Goal: Communication & Community: Answer question/provide support

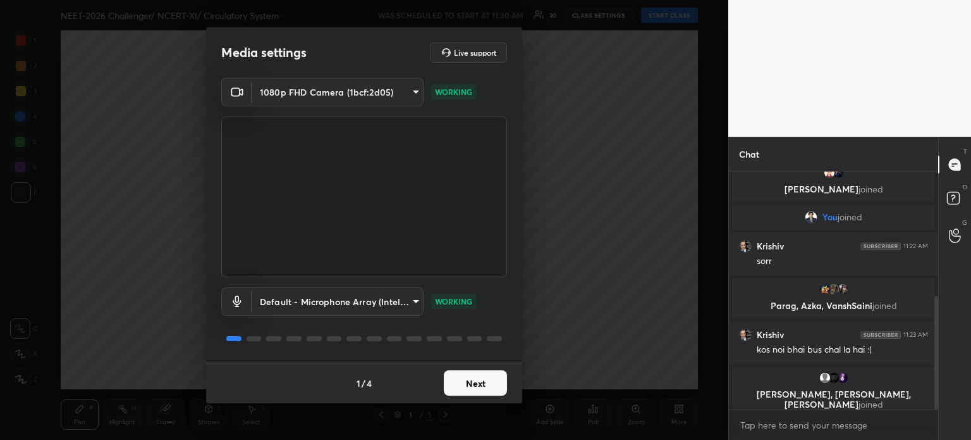
scroll to position [273, 0]
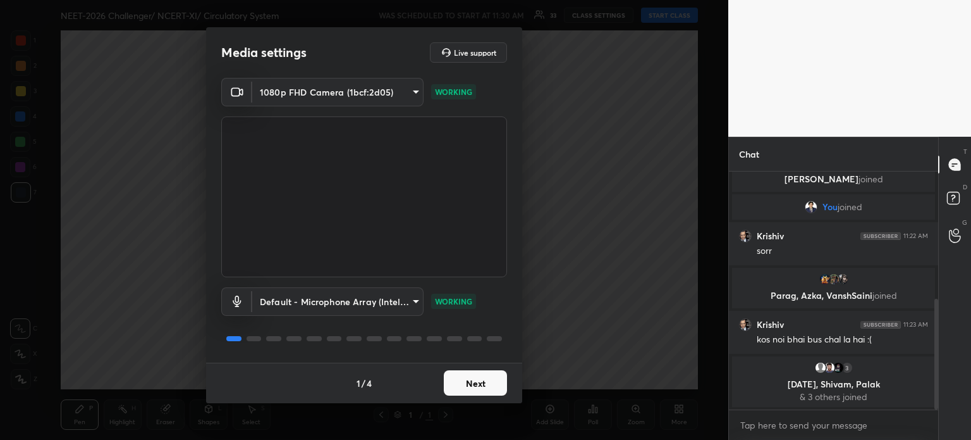
click at [481, 387] on button "Next" at bounding box center [475, 382] width 63 height 25
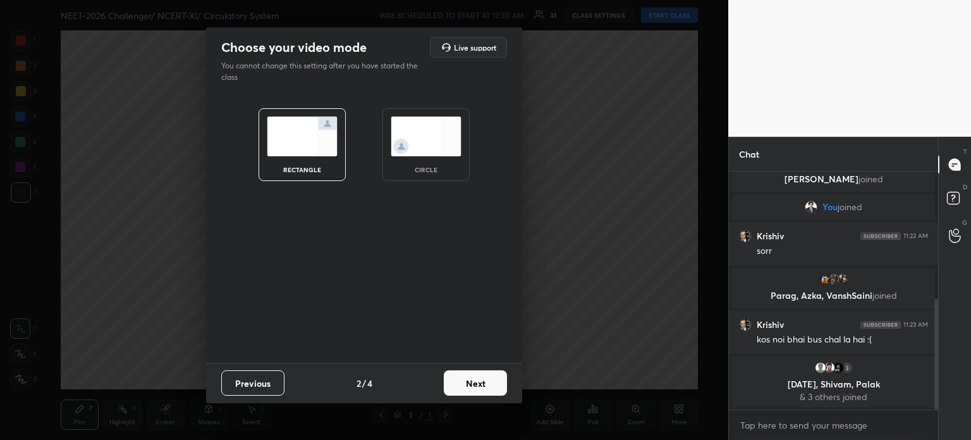
click at [481, 387] on button "Next" at bounding box center [475, 382] width 63 height 25
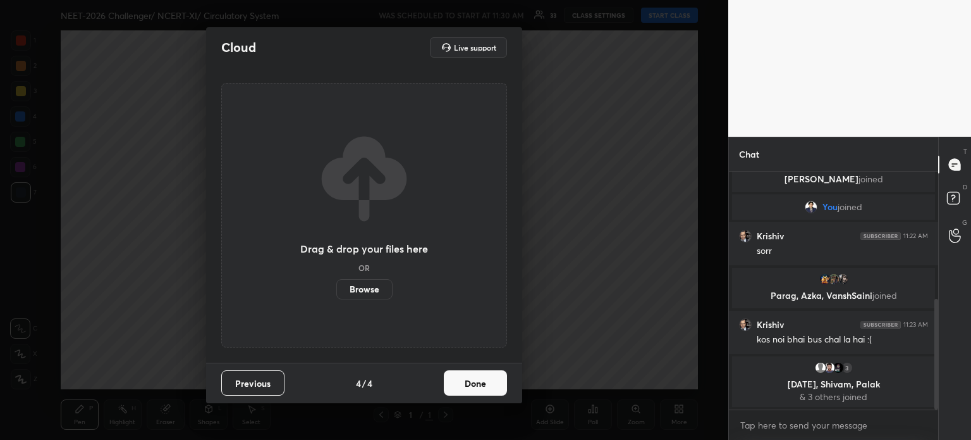
click at [481, 386] on button "Done" at bounding box center [475, 382] width 63 height 25
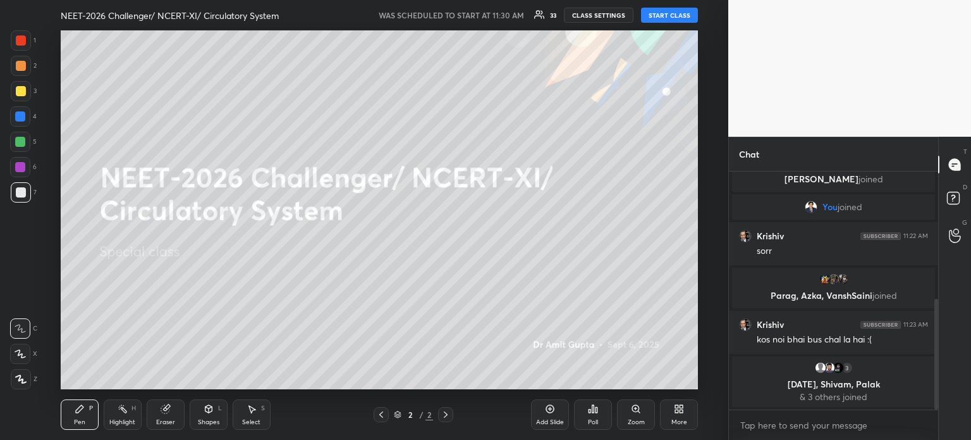
click at [666, 16] on button "START CLASS" at bounding box center [669, 15] width 57 height 15
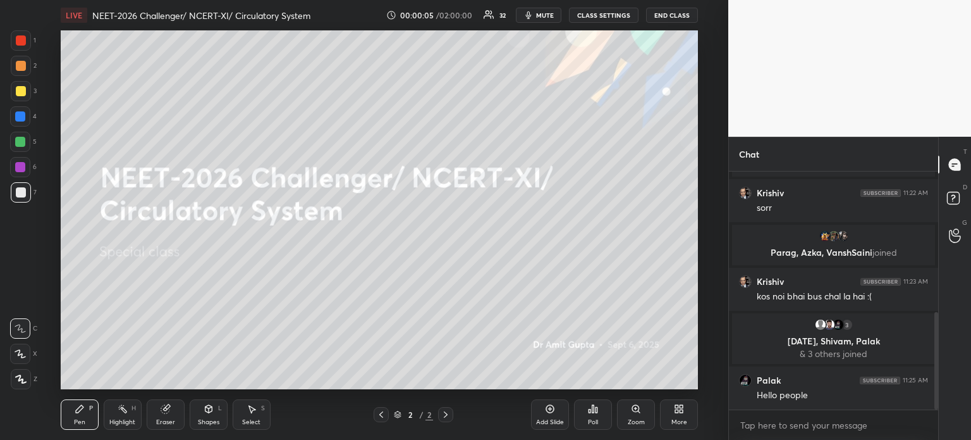
scroll to position [387, 0]
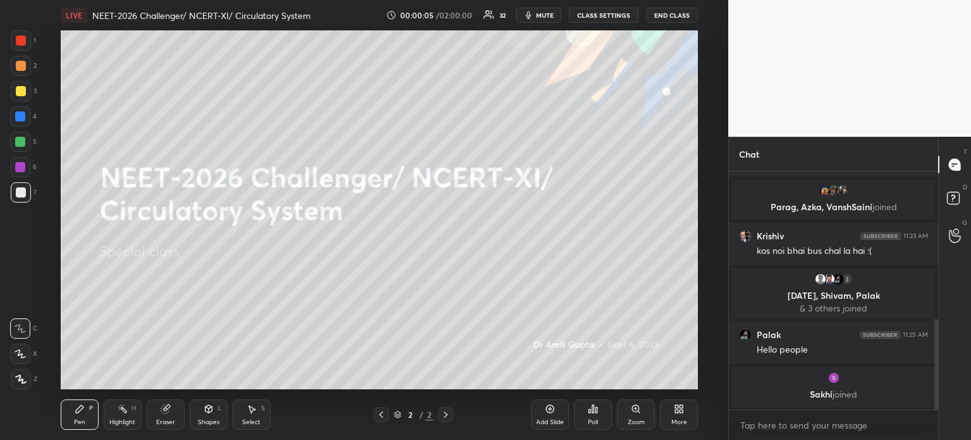
click at [548, 16] on span "mute" at bounding box center [545, 15] width 18 height 9
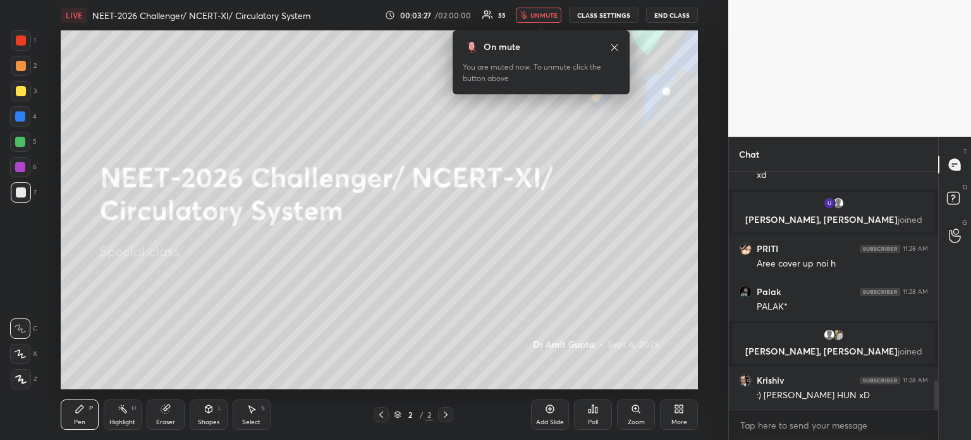
scroll to position [1879, 0]
click at [683, 407] on icon at bounding box center [681, 406] width 3 height 3
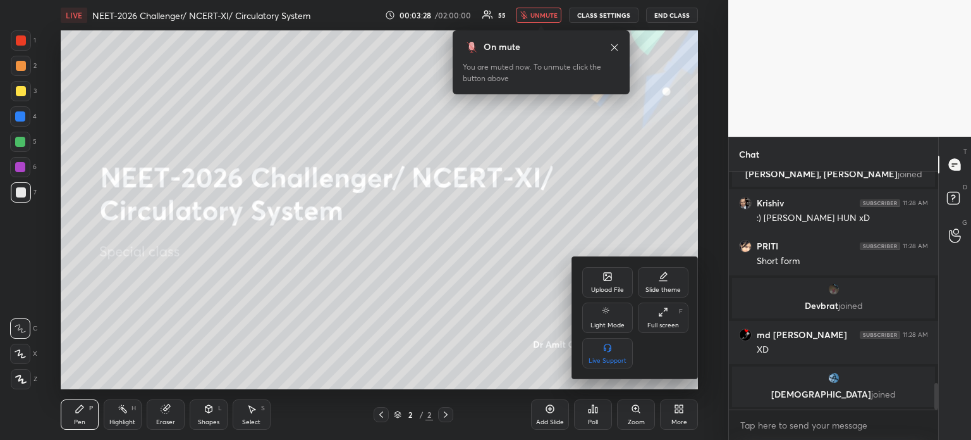
click at [607, 278] on icon at bounding box center [608, 278] width 7 height 4
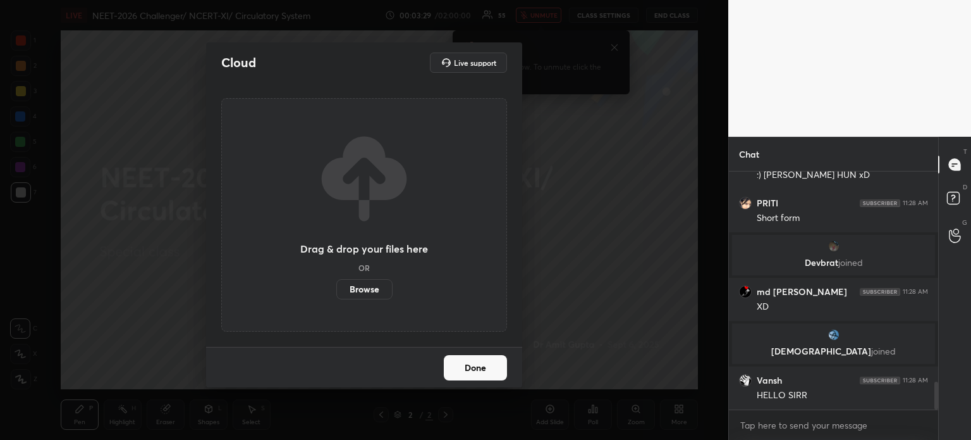
scroll to position [1785, 0]
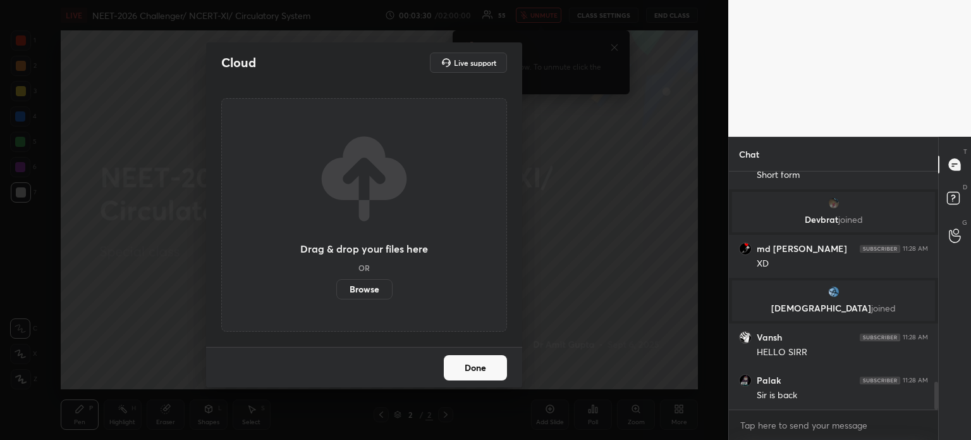
click at [358, 294] on label "Browse" at bounding box center [364, 289] width 56 height 20
click at [336, 294] on input "Browse" at bounding box center [336, 289] width 0 height 20
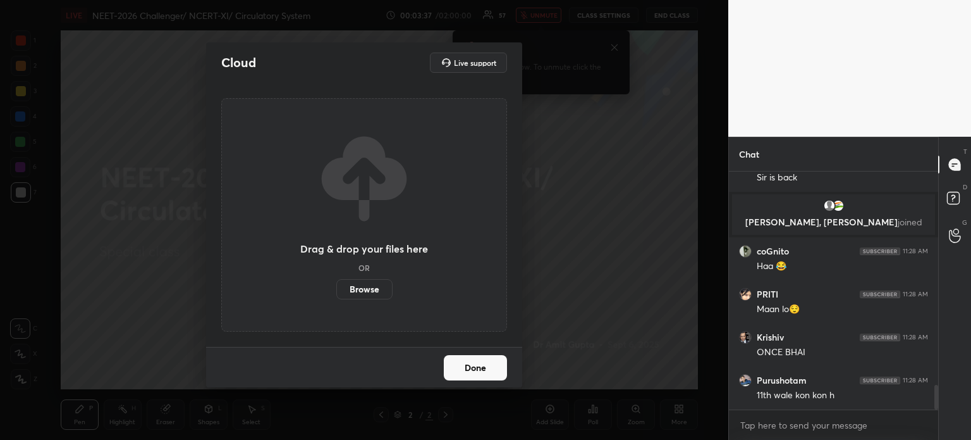
scroll to position [2025, 0]
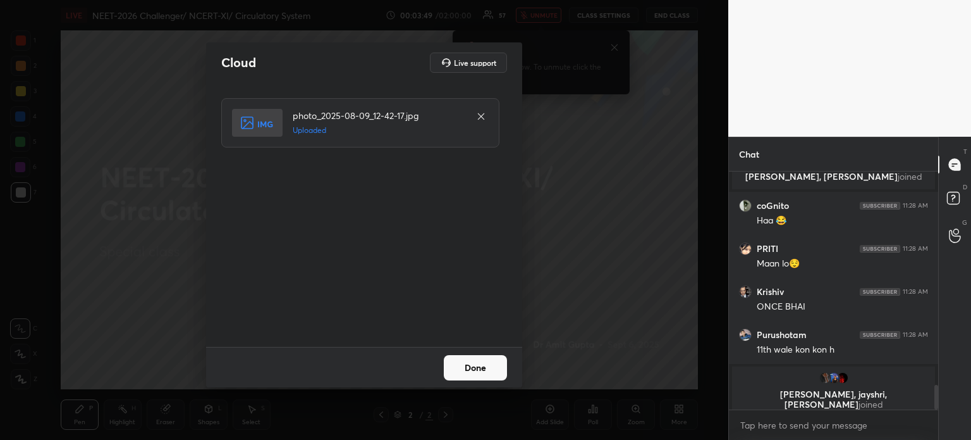
click at [481, 360] on button "Done" at bounding box center [475, 367] width 63 height 25
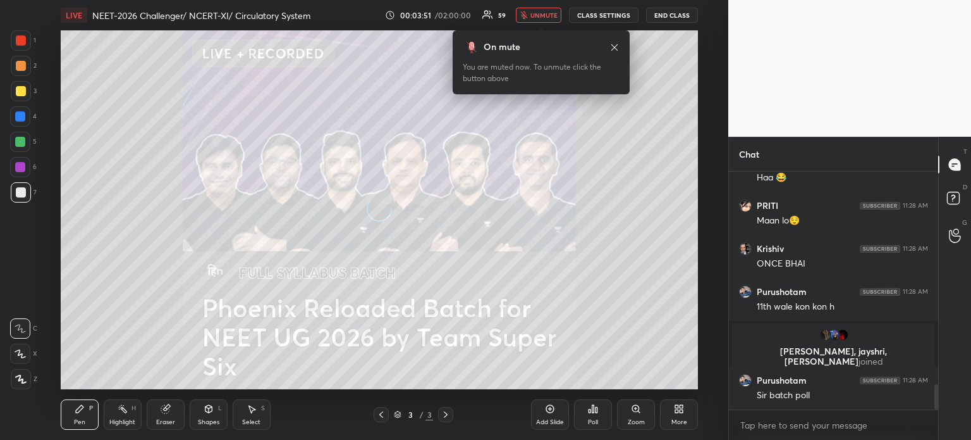
scroll to position [2017, 0]
click at [682, 403] on icon at bounding box center [679, 408] width 10 height 10
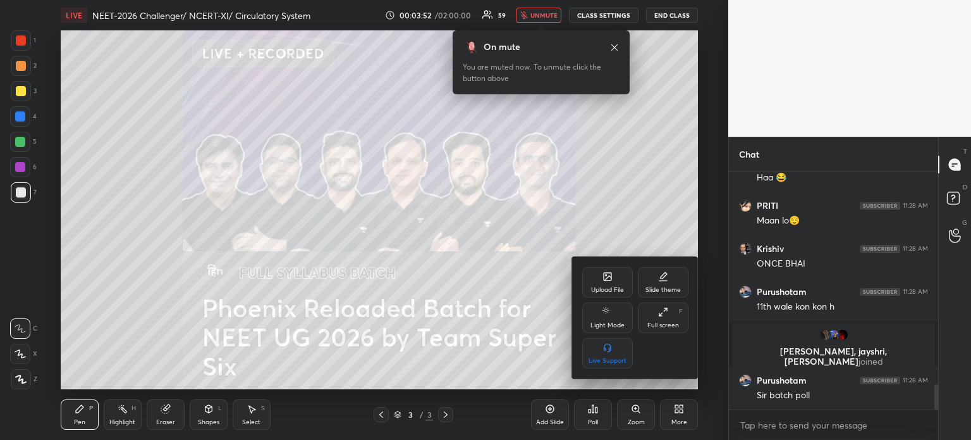
click at [617, 280] on div "Upload File" at bounding box center [607, 282] width 51 height 30
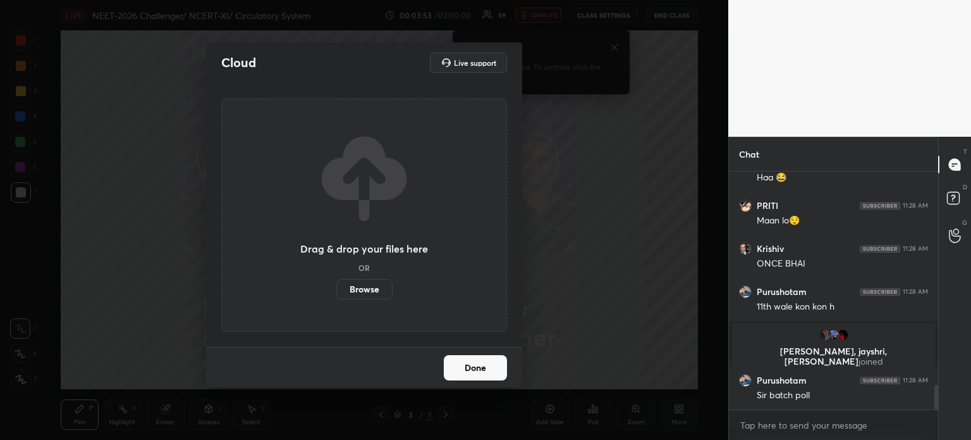
scroll to position [2063, 0]
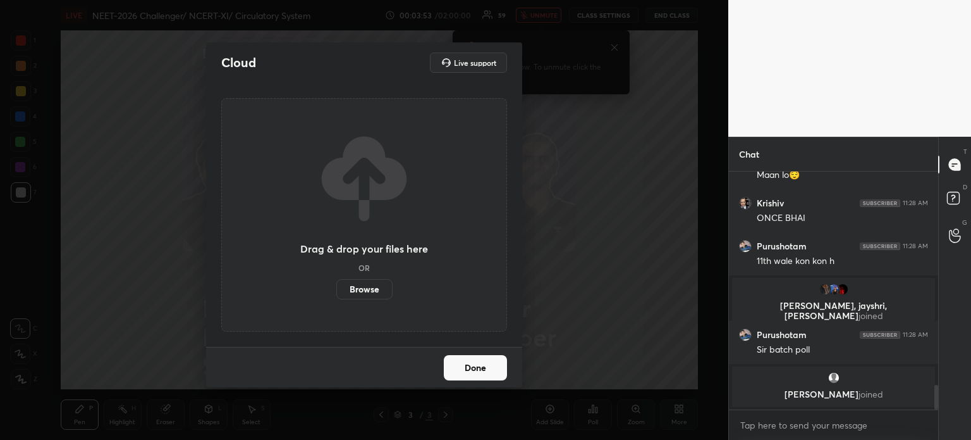
click at [363, 290] on label "Browse" at bounding box center [364, 289] width 56 height 20
click at [336, 290] on input "Browse" at bounding box center [336, 289] width 0 height 20
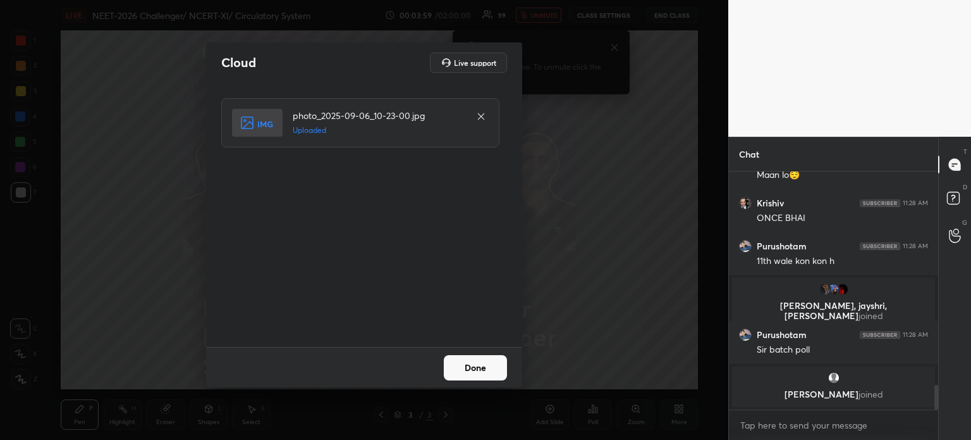
drag, startPoint x: 476, startPoint y: 371, endPoint x: 486, endPoint y: 369, distance: 9.7
click at [484, 370] on button "Done" at bounding box center [475, 367] width 63 height 25
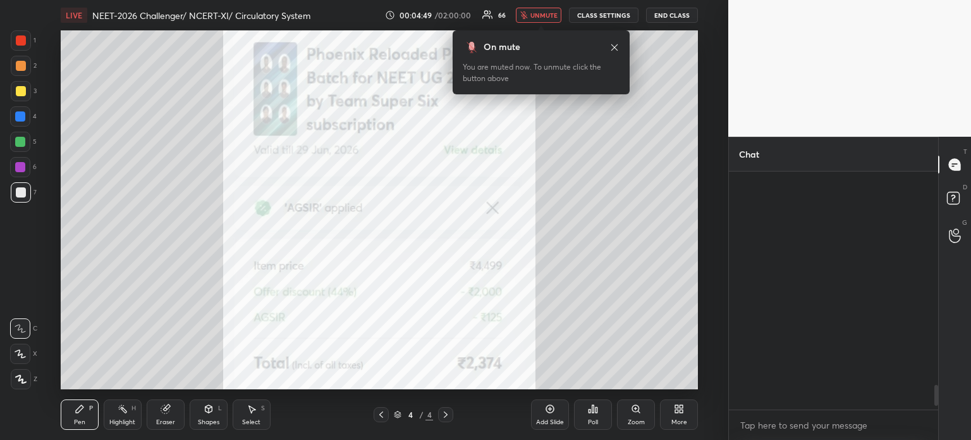
scroll to position [2455, 0]
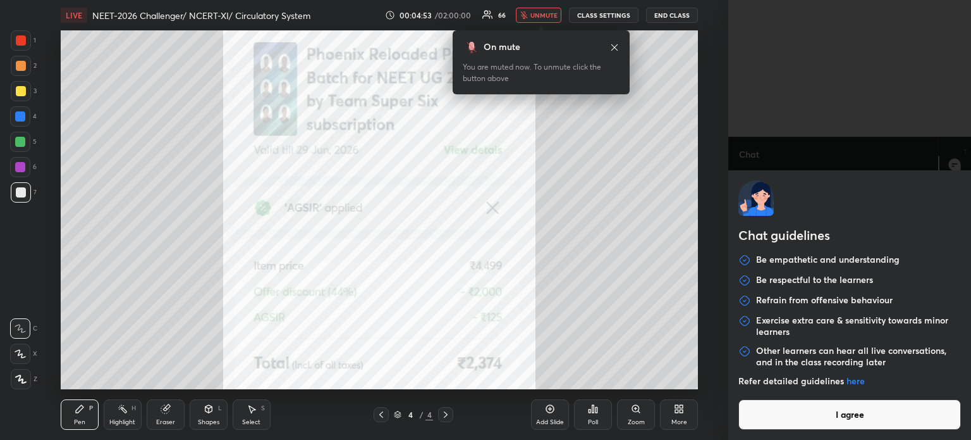
click at [794, 426] on body "1 2 3 4 5 6 7 C X Z C X Z E E Erase all H H LIVE NEET-2026 Challenger/ NCERT-XI…" at bounding box center [485, 220] width 971 height 440
click at [796, 422] on button "I agree" at bounding box center [850, 414] width 223 height 30
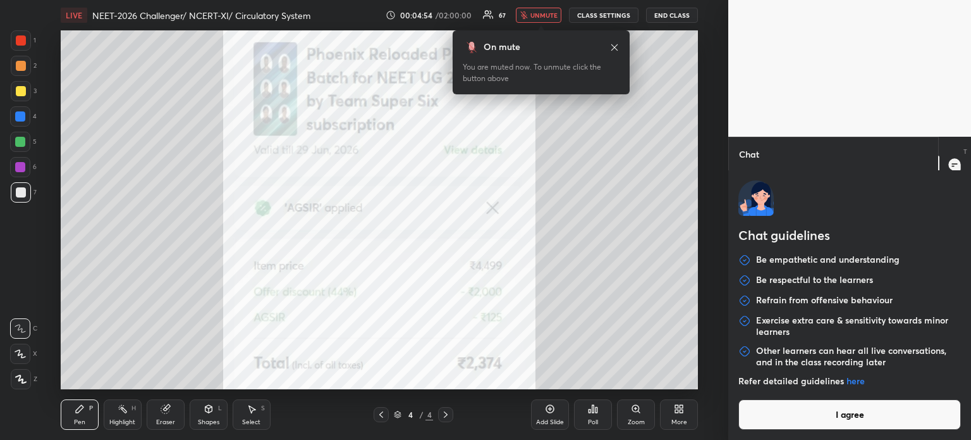
type textarea "x"
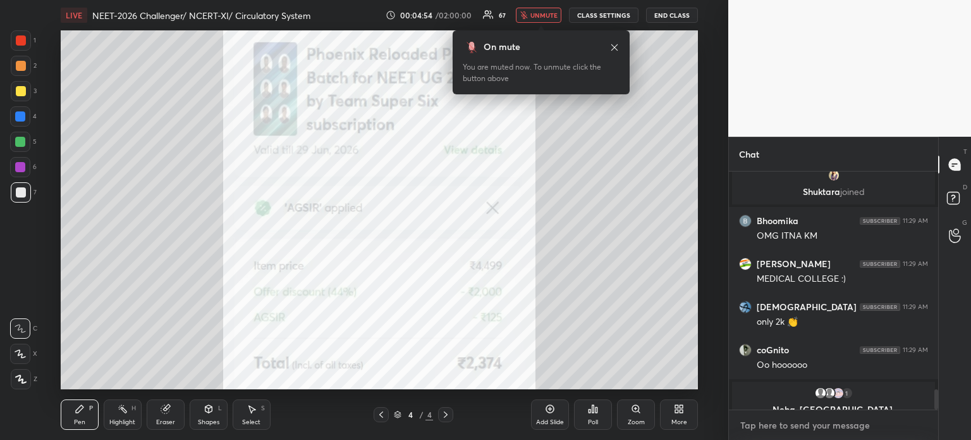
scroll to position [2533, 0]
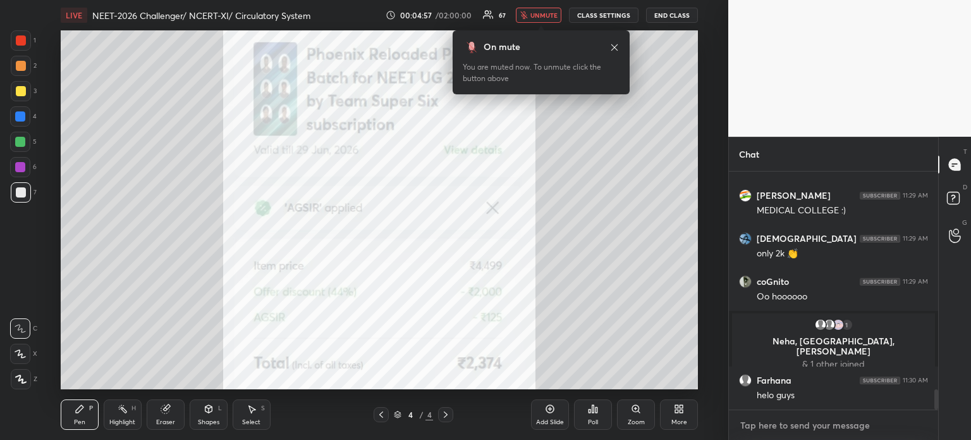
paste textarea "[URL][DOMAIN_NAME]"
type textarea "[URL][DOMAIN_NAME]"
type textarea "x"
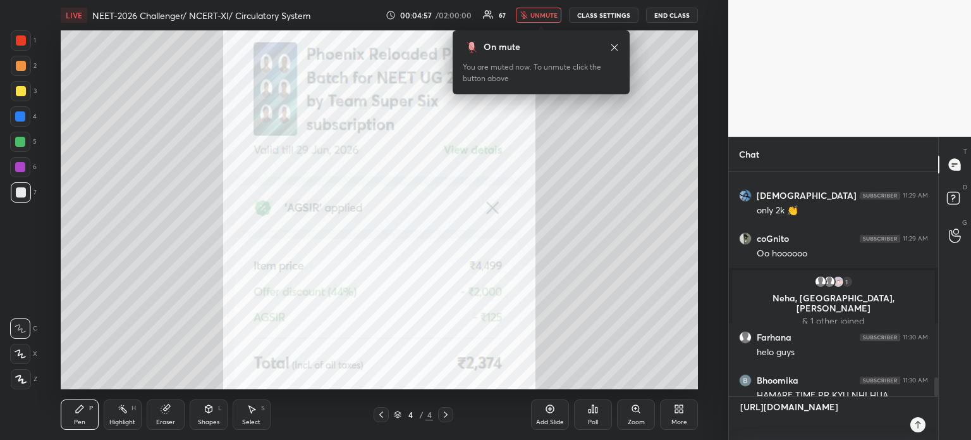
scroll to position [0, 0]
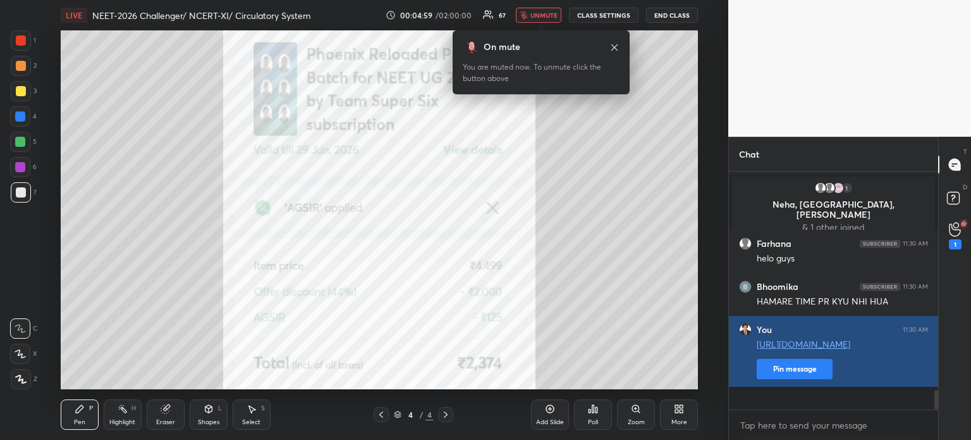
type textarea "x"
click at [789, 379] on button "Pin message" at bounding box center [795, 369] width 76 height 20
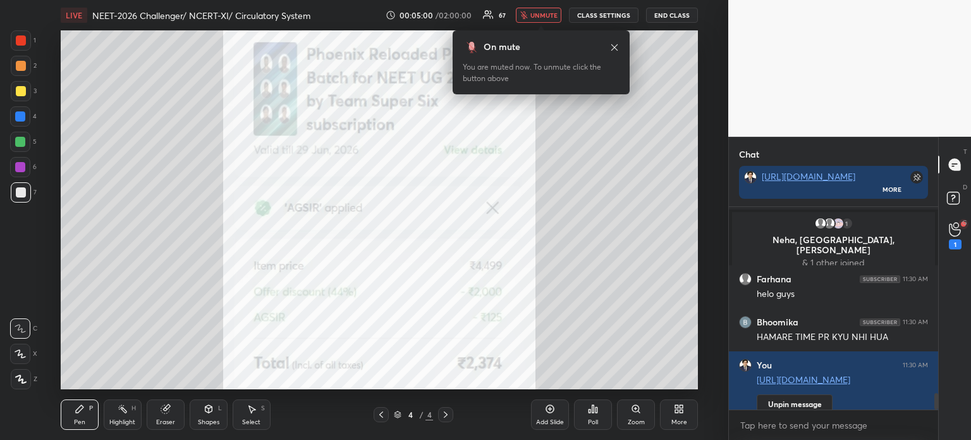
scroll to position [2748, 0]
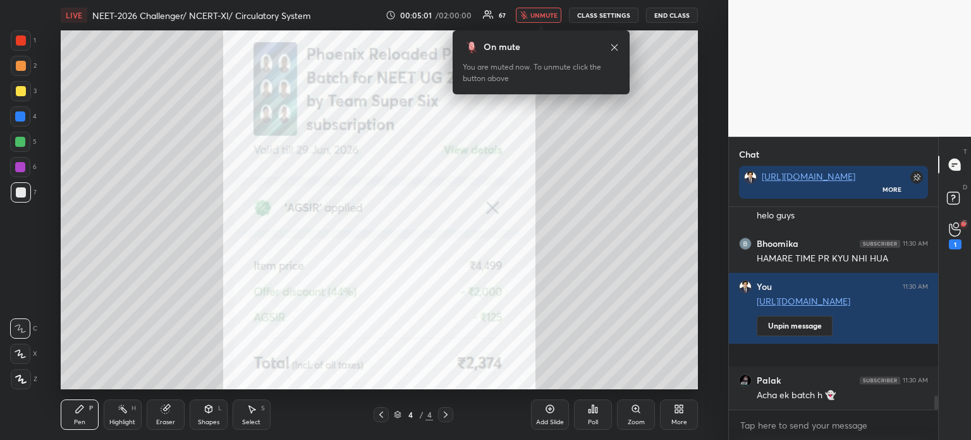
click at [543, 15] on span "unmute" at bounding box center [544, 15] width 27 height 9
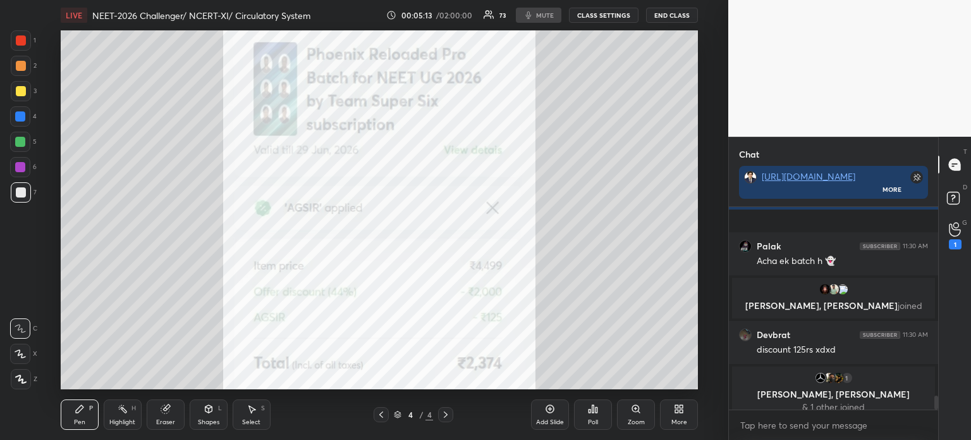
scroll to position [2805, 0]
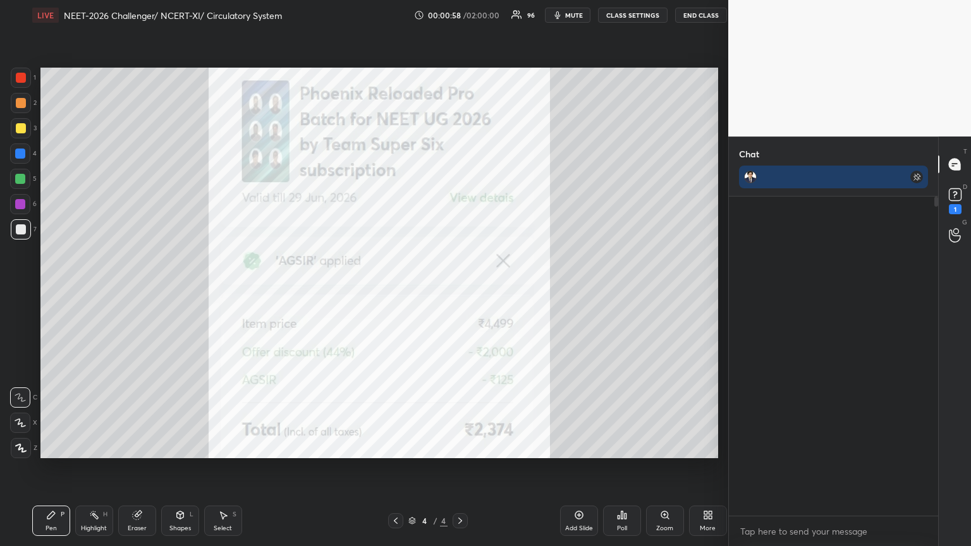
scroll to position [62774, 62562]
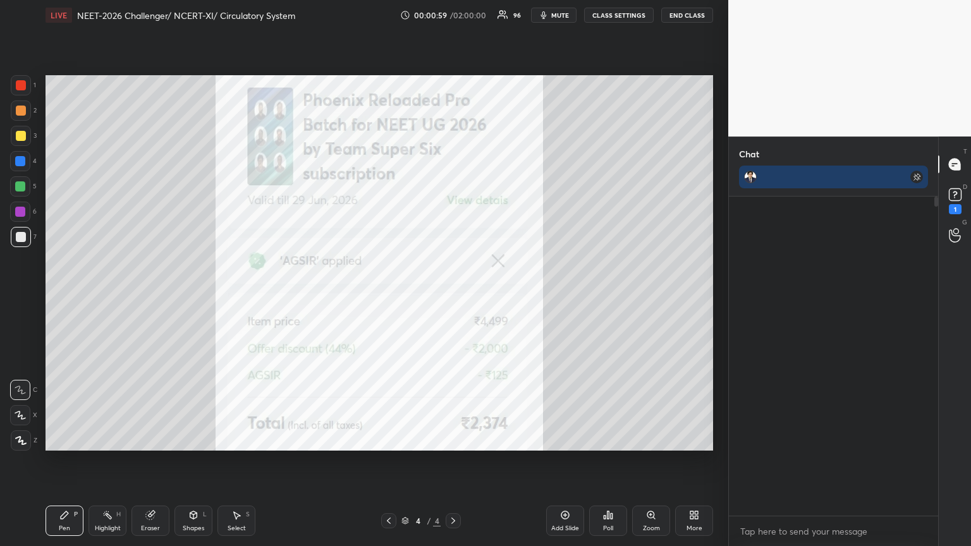
click at [393, 519] on icon at bounding box center [389, 521] width 10 height 10
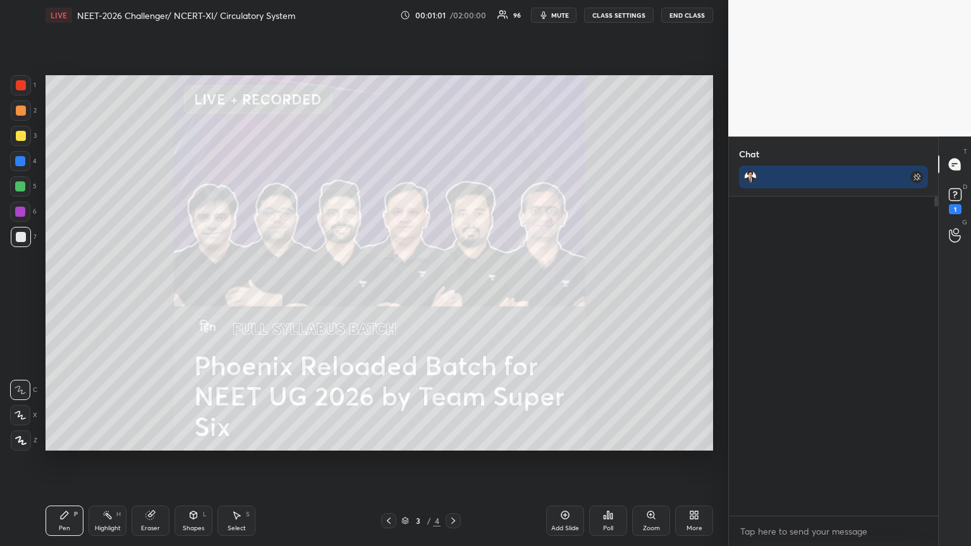
scroll to position [346, 206]
click at [959, 193] on rect at bounding box center [955, 195] width 12 height 12
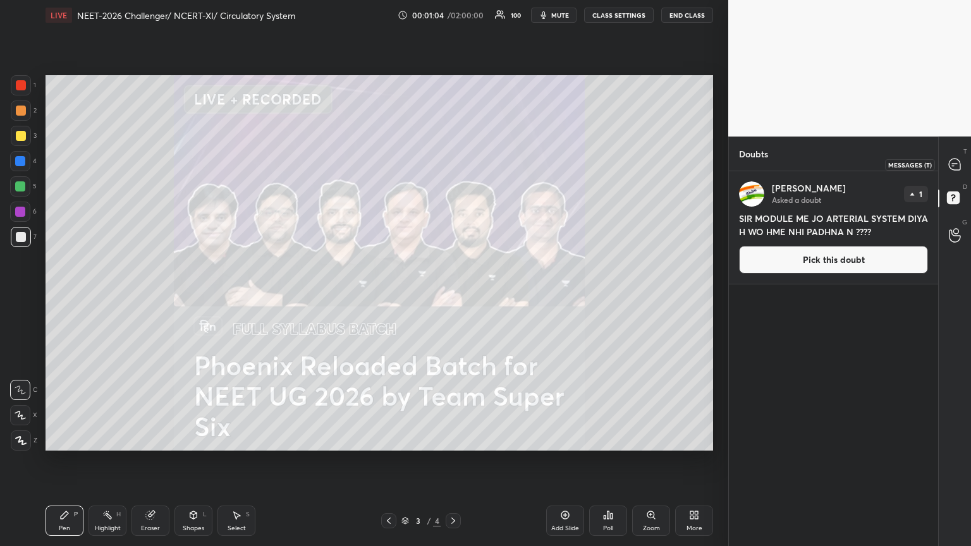
click at [953, 166] on icon at bounding box center [953, 166] width 2 height 0
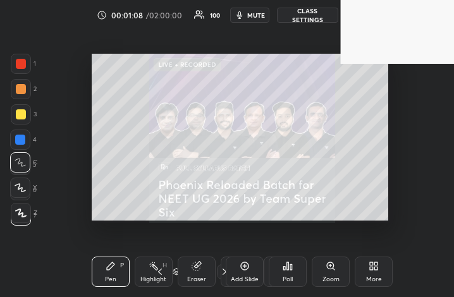
scroll to position [0, 0]
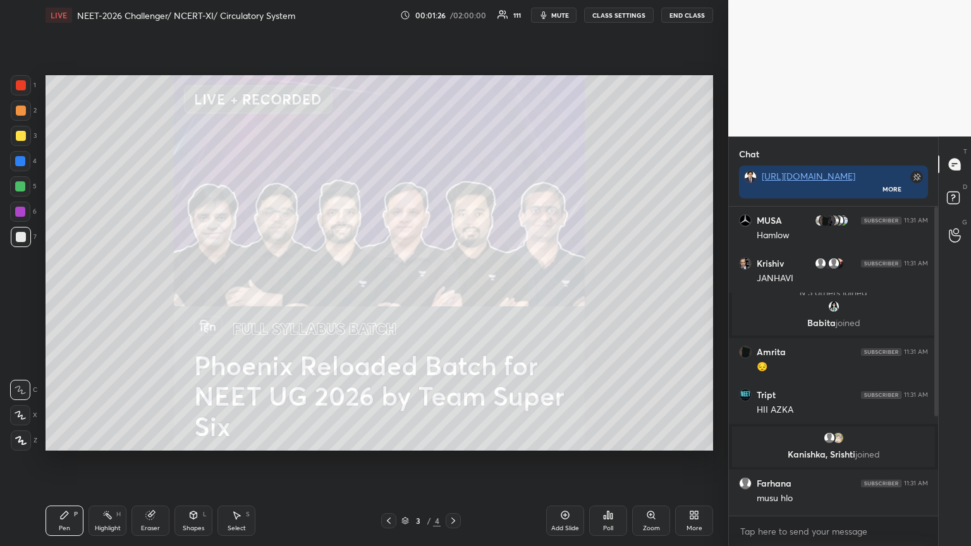
click at [455, 519] on icon at bounding box center [453, 521] width 10 height 10
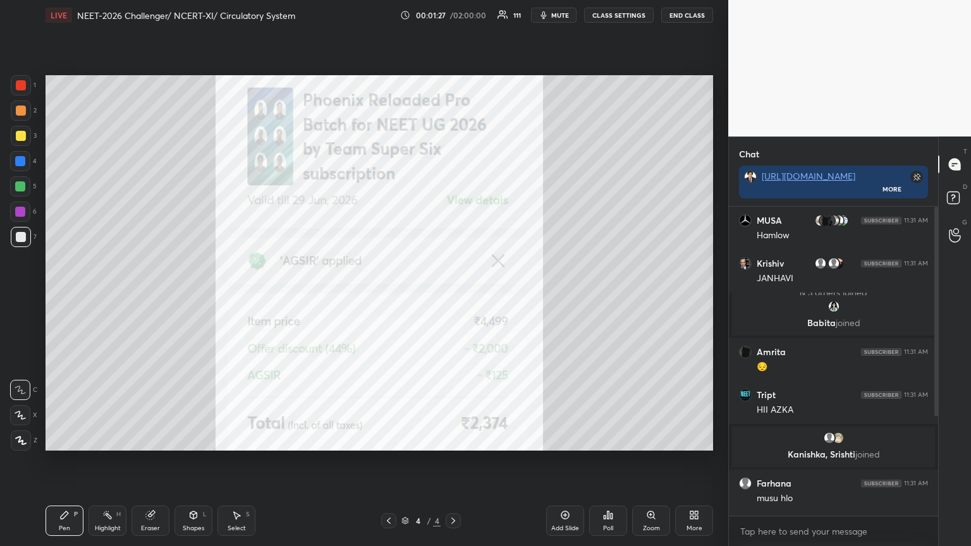
click at [386, 521] on icon at bounding box center [389, 521] width 10 height 10
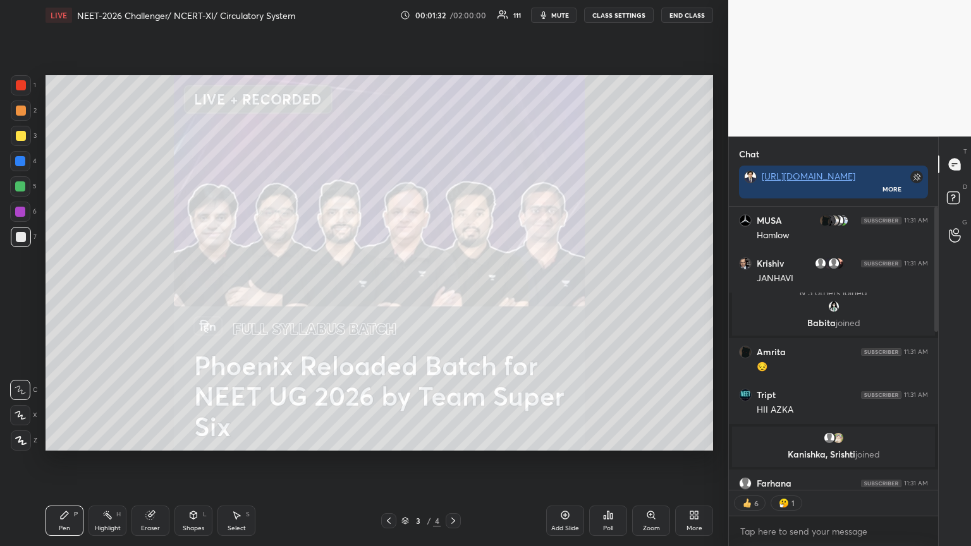
click at [20, 438] on icon at bounding box center [20, 440] width 11 height 9
click at [22, 438] on icon at bounding box center [20, 440] width 11 height 9
click at [453, 521] on icon at bounding box center [453, 521] width 10 height 10
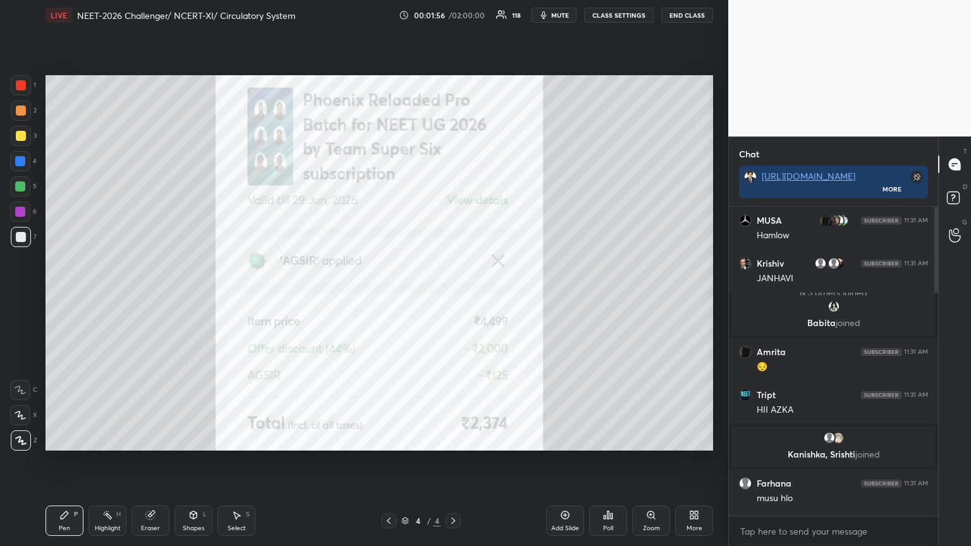
click at [19, 88] on div at bounding box center [21, 85] width 10 height 10
click at [22, 89] on div at bounding box center [21, 85] width 20 height 20
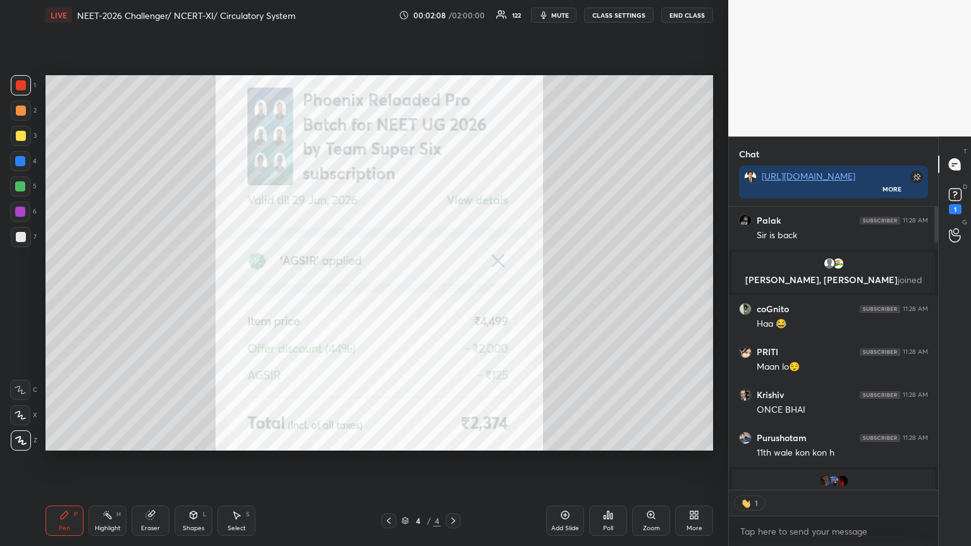
scroll to position [4, 4]
drag, startPoint x: 190, startPoint y: 514, endPoint x: 188, endPoint y: 507, distance: 6.6
click at [189, 516] on icon at bounding box center [193, 515] width 10 height 10
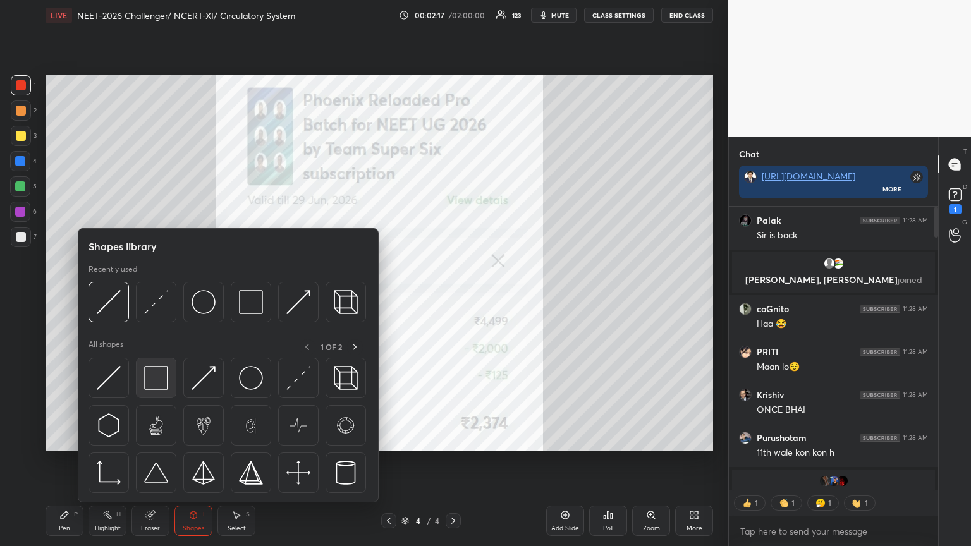
click at [160, 384] on img at bounding box center [156, 378] width 24 height 24
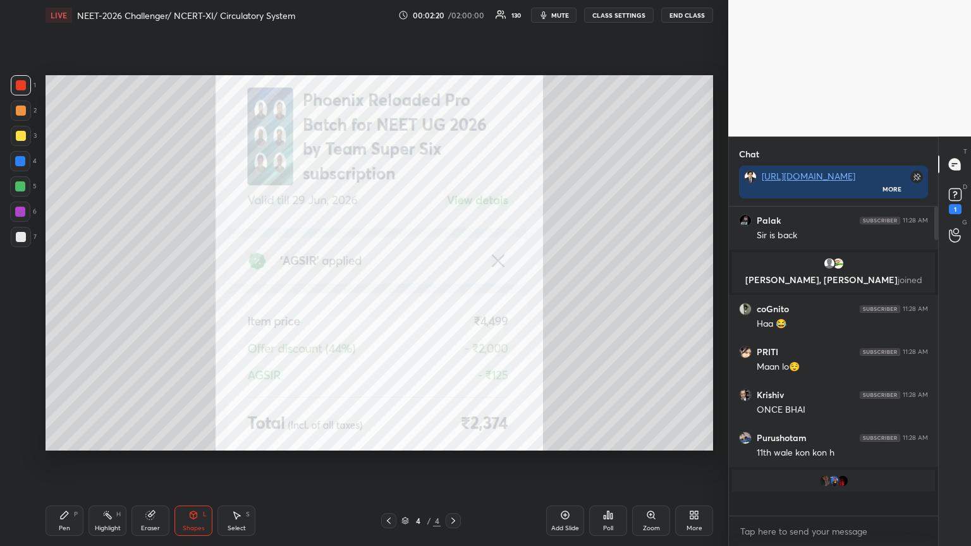
scroll to position [305, 206]
click at [18, 212] on div at bounding box center [20, 212] width 10 height 10
click at [390, 515] on div at bounding box center [388, 521] width 15 height 15
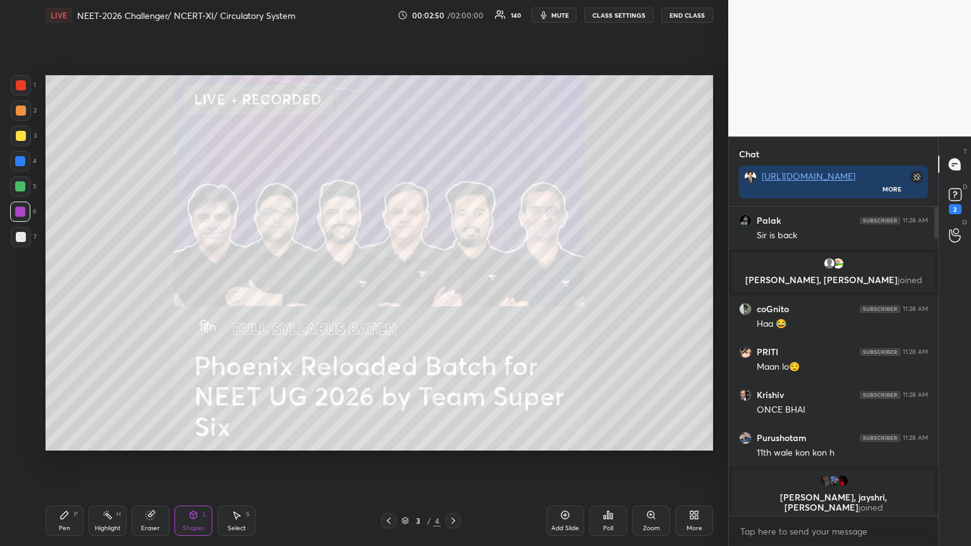
click at [73, 517] on div "Pen P" at bounding box center [65, 521] width 38 height 30
click at [152, 534] on div "Eraser" at bounding box center [151, 521] width 38 height 30
drag, startPoint x: 53, startPoint y: 522, endPoint x: 61, endPoint y: 466, distance: 56.8
click at [56, 525] on div "Pen P" at bounding box center [65, 521] width 38 height 30
click at [395, 524] on div at bounding box center [388, 521] width 15 height 15
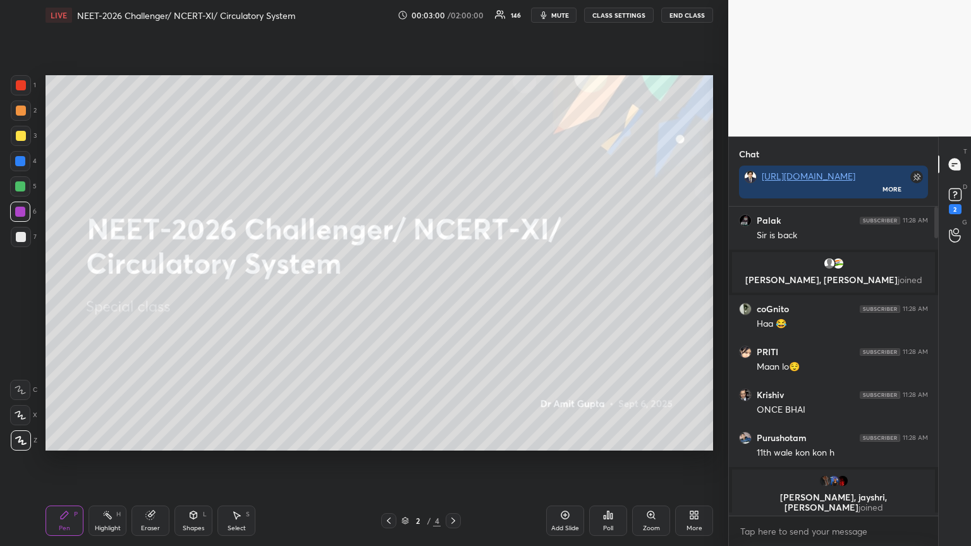
click at [458, 524] on icon at bounding box center [453, 521] width 10 height 10
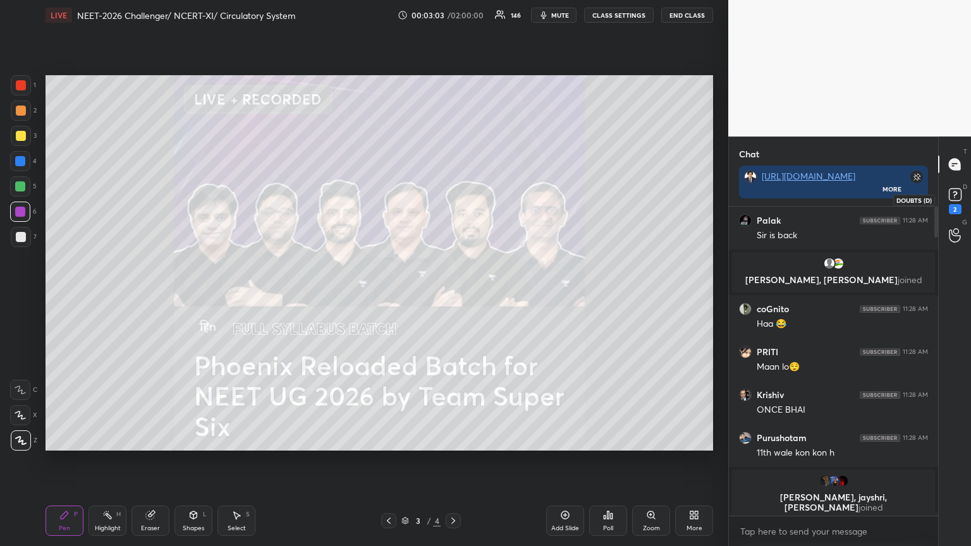
click at [953, 192] on rect at bounding box center [955, 195] width 12 height 12
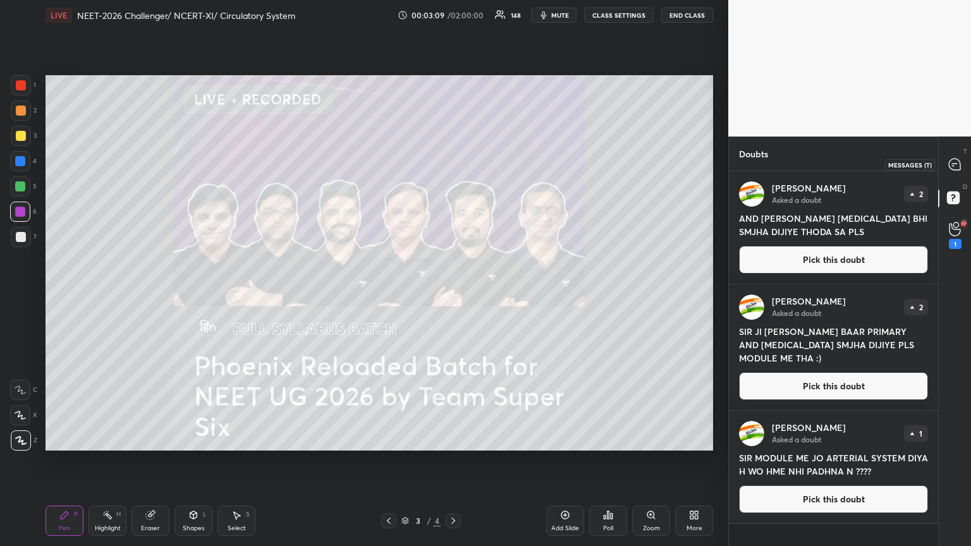
click at [953, 166] on icon at bounding box center [955, 164] width 13 height 13
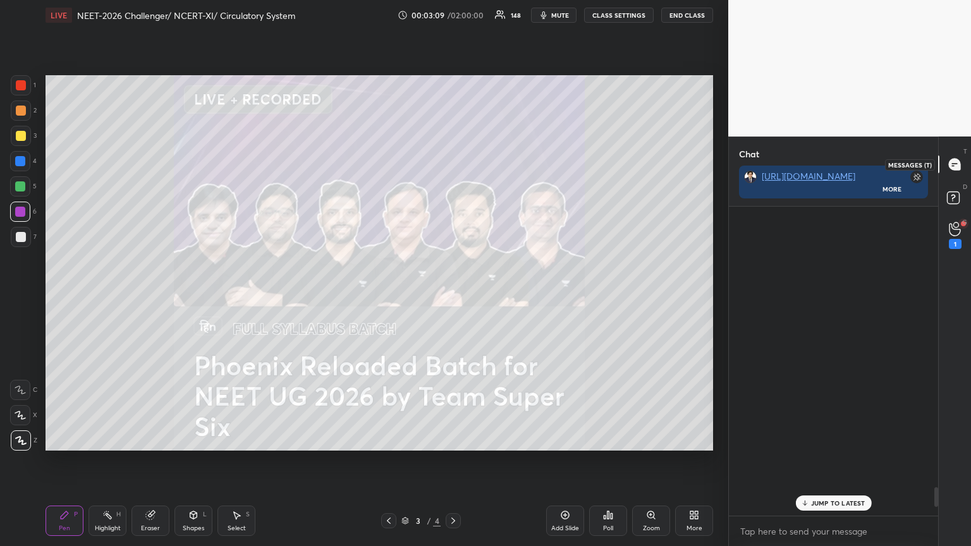
scroll to position [305, 206]
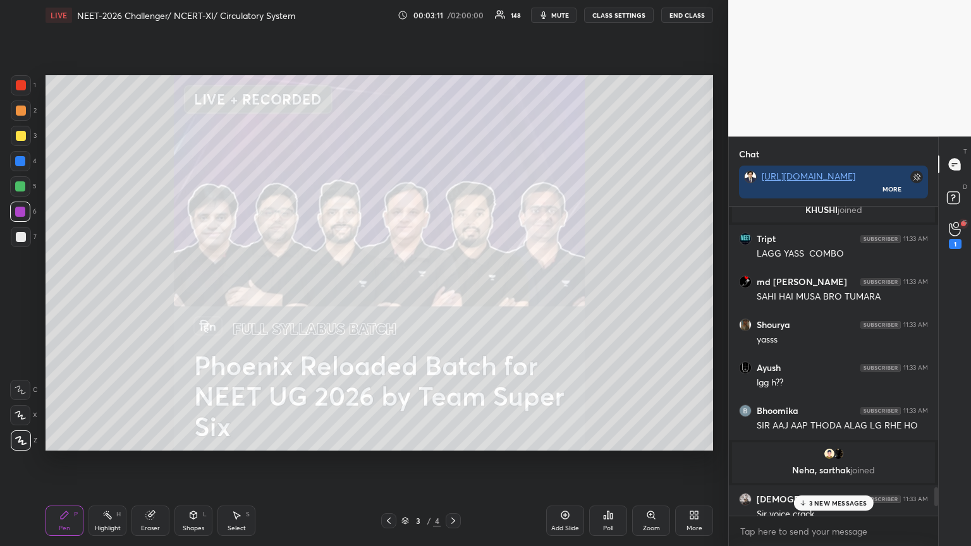
click at [567, 17] on span "mute" at bounding box center [560, 15] width 18 height 9
click at [567, 16] on span "mute" at bounding box center [560, 15] width 18 height 9
click at [567, 15] on span "mute" at bounding box center [560, 15] width 18 height 9
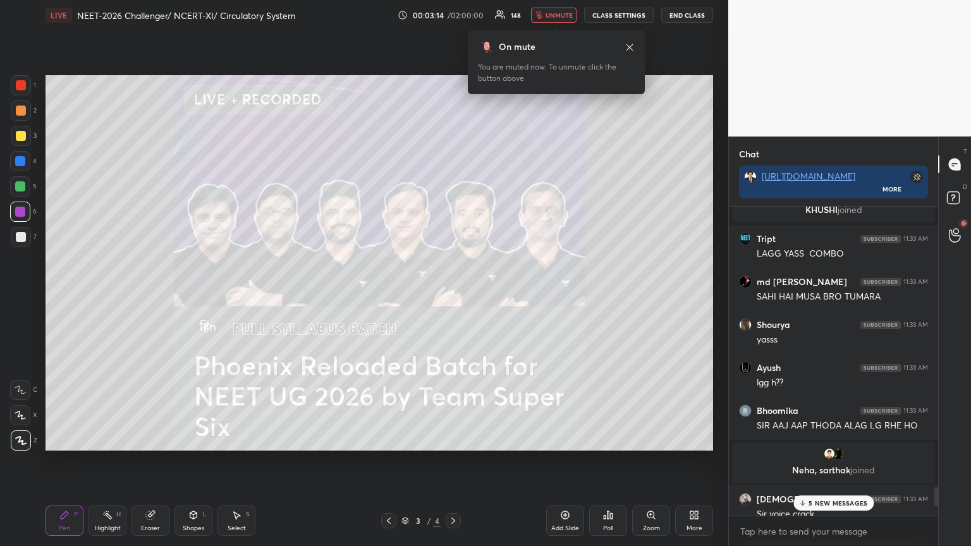
click at [570, 15] on span "unmute" at bounding box center [559, 15] width 27 height 9
click at [572, 16] on span "unmute" at bounding box center [559, 15] width 27 height 9
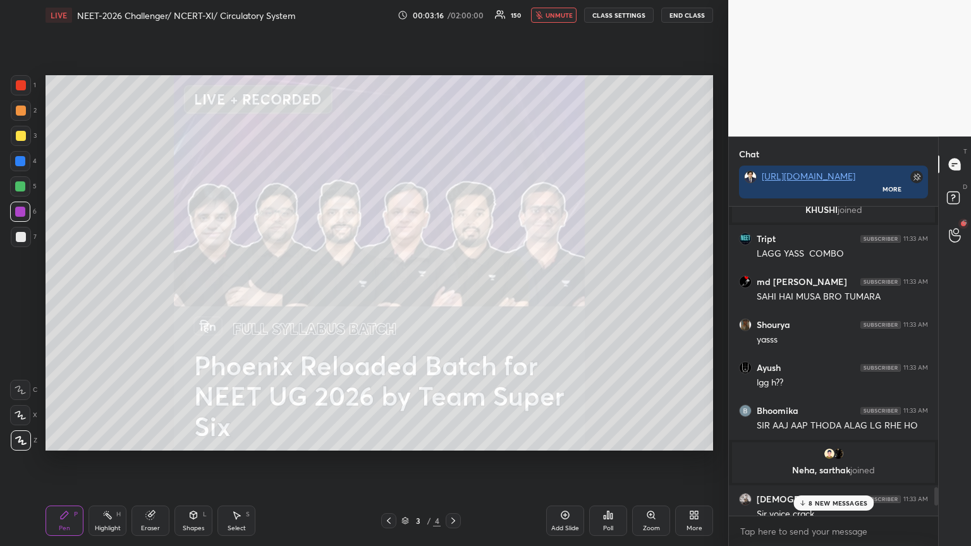
click at [564, 16] on span "unmute" at bounding box center [559, 15] width 27 height 9
click at [845, 503] on p "9 NEW MESSAGES" at bounding box center [838, 504] width 59 height 8
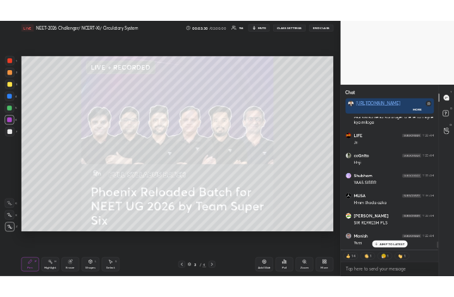
scroll to position [5320, 0]
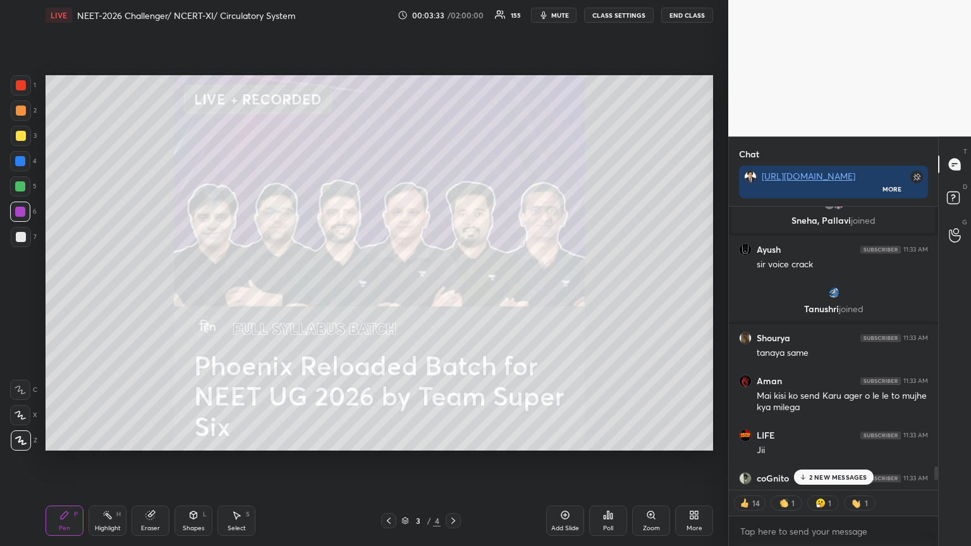
click at [698, 517] on icon at bounding box center [694, 515] width 10 height 10
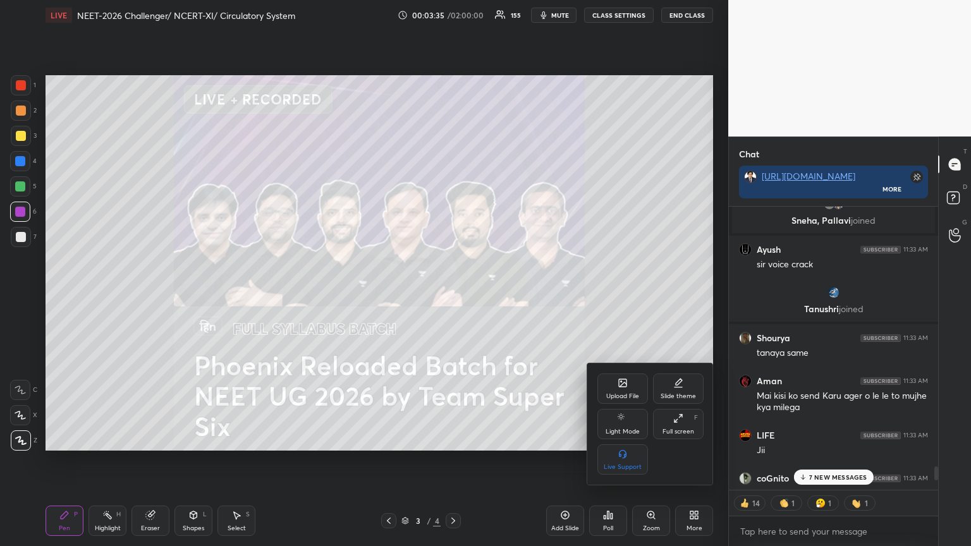
click at [620, 383] on icon at bounding box center [623, 383] width 8 height 8
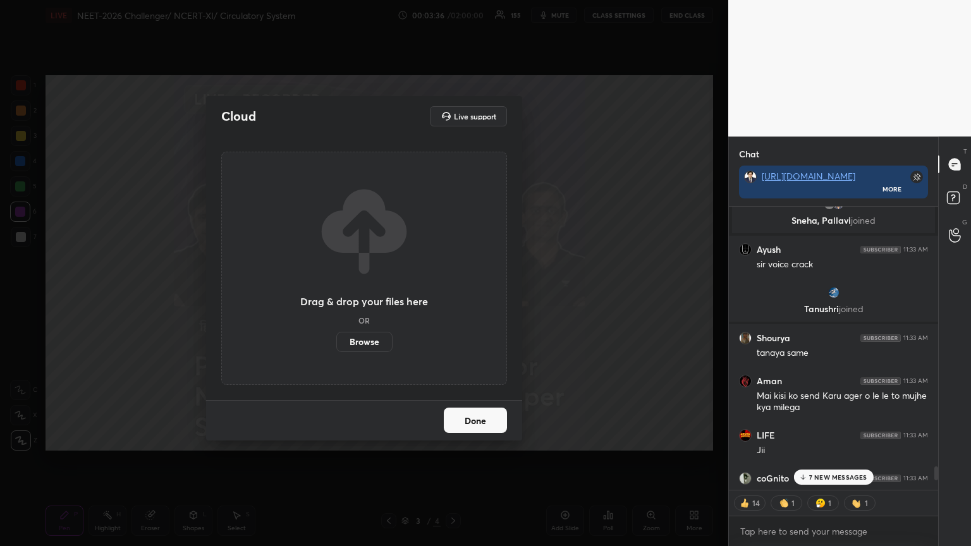
drag, startPoint x: 362, startPoint y: 343, endPoint x: 359, endPoint y: 265, distance: 77.8
click at [361, 342] on label "Browse" at bounding box center [364, 342] width 56 height 20
click at [336, 342] on input "Browse" at bounding box center [336, 342] width 0 height 20
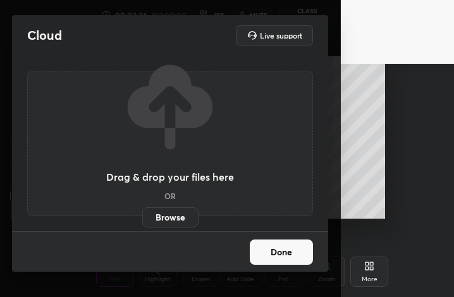
scroll to position [216, 316]
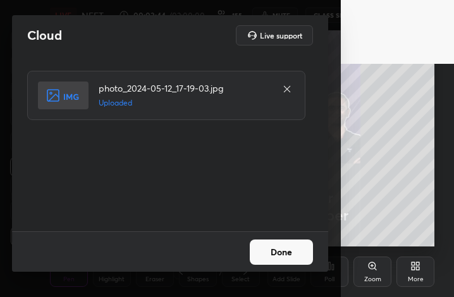
click at [303, 242] on button "Done" at bounding box center [281, 252] width 63 height 25
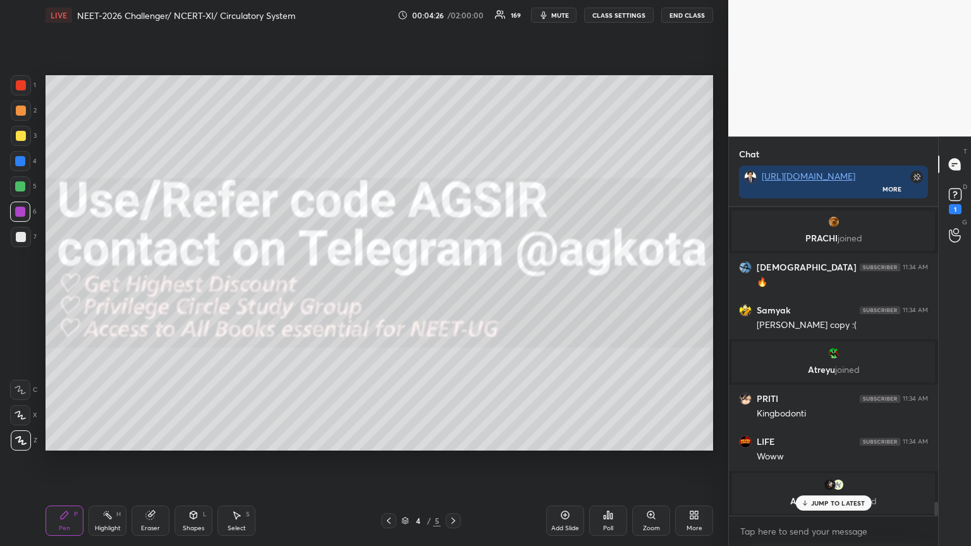
click at [386, 519] on icon at bounding box center [389, 521] width 10 height 10
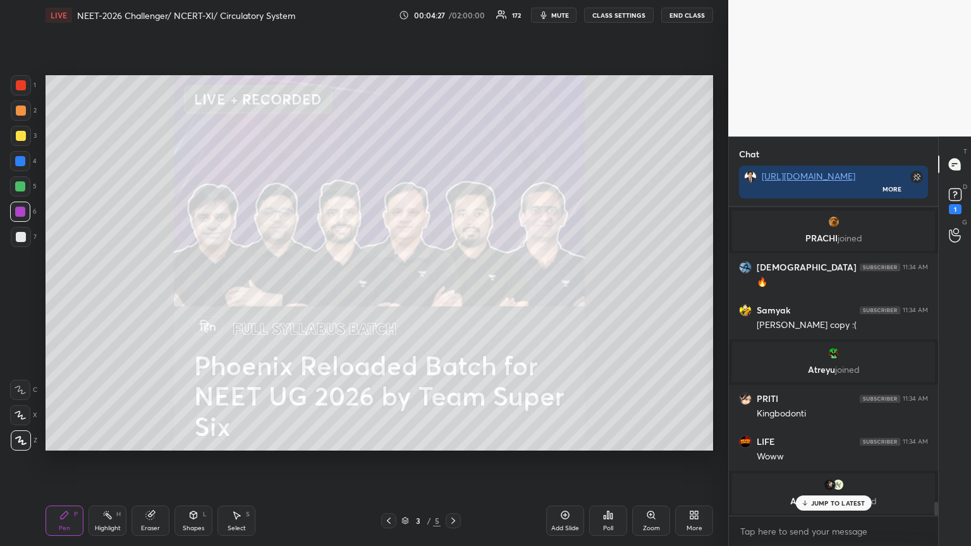
click at [387, 520] on icon at bounding box center [389, 521] width 10 height 10
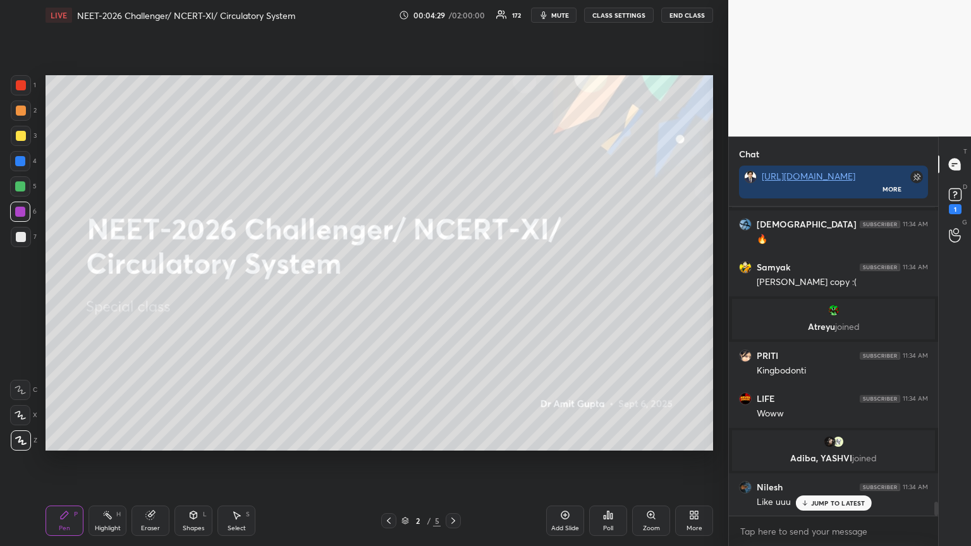
click at [453, 514] on div at bounding box center [453, 521] width 15 height 15
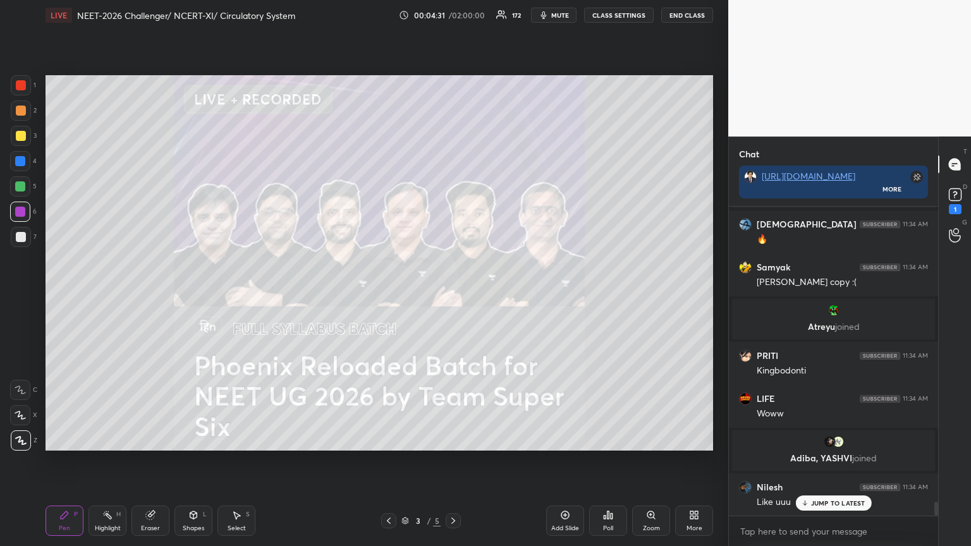
click at [455, 520] on icon at bounding box center [453, 521] width 10 height 10
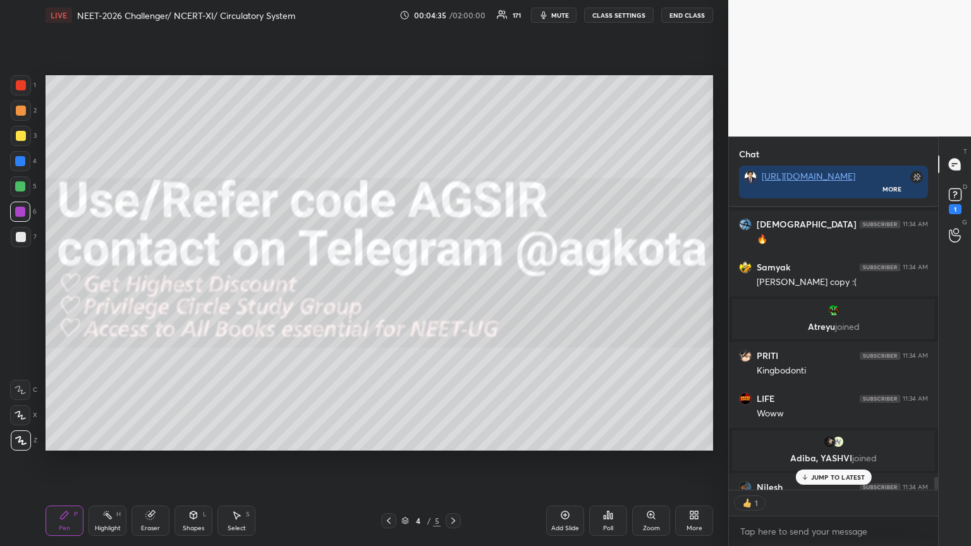
click at [836, 478] on p "JUMP TO LATEST" at bounding box center [838, 478] width 54 height 8
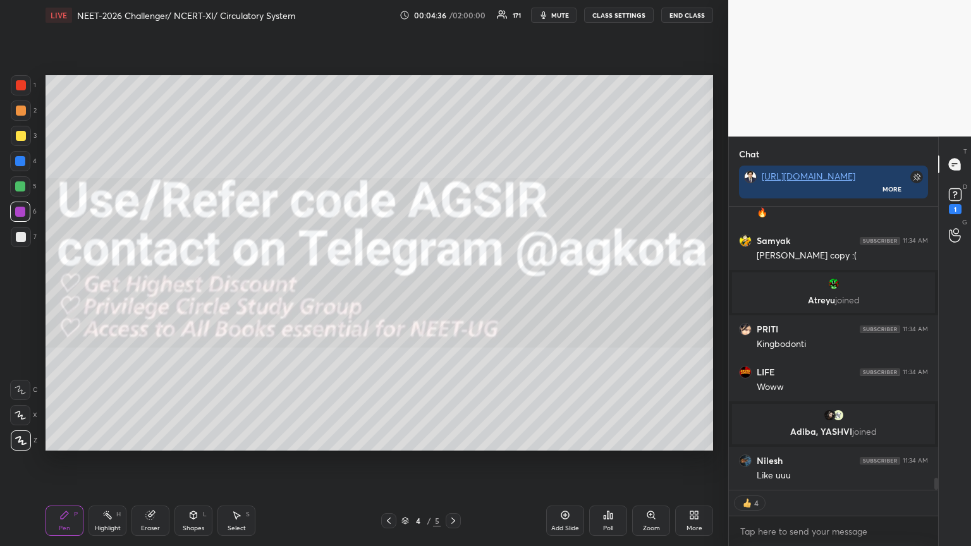
click at [451, 519] on icon at bounding box center [453, 521] width 10 height 10
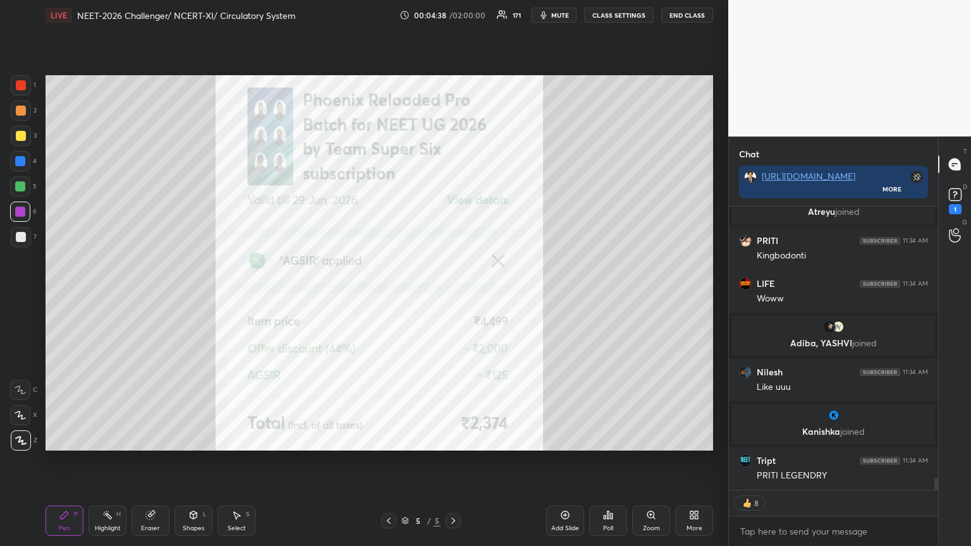
scroll to position [6539, 0]
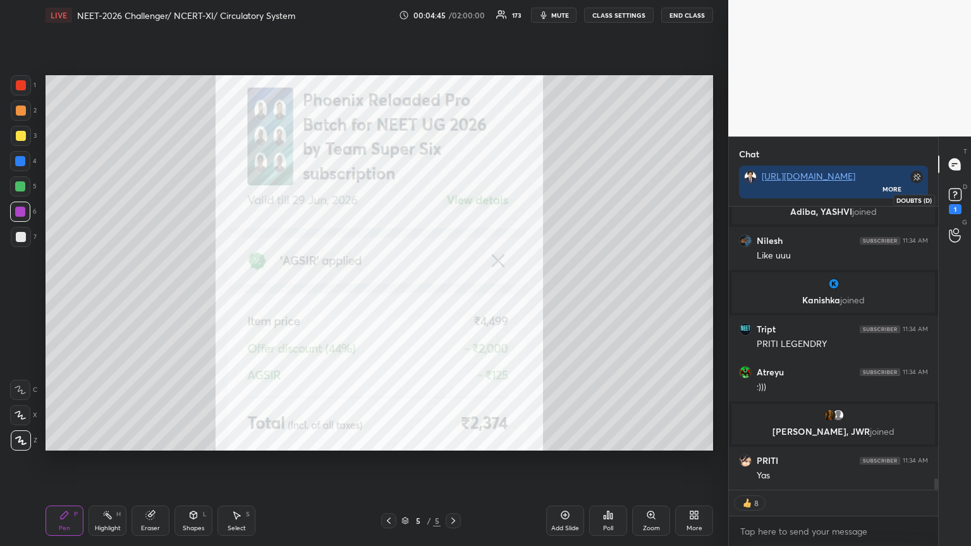
drag, startPoint x: 955, startPoint y: 202, endPoint x: 940, endPoint y: 214, distance: 18.5
click at [953, 202] on icon at bounding box center [955, 194] width 19 height 19
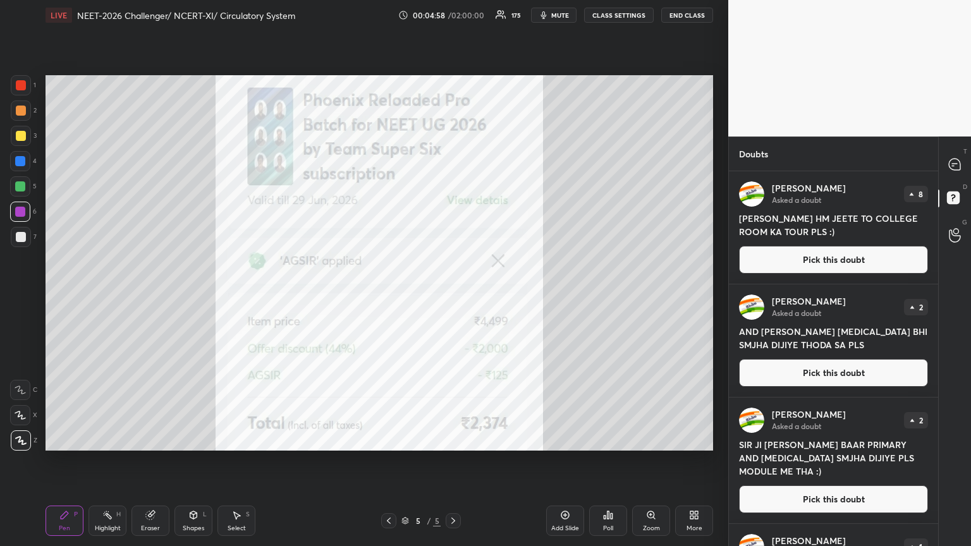
click at [827, 257] on button "Pick this doubt" at bounding box center [833, 260] width 189 height 28
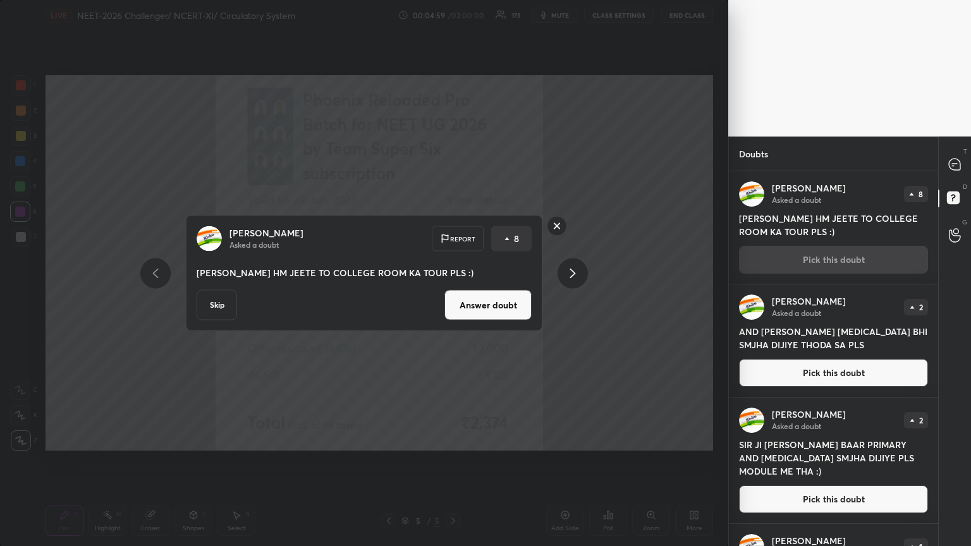
click at [501, 311] on button "Answer doubt" at bounding box center [488, 305] width 87 height 30
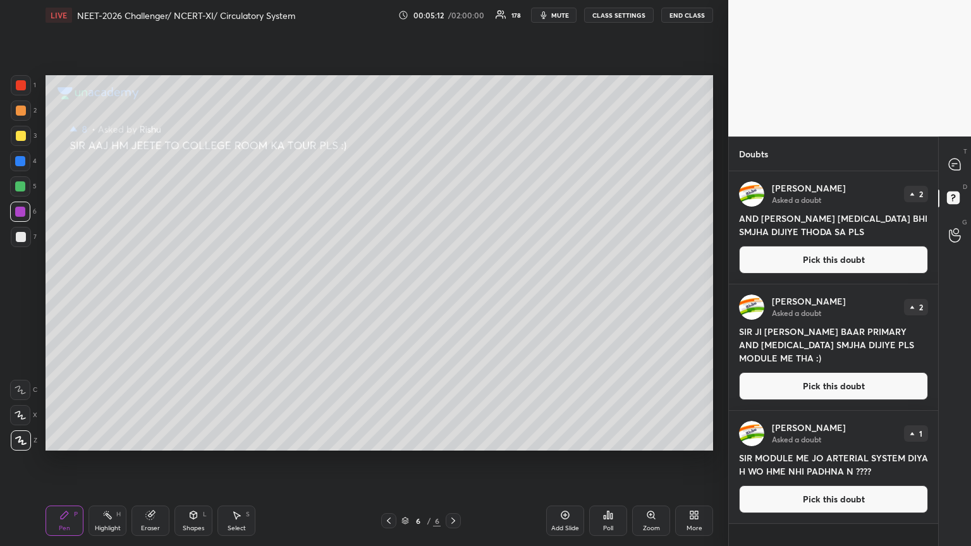
click at [875, 206] on div "Rishu Asked a doubt 2" at bounding box center [833, 193] width 189 height 25
click at [959, 164] on icon at bounding box center [954, 164] width 11 height 11
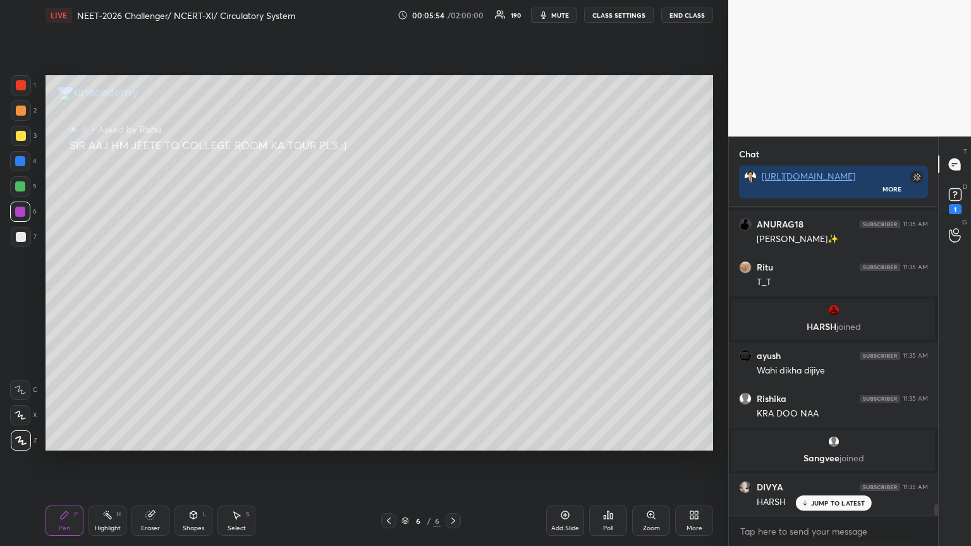
scroll to position [8097, 0]
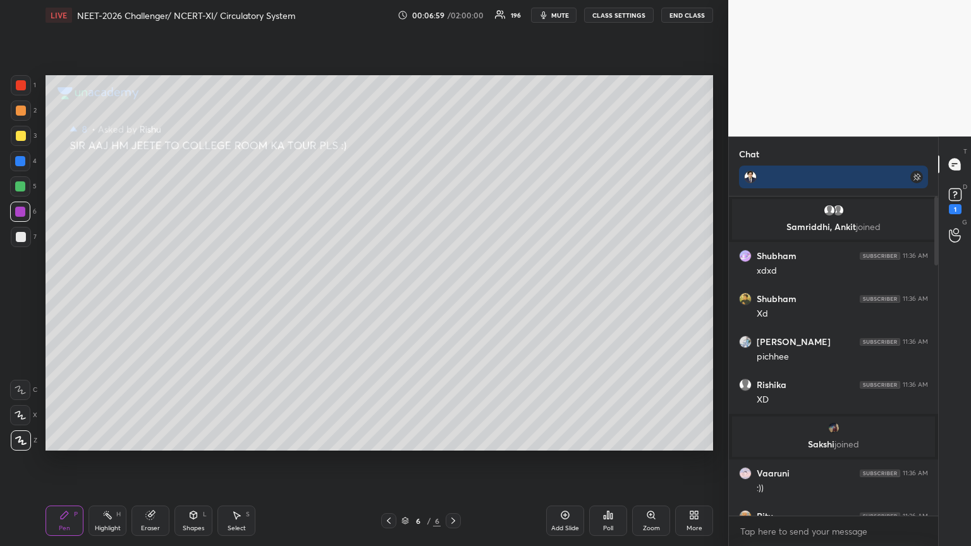
scroll to position [62774, 62562]
click at [453, 18] on button "CLASS SETTINGS" at bounding box center [619, 15] width 70 height 15
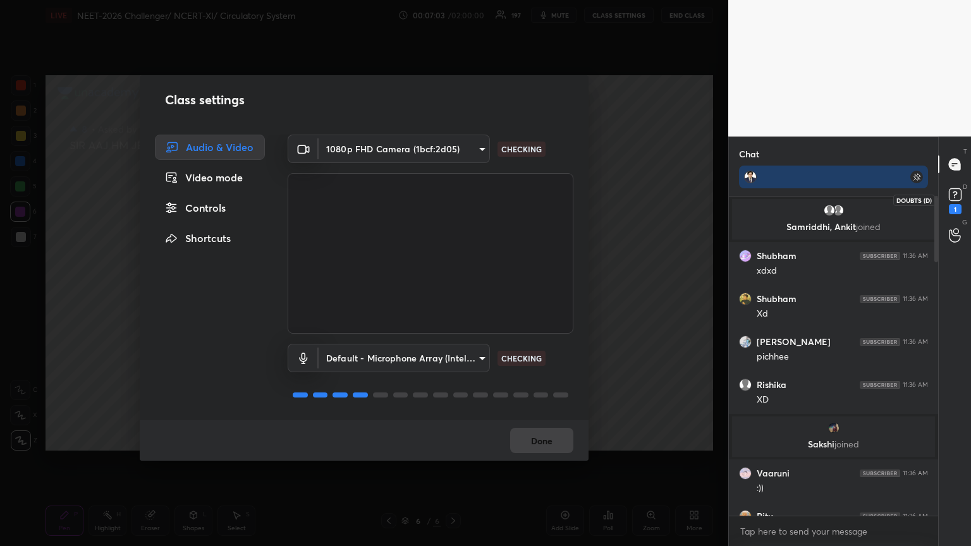
click at [453, 212] on div "1" at bounding box center [955, 199] width 19 height 29
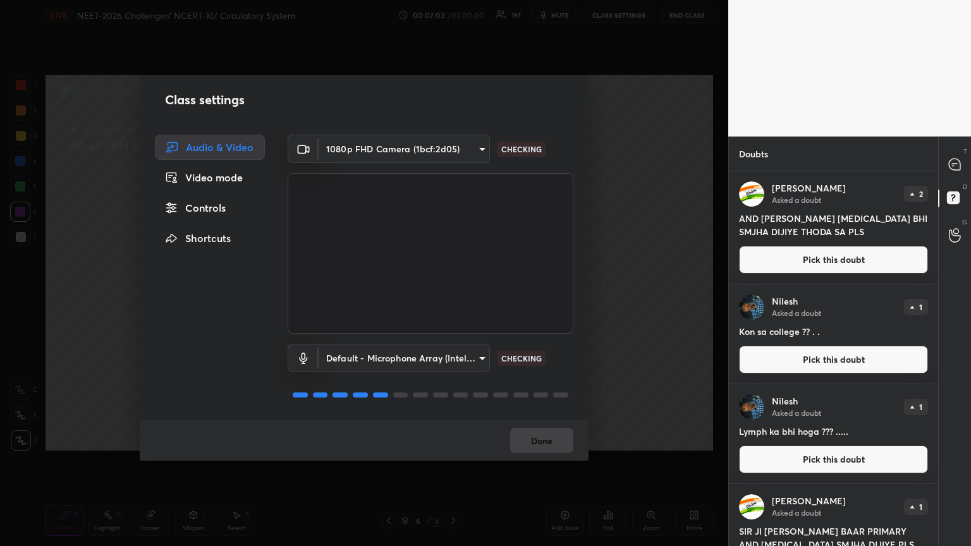
scroll to position [371, 206]
click at [453, 127] on div "Class settings Audio & Video Video mode Controls Shortcuts 1080p FHD Camera (1b…" at bounding box center [364, 273] width 729 height 546
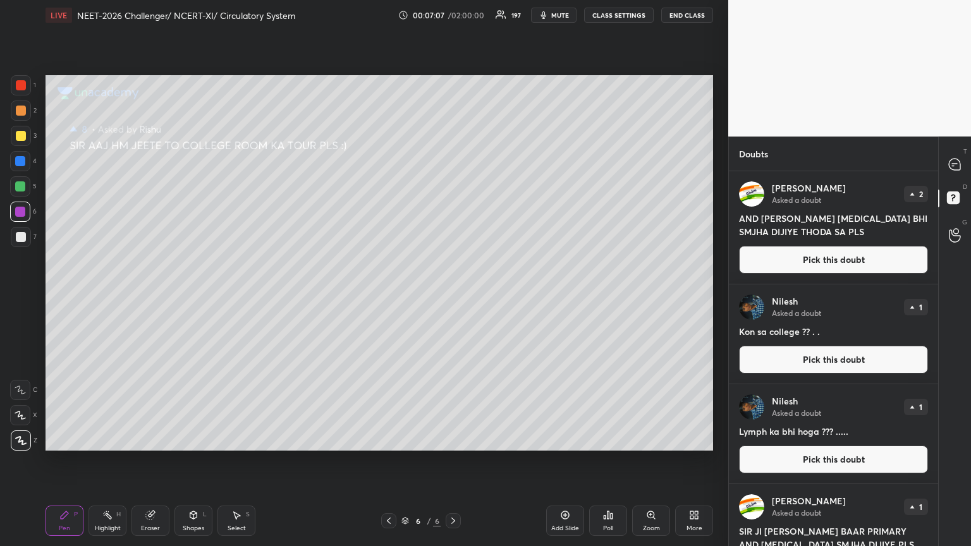
click at [453, 13] on button "CLASS SETTINGS" at bounding box center [619, 15] width 70 height 15
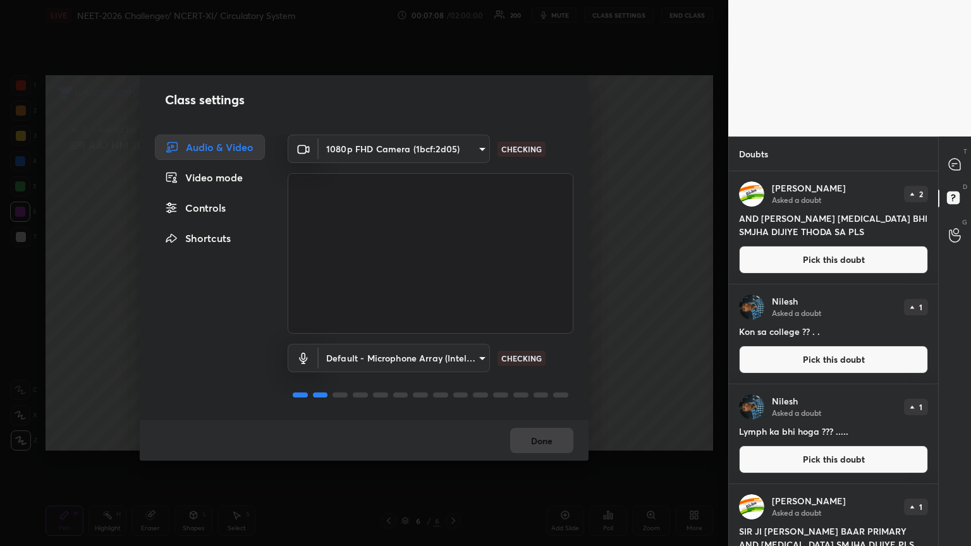
click at [188, 209] on div "Controls" at bounding box center [210, 207] width 110 height 25
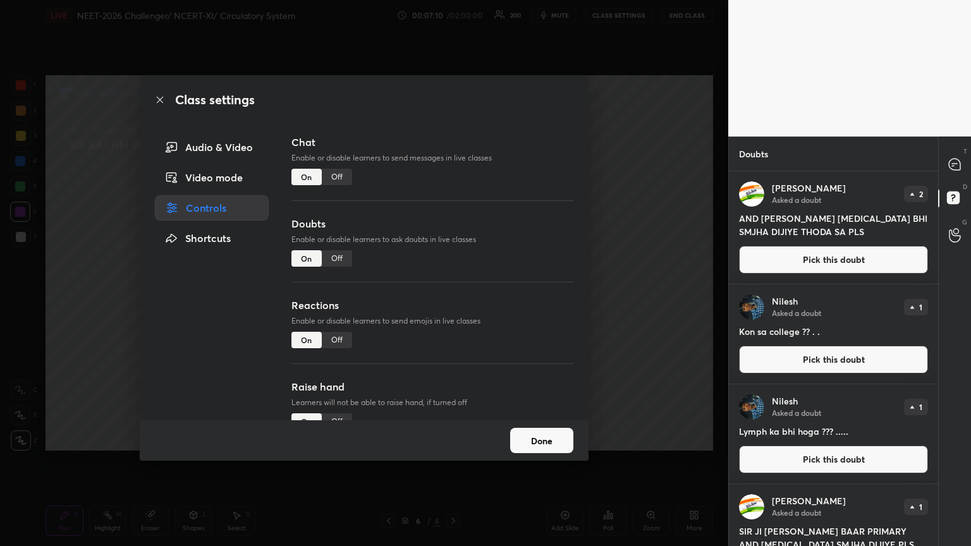
click at [341, 264] on div "Off" at bounding box center [337, 258] width 30 height 16
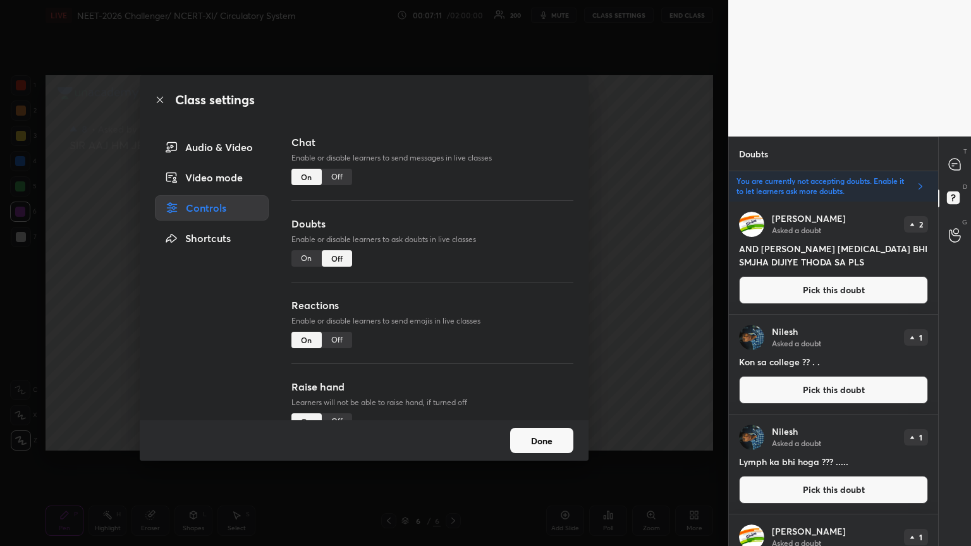
click at [340, 297] on div "Off" at bounding box center [337, 340] width 30 height 16
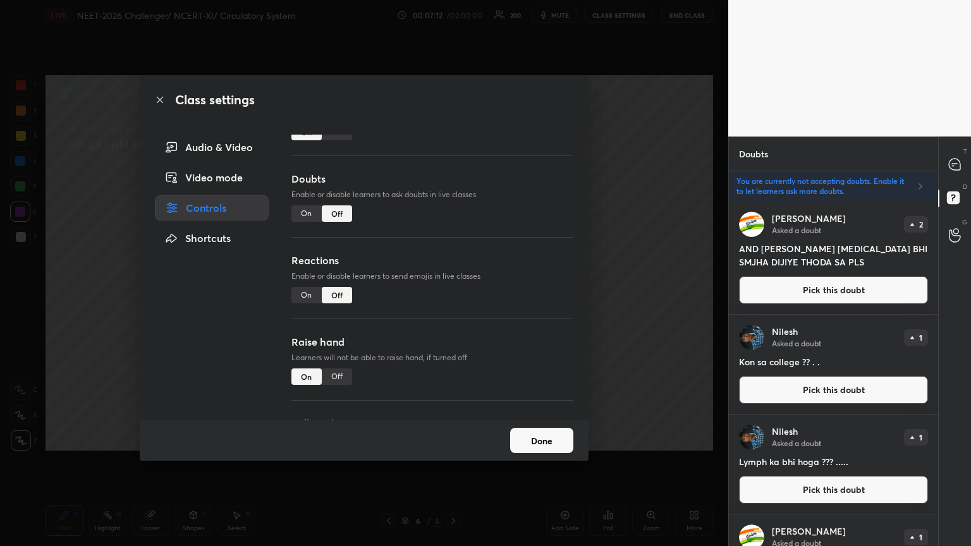
scroll to position [109, 0]
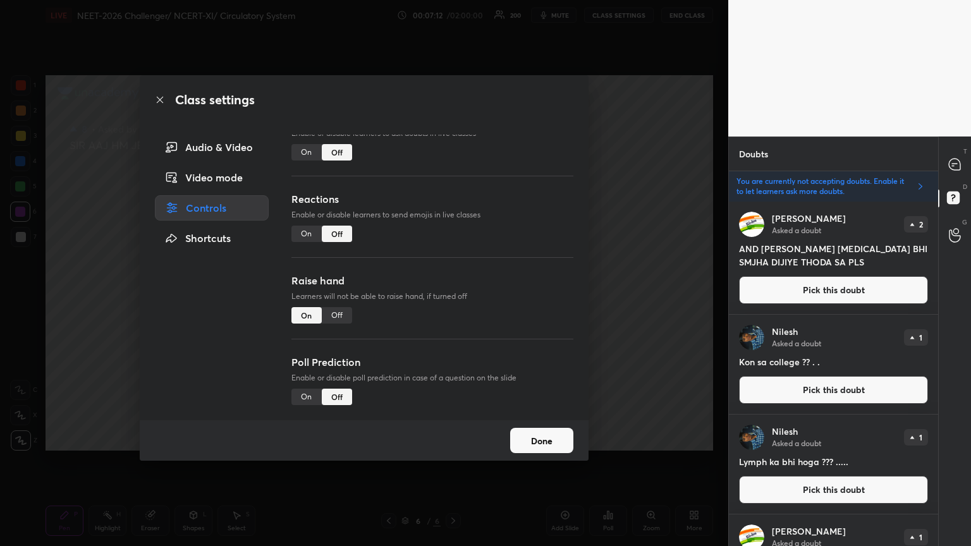
click at [341, 297] on div "Off" at bounding box center [337, 315] width 30 height 16
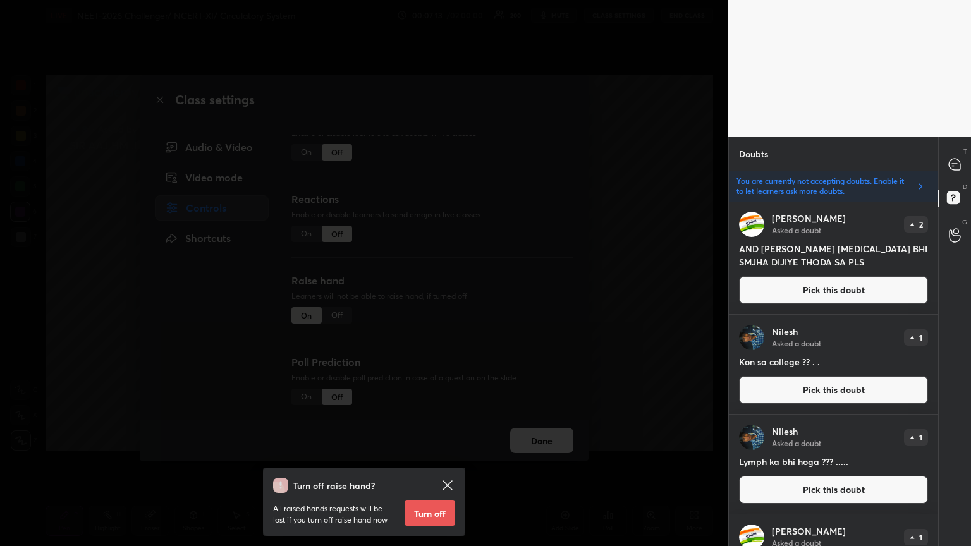
click at [430, 297] on button "Turn off" at bounding box center [430, 513] width 51 height 25
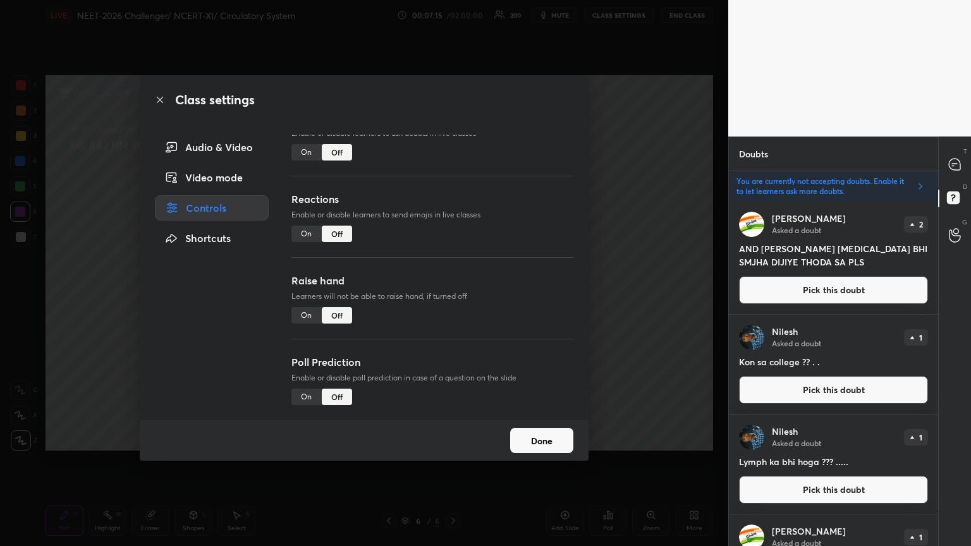
click at [453, 297] on button "Done" at bounding box center [541, 440] width 63 height 25
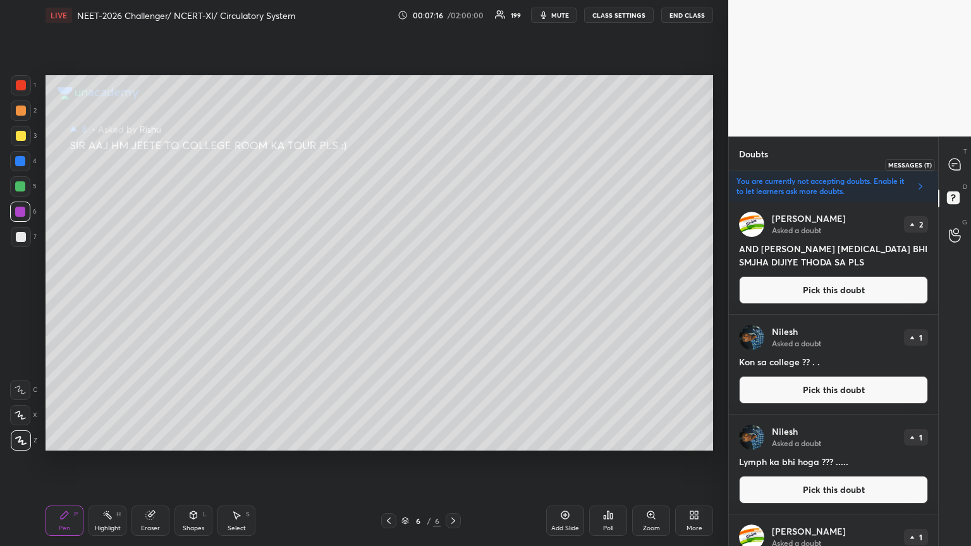
click at [453, 164] on icon at bounding box center [954, 164] width 5 height 0
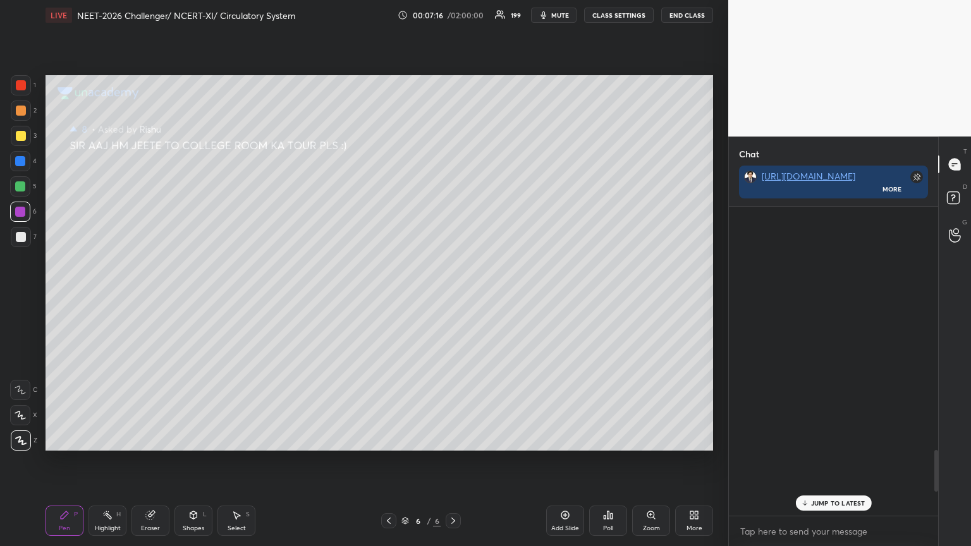
scroll to position [0, 0]
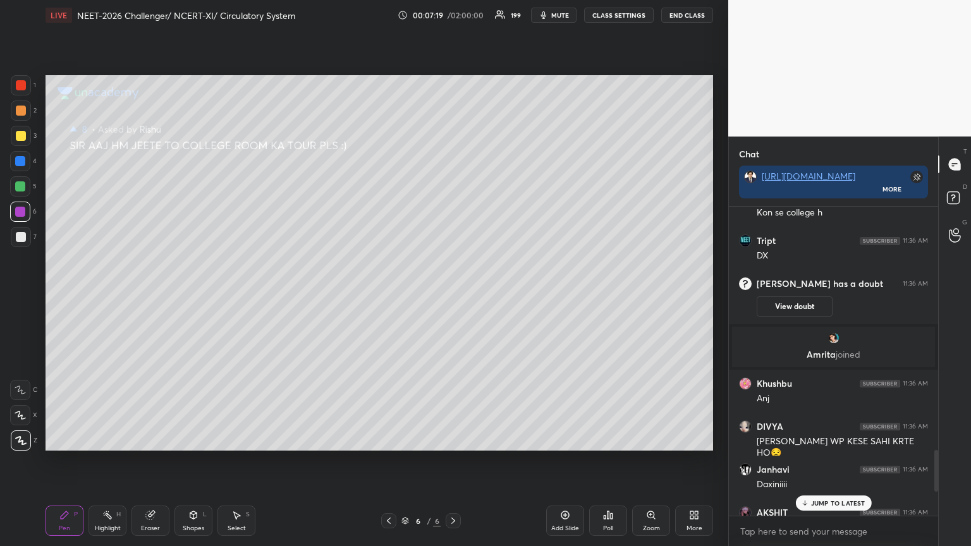
click at [388, 297] on icon at bounding box center [389, 521] width 10 height 10
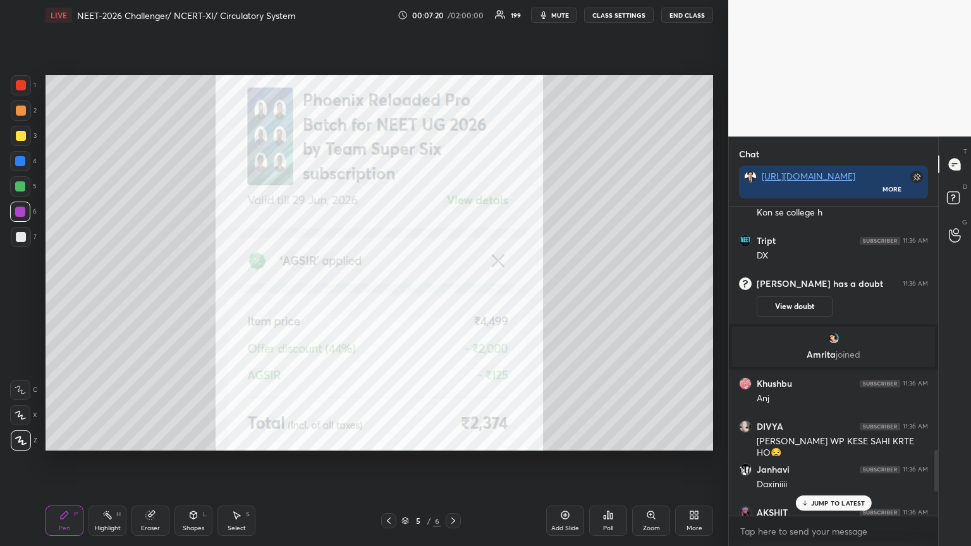
click at [389, 297] on icon at bounding box center [389, 521] width 10 height 10
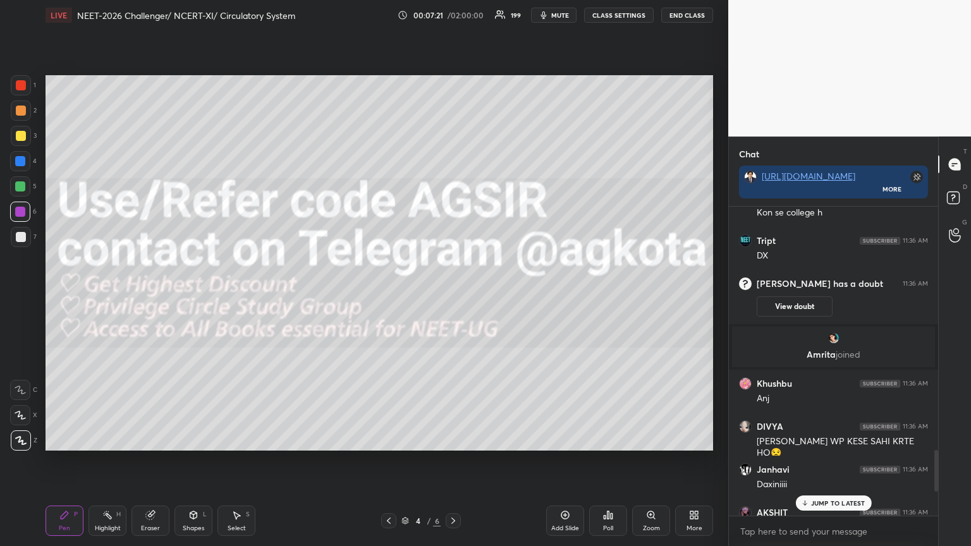
click at [389, 297] on icon at bounding box center [389, 521] width 10 height 10
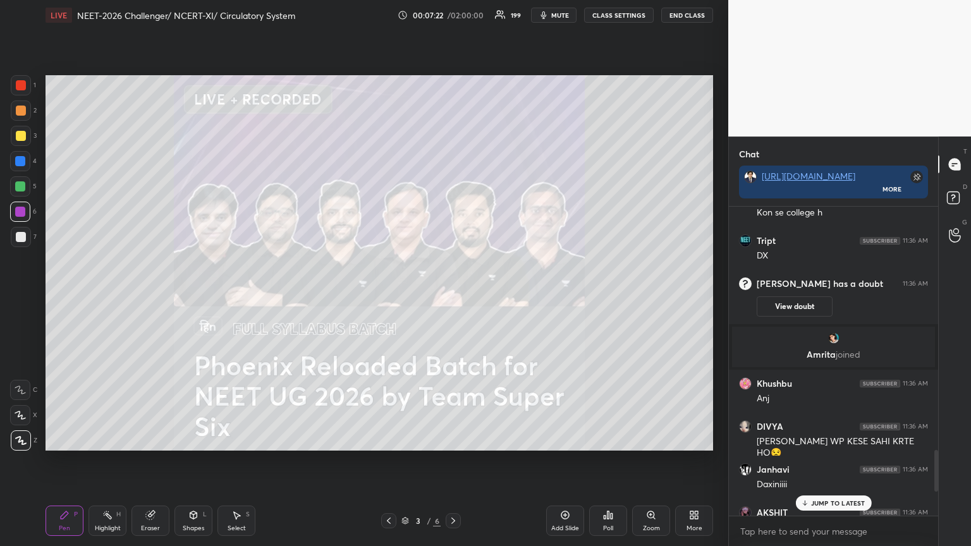
click at [388, 297] on icon at bounding box center [389, 521] width 10 height 10
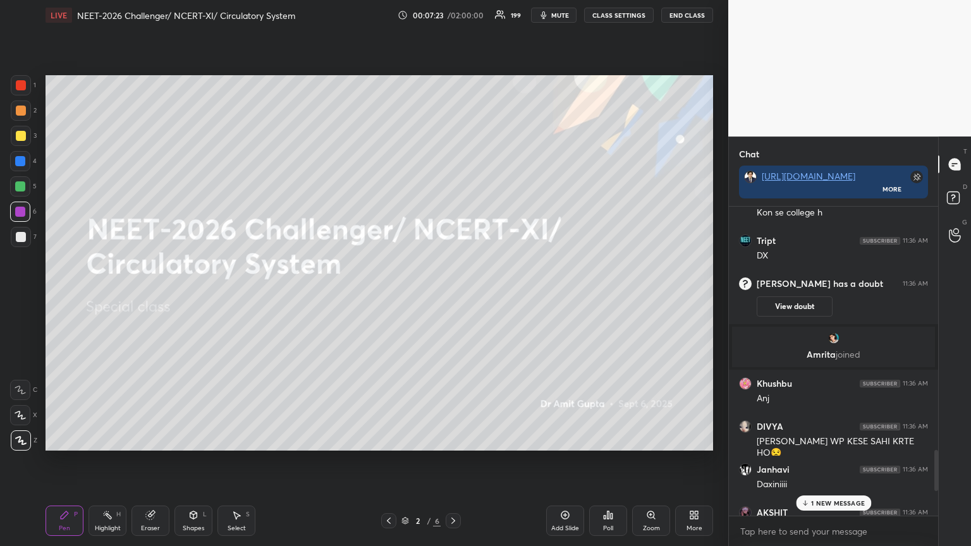
click at [448, 297] on icon at bounding box center [453, 521] width 10 height 10
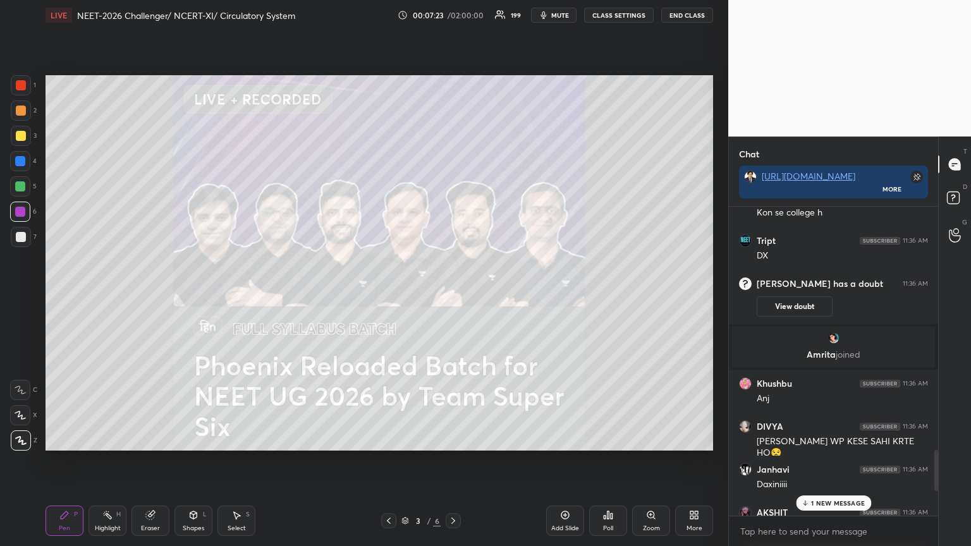
click at [448, 297] on icon at bounding box center [453, 521] width 10 height 10
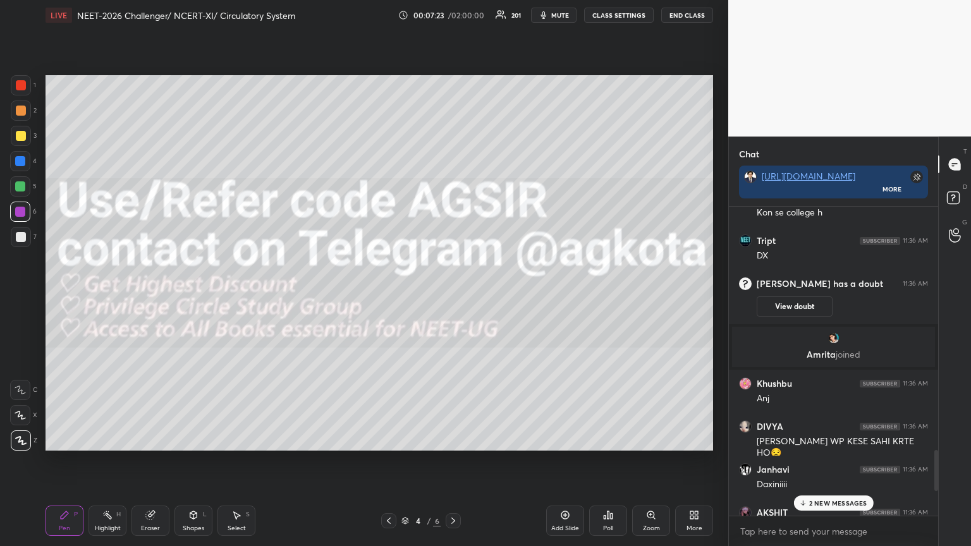
click at [448, 297] on icon at bounding box center [453, 521] width 10 height 10
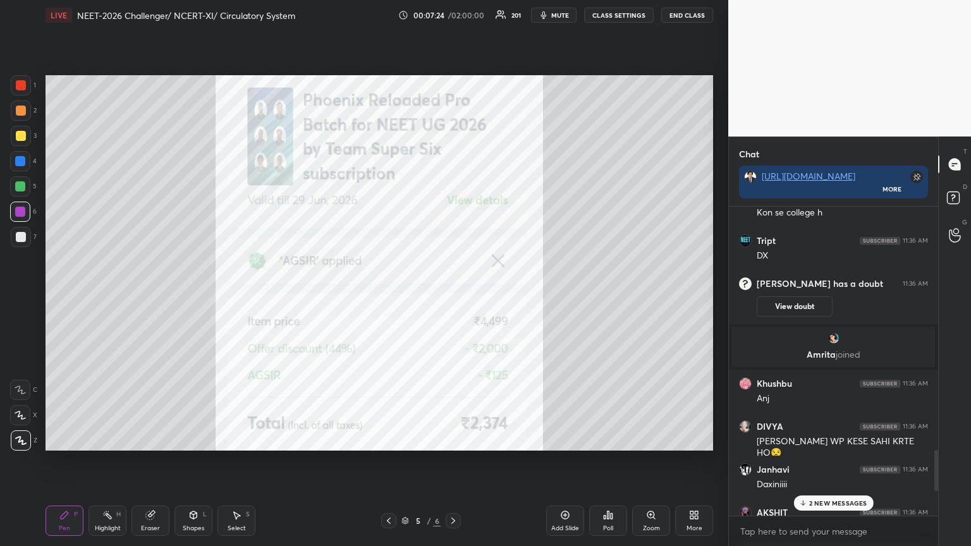
click at [449, 297] on icon at bounding box center [453, 521] width 10 height 10
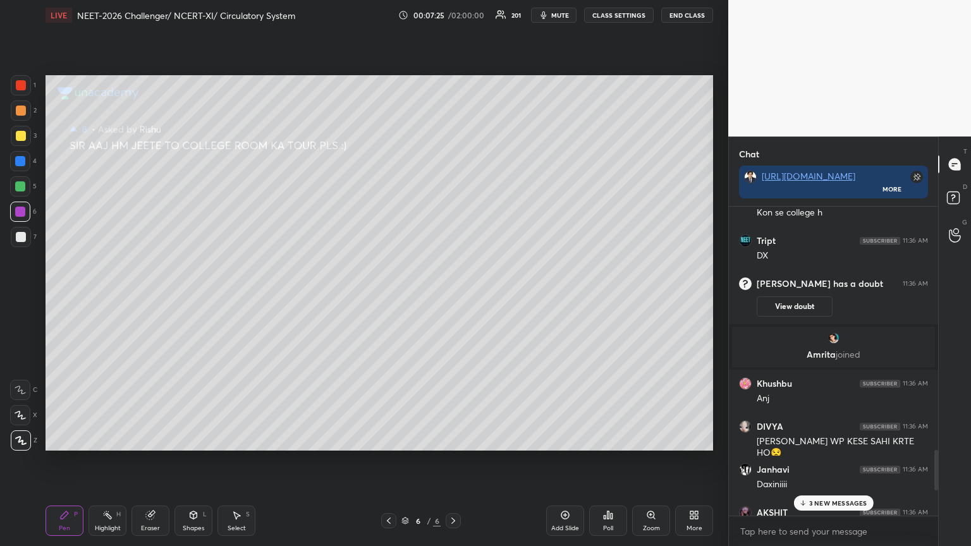
click at [388, 297] on icon at bounding box center [389, 521] width 10 height 10
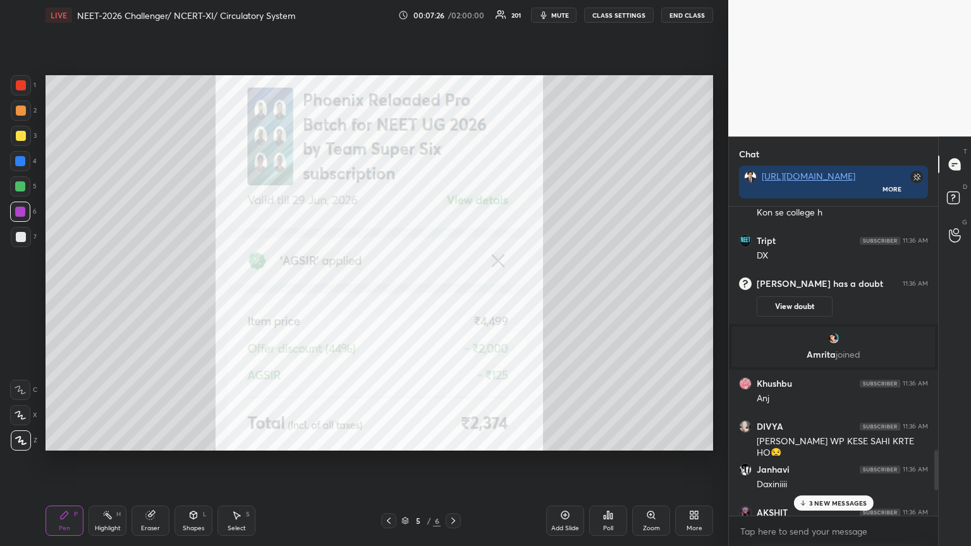
click at [453, 297] on div "Add Slide" at bounding box center [565, 521] width 38 height 30
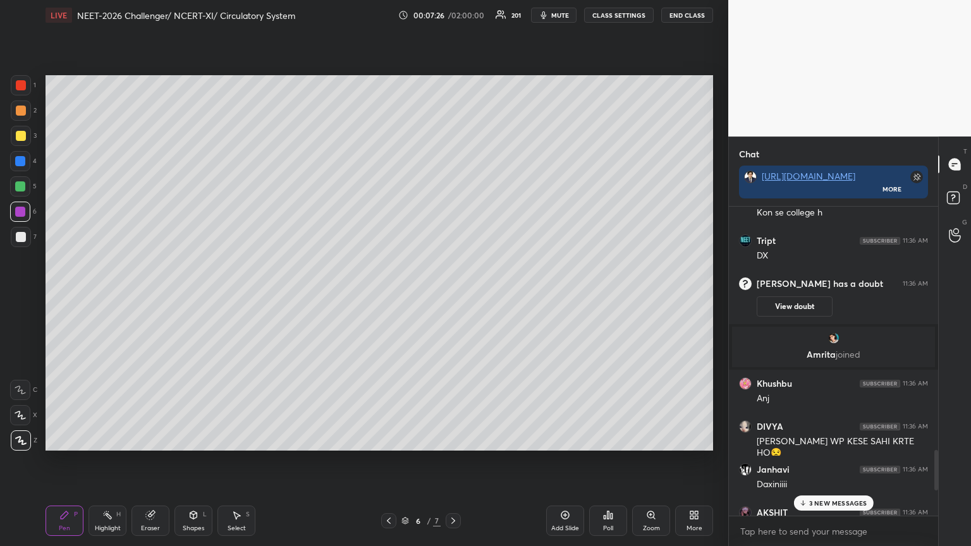
click at [453, 297] on div "Add Slide" at bounding box center [565, 521] width 38 height 30
drag, startPoint x: 23, startPoint y: 436, endPoint x: 17, endPoint y: 307, distance: 129.1
click at [25, 297] on div at bounding box center [21, 441] width 20 height 20
click at [18, 180] on div at bounding box center [20, 186] width 20 height 20
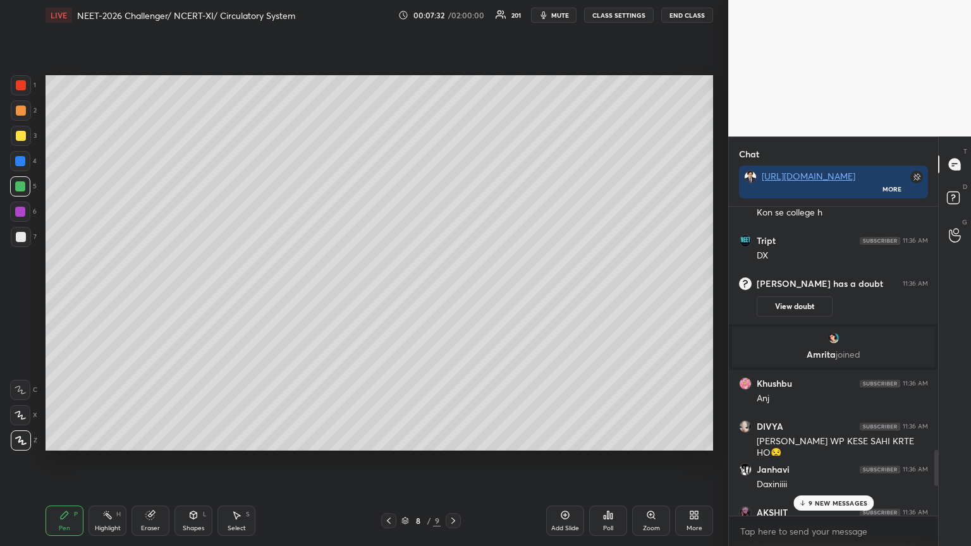
click at [453, 297] on p "9 NEW MESSAGES" at bounding box center [838, 504] width 59 height 8
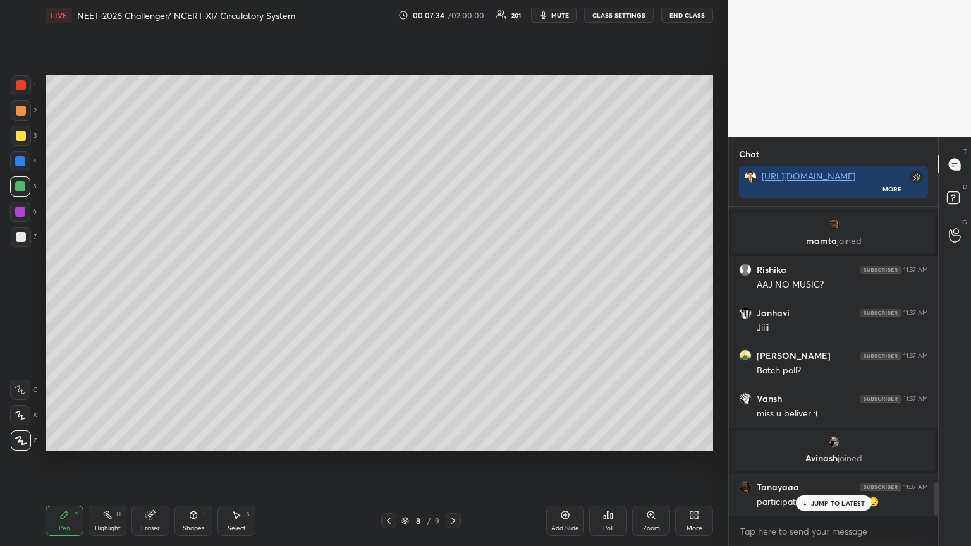
drag, startPoint x: 194, startPoint y: 512, endPoint x: 193, endPoint y: 504, distance: 8.3
click at [195, 297] on icon at bounding box center [193, 515] width 10 height 10
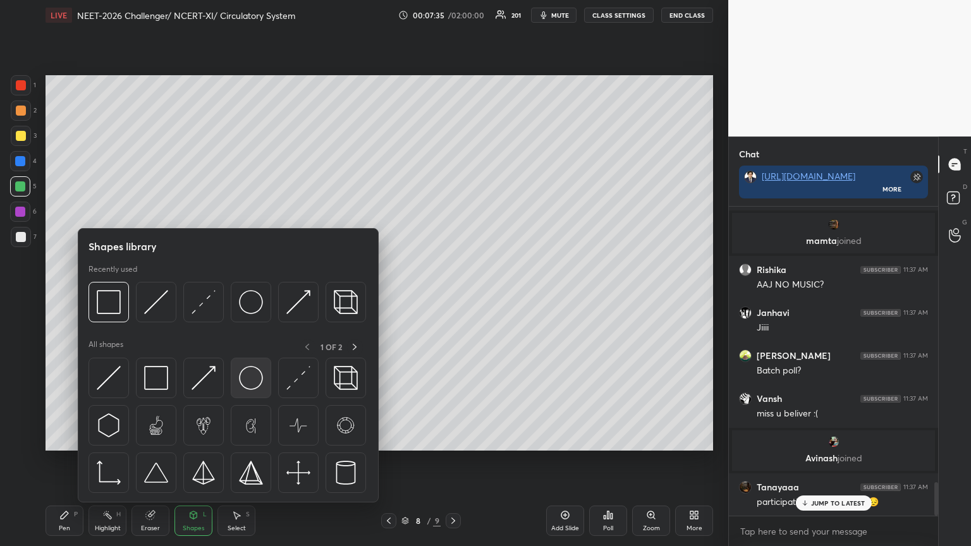
click at [255, 297] on img at bounding box center [251, 378] width 24 height 24
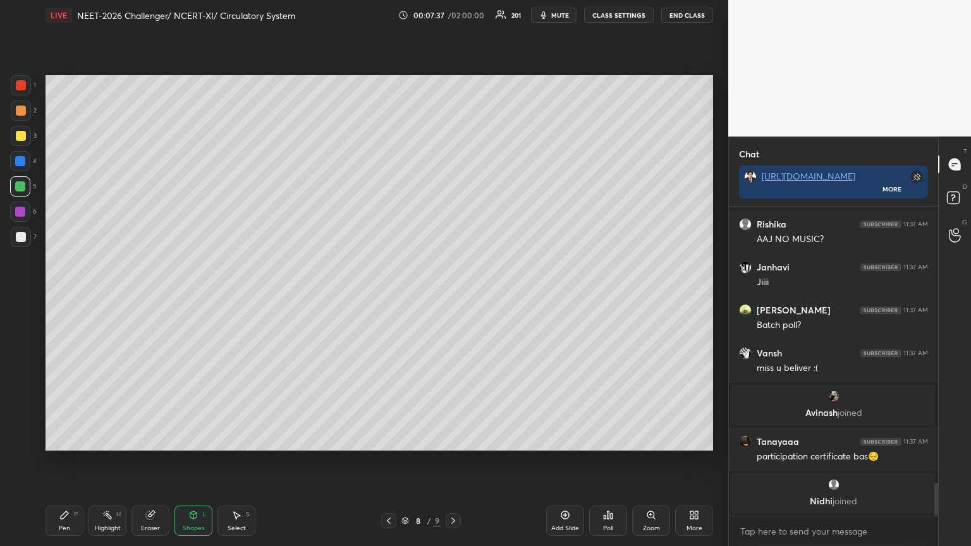
drag, startPoint x: 61, startPoint y: 525, endPoint x: 65, endPoint y: 519, distance: 6.5
click at [61, 297] on div "Pen P" at bounding box center [65, 521] width 38 height 30
drag, startPoint x: 65, startPoint y: 519, endPoint x: 49, endPoint y: 487, distance: 35.9
click at [62, 297] on div "Pen P" at bounding box center [65, 521] width 38 height 30
click at [25, 297] on icon at bounding box center [20, 440] width 11 height 9
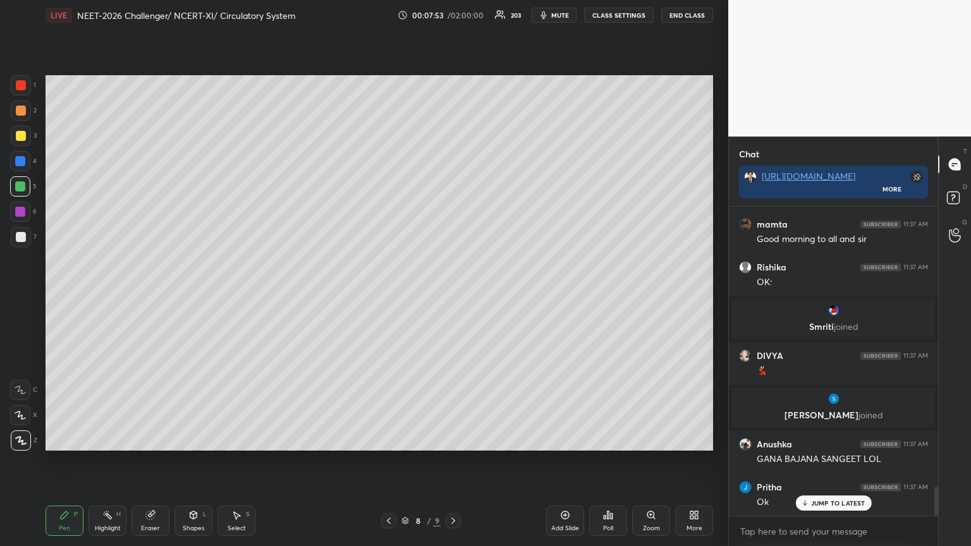
scroll to position [3124, 0]
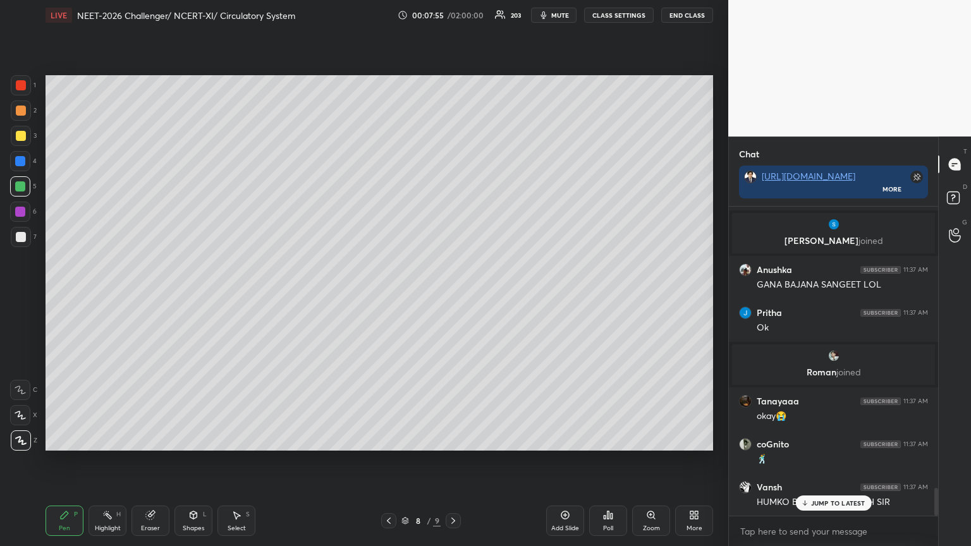
click at [23, 235] on div at bounding box center [21, 237] width 10 height 10
click at [31, 238] on div "7" at bounding box center [24, 237] width 26 height 20
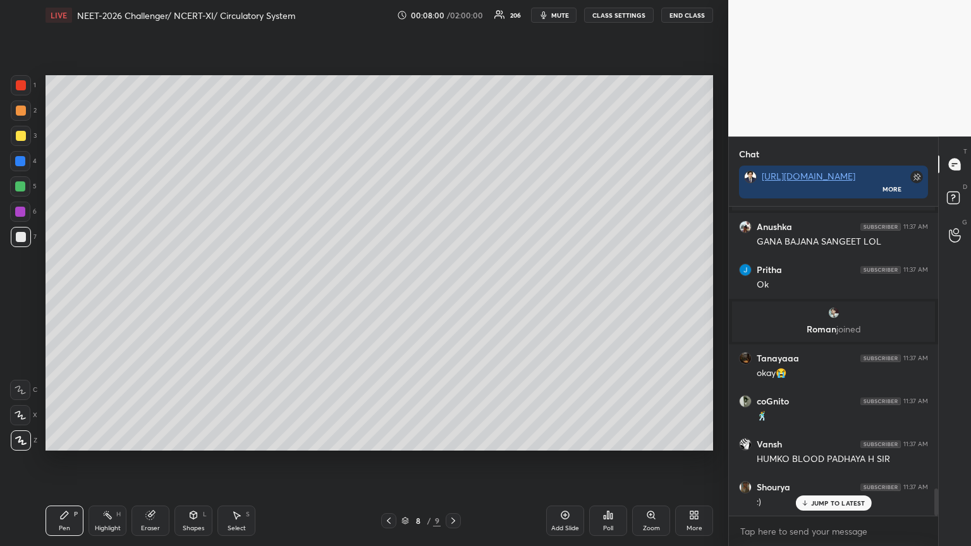
scroll to position [3256, 0]
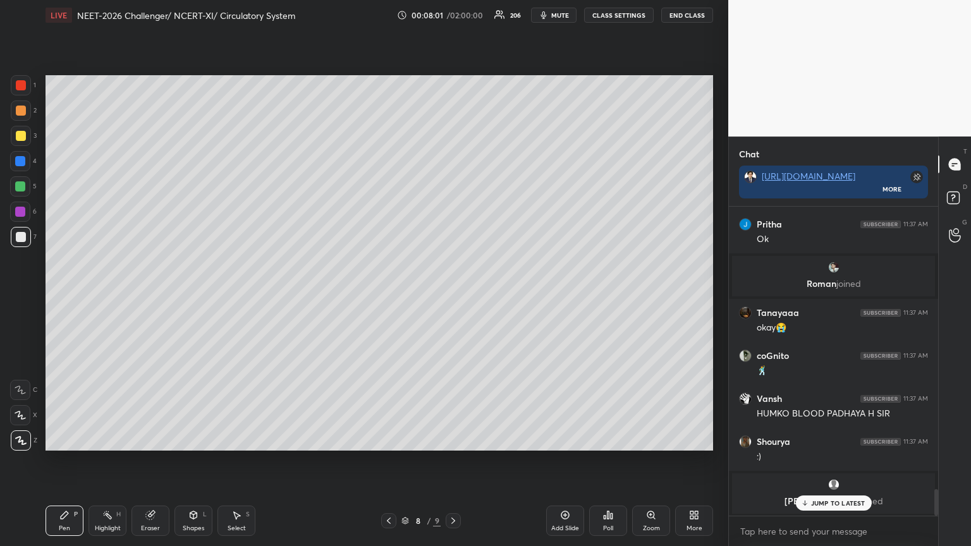
click at [20, 137] on div at bounding box center [21, 136] width 10 height 10
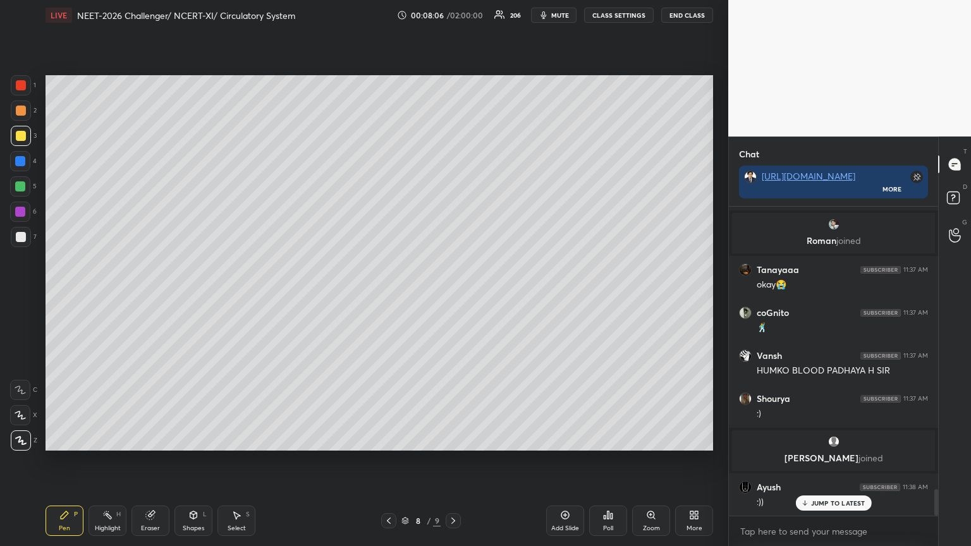
click at [28, 238] on div at bounding box center [21, 237] width 20 height 20
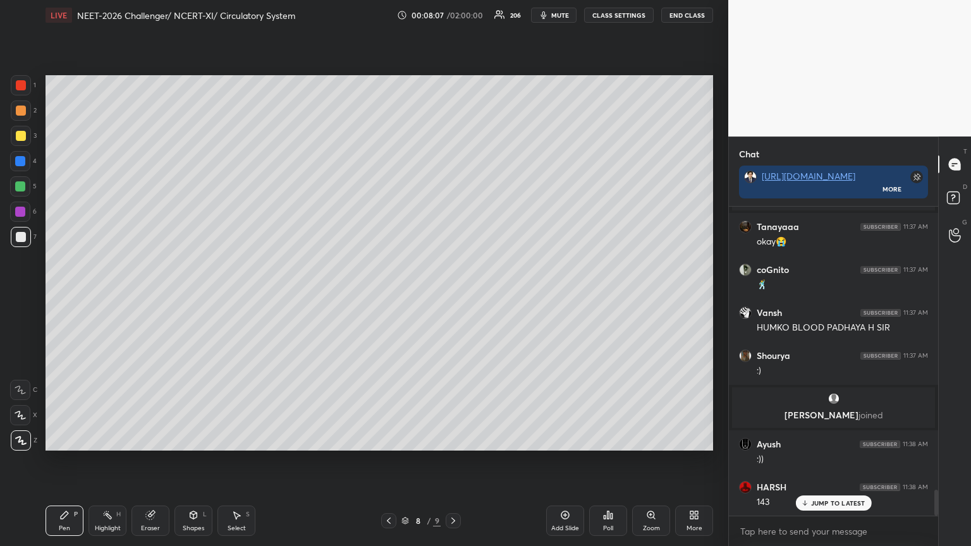
click at [18, 113] on div at bounding box center [21, 111] width 10 height 10
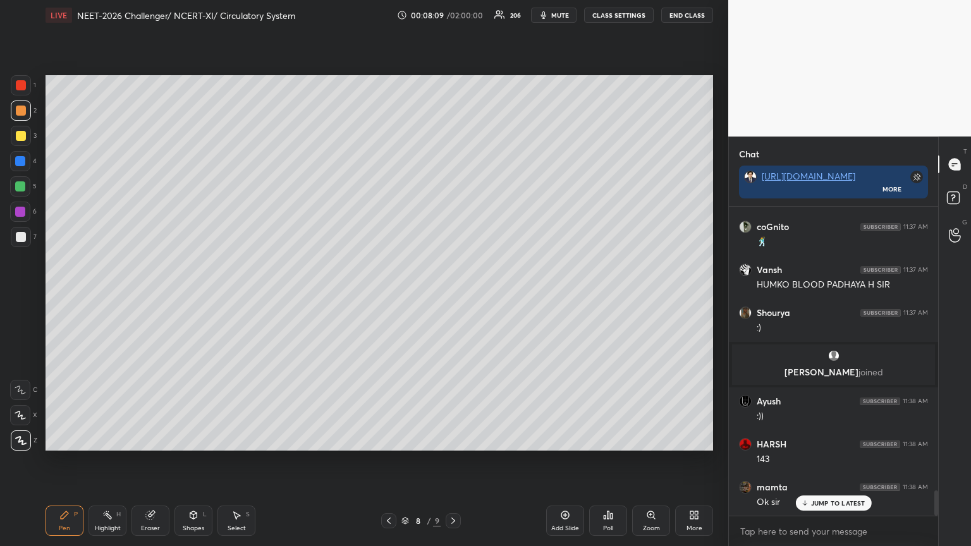
scroll to position [3430, 0]
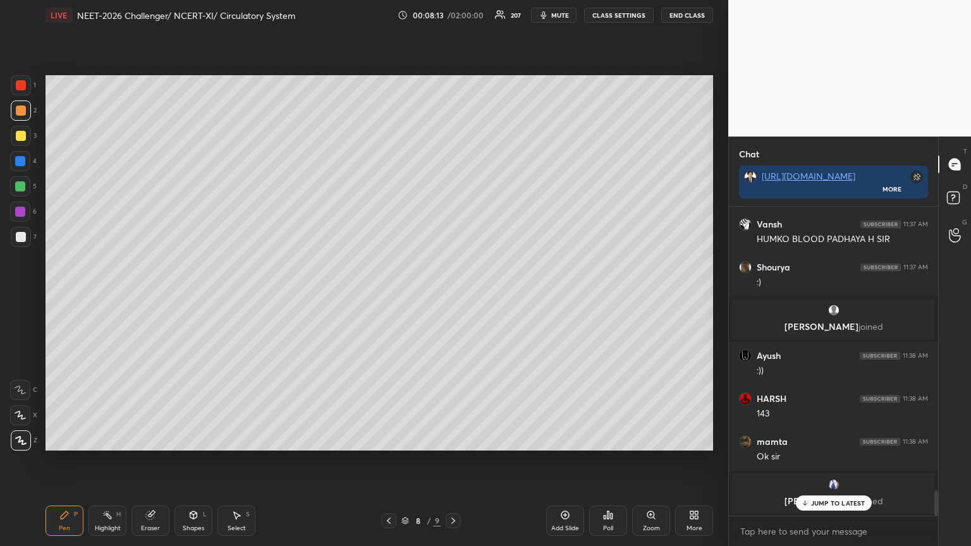
drag, startPoint x: 20, startPoint y: 156, endPoint x: 38, endPoint y: 180, distance: 30.2
click at [20, 158] on div at bounding box center [20, 161] width 10 height 10
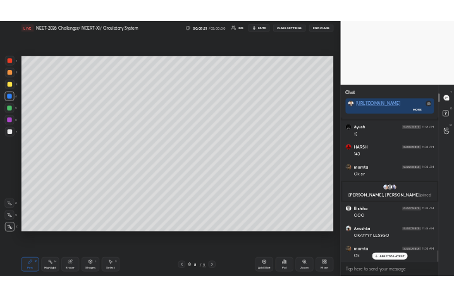
scroll to position [3605, 0]
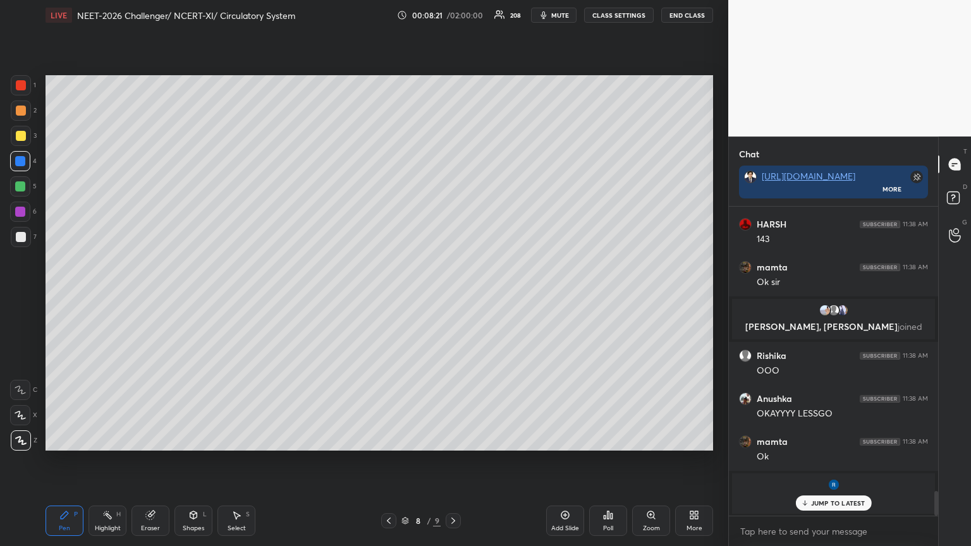
click at [453, 297] on icon at bounding box center [696, 517] width 3 height 3
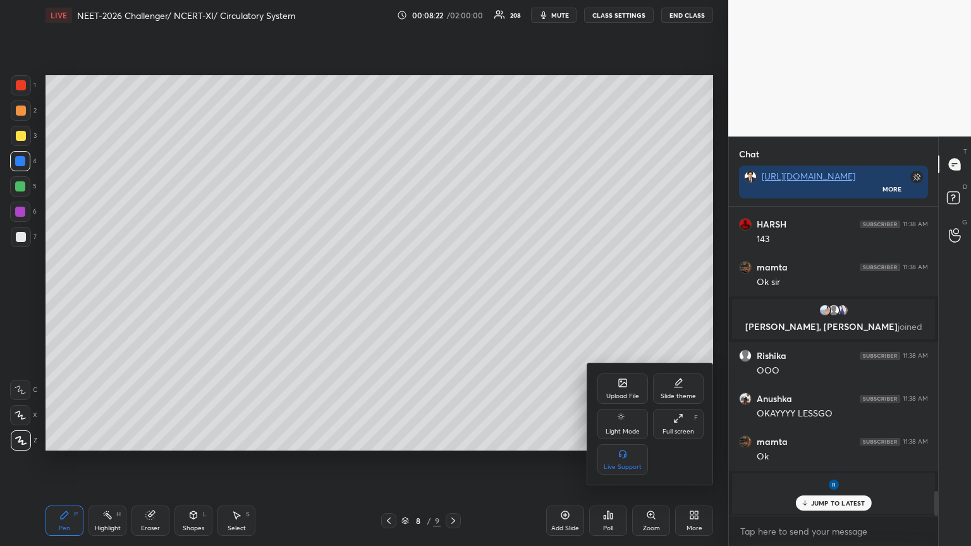
click at [453, 297] on div "Upload File" at bounding box center [623, 389] width 51 height 30
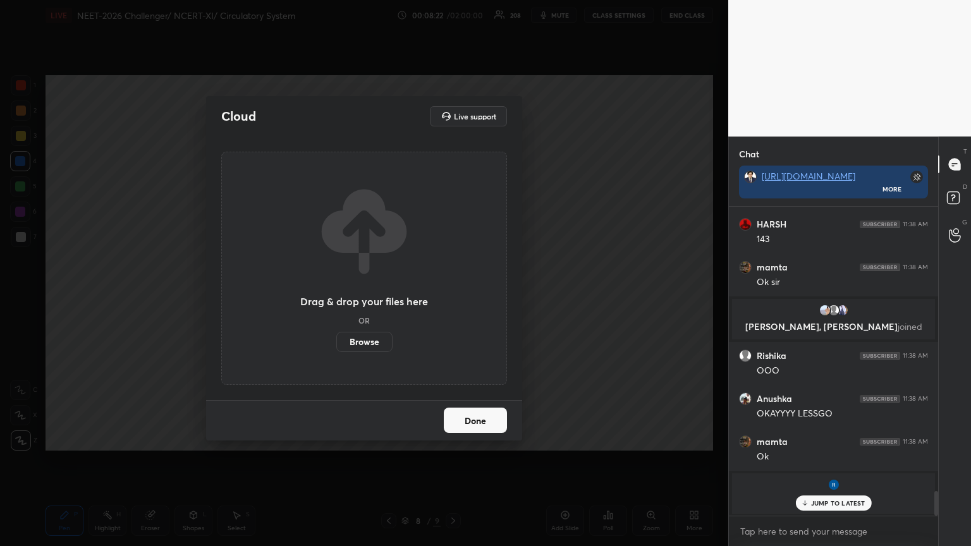
click at [366, 297] on label "Browse" at bounding box center [364, 342] width 56 height 20
click at [336, 297] on input "Browse" at bounding box center [336, 342] width 0 height 20
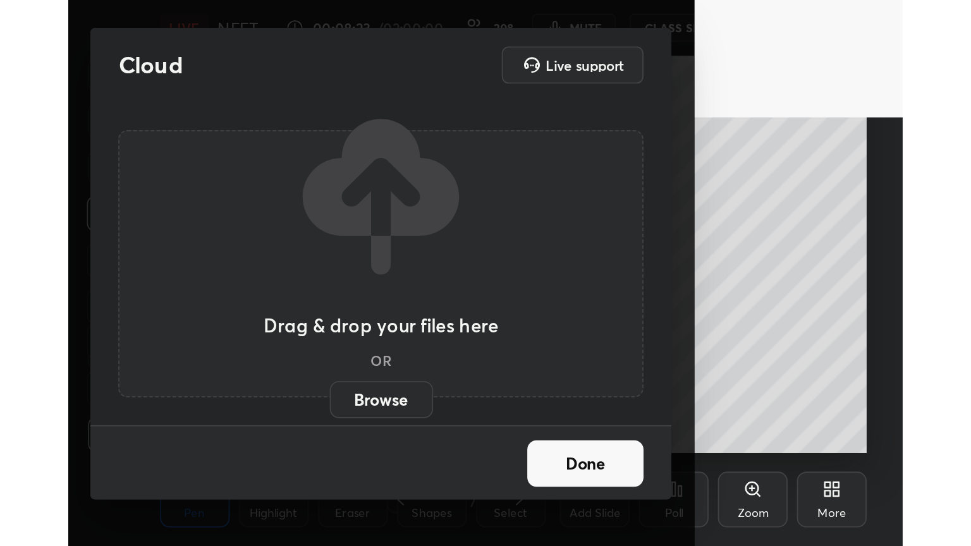
scroll to position [216, 403]
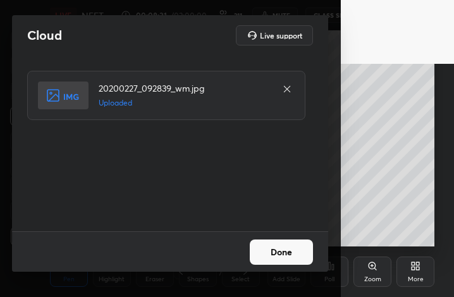
click at [286, 254] on button "Done" at bounding box center [281, 252] width 63 height 25
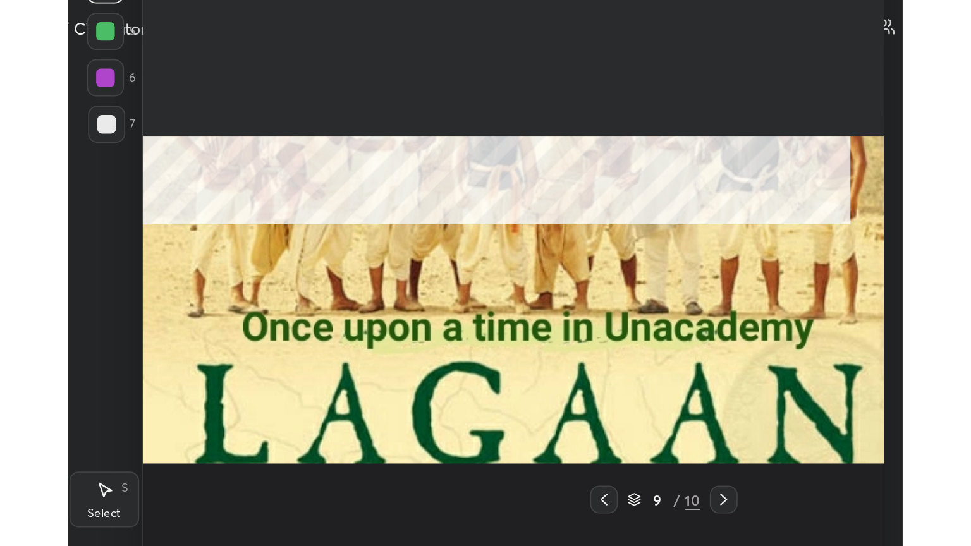
scroll to position [62774, 62481]
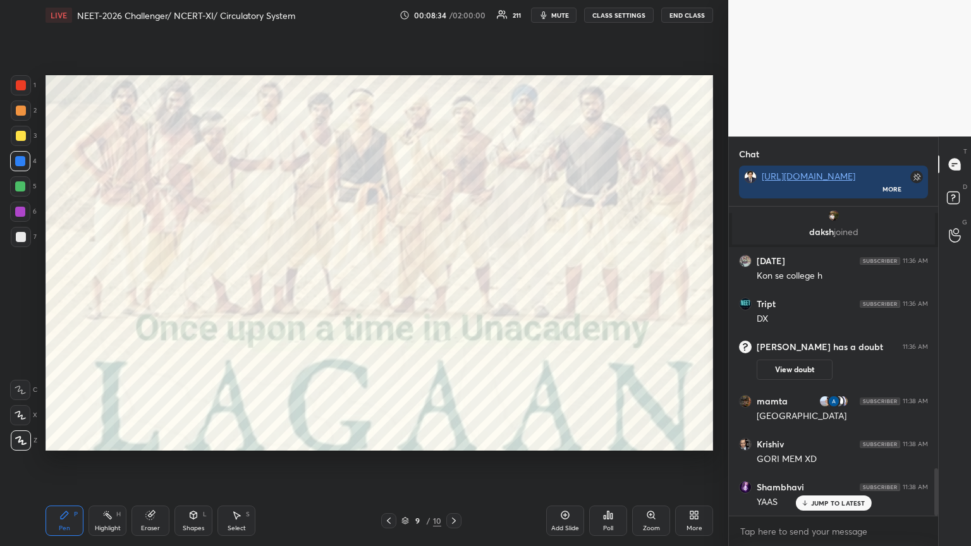
click at [453, 297] on icon at bounding box center [694, 515] width 10 height 10
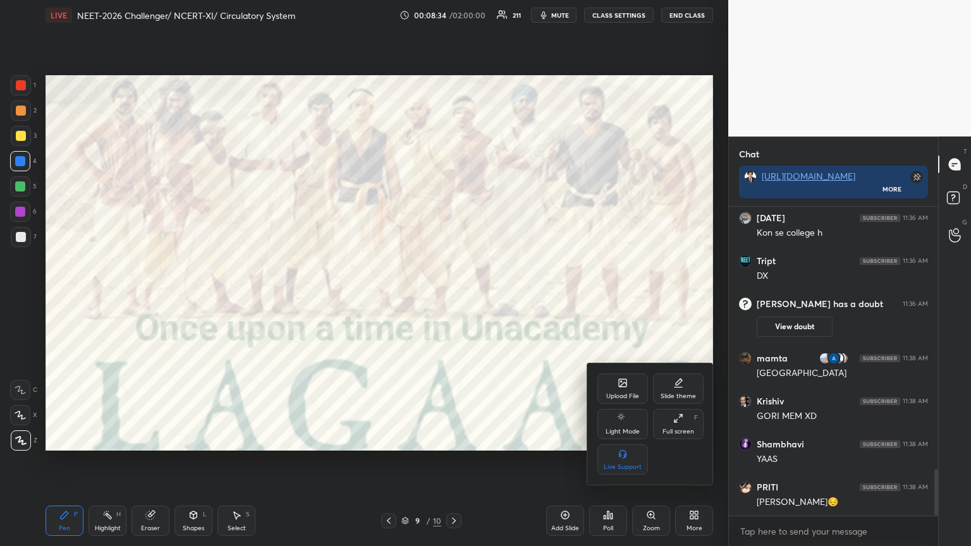
click at [453, 297] on div "Upload File" at bounding box center [623, 389] width 51 height 30
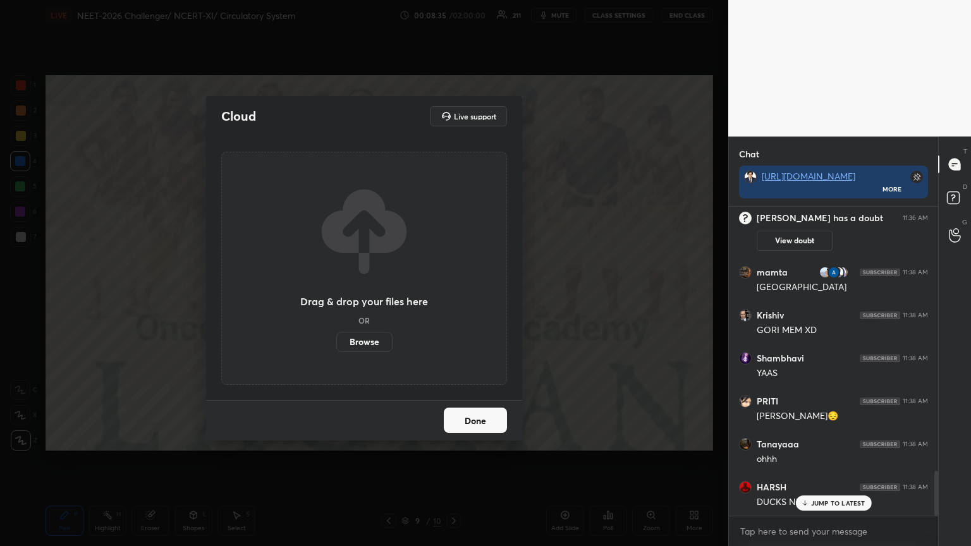
click at [368, 297] on label "Browse" at bounding box center [364, 342] width 56 height 20
click at [336, 297] on input "Browse" at bounding box center [336, 342] width 0 height 20
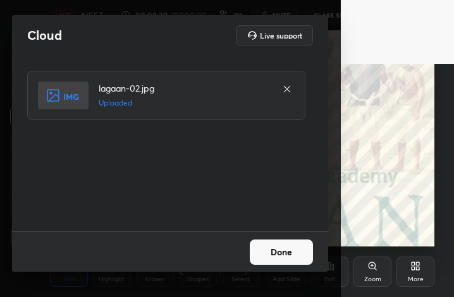
click at [302, 249] on button "Done" at bounding box center [281, 252] width 63 height 25
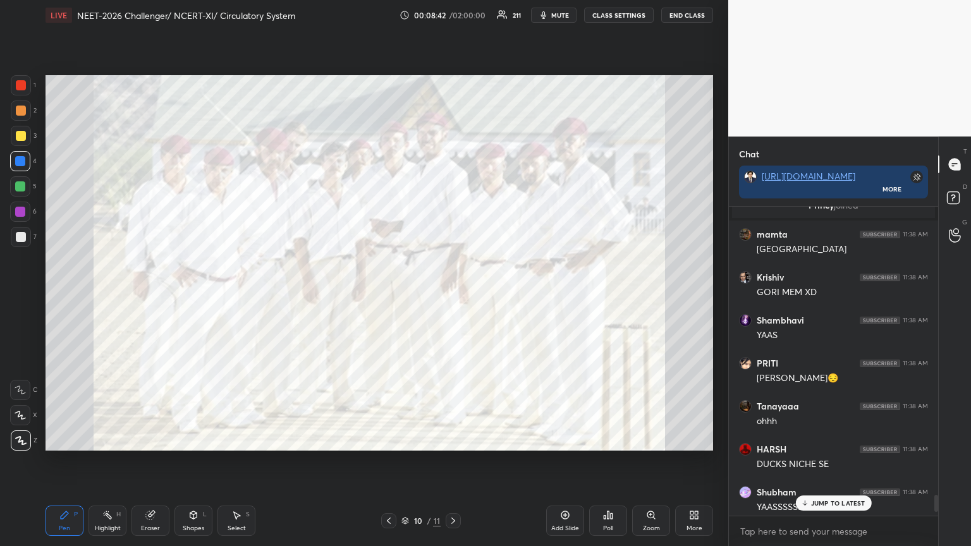
click at [453, 297] on icon at bounding box center [694, 515] width 10 height 10
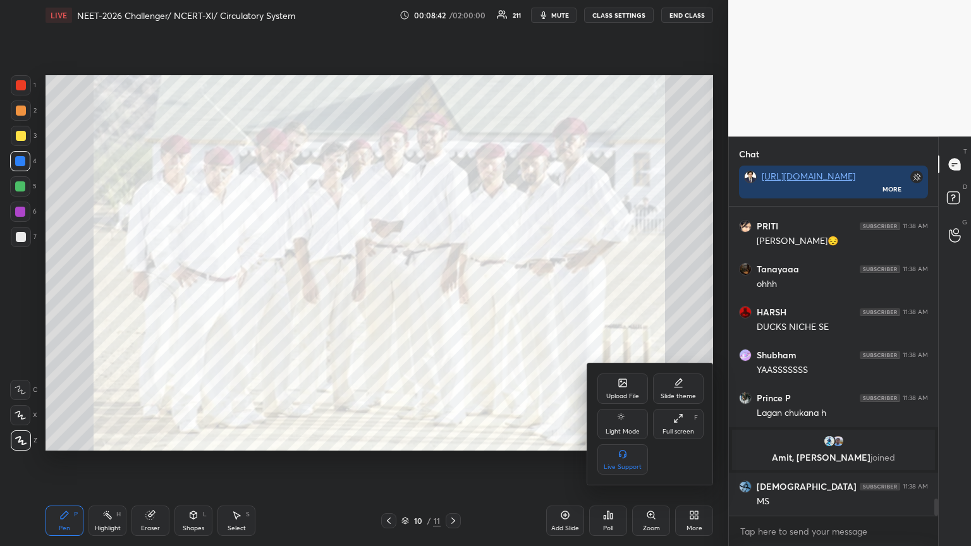
click at [453, 297] on icon at bounding box center [623, 383] width 10 height 10
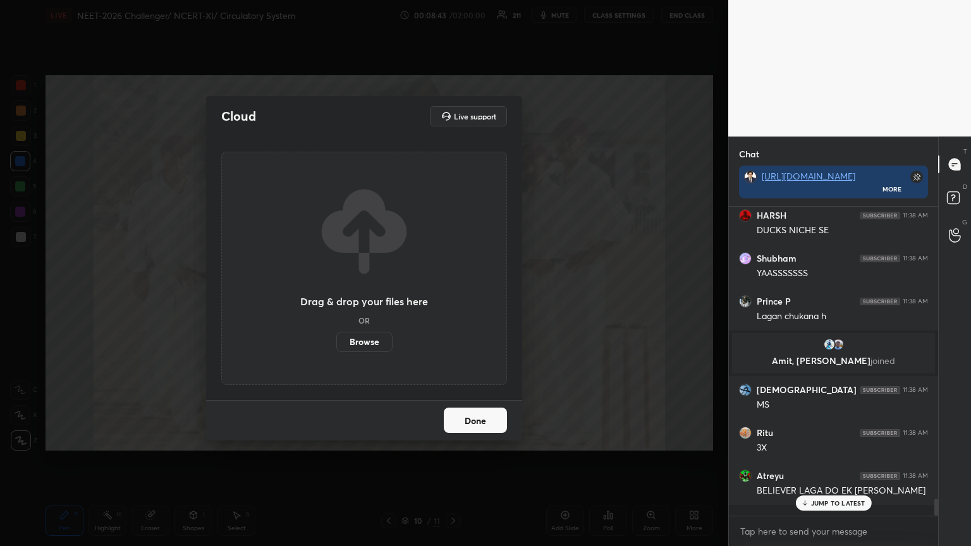
click at [369, 297] on label "Browse" at bounding box center [364, 342] width 56 height 20
click at [336, 297] on input "Browse" at bounding box center [336, 342] width 0 height 20
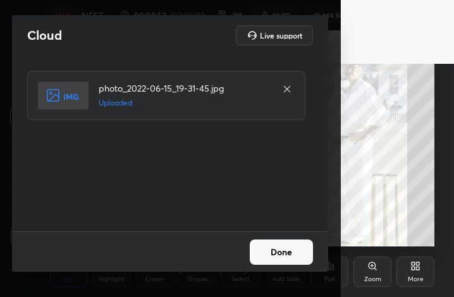
click at [283, 250] on button "Done" at bounding box center [281, 252] width 63 height 25
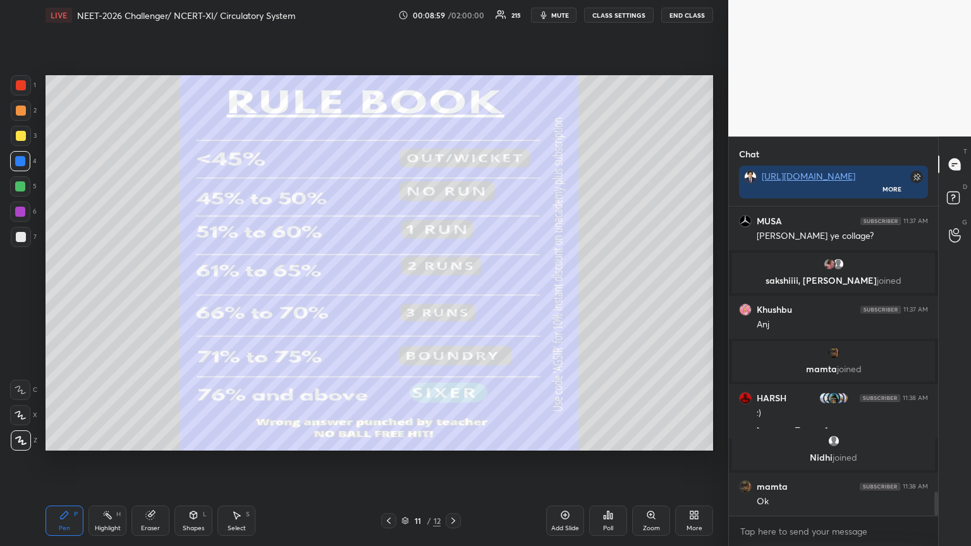
click at [387, 297] on icon at bounding box center [389, 521] width 10 height 10
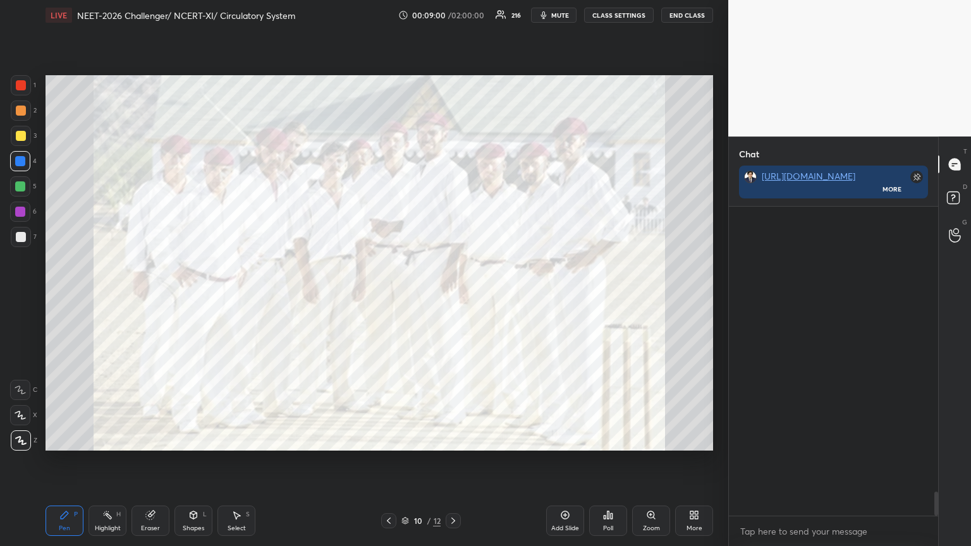
click at [453, 297] on icon at bounding box center [453, 521] width 10 height 10
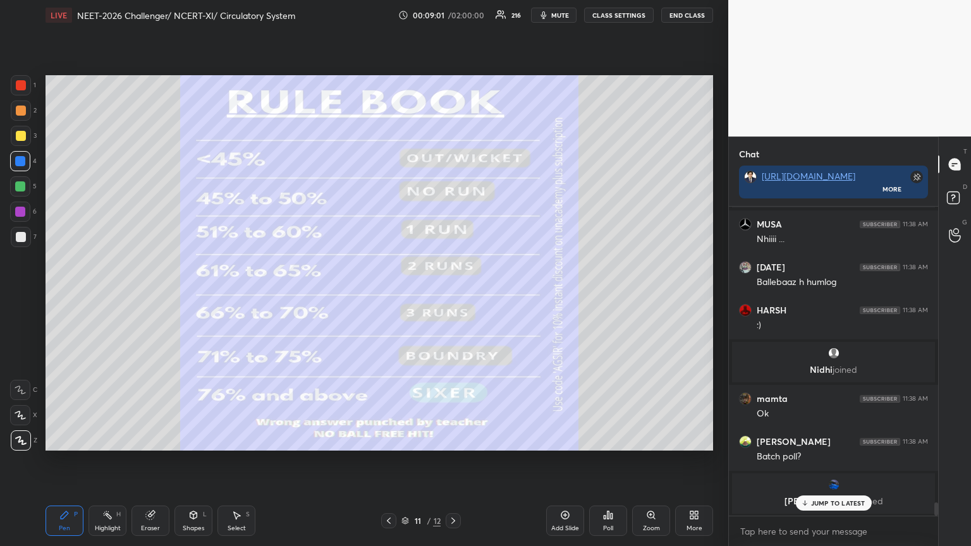
click at [453, 297] on icon at bounding box center [694, 515] width 10 height 10
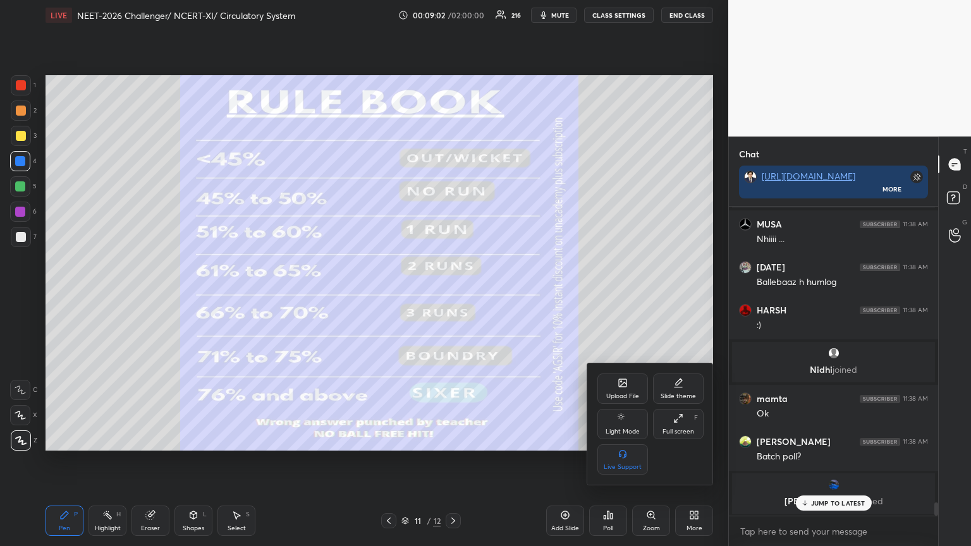
click at [453, 297] on div "Upload File" at bounding box center [622, 396] width 33 height 6
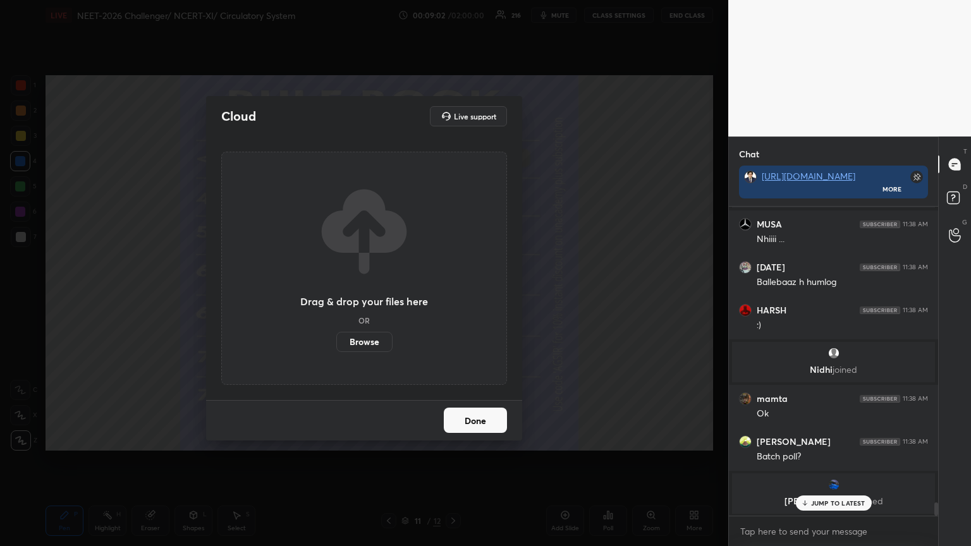
click at [374, 297] on label "Browse" at bounding box center [364, 342] width 56 height 20
click at [336, 297] on input "Browse" at bounding box center [336, 342] width 0 height 20
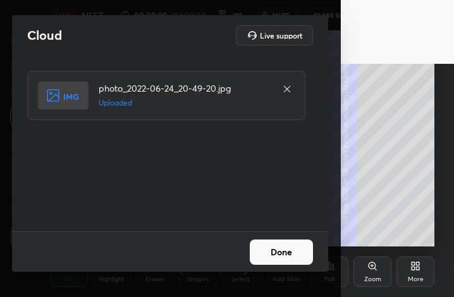
click at [296, 249] on button "Done" at bounding box center [281, 252] width 63 height 25
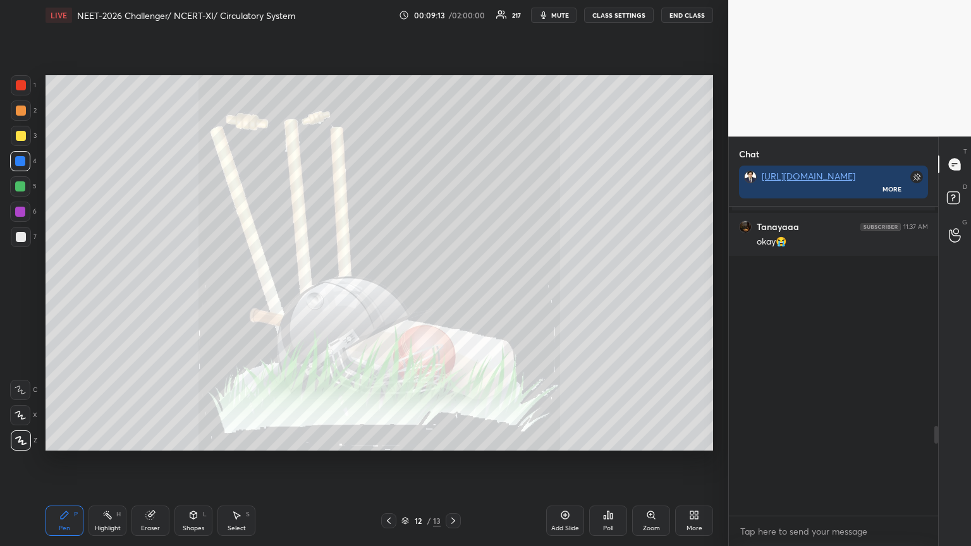
click at [17, 106] on div at bounding box center [21, 111] width 10 height 10
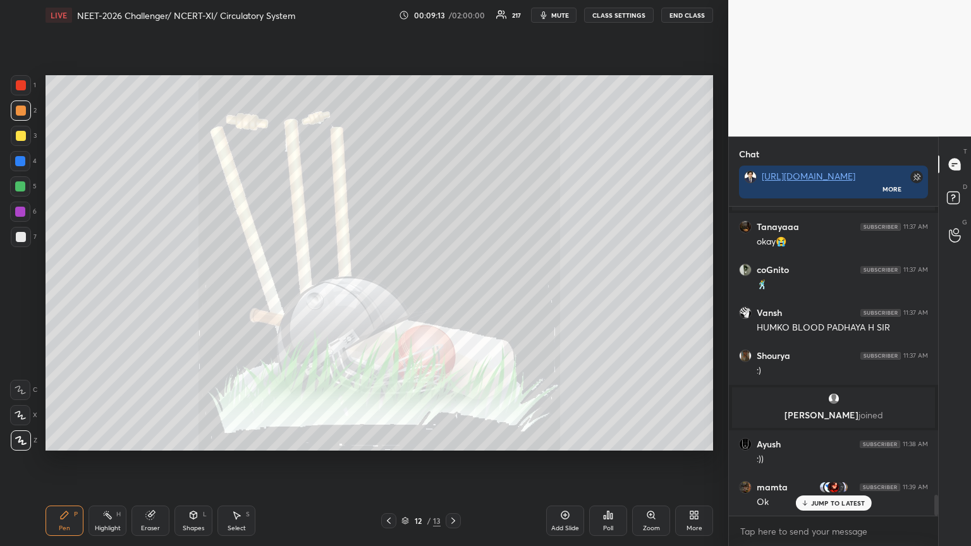
drag, startPoint x: 20, startPoint y: 108, endPoint x: 40, endPoint y: 95, distance: 24.2
click at [23, 106] on div at bounding box center [21, 111] width 10 height 10
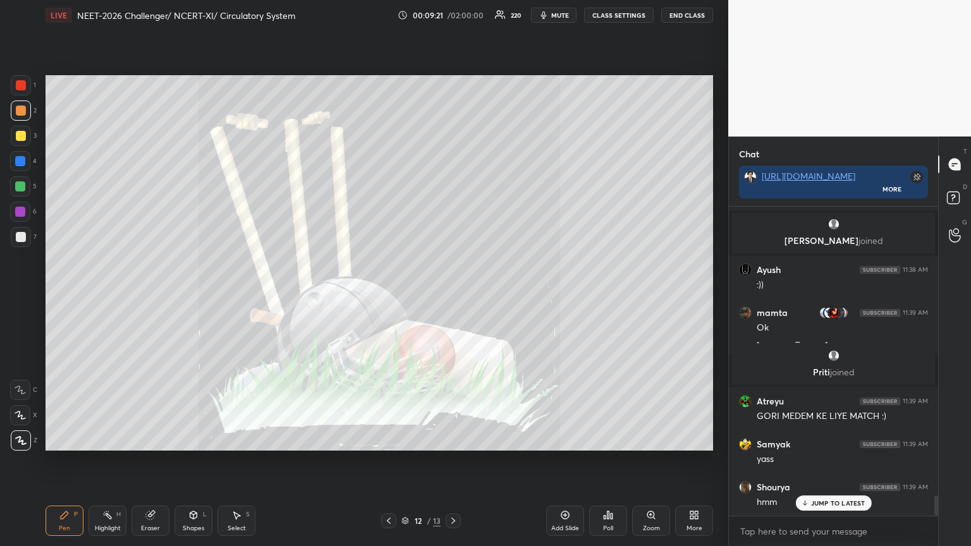
click at [27, 135] on div at bounding box center [21, 136] width 20 height 20
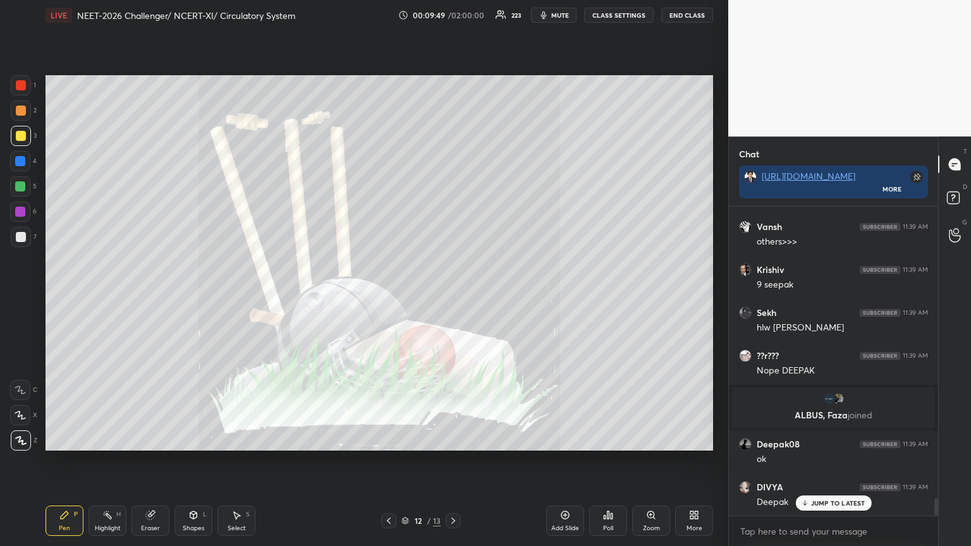
click at [453, 297] on icon at bounding box center [608, 515] width 10 height 10
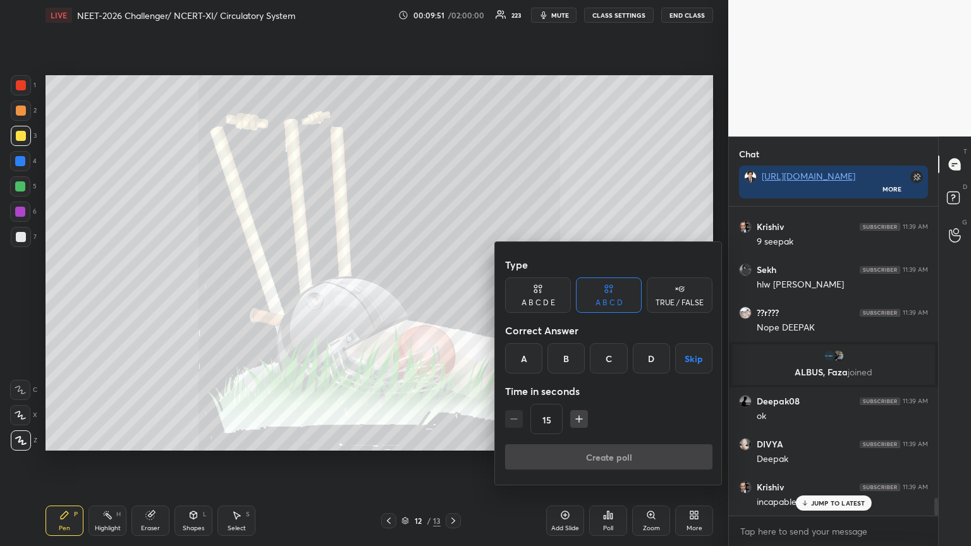
click at [453, 297] on button "Skip" at bounding box center [693, 358] width 37 height 30
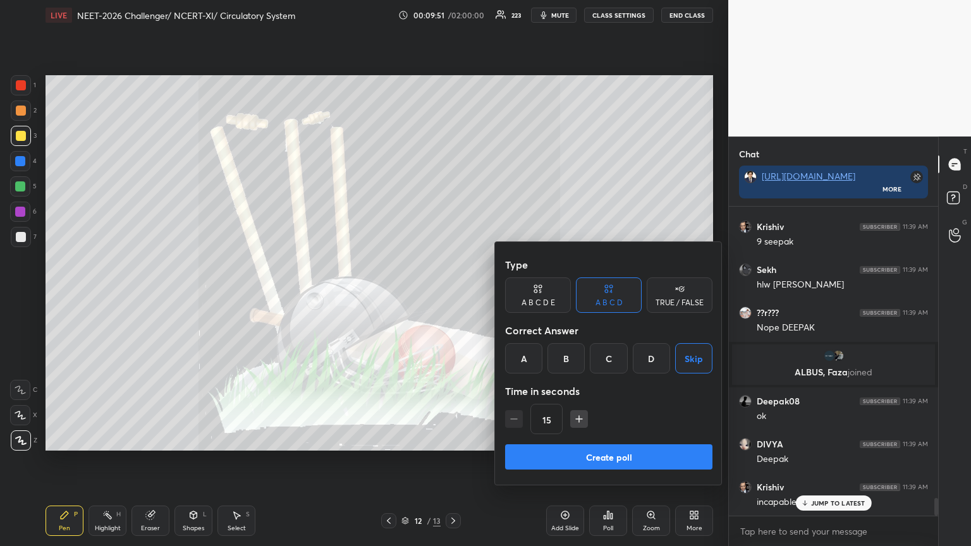
click at [453, 297] on button "Create poll" at bounding box center [608, 457] width 207 height 25
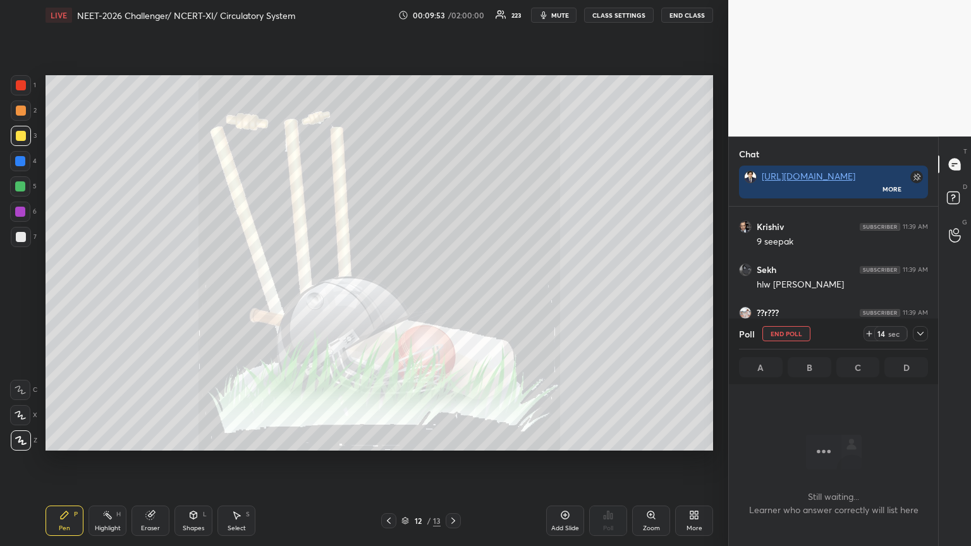
click at [18, 107] on div at bounding box center [21, 111] width 10 height 10
click at [21, 109] on div at bounding box center [21, 111] width 10 height 10
click at [25, 239] on div at bounding box center [21, 237] width 10 height 10
click at [25, 237] on div at bounding box center [21, 237] width 20 height 20
click at [25, 187] on div at bounding box center [20, 186] width 10 height 10
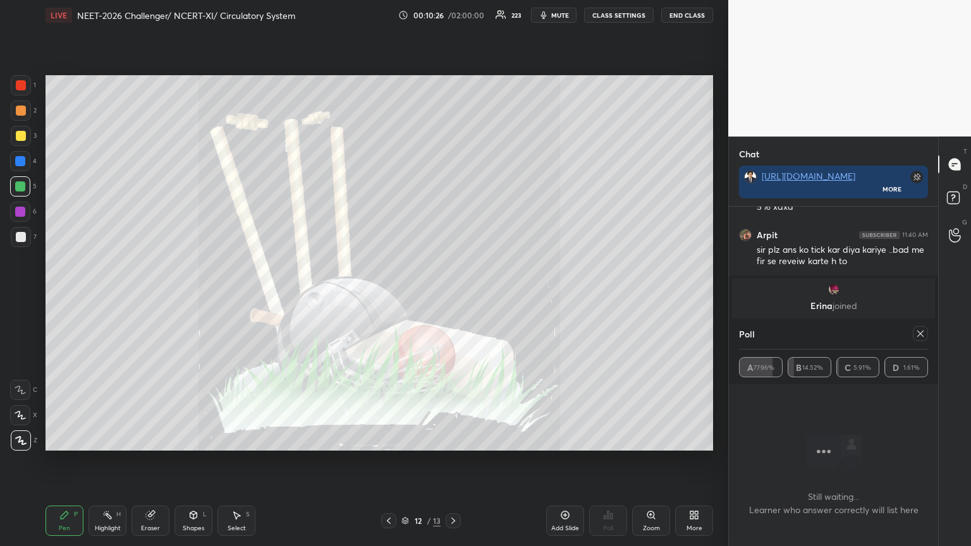
scroll to position [7426, 0]
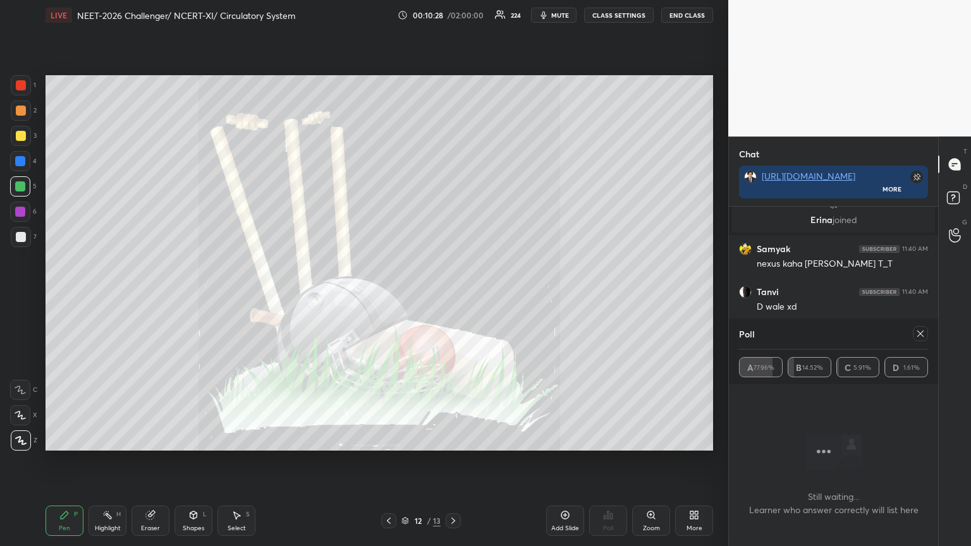
click at [453, 297] on icon at bounding box center [921, 334] width 6 height 6
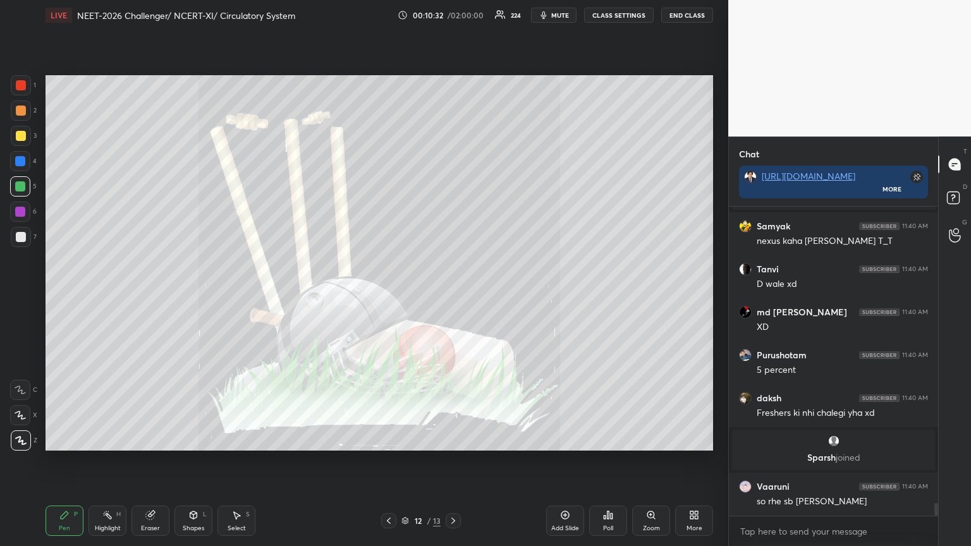
click at [389, 297] on icon at bounding box center [389, 521] width 10 height 10
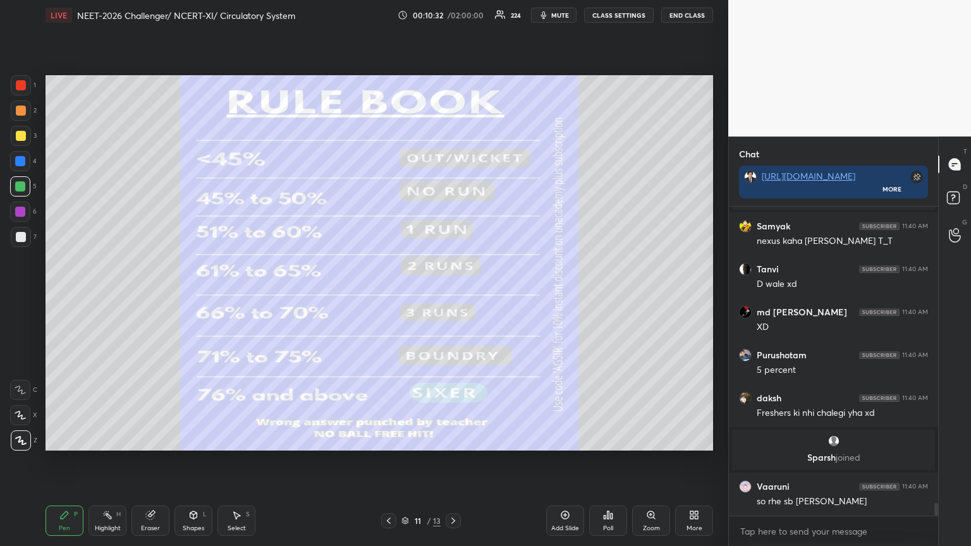
click at [389, 297] on icon at bounding box center [389, 521] width 10 height 10
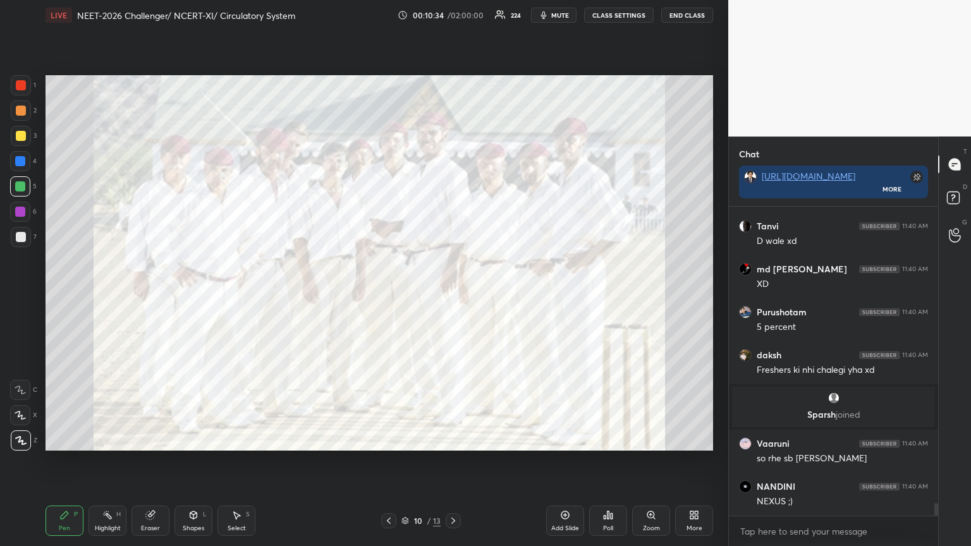
click at [392, 297] on icon at bounding box center [389, 521] width 10 height 10
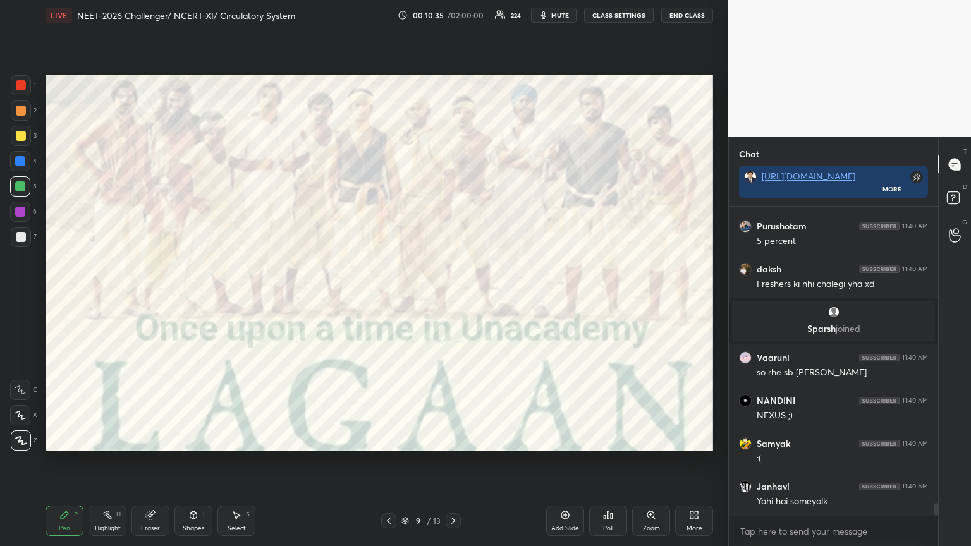
click at [393, 297] on div at bounding box center [388, 521] width 15 height 15
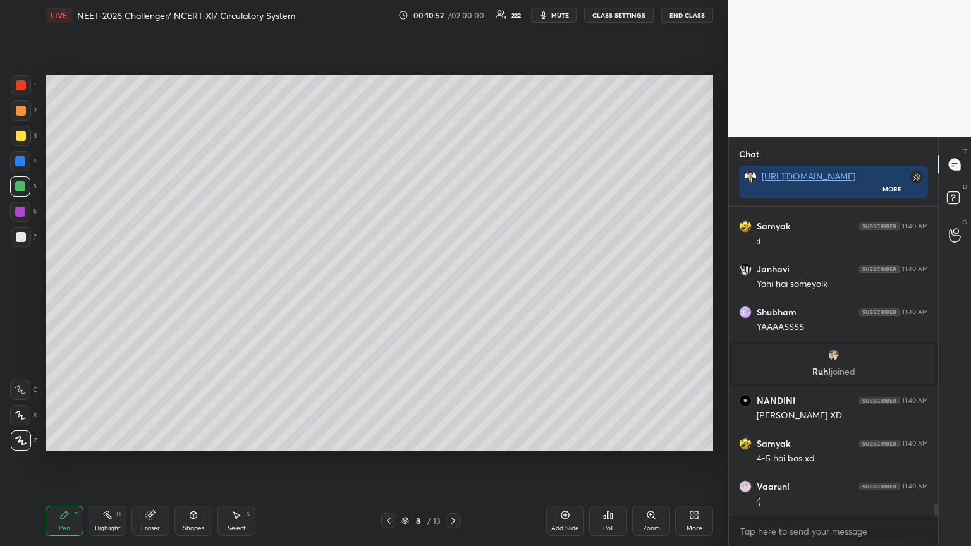
click at [453, 15] on span "mute" at bounding box center [560, 15] width 18 height 9
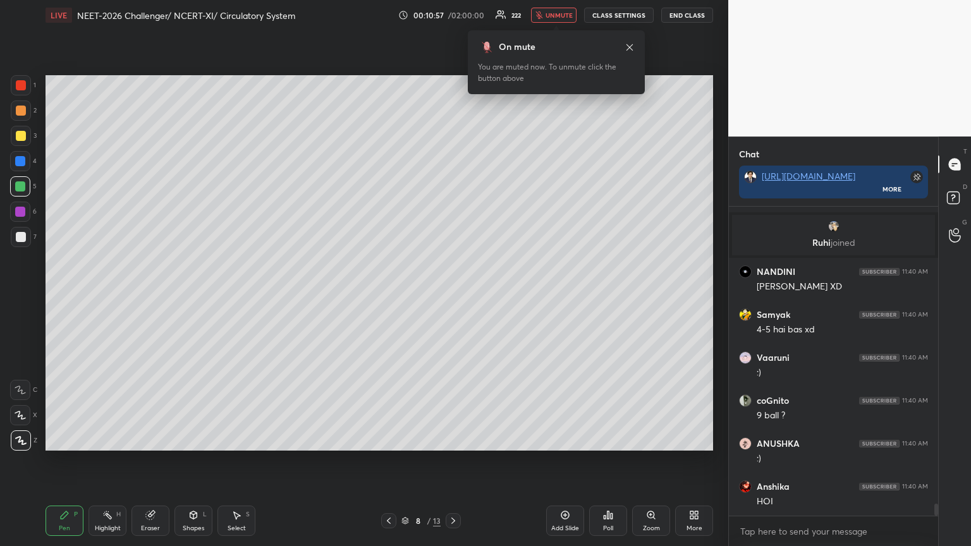
click at [453, 17] on span "unmute" at bounding box center [559, 15] width 27 height 9
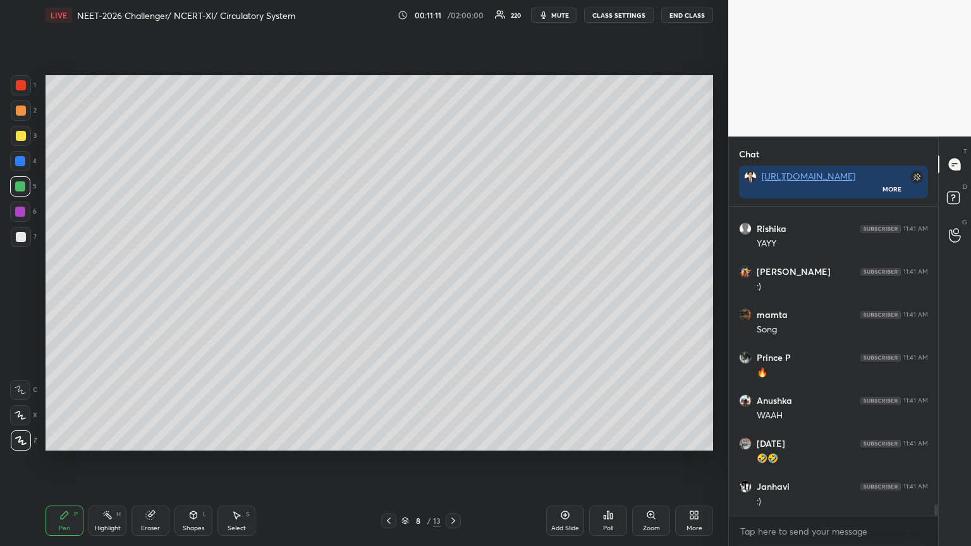
click at [453, 297] on icon at bounding box center [694, 515] width 10 height 10
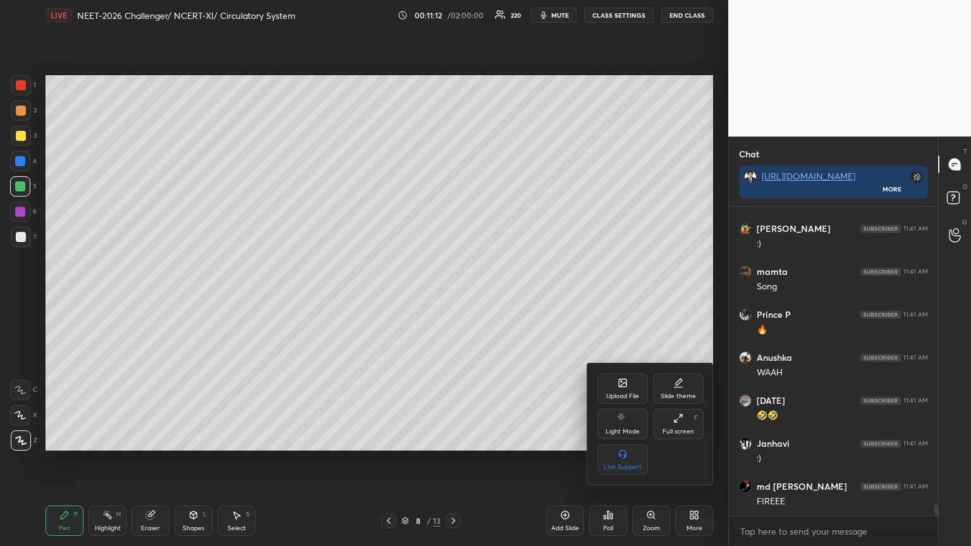
click at [453, 297] on div "Upload File" at bounding box center [622, 396] width 33 height 6
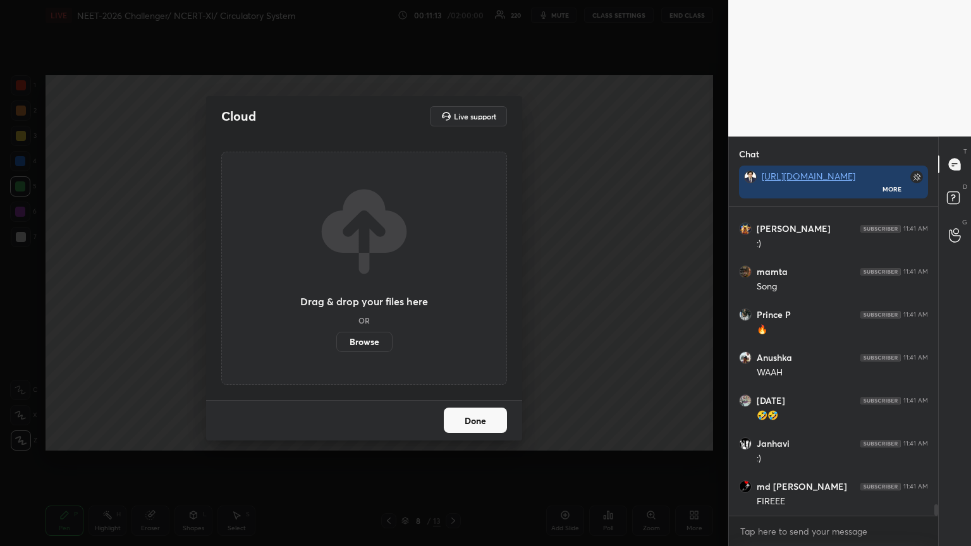
click at [369, 297] on label "Browse" at bounding box center [364, 342] width 56 height 20
click at [336, 297] on input "Browse" at bounding box center [336, 342] width 0 height 20
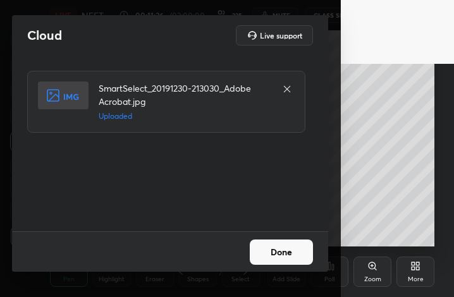
click at [288, 247] on button "Done" at bounding box center [281, 252] width 63 height 25
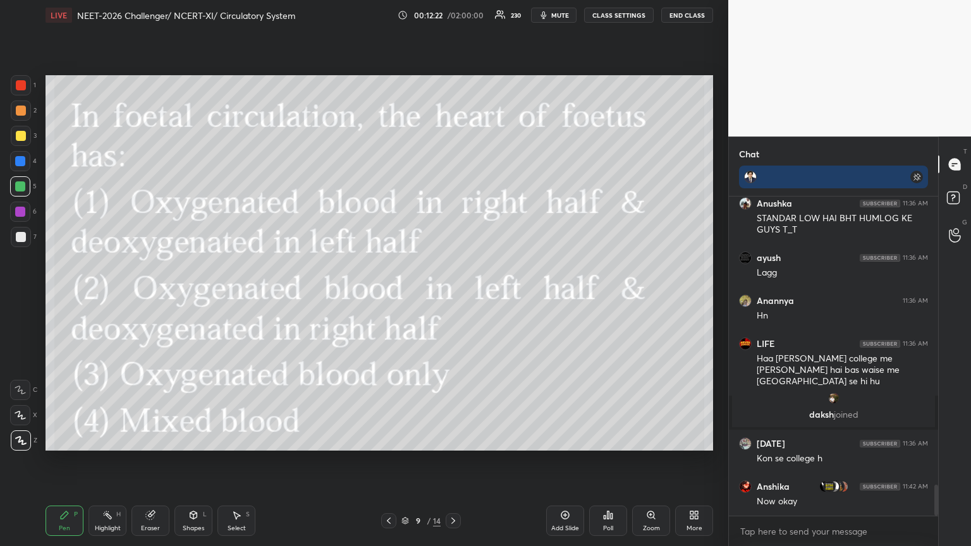
click at [453, 15] on span "mute" at bounding box center [560, 15] width 18 height 9
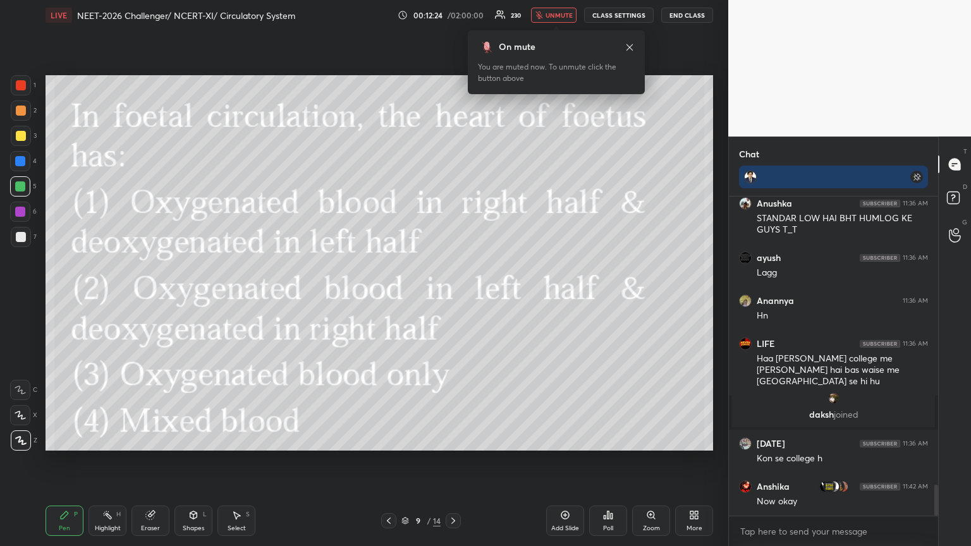
click at [453, 15] on span "unmute" at bounding box center [559, 15] width 27 height 9
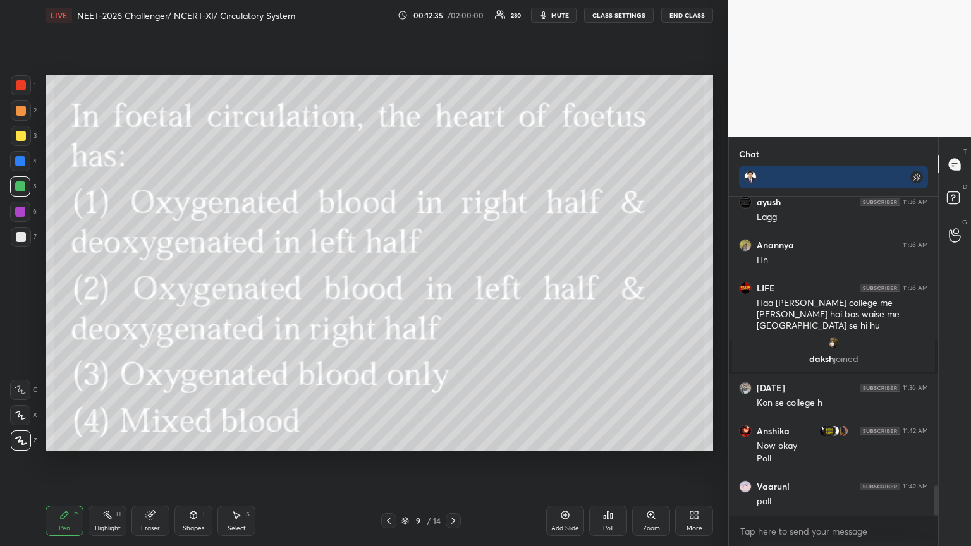
click at [453, 12] on span "mute" at bounding box center [560, 15] width 18 height 9
click at [453, 13] on span "mute" at bounding box center [560, 15] width 18 height 9
click at [453, 16] on span "mute" at bounding box center [560, 15] width 18 height 9
click at [453, 297] on icon at bounding box center [612, 517] width 2 height 6
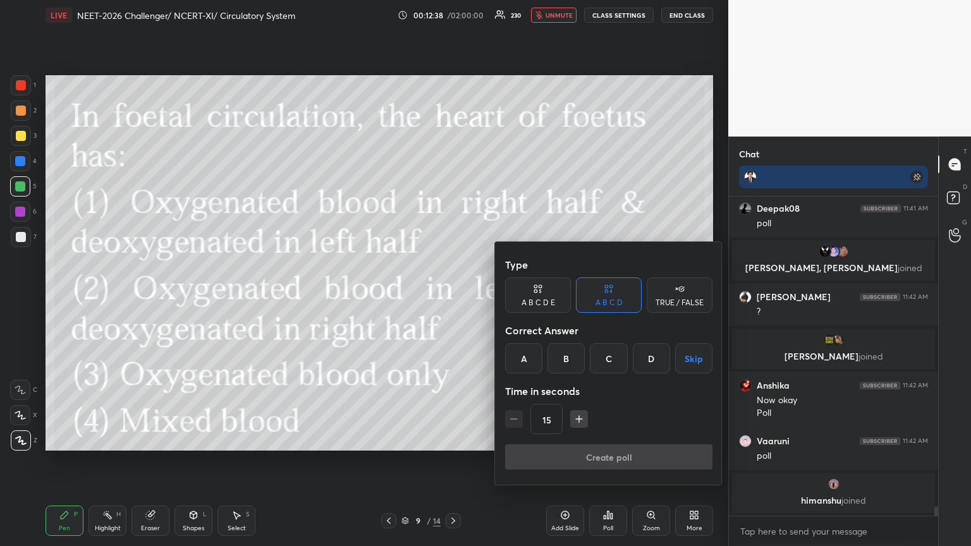
drag, startPoint x: 650, startPoint y: 357, endPoint x: 648, endPoint y: 370, distance: 13.4
click at [453, 297] on div "D" at bounding box center [651, 358] width 37 height 30
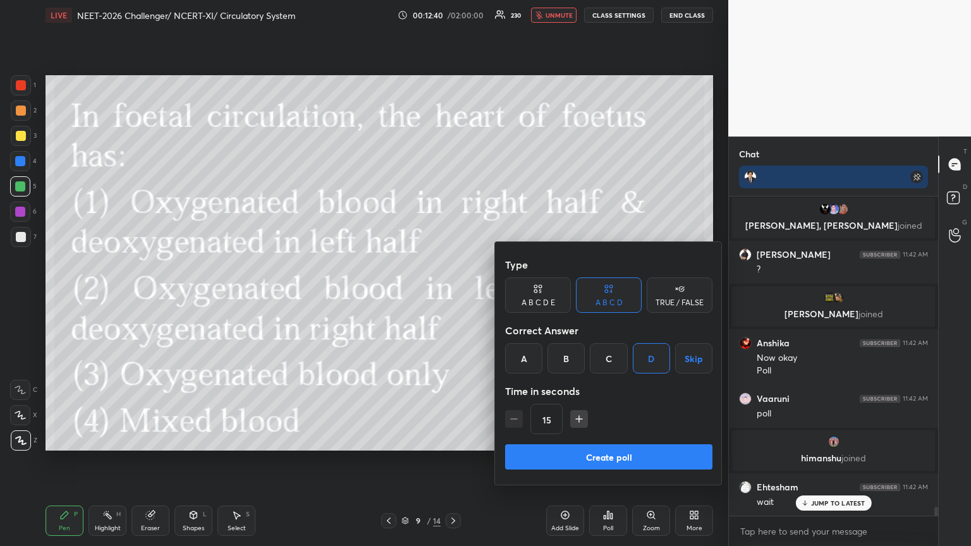
click at [453, 297] on button "Create poll" at bounding box center [608, 457] width 207 height 25
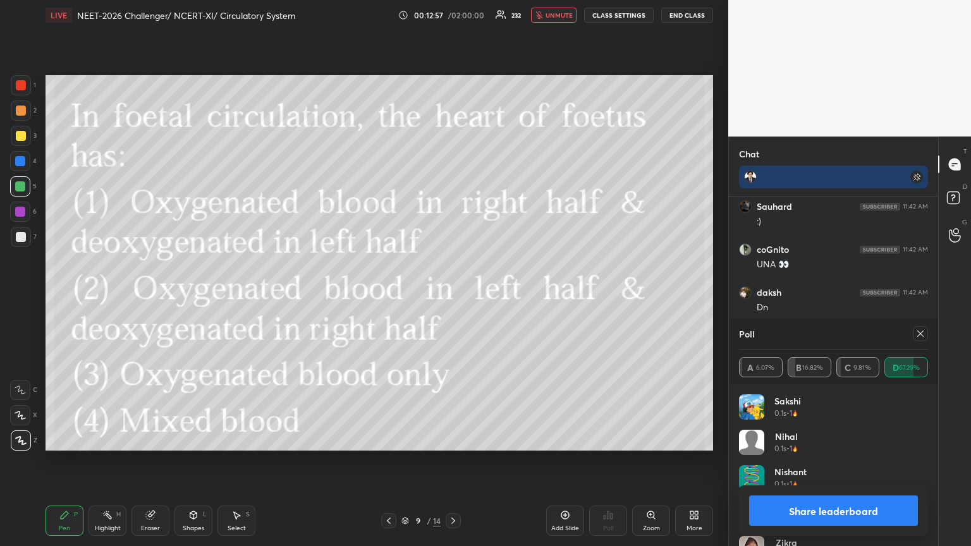
click at [453, 18] on span "unmute" at bounding box center [559, 15] width 27 height 9
click at [389, 297] on icon at bounding box center [389, 521] width 10 height 10
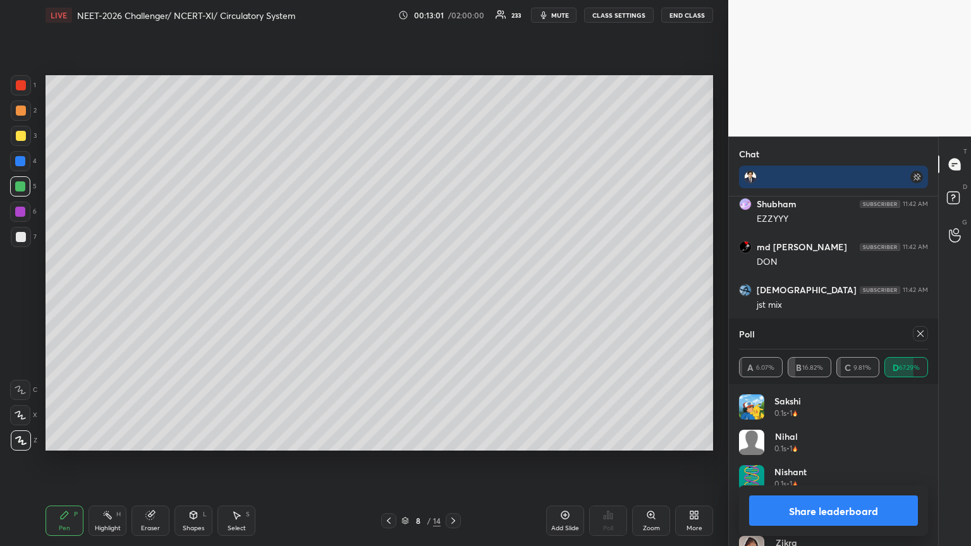
click at [390, 297] on icon at bounding box center [389, 521] width 10 height 10
click at [447, 297] on div "7 / 14" at bounding box center [421, 521] width 80 height 15
click at [453, 297] on icon at bounding box center [454, 521] width 4 height 6
click at [453, 297] on icon at bounding box center [453, 521] width 10 height 10
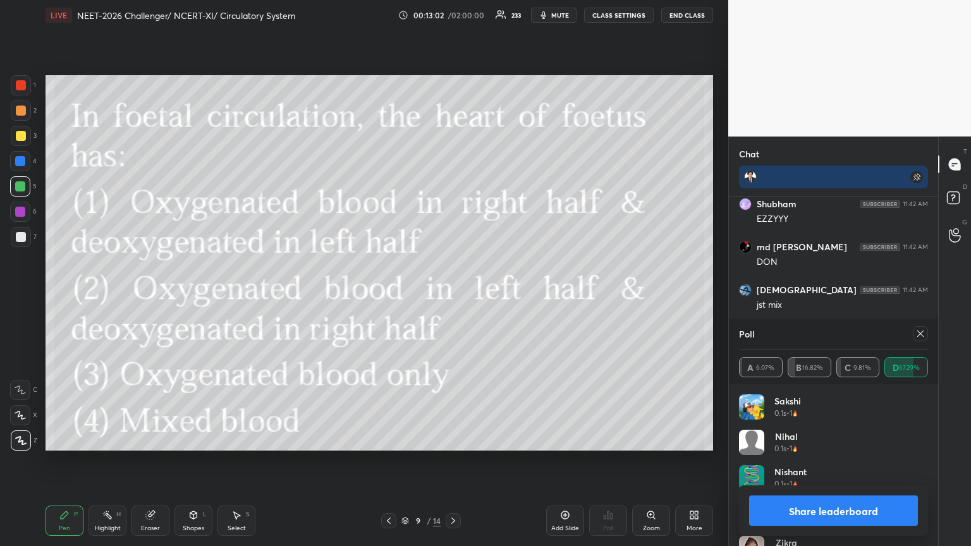
click at [452, 297] on icon at bounding box center [453, 521] width 10 height 10
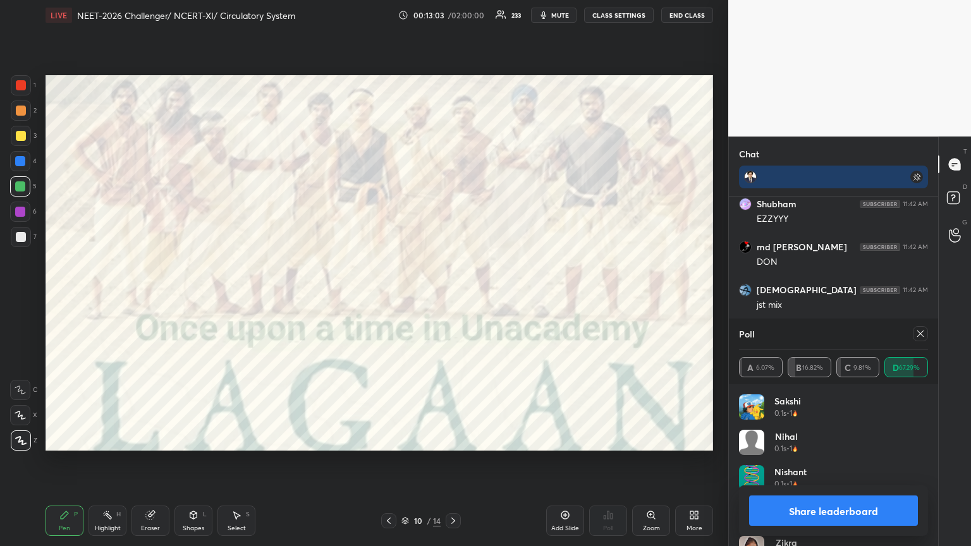
click at [453, 297] on icon at bounding box center [453, 521] width 10 height 10
click at [452, 297] on icon at bounding box center [453, 521] width 10 height 10
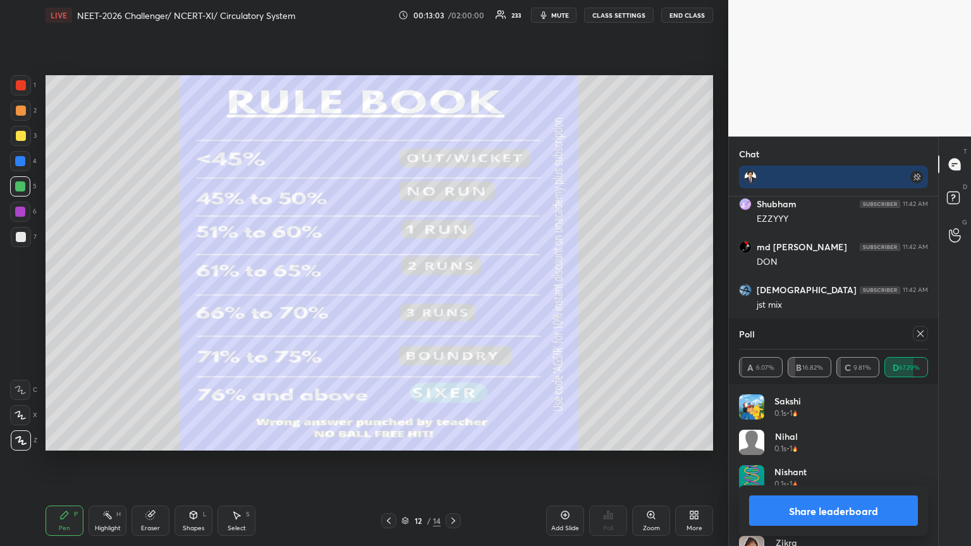
click at [452, 297] on icon at bounding box center [453, 521] width 10 height 10
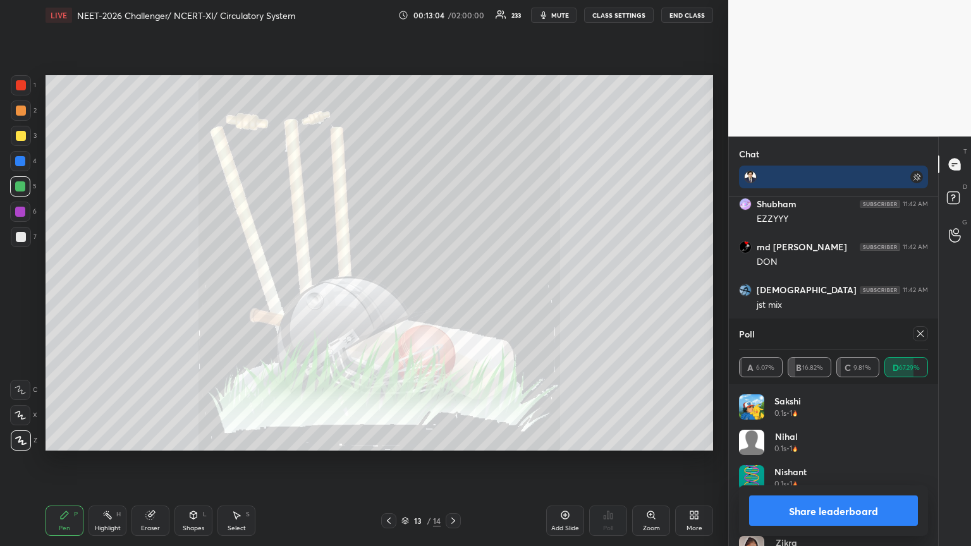
click at [391, 297] on icon at bounding box center [389, 521] width 10 height 10
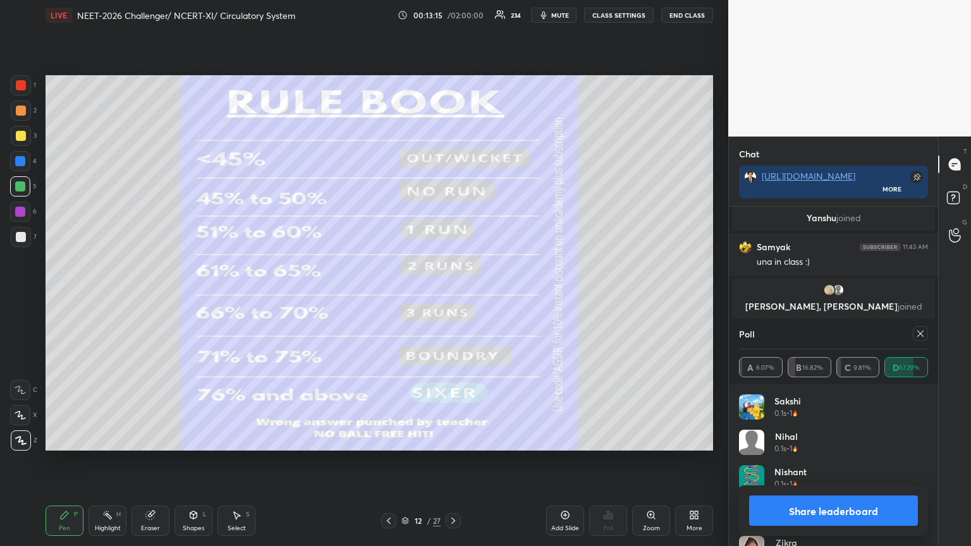
click at [453, 297] on button "Share leaderboard" at bounding box center [833, 511] width 169 height 30
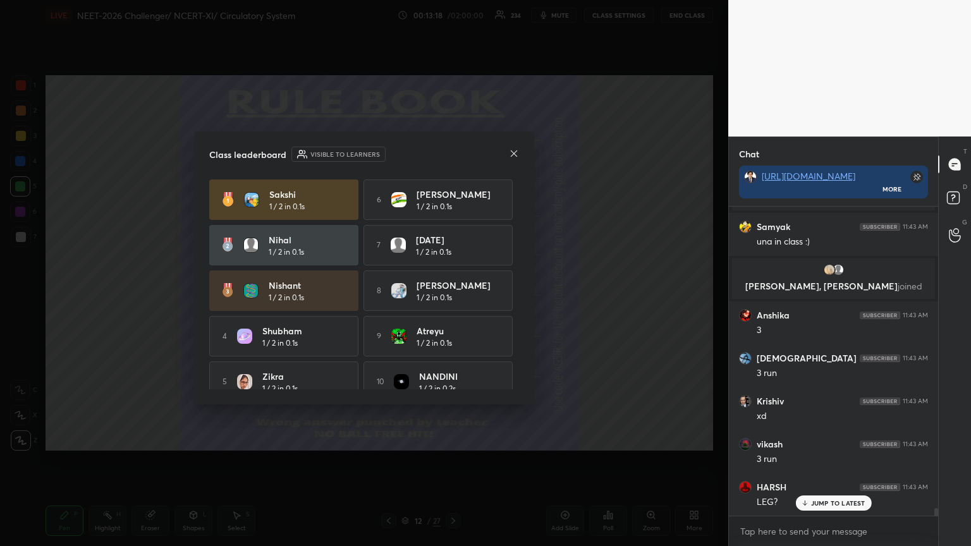
click at [453, 152] on icon at bounding box center [514, 154] width 10 height 10
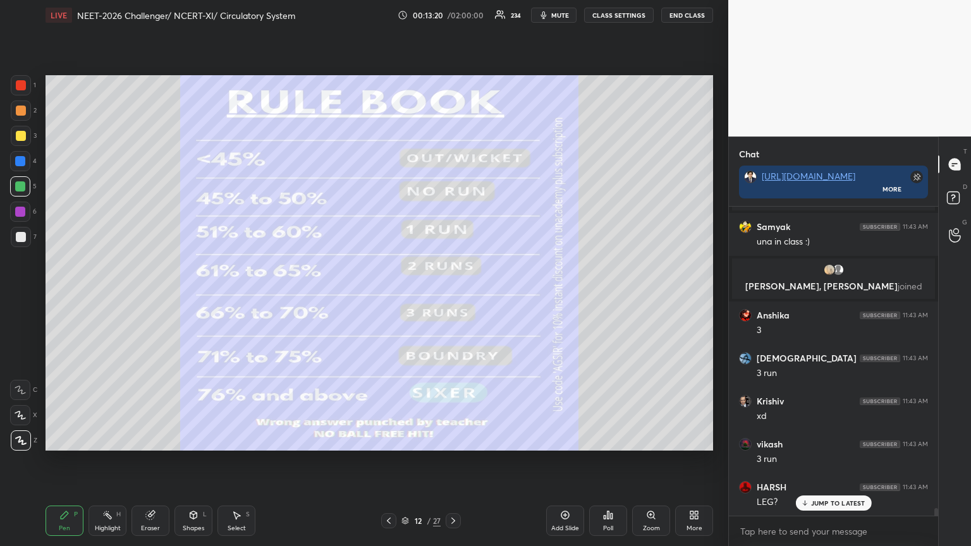
click at [379, 297] on div "12 / 27" at bounding box center [421, 521] width 250 height 15
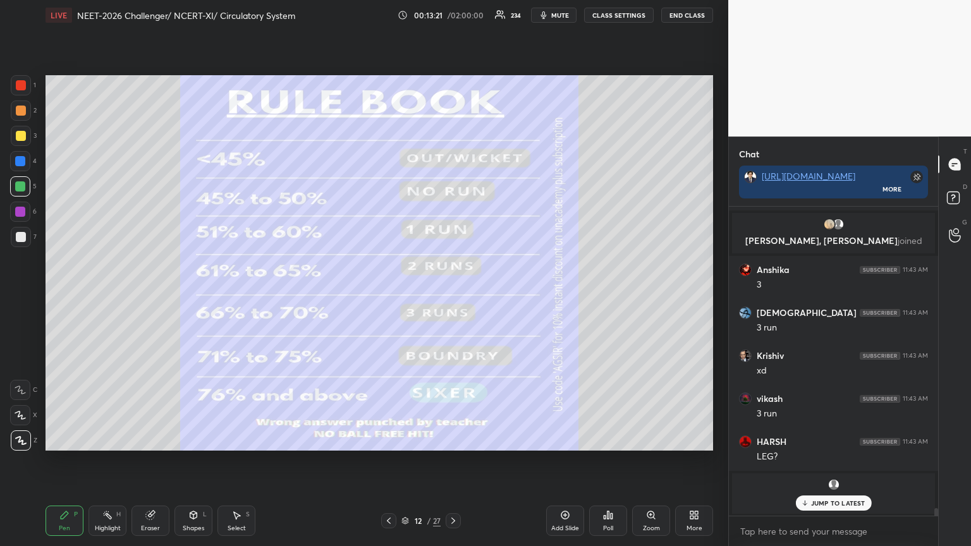
click at [379, 297] on div "12 / 27" at bounding box center [421, 521] width 250 height 15
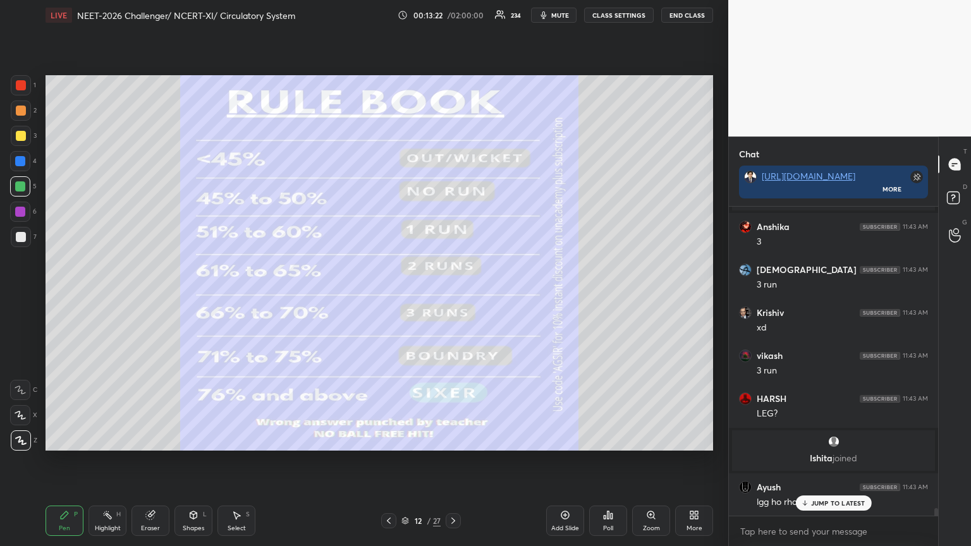
click at [387, 297] on icon at bounding box center [389, 521] width 10 height 10
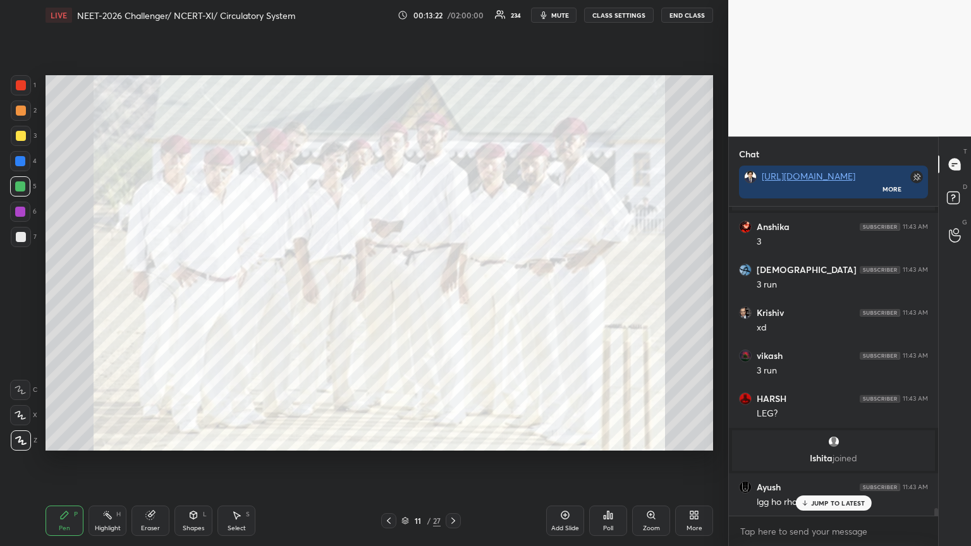
click at [387, 297] on icon at bounding box center [389, 521] width 10 height 10
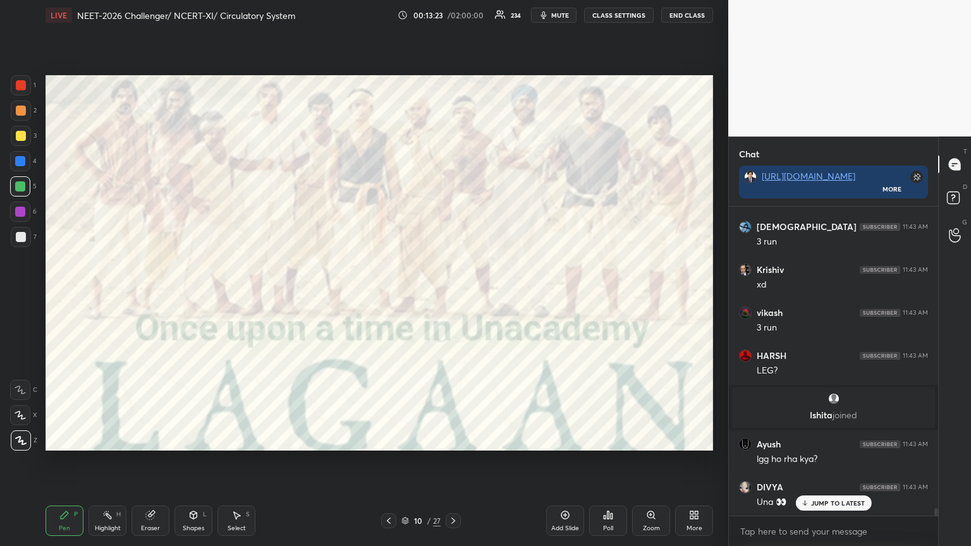
click at [388, 297] on icon at bounding box center [389, 521] width 10 height 10
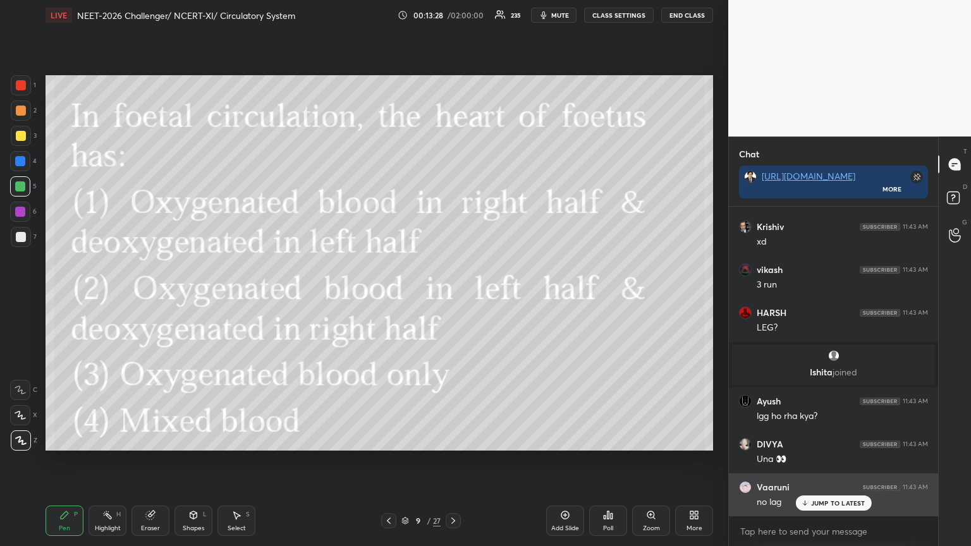
click at [453, 297] on p "JUMP TO LATEST" at bounding box center [838, 504] width 54 height 8
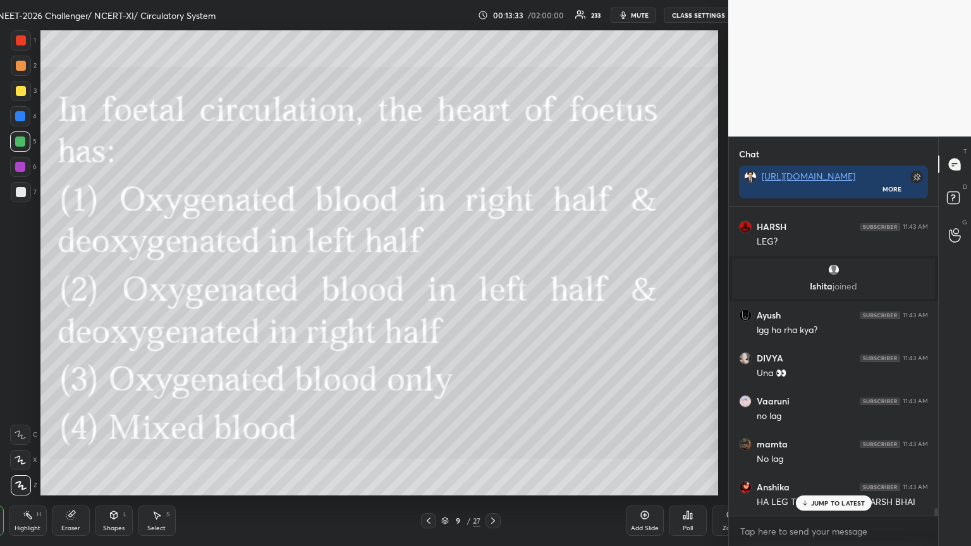
type textarea "x"
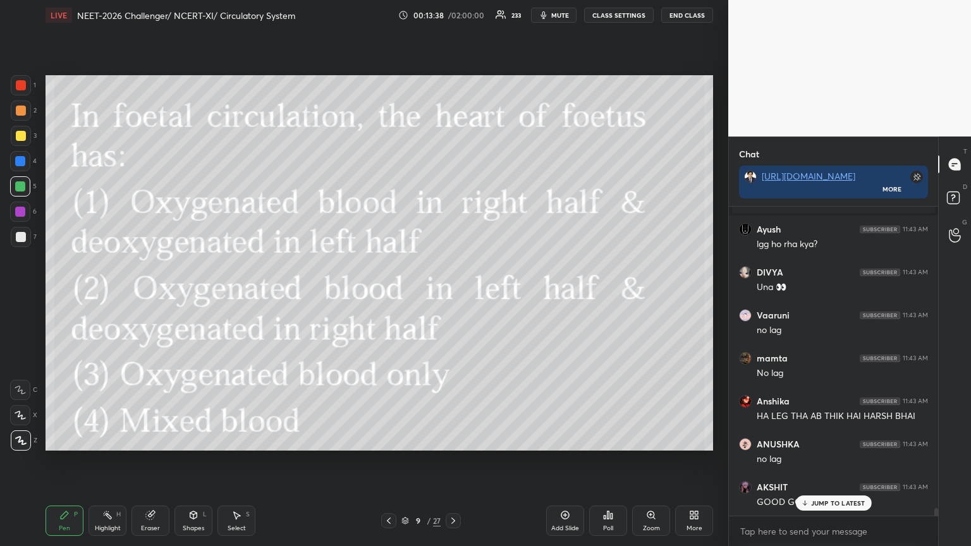
click at [453, 297] on div "Poll" at bounding box center [608, 521] width 38 height 30
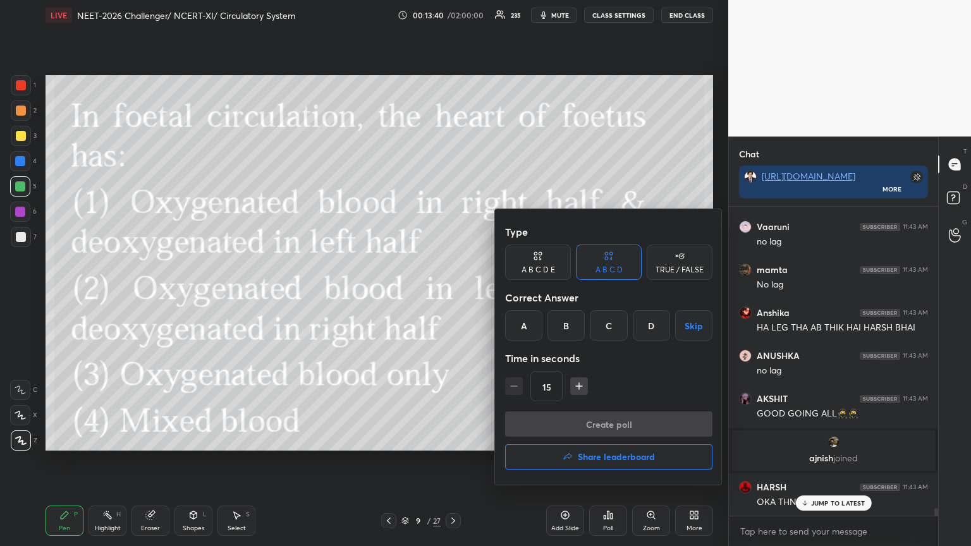
click at [412, 297] on div at bounding box center [485, 273] width 971 height 546
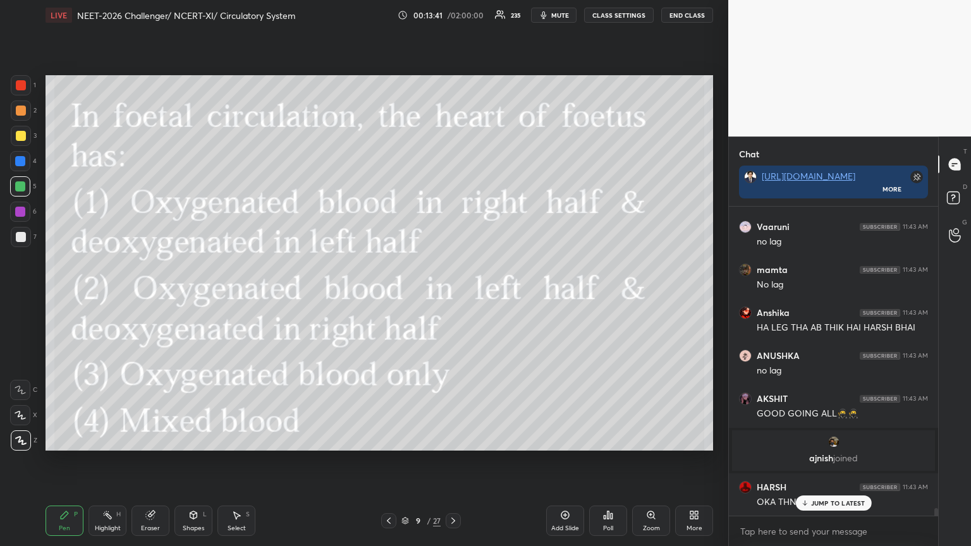
click at [453, 16] on button "CLASS SETTINGS" at bounding box center [619, 15] width 70 height 15
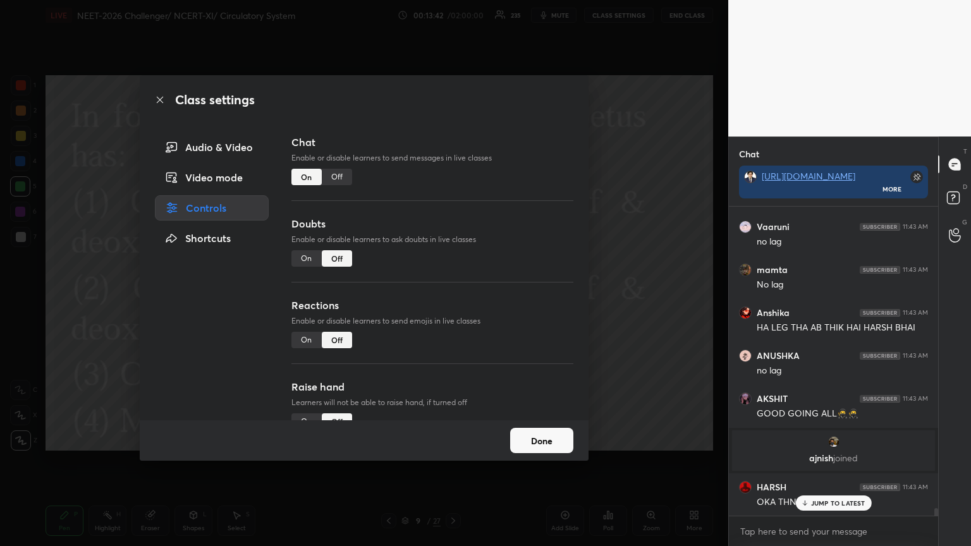
click at [341, 173] on div "Off" at bounding box center [337, 177] width 30 height 16
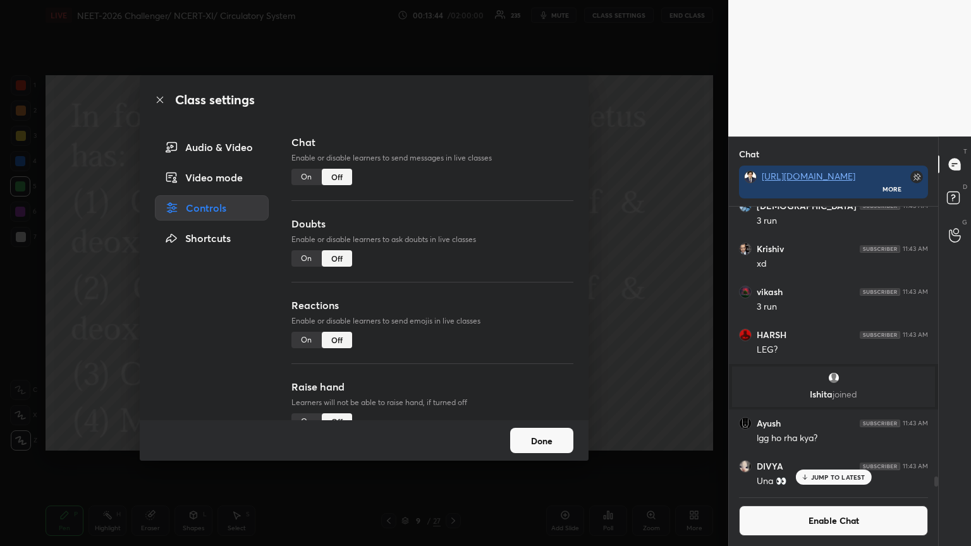
click at [453, 297] on button "Done" at bounding box center [541, 440] width 63 height 25
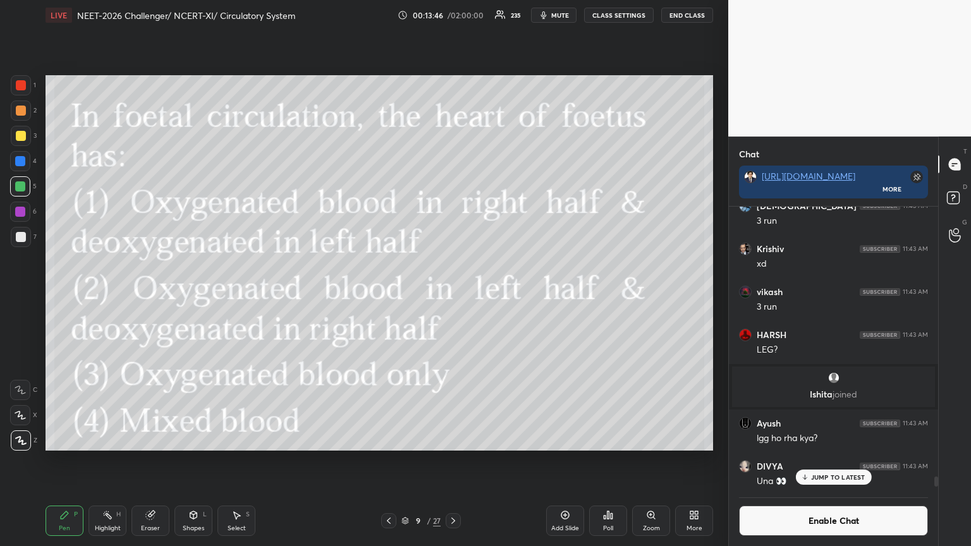
click at [453, 297] on div "More" at bounding box center [694, 521] width 38 height 30
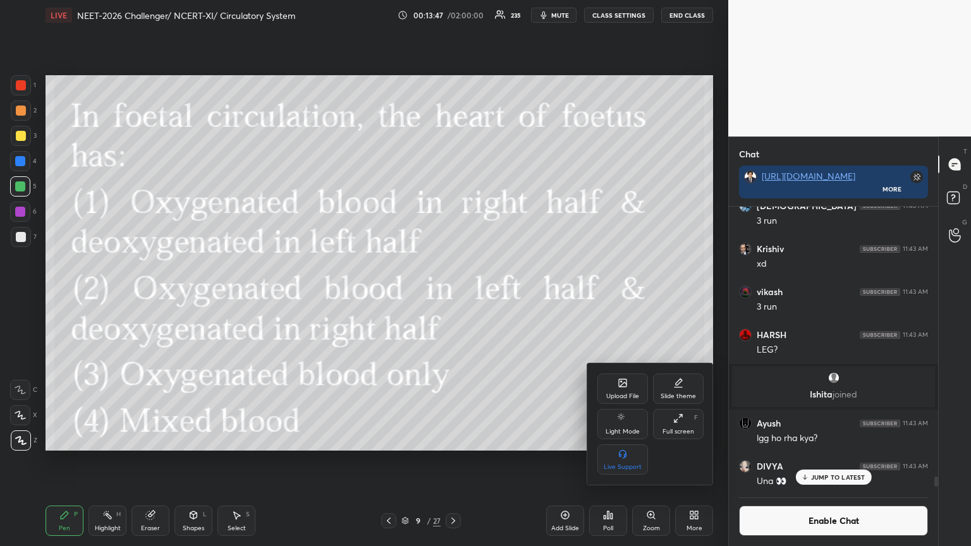
click at [453, 297] on div "Upload File" at bounding box center [622, 396] width 33 height 6
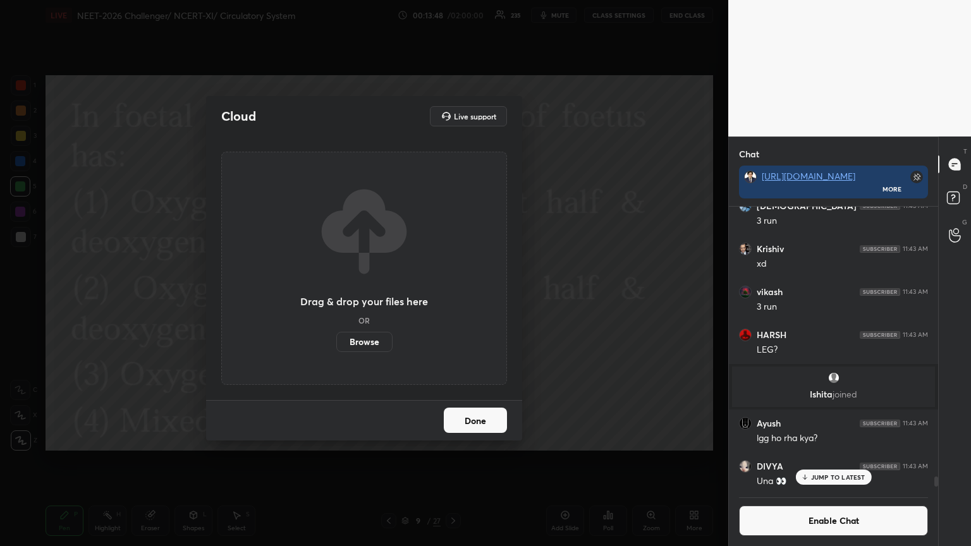
click at [365, 297] on label "Browse" at bounding box center [364, 342] width 56 height 20
click at [336, 297] on input "Browse" at bounding box center [336, 342] width 0 height 20
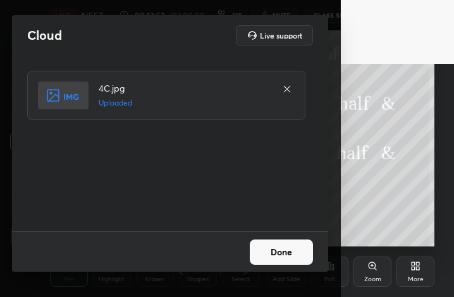
click at [281, 243] on button "Done" at bounding box center [281, 252] width 63 height 25
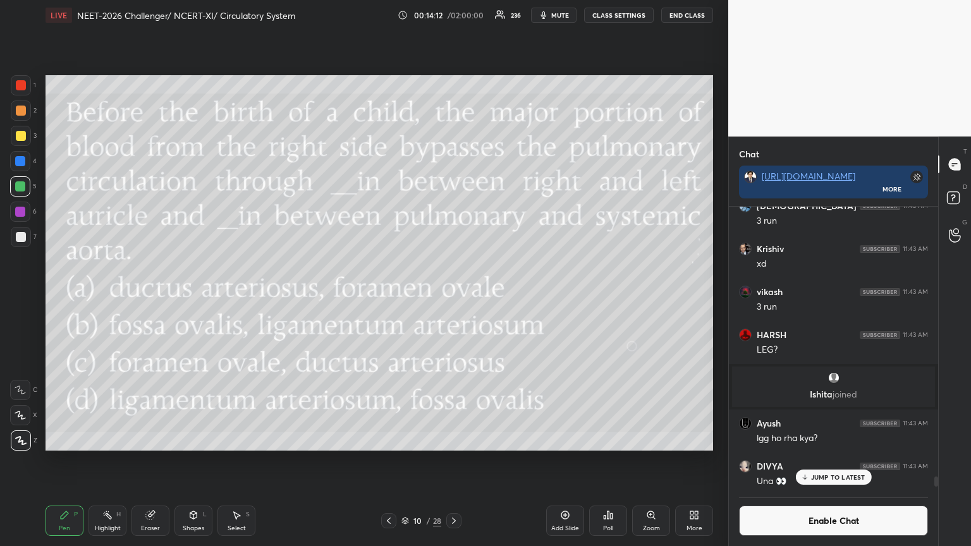
click at [453, 297] on button "Enable Chat" at bounding box center [833, 521] width 189 height 30
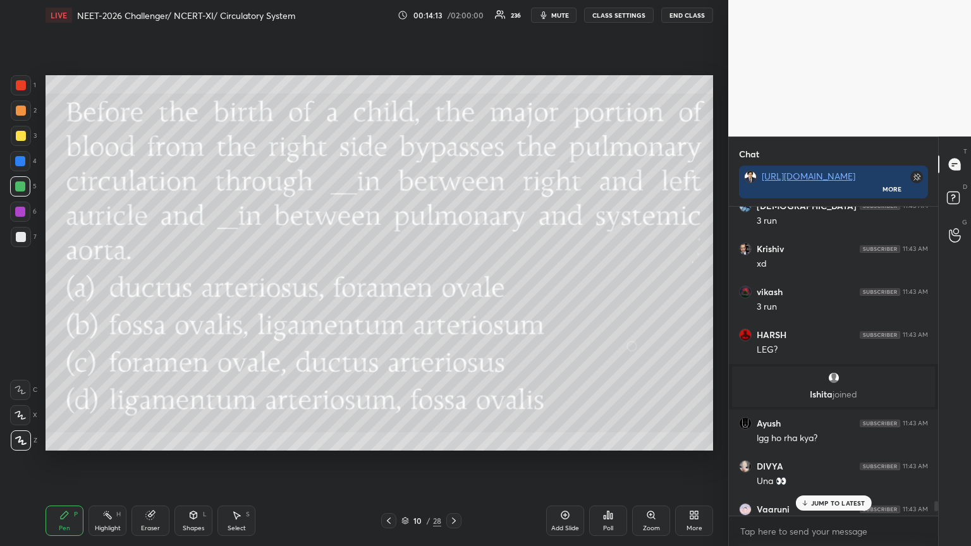
drag, startPoint x: 825, startPoint y: 501, endPoint x: 808, endPoint y: 504, distance: 18.0
click at [453, 297] on p "JUMP TO LATEST" at bounding box center [838, 504] width 54 height 8
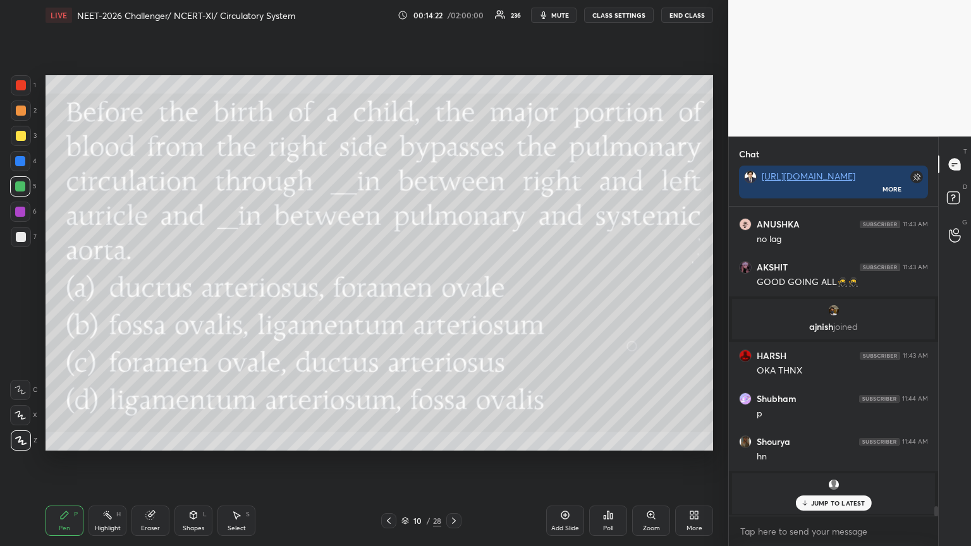
click at [453, 297] on icon at bounding box center [608, 515] width 10 height 10
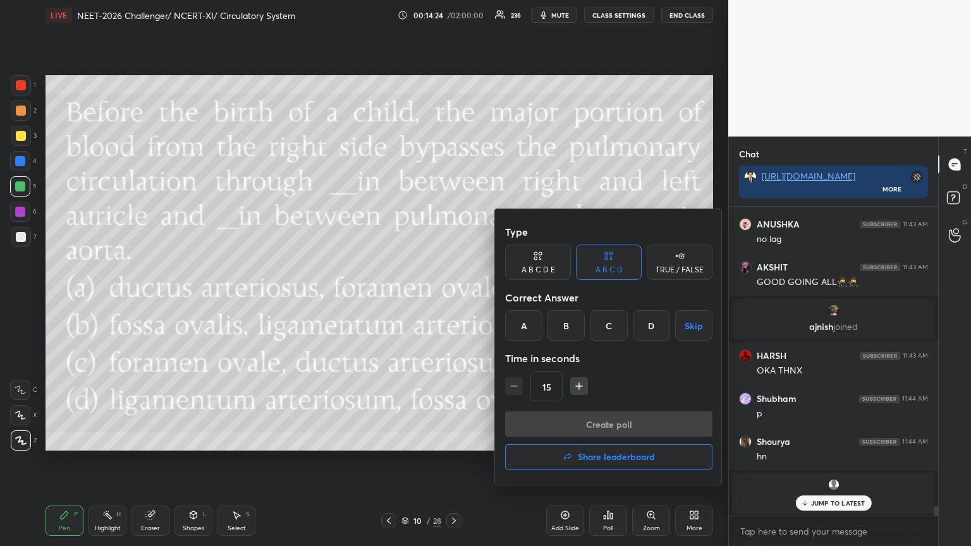
click at [453, 297] on div "C" at bounding box center [608, 326] width 37 height 30
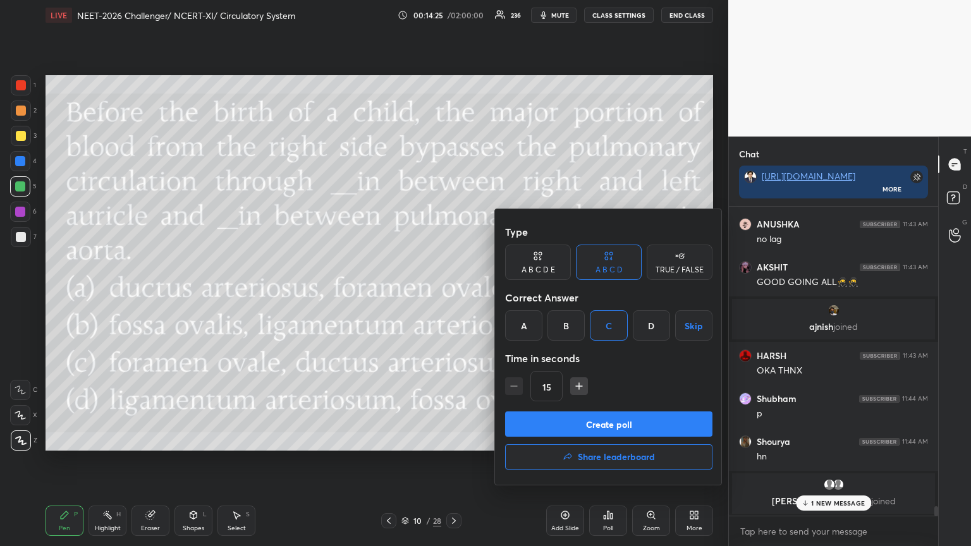
click at [453, 297] on button "Create poll" at bounding box center [608, 424] width 207 height 25
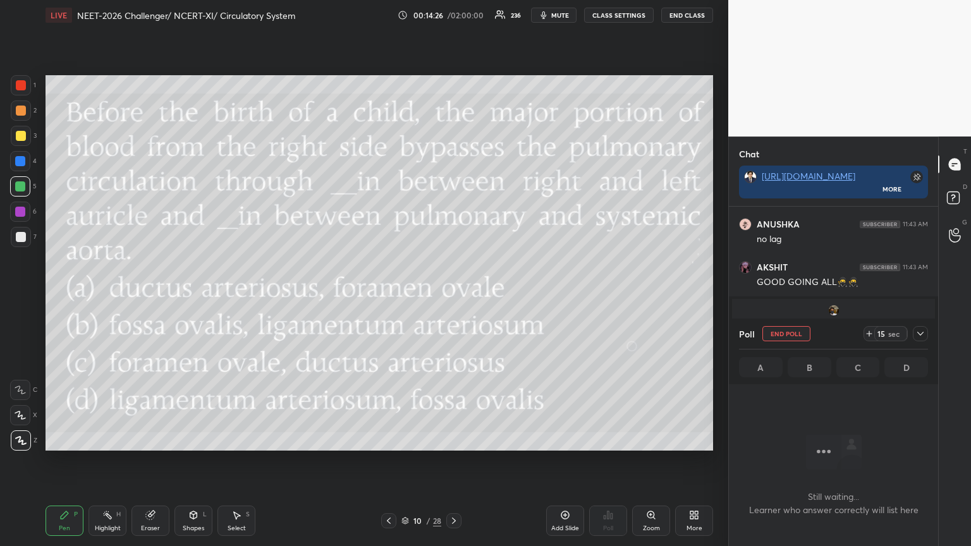
click at [453, 17] on span "mute" at bounding box center [560, 15] width 18 height 9
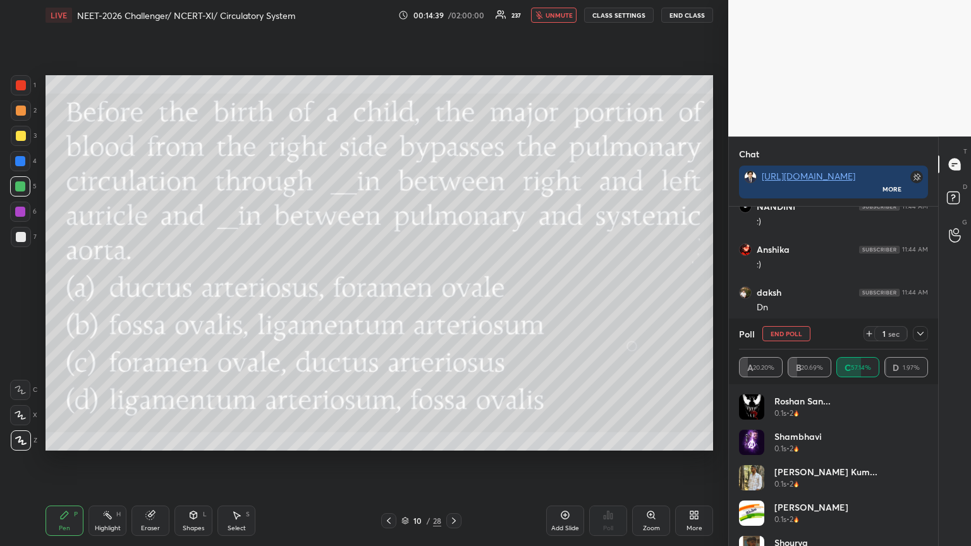
click at [453, 13] on span "unmute" at bounding box center [559, 15] width 27 height 9
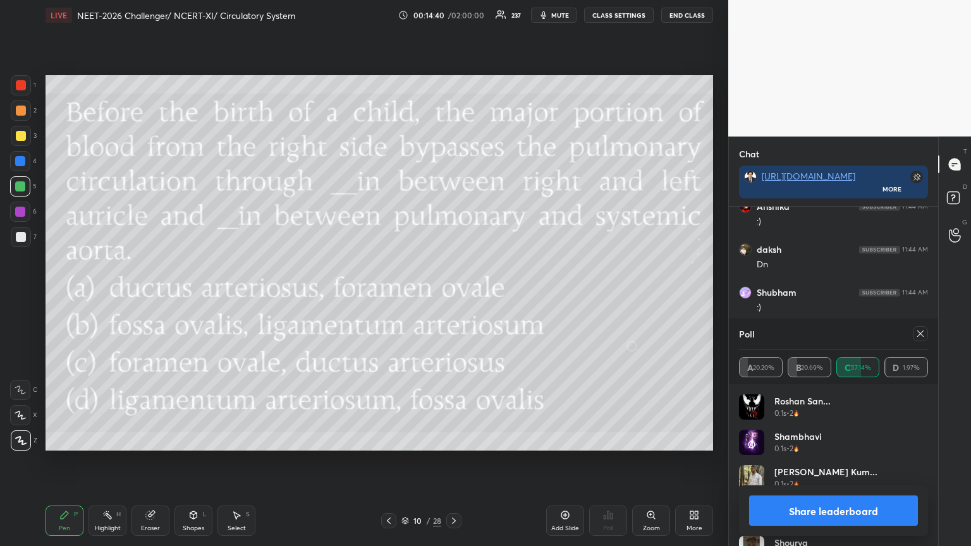
click at [18, 137] on div at bounding box center [21, 136] width 10 height 10
click at [453, 297] on button "Share leaderboard" at bounding box center [833, 511] width 169 height 30
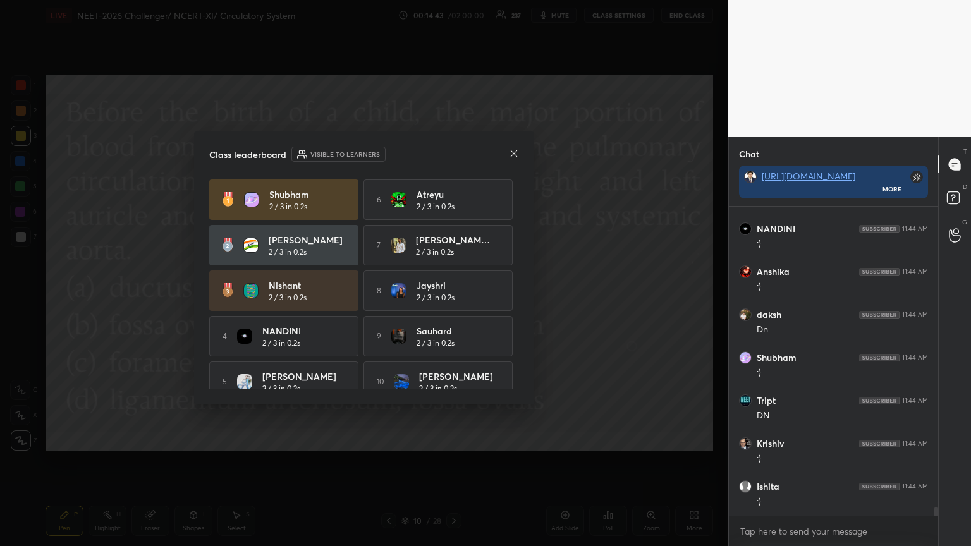
click at [453, 154] on icon at bounding box center [514, 154] width 10 height 10
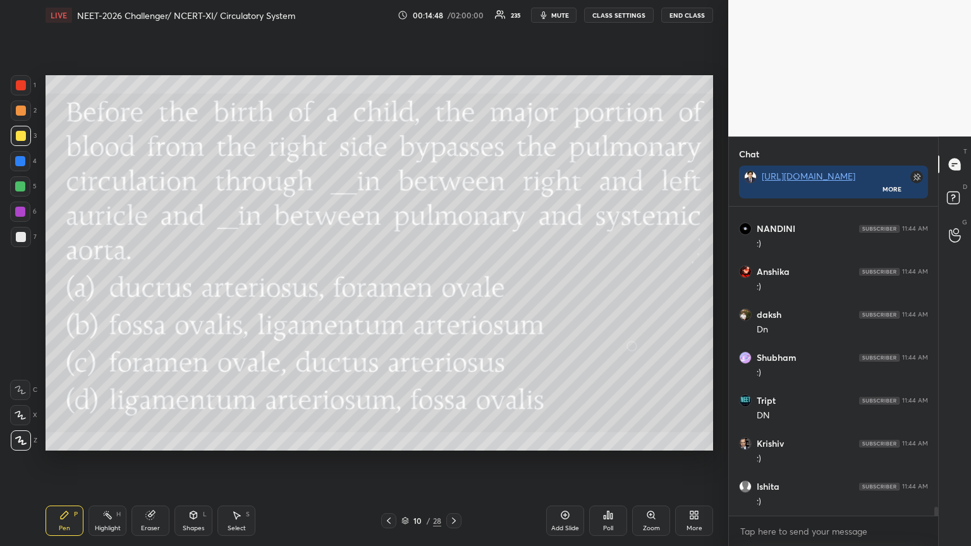
click at [453, 16] on span "mute" at bounding box center [560, 15] width 18 height 9
click at [453, 297] on div "More" at bounding box center [694, 521] width 38 height 30
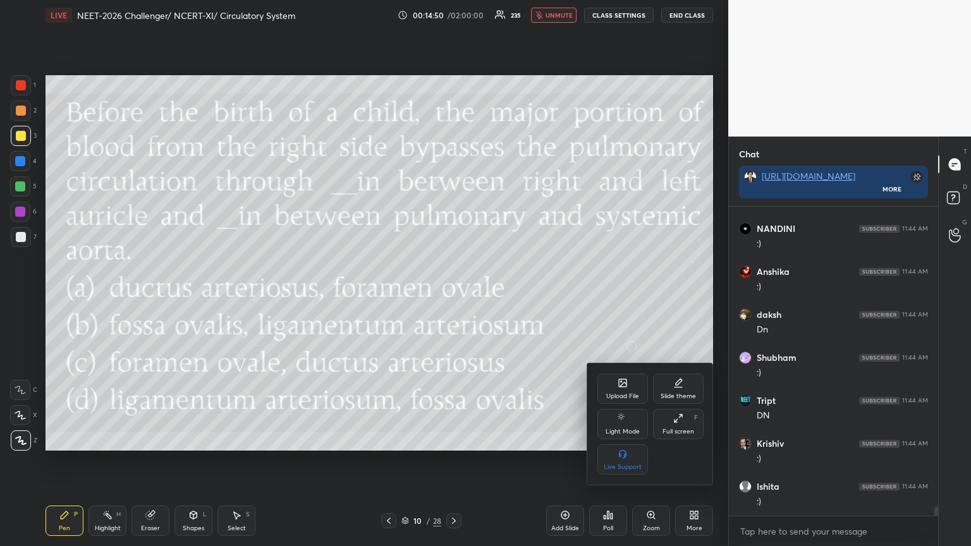
click at [453, 297] on div "Upload File" at bounding box center [622, 396] width 33 height 6
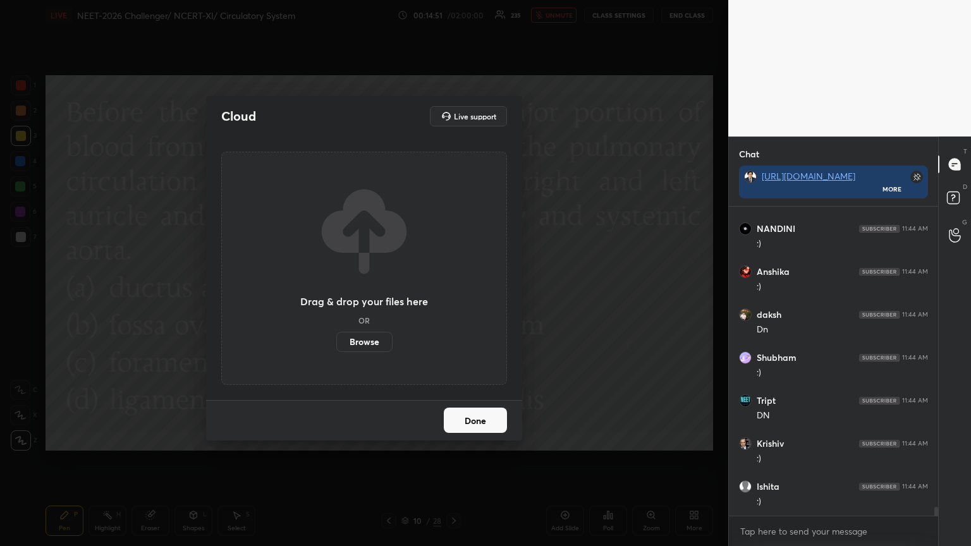
drag, startPoint x: 366, startPoint y: 341, endPoint x: 367, endPoint y: 264, distance: 77.2
click at [367, 297] on label "Browse" at bounding box center [364, 342] width 56 height 20
click at [336, 297] on input "Browse" at bounding box center [336, 342] width 0 height 20
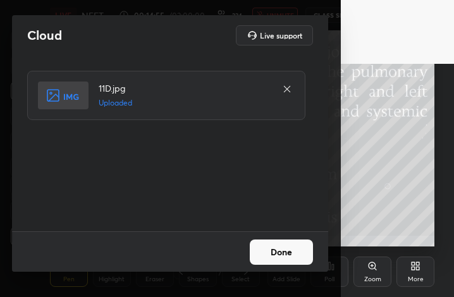
click at [286, 252] on button "Done" at bounding box center [281, 252] width 63 height 25
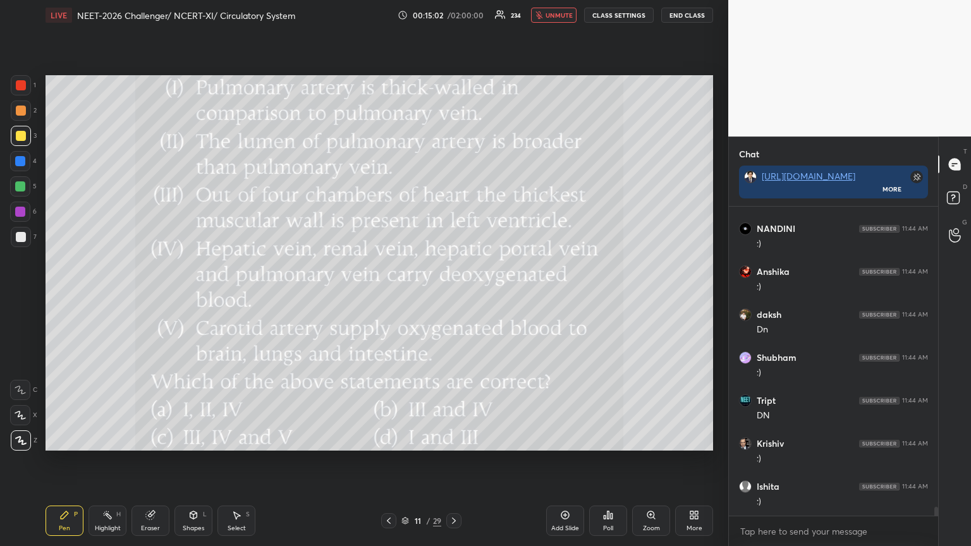
click at [453, 16] on span "unmute" at bounding box center [559, 15] width 27 height 9
click at [453, 15] on span "mute" at bounding box center [560, 15] width 18 height 9
click at [453, 16] on span "unmute" at bounding box center [559, 15] width 27 height 9
click at [453, 15] on span "mute" at bounding box center [560, 15] width 18 height 9
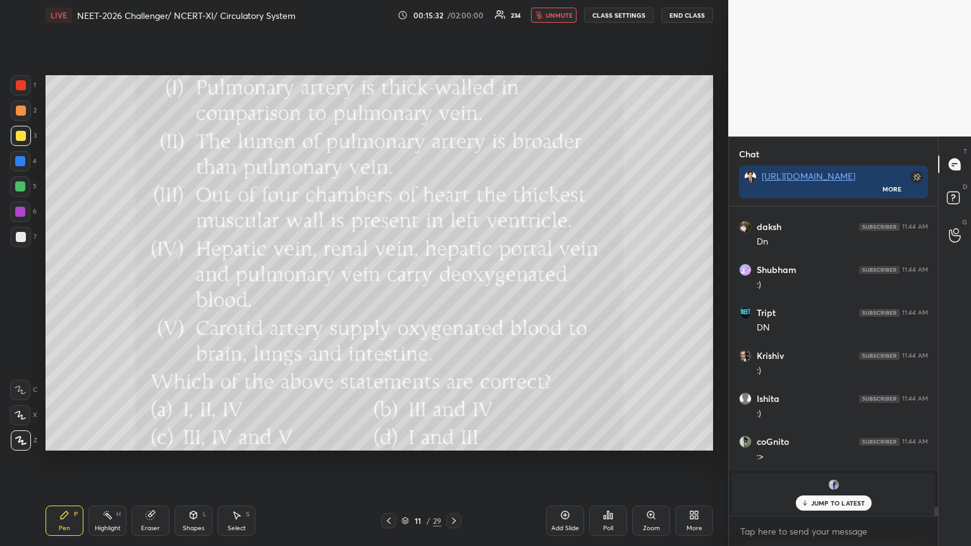
click at [453, 297] on p "JUMP TO LATEST" at bounding box center [838, 504] width 54 height 8
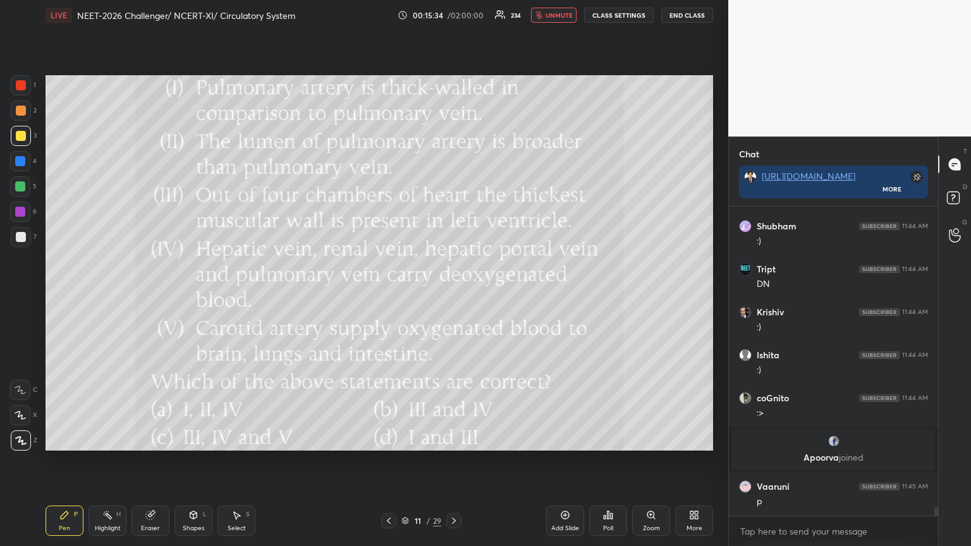
click at [453, 297] on icon at bounding box center [612, 517] width 2 height 6
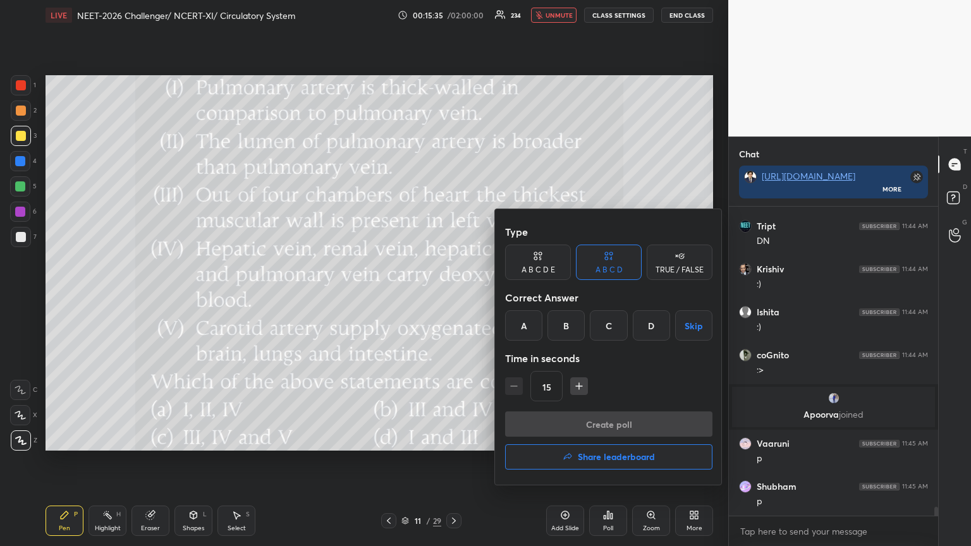
click at [453, 297] on div "D" at bounding box center [651, 326] width 37 height 30
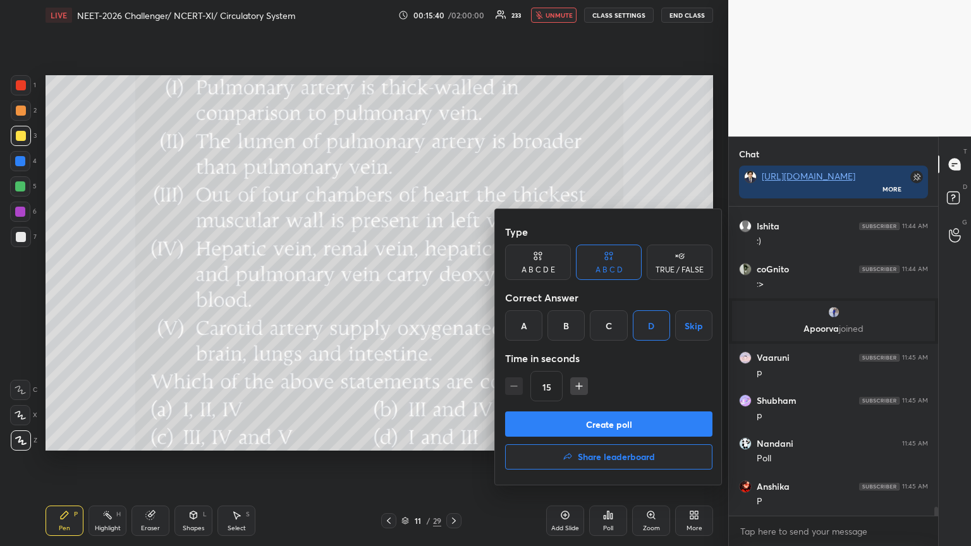
click at [453, 297] on button "Create poll" at bounding box center [608, 424] width 207 height 25
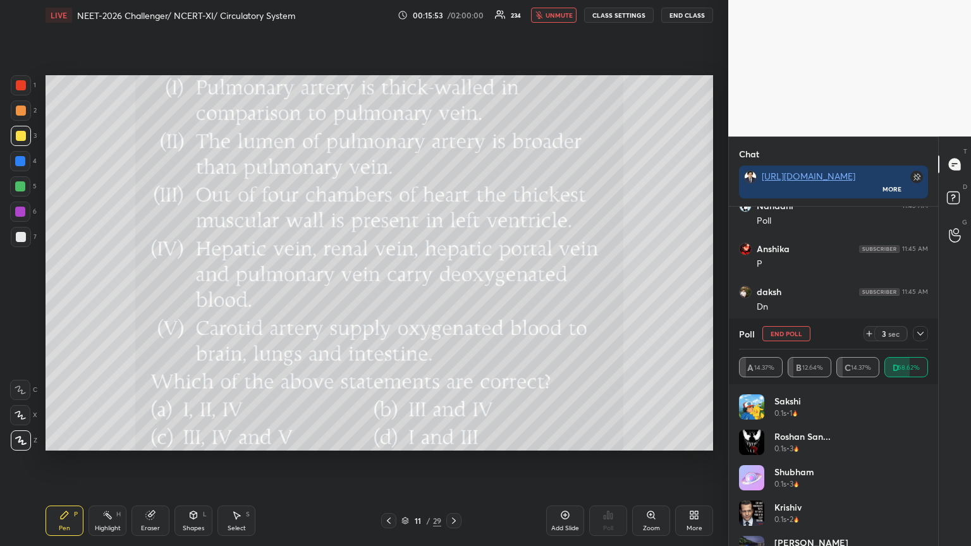
scroll to position [10689, 0]
drag, startPoint x: 19, startPoint y: 109, endPoint x: 23, endPoint y: 121, distance: 13.2
click at [20, 111] on div at bounding box center [21, 111] width 10 height 10
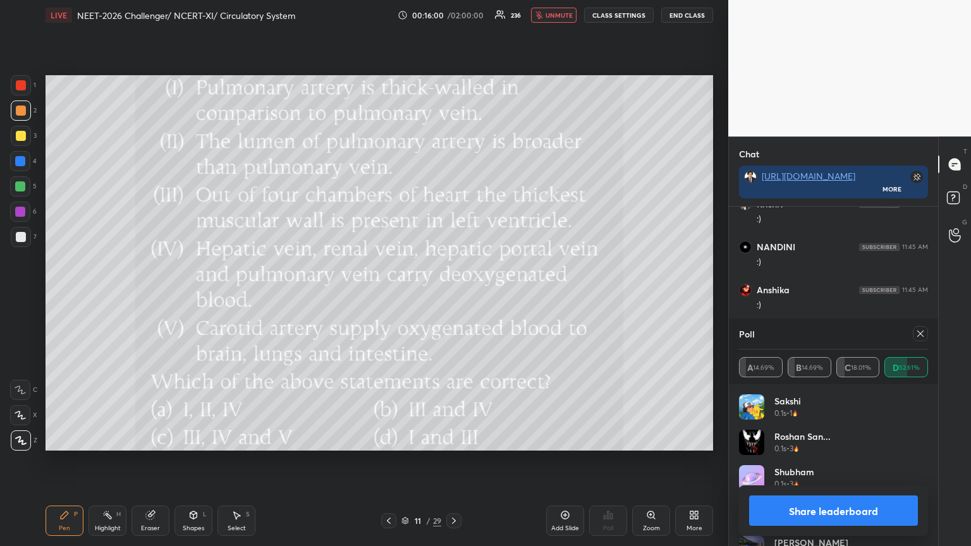
scroll to position [10690, 0]
click at [453, 297] on button "Share leaderboard" at bounding box center [833, 511] width 169 height 30
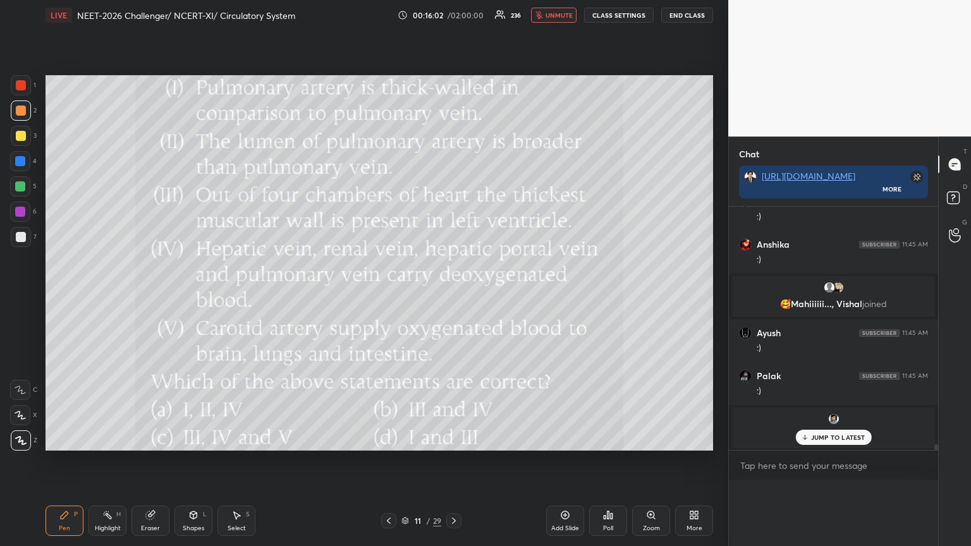
scroll to position [4, 4]
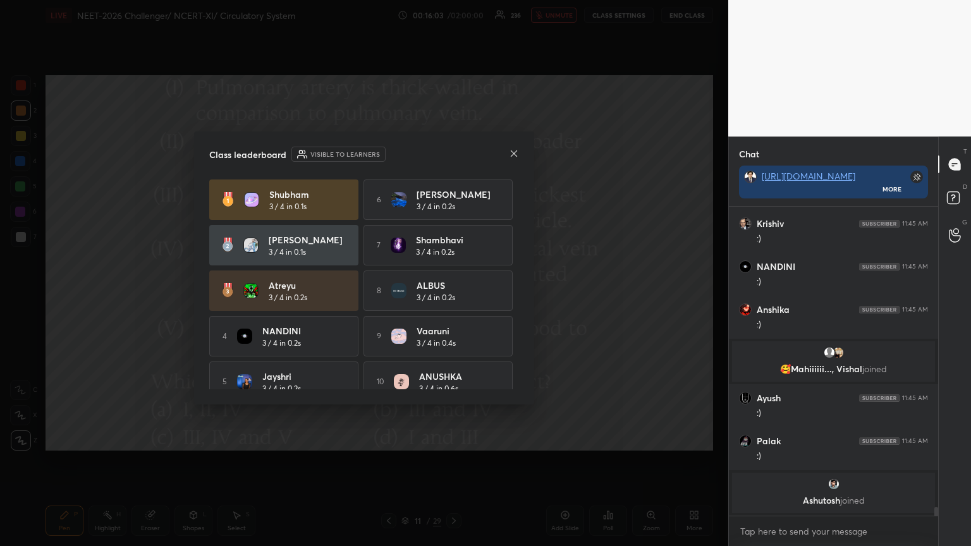
click at [453, 153] on icon at bounding box center [514, 154] width 10 height 10
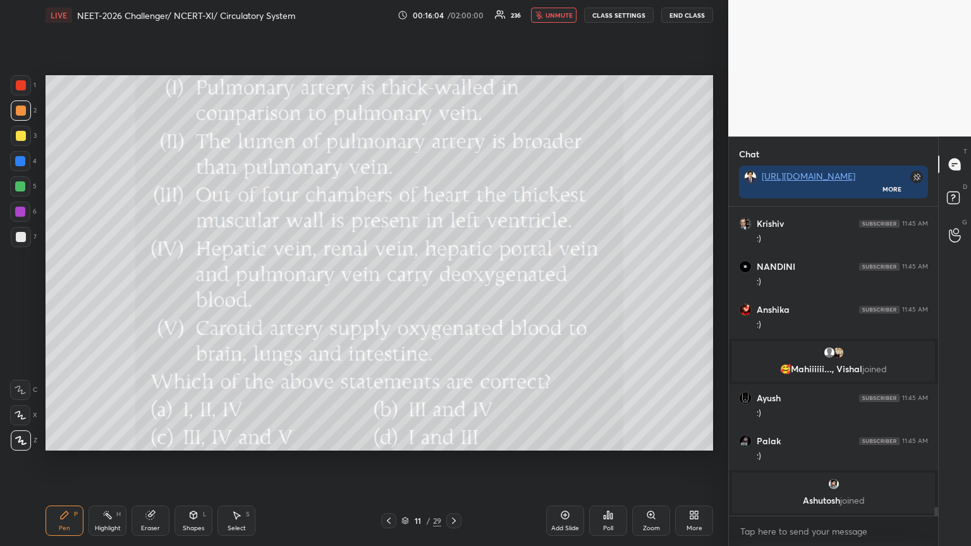
click at [391, 297] on icon at bounding box center [389, 521] width 10 height 10
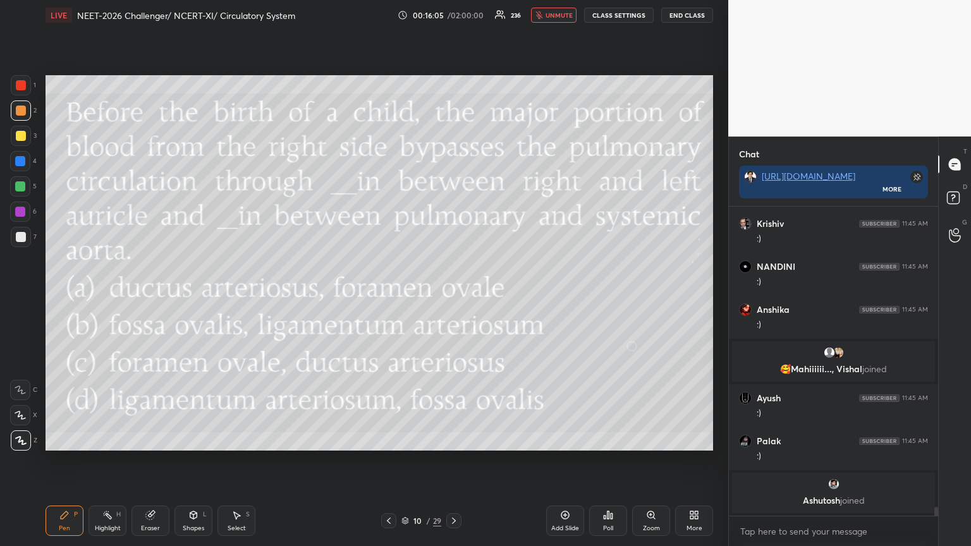
click at [453, 297] on div at bounding box center [453, 521] width 15 height 15
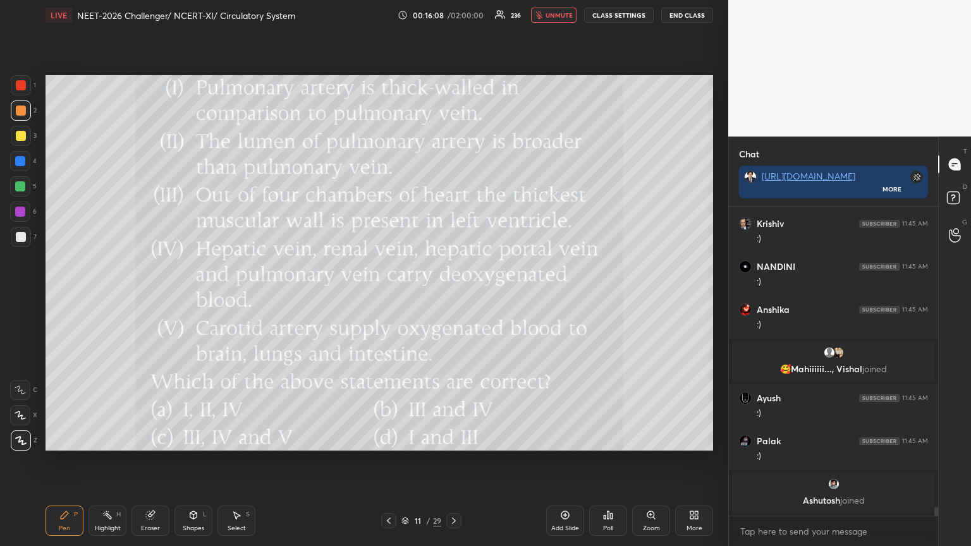
click at [453, 297] on icon at bounding box center [694, 515] width 10 height 10
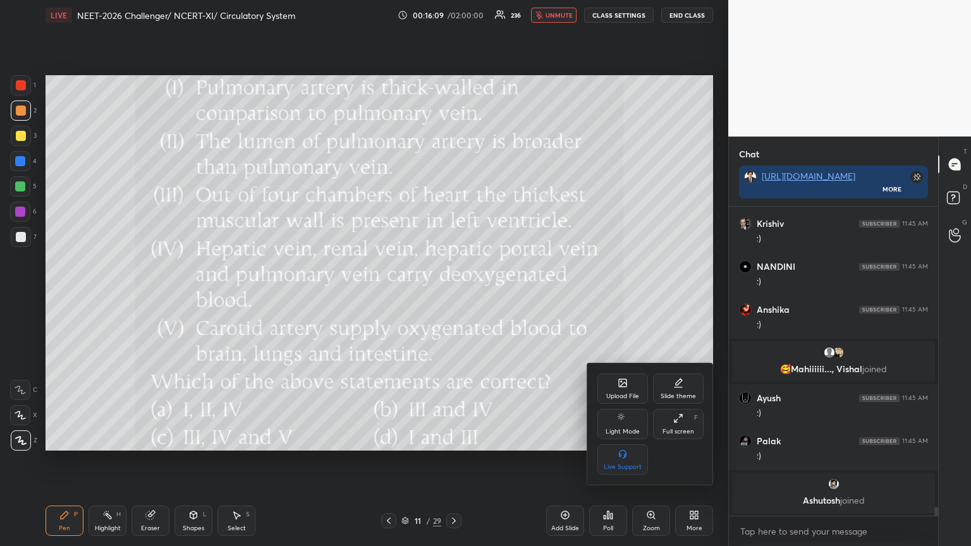
click at [453, 297] on div "Upload File" at bounding box center [623, 389] width 51 height 30
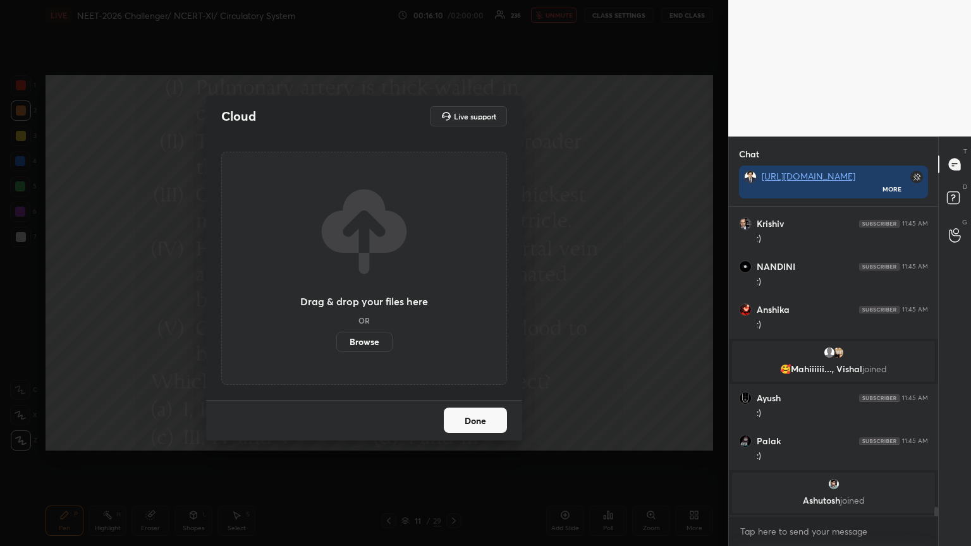
drag, startPoint x: 371, startPoint y: 347, endPoint x: 372, endPoint y: 268, distance: 78.4
click at [371, 297] on label "Browse" at bounding box center [364, 342] width 56 height 20
click at [336, 297] on input "Browse" at bounding box center [336, 342] width 0 height 20
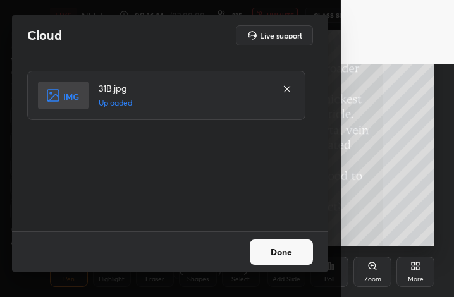
click at [288, 251] on button "Done" at bounding box center [281, 252] width 63 height 25
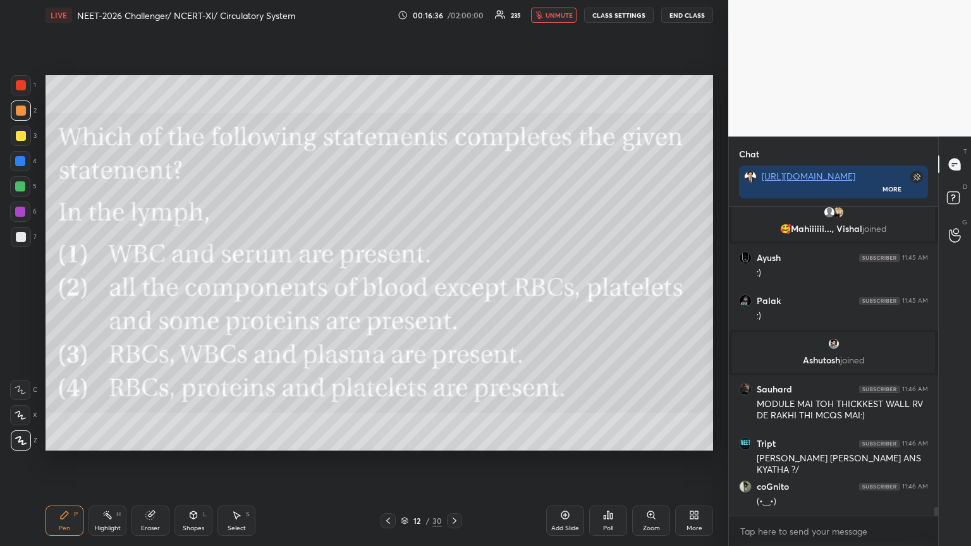
click at [453, 297] on icon at bounding box center [612, 517] width 2 height 6
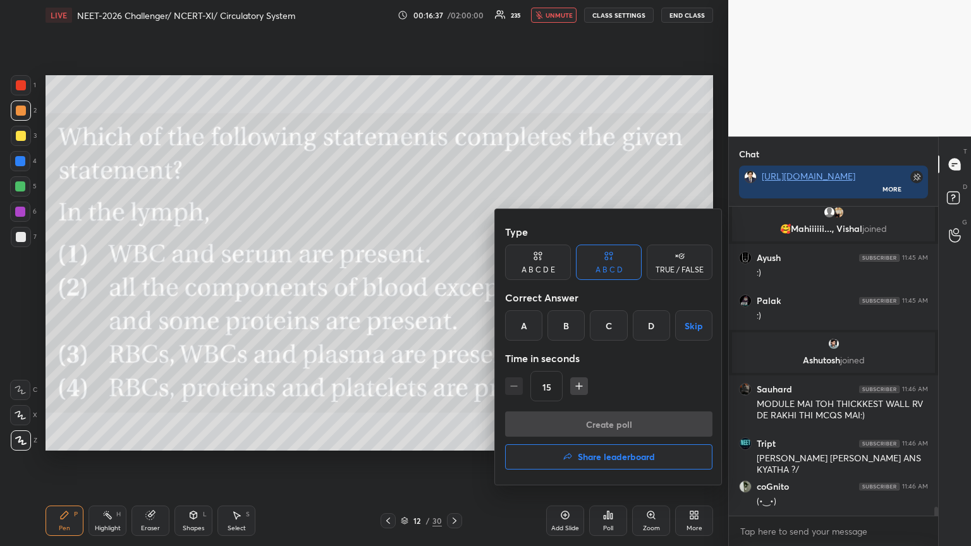
click at [453, 297] on div "B" at bounding box center [566, 326] width 37 height 30
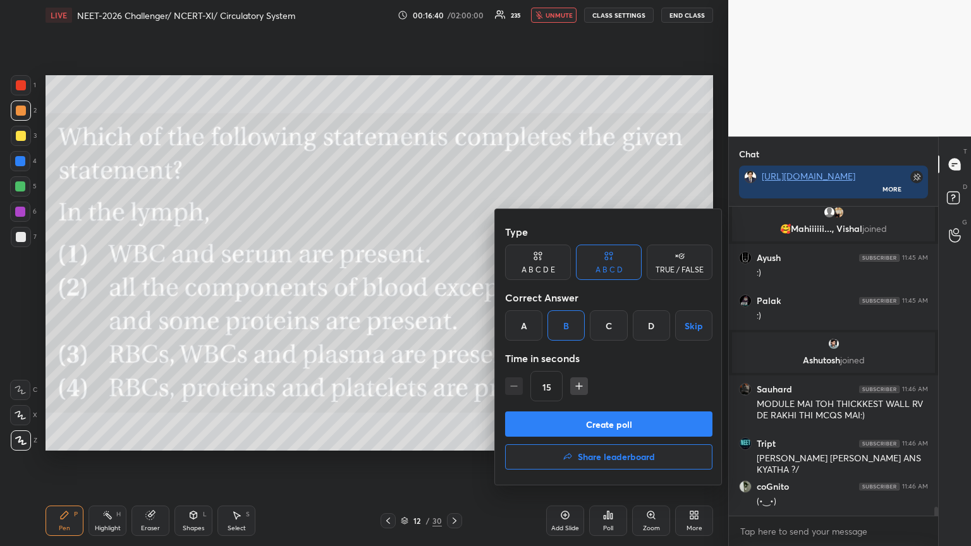
click at [453, 297] on button "Create poll" at bounding box center [608, 424] width 207 height 25
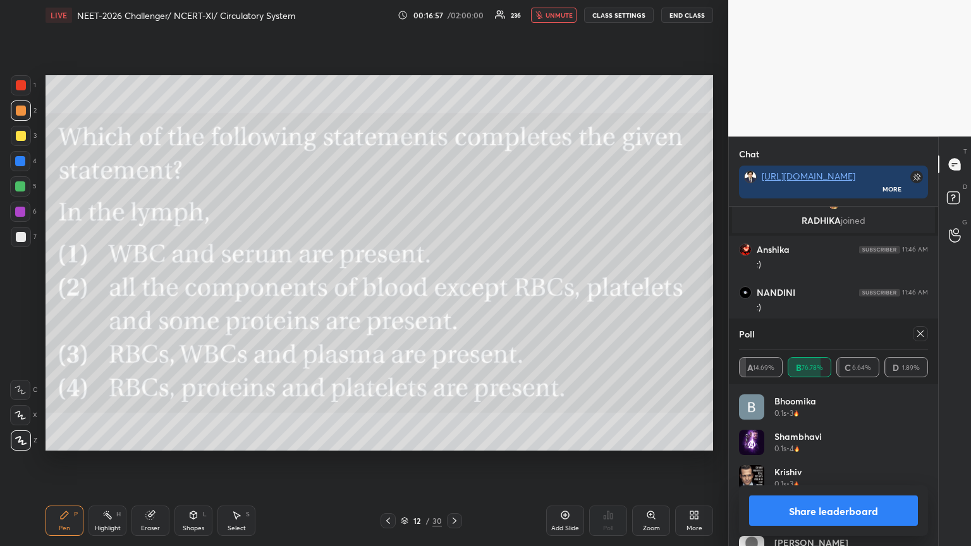
click at [453, 16] on span "unmute" at bounding box center [559, 15] width 27 height 9
click at [453, 297] on button "Share leaderboard" at bounding box center [833, 511] width 169 height 30
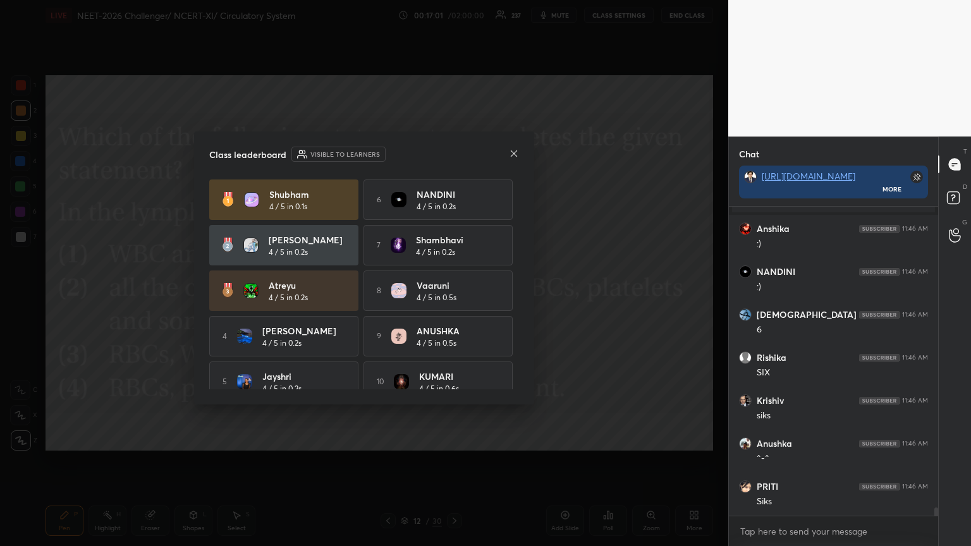
click at [453, 152] on icon at bounding box center [514, 153] width 6 height 6
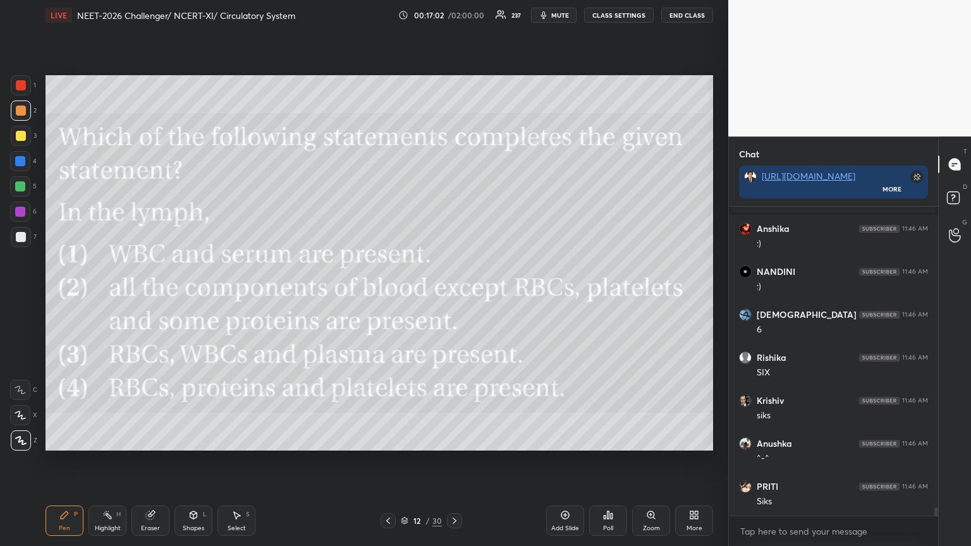
click at [390, 297] on icon at bounding box center [388, 521] width 10 height 10
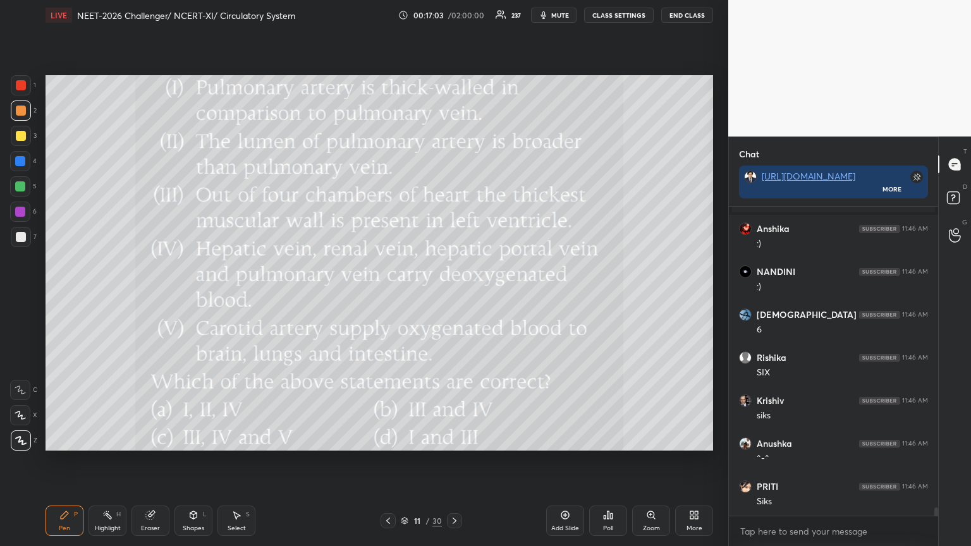
click at [453, 297] on icon at bounding box center [455, 521] width 10 height 10
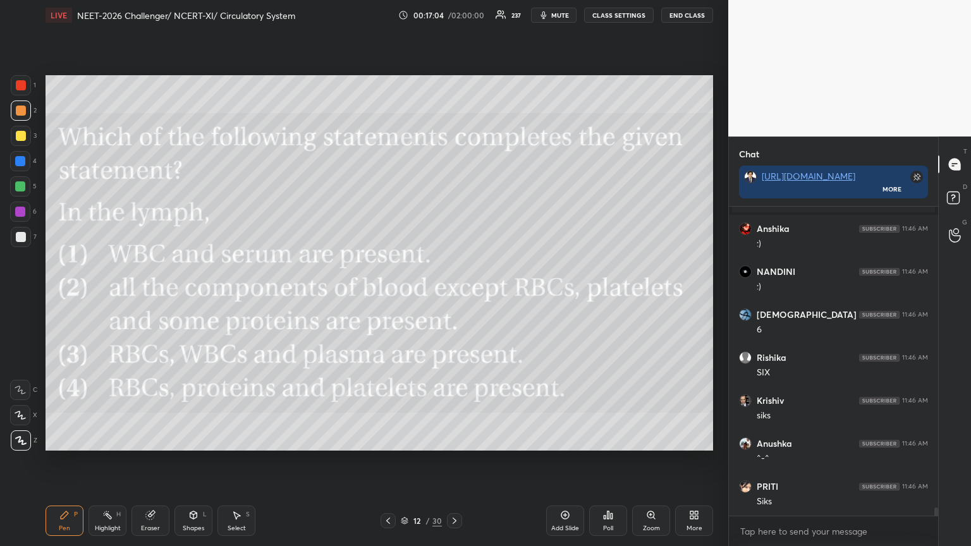
click at [453, 297] on div "More" at bounding box center [694, 521] width 38 height 30
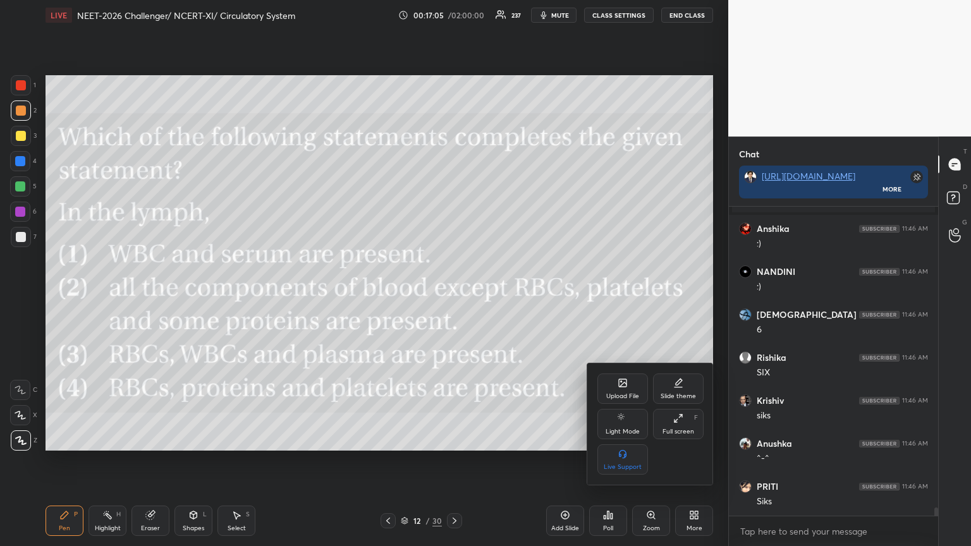
click at [453, 297] on icon at bounding box center [623, 383] width 8 height 8
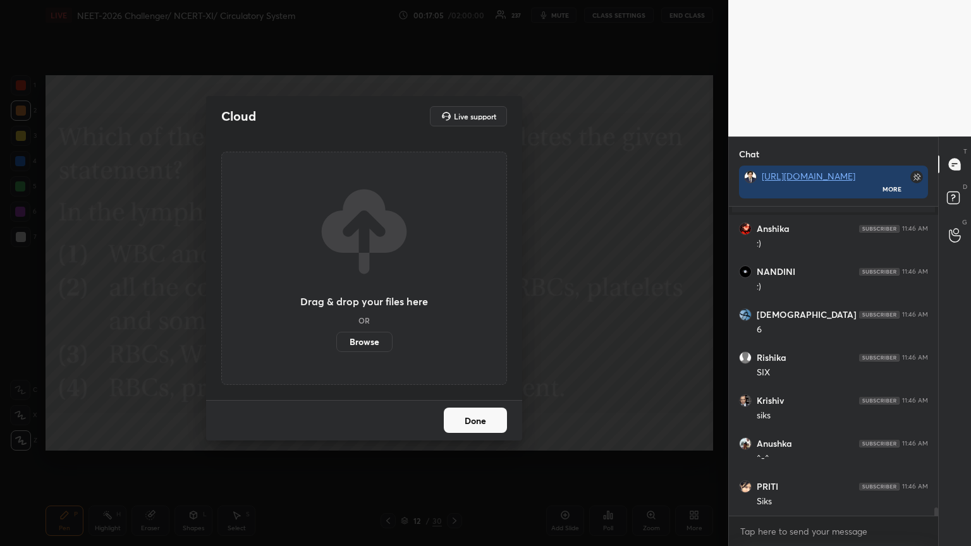
drag, startPoint x: 375, startPoint y: 342, endPoint x: 376, endPoint y: 265, distance: 77.2
click at [376, 297] on label "Browse" at bounding box center [364, 342] width 56 height 20
click at [336, 297] on input "Browse" at bounding box center [336, 342] width 0 height 20
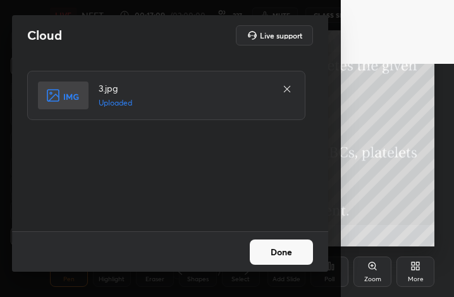
click at [283, 250] on button "Done" at bounding box center [281, 252] width 63 height 25
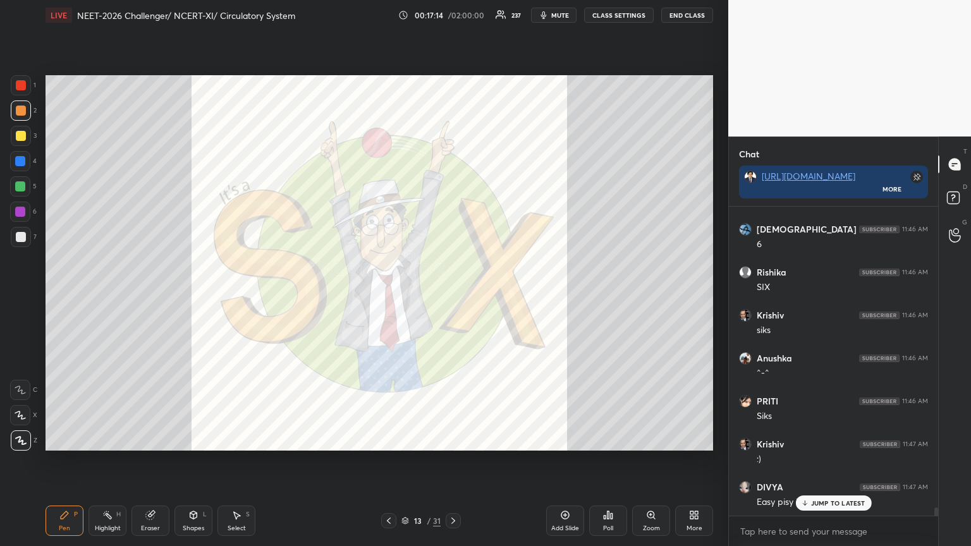
click at [453, 14] on span "mute" at bounding box center [560, 15] width 18 height 9
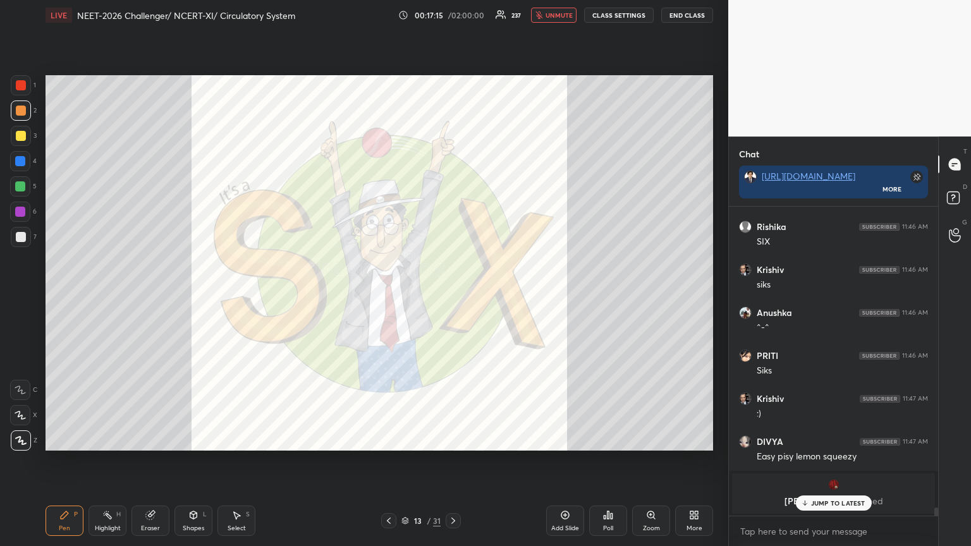
click at [453, 297] on icon at bounding box center [696, 517] width 3 height 3
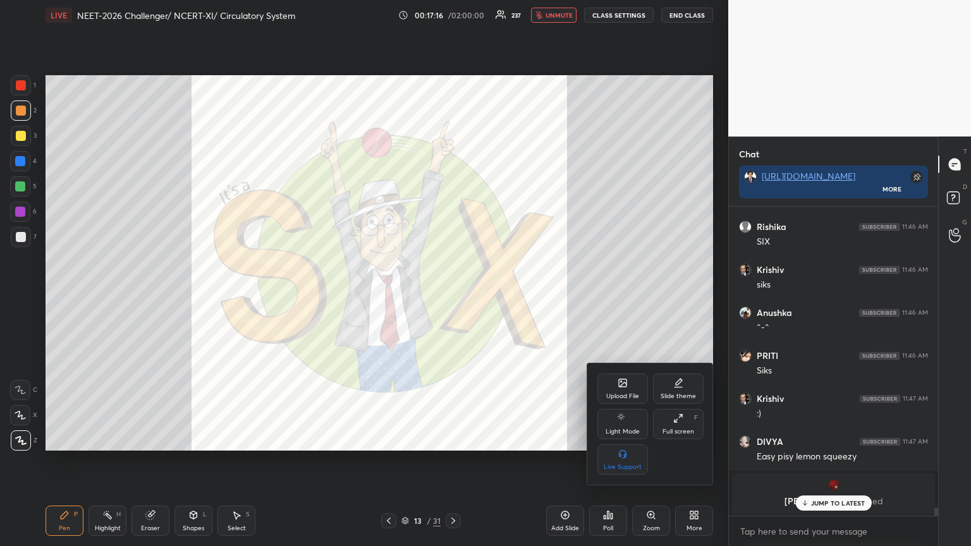
click at [453, 297] on div "Upload File" at bounding box center [623, 389] width 51 height 30
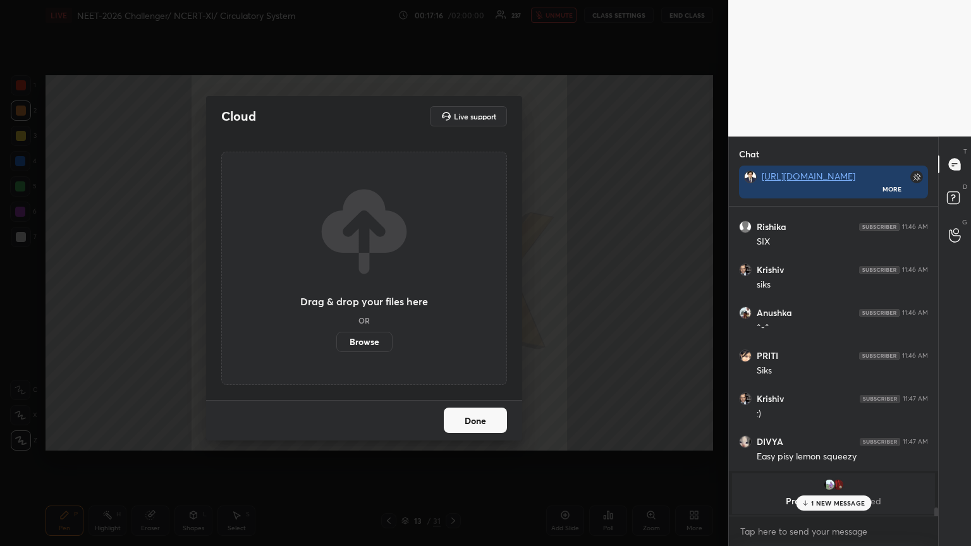
drag, startPoint x: 370, startPoint y: 338, endPoint x: 369, endPoint y: 262, distance: 75.9
click at [369, 297] on label "Browse" at bounding box center [364, 342] width 56 height 20
click at [336, 297] on input "Browse" at bounding box center [336, 342] width 0 height 20
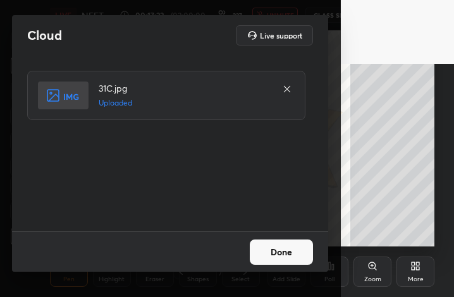
click at [288, 255] on button "Done" at bounding box center [281, 252] width 63 height 25
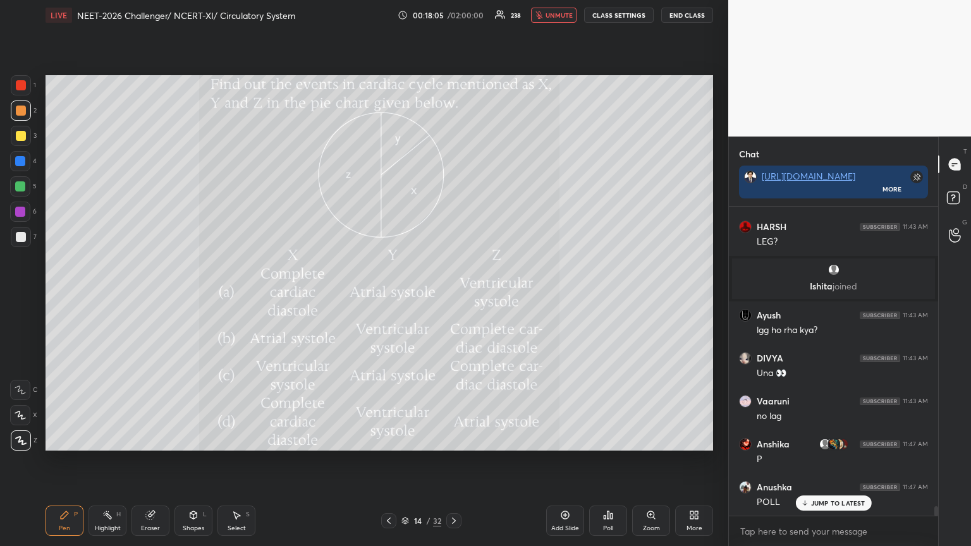
click at [453, 297] on div "Poll" at bounding box center [608, 521] width 38 height 30
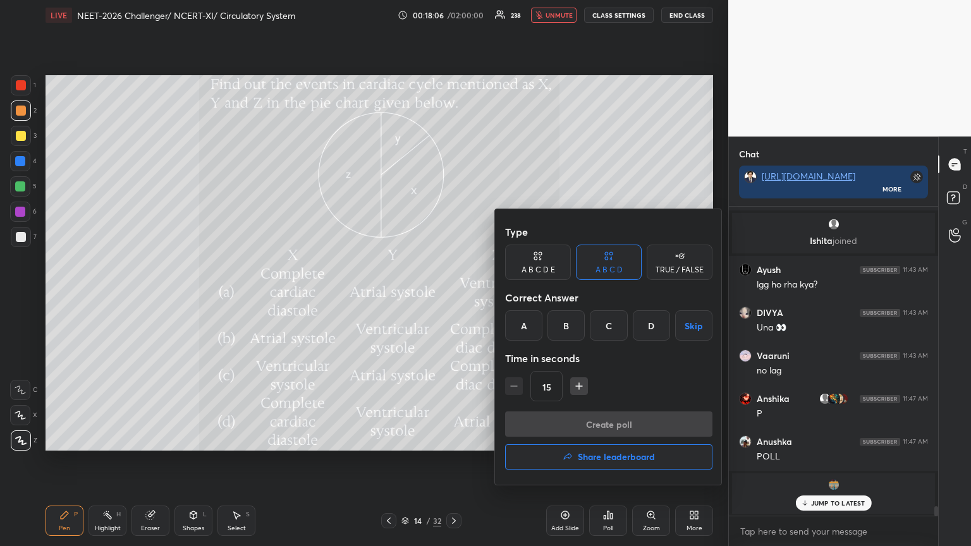
drag, startPoint x: 612, startPoint y: 326, endPoint x: 612, endPoint y: 334, distance: 7.6
click at [453, 297] on div "C" at bounding box center [608, 326] width 37 height 30
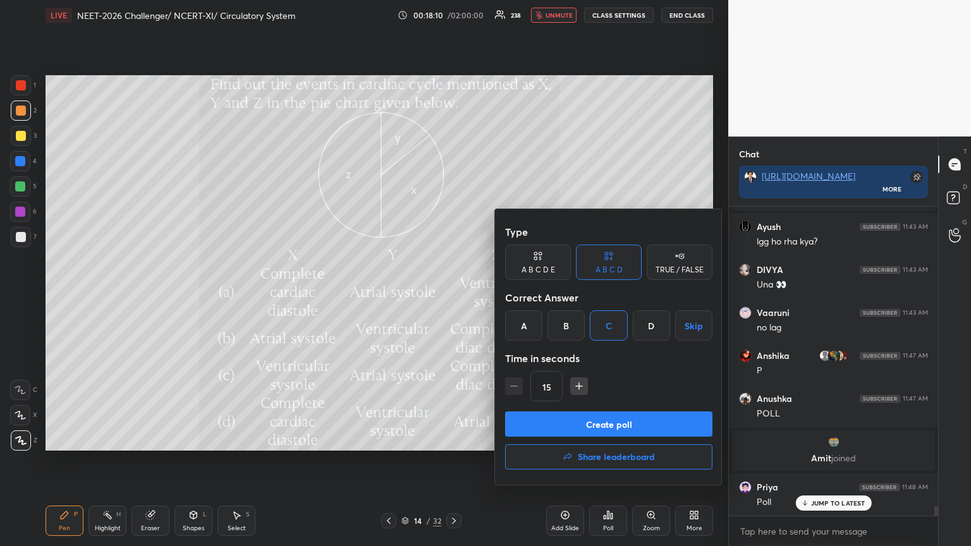
click at [453, 297] on button "Create poll" at bounding box center [608, 424] width 207 height 25
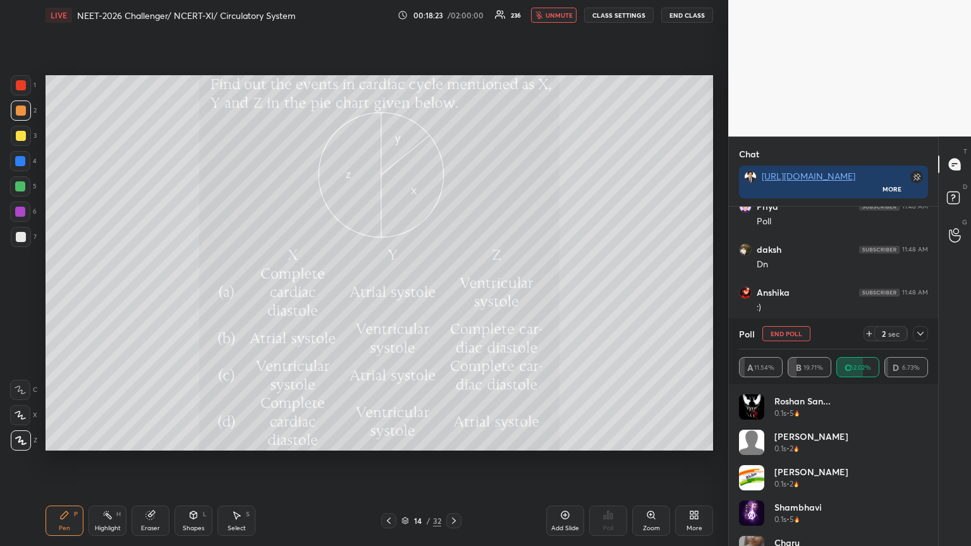
click at [16, 147] on div "3" at bounding box center [24, 138] width 26 height 25
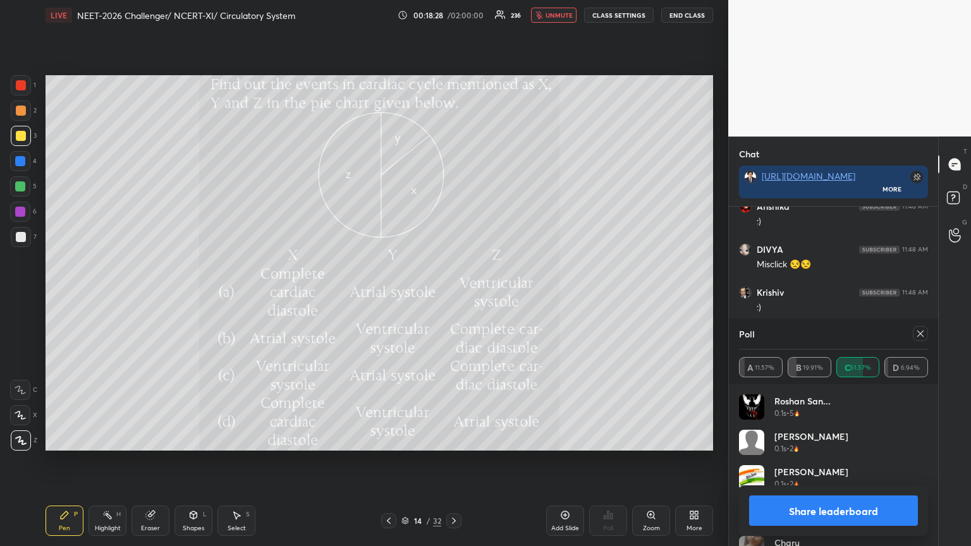
click at [389, 297] on icon at bounding box center [389, 521] width 4 height 6
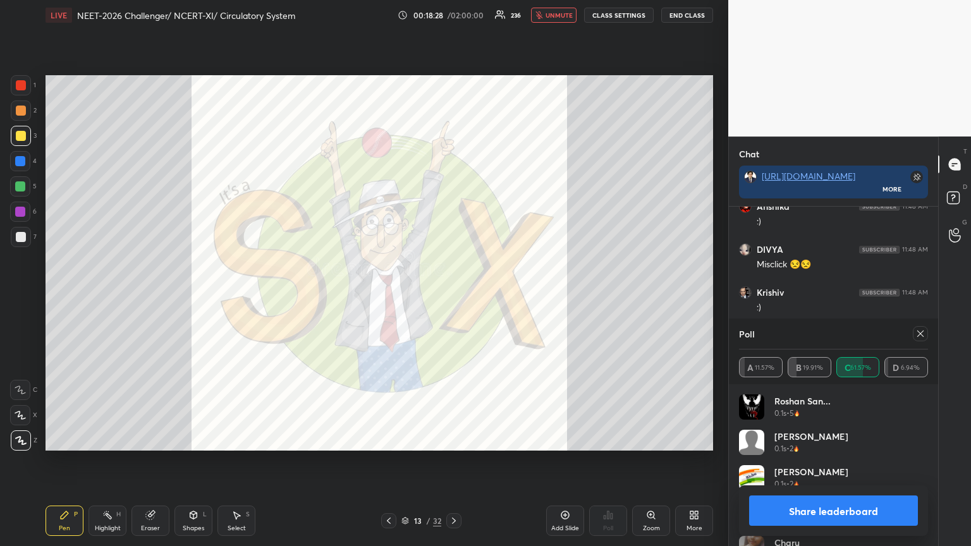
click at [388, 297] on icon at bounding box center [389, 521] width 10 height 10
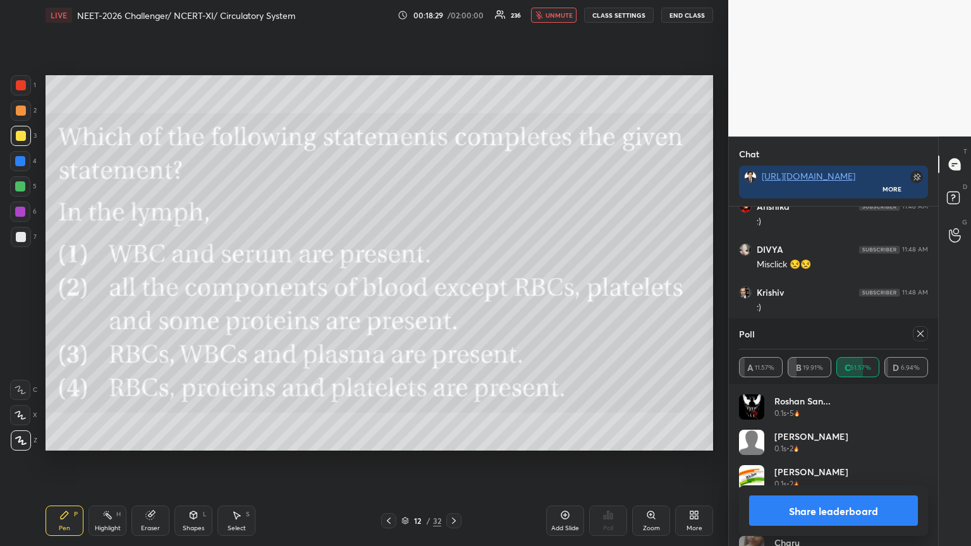
click at [453, 297] on icon at bounding box center [454, 521] width 10 height 10
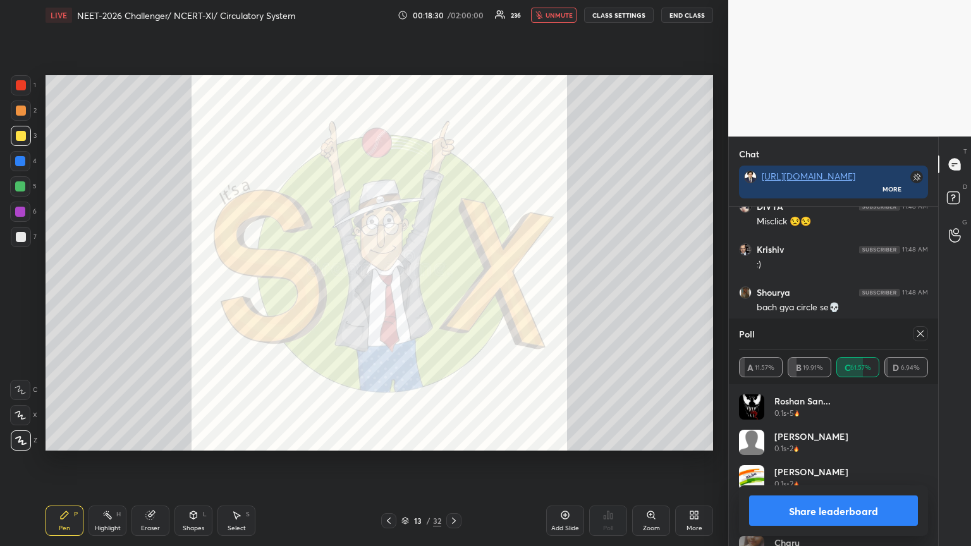
drag, startPoint x: 458, startPoint y: 524, endPoint x: 465, endPoint y: 496, distance: 28.7
click at [453, 297] on div at bounding box center [453, 521] width 15 height 15
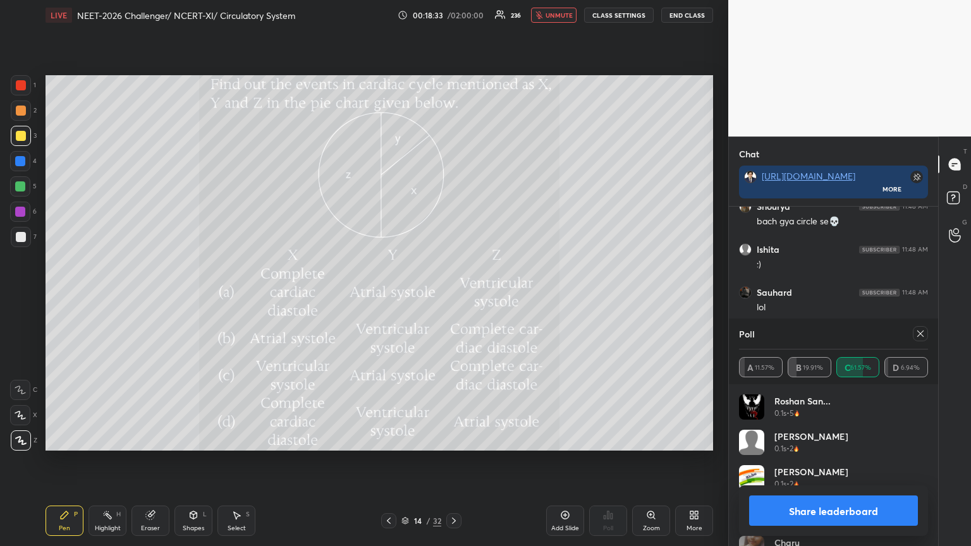
click at [453, 297] on button "Share leaderboard" at bounding box center [833, 511] width 169 height 30
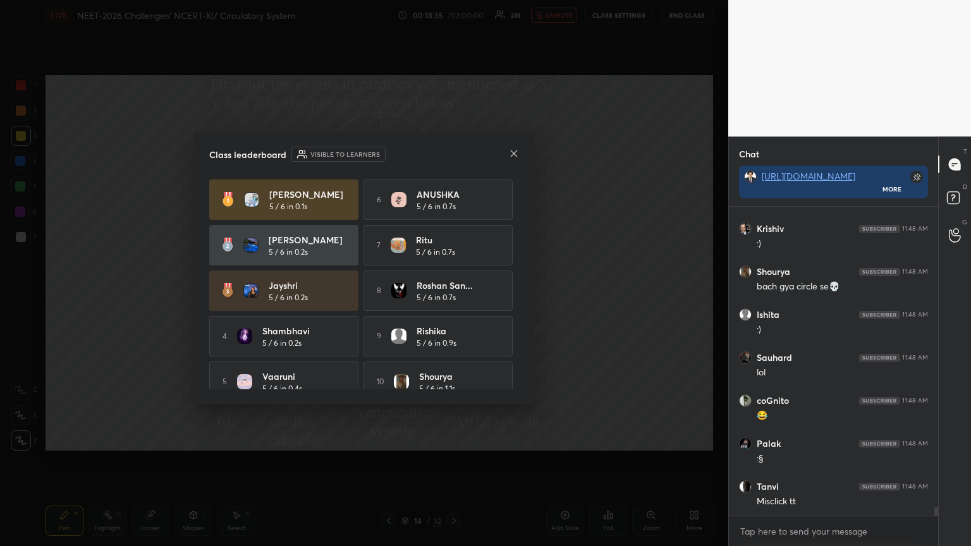
click at [453, 154] on icon at bounding box center [514, 154] width 10 height 10
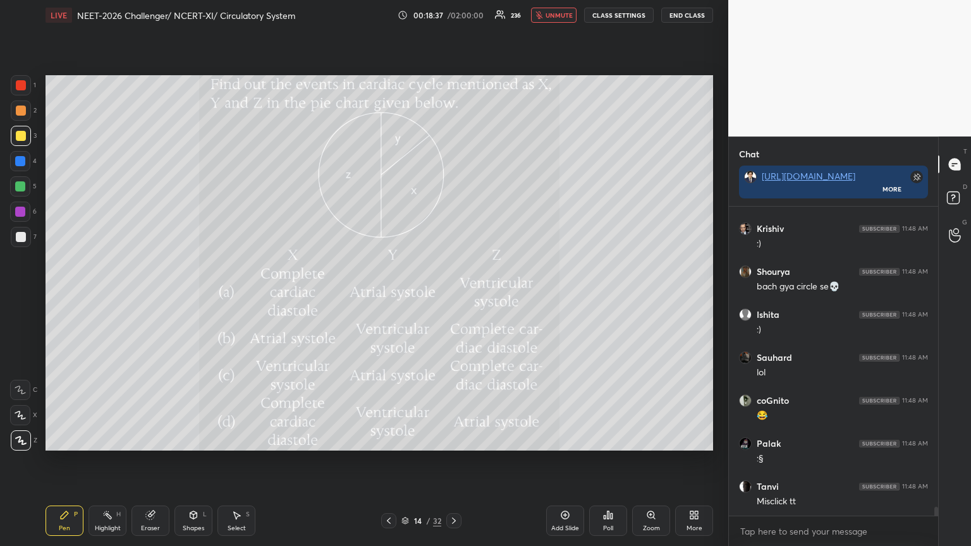
click at [453, 297] on div "More" at bounding box center [694, 521] width 38 height 30
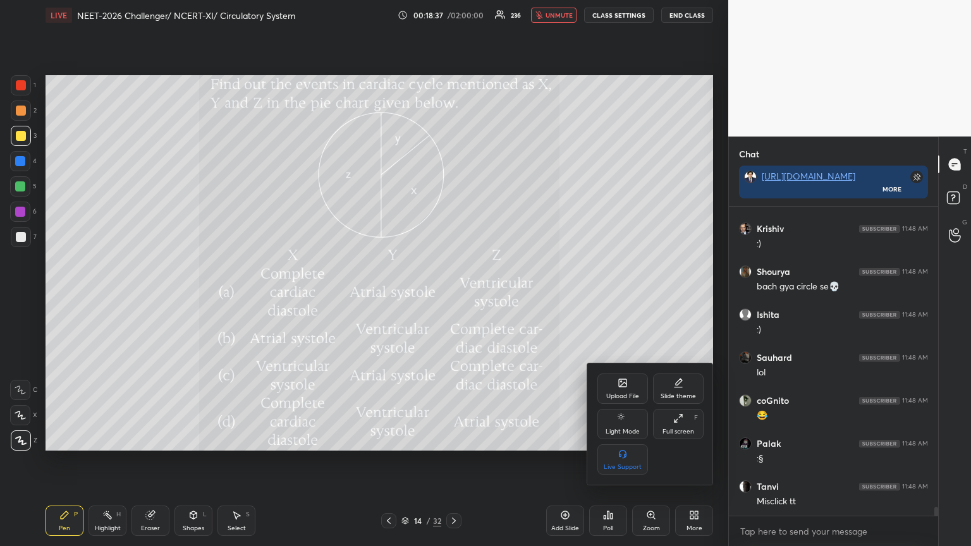
click at [453, 297] on div "Upload File" at bounding box center [623, 389] width 51 height 30
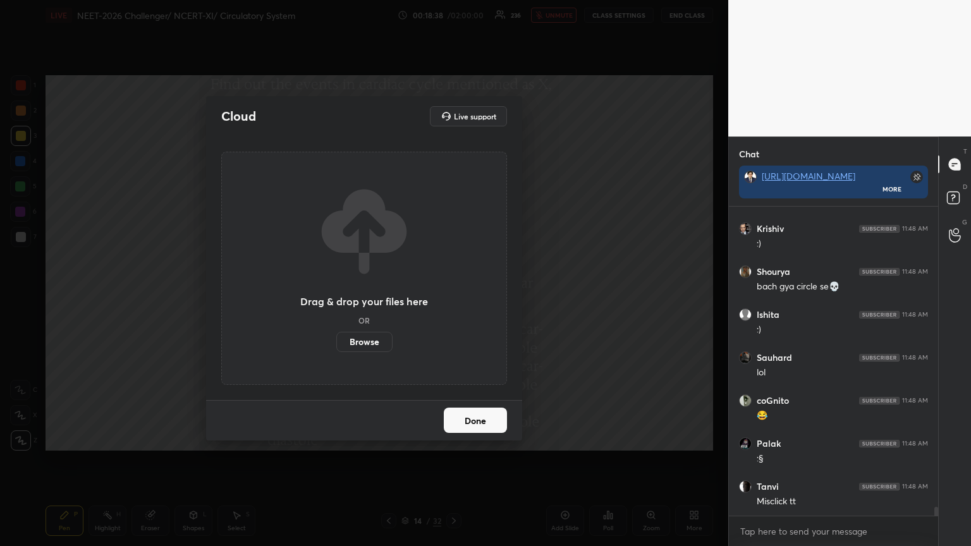
drag, startPoint x: 365, startPoint y: 347, endPoint x: 362, endPoint y: 271, distance: 75.3
click at [363, 297] on label "Browse" at bounding box center [364, 342] width 56 height 20
click at [336, 297] on input "Browse" at bounding box center [336, 342] width 0 height 20
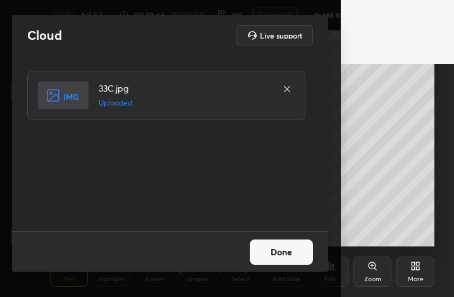
click at [283, 254] on button "Done" at bounding box center [281, 252] width 63 height 25
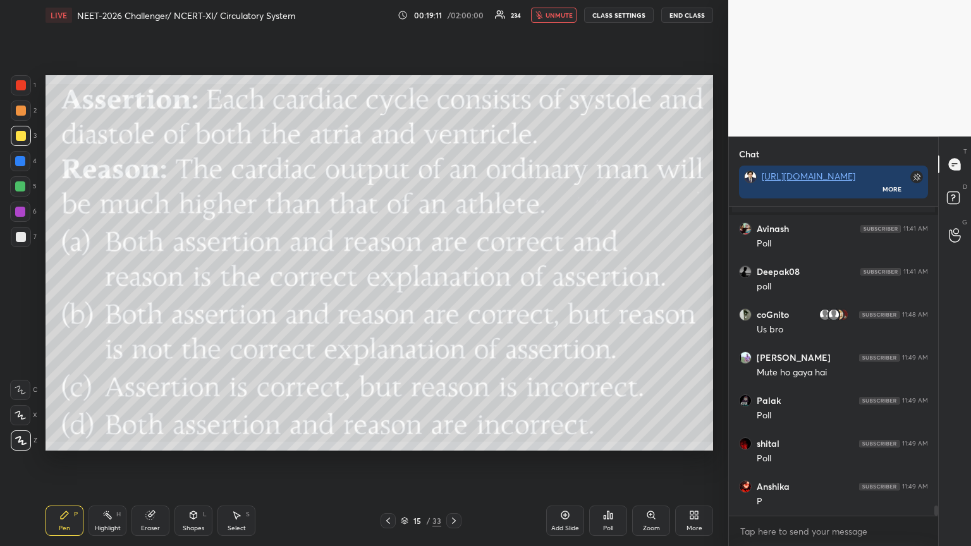
click at [453, 297] on div "Poll" at bounding box center [608, 521] width 38 height 30
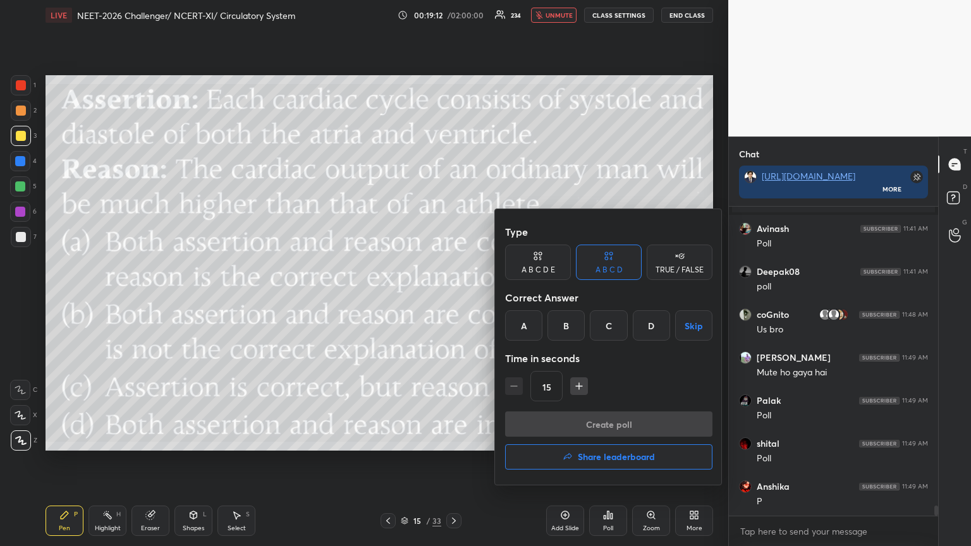
click at [453, 297] on div "C" at bounding box center [608, 326] width 37 height 30
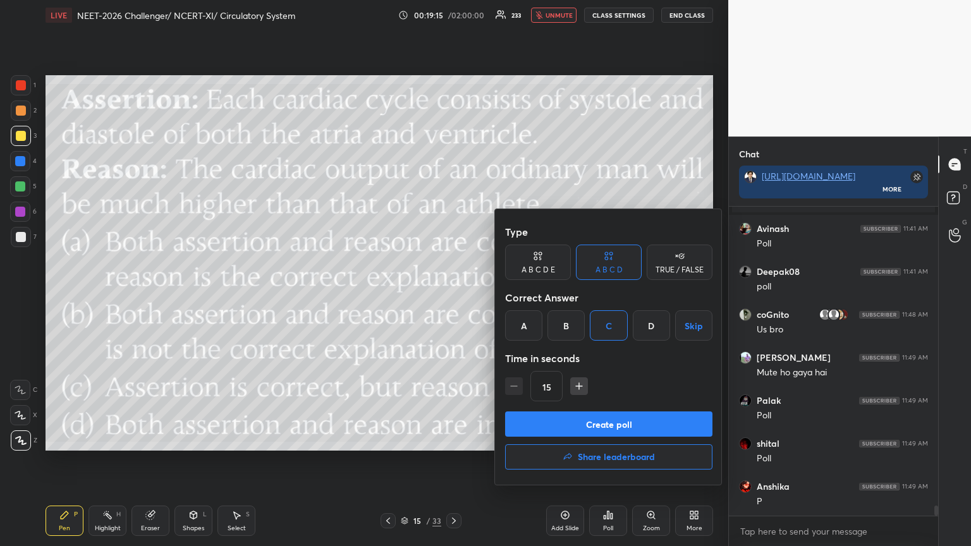
click at [453, 297] on button "Create poll" at bounding box center [608, 424] width 207 height 25
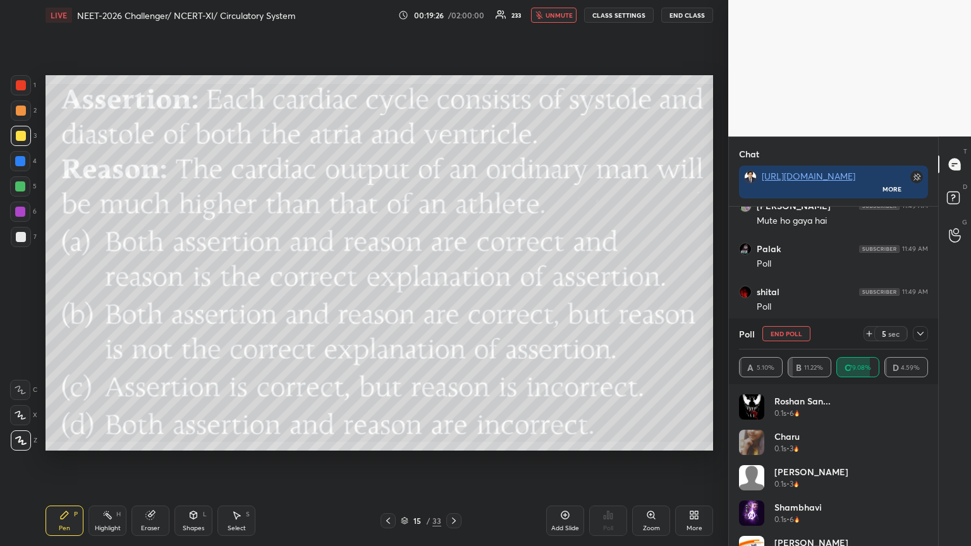
click at [453, 20] on button "unmute" at bounding box center [554, 15] width 46 height 15
click at [453, 14] on button "mute" at bounding box center [554, 15] width 46 height 15
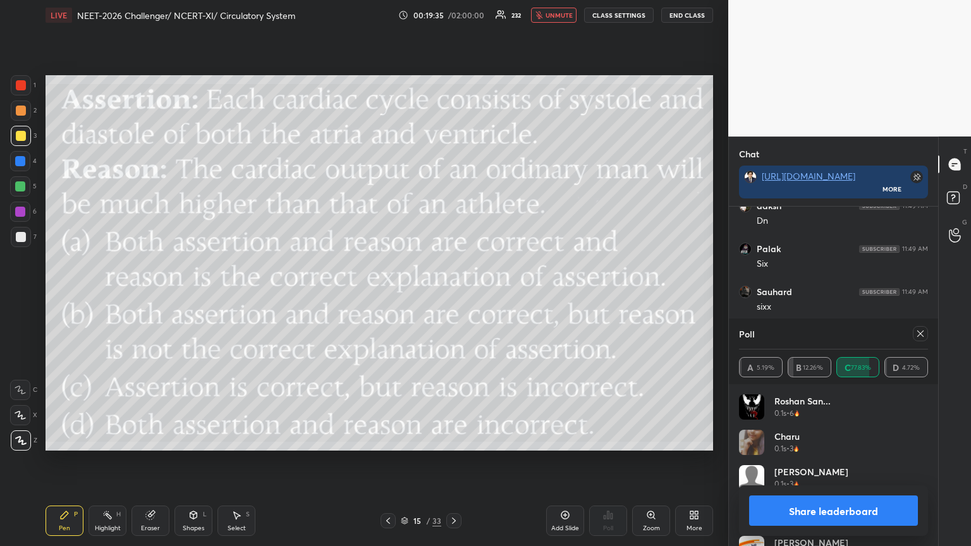
click at [453, 297] on button "Share leaderboard" at bounding box center [833, 511] width 169 height 30
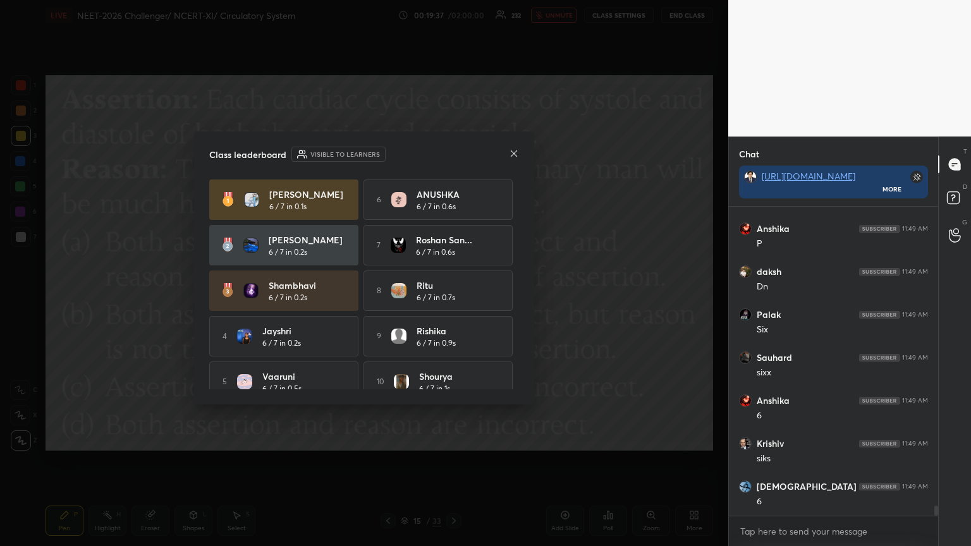
click at [453, 151] on icon at bounding box center [514, 154] width 10 height 10
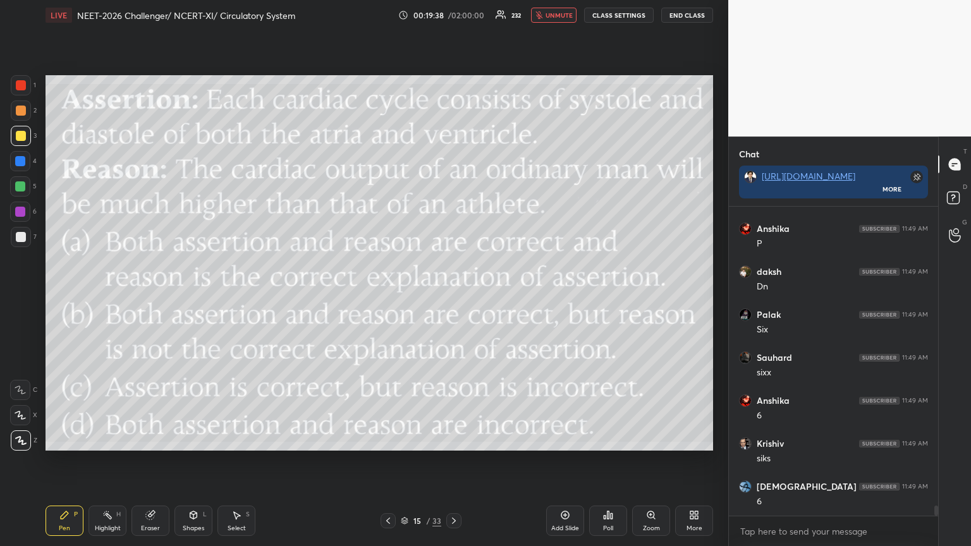
click at [390, 297] on icon at bounding box center [388, 521] width 10 height 10
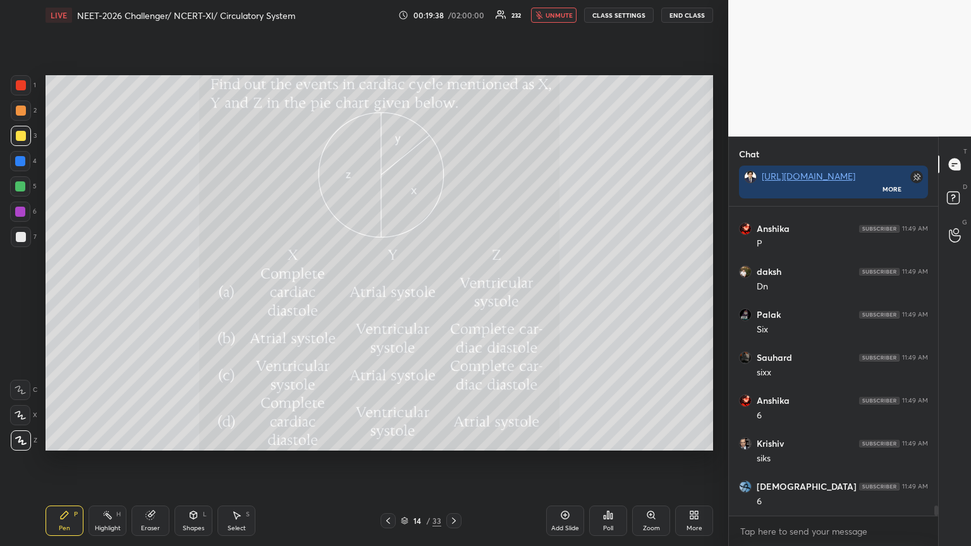
click at [390, 297] on icon at bounding box center [388, 521] width 10 height 10
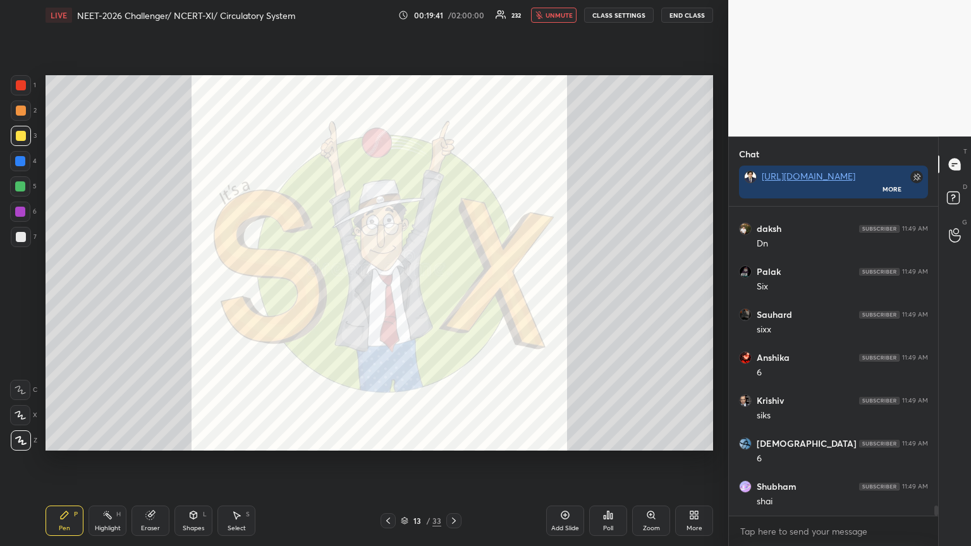
click at [453, 297] on div at bounding box center [453, 521] width 15 height 15
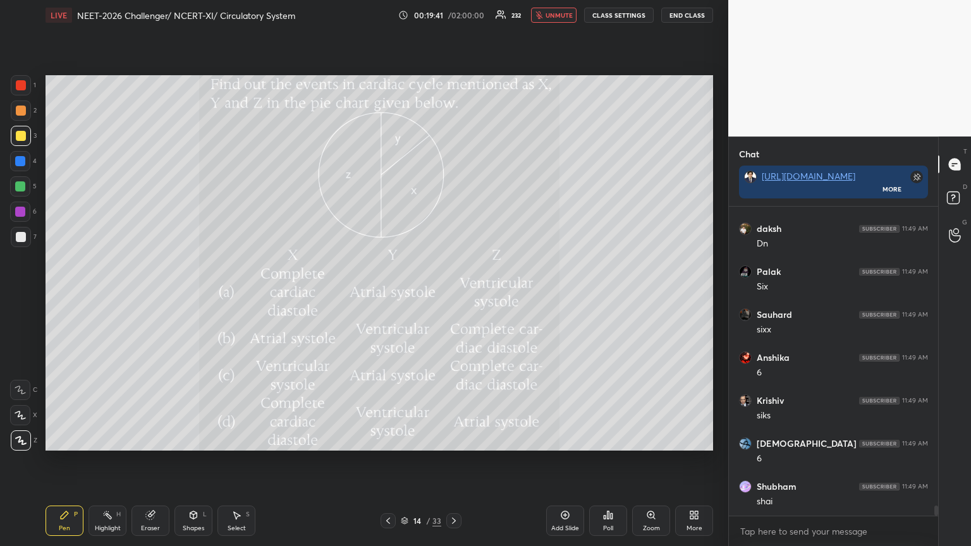
click at [453, 297] on div at bounding box center [453, 521] width 15 height 15
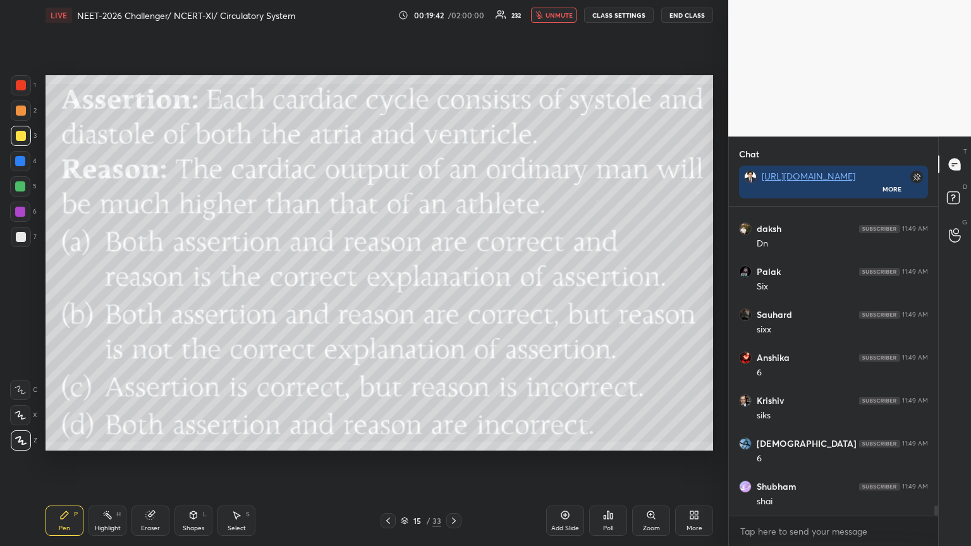
click at [392, 297] on icon at bounding box center [388, 521] width 10 height 10
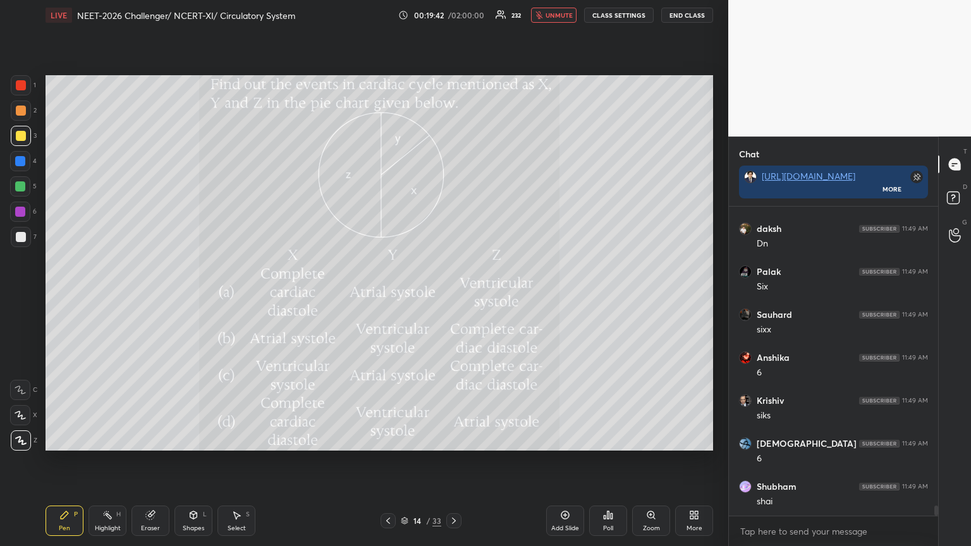
click at [392, 297] on icon at bounding box center [388, 521] width 10 height 10
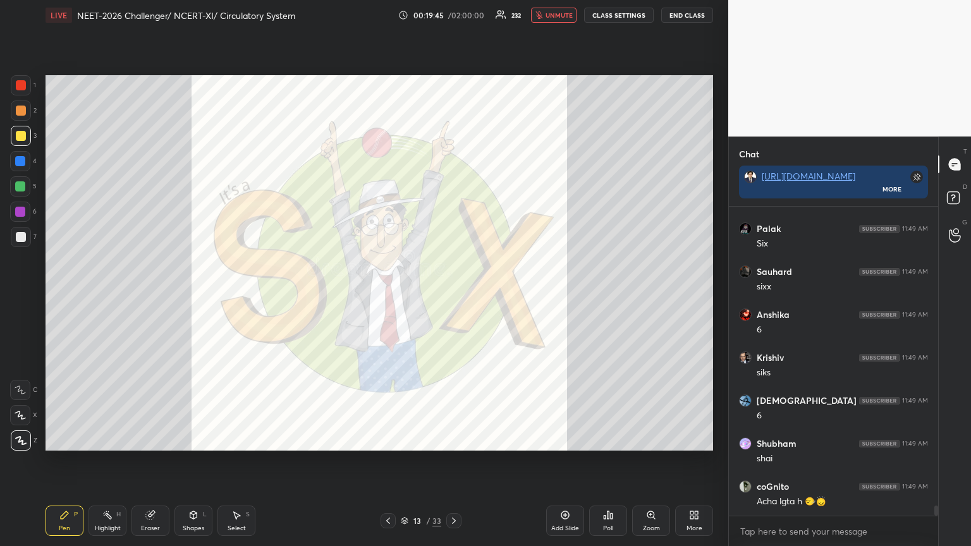
click at [453, 297] on icon at bounding box center [454, 521] width 10 height 10
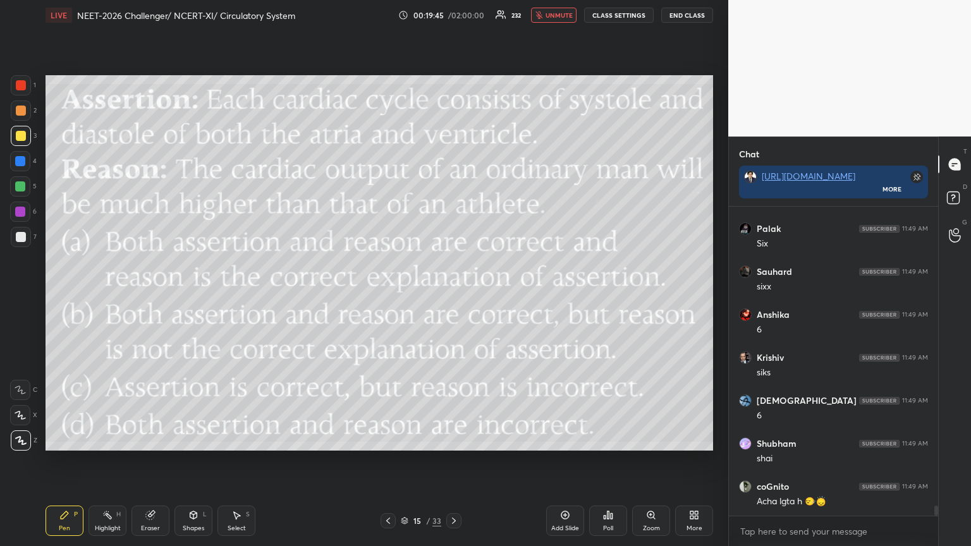
click at [453, 297] on icon at bounding box center [454, 521] width 10 height 10
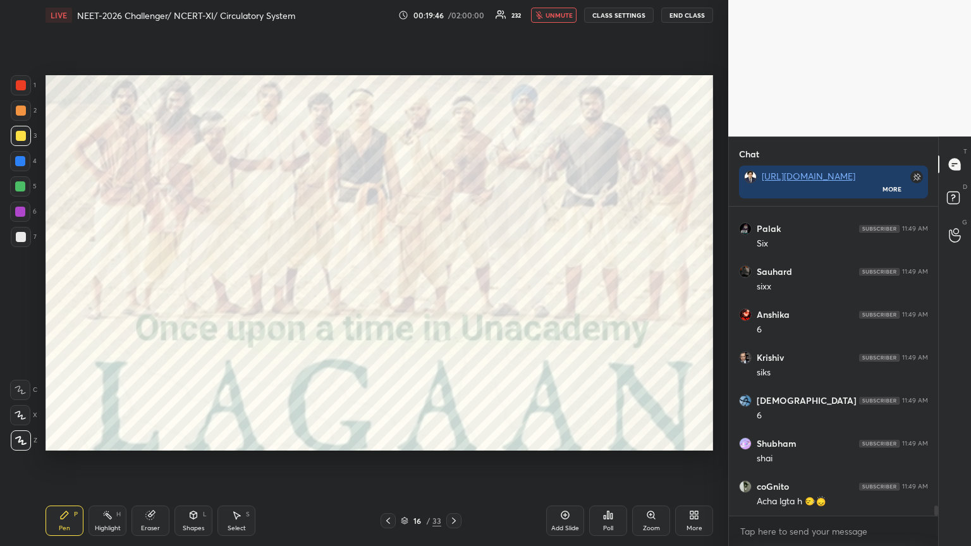
click at [389, 297] on icon at bounding box center [388, 521] width 10 height 10
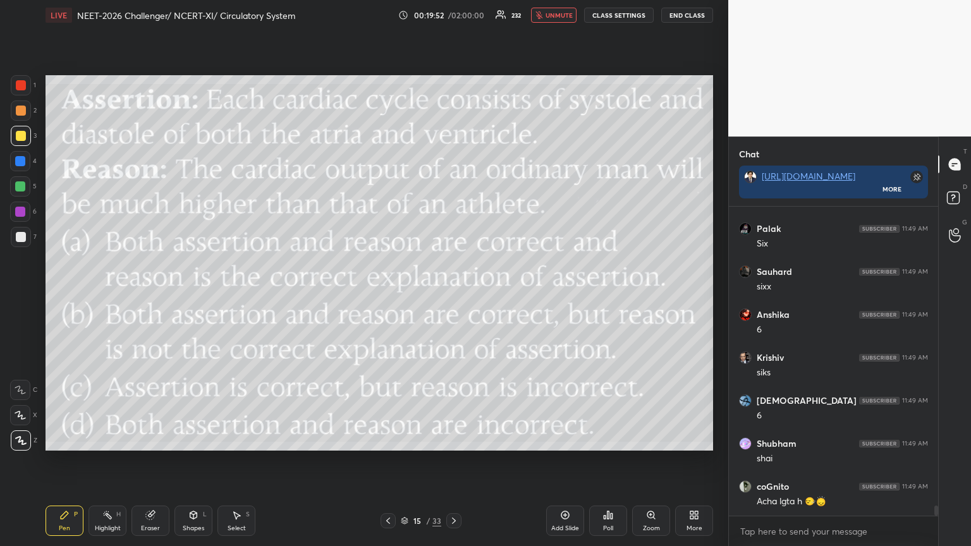
click at [453, 297] on icon at bounding box center [694, 515] width 10 height 10
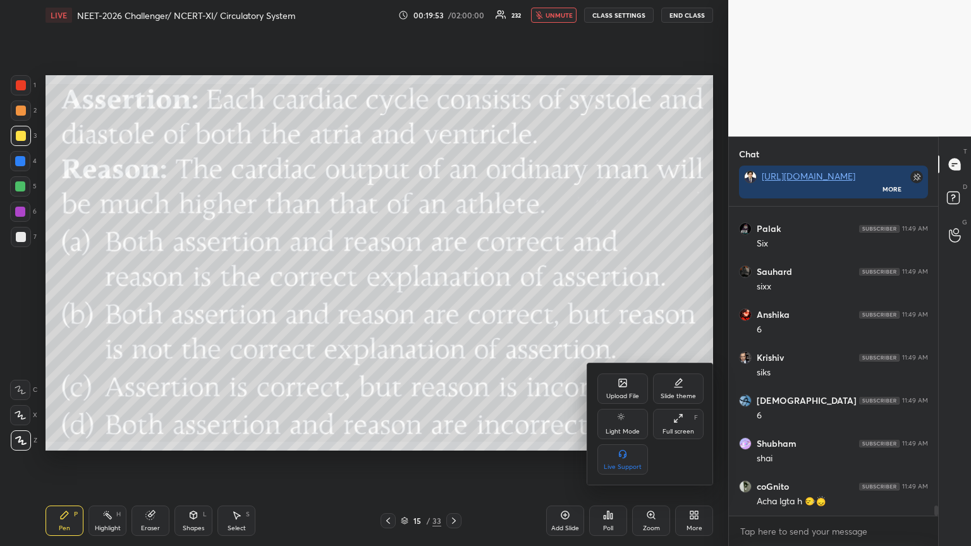
click at [453, 297] on icon at bounding box center [623, 383] width 8 height 8
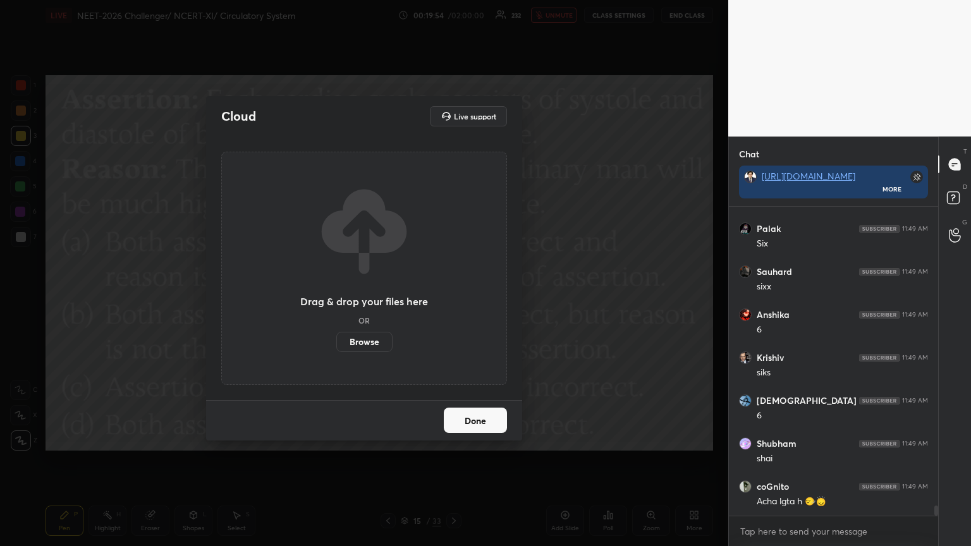
drag, startPoint x: 372, startPoint y: 345, endPoint x: 372, endPoint y: 268, distance: 77.2
click at [372, 297] on label "Browse" at bounding box center [364, 342] width 56 height 20
click at [336, 297] on input "Browse" at bounding box center [336, 342] width 0 height 20
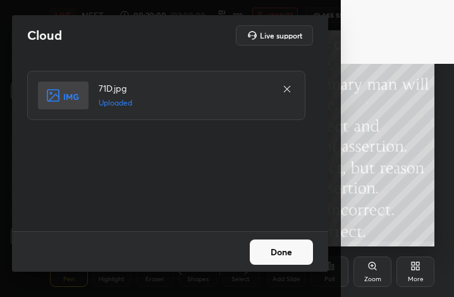
click at [278, 256] on button "Done" at bounding box center [281, 252] width 63 height 25
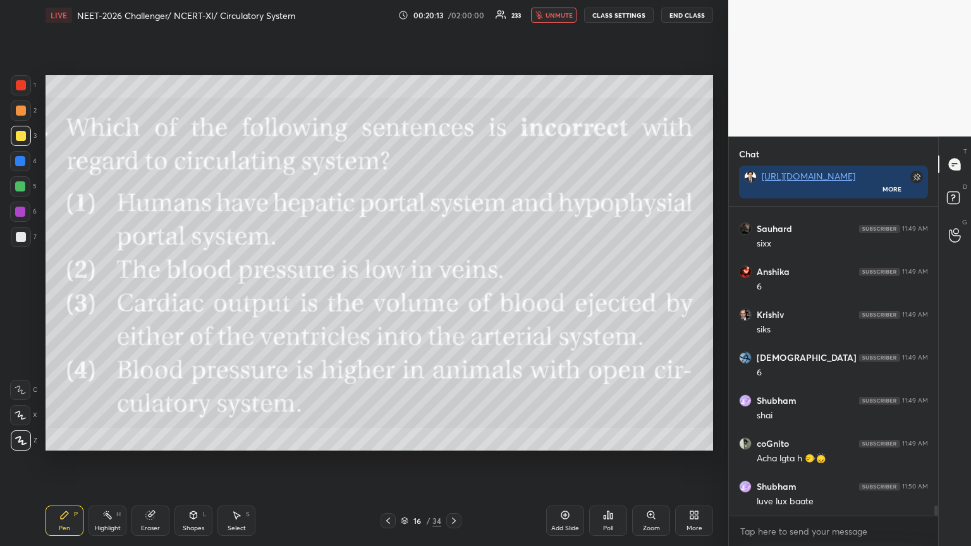
click at [453, 297] on div "Poll" at bounding box center [608, 521] width 38 height 30
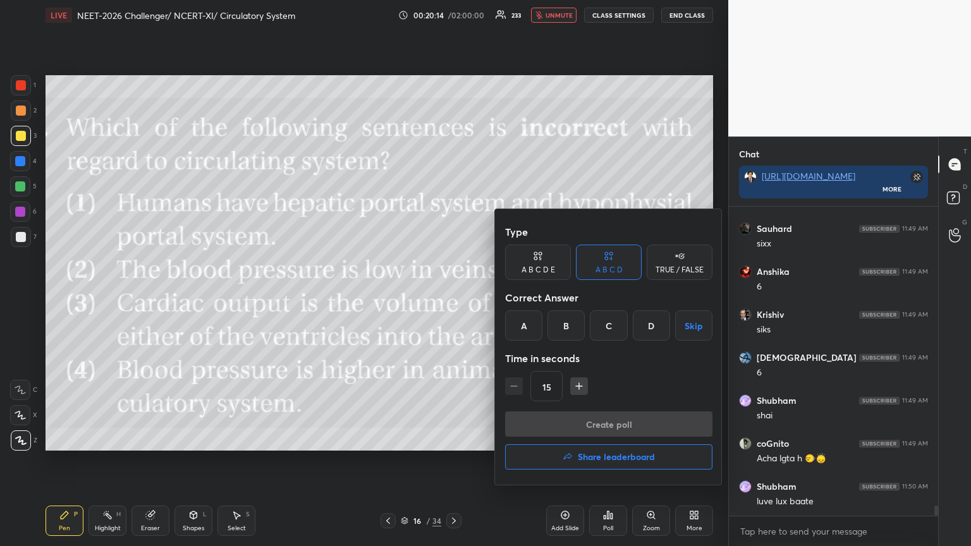
click at [453, 297] on div "D" at bounding box center [651, 326] width 37 height 30
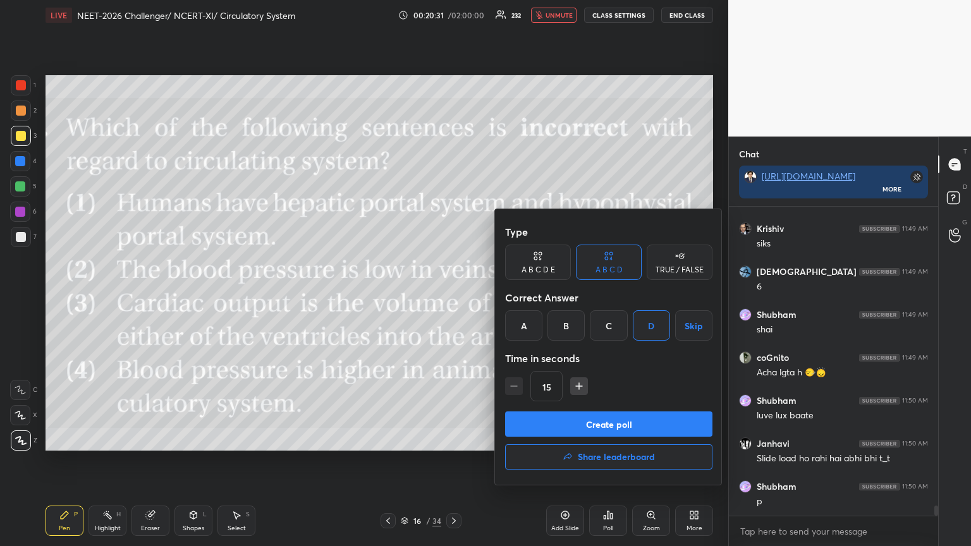
click at [453, 297] on button "Create poll" at bounding box center [608, 424] width 207 height 25
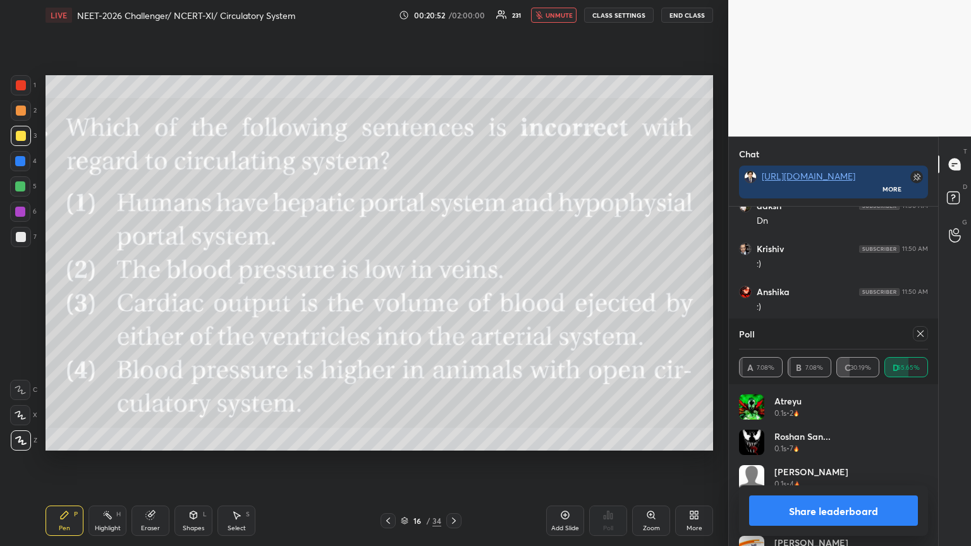
click at [453, 297] on button "Share leaderboard" at bounding box center [833, 511] width 169 height 30
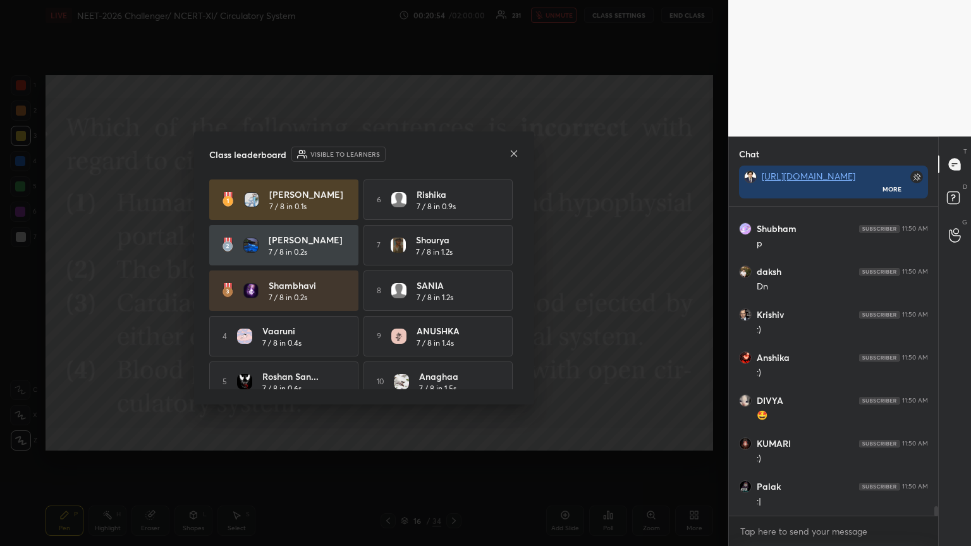
click at [453, 155] on icon at bounding box center [514, 154] width 10 height 10
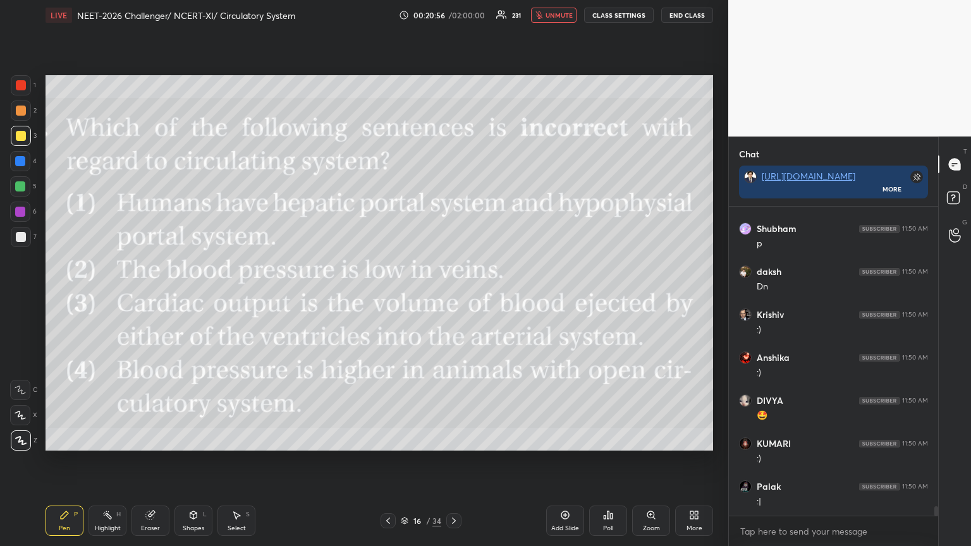
click at [391, 297] on icon at bounding box center [388, 521] width 10 height 10
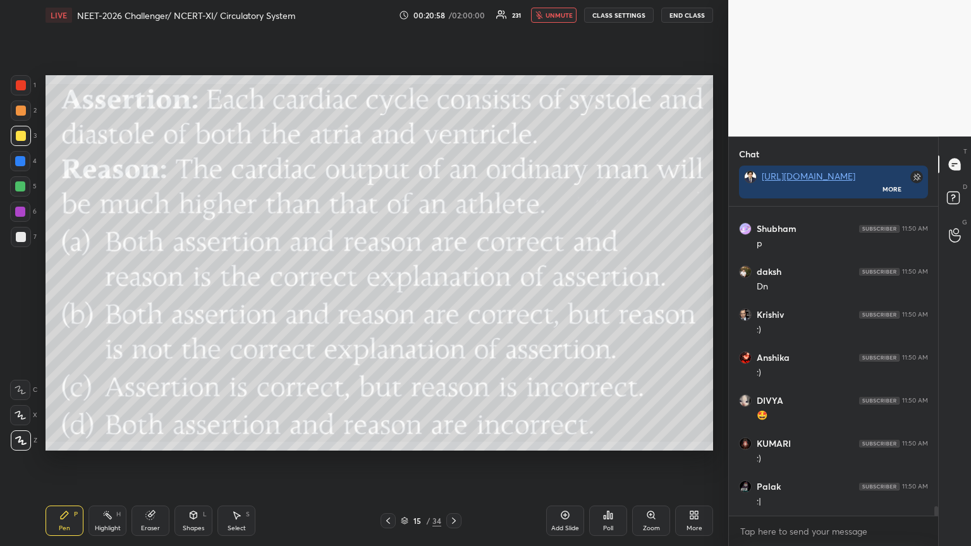
click at [453, 297] on icon at bounding box center [454, 521] width 4 height 6
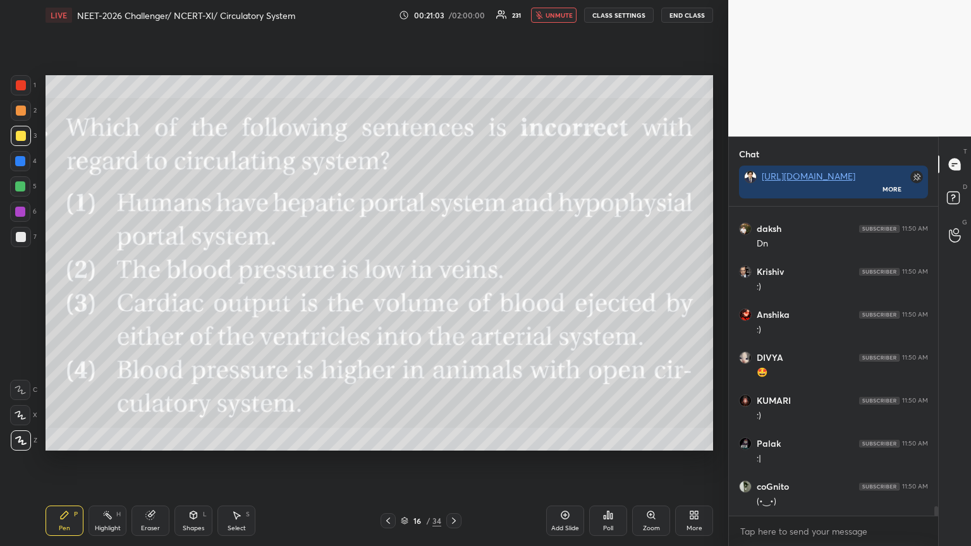
click at [453, 297] on div "More" at bounding box center [695, 529] width 16 height 6
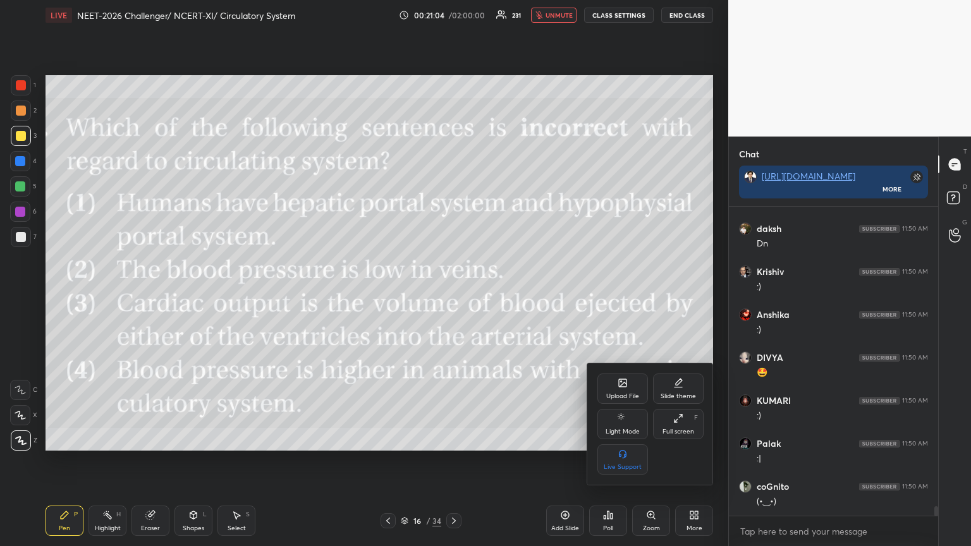
click at [453, 297] on icon at bounding box center [623, 385] width 7 height 4
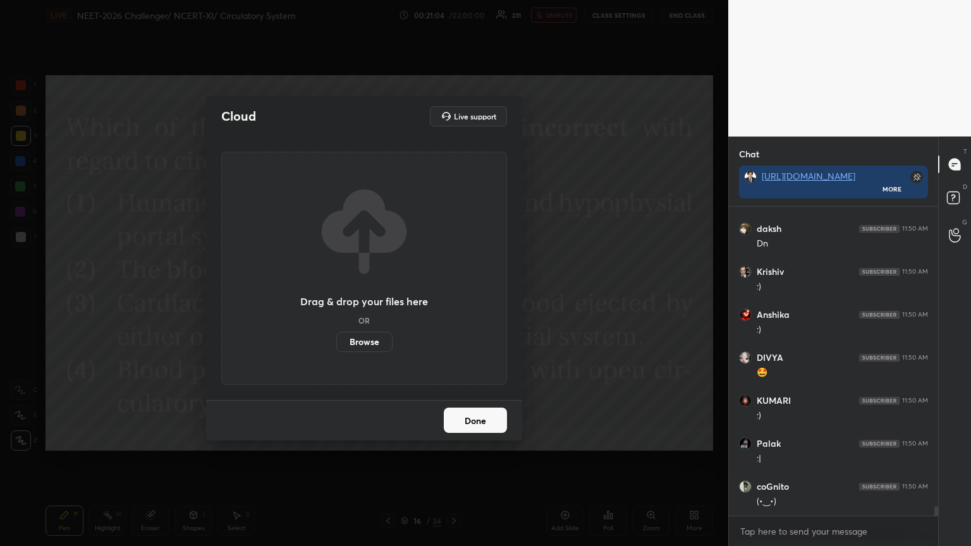
drag, startPoint x: 377, startPoint y: 347, endPoint x: 375, endPoint y: 270, distance: 76.5
click at [376, 297] on label "Browse" at bounding box center [364, 342] width 56 height 20
click at [336, 297] on input "Browse" at bounding box center [336, 342] width 0 height 20
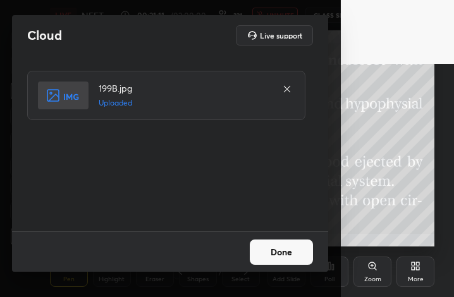
click at [292, 249] on button "Done" at bounding box center [281, 252] width 63 height 25
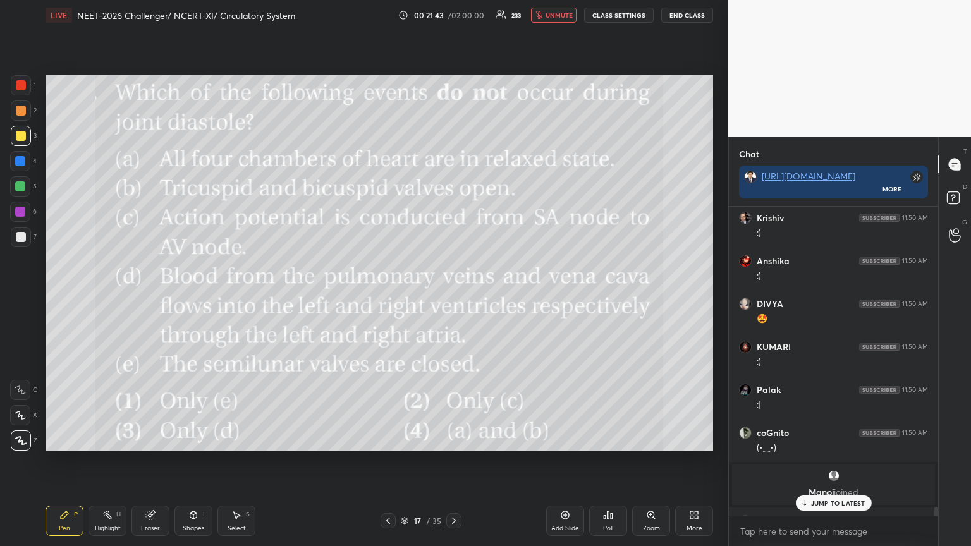
click at [453, 297] on p "JUMP TO LATEST" at bounding box center [838, 504] width 54 height 8
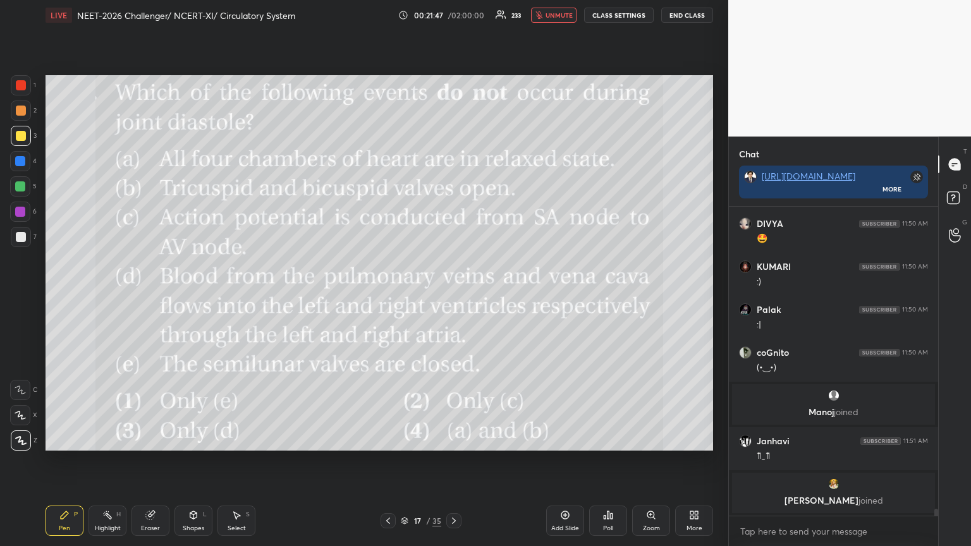
click at [453, 16] on span "unmute" at bounding box center [559, 15] width 27 height 9
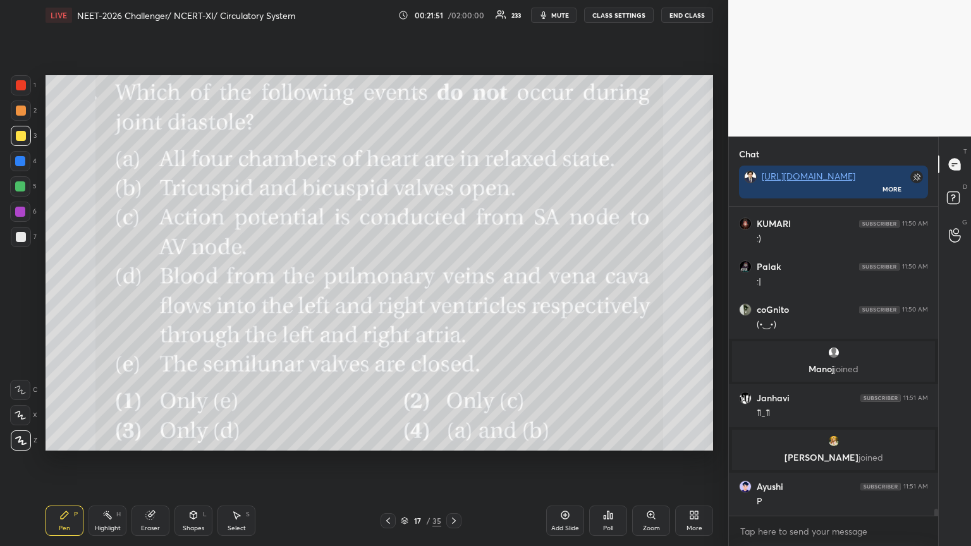
click at [453, 15] on span "mute" at bounding box center [560, 15] width 18 height 9
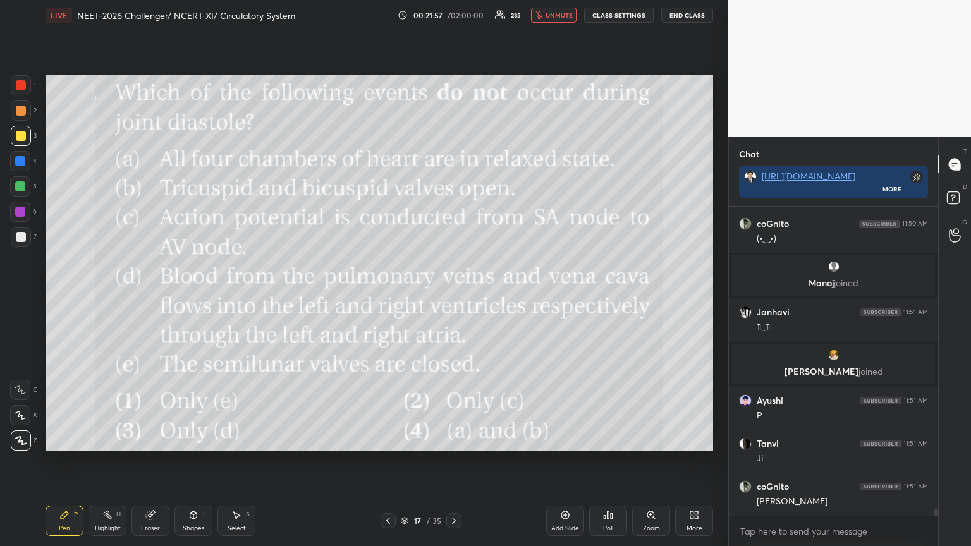
scroll to position [13087, 0]
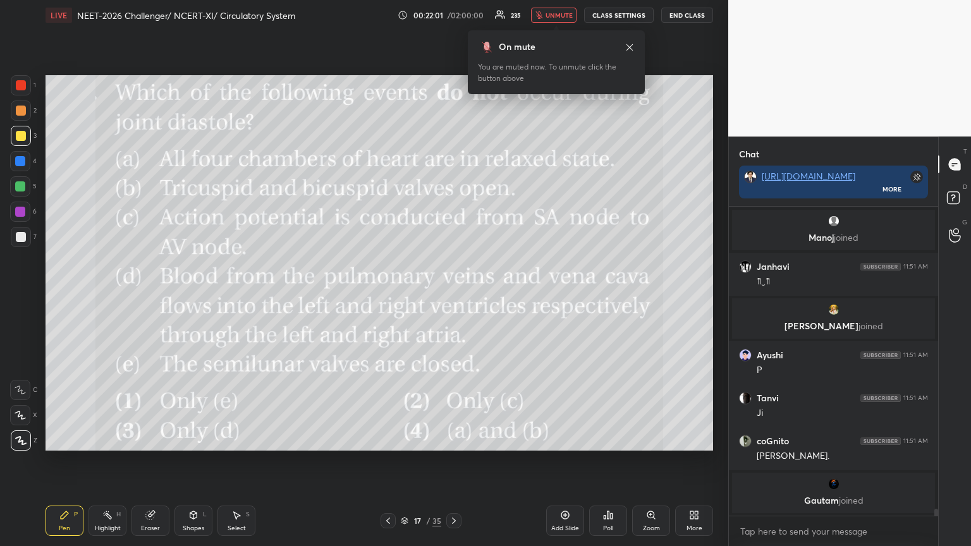
click at [453, 297] on icon at bounding box center [612, 517] width 2 height 6
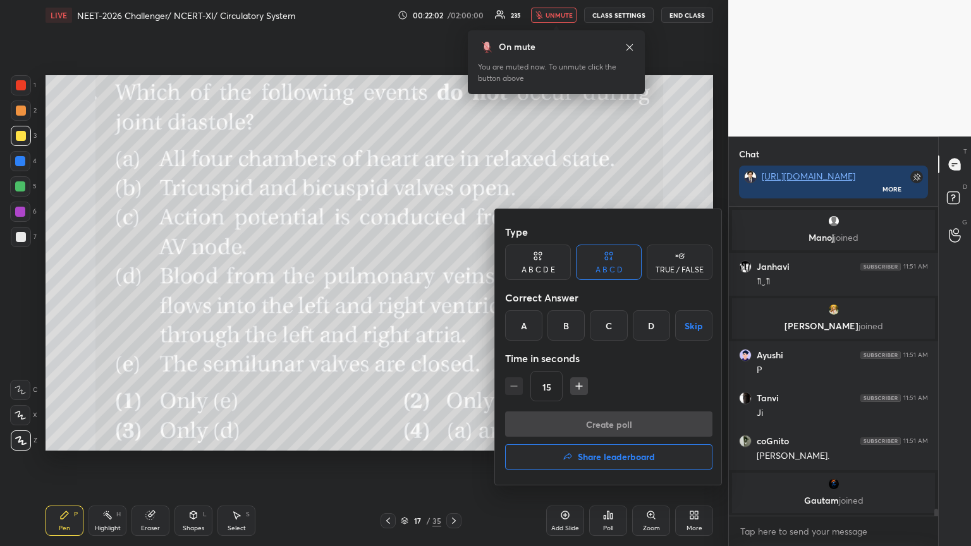
click at [453, 297] on div "B" at bounding box center [566, 326] width 37 height 30
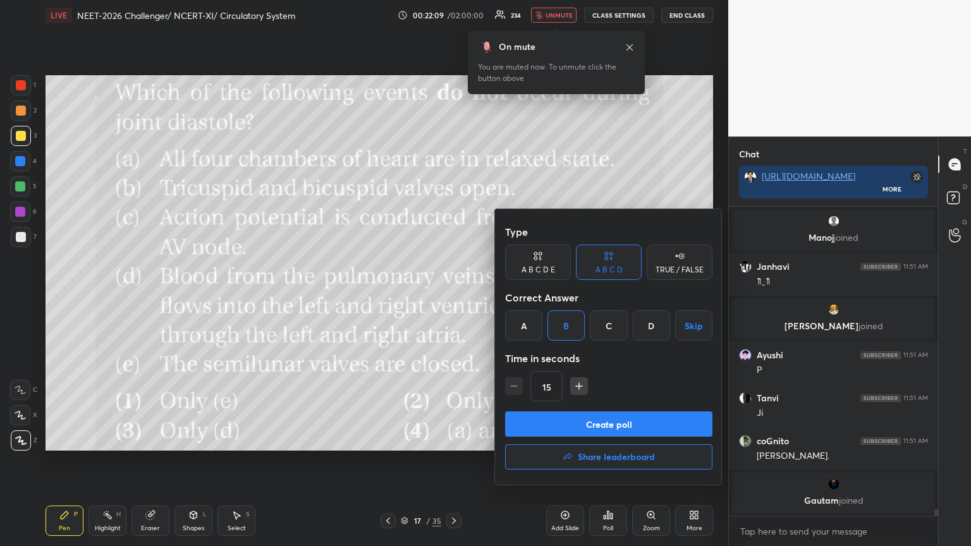
click at [453, 297] on button "Create poll" at bounding box center [608, 424] width 207 height 25
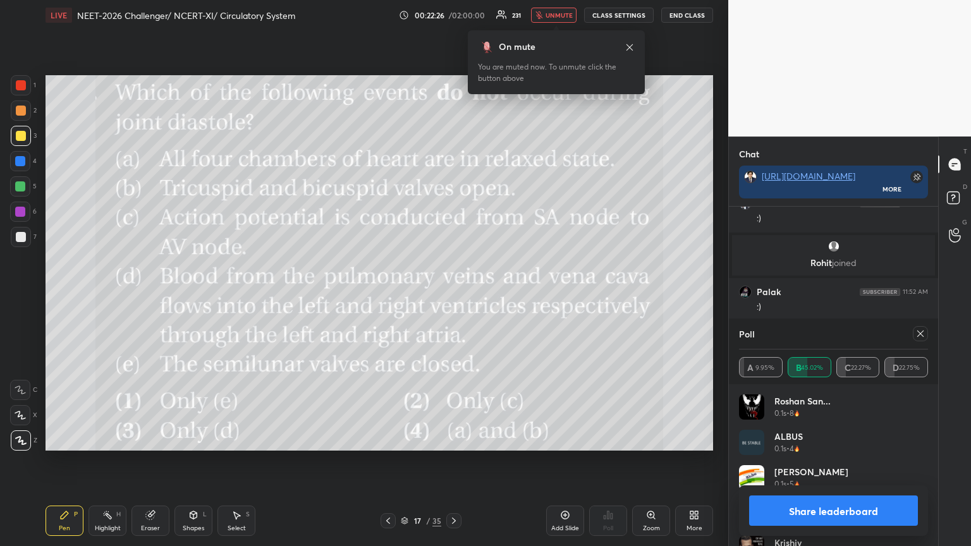
scroll to position [13214, 0]
click at [453, 17] on span "unmute" at bounding box center [559, 15] width 27 height 9
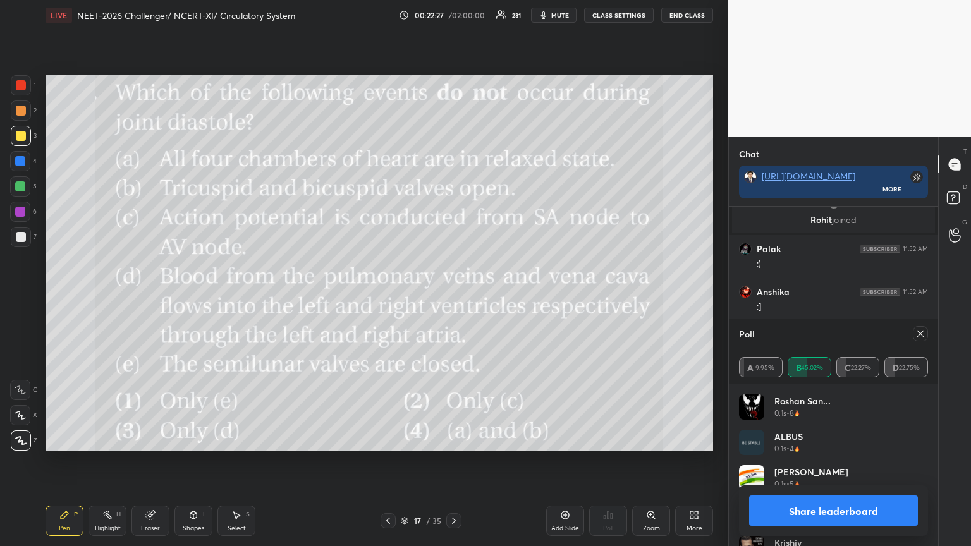
click at [453, 16] on span "mute" at bounding box center [560, 15] width 18 height 9
click at [453, 17] on span "unmute" at bounding box center [559, 15] width 27 height 9
click at [453, 297] on button "Share leaderboard" at bounding box center [833, 511] width 169 height 30
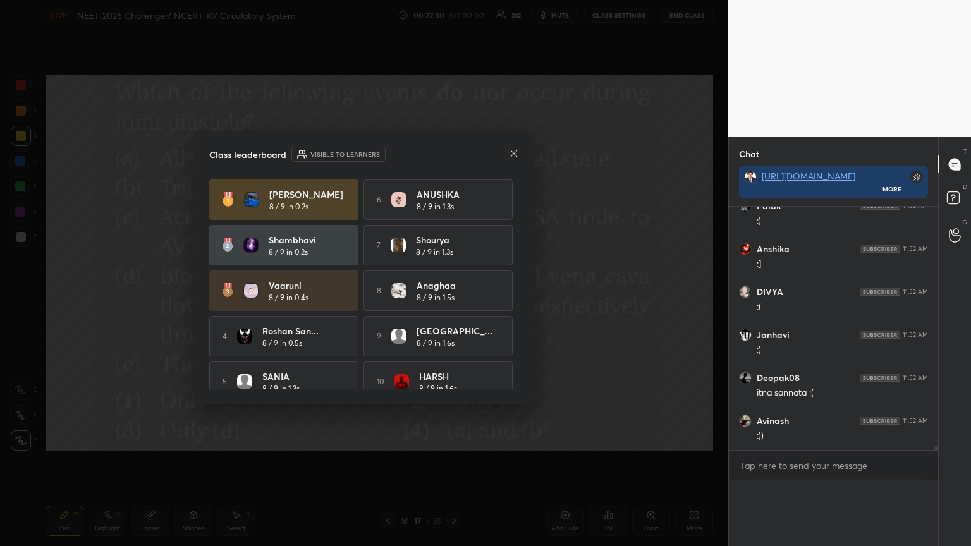
scroll to position [13230, 0]
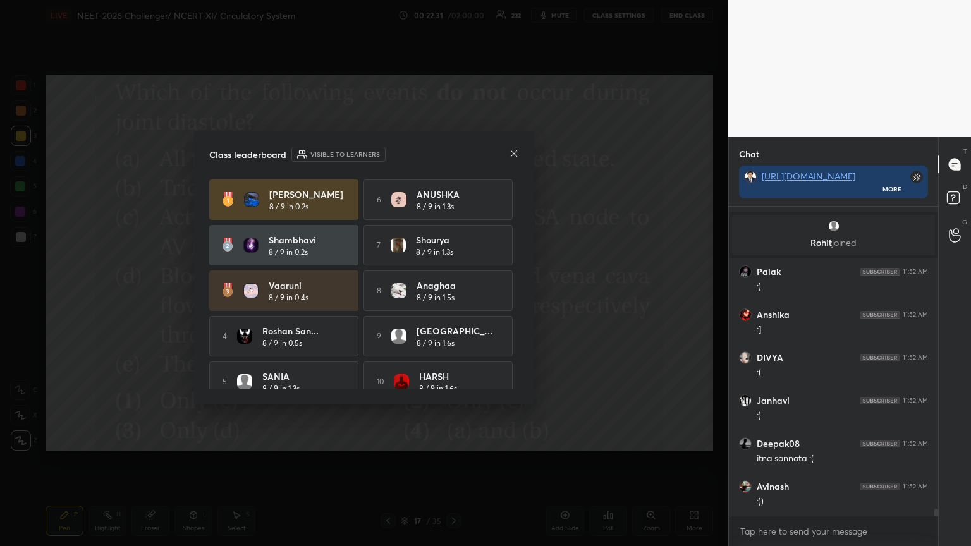
click at [453, 156] on icon at bounding box center [514, 154] width 10 height 10
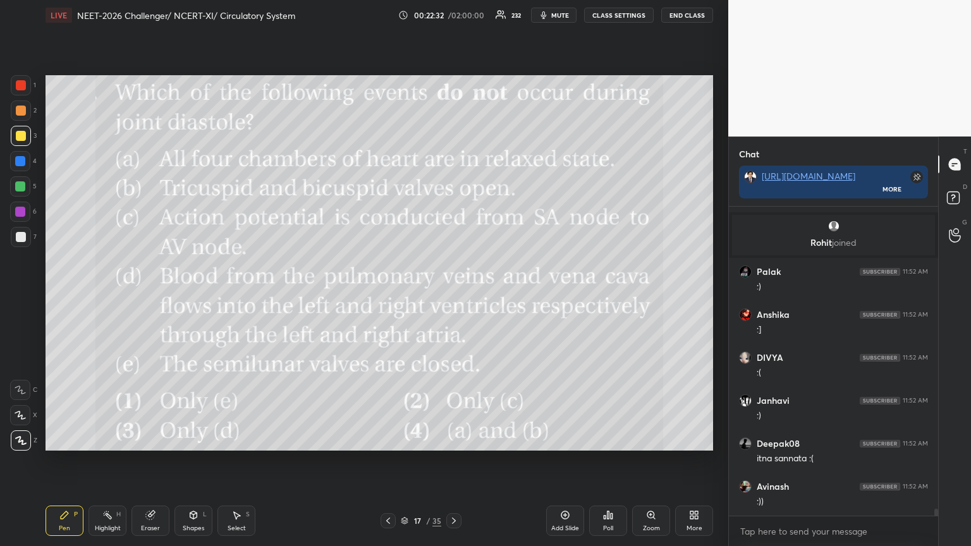
click at [453, 15] on span "mute" at bounding box center [560, 15] width 18 height 9
click at [390, 297] on icon at bounding box center [388, 521] width 10 height 10
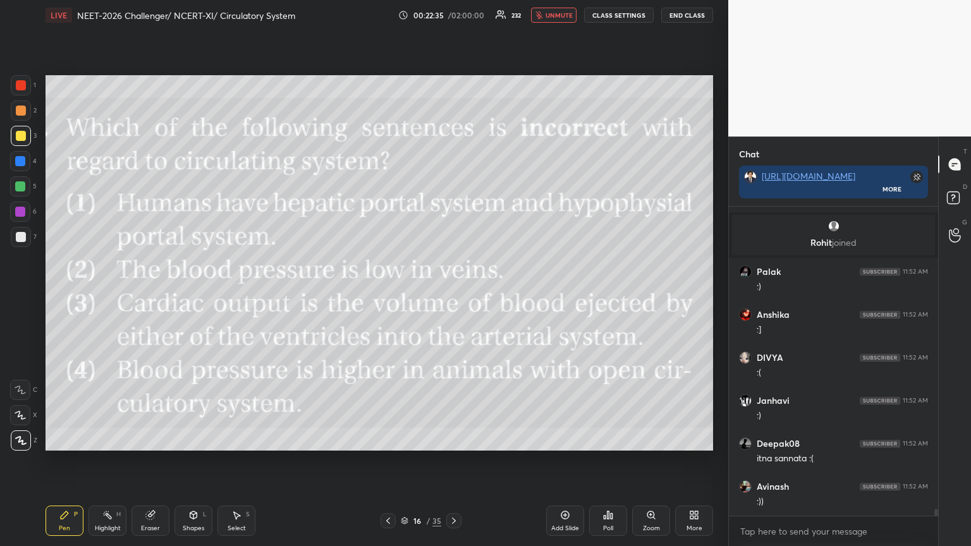
drag, startPoint x: 455, startPoint y: 520, endPoint x: 463, endPoint y: 491, distance: 29.6
click at [453, 297] on icon at bounding box center [454, 521] width 4 height 6
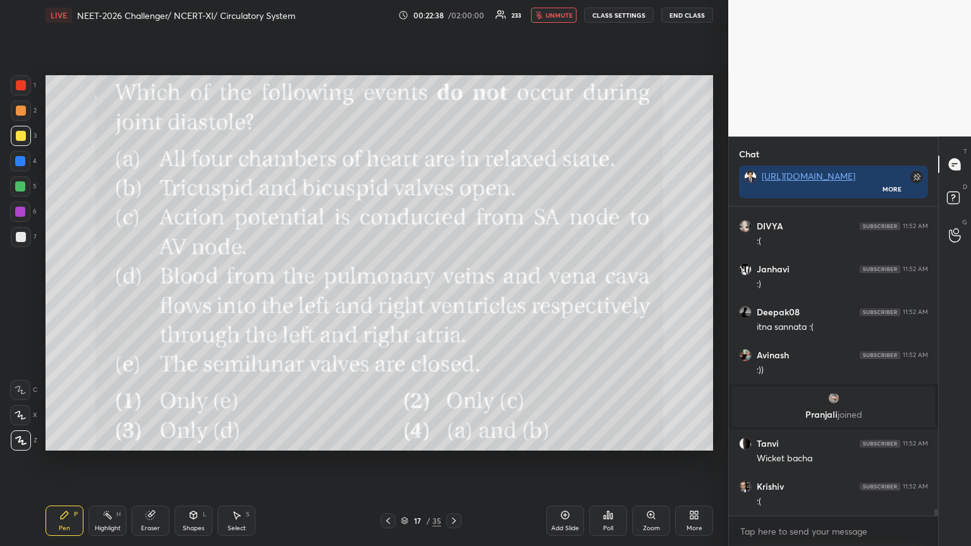
click at [453, 297] on icon at bounding box center [694, 515] width 10 height 10
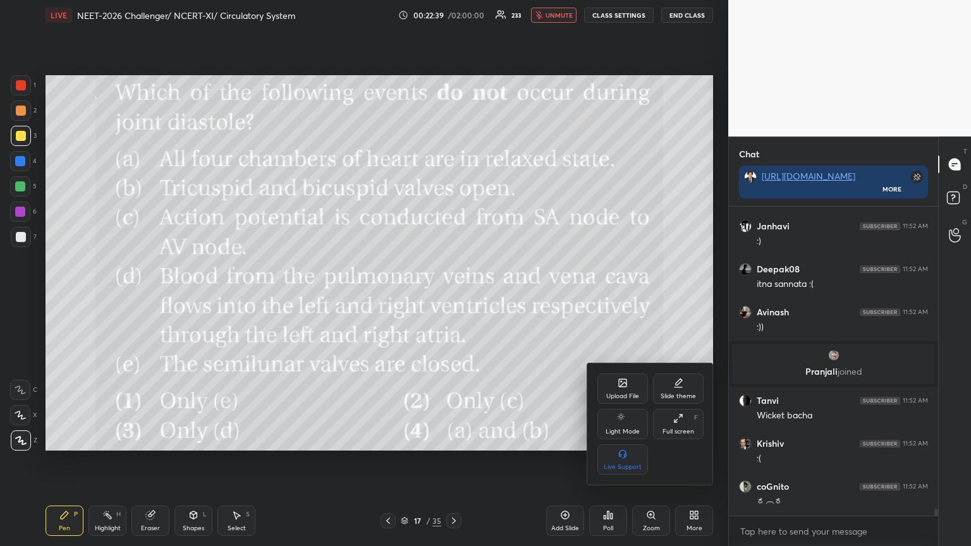
click at [453, 297] on icon at bounding box center [623, 383] width 8 height 8
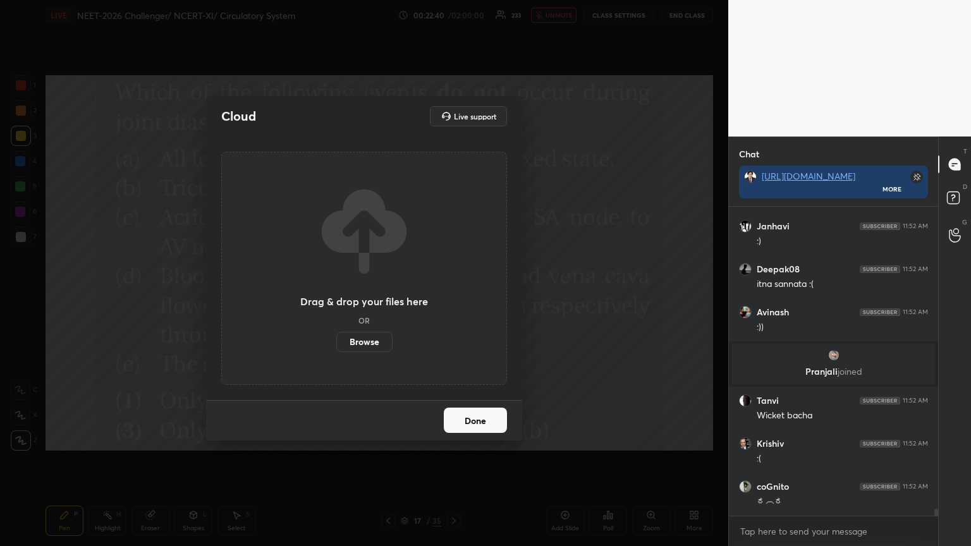
click at [371, 297] on label "Browse" at bounding box center [364, 342] width 56 height 20
click at [336, 297] on input "Browse" at bounding box center [336, 342] width 0 height 20
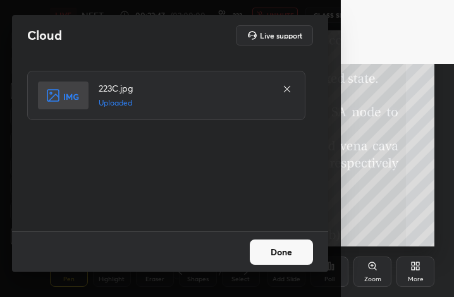
click at [283, 251] on button "Done" at bounding box center [281, 252] width 63 height 25
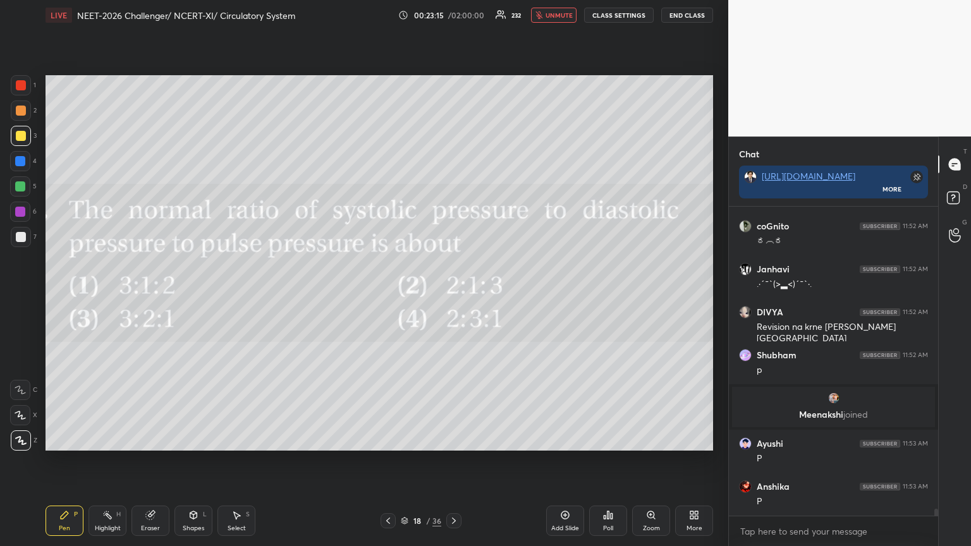
click at [453, 297] on icon at bounding box center [608, 515] width 10 height 10
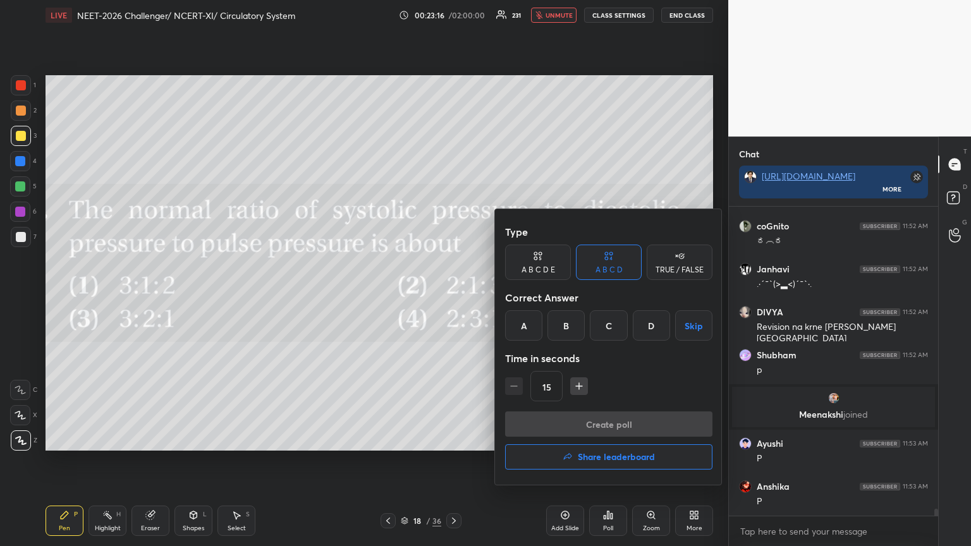
click at [453, 297] on div "C" at bounding box center [608, 326] width 37 height 30
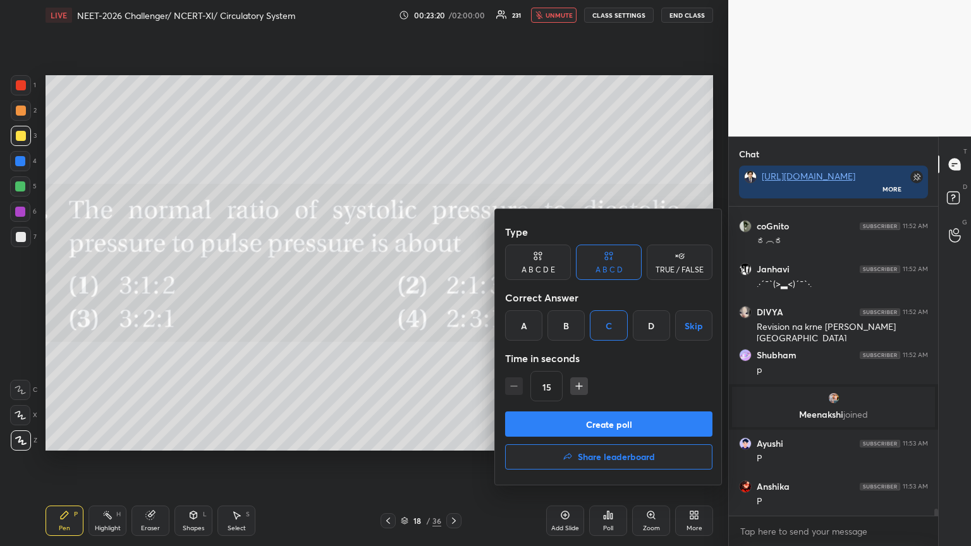
click at [453, 297] on button "Create poll" at bounding box center [608, 424] width 207 height 25
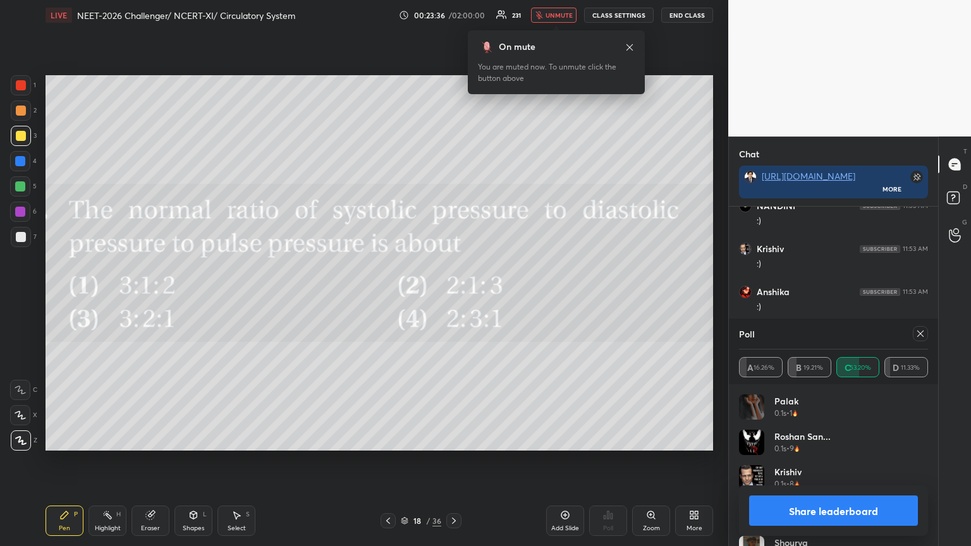
click at [388, 297] on icon at bounding box center [388, 521] width 10 height 10
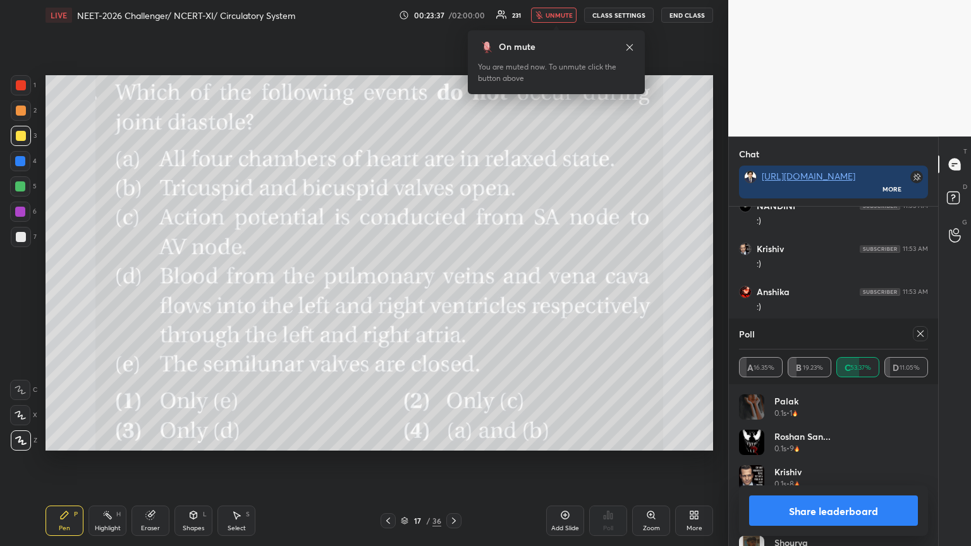
click at [453, 297] on icon at bounding box center [454, 521] width 10 height 10
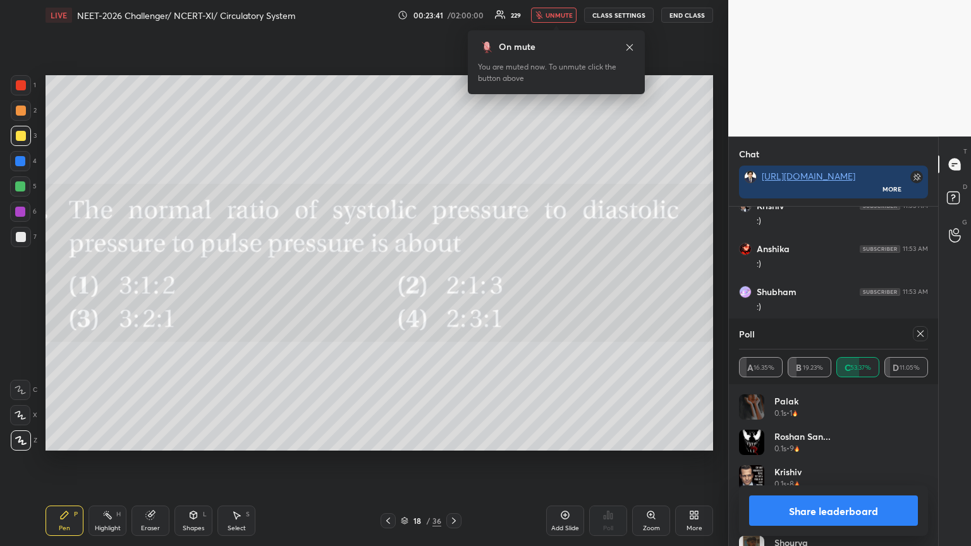
click at [25, 190] on div at bounding box center [20, 186] width 10 height 10
drag, startPoint x: 816, startPoint y: 508, endPoint x: 791, endPoint y: 516, distance: 26.6
click at [453, 297] on button "Share leaderboard" at bounding box center [833, 511] width 169 height 30
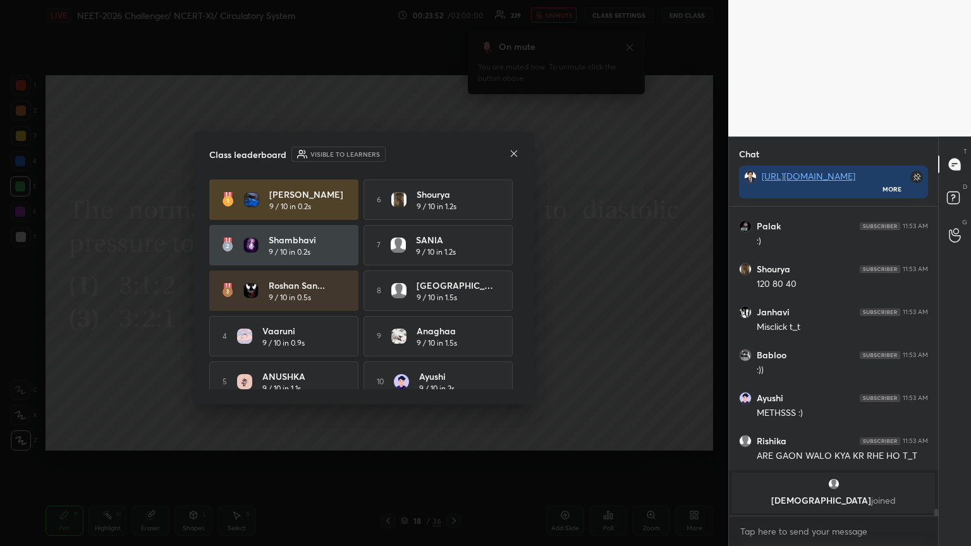
click at [453, 149] on icon at bounding box center [514, 154] width 10 height 10
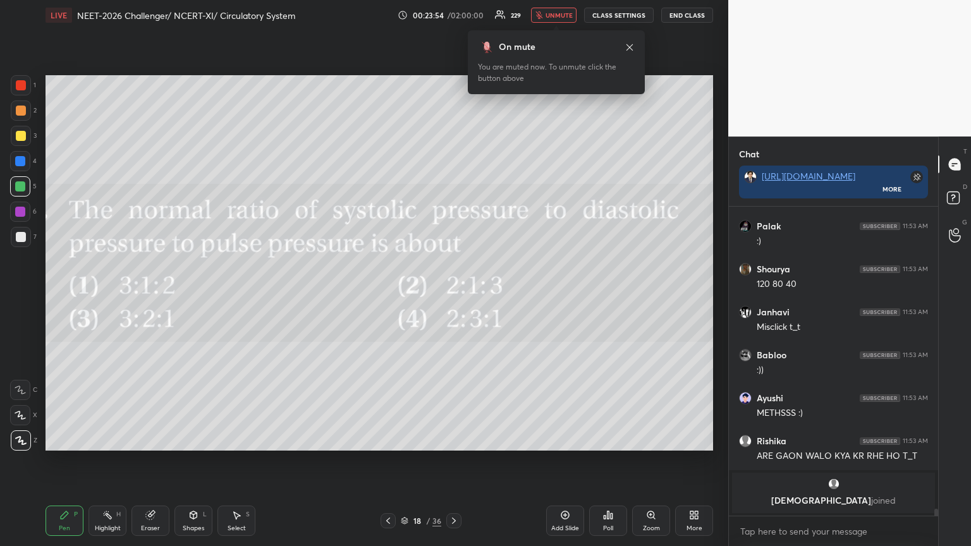
click at [453, 297] on icon at bounding box center [694, 515] width 10 height 10
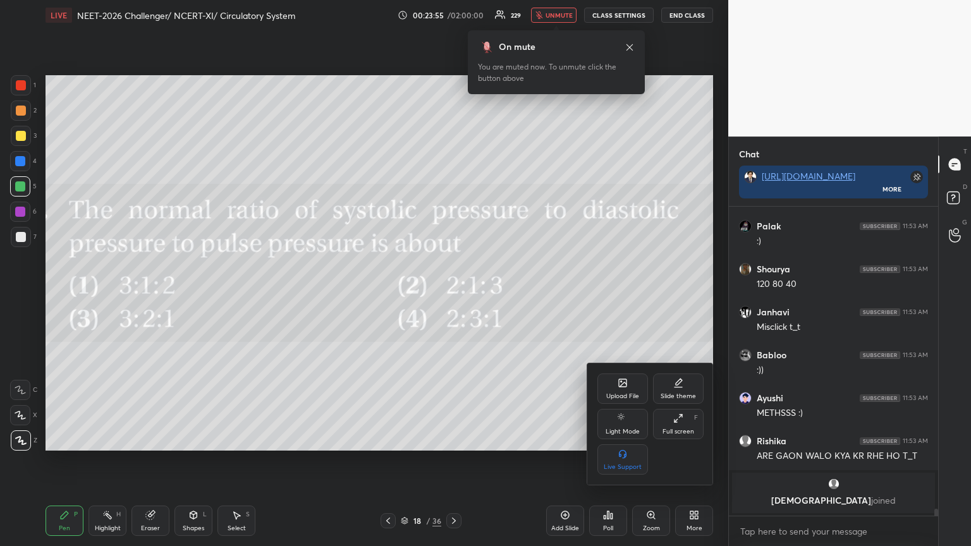
click at [453, 297] on div "Upload File" at bounding box center [623, 389] width 51 height 30
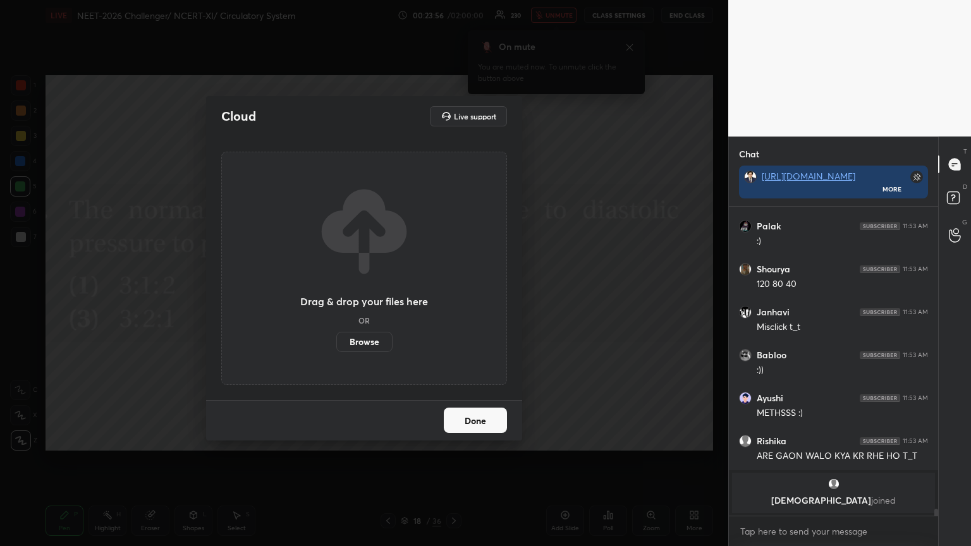
drag, startPoint x: 378, startPoint y: 343, endPoint x: 377, endPoint y: 268, distance: 75.9
click at [378, 297] on label "Browse" at bounding box center [364, 342] width 56 height 20
click at [336, 297] on input "Browse" at bounding box center [336, 342] width 0 height 20
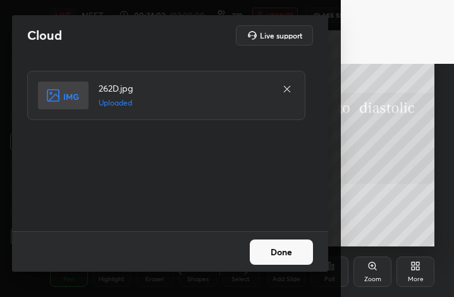
drag, startPoint x: 286, startPoint y: 251, endPoint x: 286, endPoint y: 260, distance: 8.9
click at [287, 252] on button "Done" at bounding box center [281, 252] width 63 height 25
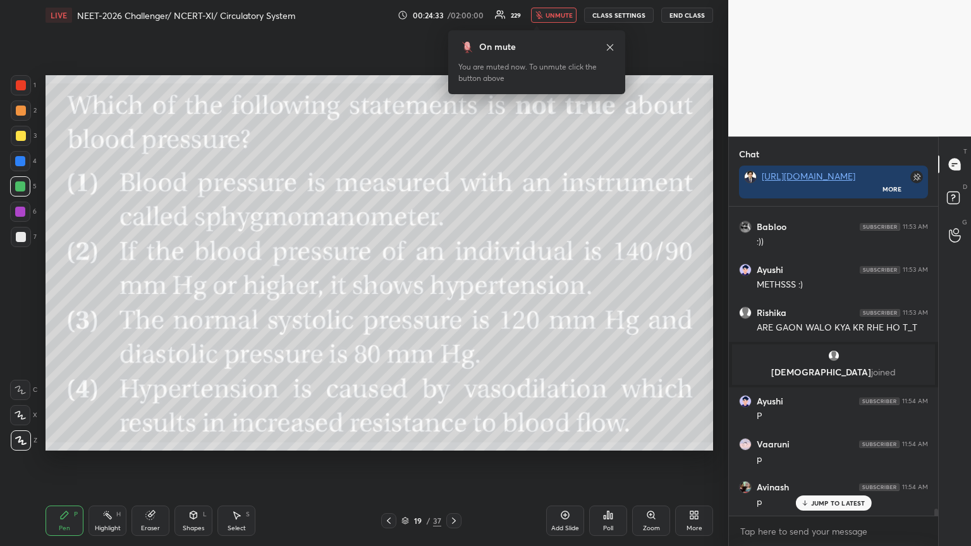
click at [453, 297] on div "Poll" at bounding box center [608, 521] width 38 height 30
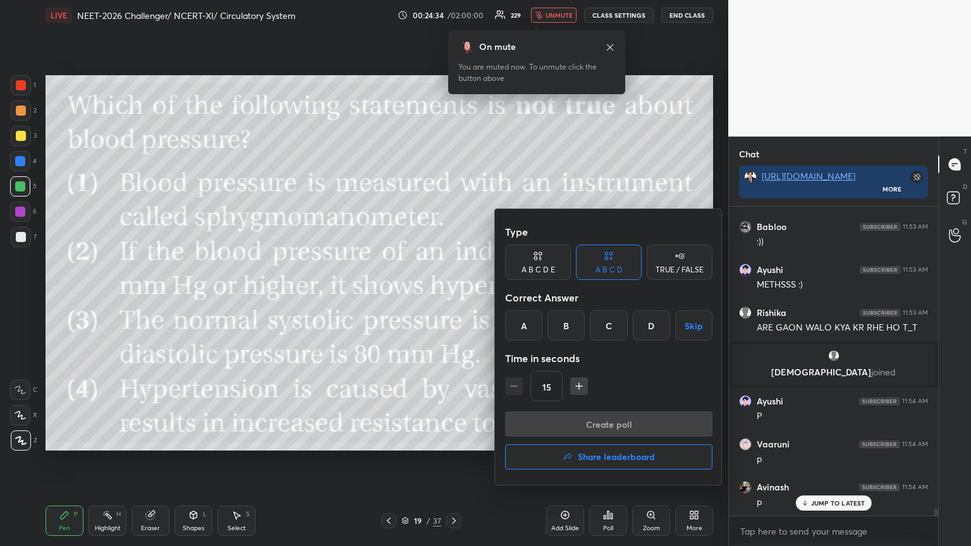
click at [453, 297] on div "D" at bounding box center [651, 326] width 37 height 30
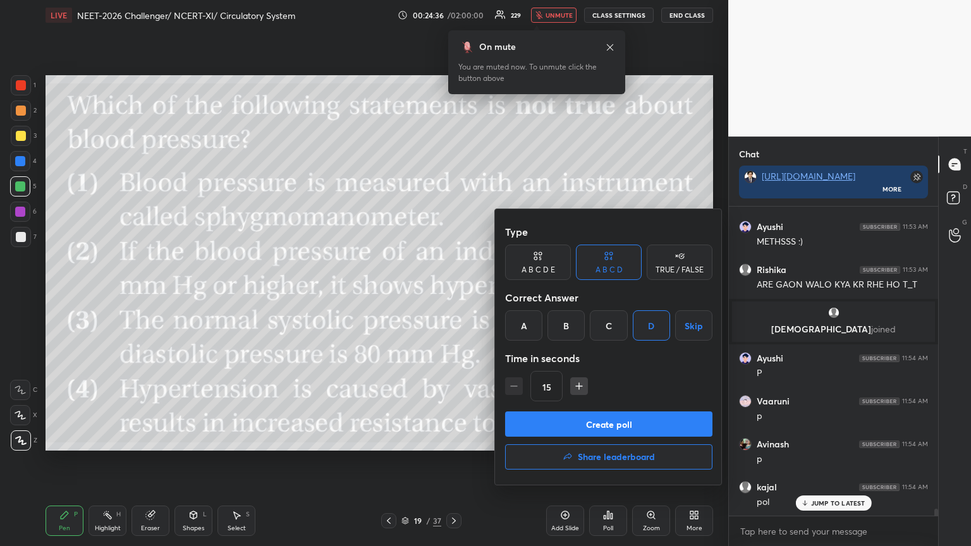
click at [453, 297] on button "Create poll" at bounding box center [608, 424] width 207 height 25
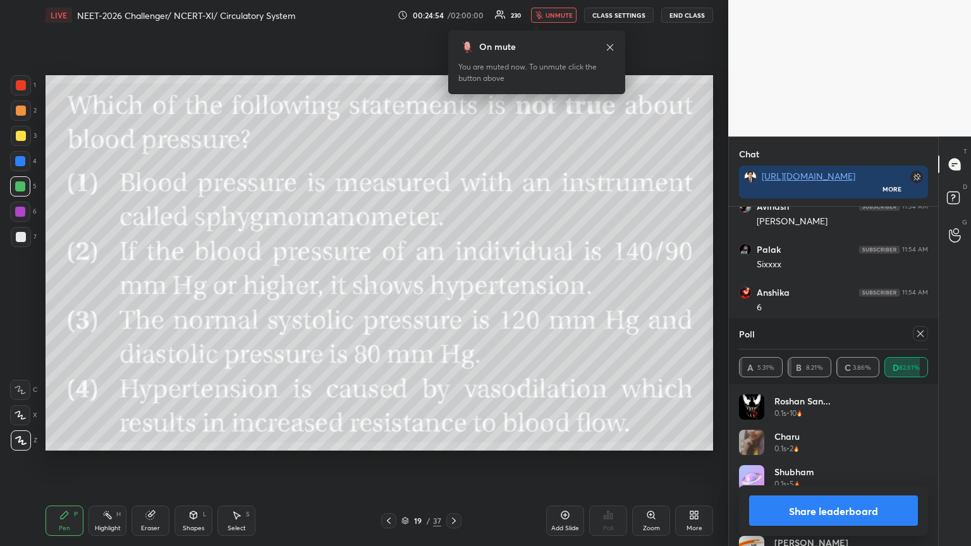
click at [453, 297] on button "Share leaderboard" at bounding box center [833, 511] width 169 height 30
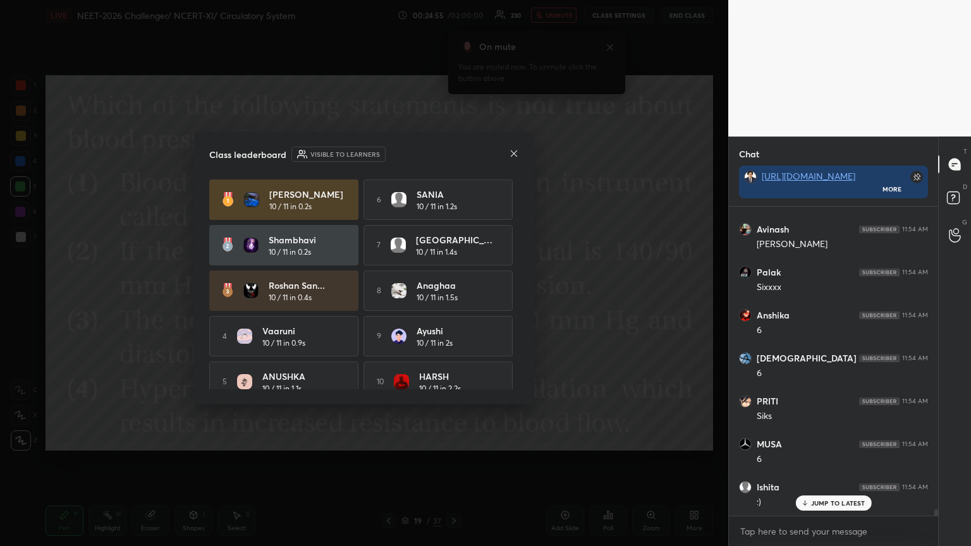
click at [453, 154] on icon at bounding box center [514, 154] width 10 height 10
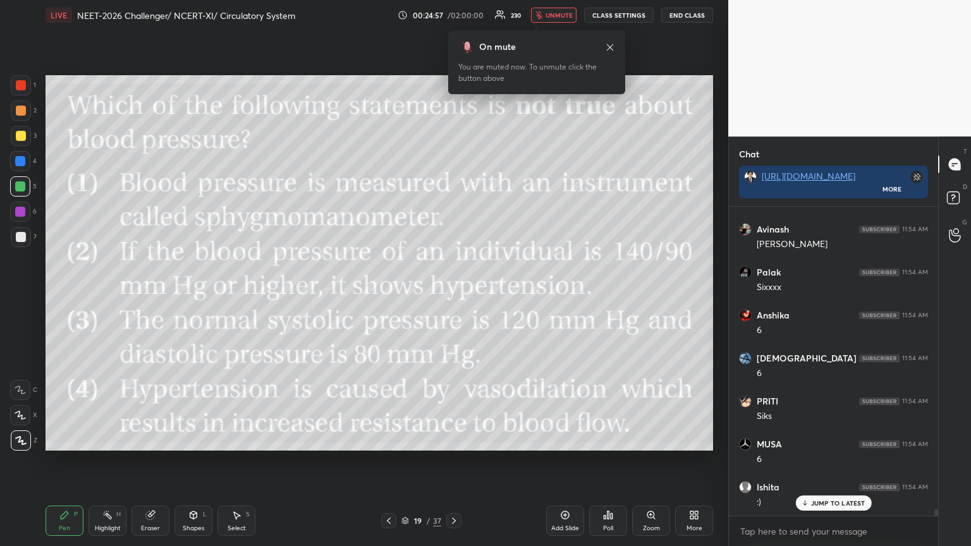
click at [384, 297] on icon at bounding box center [389, 521] width 10 height 10
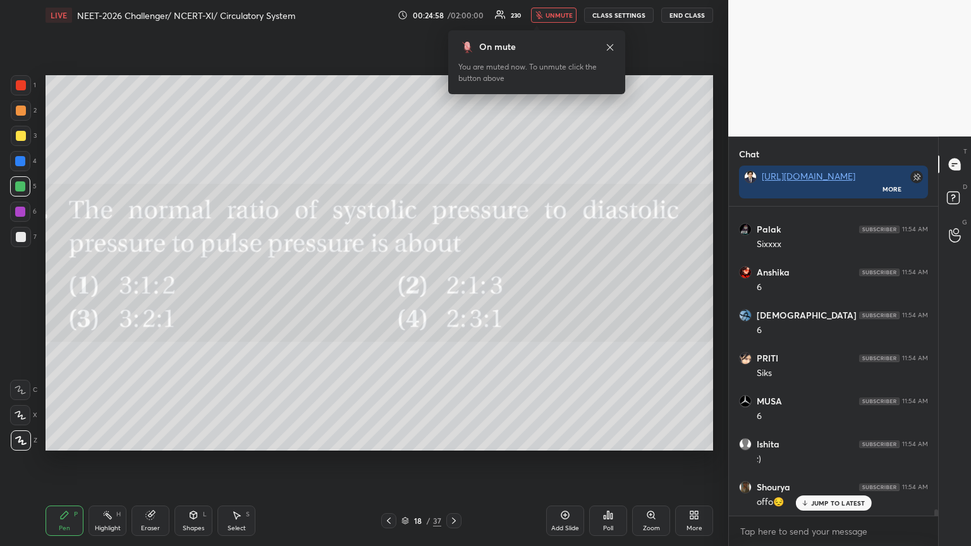
drag, startPoint x: 457, startPoint y: 521, endPoint x: 482, endPoint y: 522, distance: 24.7
click at [453, 297] on icon at bounding box center [454, 521] width 10 height 10
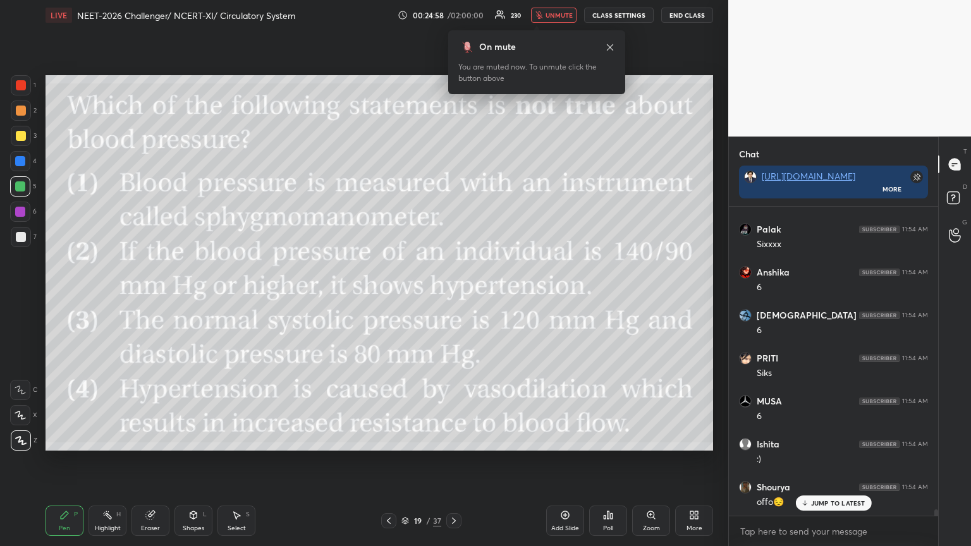
click at [453, 297] on div "More" at bounding box center [694, 521] width 38 height 30
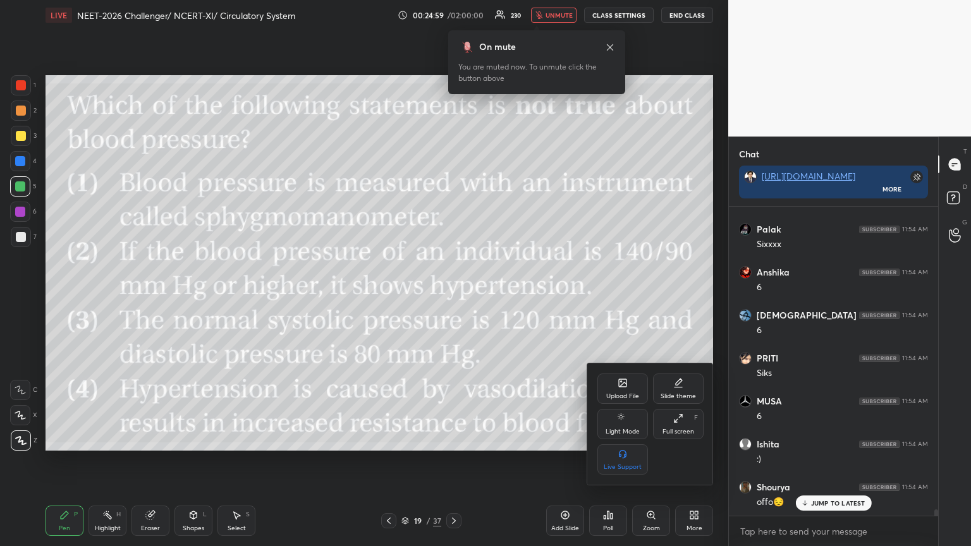
click at [453, 297] on icon at bounding box center [623, 383] width 8 height 8
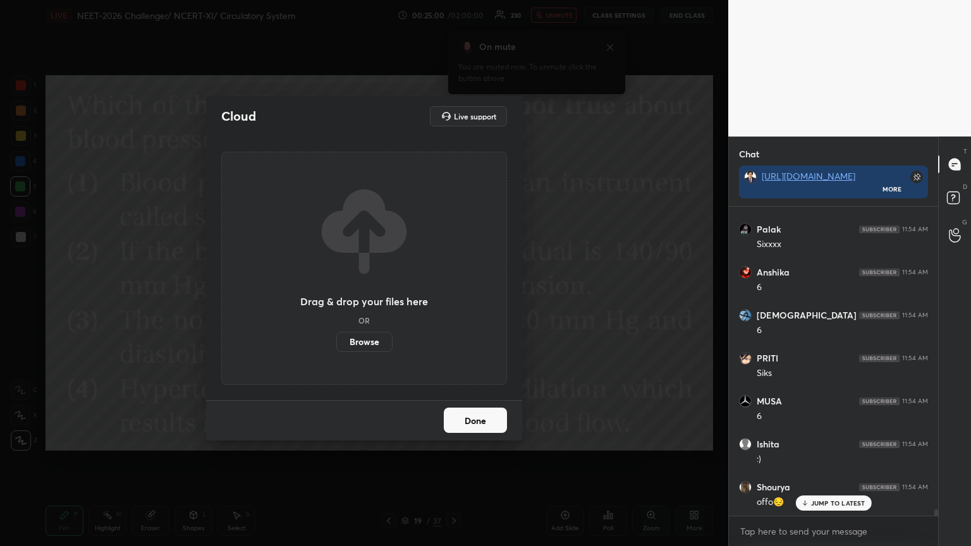
drag, startPoint x: 364, startPoint y: 339, endPoint x: 362, endPoint y: 262, distance: 76.6
click at [362, 297] on label "Browse" at bounding box center [364, 342] width 56 height 20
click at [336, 297] on input "Browse" at bounding box center [336, 342] width 0 height 20
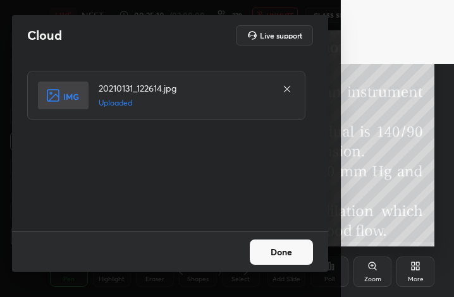
click at [301, 257] on button "Done" at bounding box center [281, 252] width 63 height 25
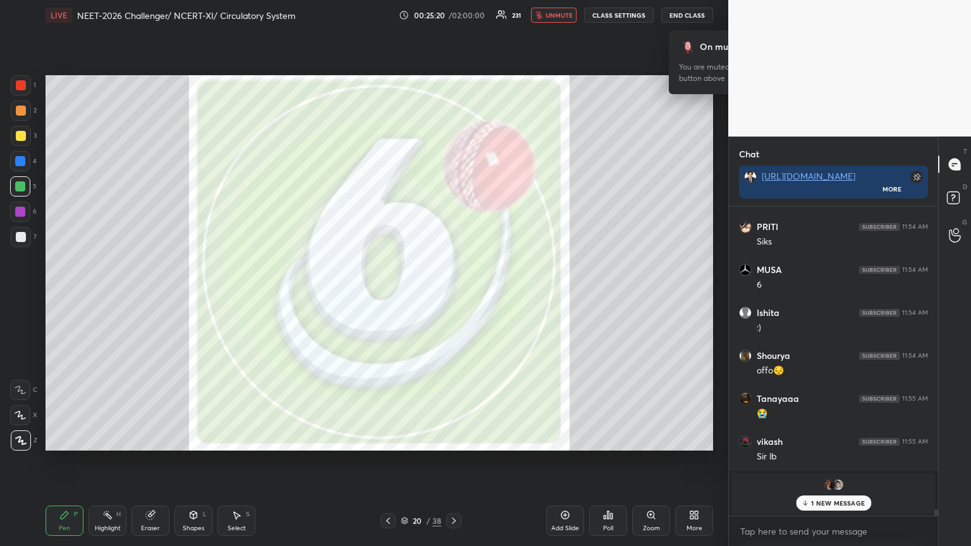
click at [453, 297] on icon at bounding box center [608, 515] width 10 height 10
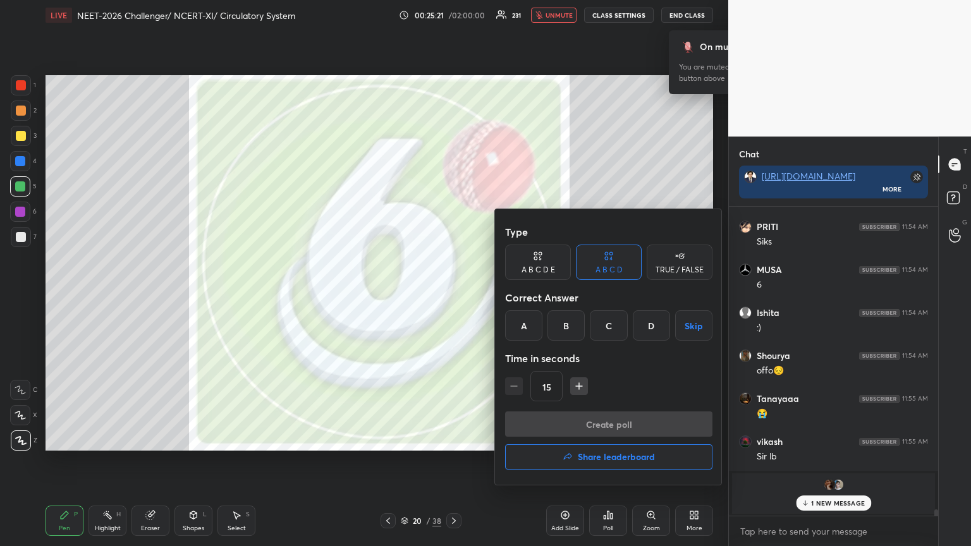
click at [453, 297] on h4 "Share leaderboard" at bounding box center [616, 457] width 77 height 9
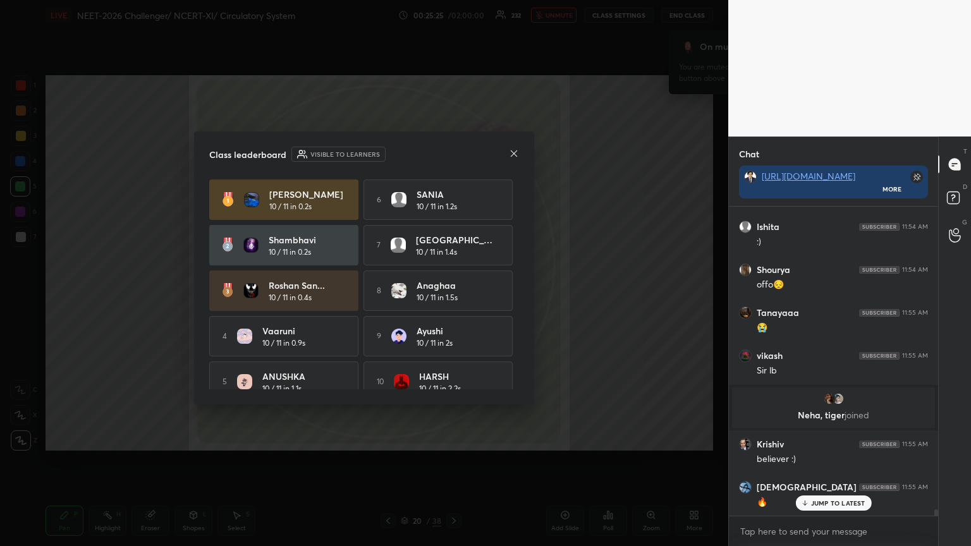
click at [453, 152] on icon at bounding box center [514, 154] width 10 height 10
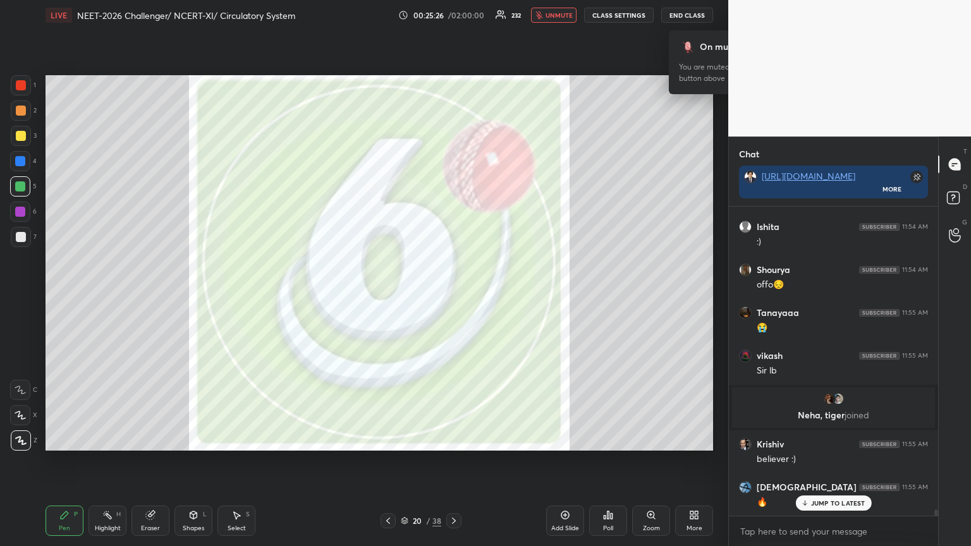
click at [453, 297] on div "Poll" at bounding box center [608, 521] width 38 height 30
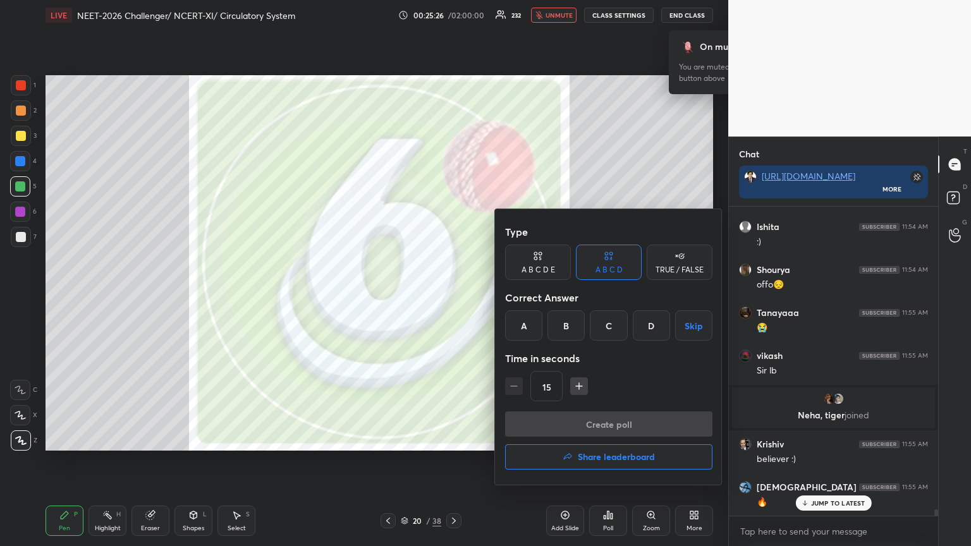
click at [453, 297] on h4 "Share leaderboard" at bounding box center [616, 457] width 77 height 9
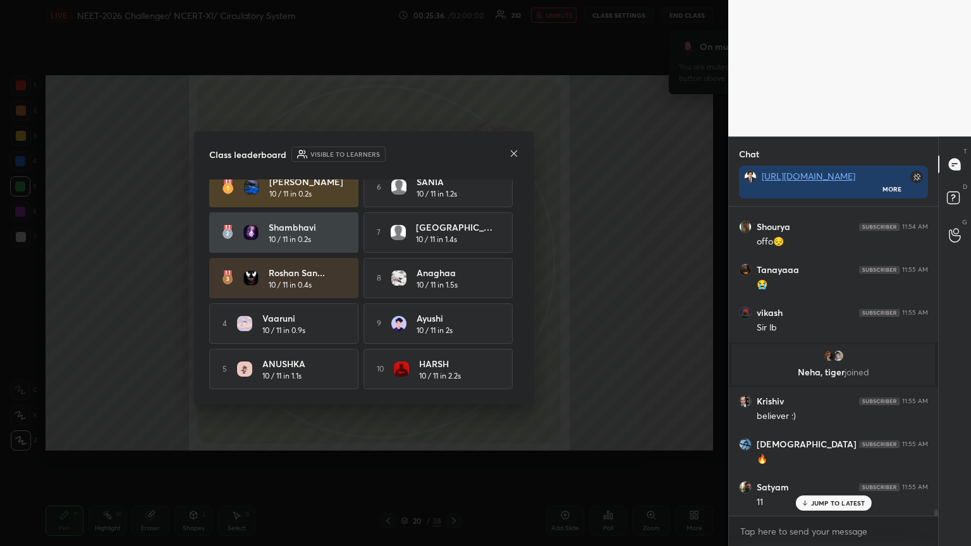
click at [453, 154] on icon at bounding box center [514, 153] width 6 height 6
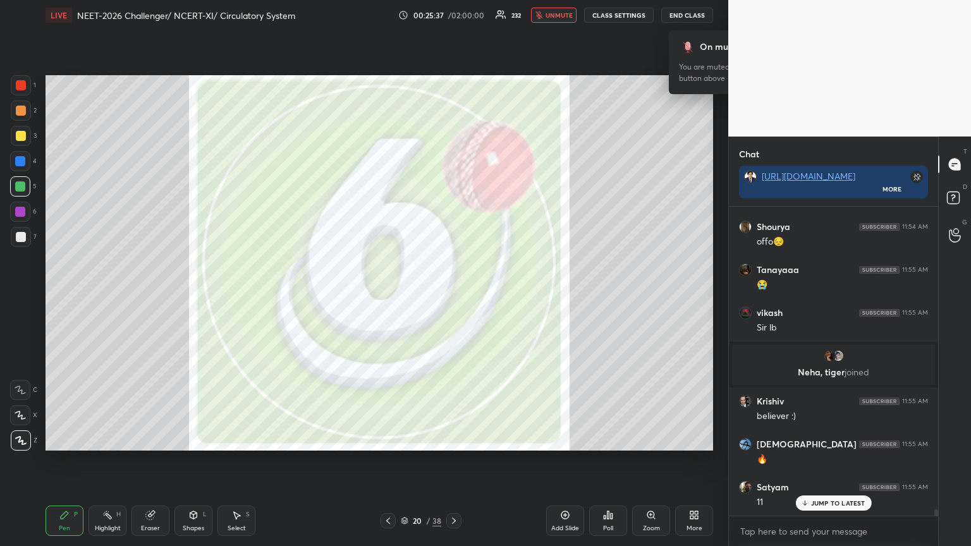
click at [453, 297] on icon at bounding box center [692, 517] width 3 height 3
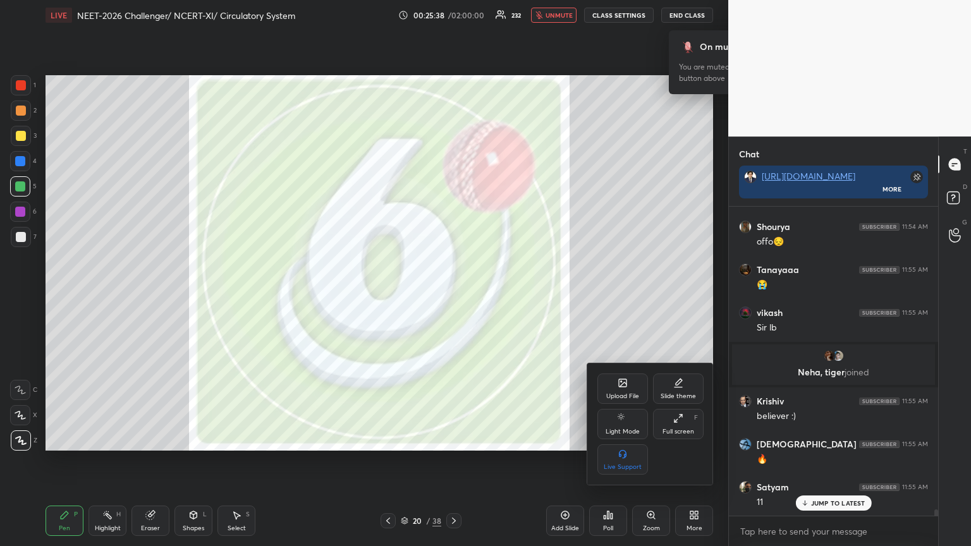
click at [453, 297] on div "Upload File" at bounding box center [622, 396] width 33 height 6
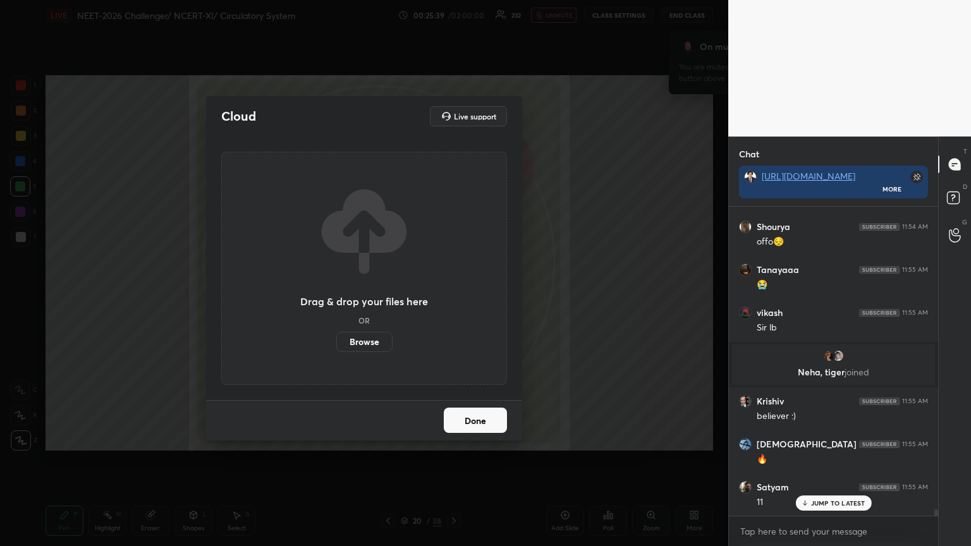
click at [379, 297] on label "Browse" at bounding box center [364, 342] width 56 height 20
click at [336, 297] on input "Browse" at bounding box center [336, 342] width 0 height 20
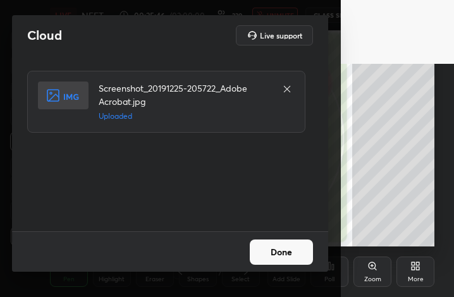
click at [276, 254] on button "Done" at bounding box center [281, 252] width 63 height 25
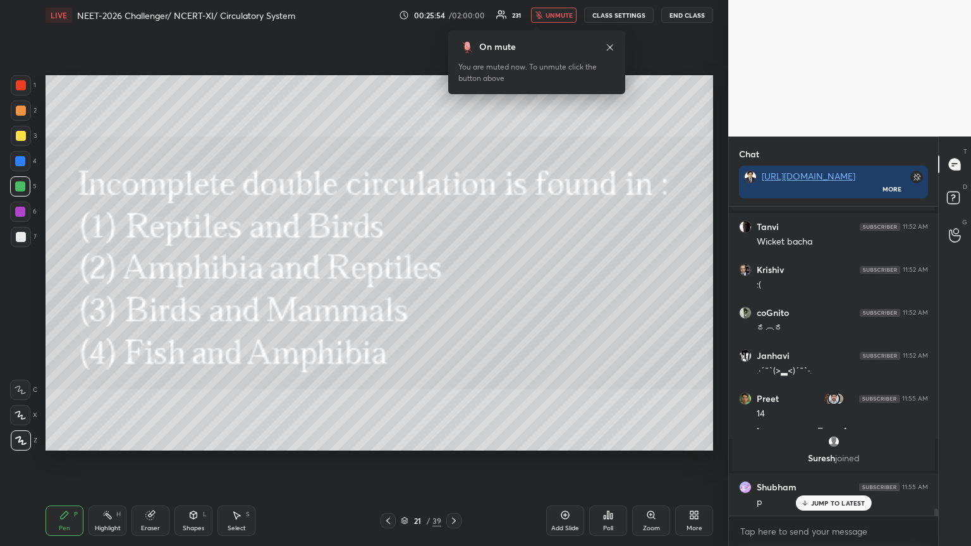
click at [453, 297] on div "Poll" at bounding box center [608, 521] width 38 height 30
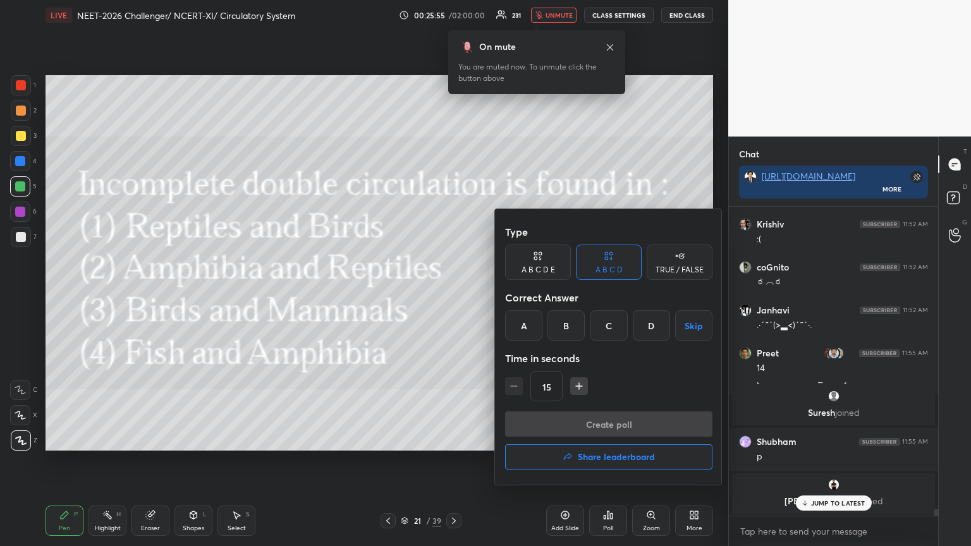
drag, startPoint x: 561, startPoint y: 354, endPoint x: 560, endPoint y: 363, distance: 9.6
click at [453, 297] on div "Type A B C D E A B C D TRUE / FALSE Correct Answer A B C D Skip Time in seconds…" at bounding box center [608, 315] width 207 height 192
click at [453, 297] on div "B" at bounding box center [566, 326] width 37 height 30
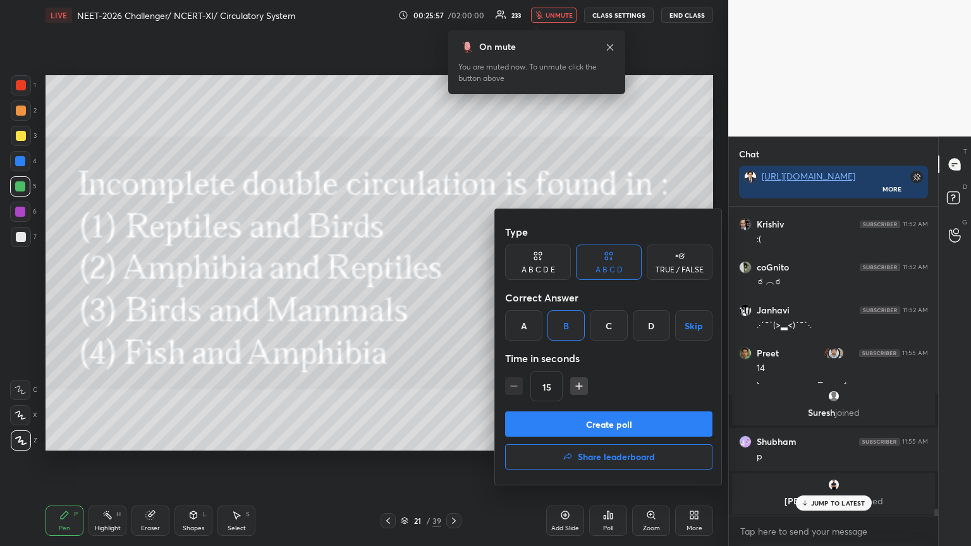
click at [453, 297] on button "Create poll" at bounding box center [608, 424] width 207 height 25
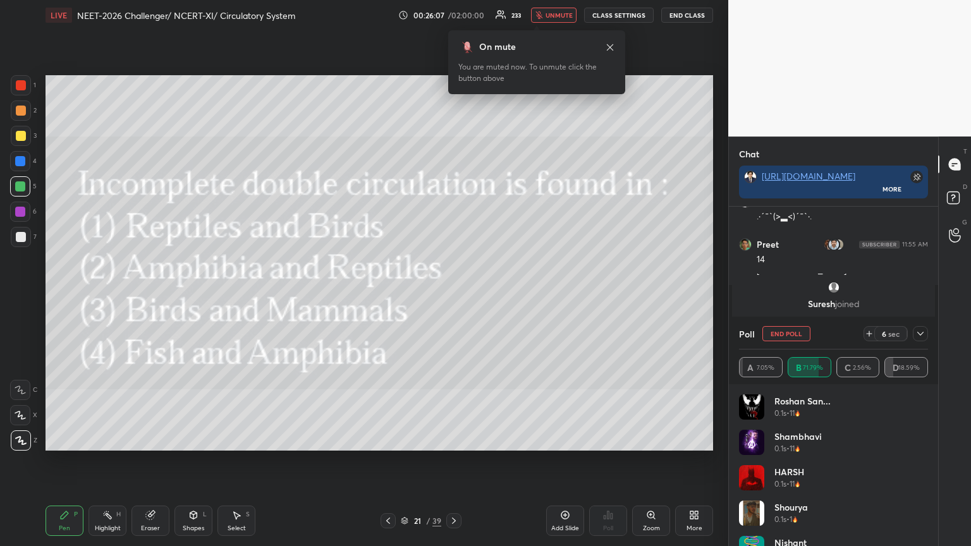
click at [16, 135] on div at bounding box center [21, 136] width 10 height 10
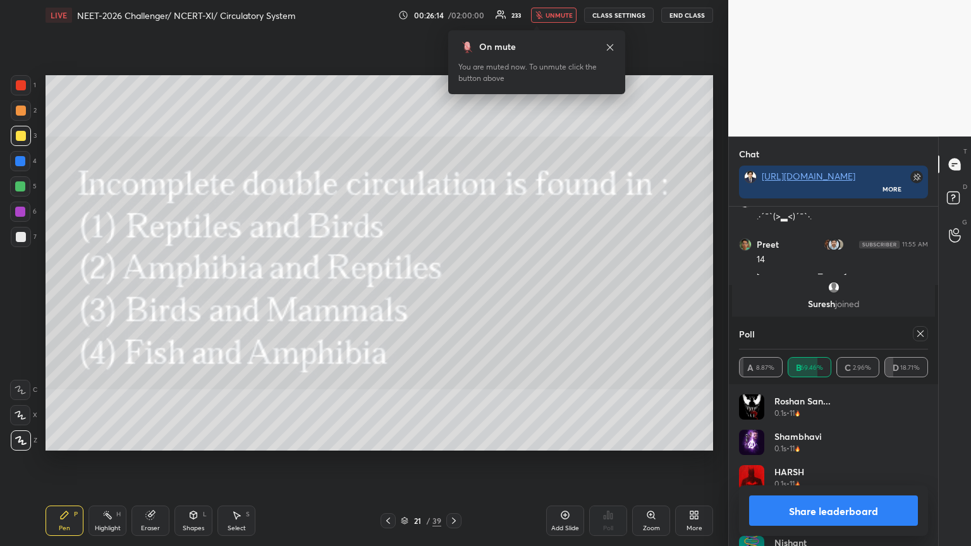
click at [386, 297] on icon at bounding box center [388, 521] width 10 height 10
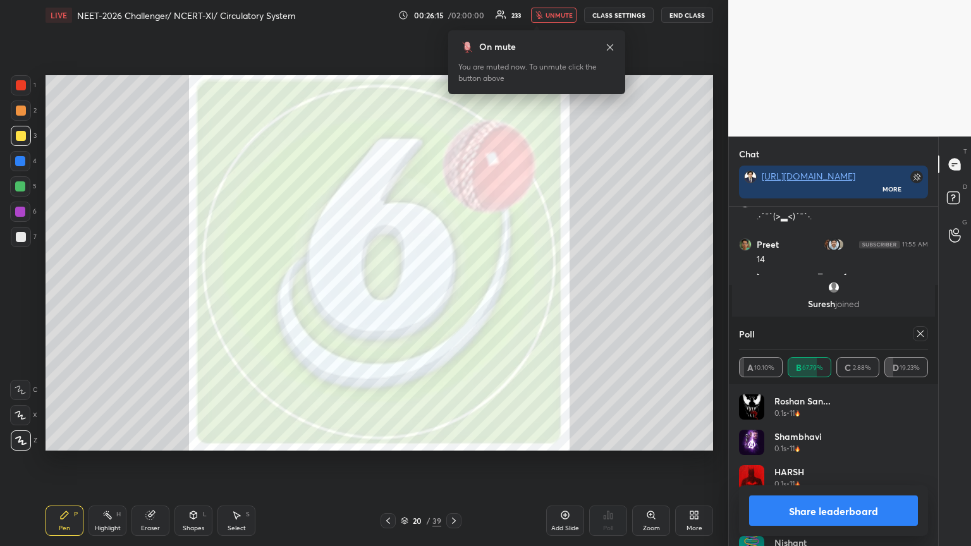
click at [450, 297] on icon at bounding box center [454, 521] width 10 height 10
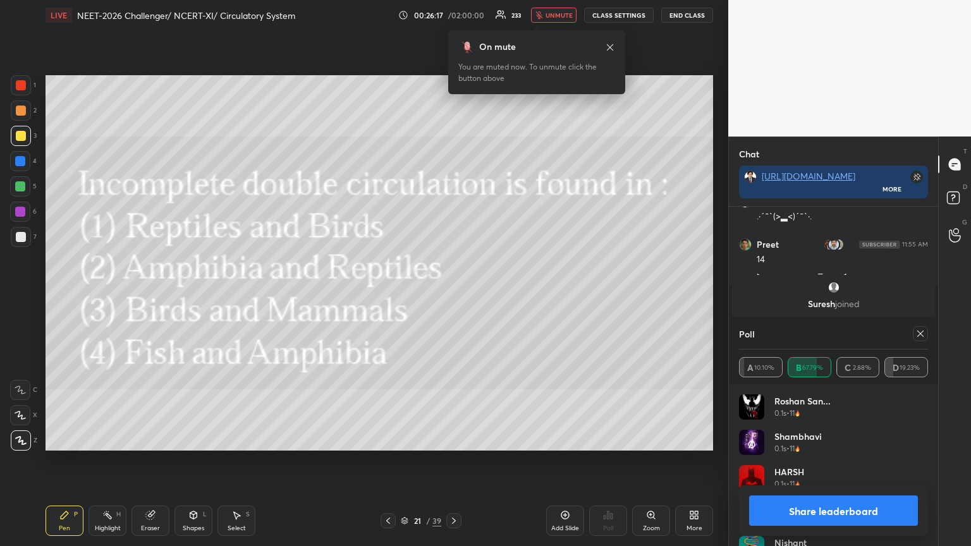
click at [453, 297] on button "Share leaderboard" at bounding box center [833, 511] width 169 height 30
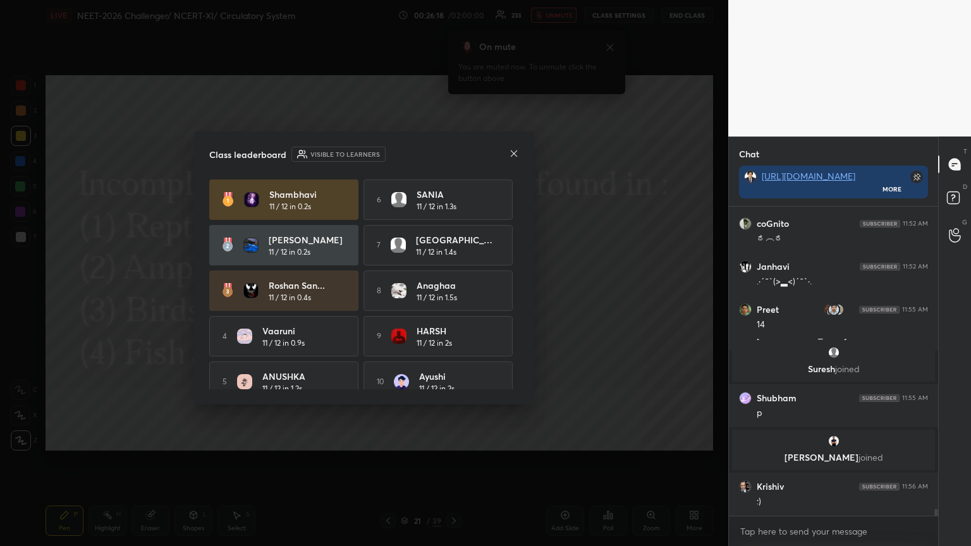
click at [453, 156] on icon at bounding box center [514, 154] width 10 height 10
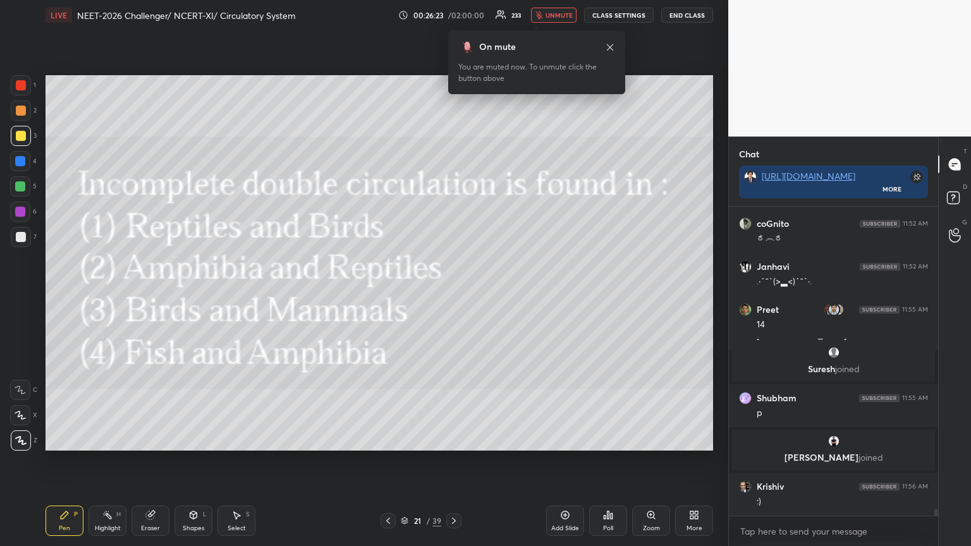
click at [453, 297] on icon at bounding box center [692, 513] width 3 height 3
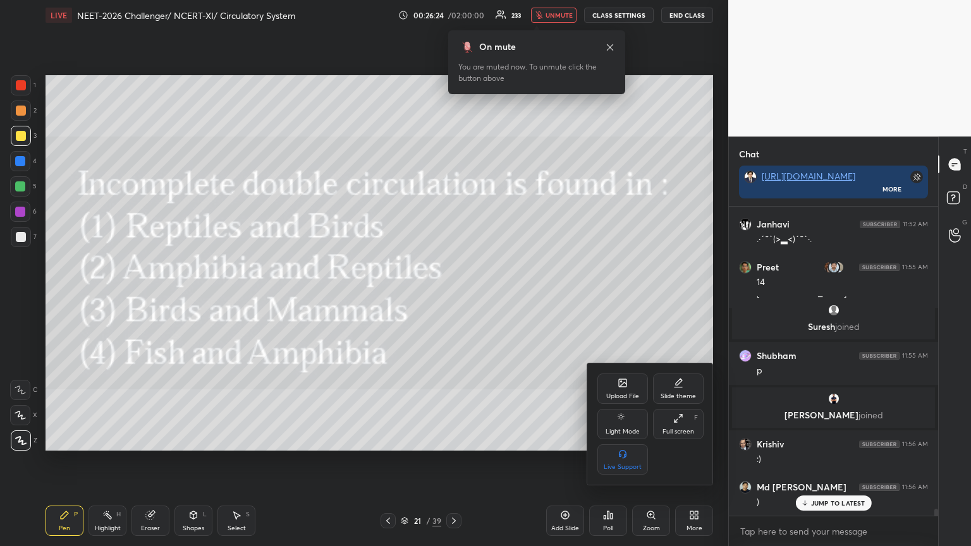
click at [453, 297] on div "Upload File" at bounding box center [623, 389] width 51 height 30
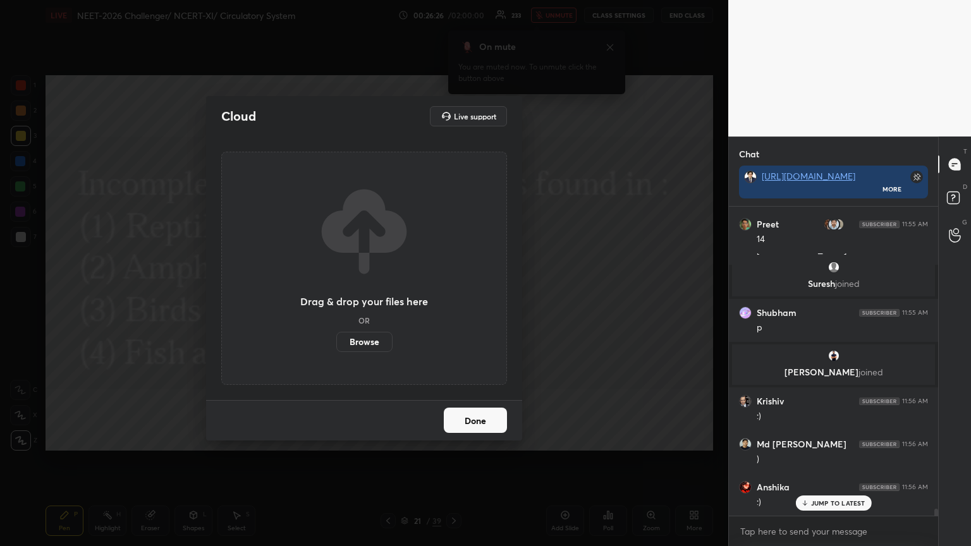
click at [369, 297] on label "Browse" at bounding box center [364, 342] width 56 height 20
click at [336, 297] on input "Browse" at bounding box center [336, 342] width 0 height 20
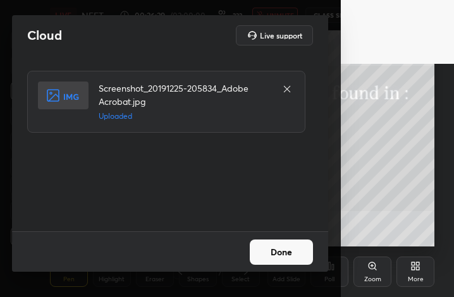
click at [279, 249] on button "Done" at bounding box center [281, 252] width 63 height 25
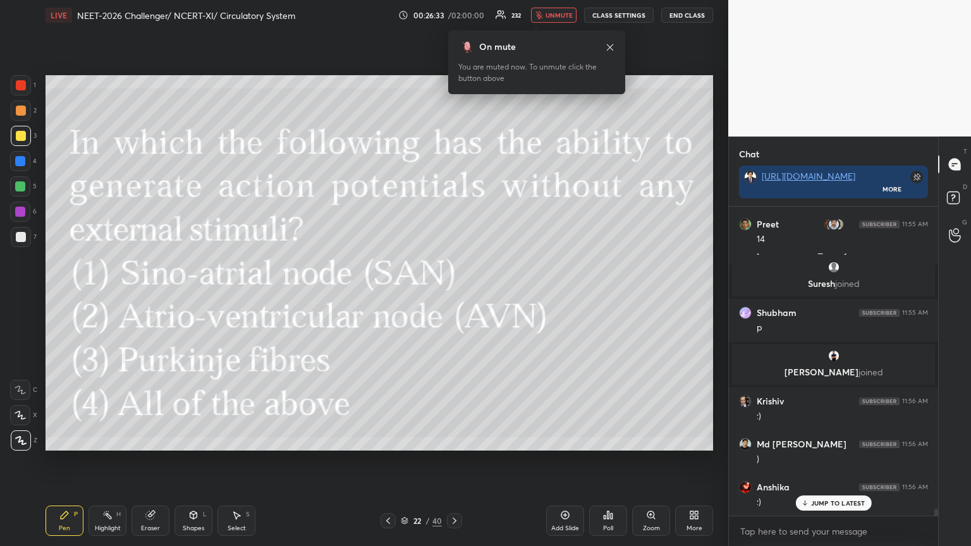
click at [453, 297] on icon at bounding box center [612, 517] width 2 height 6
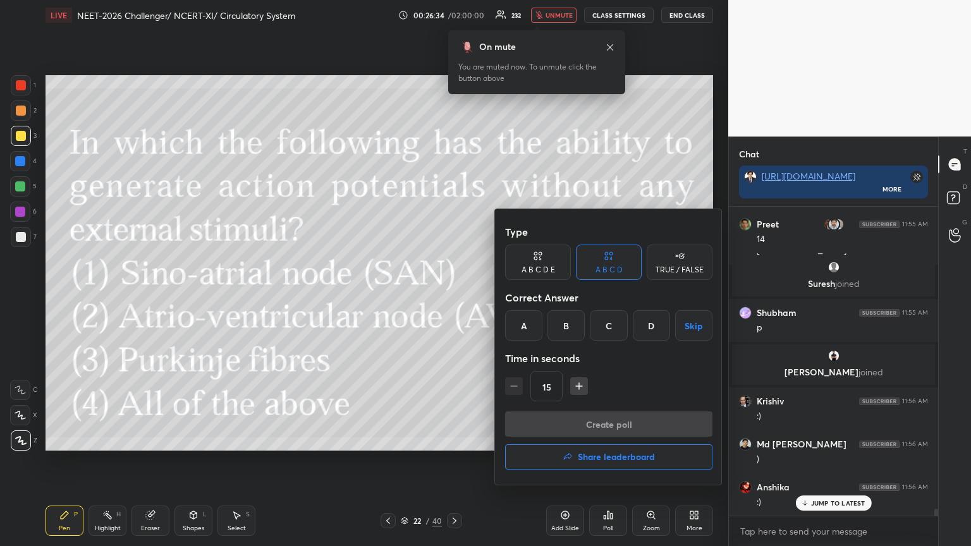
click at [453, 297] on div "D" at bounding box center [651, 326] width 37 height 30
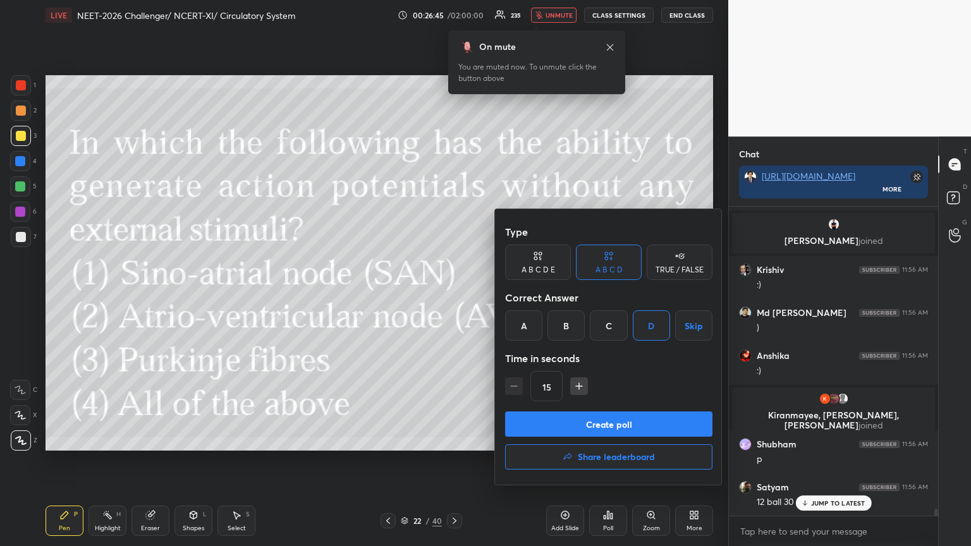
click at [453, 297] on button "Create poll" at bounding box center [608, 424] width 207 height 25
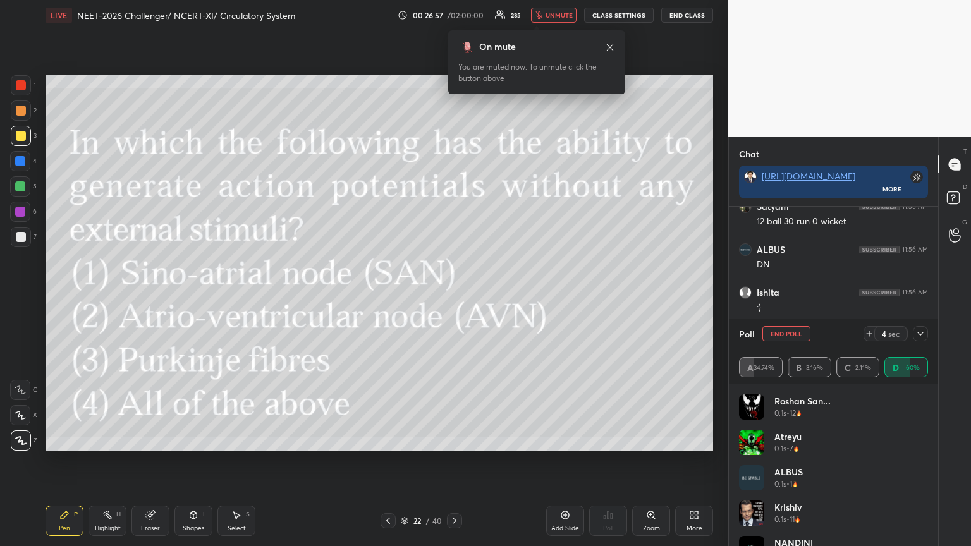
click at [19, 113] on div at bounding box center [21, 111] width 10 height 10
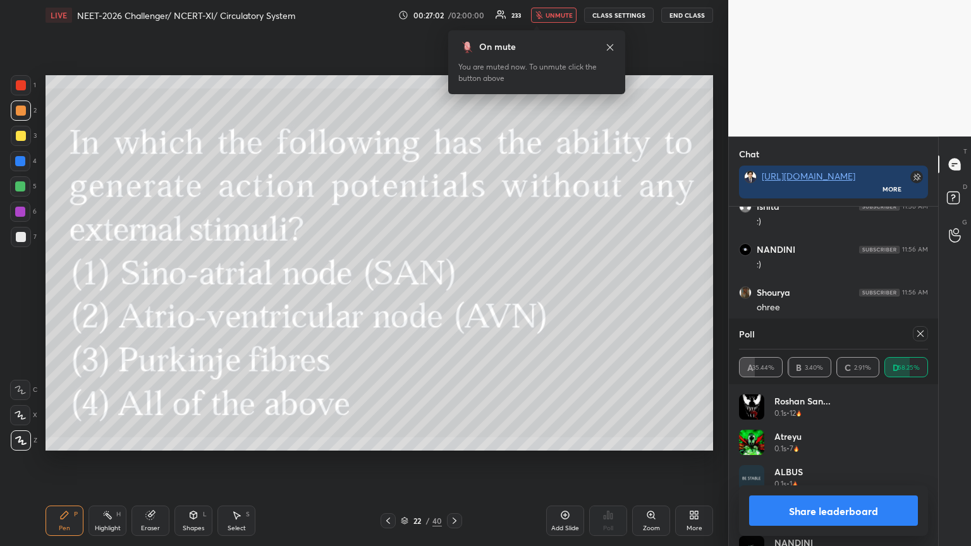
click at [388, 297] on icon at bounding box center [388, 521] width 4 height 6
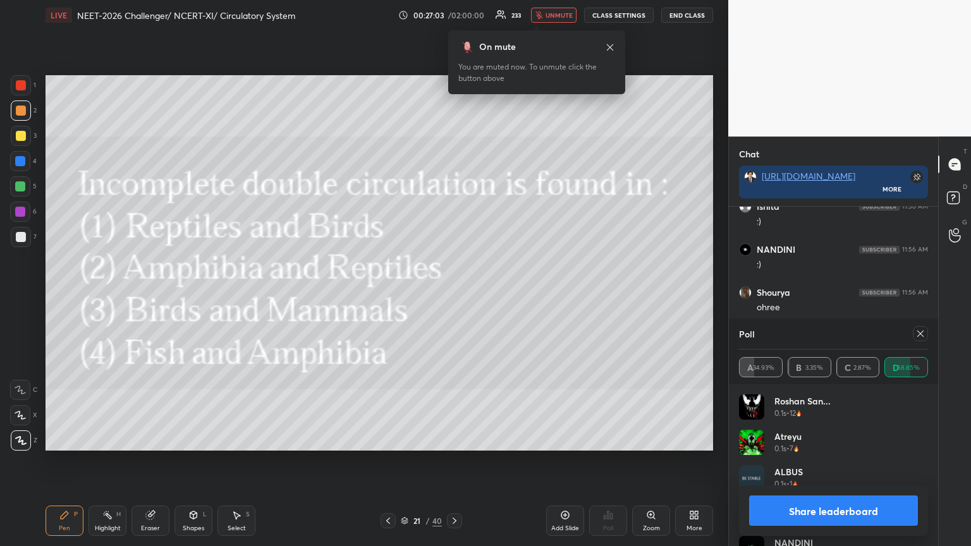
click at [453, 297] on icon at bounding box center [455, 521] width 10 height 10
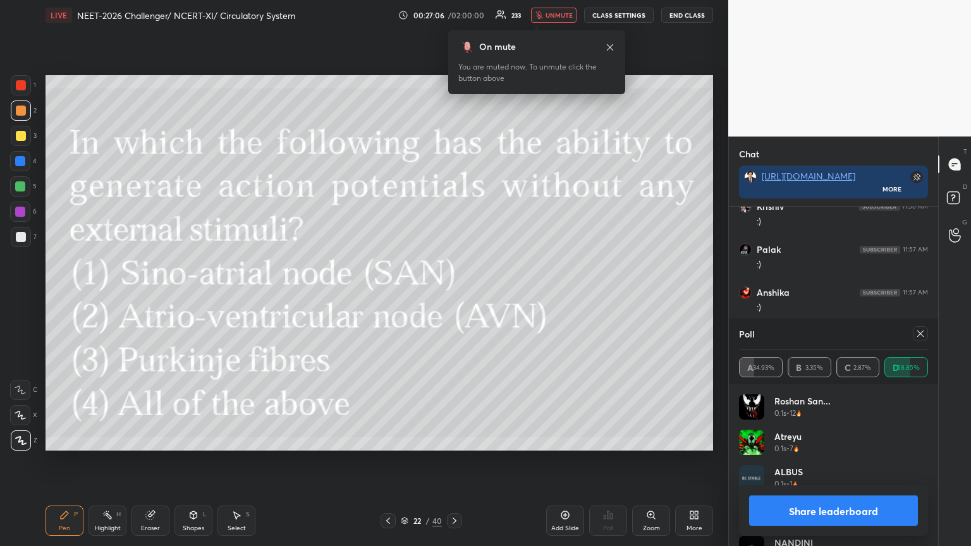
click at [453, 297] on button "Share leaderboard" at bounding box center [833, 511] width 169 height 30
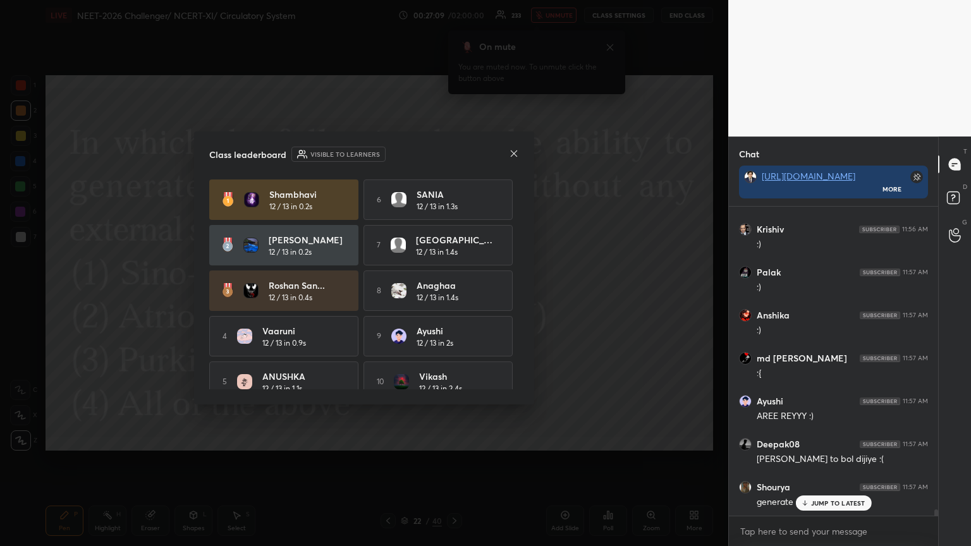
drag, startPoint x: 515, startPoint y: 152, endPoint x: 503, endPoint y: 156, distance: 12.6
click at [453, 154] on div "Class leaderboard Visible to learners" at bounding box center [364, 154] width 310 height 15
click at [453, 154] on icon at bounding box center [514, 153] width 6 height 6
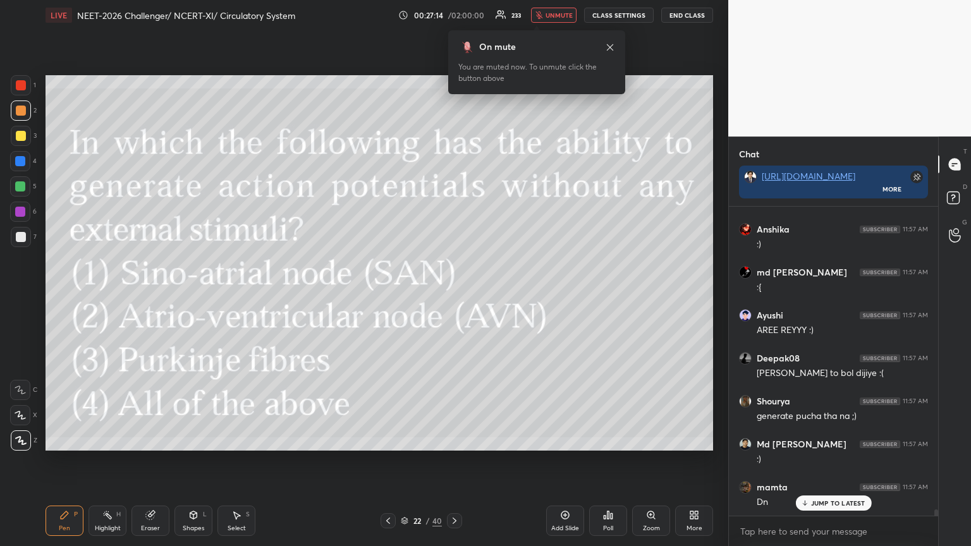
click at [453, 297] on icon at bounding box center [694, 515] width 10 height 10
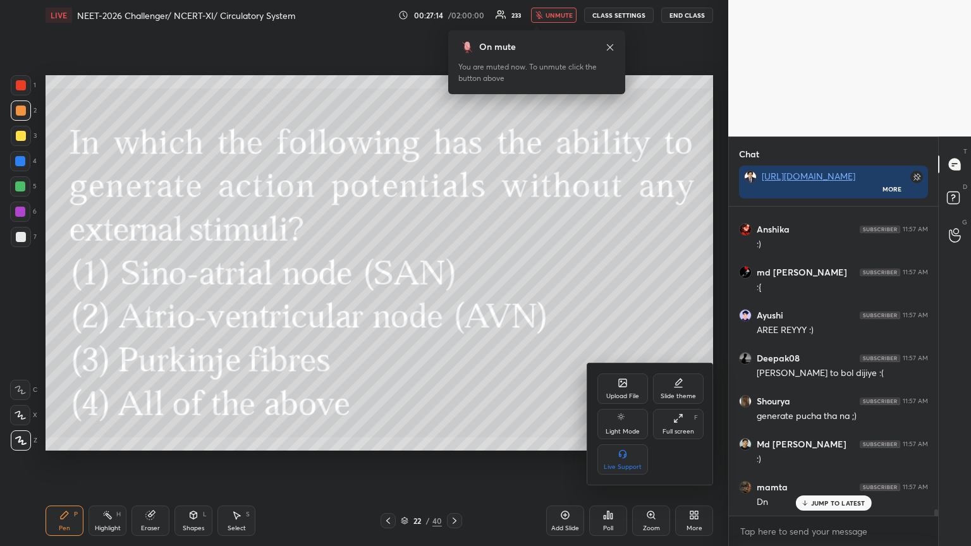
click at [453, 297] on icon at bounding box center [623, 383] width 10 height 10
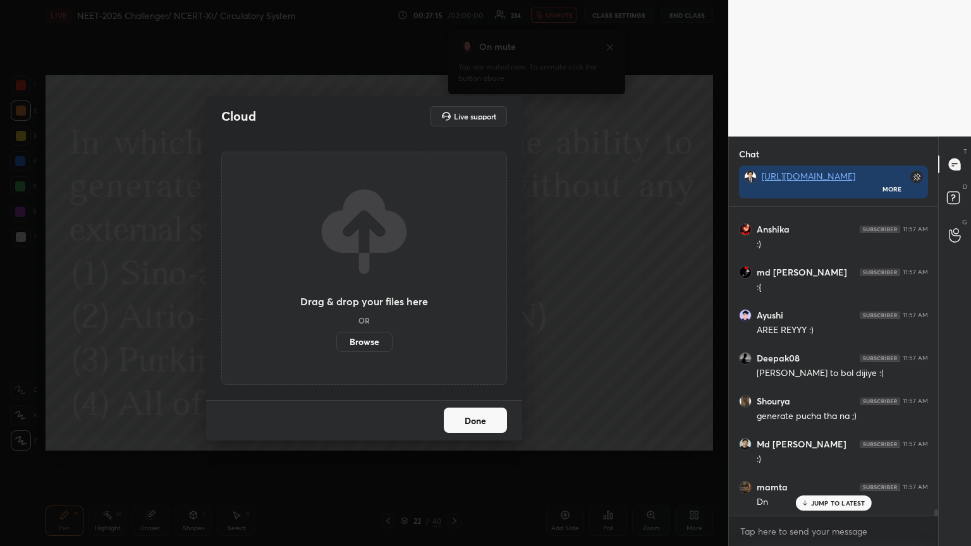
click at [379, 297] on label "Browse" at bounding box center [364, 342] width 56 height 20
click at [336, 297] on input "Browse" at bounding box center [336, 342] width 0 height 20
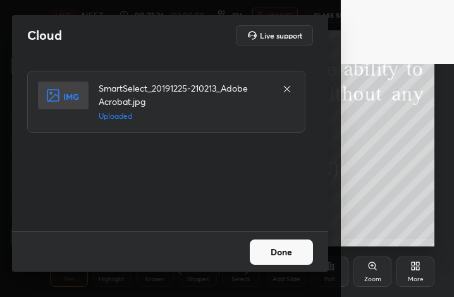
click at [288, 243] on button "Done" at bounding box center [281, 252] width 63 height 25
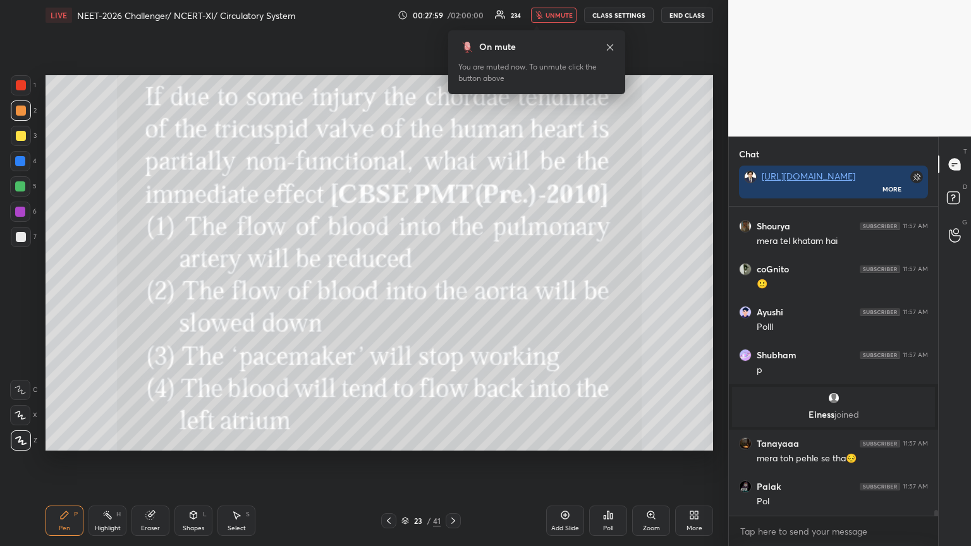
click at [453, 297] on div "Poll" at bounding box center [608, 521] width 38 height 30
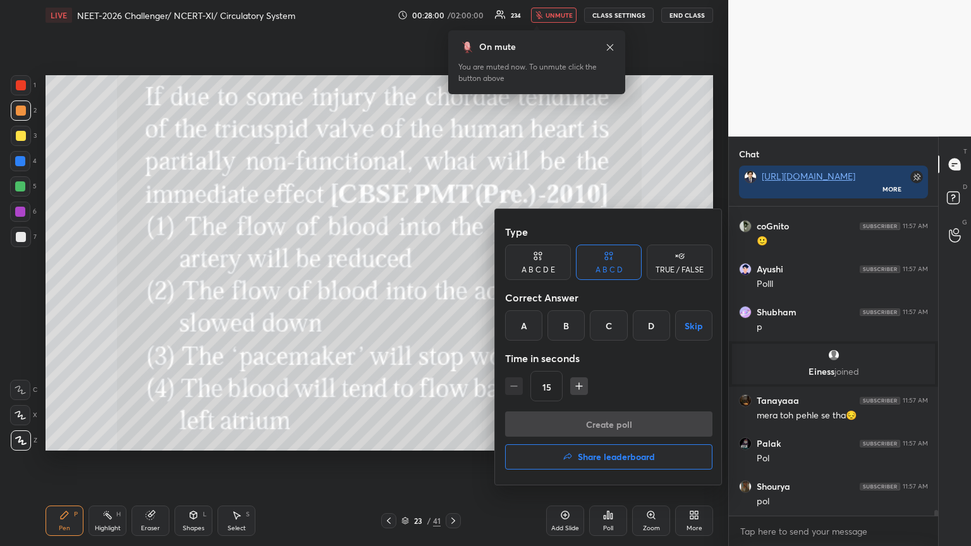
click at [453, 297] on div "A" at bounding box center [523, 326] width 37 height 30
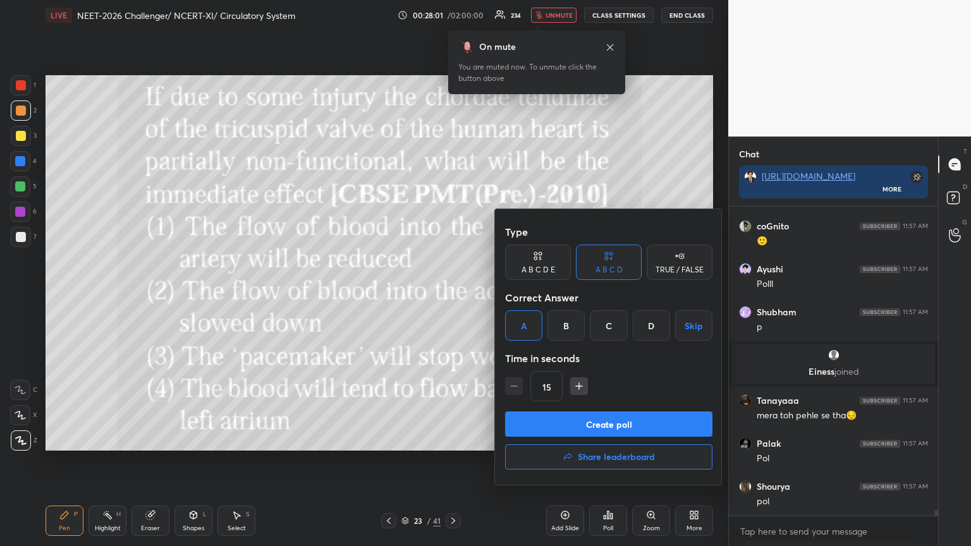
drag, startPoint x: 543, startPoint y: 417, endPoint x: 541, endPoint y: 427, distance: 9.7
click at [453, 297] on button "Create poll" at bounding box center [608, 424] width 207 height 25
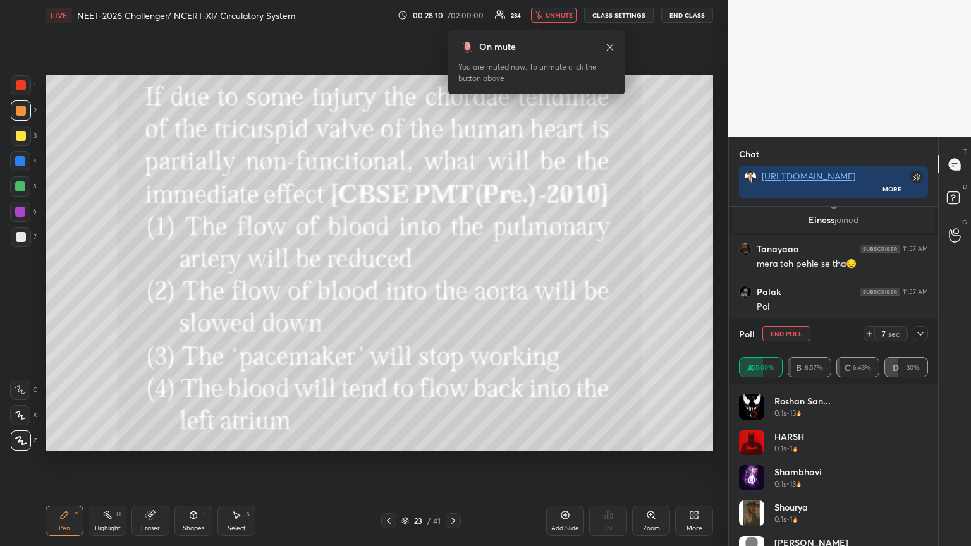
click at [23, 140] on div at bounding box center [21, 136] width 20 height 20
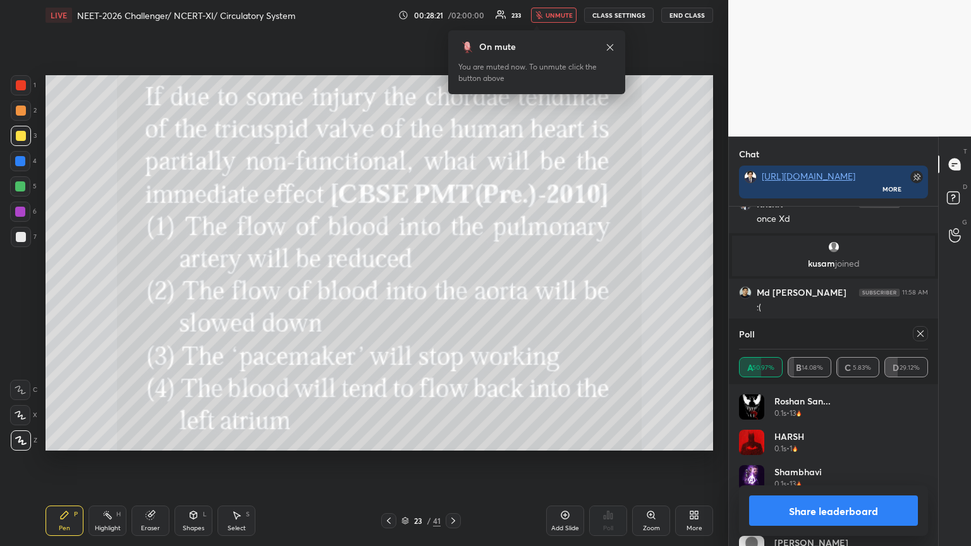
click at [453, 297] on button "Share leaderboard" at bounding box center [833, 511] width 169 height 30
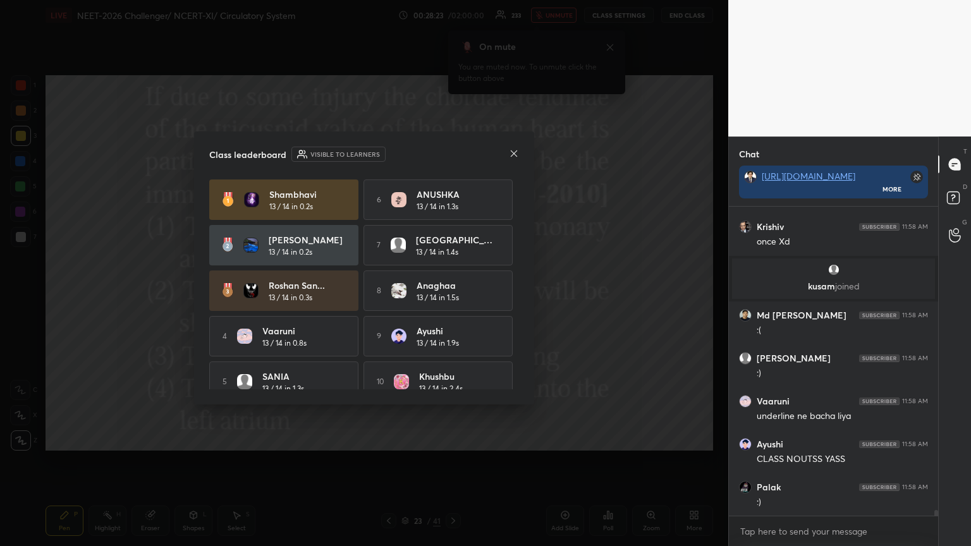
click at [453, 154] on icon at bounding box center [514, 153] width 6 height 6
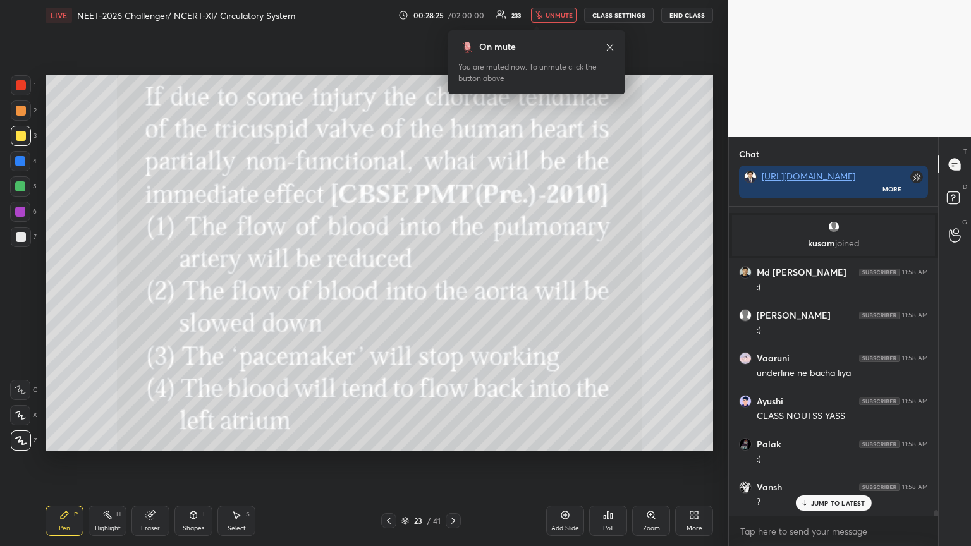
click at [391, 297] on icon at bounding box center [389, 521] width 10 height 10
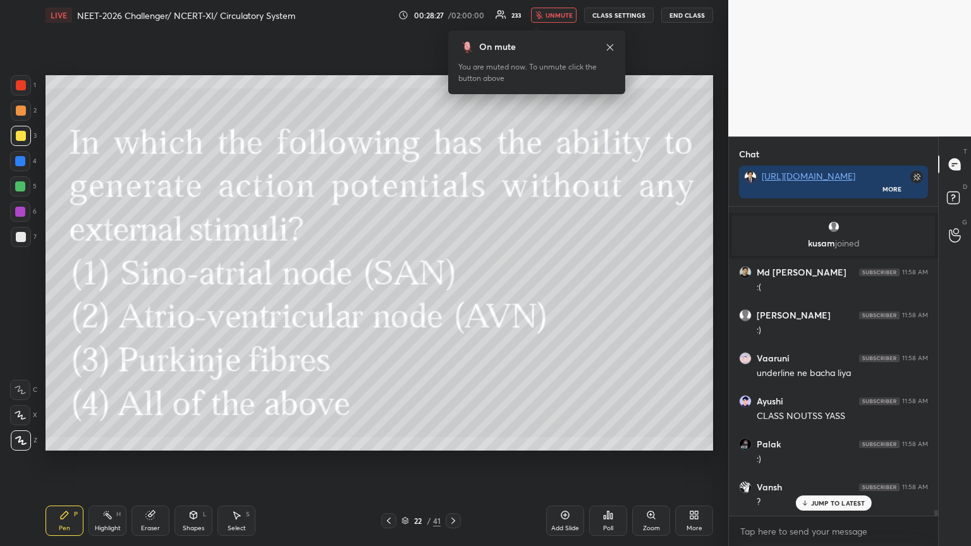
click at [453, 297] on icon at bounding box center [453, 521] width 10 height 10
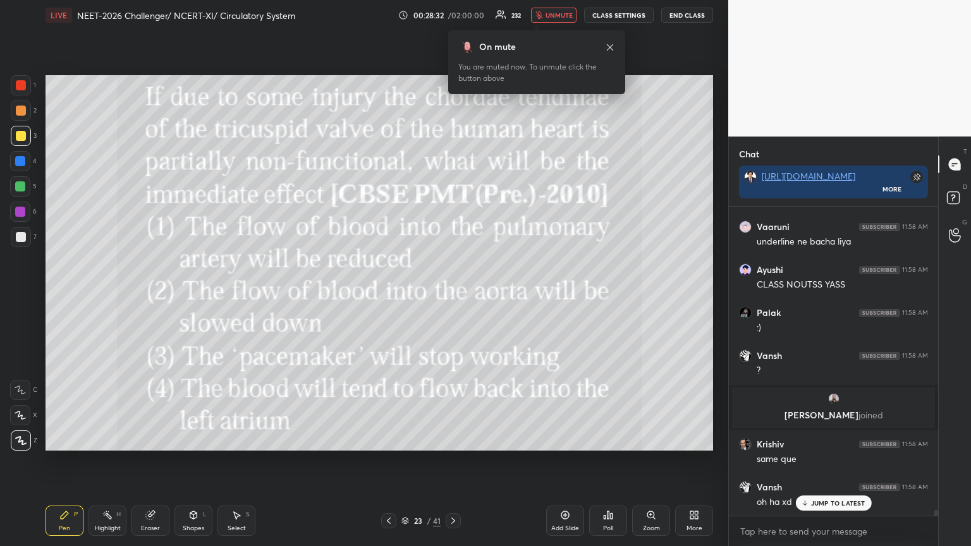
click at [453, 297] on icon at bounding box center [565, 515] width 10 height 10
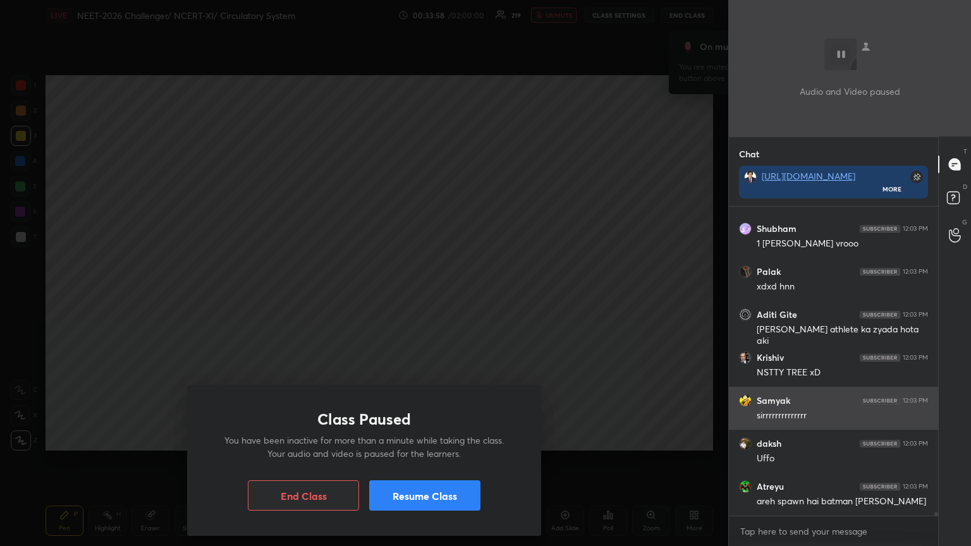
scroll to position [23163, 0]
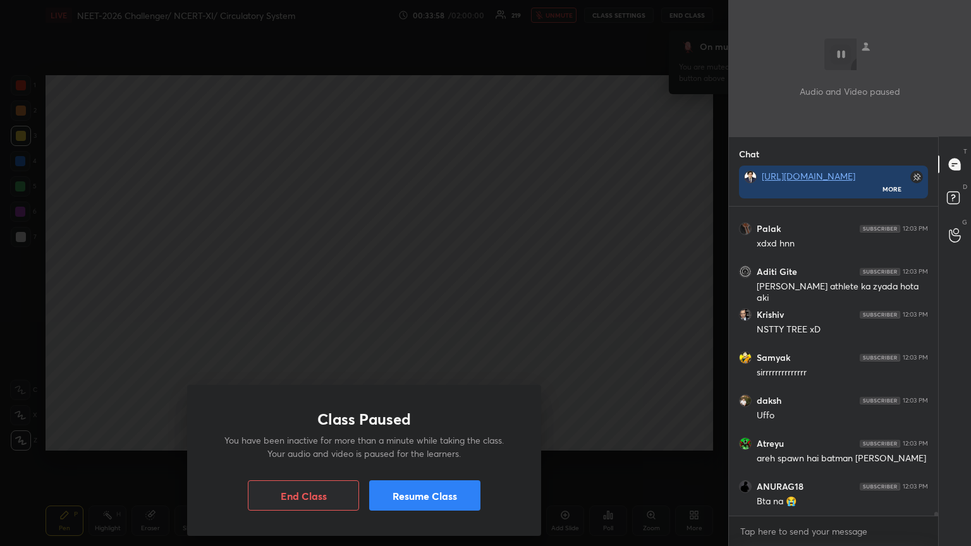
click at [453, 297] on button "Resume Class" at bounding box center [424, 496] width 111 height 30
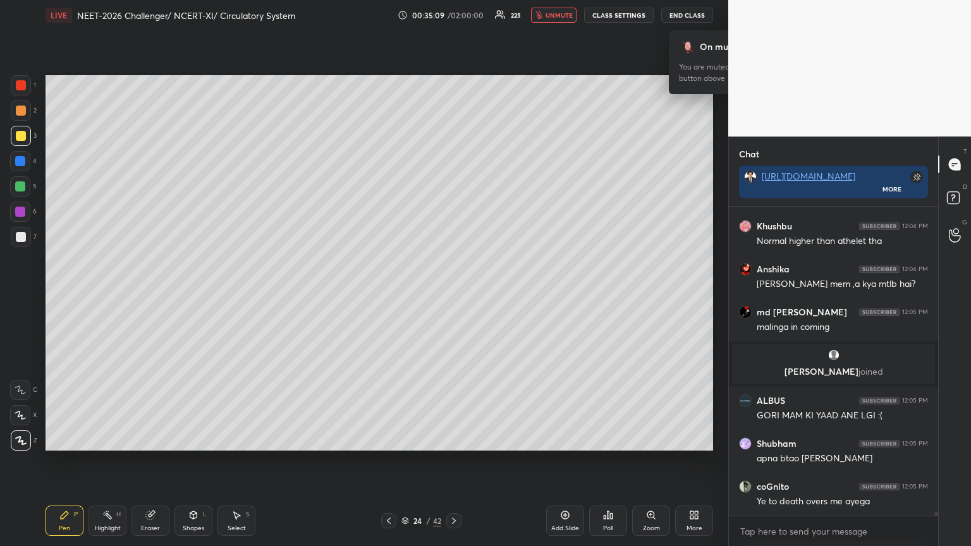
scroll to position [24521, 0]
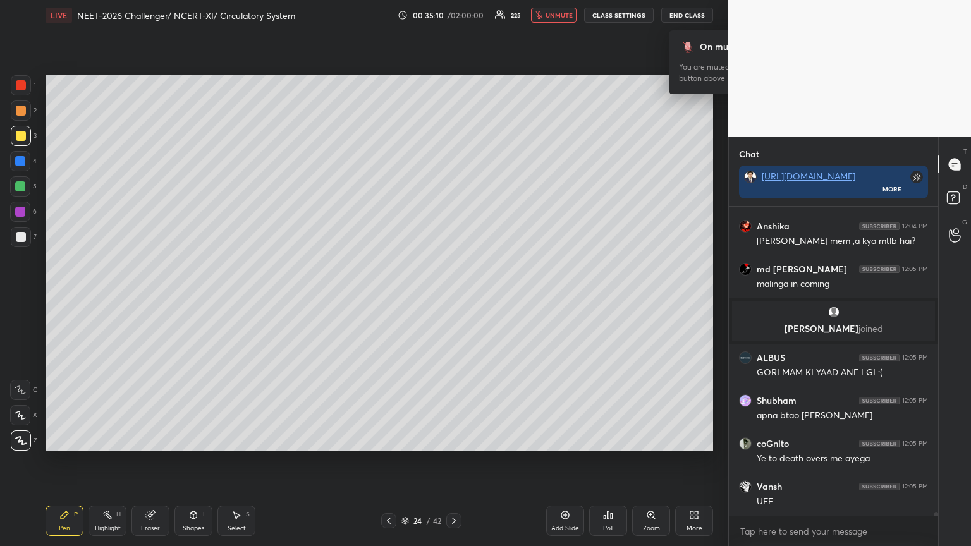
drag, startPoint x: 390, startPoint y: 521, endPoint x: 385, endPoint y: 516, distance: 6.7
click at [390, 297] on icon at bounding box center [389, 521] width 10 height 10
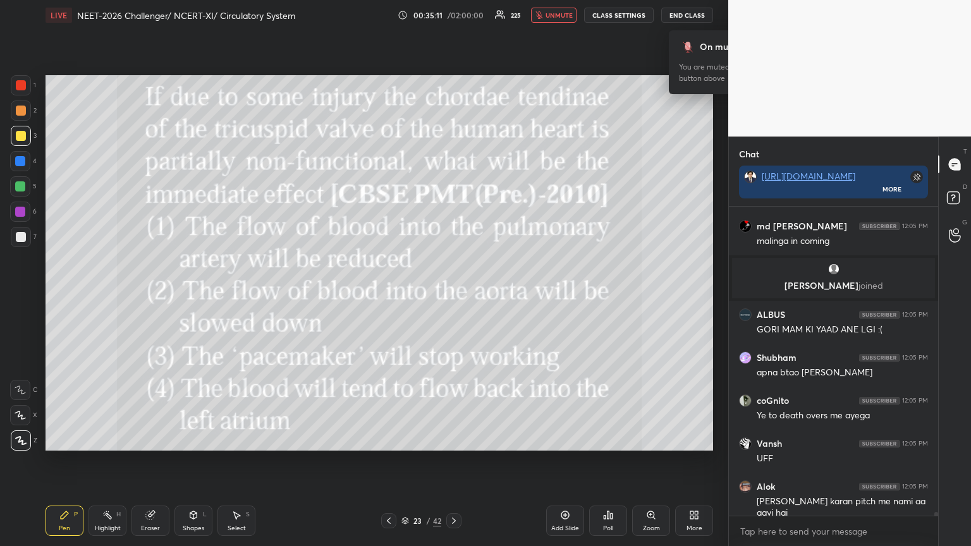
scroll to position [24618, 0]
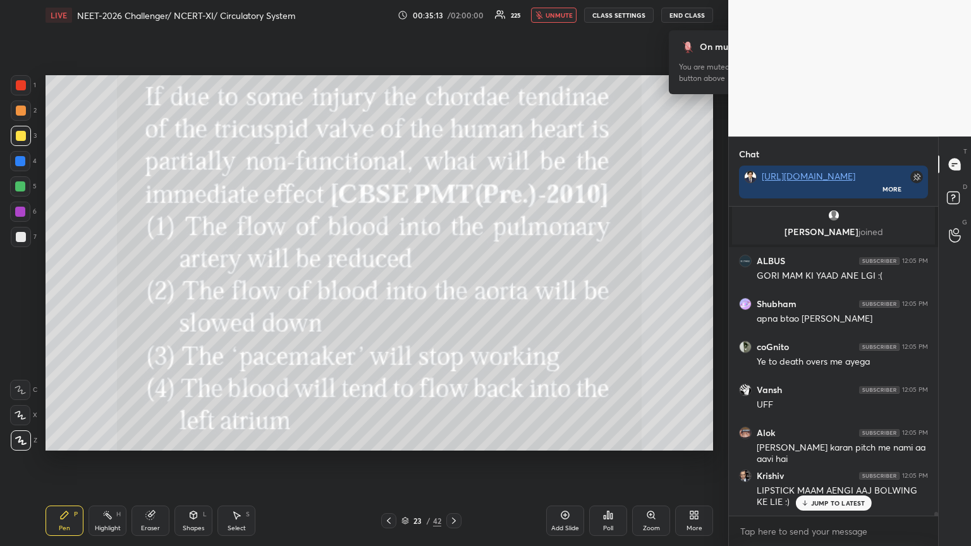
click at [453, 14] on span "unmute" at bounding box center [559, 15] width 27 height 9
click at [453, 15] on span "mute" at bounding box center [560, 15] width 18 height 9
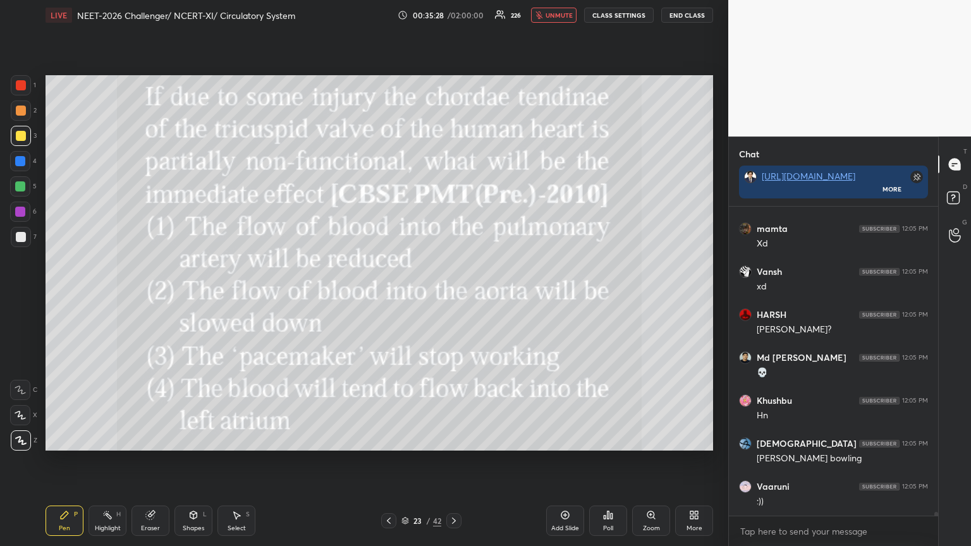
scroll to position [25103, 0]
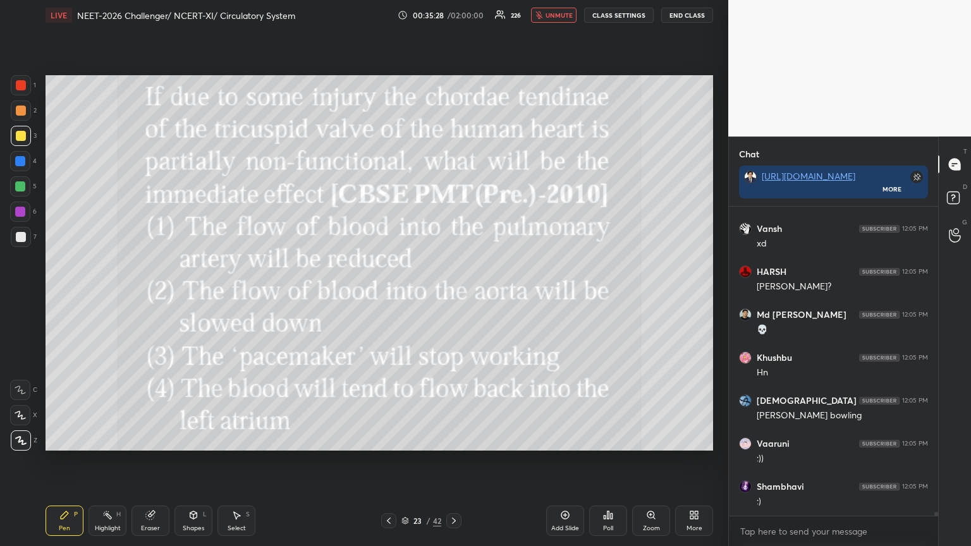
click at [453, 14] on span "unmute" at bounding box center [559, 15] width 27 height 9
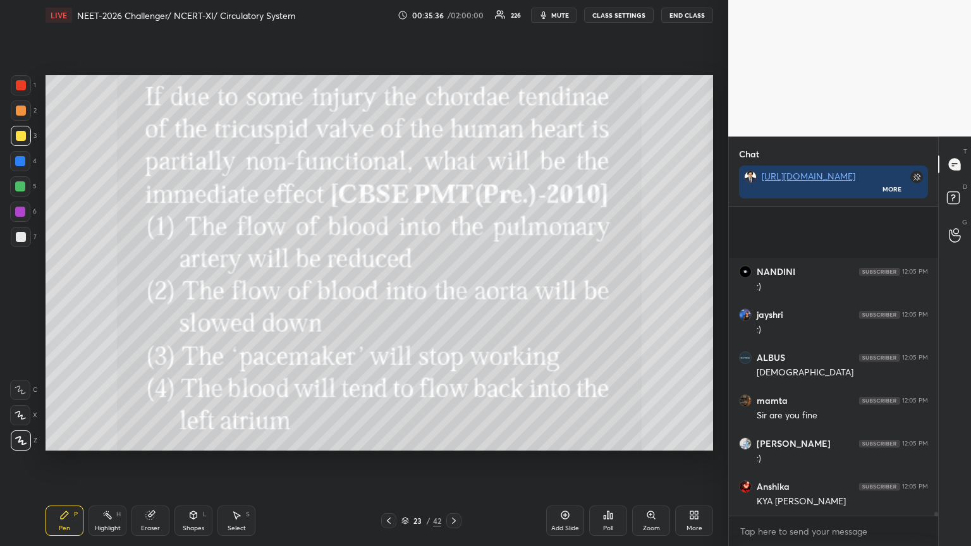
scroll to position [25581, 0]
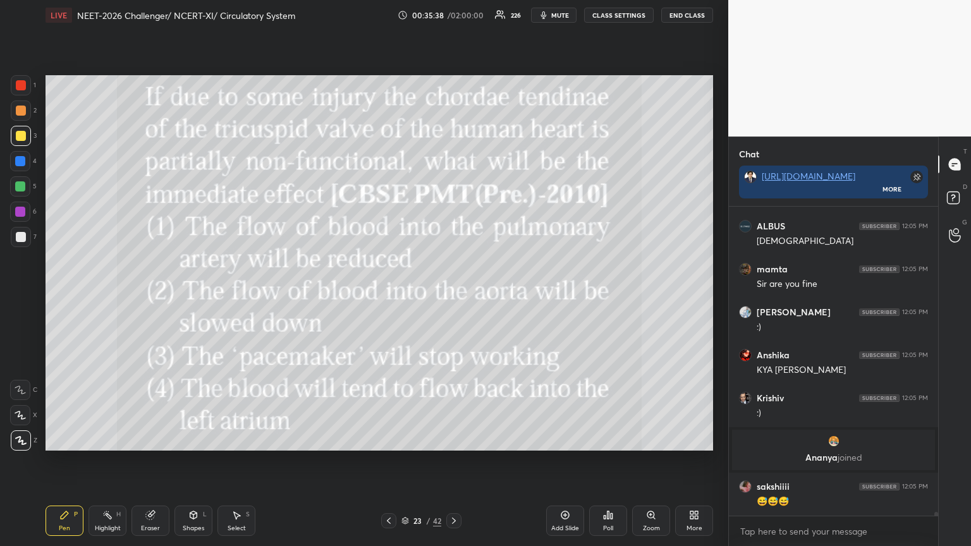
click at [453, 297] on icon at bounding box center [692, 513] width 3 height 3
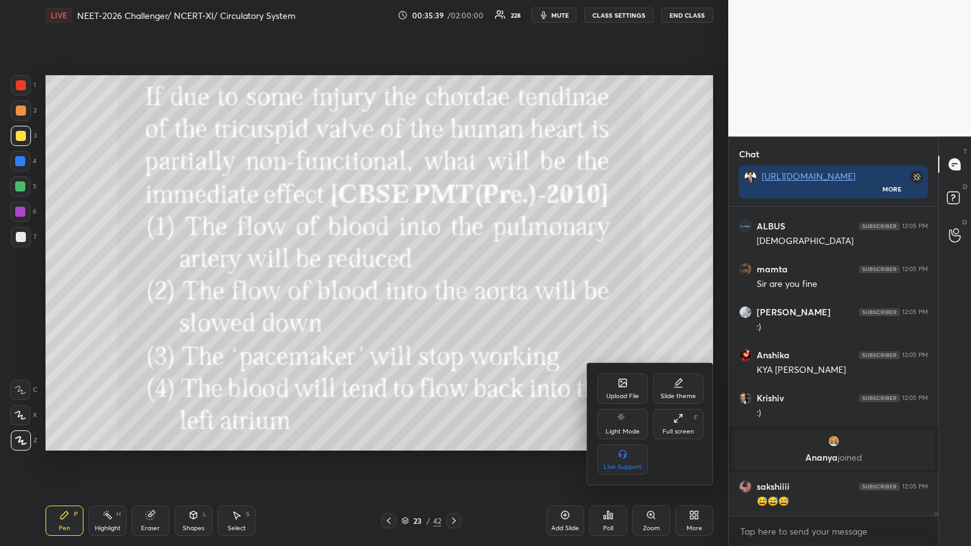
click at [453, 297] on icon at bounding box center [623, 383] width 8 height 8
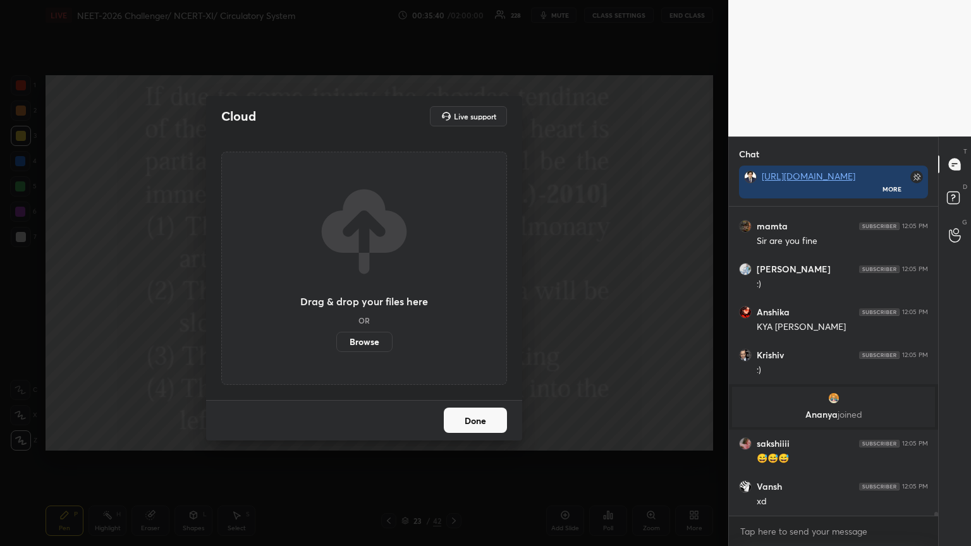
click at [368, 297] on label "Browse" at bounding box center [364, 342] width 56 height 20
click at [336, 297] on input "Browse" at bounding box center [336, 342] width 0 height 20
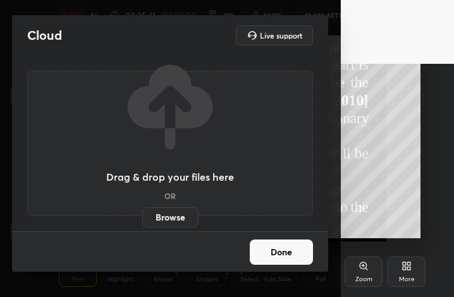
scroll to position [63023, 62836]
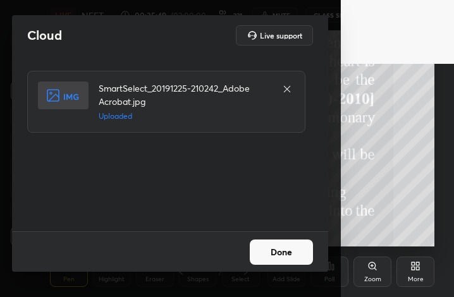
click at [281, 249] on button "Done" at bounding box center [281, 252] width 63 height 25
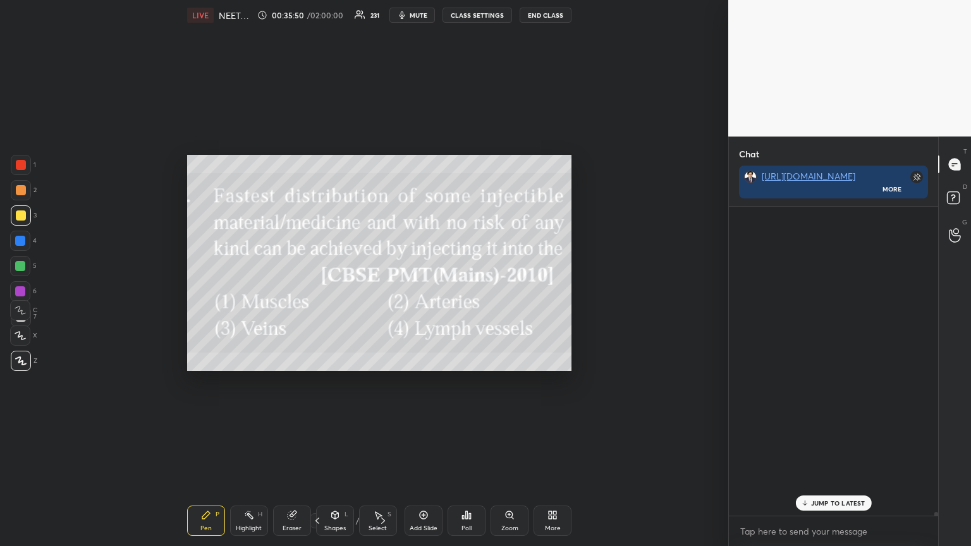
scroll to position [465, 852]
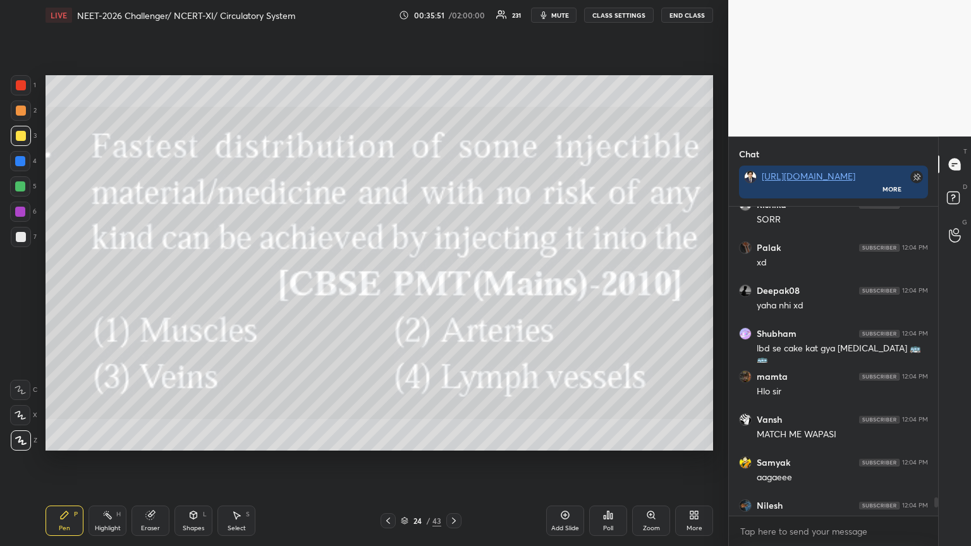
click at [453, 14] on span "mute" at bounding box center [560, 15] width 18 height 9
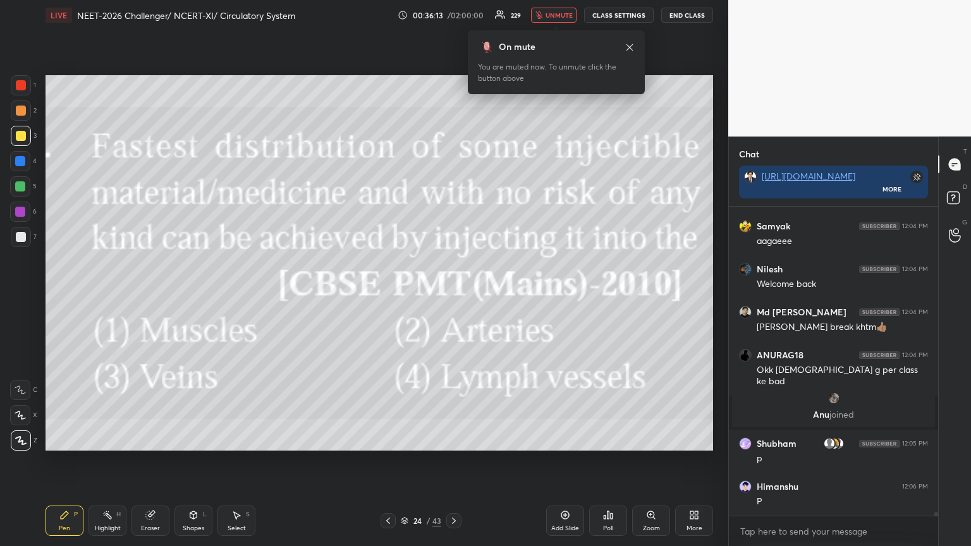
click at [453, 297] on icon at bounding box center [608, 515] width 10 height 10
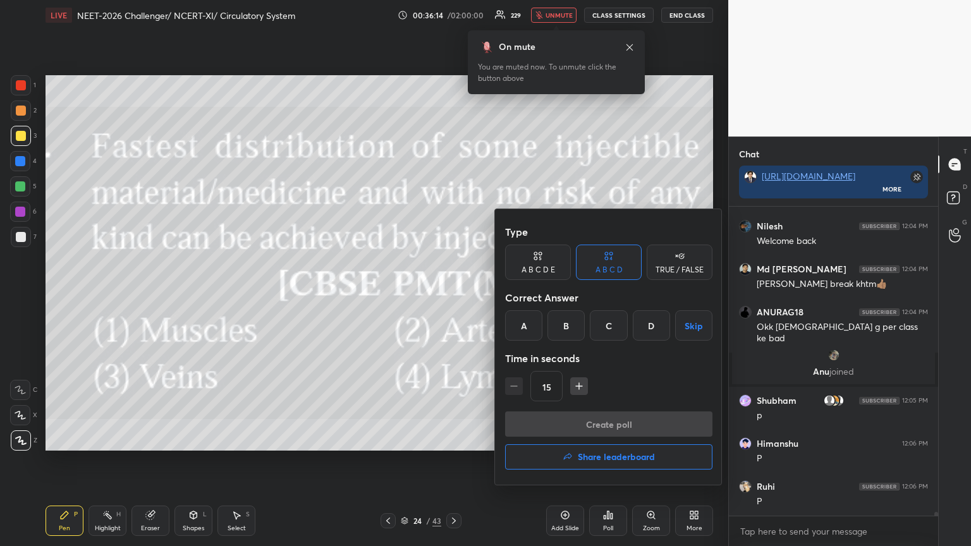
click at [453, 297] on div "C" at bounding box center [608, 326] width 37 height 30
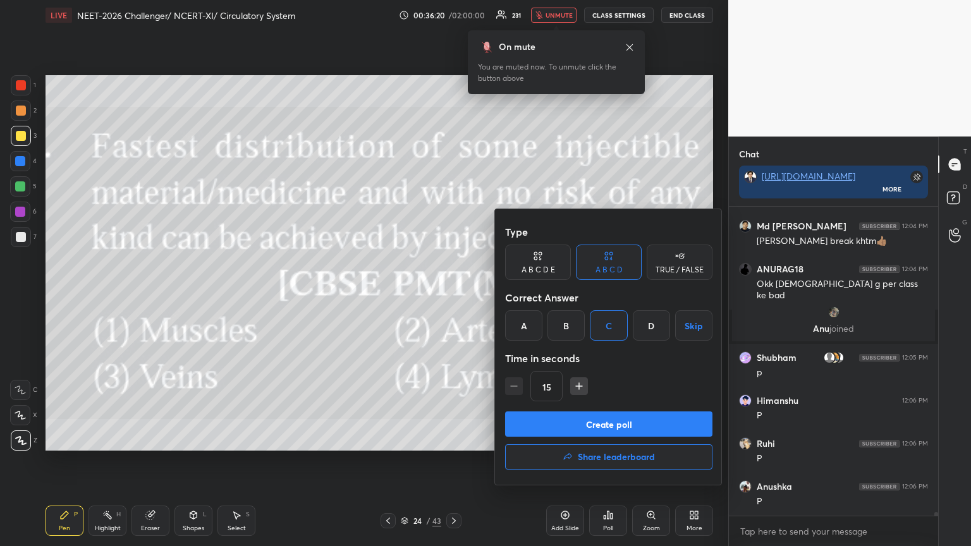
click at [453, 297] on button "Create poll" at bounding box center [608, 424] width 207 height 25
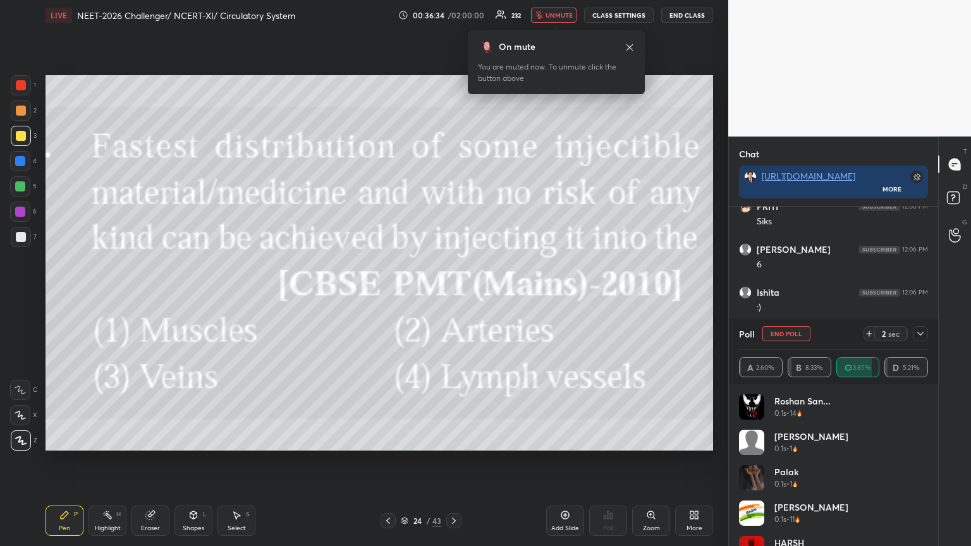
click at [453, 297] on div "More" at bounding box center [694, 521] width 38 height 30
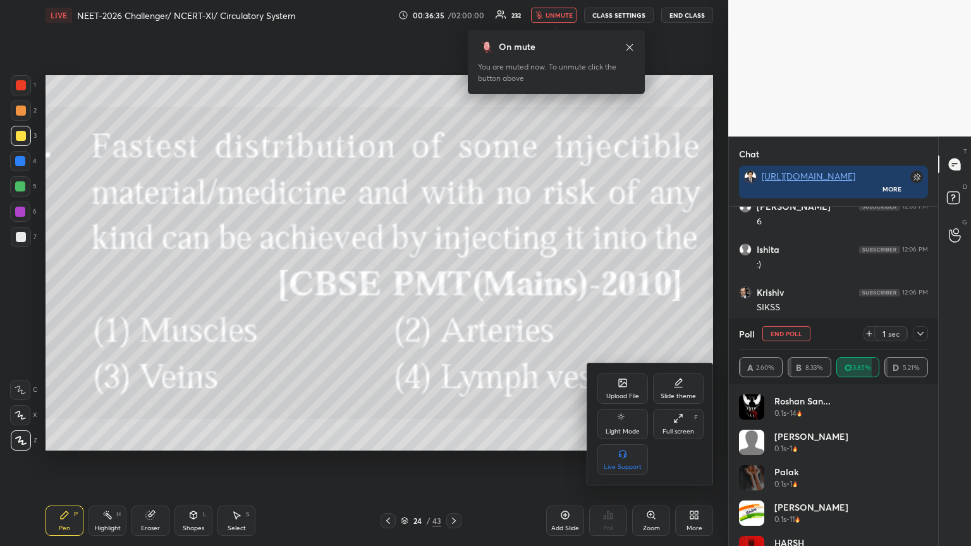
click at [453, 297] on icon at bounding box center [623, 383] width 10 height 10
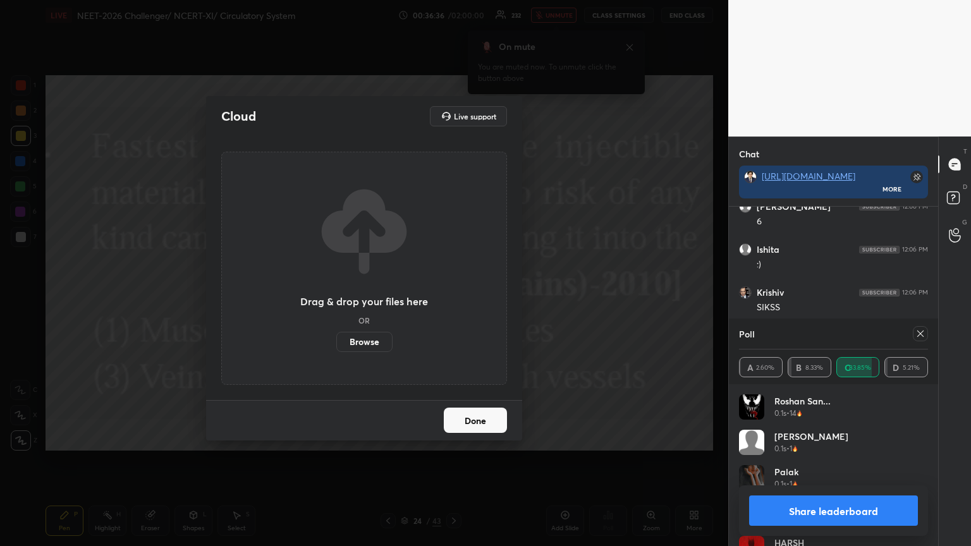
click at [373, 297] on label "Browse" at bounding box center [364, 342] width 56 height 20
click at [336, 297] on input "Browse" at bounding box center [336, 342] width 0 height 20
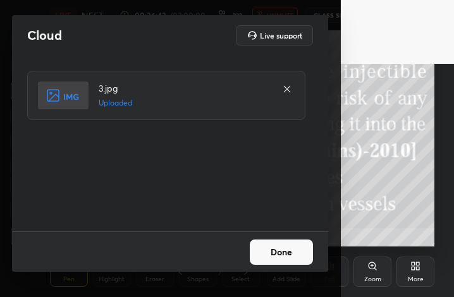
click at [283, 254] on button "Done" at bounding box center [281, 252] width 63 height 25
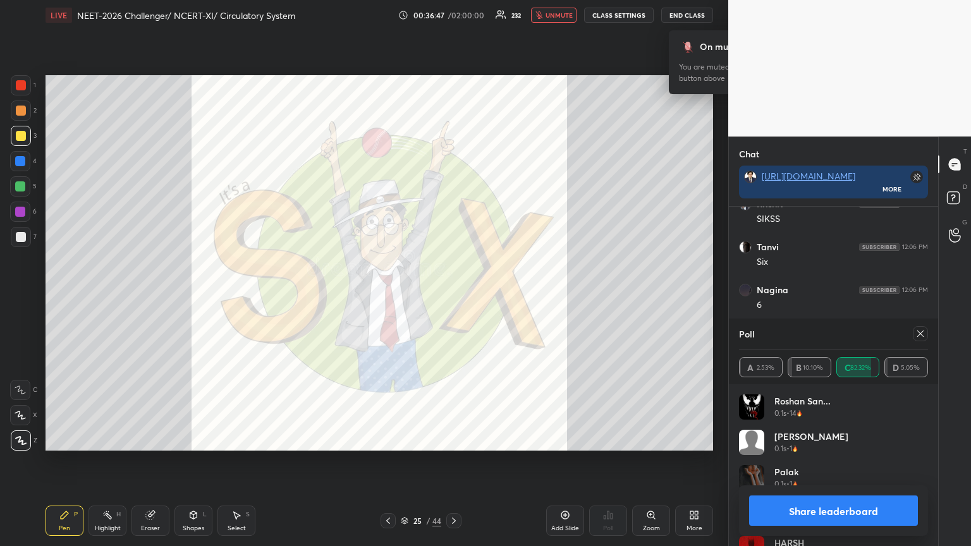
click at [453, 15] on span "unmute" at bounding box center [559, 15] width 27 height 9
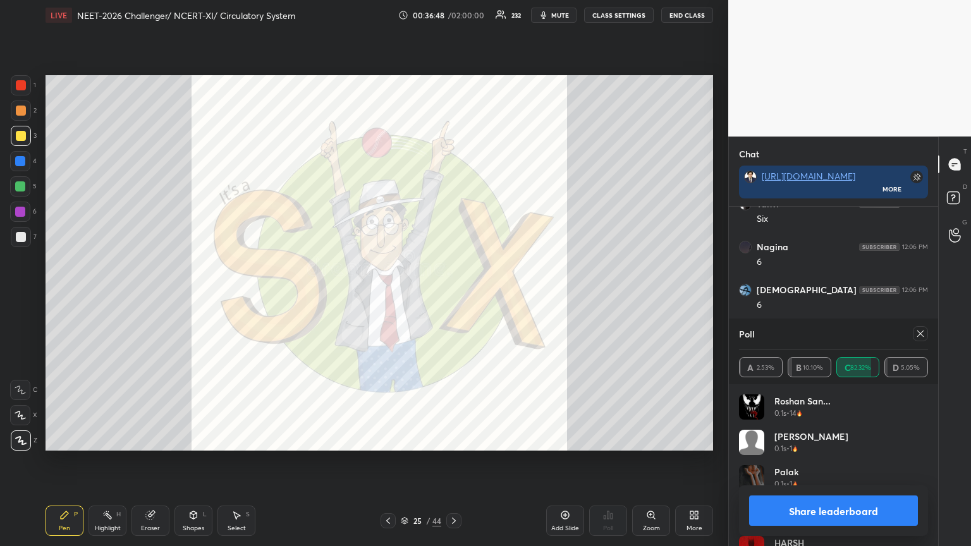
click at [453, 297] on button "Share leaderboard" at bounding box center [833, 511] width 169 height 30
type textarea "x"
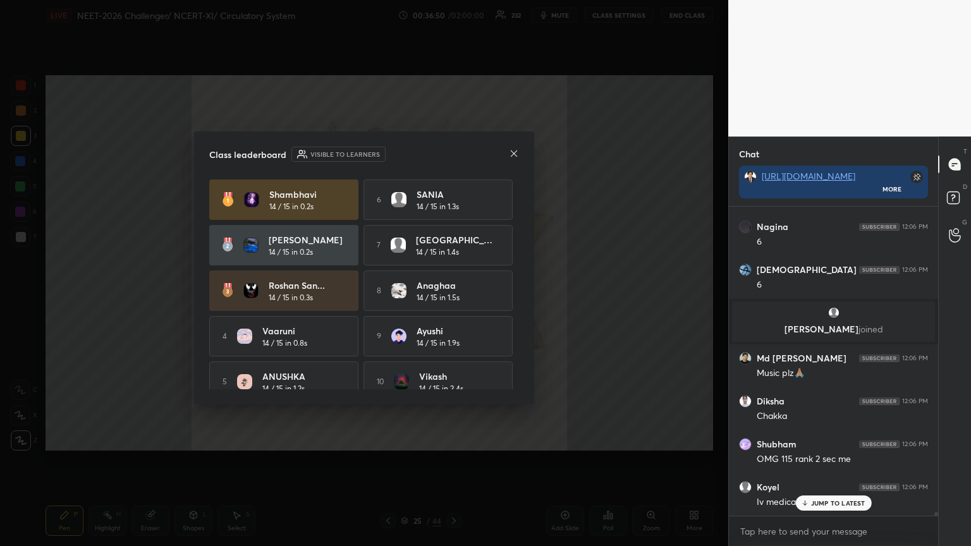
click at [453, 151] on icon at bounding box center [514, 154] width 10 height 10
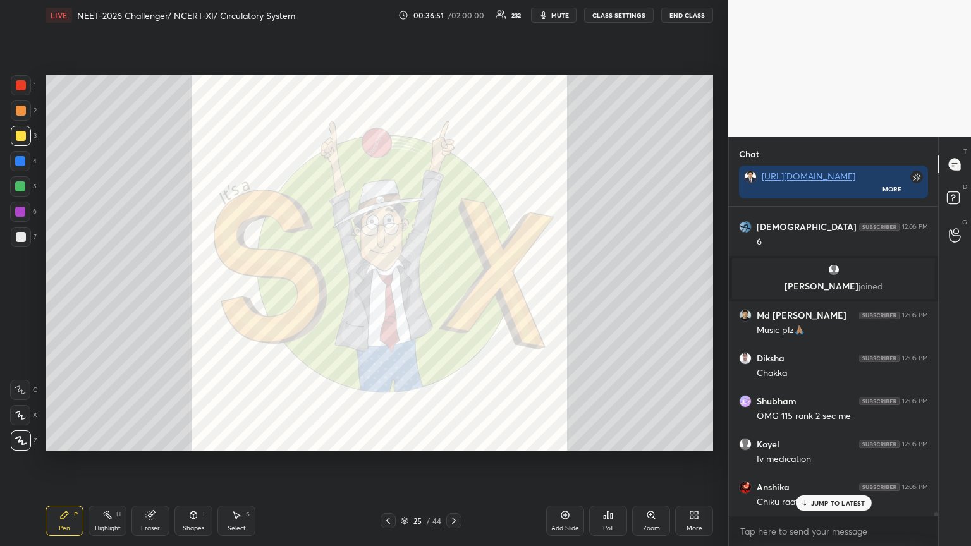
click at [386, 297] on icon at bounding box center [388, 521] width 10 height 10
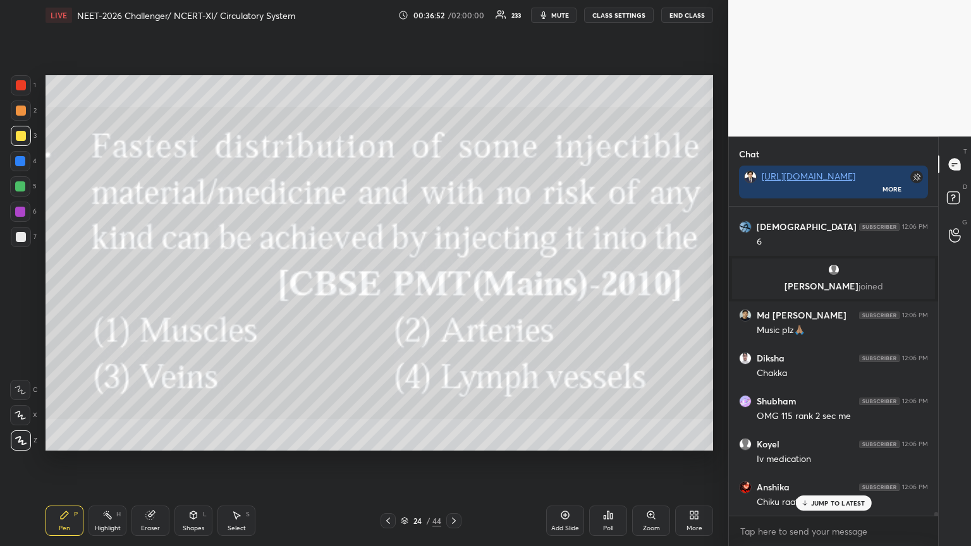
click at [388, 297] on icon at bounding box center [388, 521] width 10 height 10
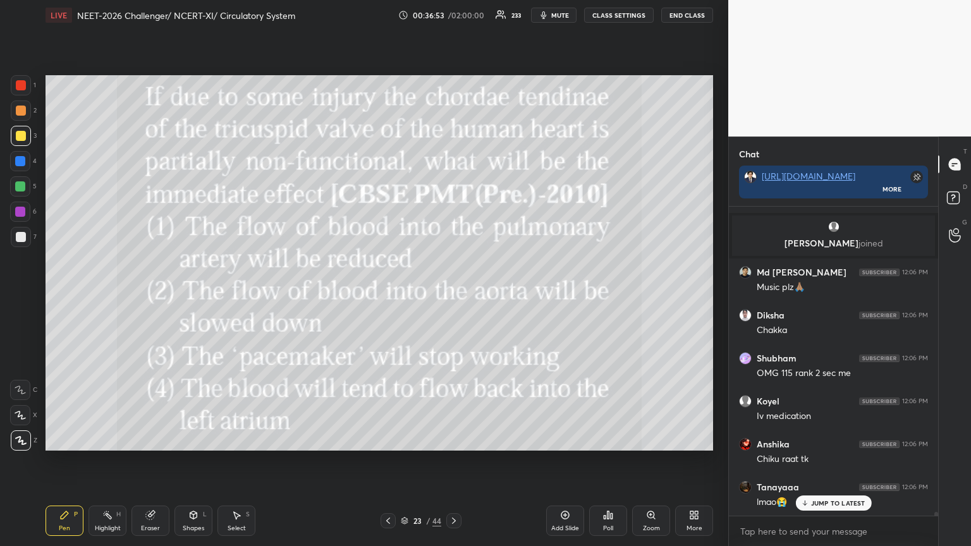
click at [453, 297] on icon at bounding box center [454, 521] width 10 height 10
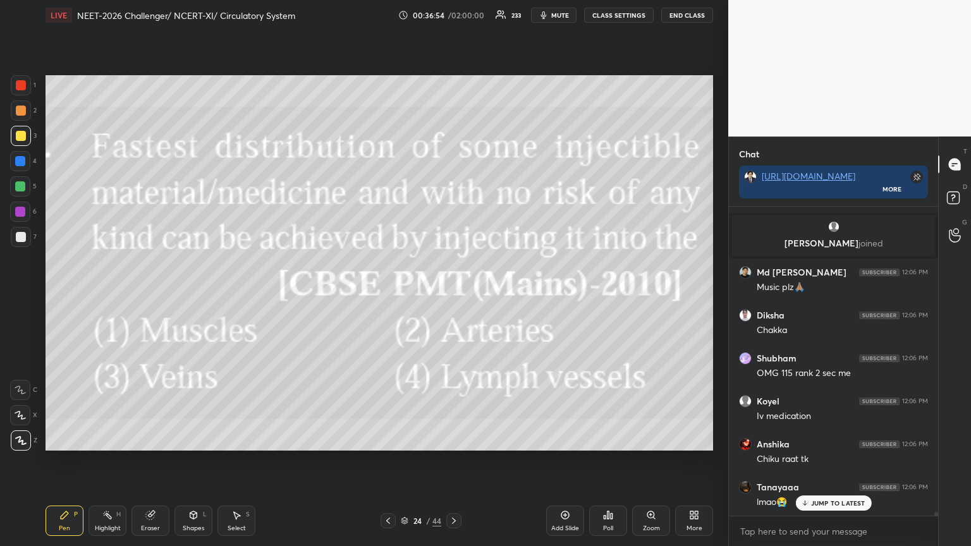
click at [452, 297] on icon at bounding box center [454, 521] width 10 height 10
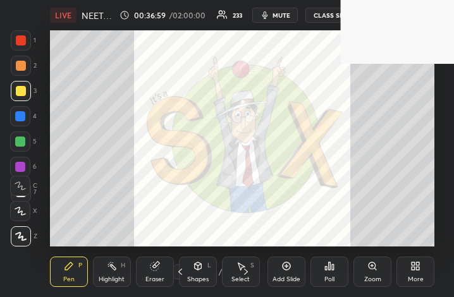
click at [285, 16] on span "mute" at bounding box center [282, 15] width 18 height 9
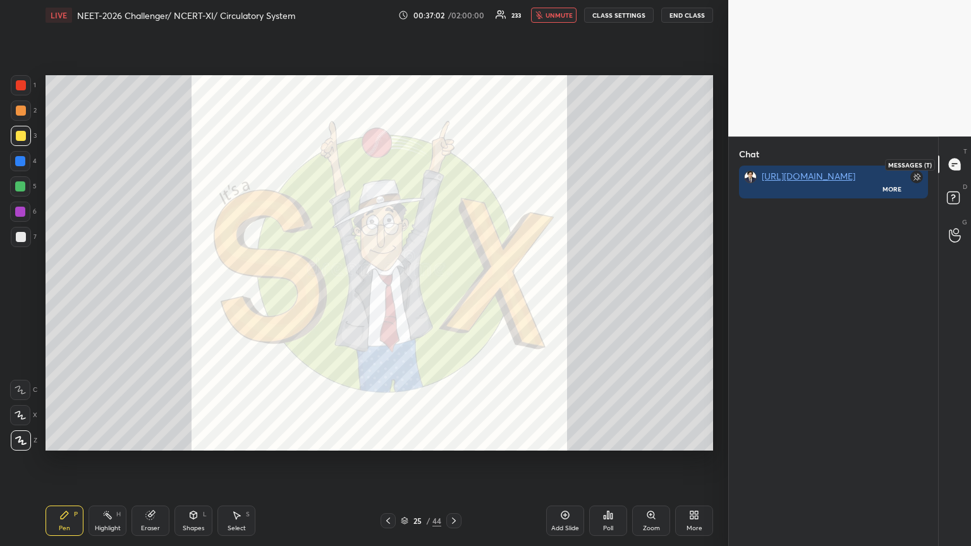
click at [453, 162] on icon at bounding box center [954, 164] width 11 height 11
click at [453, 192] on rect at bounding box center [953, 198] width 12 height 12
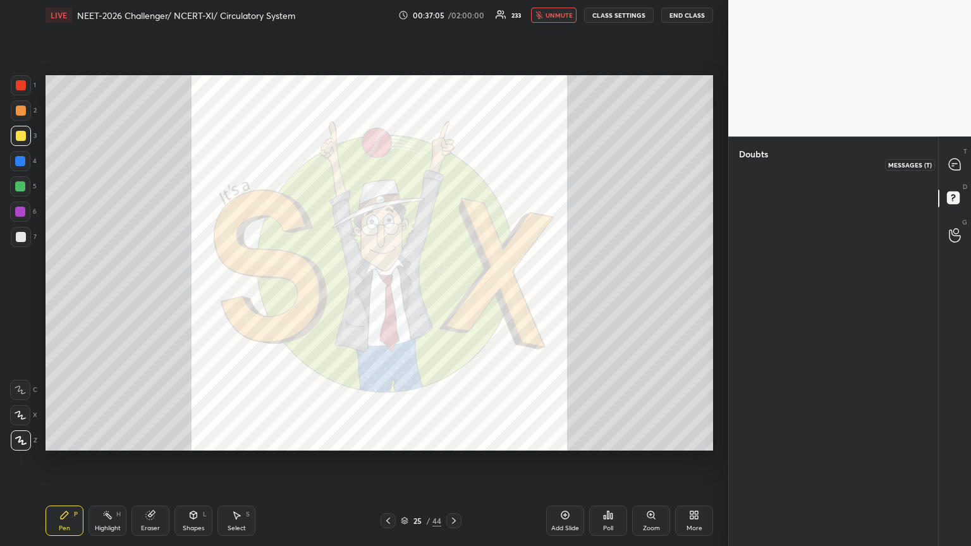
click at [453, 158] on icon at bounding box center [955, 164] width 13 height 13
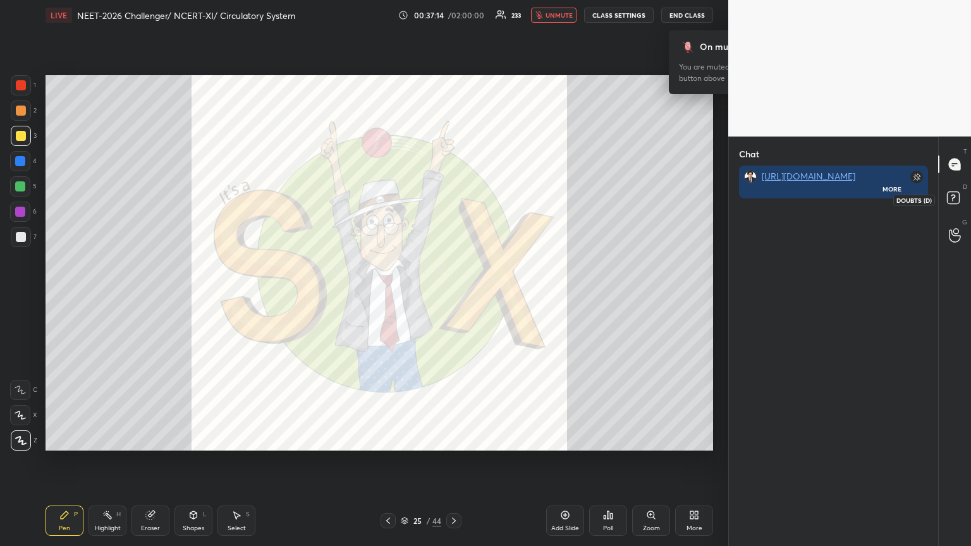
click at [453, 205] on icon at bounding box center [955, 199] width 23 height 23
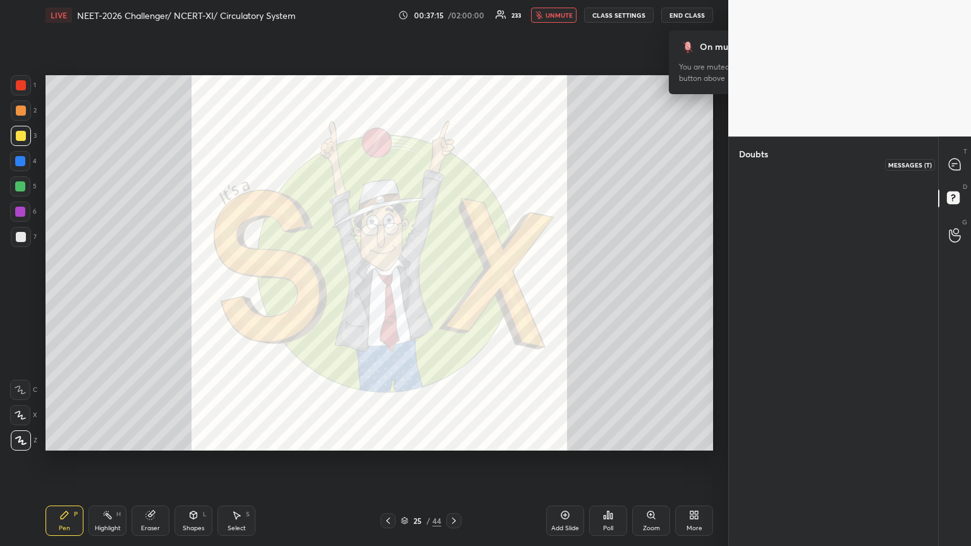
click at [453, 163] on icon at bounding box center [954, 164] width 11 height 11
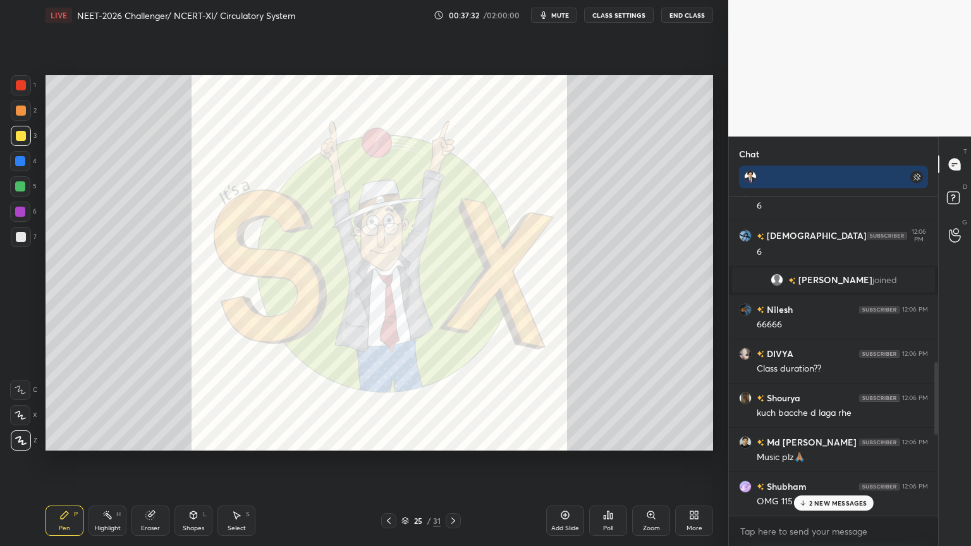
scroll to position [1328, 0]
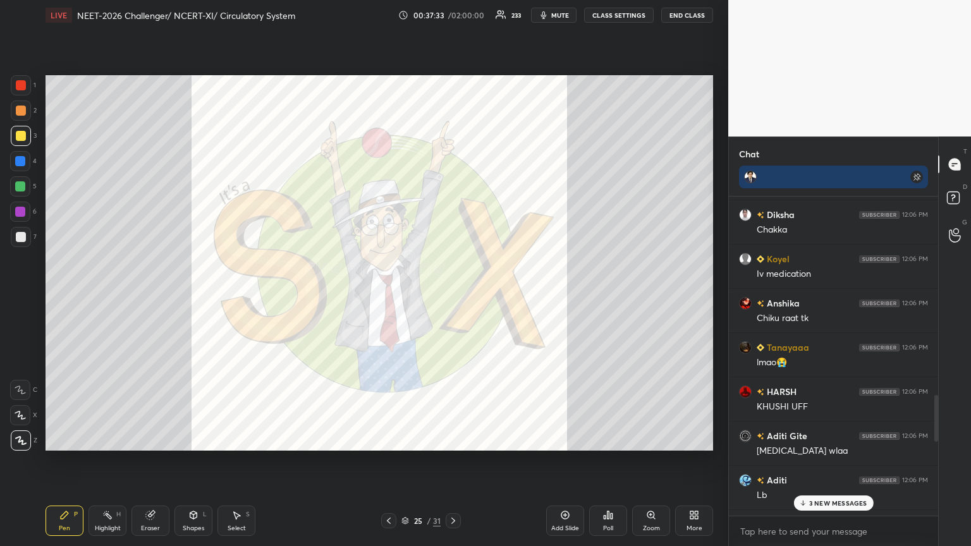
click at [453, 297] on p "3 NEW MESSAGES" at bounding box center [838, 504] width 58 height 8
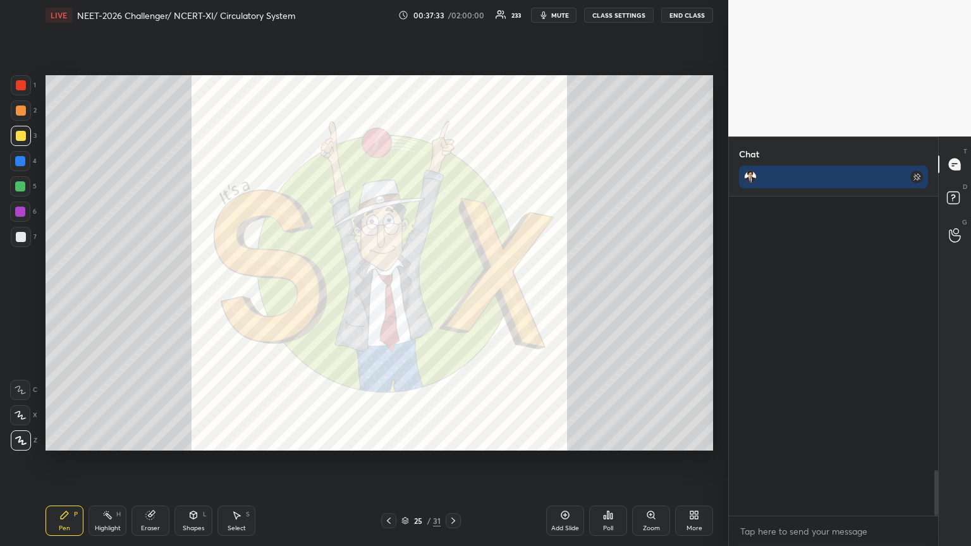
scroll to position [1914, 0]
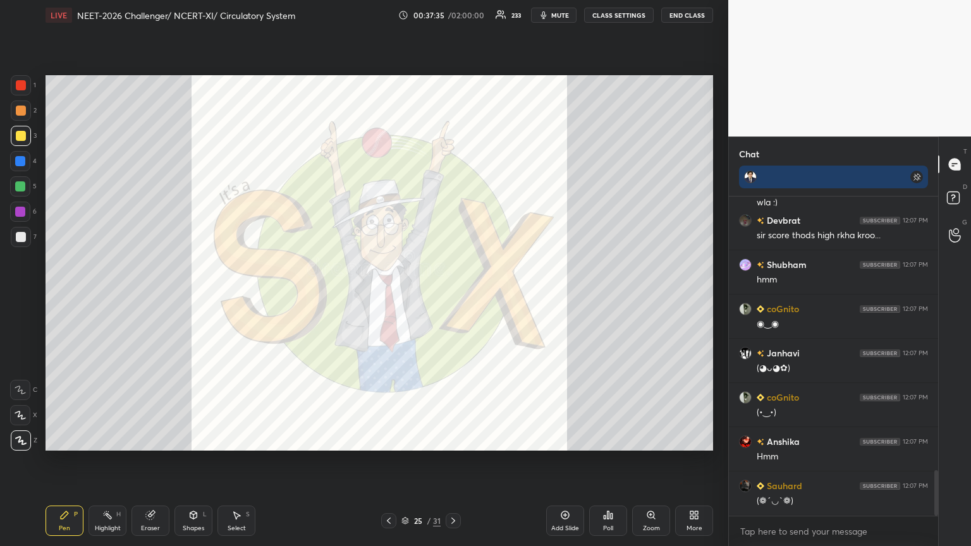
click at [453, 297] on div "Poll" at bounding box center [608, 529] width 10 height 6
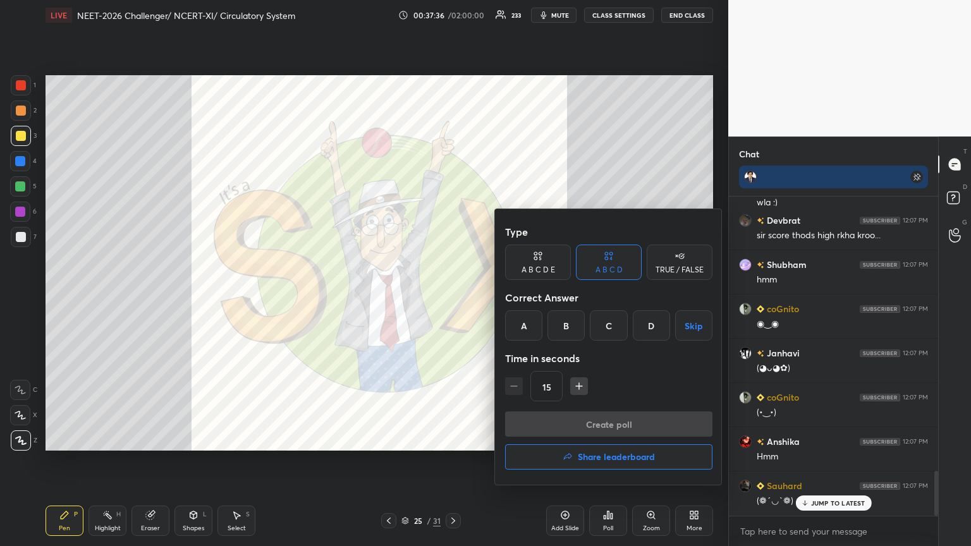
scroll to position [1958, 0]
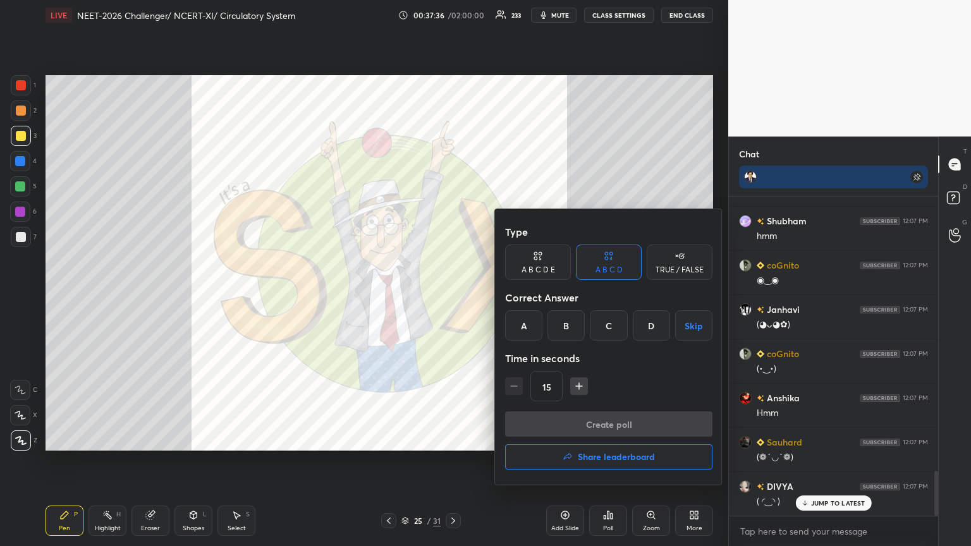
click at [453, 297] on h4 "Share leaderboard" at bounding box center [616, 457] width 77 height 9
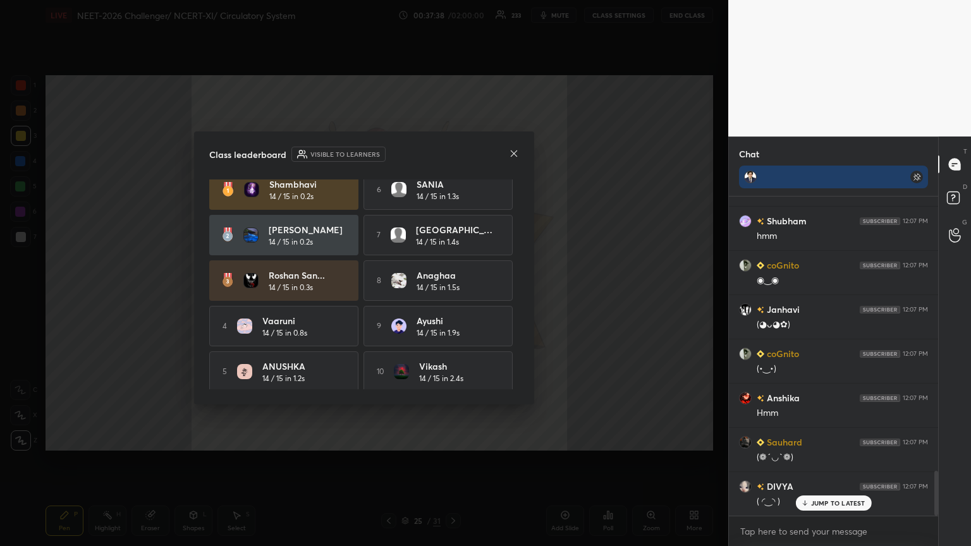
scroll to position [16, 0]
click at [453, 149] on icon at bounding box center [514, 154] width 10 height 10
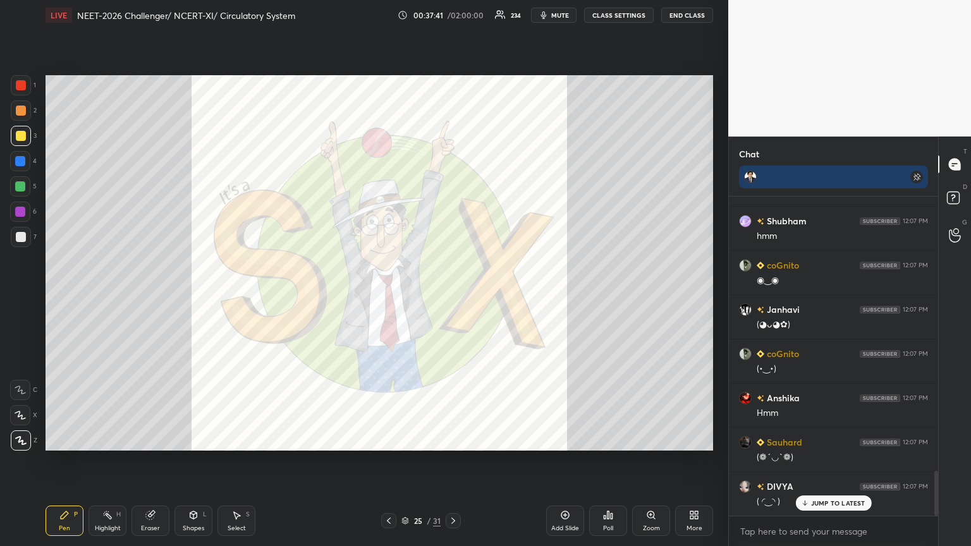
click at [453, 297] on p "JUMP TO LATEST" at bounding box center [838, 504] width 54 height 8
click at [453, 297] on icon at bounding box center [692, 517] width 3 height 3
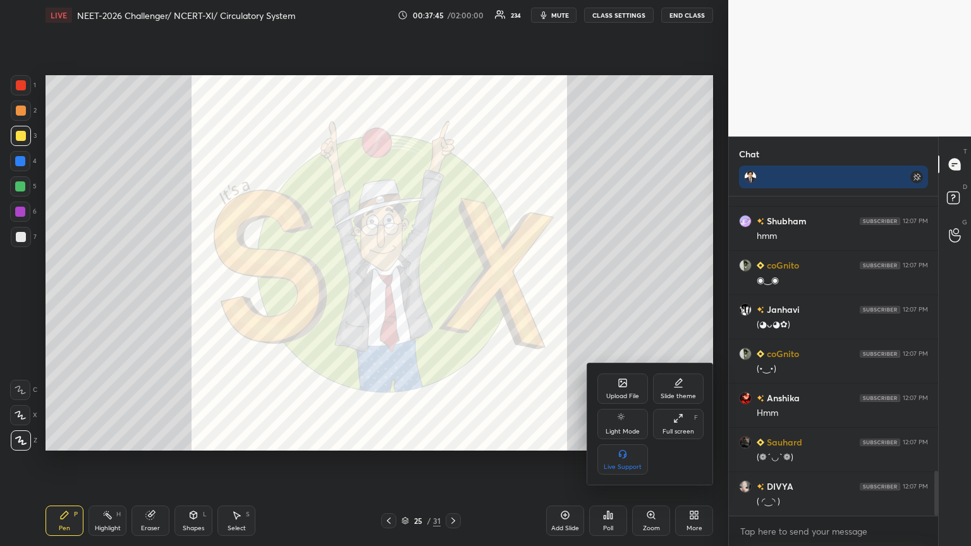
scroll to position [2003, 0]
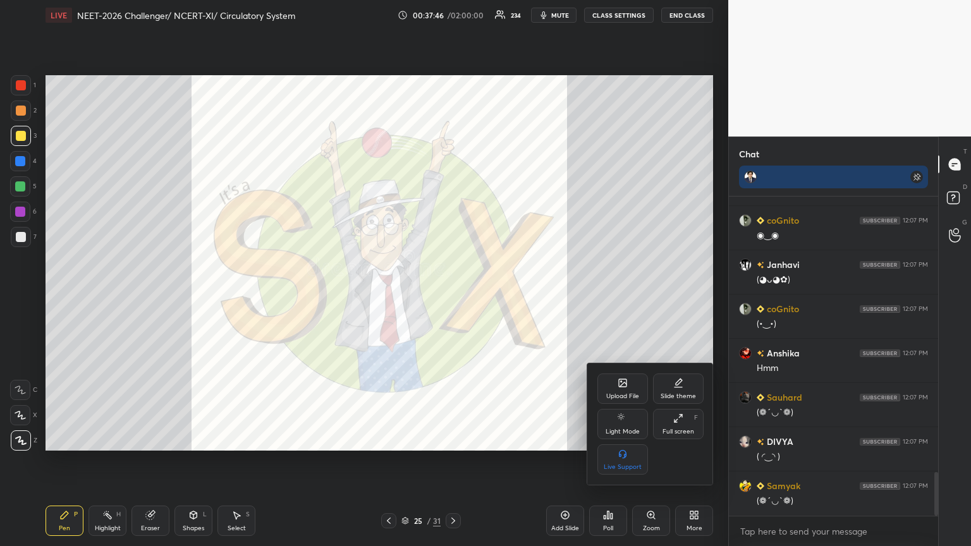
click at [453, 297] on icon at bounding box center [623, 383] width 10 height 10
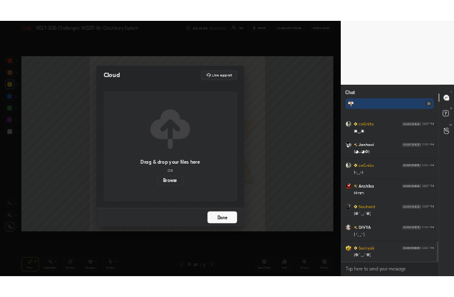
scroll to position [2046, 0]
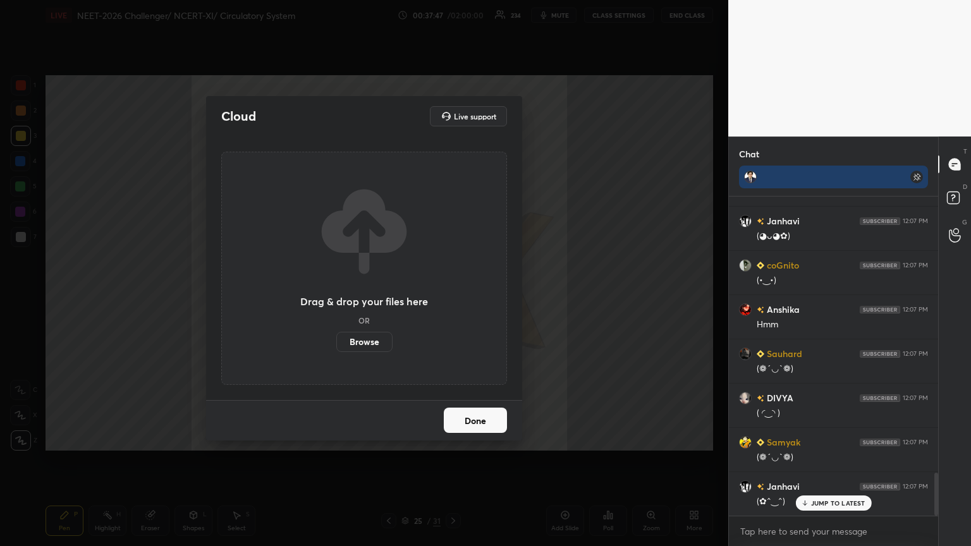
click at [377, 297] on label "Browse" at bounding box center [364, 342] width 56 height 20
click at [336, 297] on input "Browse" at bounding box center [336, 342] width 0 height 20
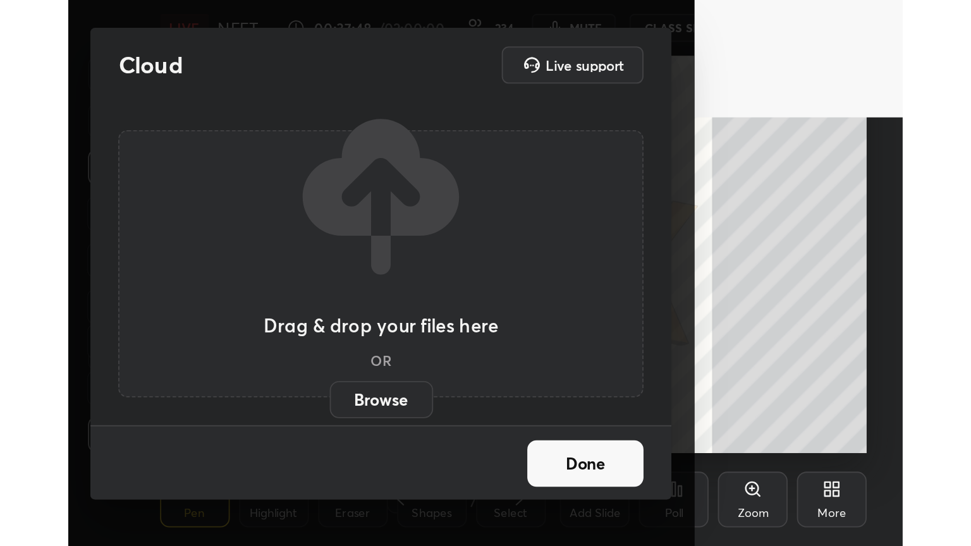
scroll to position [216, 403]
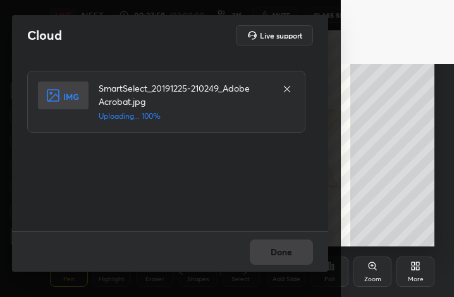
click at [283, 258] on div "Done" at bounding box center [170, 251] width 316 height 40
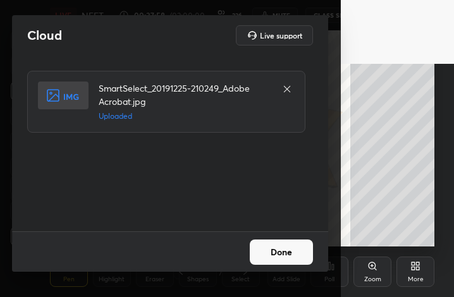
click at [281, 259] on button "Done" at bounding box center [281, 252] width 63 height 25
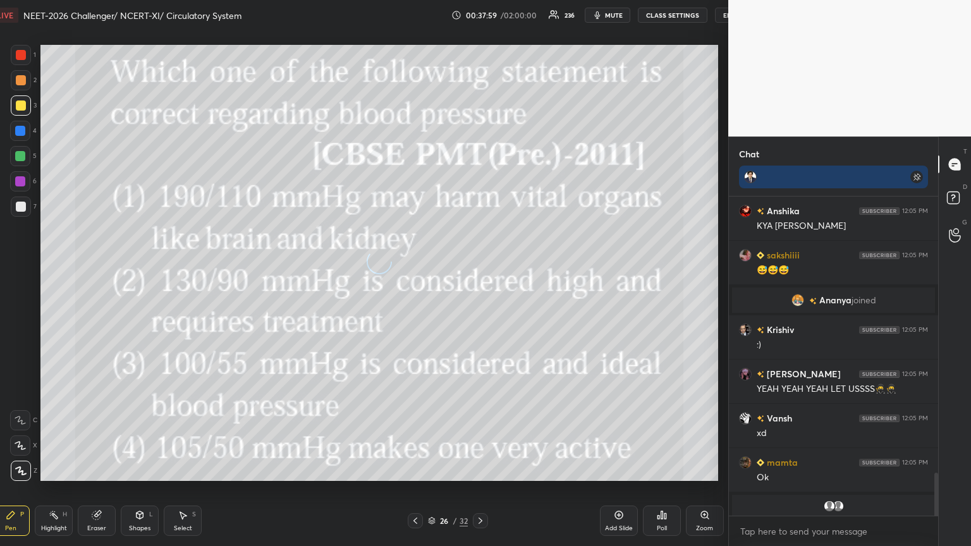
scroll to position [0, 0]
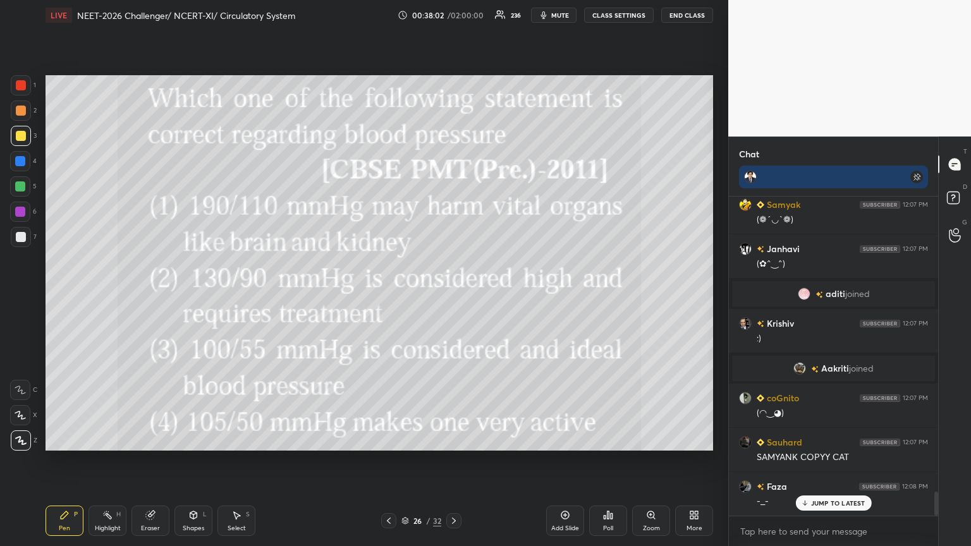
click at [453, 14] on span "mute" at bounding box center [560, 15] width 18 height 9
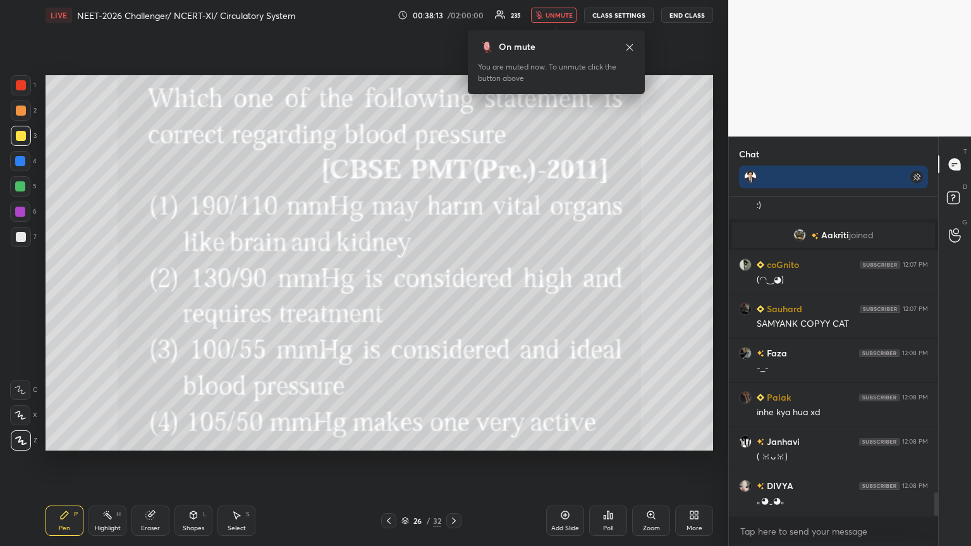
click at [453, 297] on div "Poll" at bounding box center [608, 521] width 38 height 30
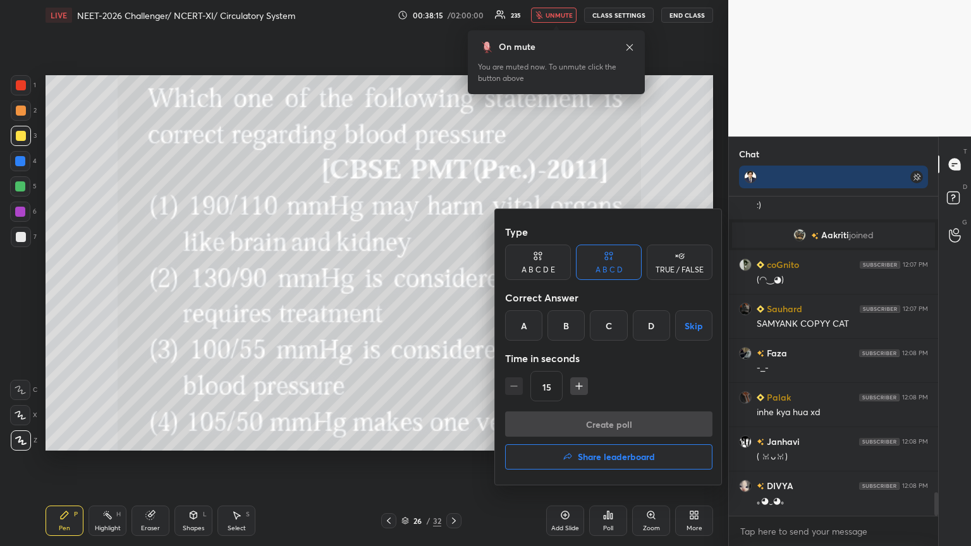
click at [453, 297] on div "A" at bounding box center [523, 326] width 37 height 30
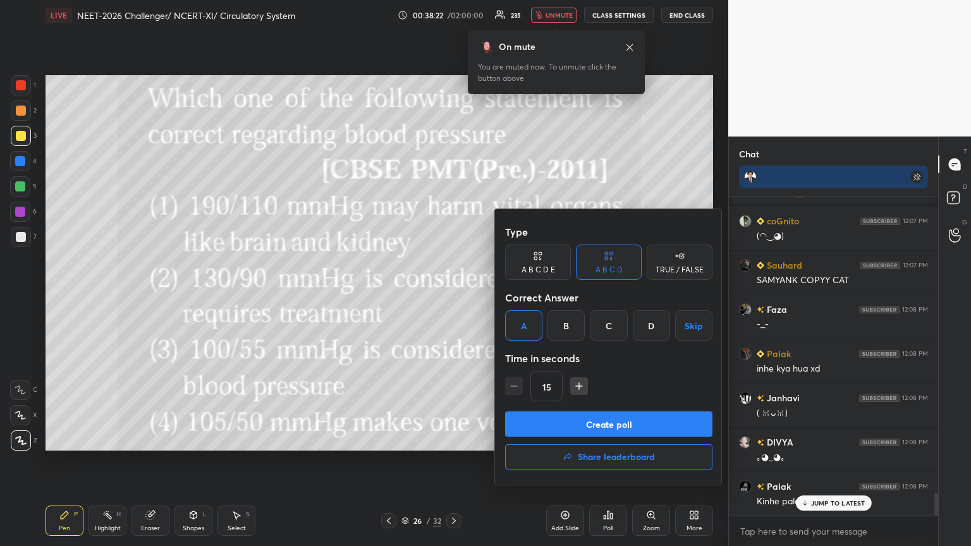
click at [453, 297] on button "Create poll" at bounding box center [608, 424] width 207 height 25
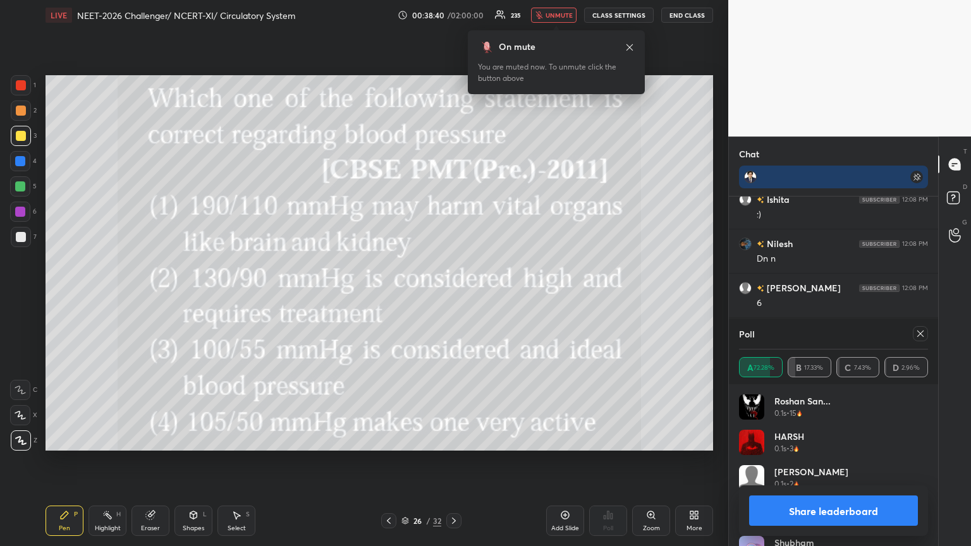
click at [453, 297] on button "Share leaderboard" at bounding box center [833, 511] width 169 height 30
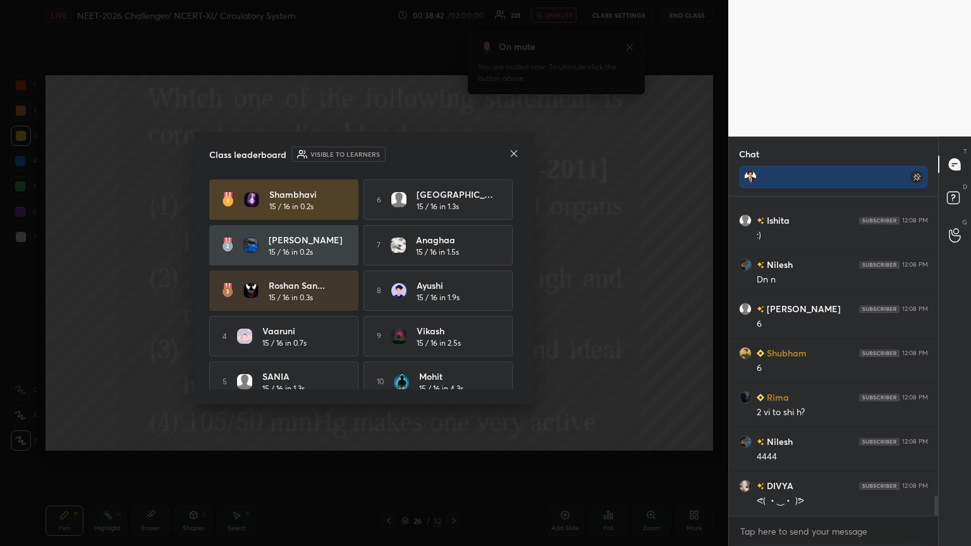
click at [453, 152] on icon at bounding box center [514, 154] width 10 height 10
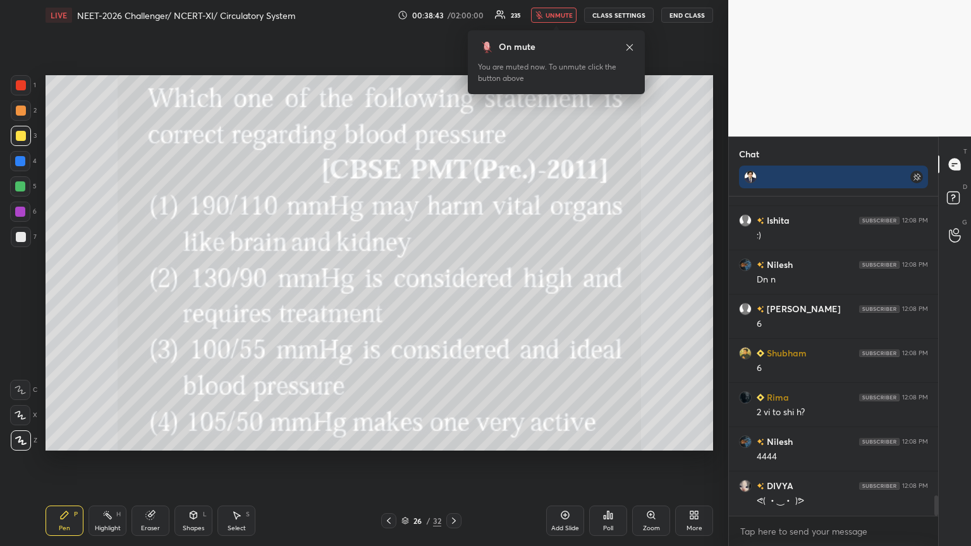
click at [390, 297] on icon at bounding box center [389, 521] width 10 height 10
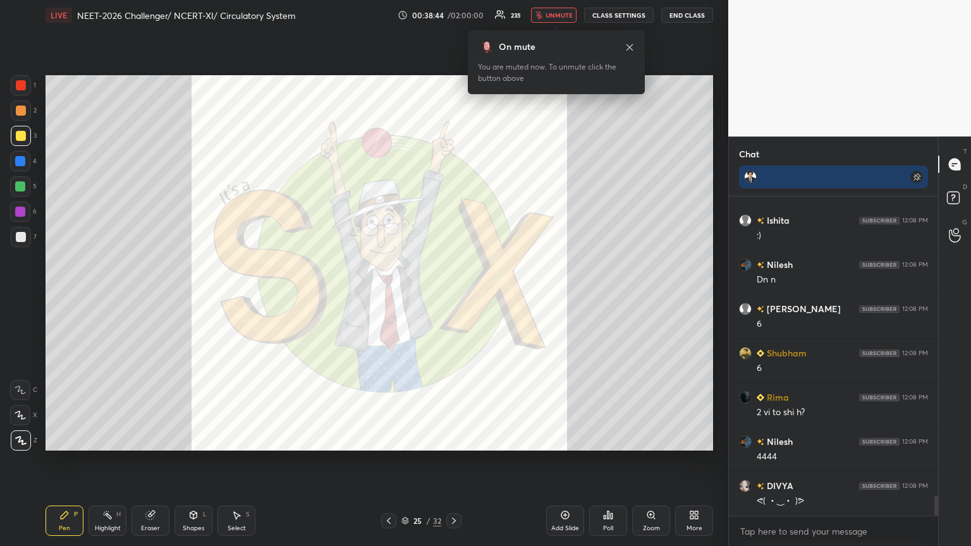
drag, startPoint x: 453, startPoint y: 521, endPoint x: 467, endPoint y: 521, distance: 13.3
click at [453, 297] on icon at bounding box center [454, 521] width 10 height 10
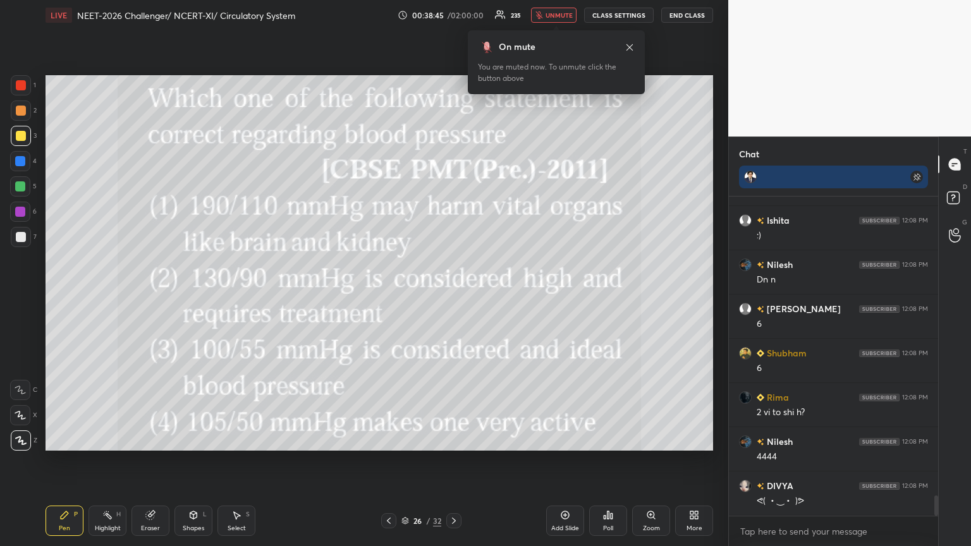
click at [453, 297] on icon at bounding box center [694, 515] width 10 height 10
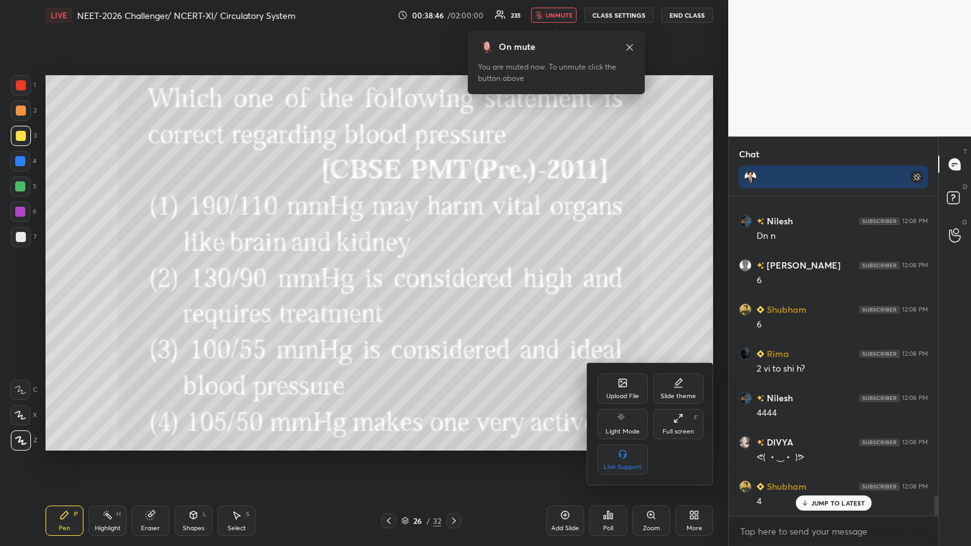
click at [453, 297] on icon at bounding box center [623, 383] width 10 height 10
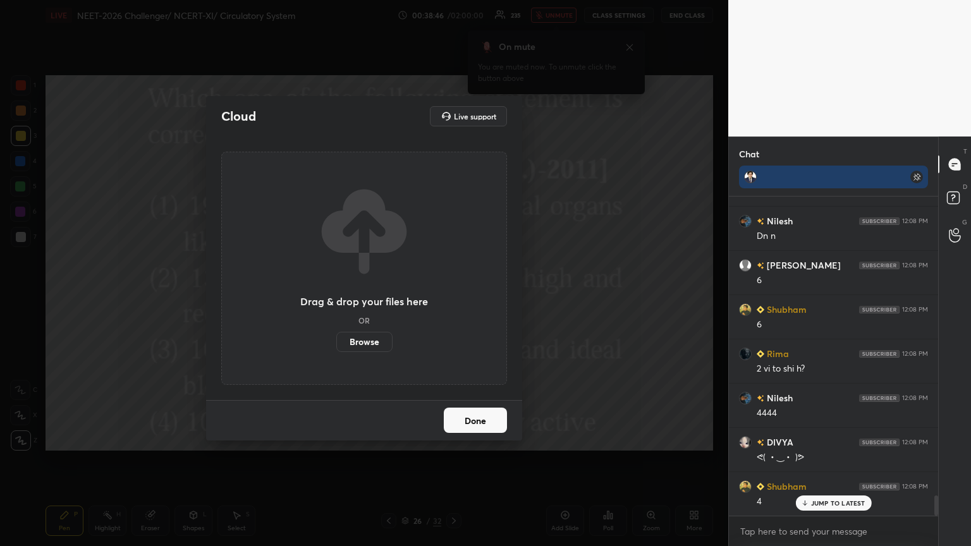
drag, startPoint x: 361, startPoint y: 340, endPoint x: 359, endPoint y: 261, distance: 79.1
click at [359, 297] on label "Browse" at bounding box center [364, 342] width 56 height 20
click at [336, 297] on input "Browse" at bounding box center [336, 342] width 0 height 20
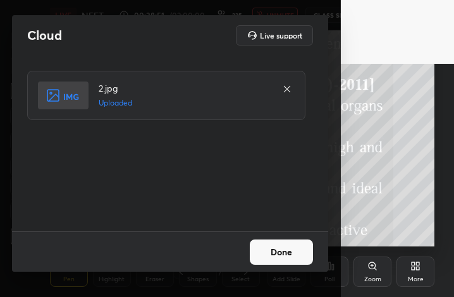
click at [278, 251] on div "Done" at bounding box center [170, 251] width 316 height 40
click at [282, 255] on button "Done" at bounding box center [281, 252] width 63 height 25
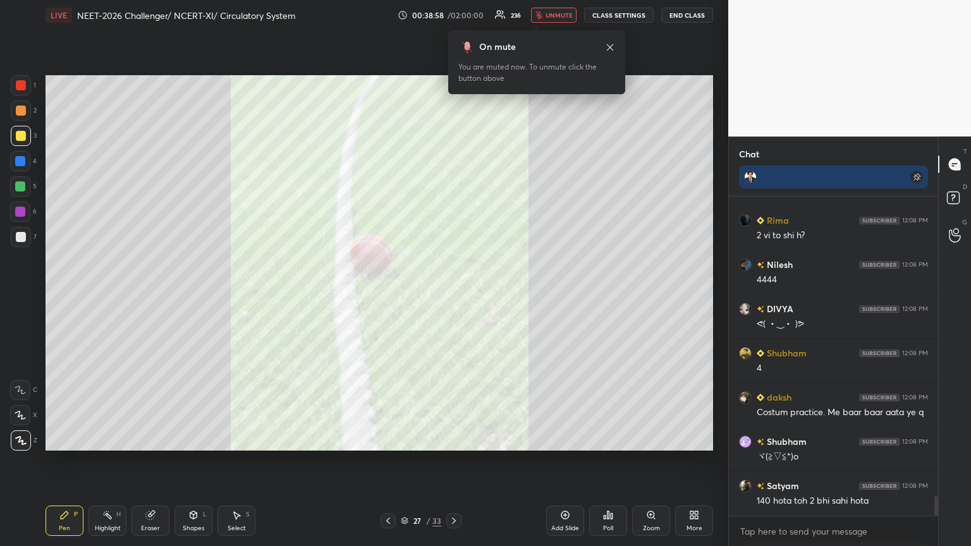
click at [453, 297] on div "More" at bounding box center [694, 521] width 38 height 30
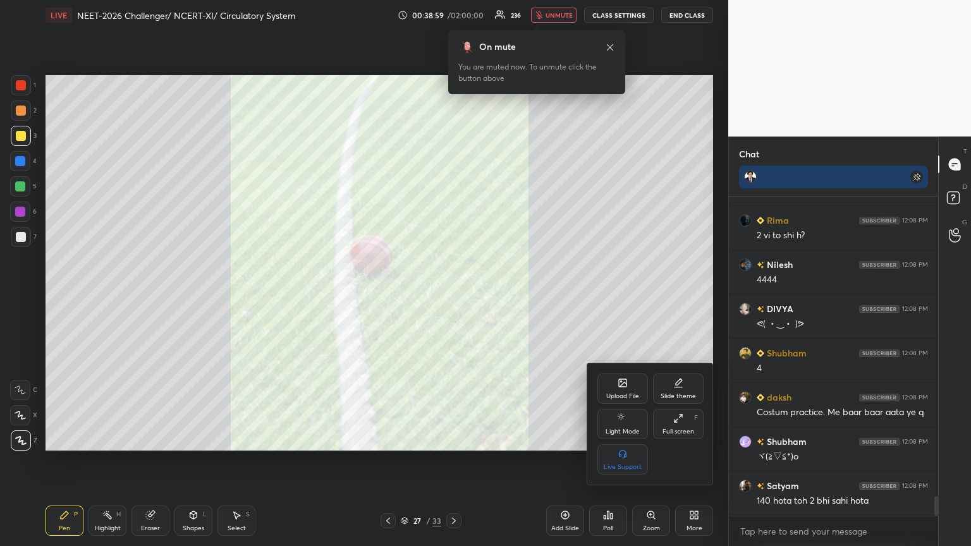
click at [453, 297] on icon at bounding box center [623, 385] width 7 height 4
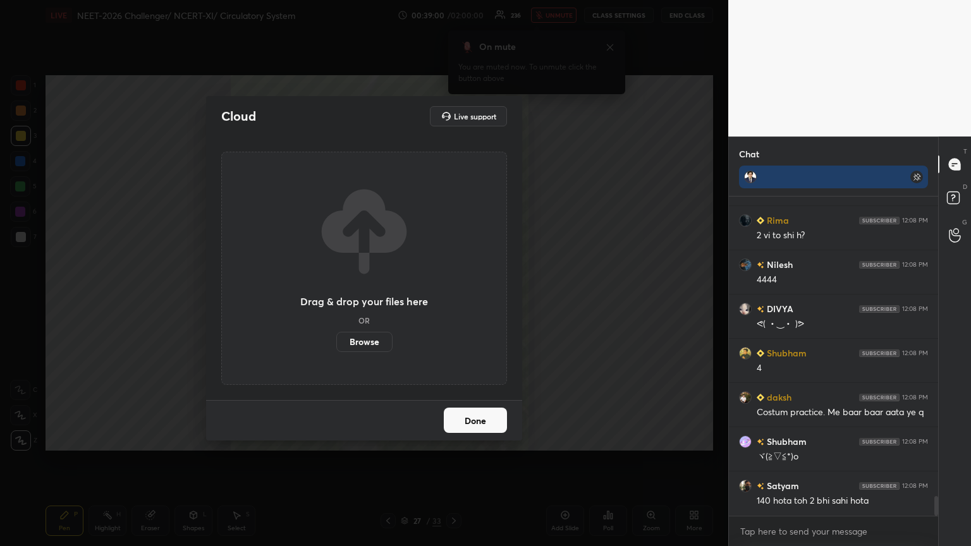
drag, startPoint x: 374, startPoint y: 341, endPoint x: 372, endPoint y: 265, distance: 76.5
click at [374, 297] on label "Browse" at bounding box center [364, 342] width 56 height 20
click at [336, 297] on input "Browse" at bounding box center [336, 342] width 0 height 20
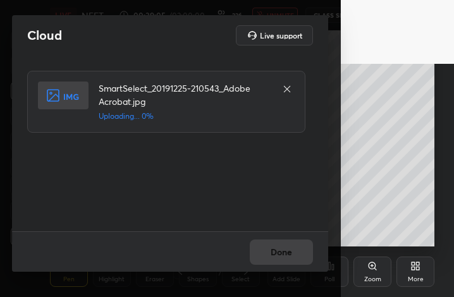
click at [33, 63] on div "SmartSelect_20191225-210543_Adobe Acrobat.jpg Uploading... 0%" at bounding box center [170, 144] width 316 height 176
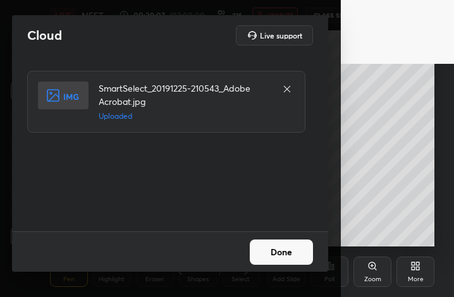
click at [290, 256] on button "Done" at bounding box center [281, 252] width 63 height 25
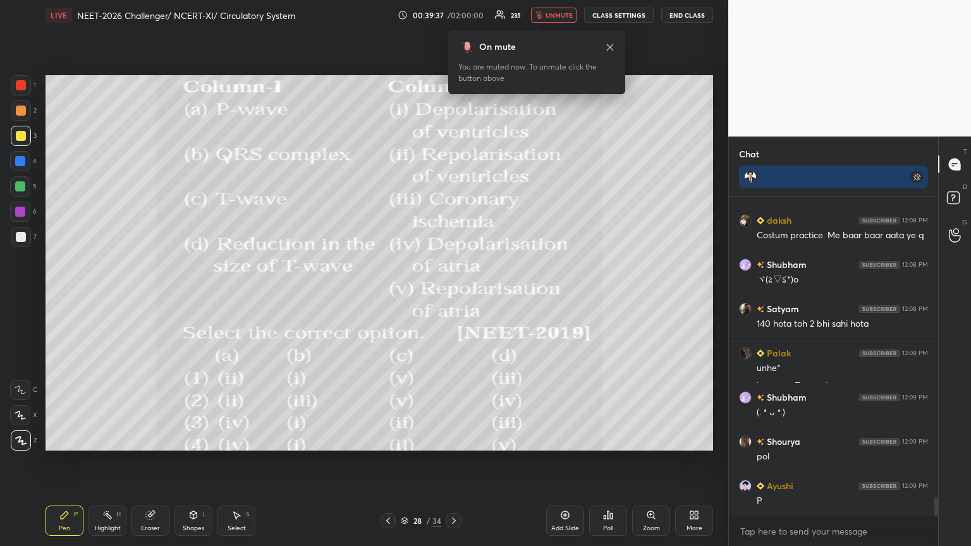
click at [453, 297] on div "Poll" at bounding box center [608, 521] width 38 height 30
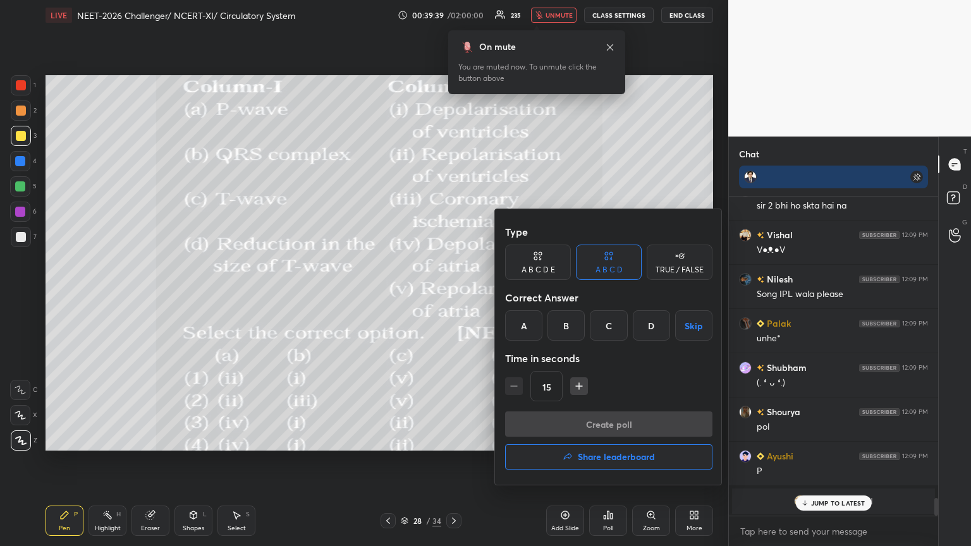
click at [453, 297] on div "C" at bounding box center [608, 326] width 37 height 30
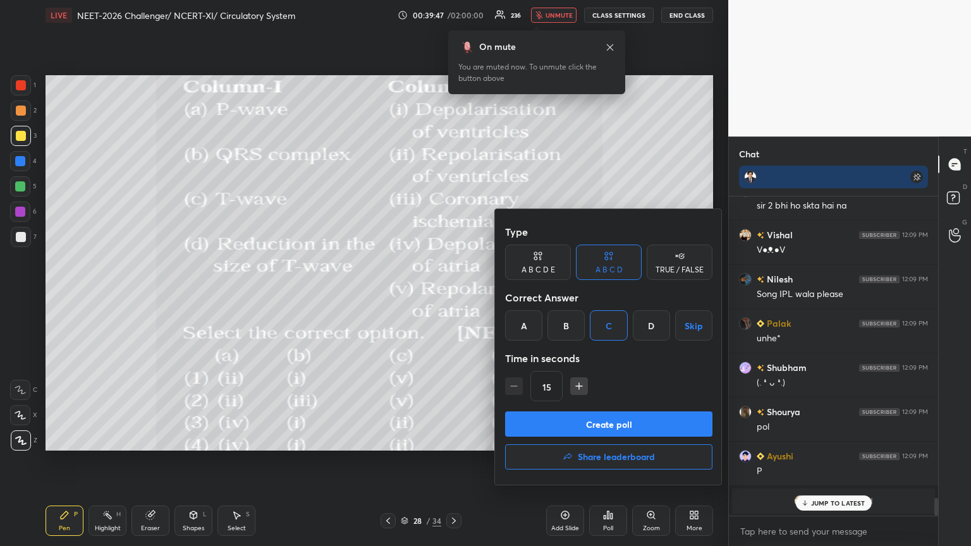
click at [453, 297] on button "Create poll" at bounding box center [608, 424] width 207 height 25
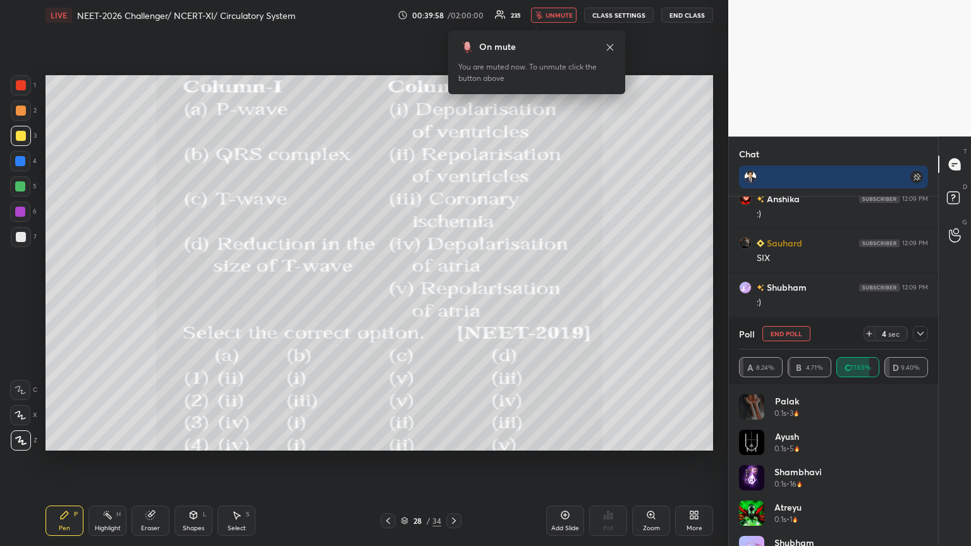
scroll to position [4791, 0]
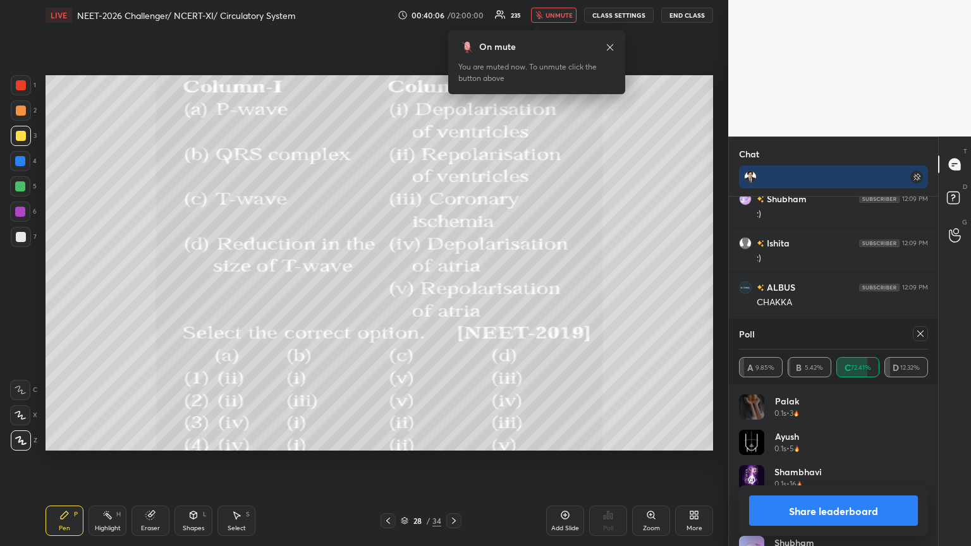
click at [453, 297] on button "Share leaderboard" at bounding box center [833, 511] width 169 height 30
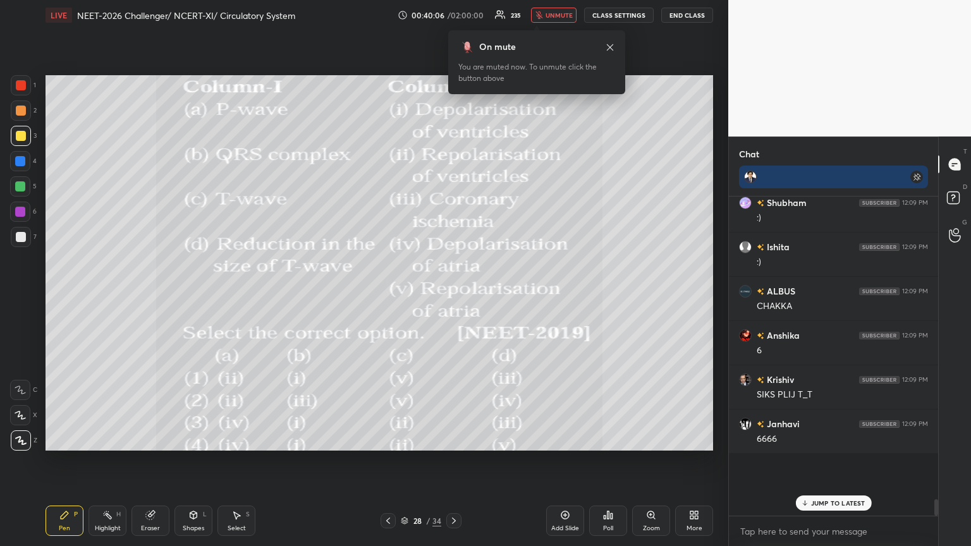
scroll to position [301, 206]
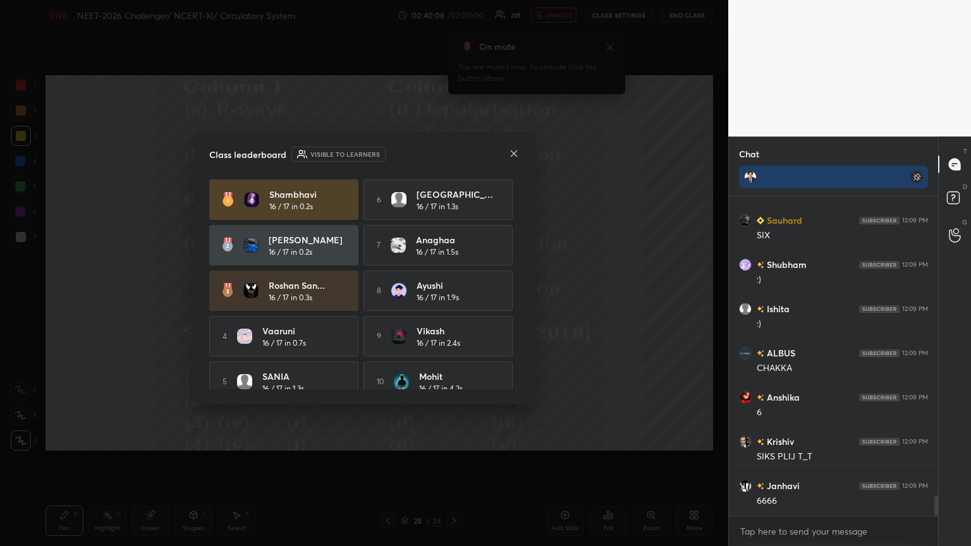
click at [453, 152] on icon at bounding box center [514, 154] width 10 height 10
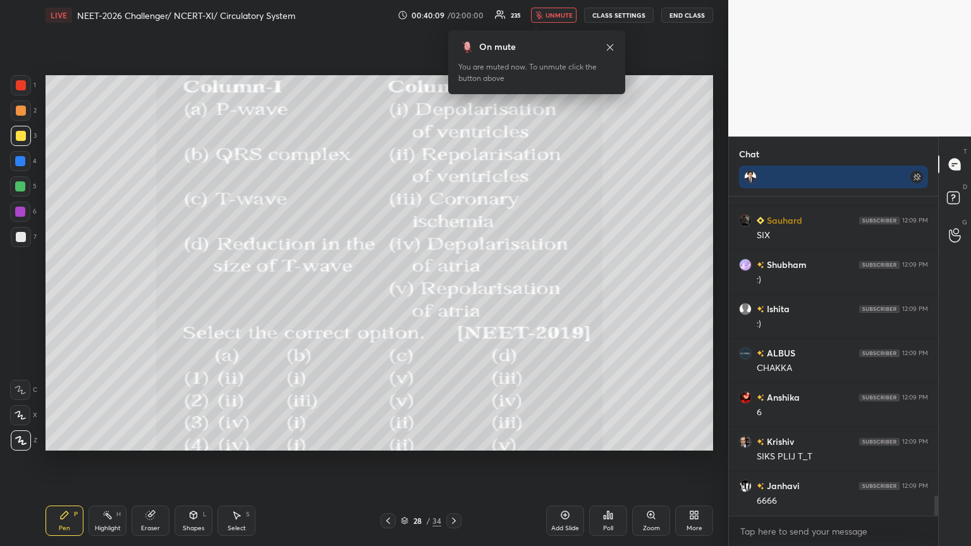
click at [387, 297] on icon at bounding box center [388, 521] width 10 height 10
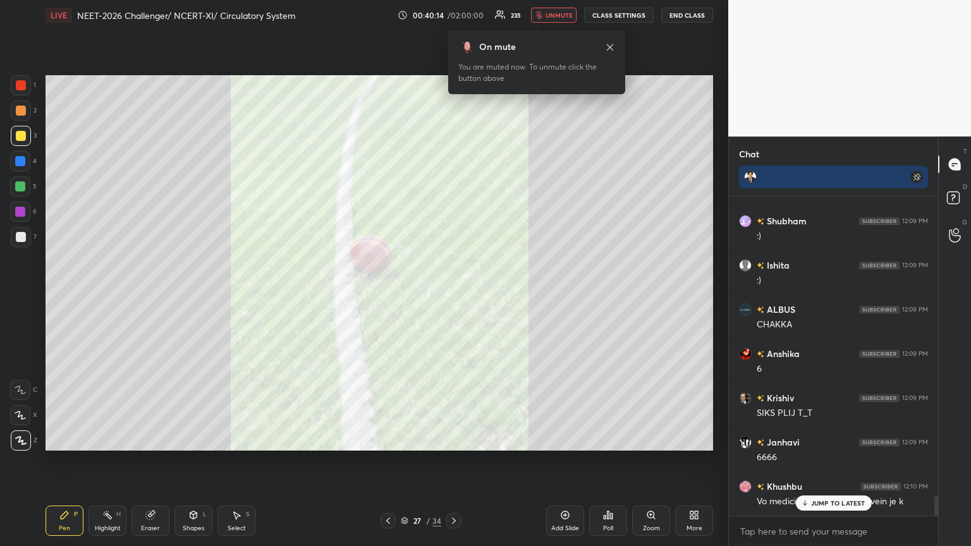
click at [453, 297] on icon at bounding box center [454, 521] width 10 height 10
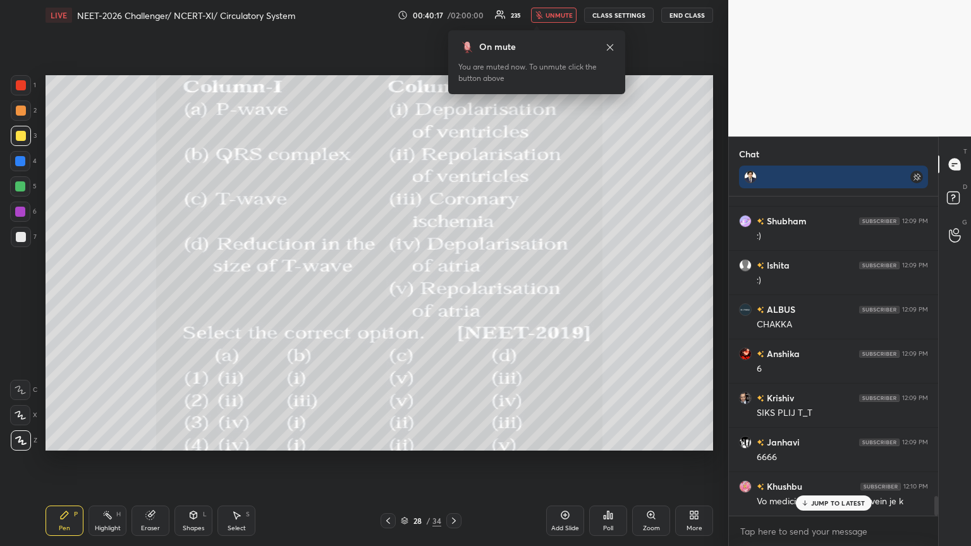
click at [453, 297] on div "More" at bounding box center [694, 521] width 38 height 30
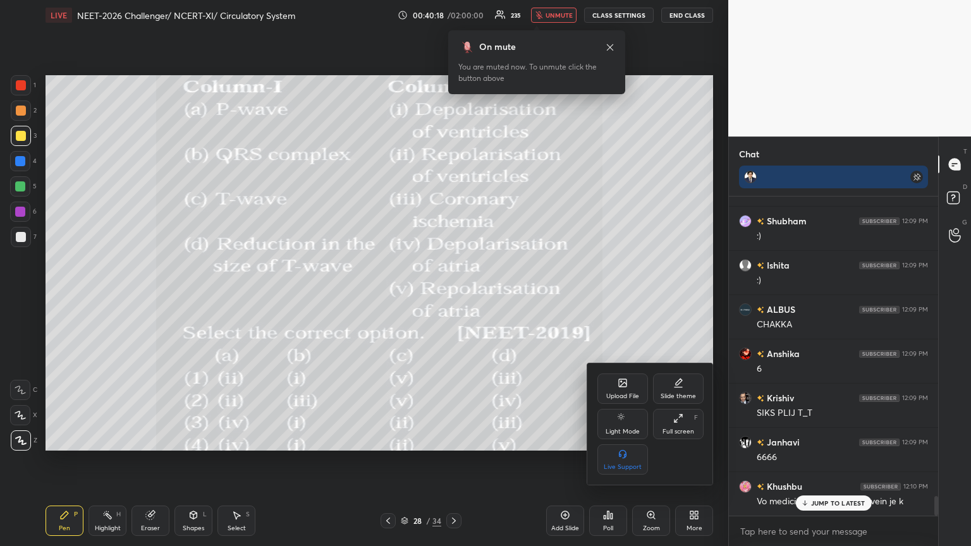
click at [453, 297] on icon at bounding box center [623, 383] width 8 height 8
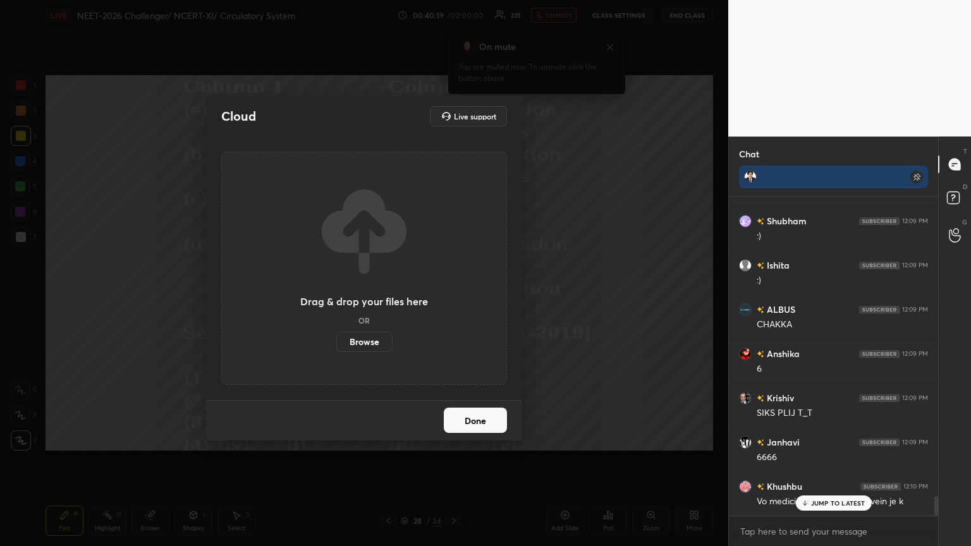
click at [373, 297] on label "Browse" at bounding box center [364, 342] width 56 height 20
click at [336, 297] on input "Browse" at bounding box center [336, 342] width 0 height 20
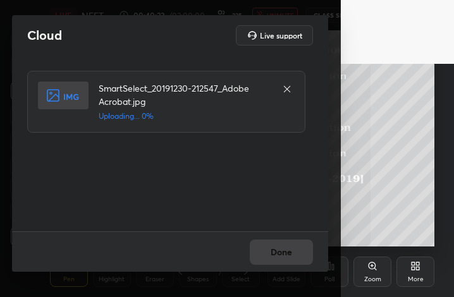
click at [108, 99] on h4 "SmartSelect_20191230-212547_Adobe Acrobat.jpg" at bounding box center [184, 95] width 171 height 27
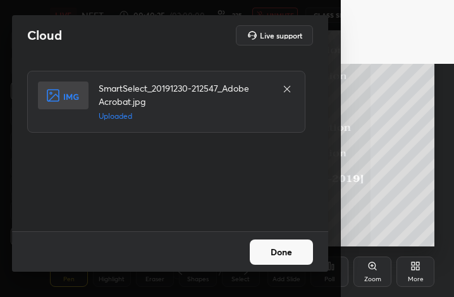
click at [295, 255] on button "Done" at bounding box center [281, 252] width 63 height 25
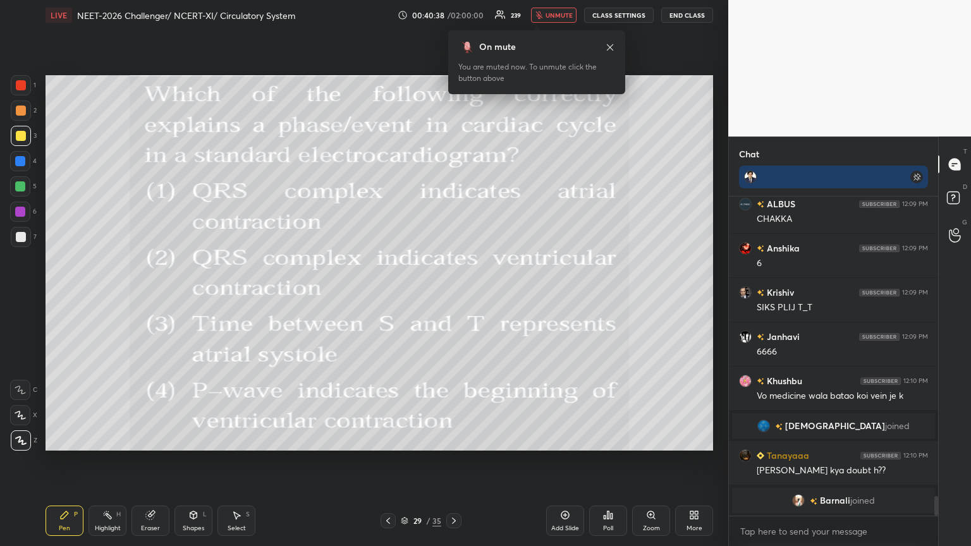
click at [453, 297] on div "Poll" at bounding box center [608, 521] width 38 height 30
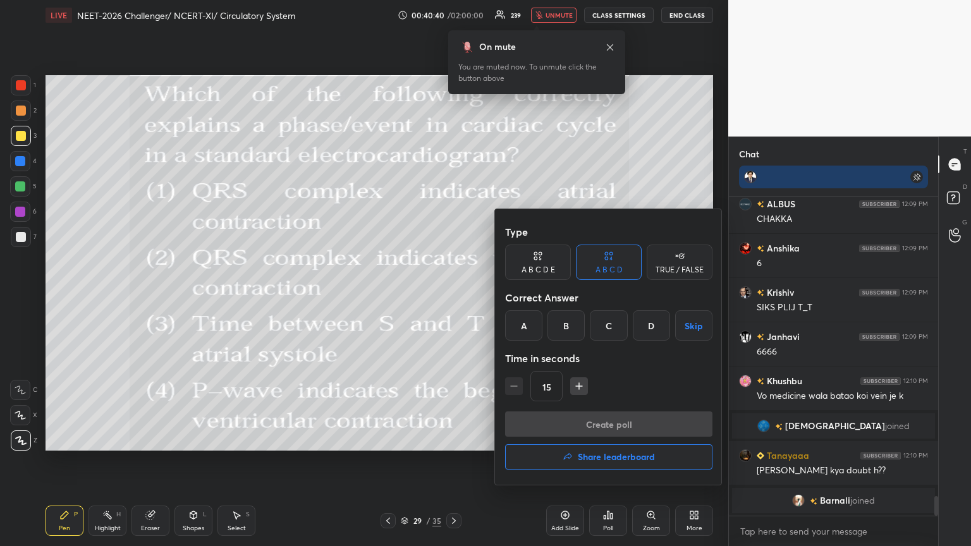
click at [453, 297] on div "B" at bounding box center [566, 326] width 37 height 30
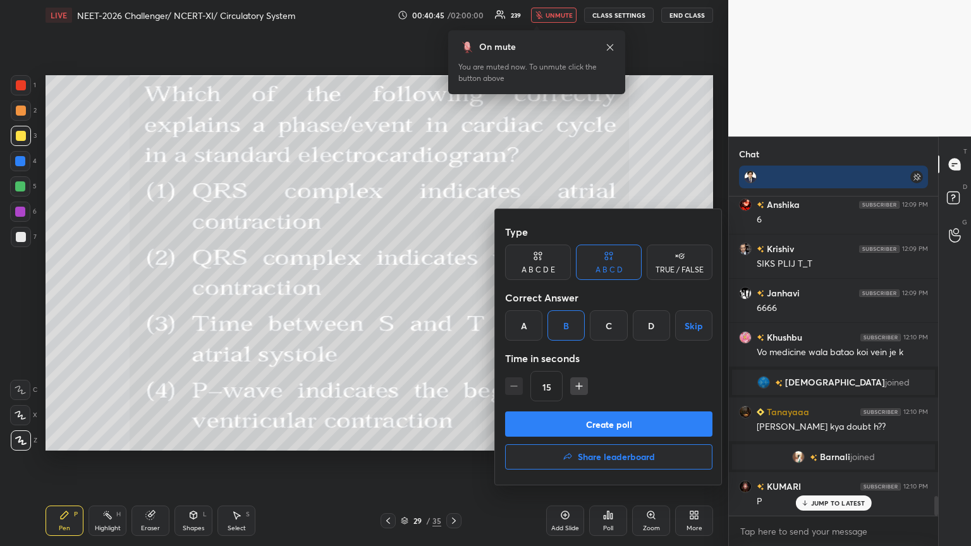
click at [453, 297] on button "Create poll" at bounding box center [608, 424] width 207 height 25
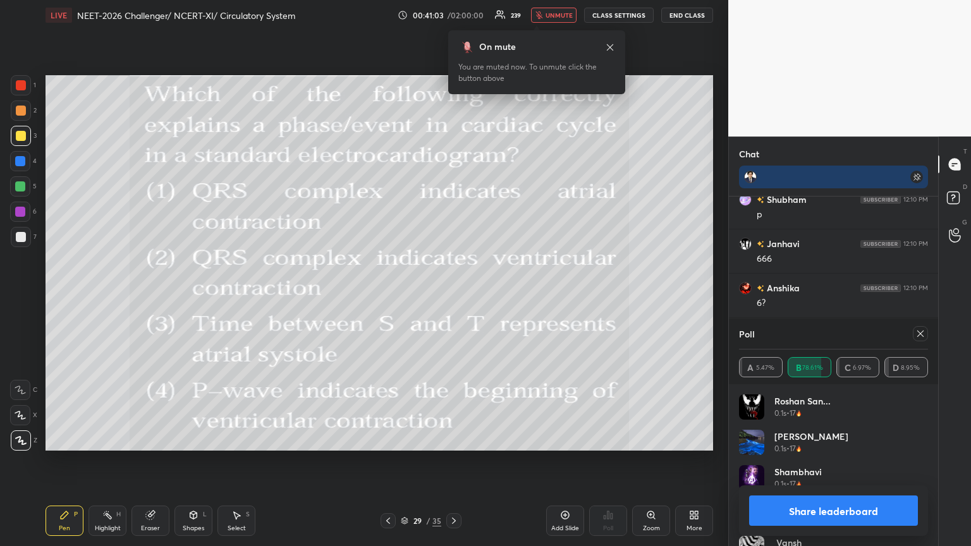
click at [453, 297] on button "Share leaderboard" at bounding box center [833, 511] width 169 height 30
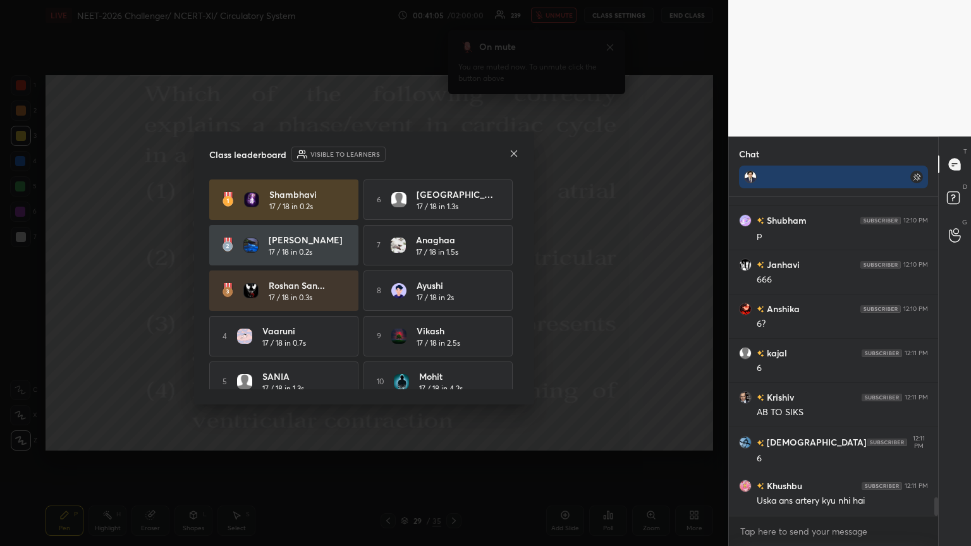
click at [453, 155] on icon at bounding box center [514, 154] width 10 height 10
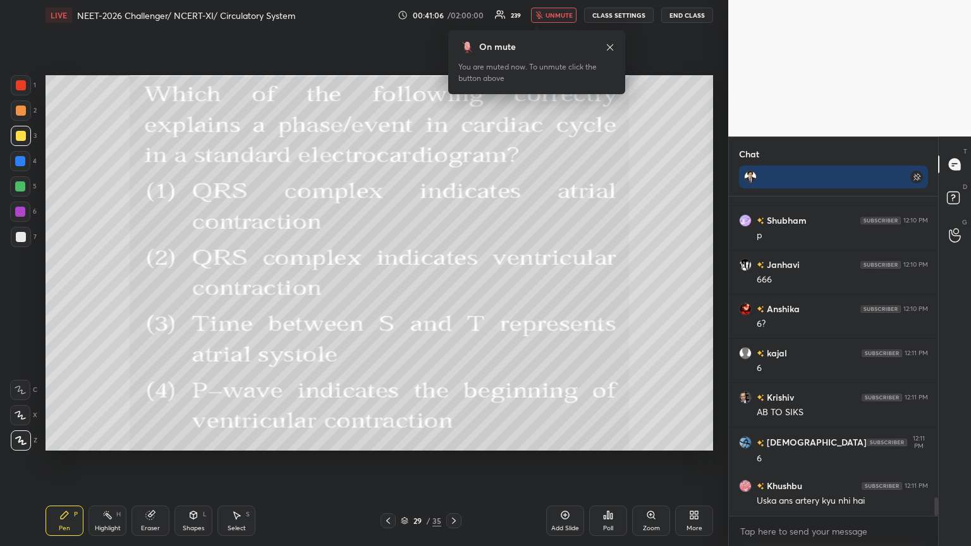
click at [453, 297] on icon at bounding box center [694, 515] width 10 height 10
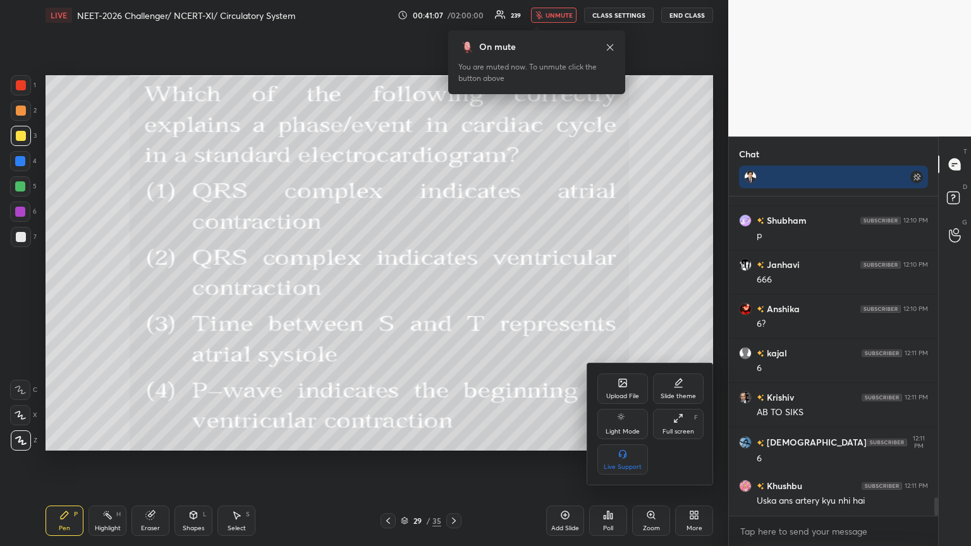
click at [453, 297] on div "Upload File" at bounding box center [623, 389] width 51 height 30
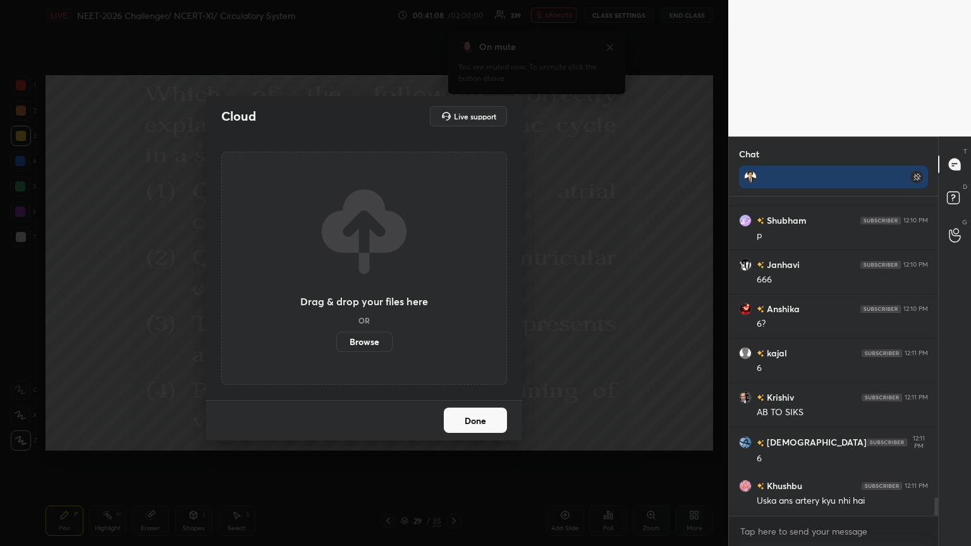
drag, startPoint x: 373, startPoint y: 341, endPoint x: 372, endPoint y: 263, distance: 78.4
click at [372, 297] on label "Browse" at bounding box center [364, 342] width 56 height 20
click at [336, 297] on input "Browse" at bounding box center [336, 342] width 0 height 20
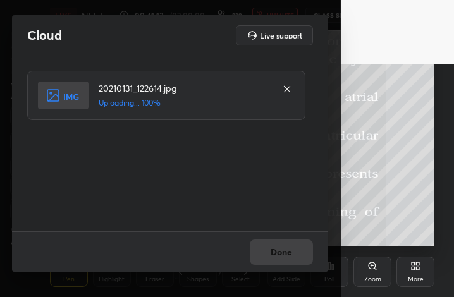
click at [275, 254] on button "Done" at bounding box center [281, 252] width 63 height 25
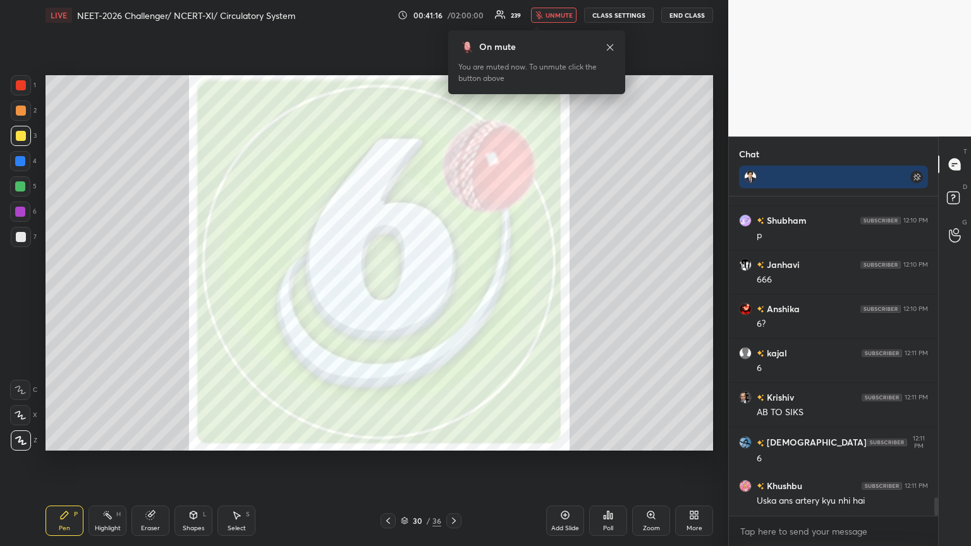
click at [388, 297] on icon at bounding box center [388, 521] width 10 height 10
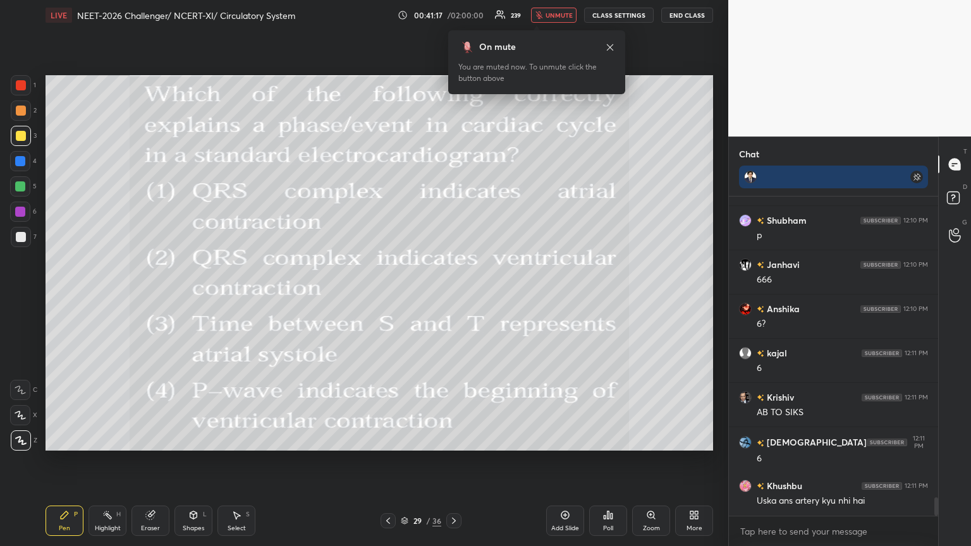
click at [390, 297] on icon at bounding box center [388, 521] width 4 height 6
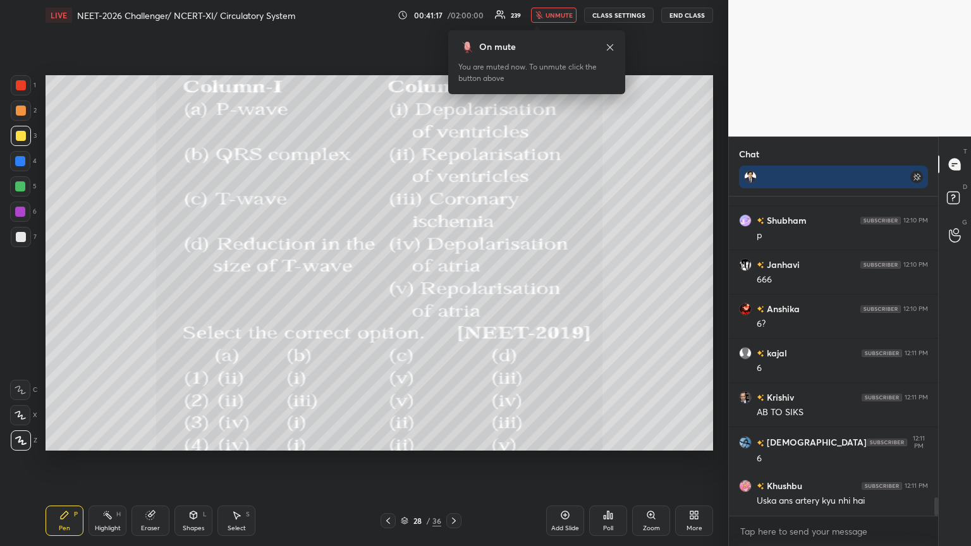
click at [388, 297] on icon at bounding box center [388, 521] width 10 height 10
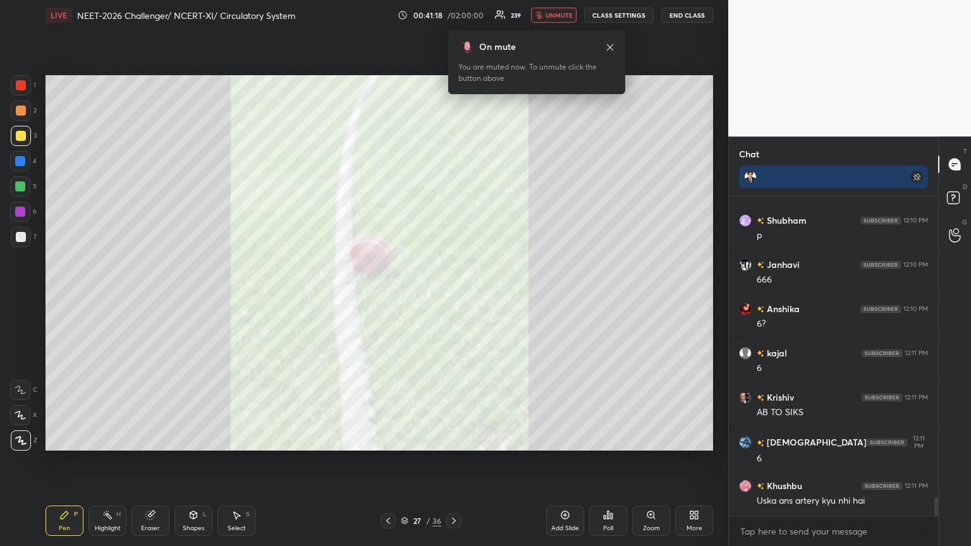
click at [452, 297] on icon at bounding box center [454, 521] width 10 height 10
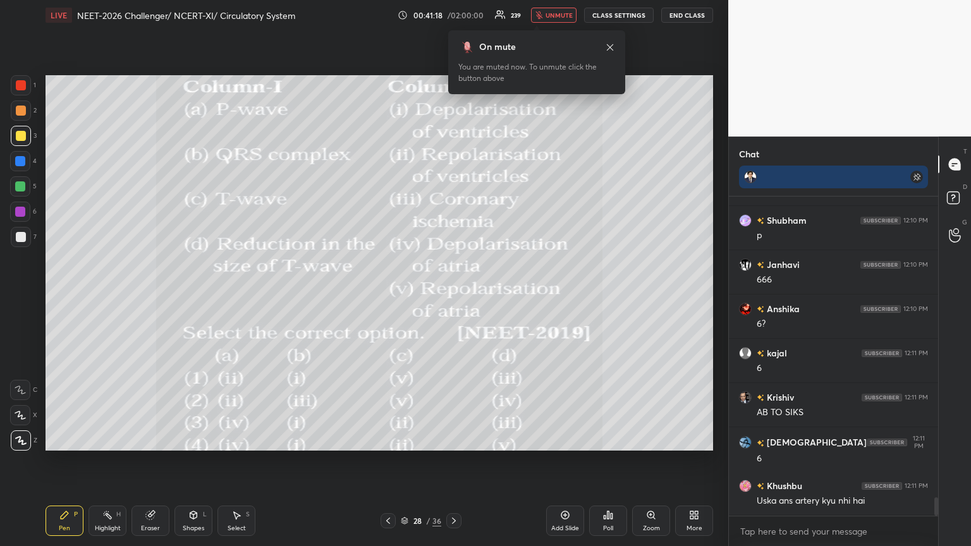
click at [452, 297] on icon at bounding box center [454, 521] width 4 height 6
click at [452, 297] on icon at bounding box center [454, 521] width 10 height 10
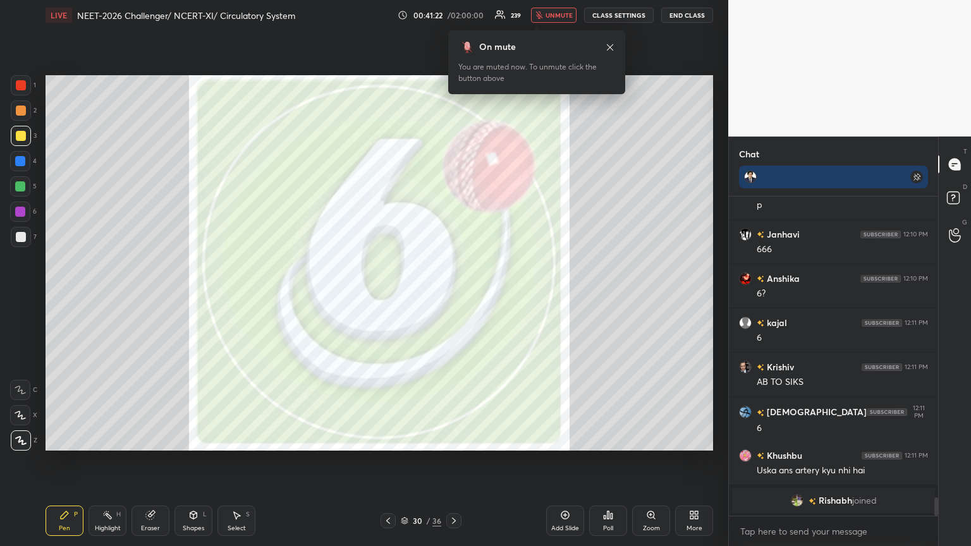
click at [453, 297] on div "More" at bounding box center [694, 521] width 38 height 30
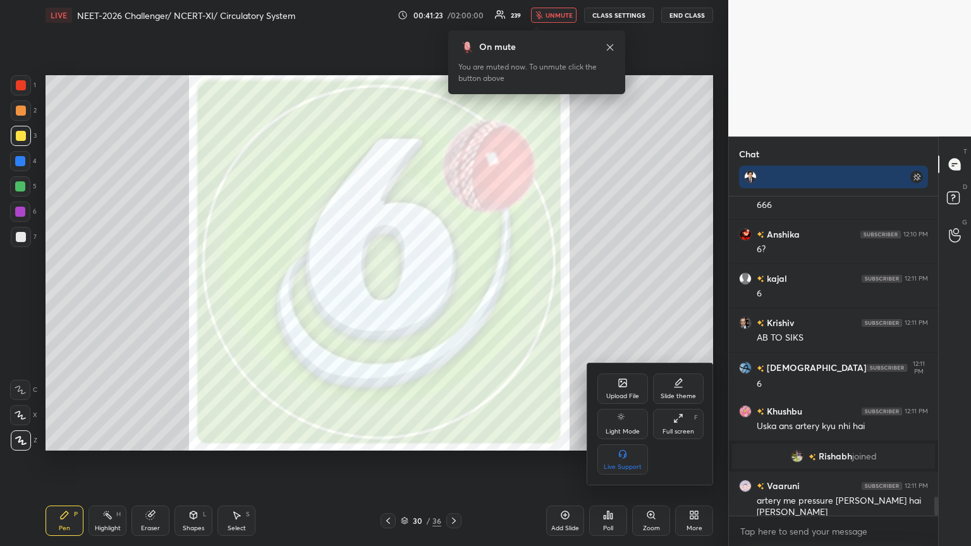
click at [453, 297] on icon at bounding box center [623, 383] width 8 height 8
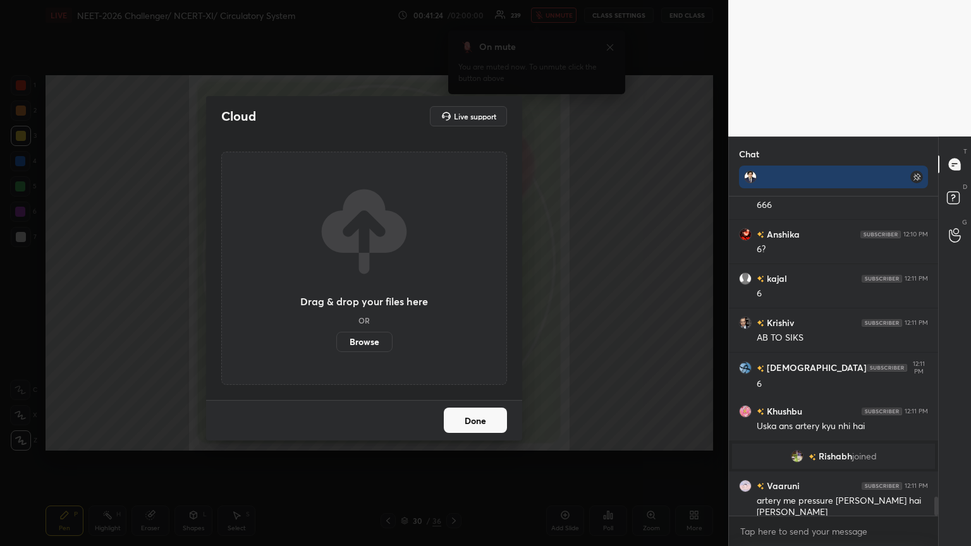
drag, startPoint x: 370, startPoint y: 338, endPoint x: 368, endPoint y: 262, distance: 75.9
click at [369, 297] on label "Browse" at bounding box center [364, 342] width 56 height 20
click at [336, 297] on input "Browse" at bounding box center [336, 342] width 0 height 20
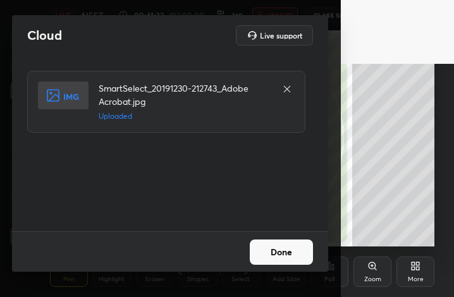
click at [278, 254] on button "Done" at bounding box center [281, 252] width 63 height 25
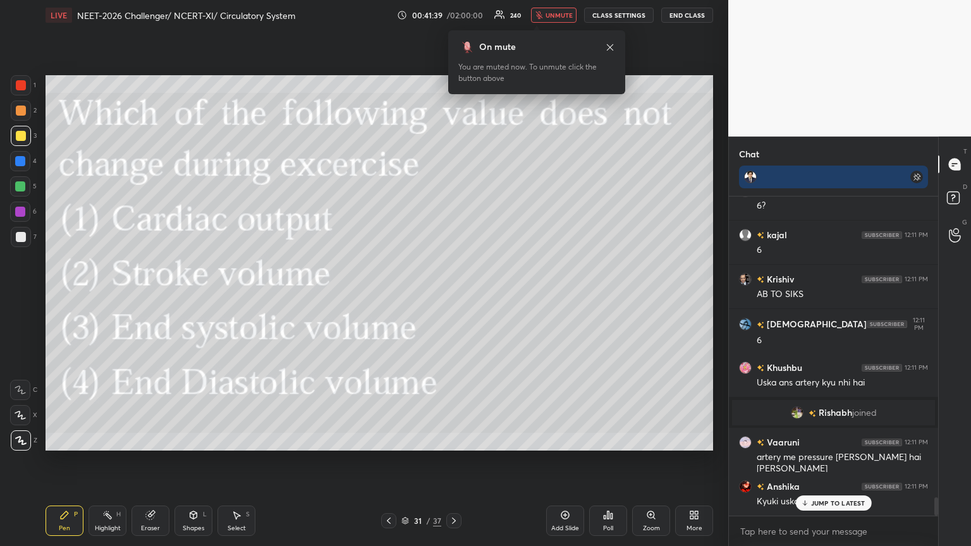
click at [453, 297] on div "Poll" at bounding box center [608, 521] width 38 height 30
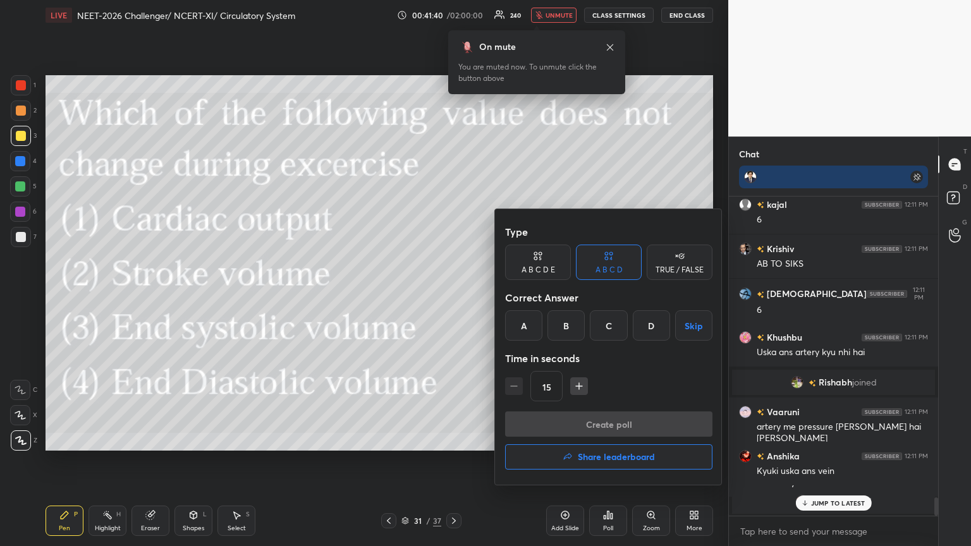
click at [453, 297] on div "D" at bounding box center [651, 326] width 37 height 30
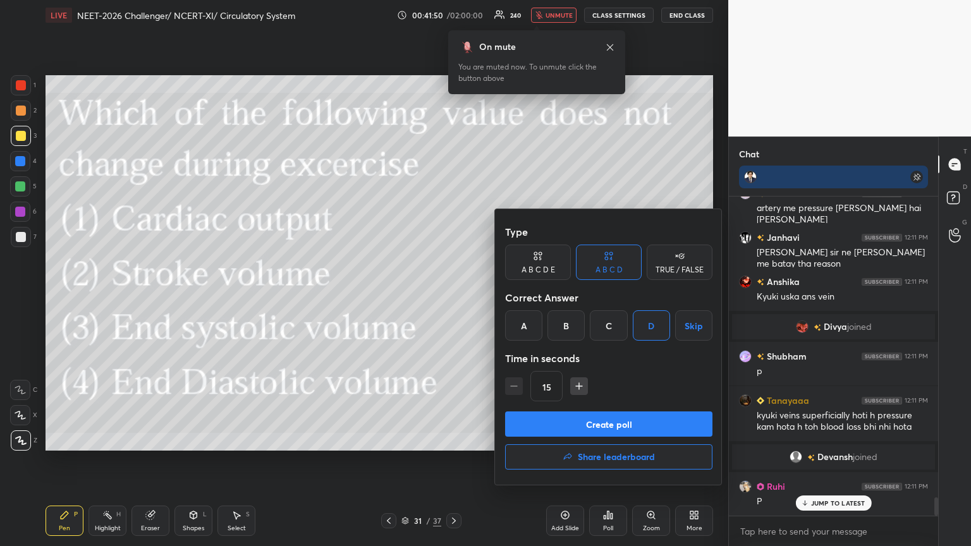
click at [453, 297] on button "Create poll" at bounding box center [608, 424] width 207 height 25
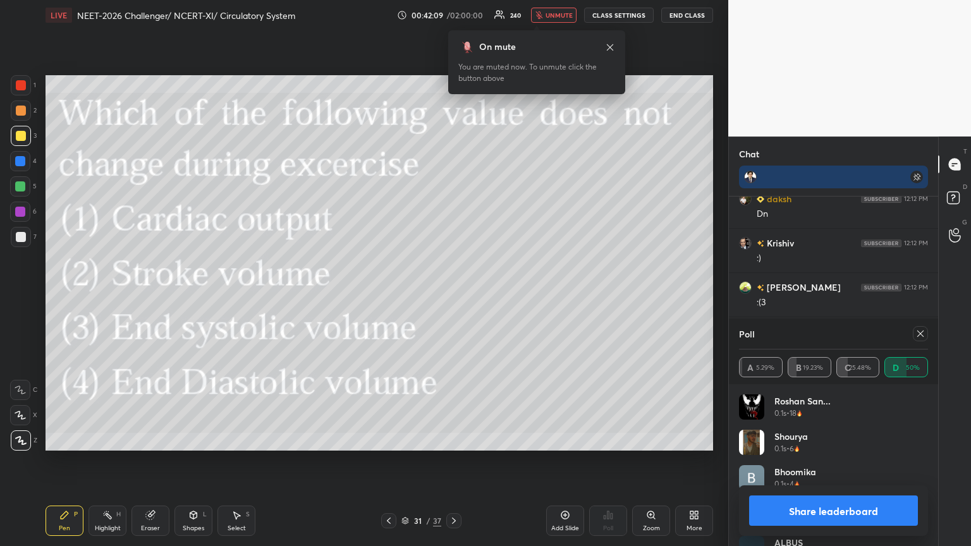
click at [453, 297] on button "Share leaderboard" at bounding box center [833, 511] width 169 height 30
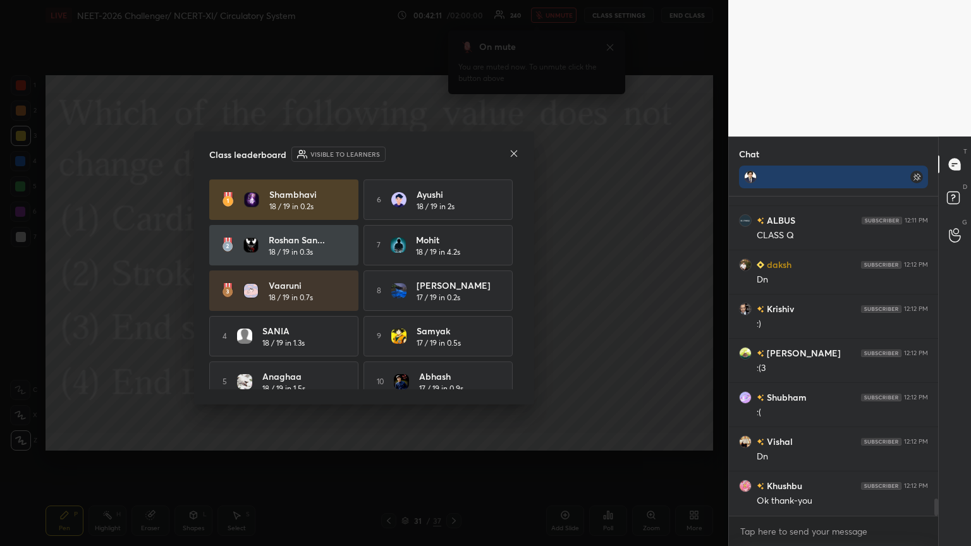
click at [453, 153] on icon at bounding box center [514, 154] width 10 height 10
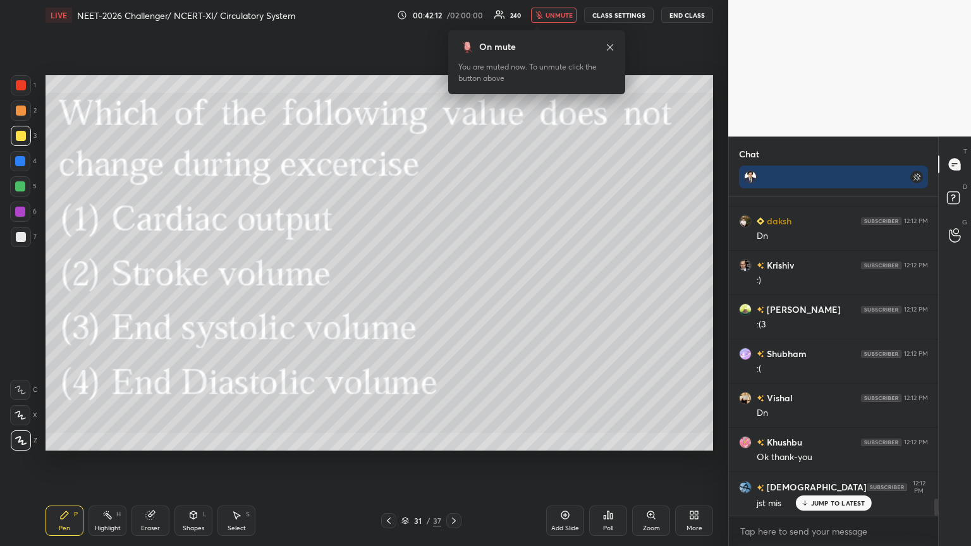
click at [390, 297] on icon at bounding box center [389, 521] width 10 height 10
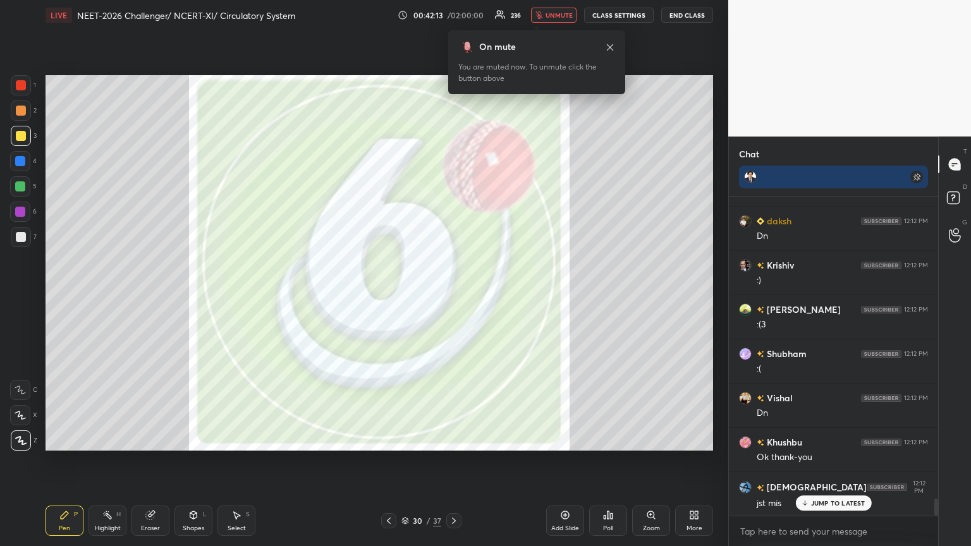
click at [453, 297] on icon at bounding box center [454, 521] width 10 height 10
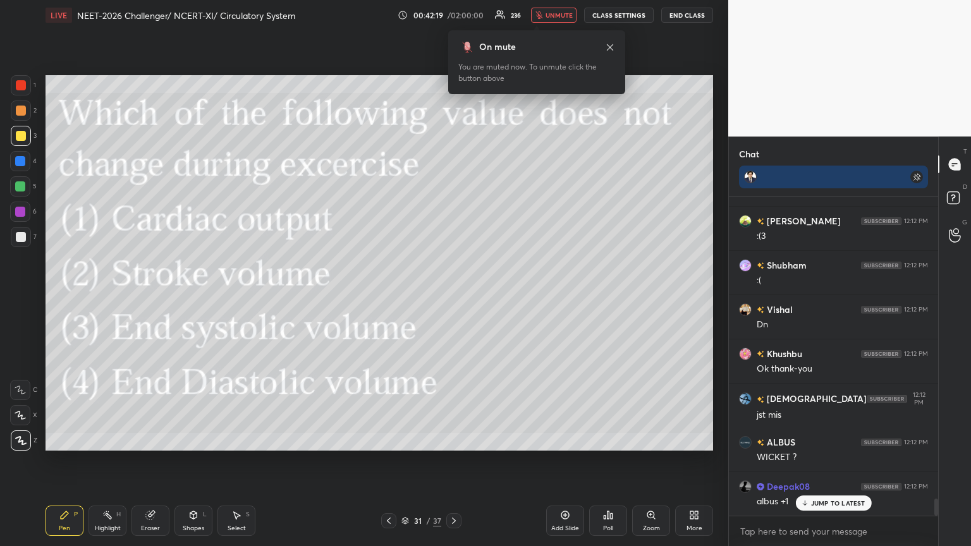
click at [453, 297] on div "Poll" at bounding box center [608, 521] width 38 height 30
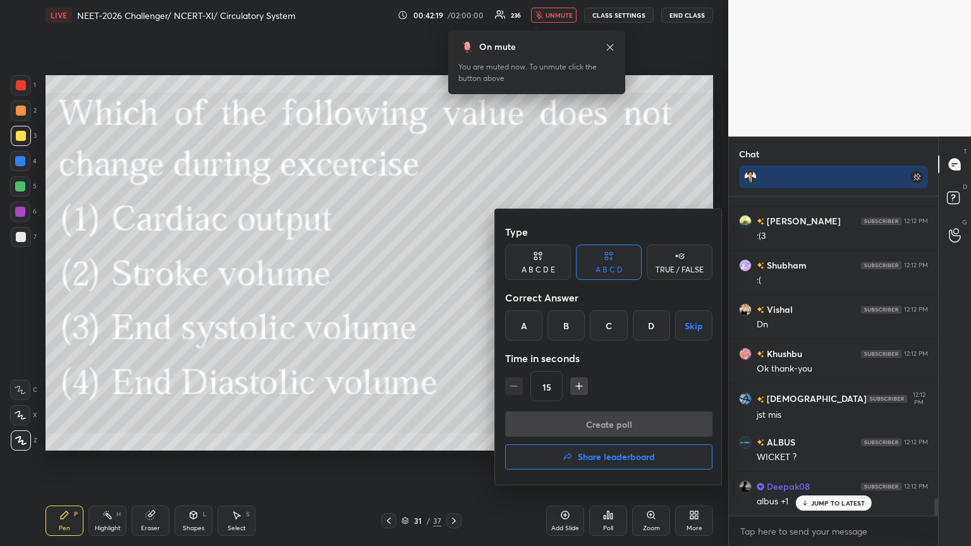
click at [453, 297] on h4 "Share leaderboard" at bounding box center [616, 457] width 77 height 9
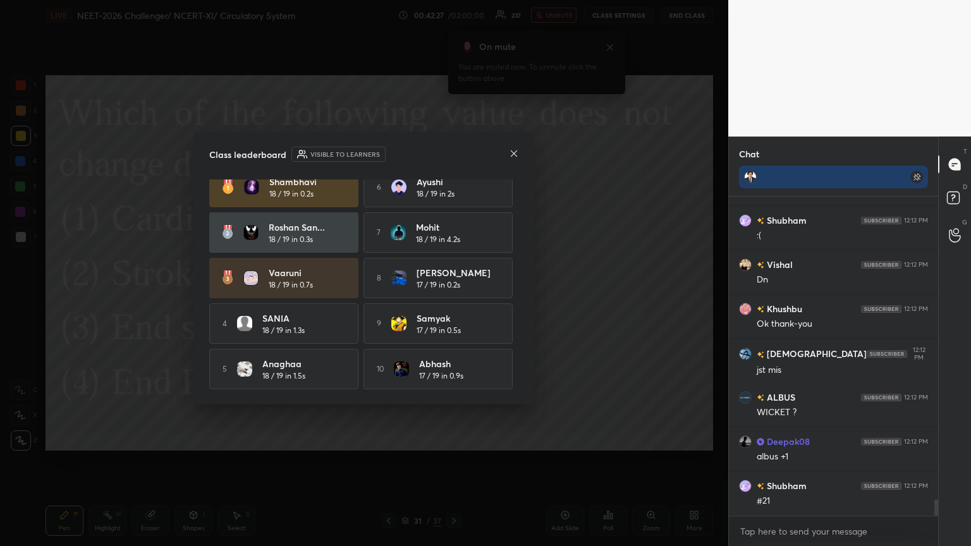
click at [453, 155] on icon at bounding box center [514, 154] width 10 height 10
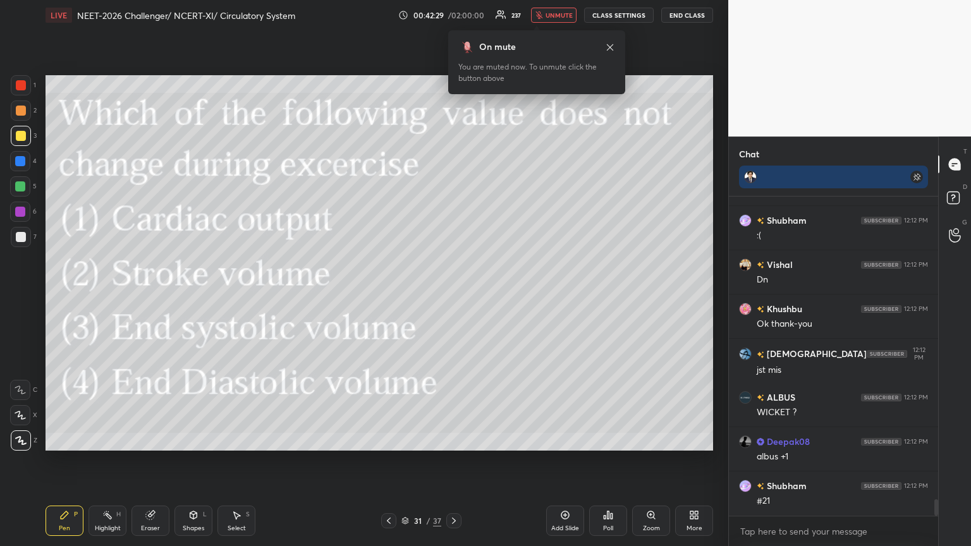
click at [453, 297] on div "More" at bounding box center [694, 521] width 38 height 30
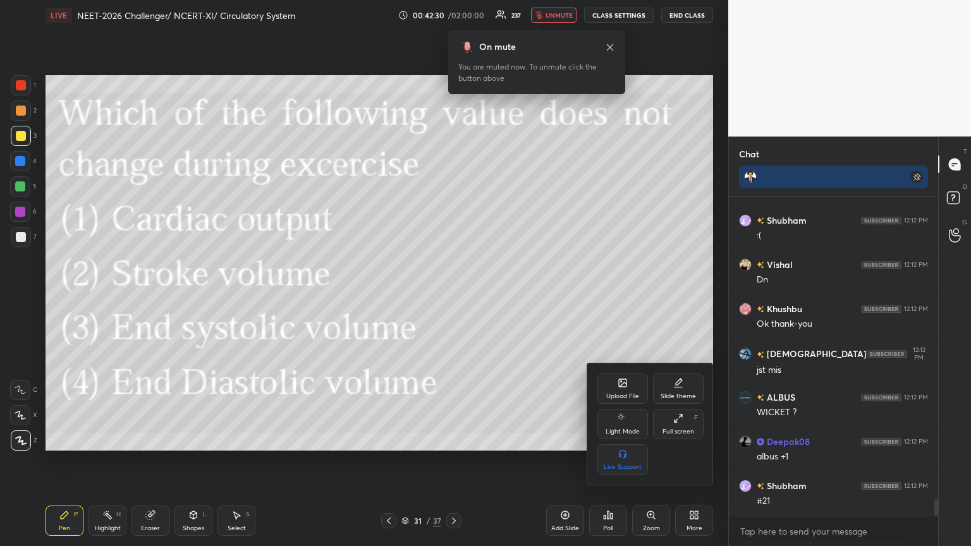
click at [453, 297] on div "Upload File" at bounding box center [623, 389] width 51 height 30
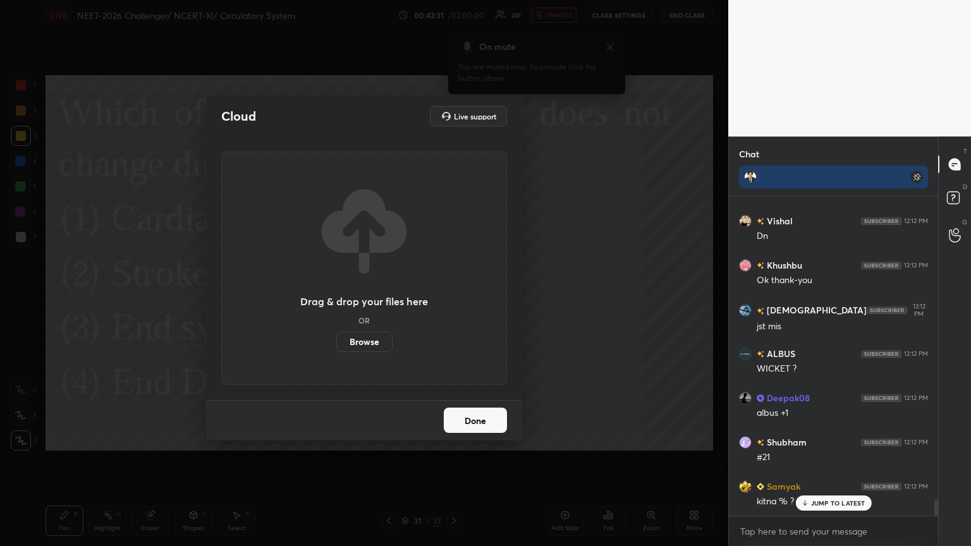
drag, startPoint x: 372, startPoint y: 347, endPoint x: 372, endPoint y: 270, distance: 76.5
click at [372, 297] on label "Browse" at bounding box center [364, 342] width 56 height 20
click at [336, 297] on input "Browse" at bounding box center [336, 342] width 0 height 20
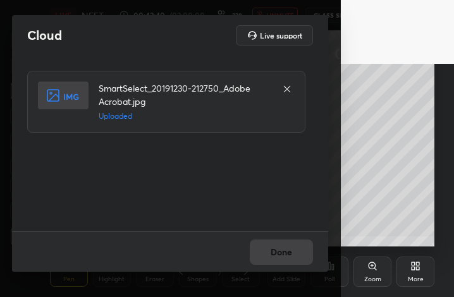
click at [293, 254] on button "Done" at bounding box center [281, 252] width 63 height 25
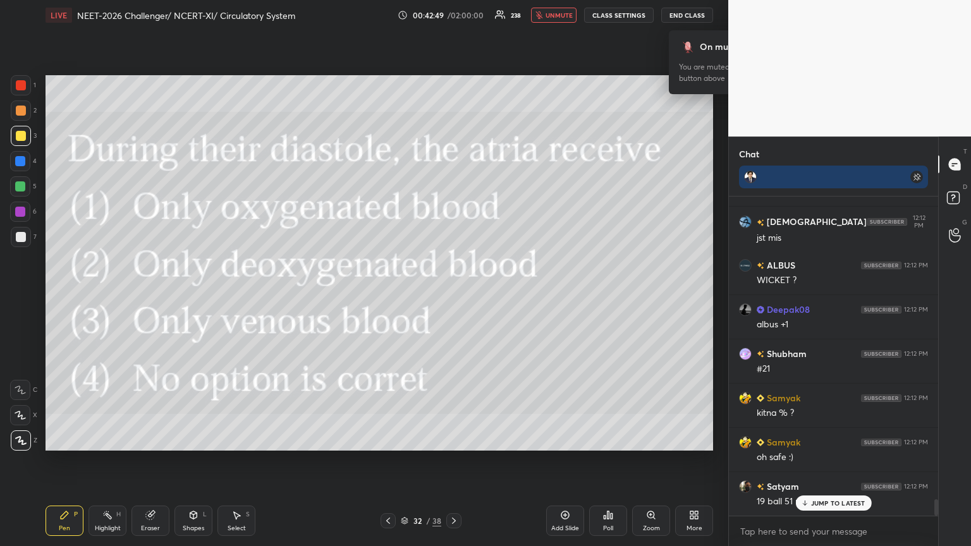
click at [453, 297] on icon at bounding box center [612, 517] width 2 height 6
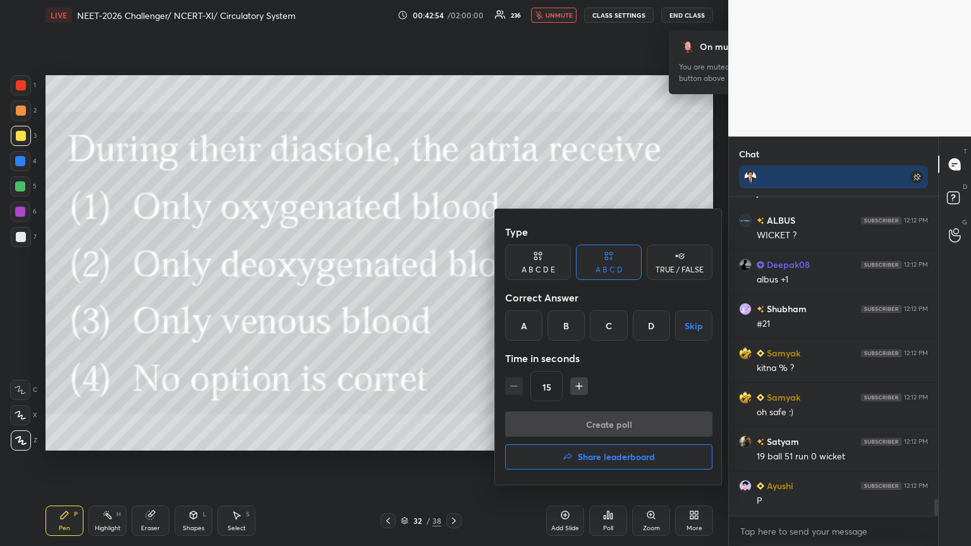
click at [453, 297] on div "C" at bounding box center [608, 326] width 37 height 30
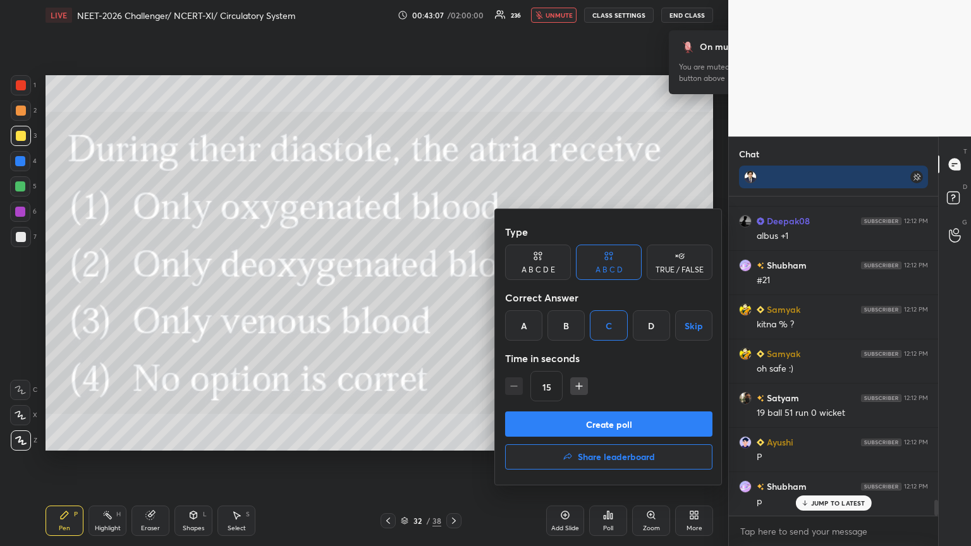
click at [453, 297] on button "Create poll" at bounding box center [608, 424] width 207 height 25
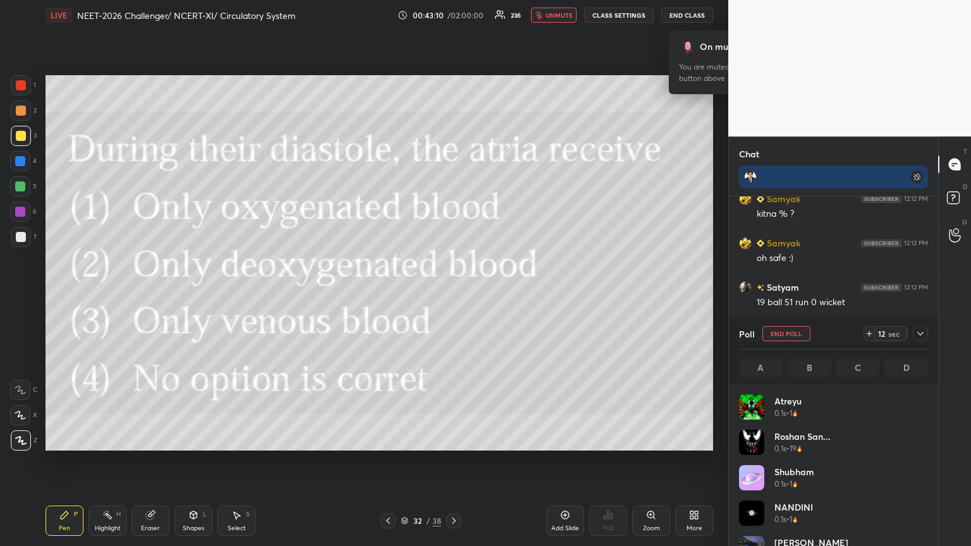
click at [21, 109] on div at bounding box center [21, 111] width 10 height 10
click at [16, 242] on div at bounding box center [21, 237] width 20 height 20
click at [21, 236] on div at bounding box center [21, 237] width 10 height 10
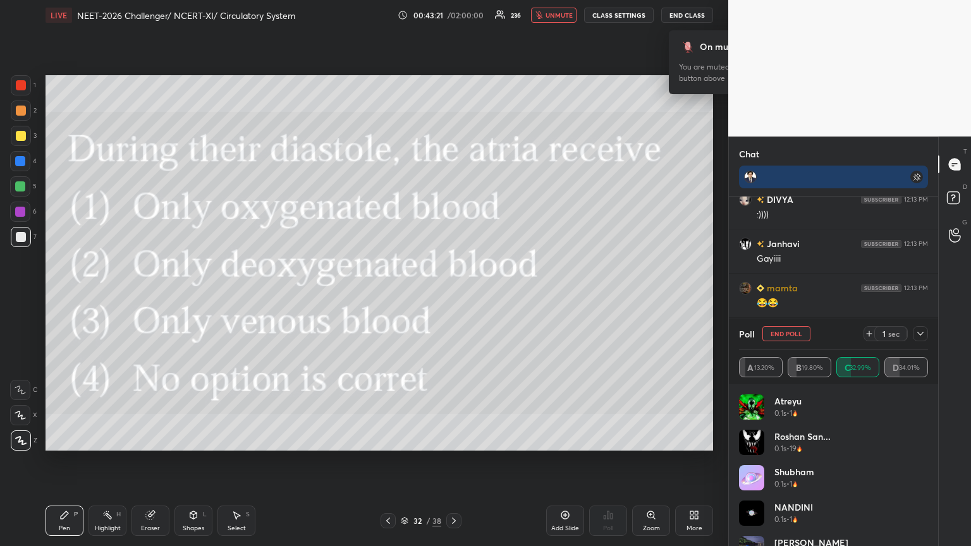
drag, startPoint x: 156, startPoint y: 519, endPoint x: 168, endPoint y: 488, distance: 33.2
click at [156, 297] on div "Eraser" at bounding box center [151, 521] width 38 height 30
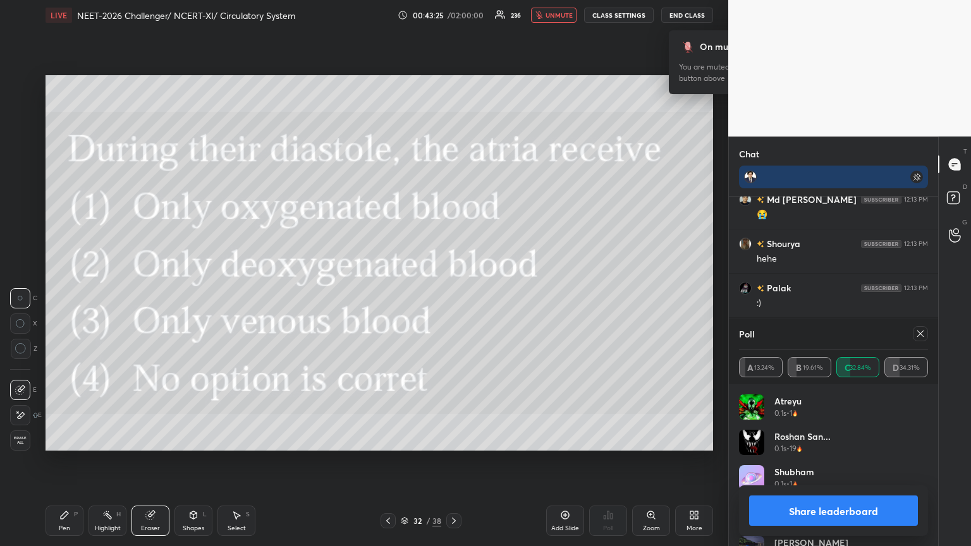
click at [65, 297] on icon at bounding box center [64, 515] width 10 height 10
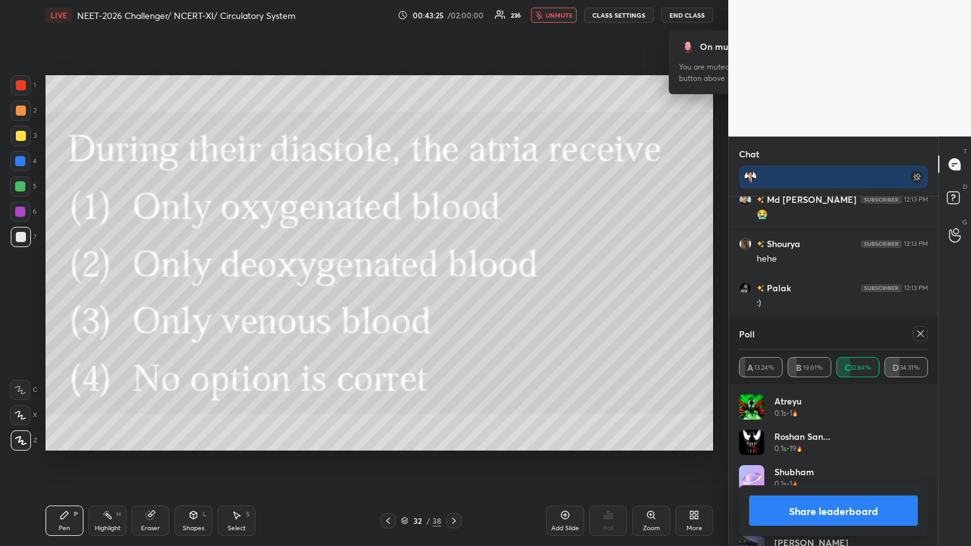
click at [65, 297] on icon at bounding box center [64, 515] width 10 height 10
click at [22, 91] on div at bounding box center [21, 85] width 20 height 20
click at [23, 89] on div at bounding box center [21, 85] width 10 height 10
click at [18, 159] on div at bounding box center [20, 161] width 10 height 10
click at [18, 161] on div at bounding box center [20, 161] width 10 height 10
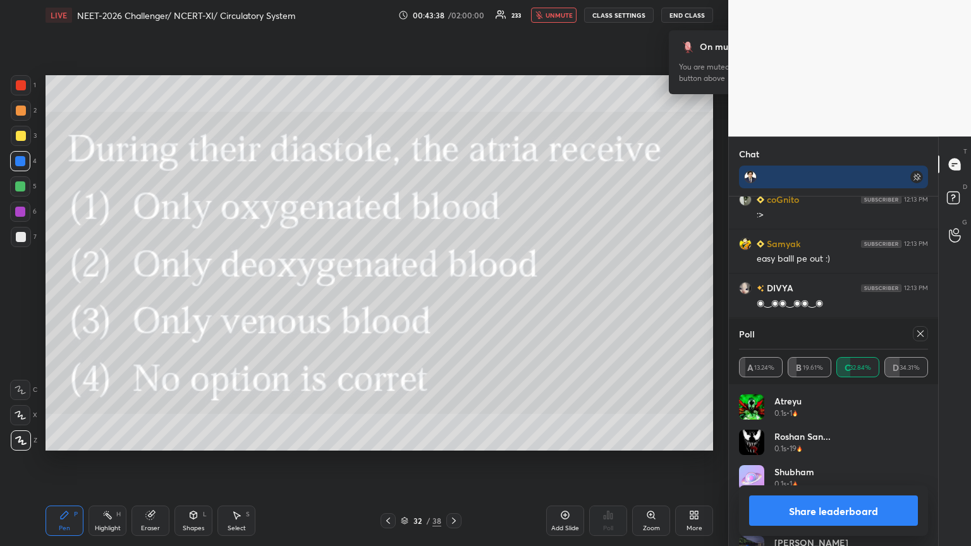
click at [25, 86] on div at bounding box center [21, 85] width 10 height 10
click at [30, 83] on div at bounding box center [21, 85] width 20 height 20
click at [453, 297] on button "Share leaderboard" at bounding box center [833, 511] width 169 height 30
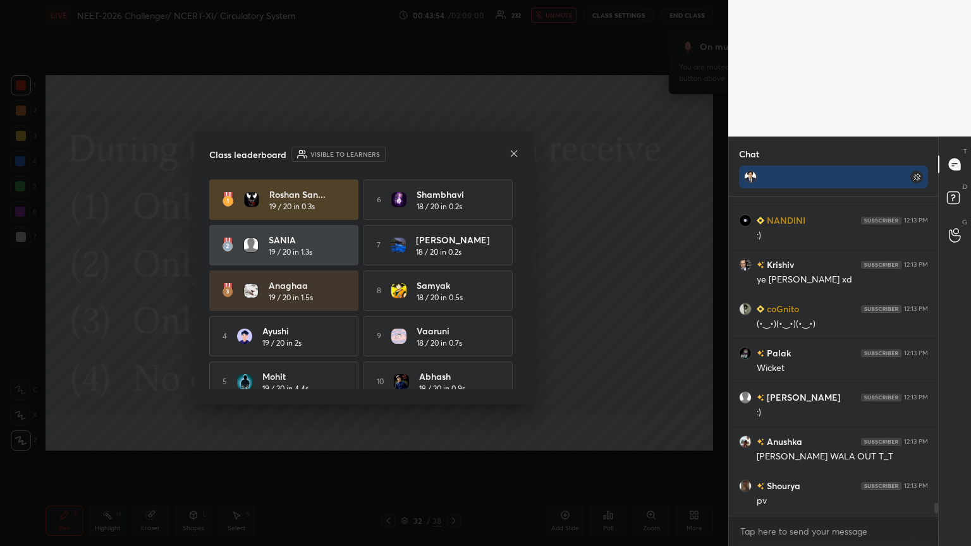
click at [453, 151] on icon at bounding box center [514, 154] width 10 height 10
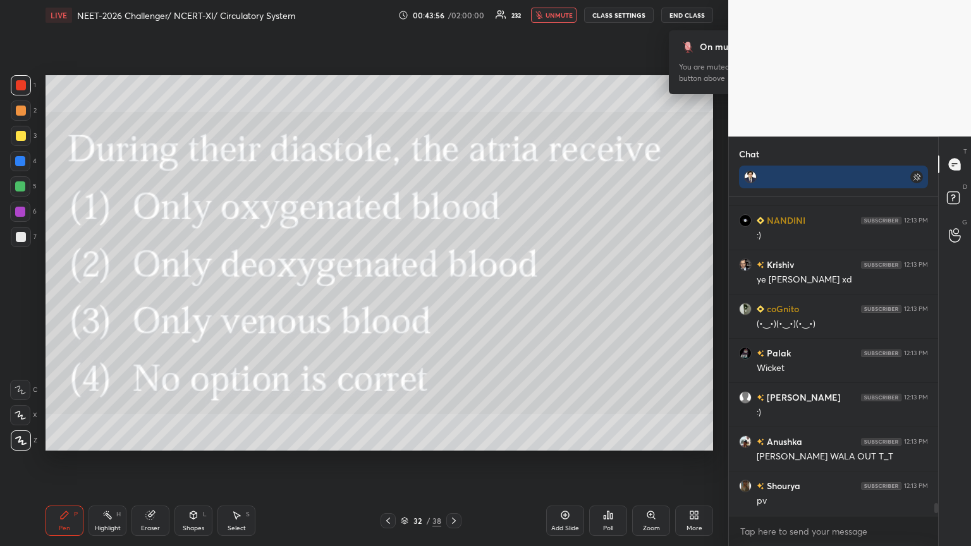
click at [18, 185] on div at bounding box center [20, 186] width 10 height 10
click at [18, 186] on div at bounding box center [20, 186] width 10 height 10
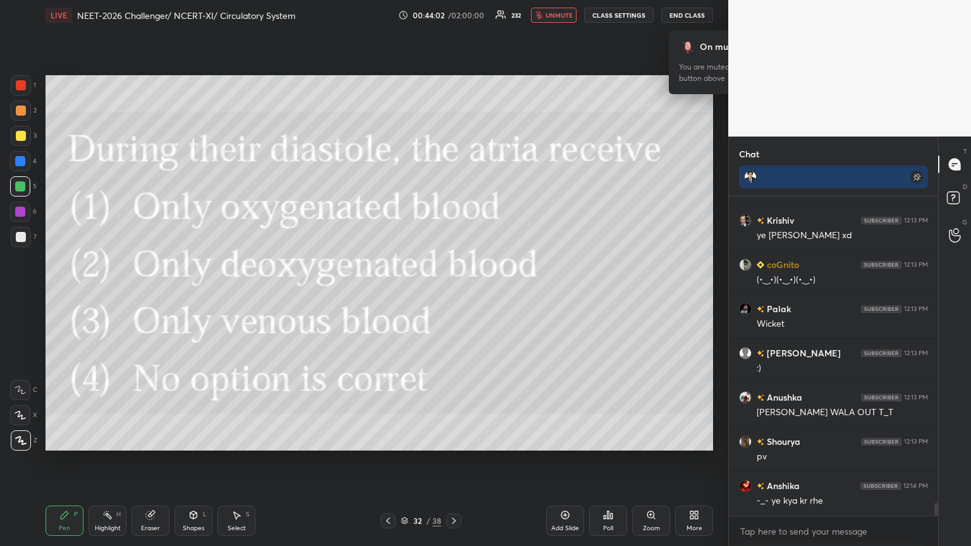
click at [453, 297] on div "More" at bounding box center [694, 521] width 38 height 30
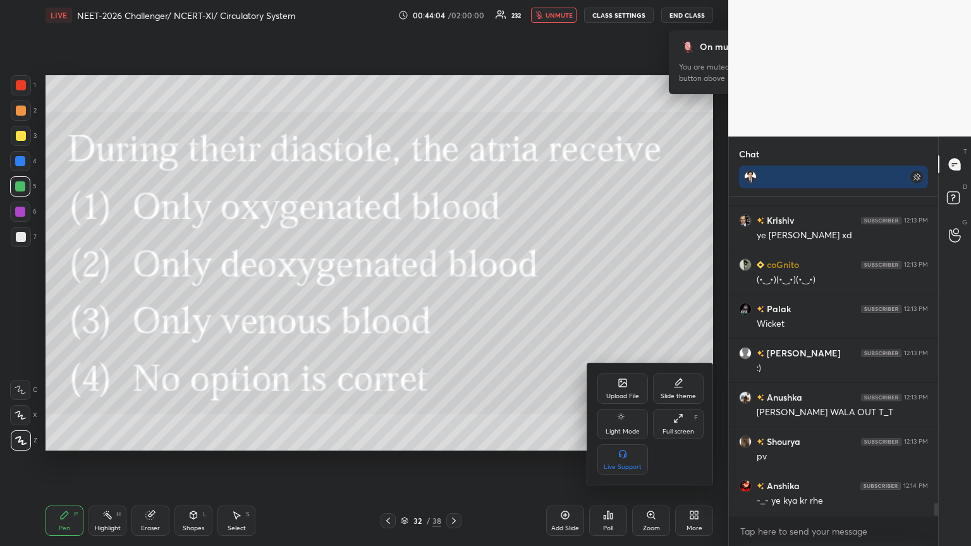
click at [453, 297] on div at bounding box center [485, 273] width 971 height 546
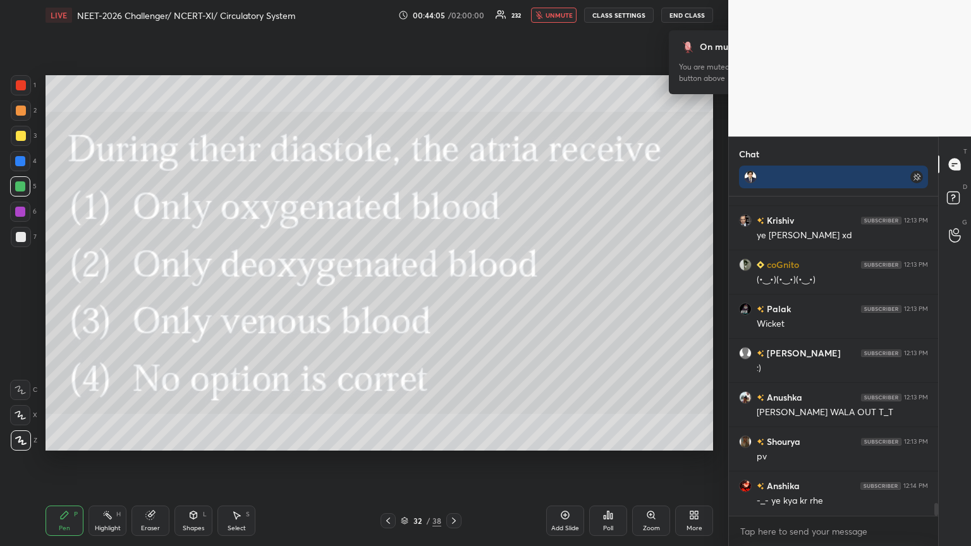
click at [453, 17] on div "00:44:05 / 02:00:00 232 unmute CLASS SETTINGS End Class" at bounding box center [555, 15] width 315 height 15
click at [453, 19] on button "unmute" at bounding box center [554, 15] width 46 height 15
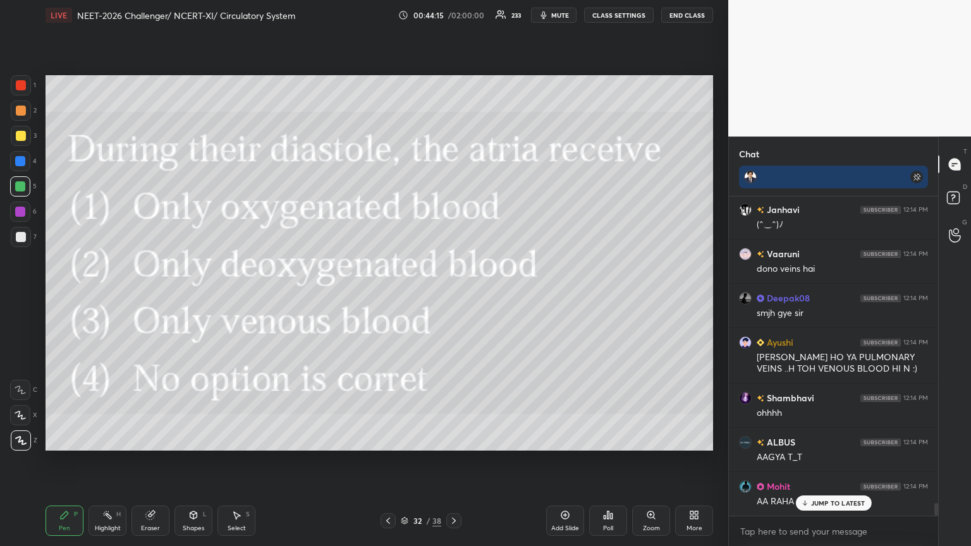
click at [387, 297] on icon at bounding box center [388, 521] width 10 height 10
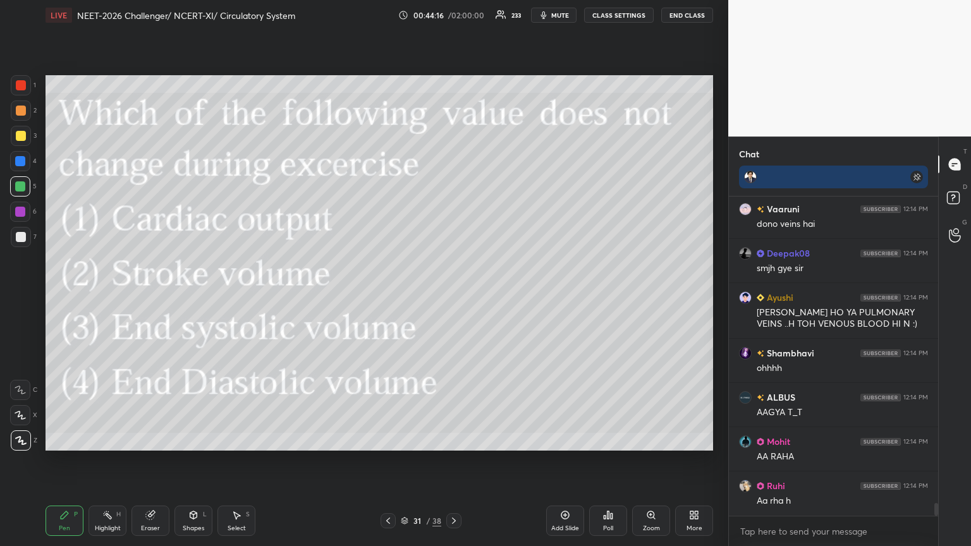
click at [453, 297] on icon at bounding box center [454, 521] width 10 height 10
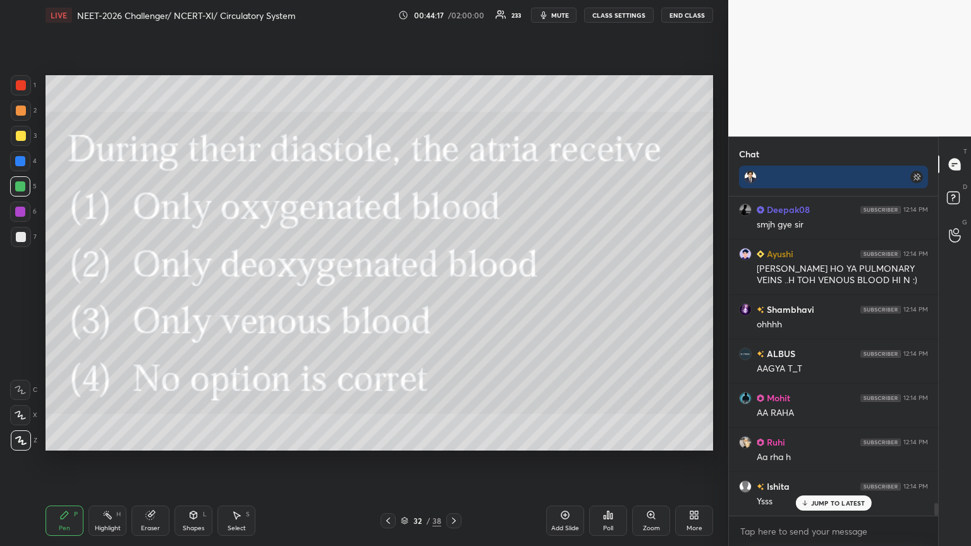
click at [453, 297] on icon at bounding box center [696, 517] width 3 height 3
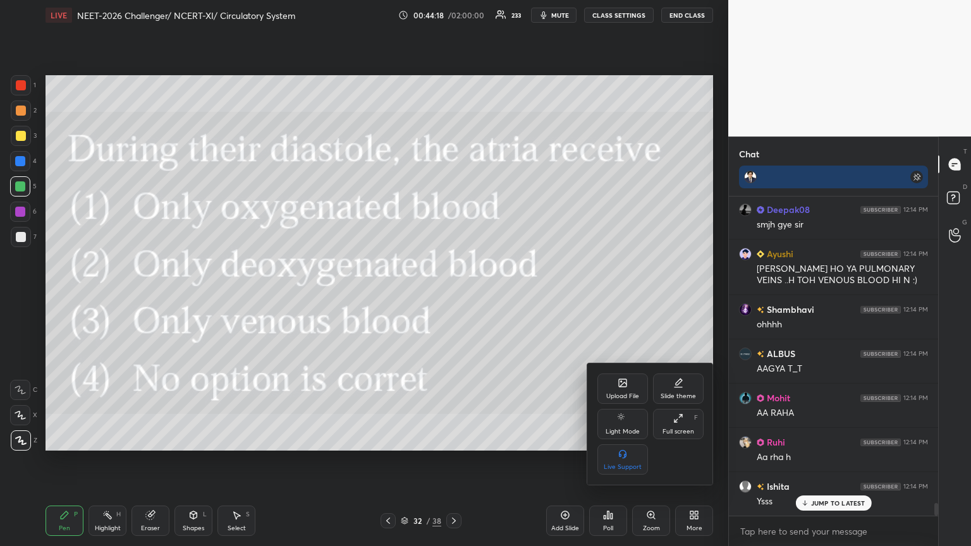
click at [453, 297] on div "Upload File" at bounding box center [622, 396] width 33 height 6
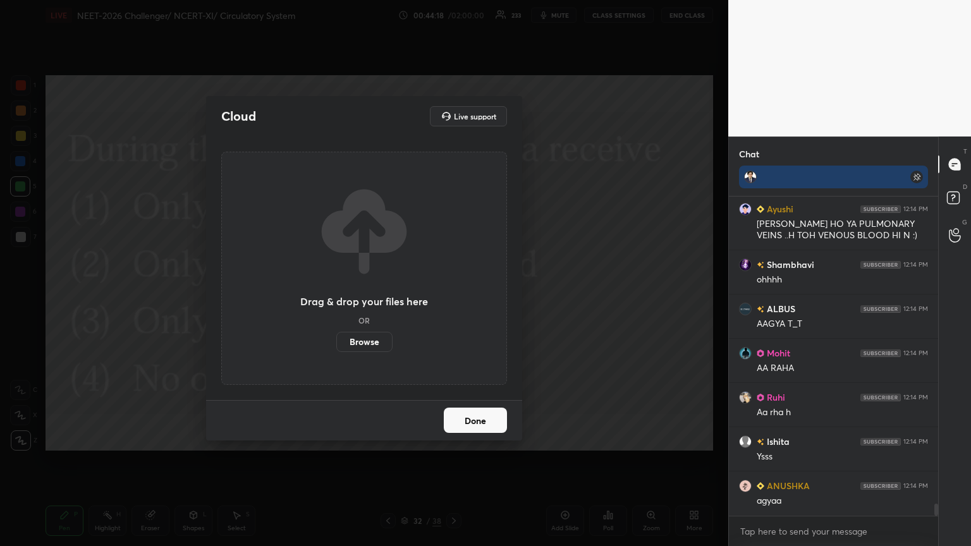
drag, startPoint x: 369, startPoint y: 348, endPoint x: 367, endPoint y: 271, distance: 77.2
click at [367, 297] on label "Browse" at bounding box center [364, 342] width 56 height 20
click at [336, 297] on input "Browse" at bounding box center [336, 342] width 0 height 20
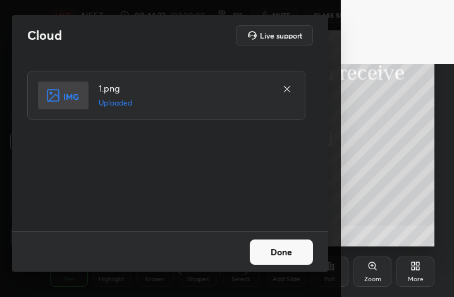
click at [293, 252] on button "Done" at bounding box center [281, 252] width 63 height 25
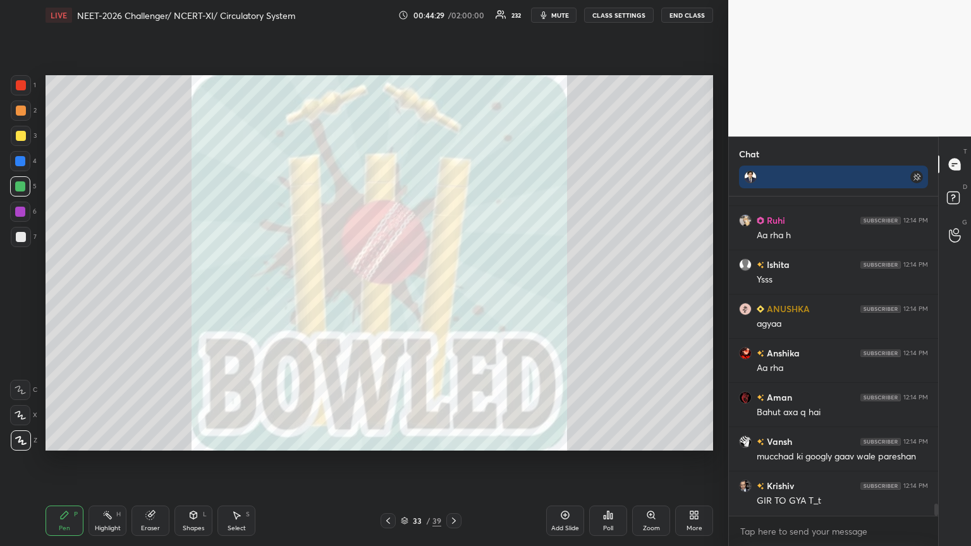
click at [453, 18] on span "mute" at bounding box center [560, 15] width 18 height 9
click at [453, 297] on icon at bounding box center [696, 517] width 3 height 3
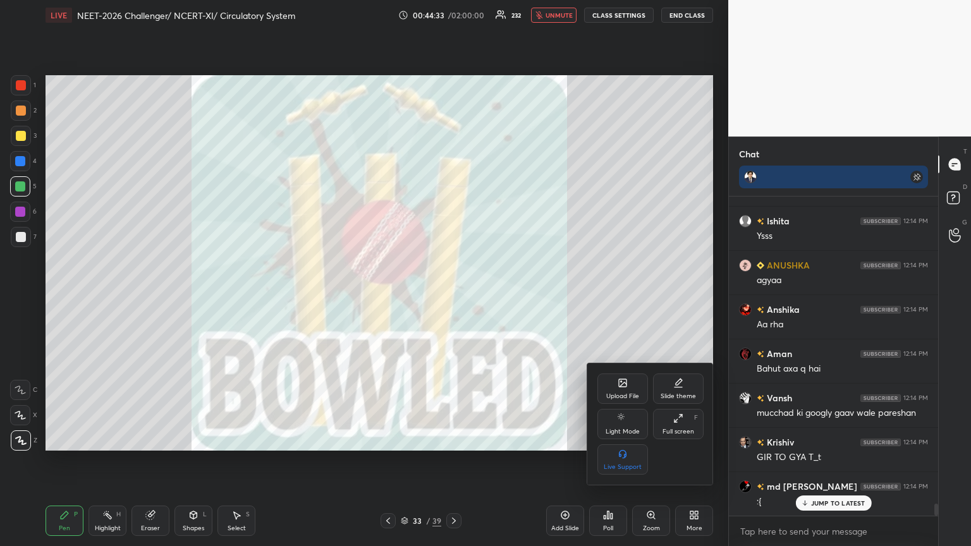
click at [453, 297] on icon at bounding box center [623, 383] width 8 height 8
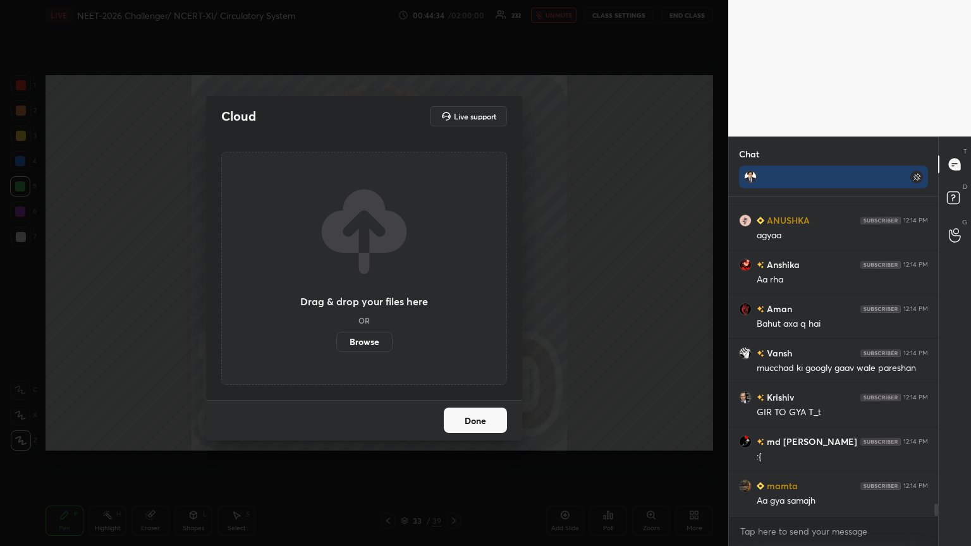
drag, startPoint x: 370, startPoint y: 345, endPoint x: 370, endPoint y: 268, distance: 77.2
click at [371, 297] on label "Browse" at bounding box center [364, 342] width 56 height 20
click at [336, 297] on input "Browse" at bounding box center [336, 342] width 0 height 20
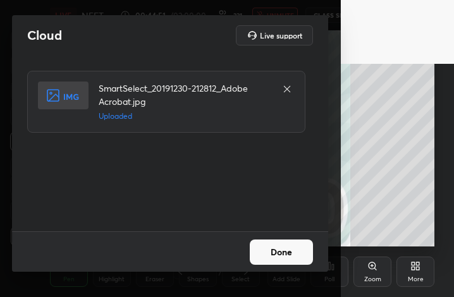
click at [274, 254] on button "Done" at bounding box center [281, 252] width 63 height 25
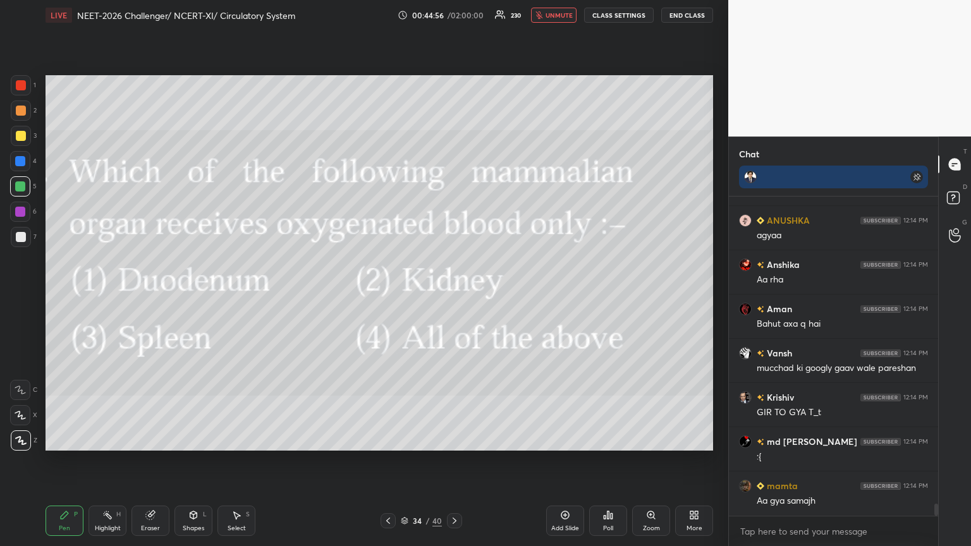
click at [453, 297] on icon at bounding box center [608, 515] width 10 height 10
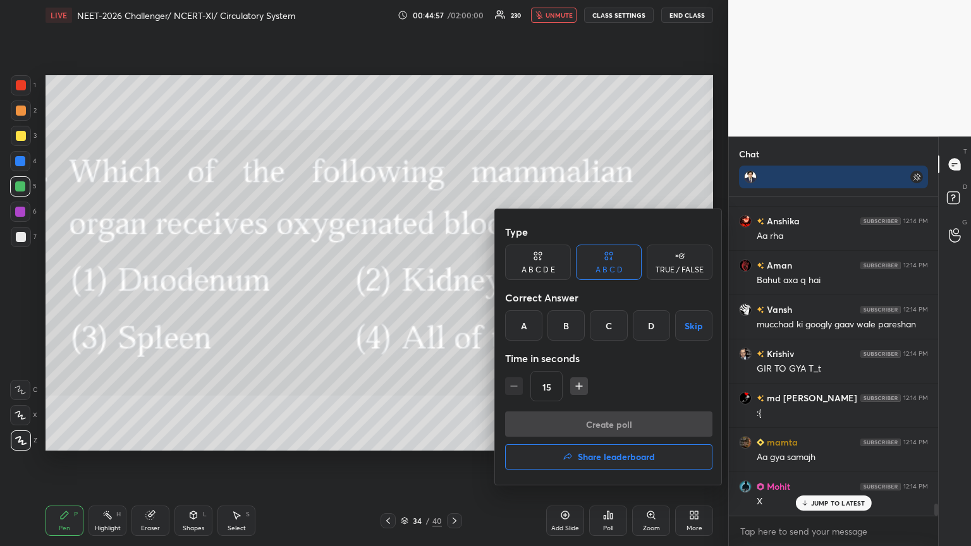
click at [453, 297] on div "D" at bounding box center [651, 326] width 37 height 30
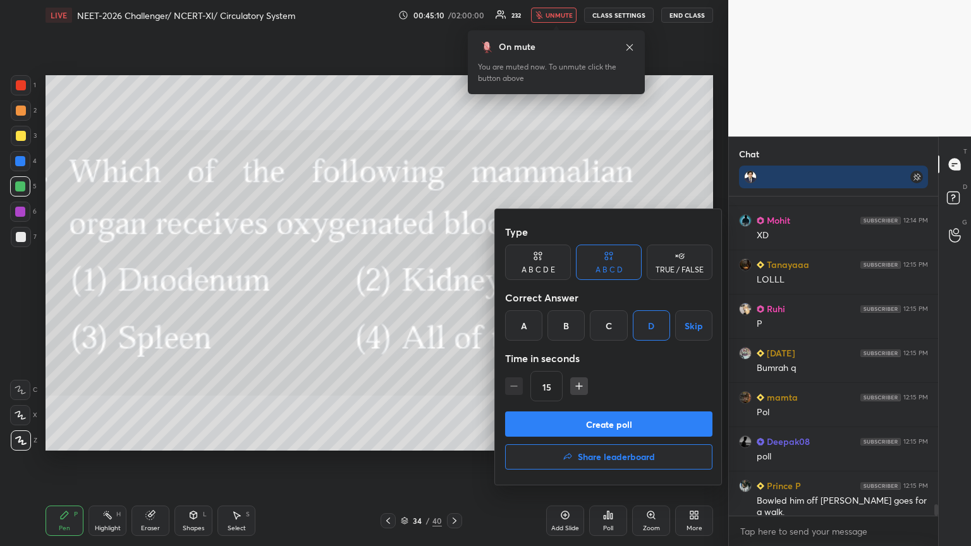
click at [453, 297] on button "Create poll" at bounding box center [608, 424] width 207 height 25
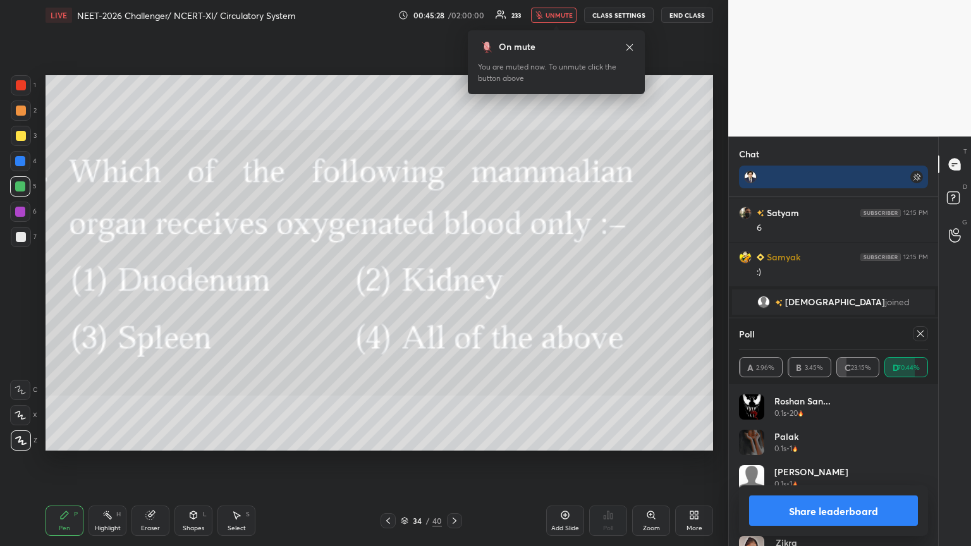
click at [453, 297] on button "Share leaderboard" at bounding box center [833, 511] width 169 height 30
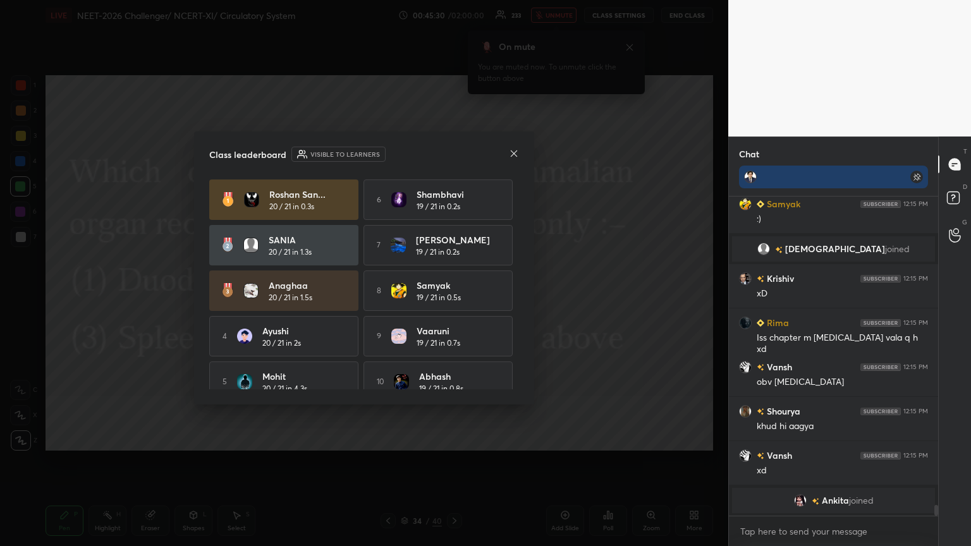
click at [453, 152] on icon at bounding box center [514, 154] width 10 height 10
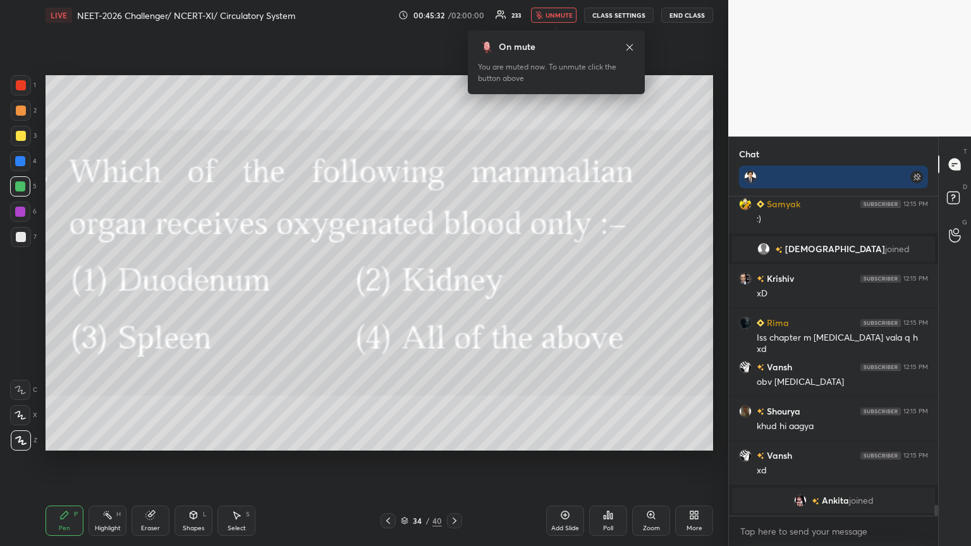
click at [382, 297] on div at bounding box center [388, 521] width 15 height 15
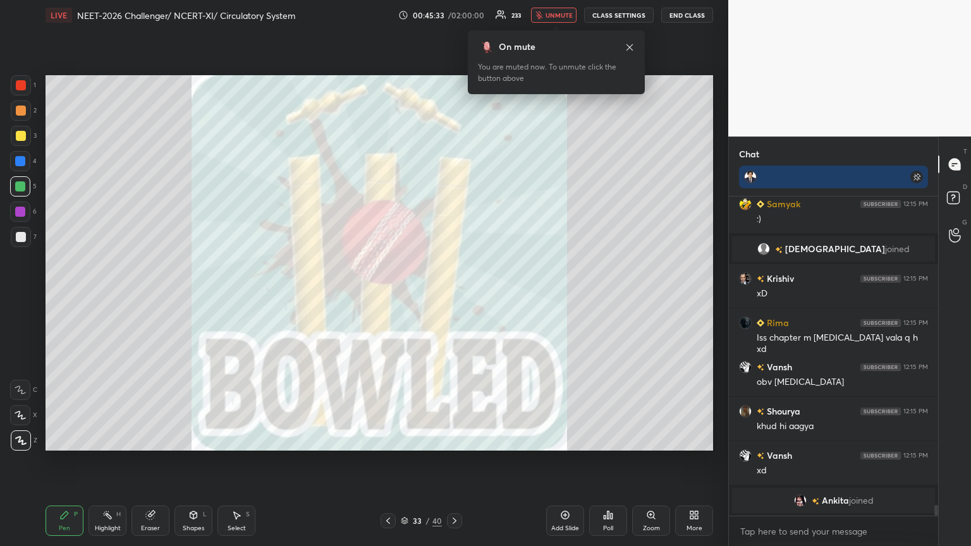
drag, startPoint x: 450, startPoint y: 523, endPoint x: 468, endPoint y: 488, distance: 39.9
click at [451, 297] on icon at bounding box center [455, 521] width 10 height 10
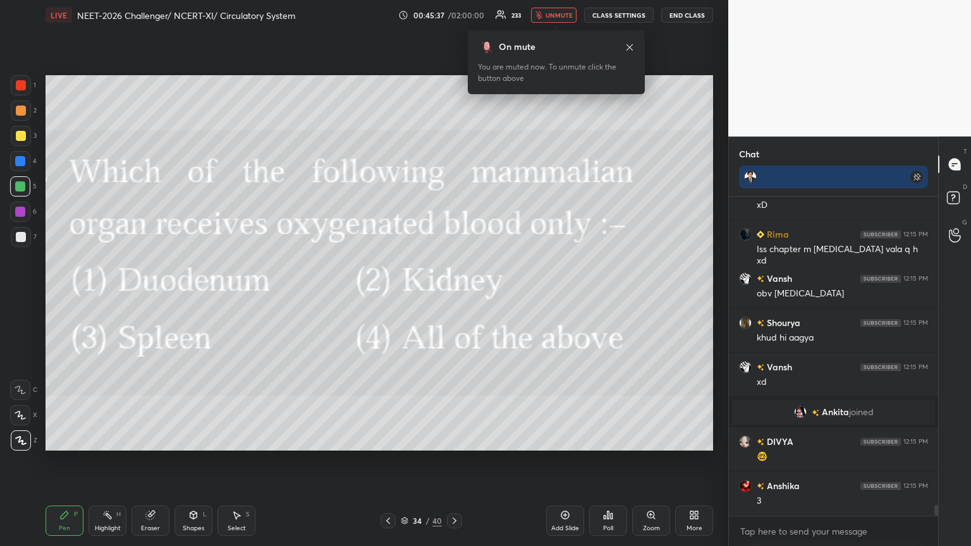
click at [453, 13] on button "unmute" at bounding box center [554, 15] width 46 height 15
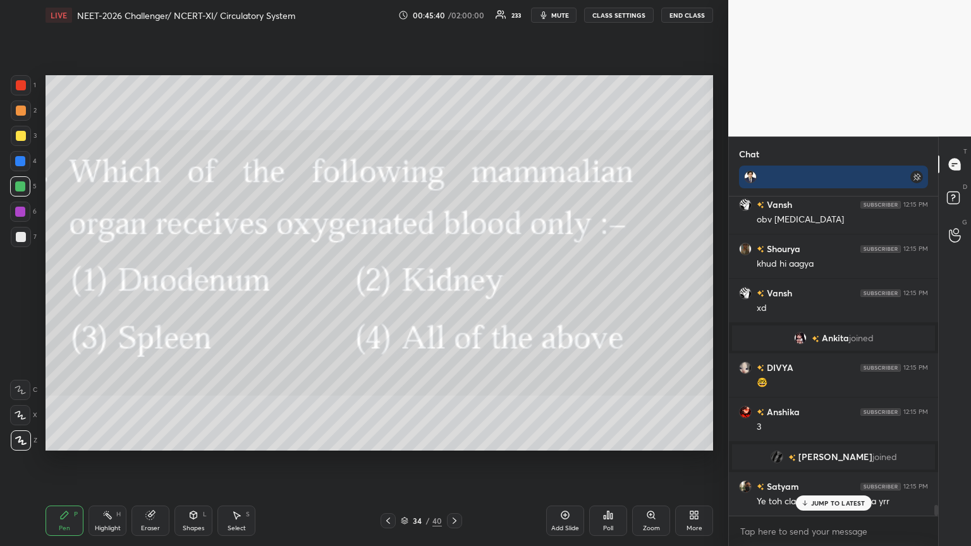
click at [453, 14] on span "mute" at bounding box center [560, 15] width 18 height 9
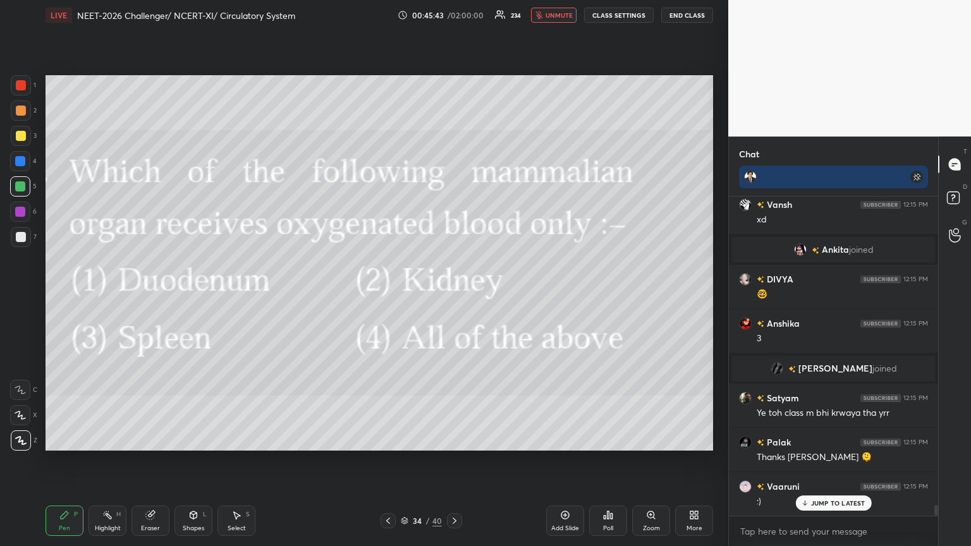
click at [453, 297] on div "More" at bounding box center [694, 521] width 38 height 30
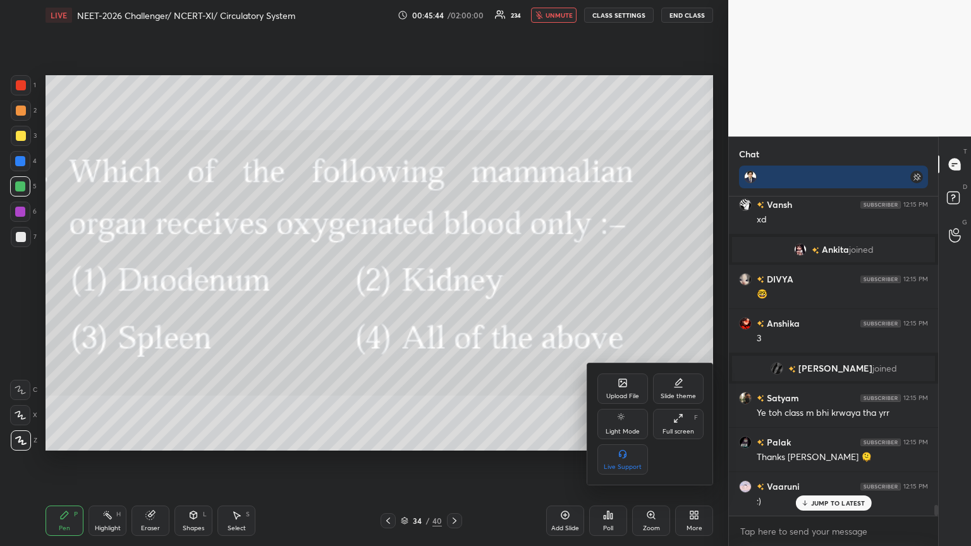
click at [453, 297] on div "Upload File" at bounding box center [623, 389] width 51 height 30
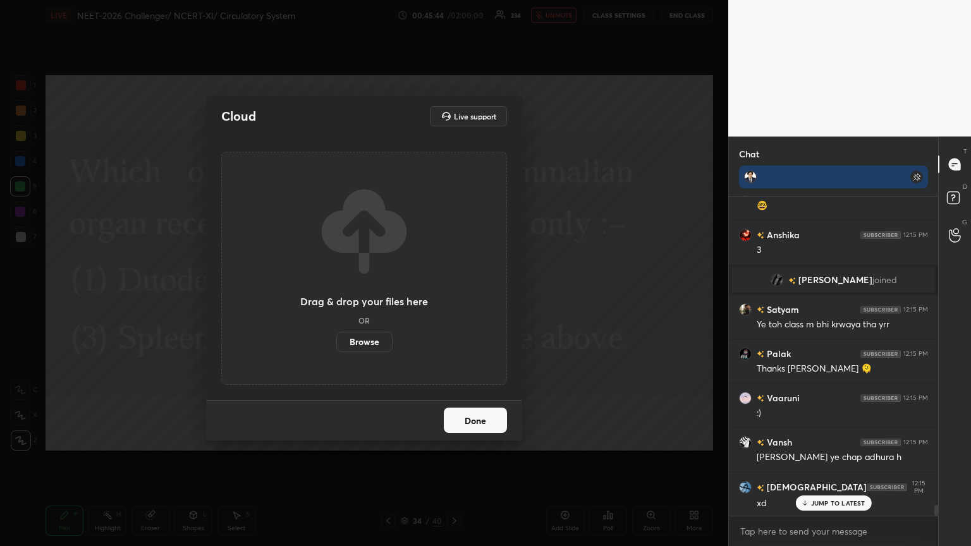
click at [373, 297] on label "Browse" at bounding box center [364, 342] width 56 height 20
click at [336, 297] on input "Browse" at bounding box center [336, 342] width 0 height 20
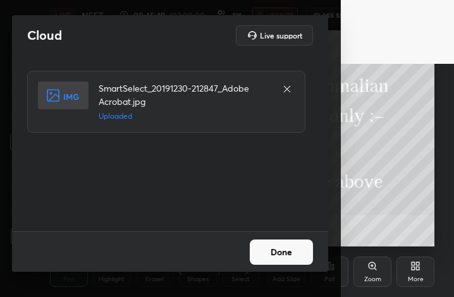
click at [295, 259] on button "Done" at bounding box center [281, 252] width 63 height 25
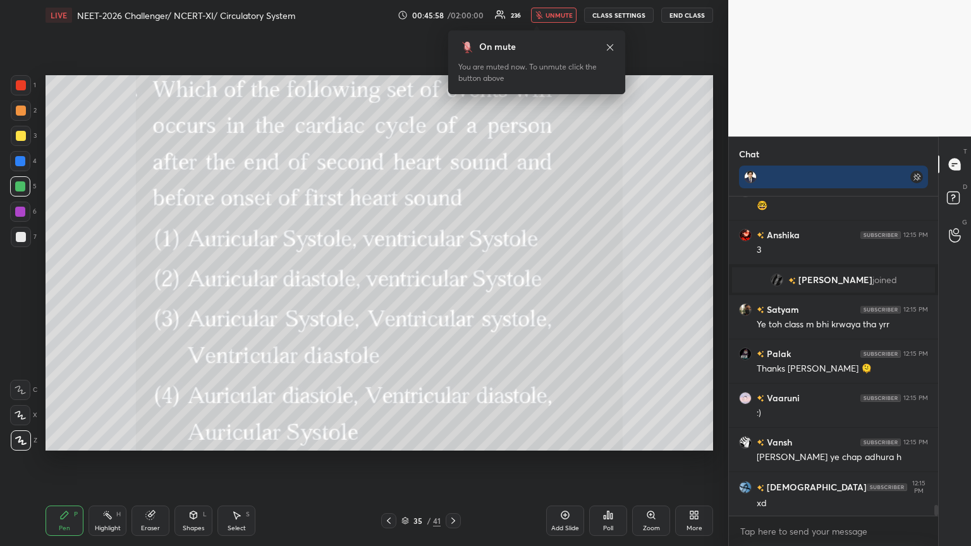
drag, startPoint x: 192, startPoint y: 518, endPoint x: 190, endPoint y: 507, distance: 10.9
click at [193, 297] on icon at bounding box center [193, 515] width 10 height 10
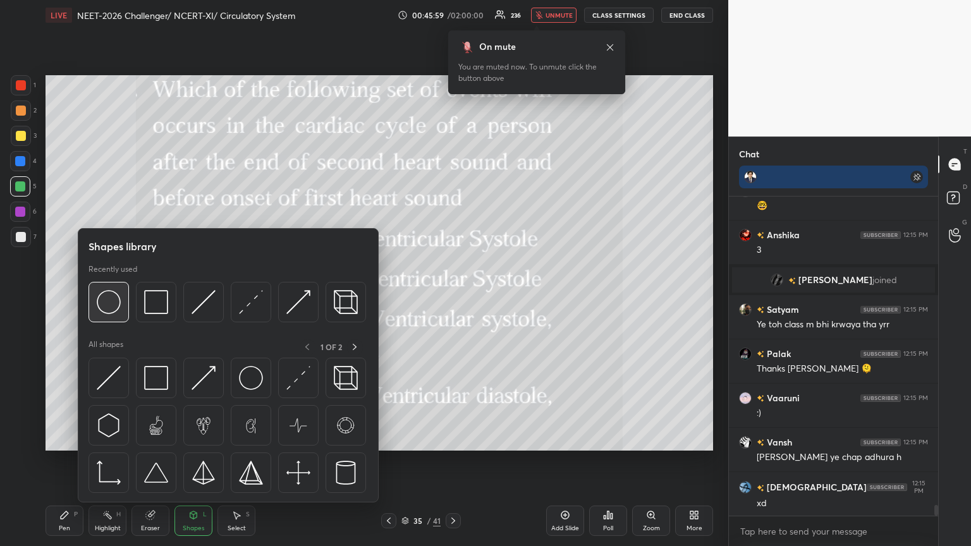
click at [114, 297] on img at bounding box center [109, 302] width 24 height 24
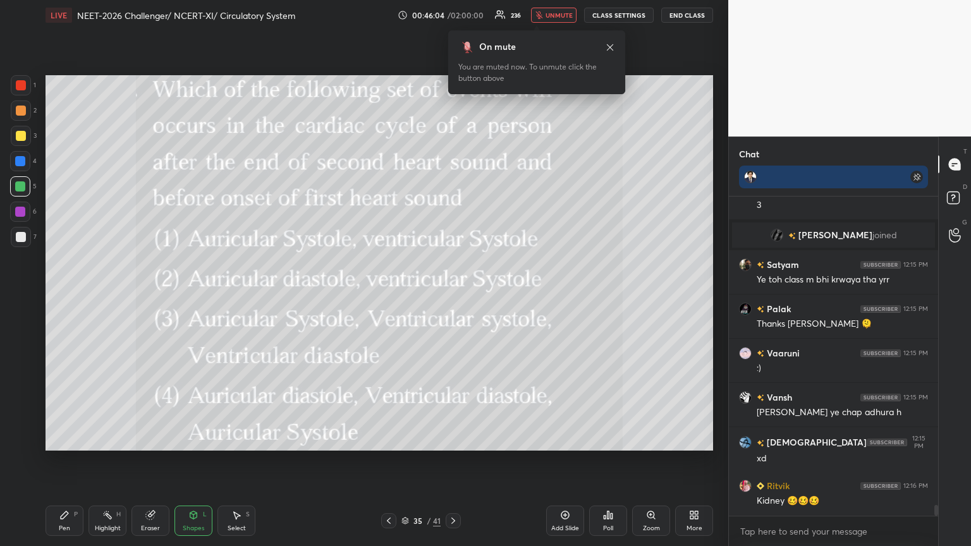
click at [189, 297] on div "Shapes L" at bounding box center [194, 521] width 38 height 30
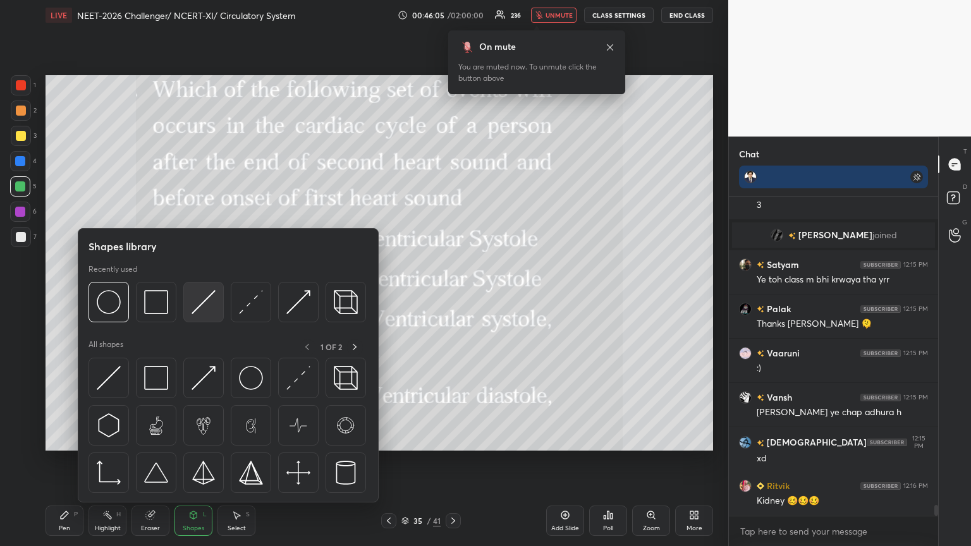
click at [199, 297] on img at bounding box center [204, 302] width 24 height 24
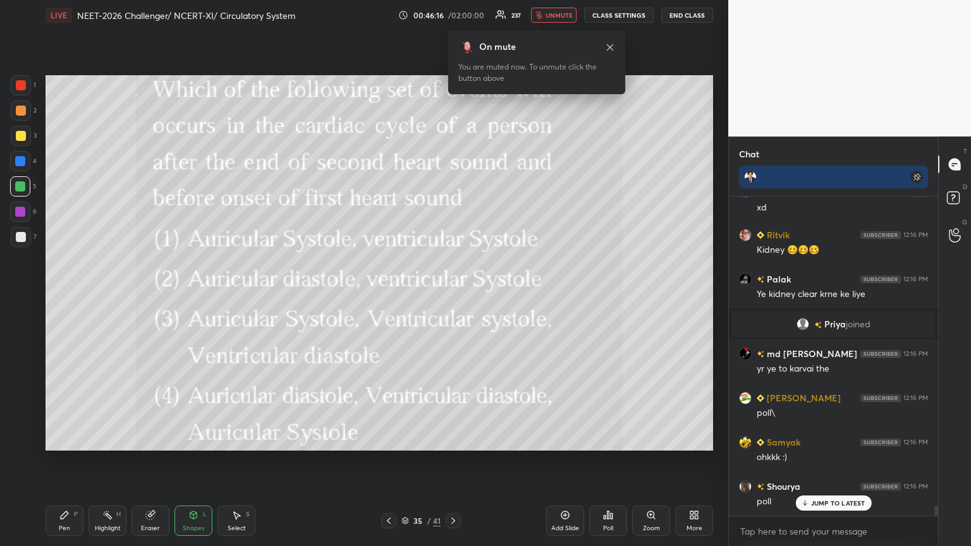
click at [66, 297] on div "Pen P Highlight H Eraser Shapes L Select S 35 / 41 Add Slide Poll Zoom More" at bounding box center [380, 521] width 668 height 51
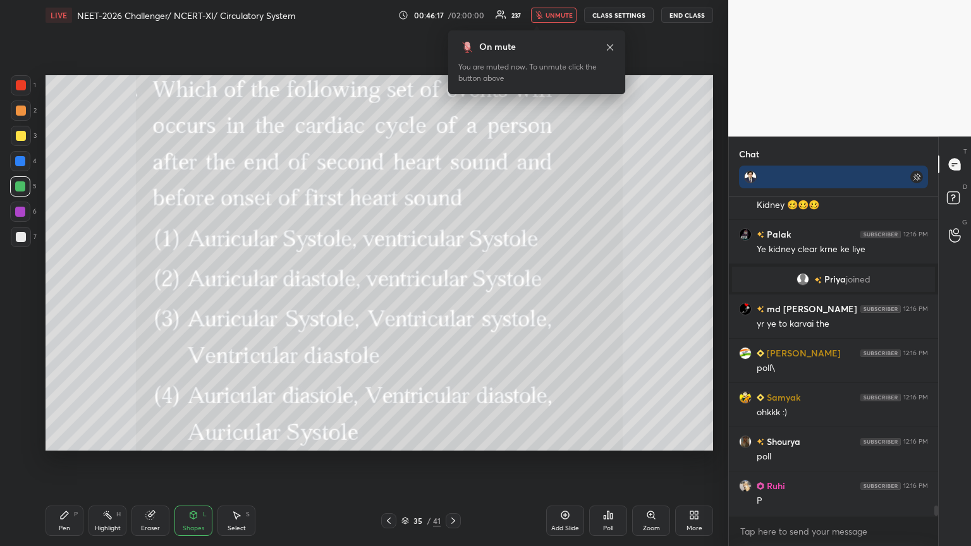
click at [20, 89] on div at bounding box center [21, 85] width 10 height 10
click at [18, 91] on div at bounding box center [21, 85] width 20 height 20
drag, startPoint x: 63, startPoint y: 515, endPoint x: 43, endPoint y: 407, distance: 109.4
click at [62, 297] on icon at bounding box center [64, 515] width 10 height 10
click at [18, 143] on div at bounding box center [21, 136] width 20 height 20
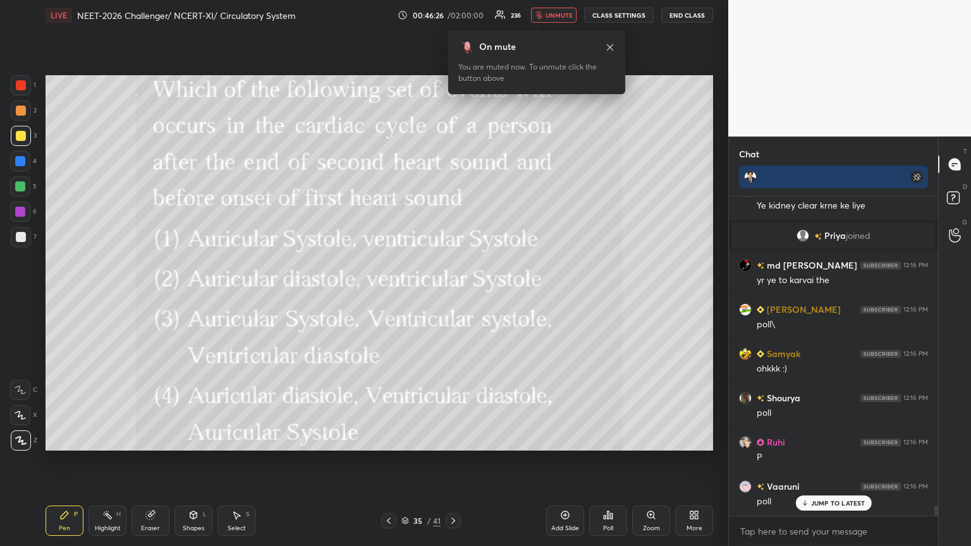
click at [25, 87] on div at bounding box center [21, 85] width 20 height 20
click at [22, 87] on div at bounding box center [21, 85] width 10 height 10
click at [20, 89] on div at bounding box center [21, 85] width 10 height 10
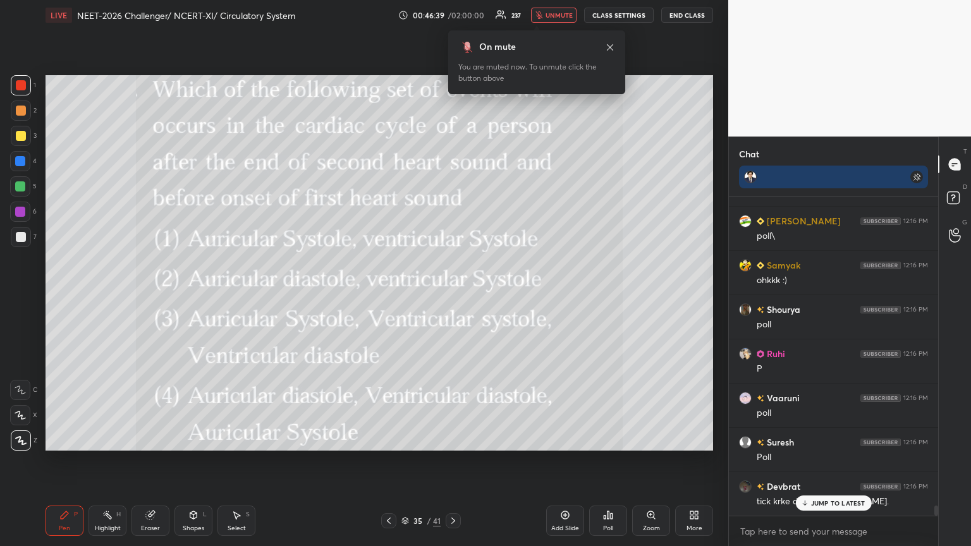
scroll to position [9845, 0]
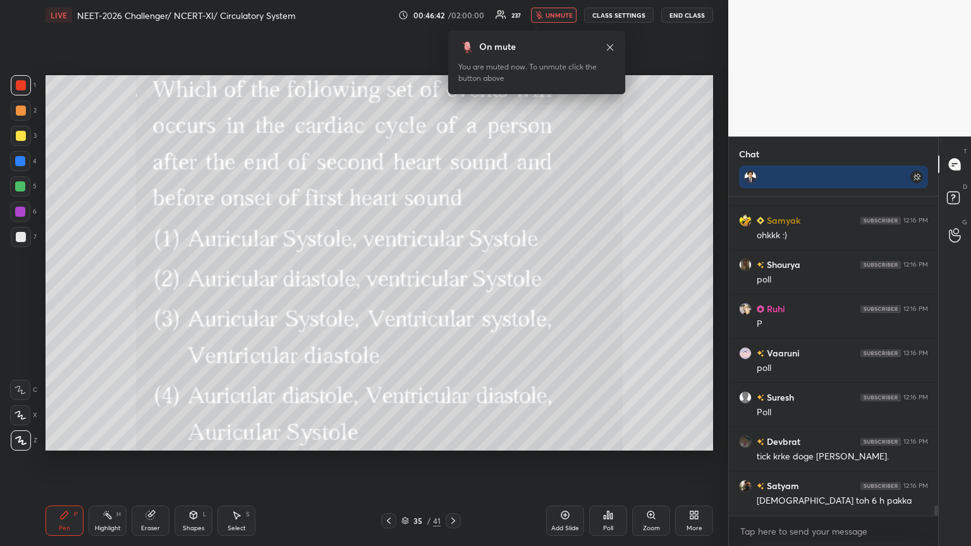
click at [453, 297] on div "Poll" at bounding box center [608, 529] width 10 height 6
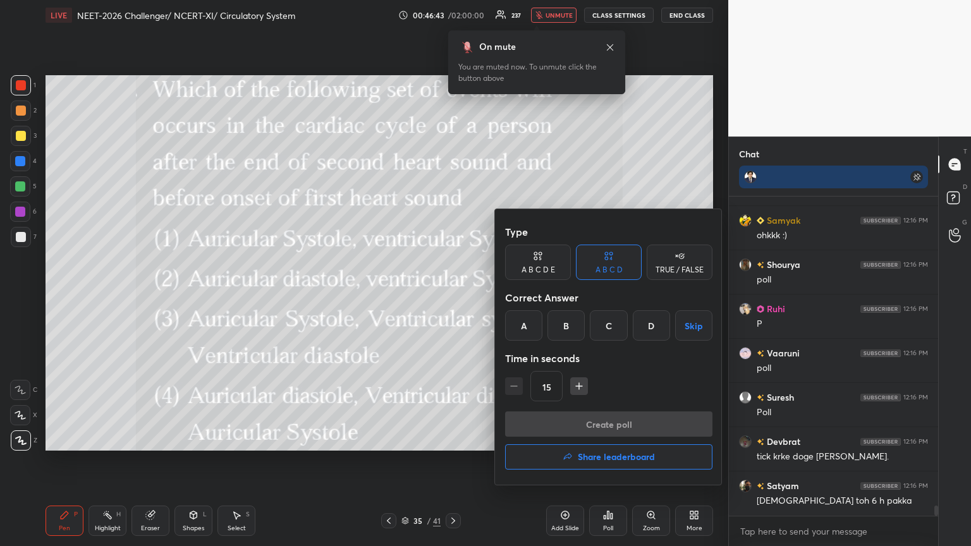
click at [453, 297] on div "D" at bounding box center [651, 326] width 37 height 30
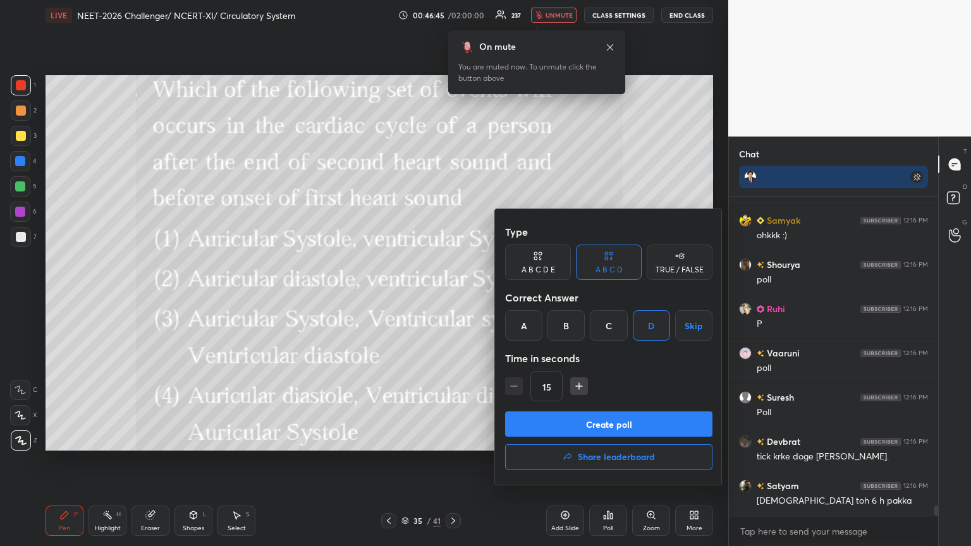
click at [453, 297] on button "Create poll" at bounding box center [608, 424] width 207 height 25
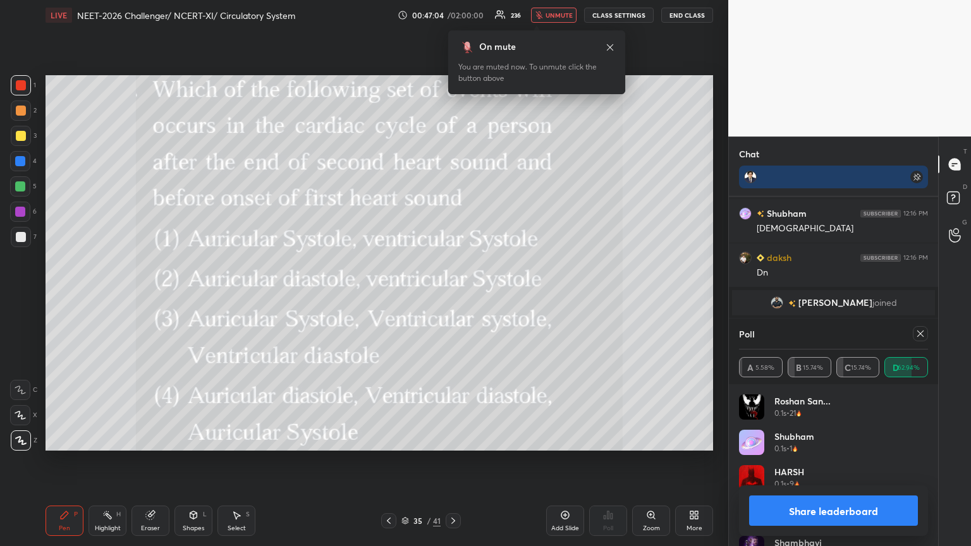
scroll to position [10052, 0]
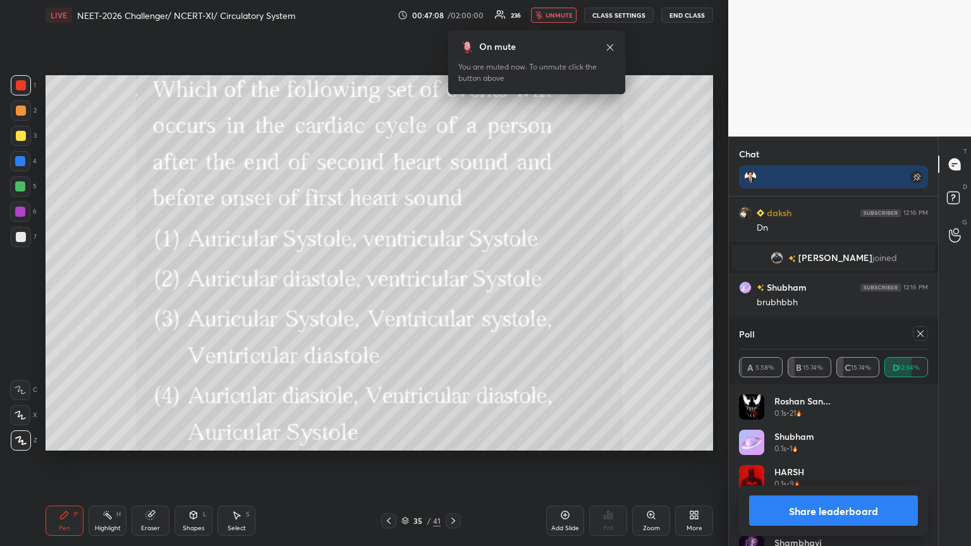
click at [453, 297] on button "Share leaderboard" at bounding box center [833, 511] width 169 height 30
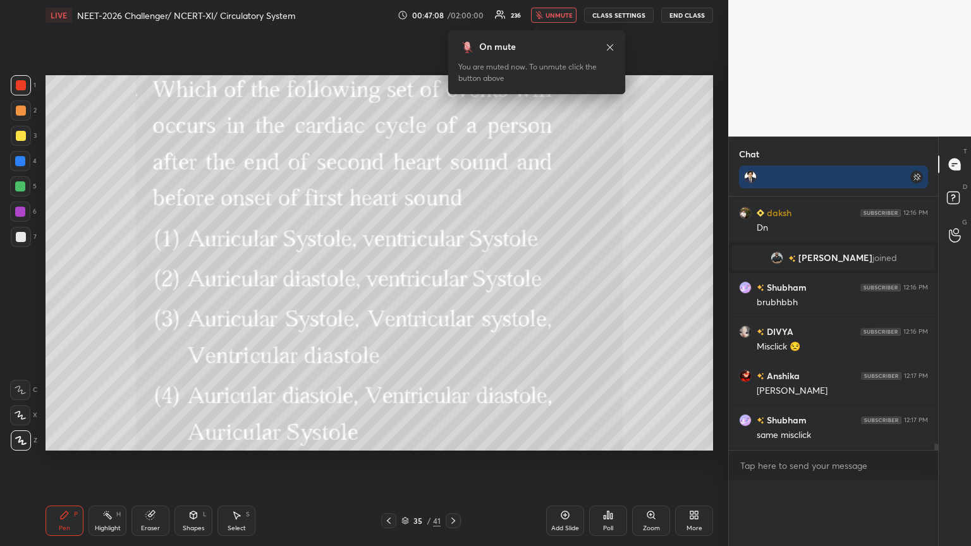
scroll to position [271, 206]
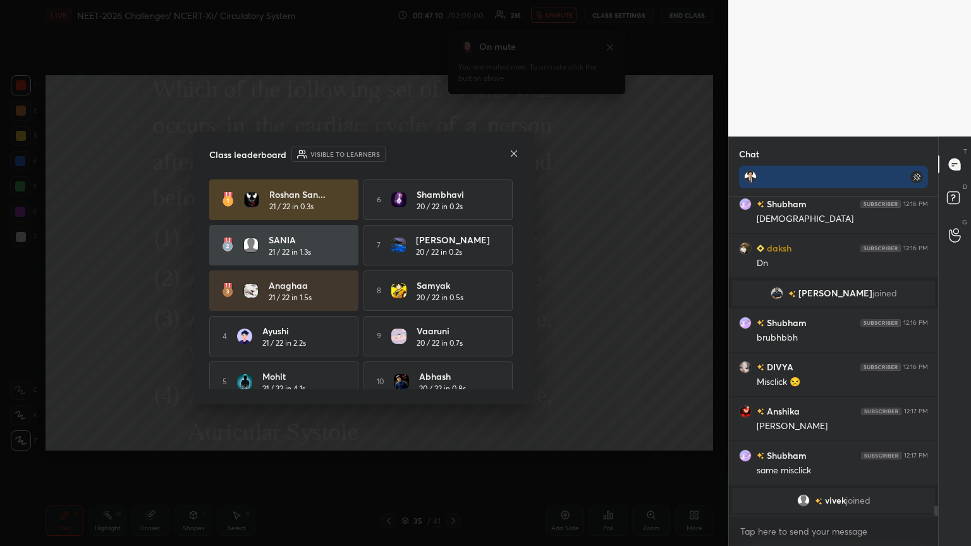
click at [453, 149] on icon at bounding box center [514, 154] width 10 height 10
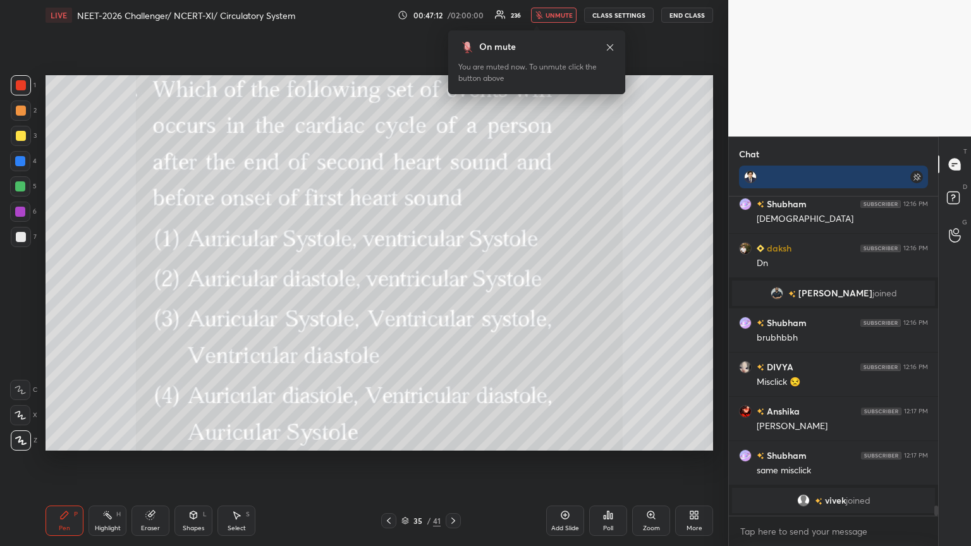
click at [390, 297] on icon at bounding box center [389, 521] width 10 height 10
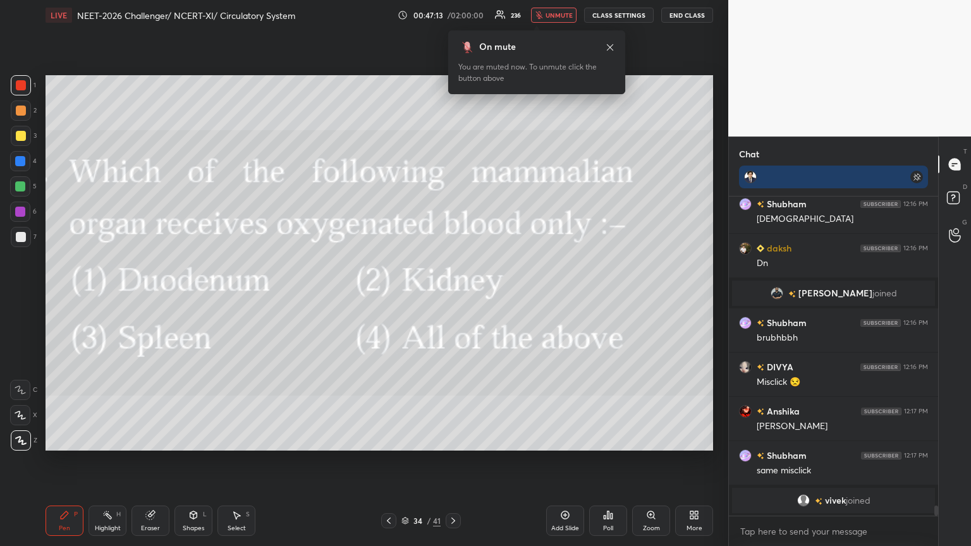
drag, startPoint x: 453, startPoint y: 522, endPoint x: 415, endPoint y: 471, distance: 63.2
click at [453, 297] on icon at bounding box center [453, 521] width 10 height 10
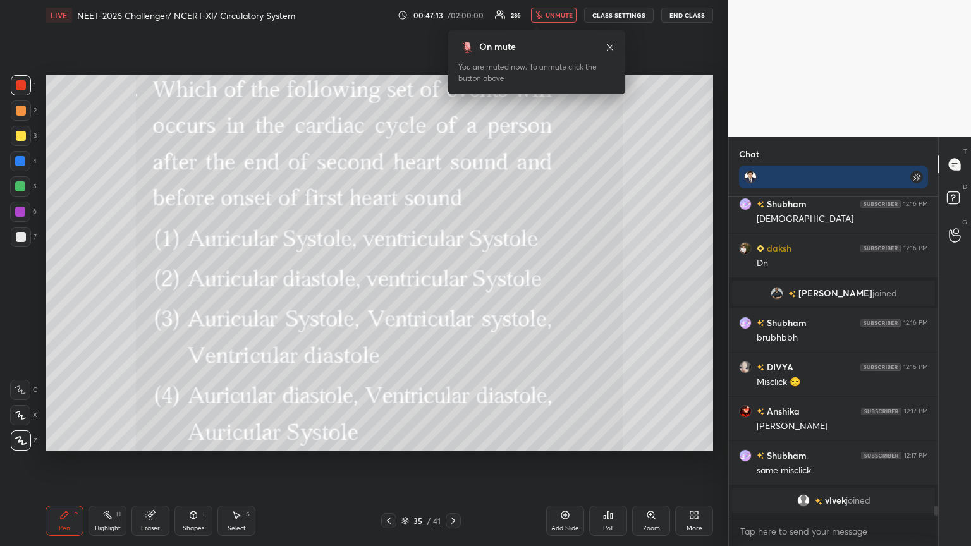
click at [20, 137] on div at bounding box center [21, 136] width 10 height 10
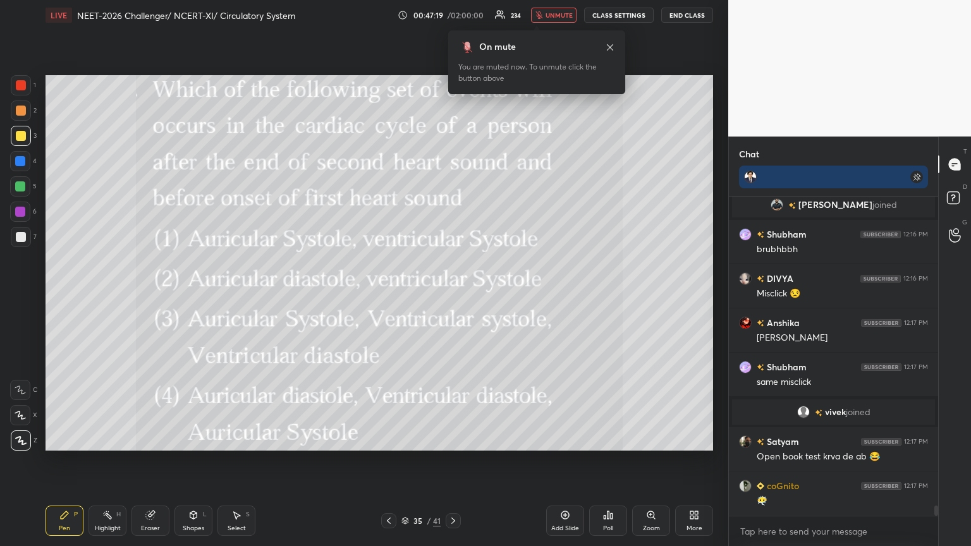
click at [453, 297] on icon at bounding box center [694, 515] width 10 height 10
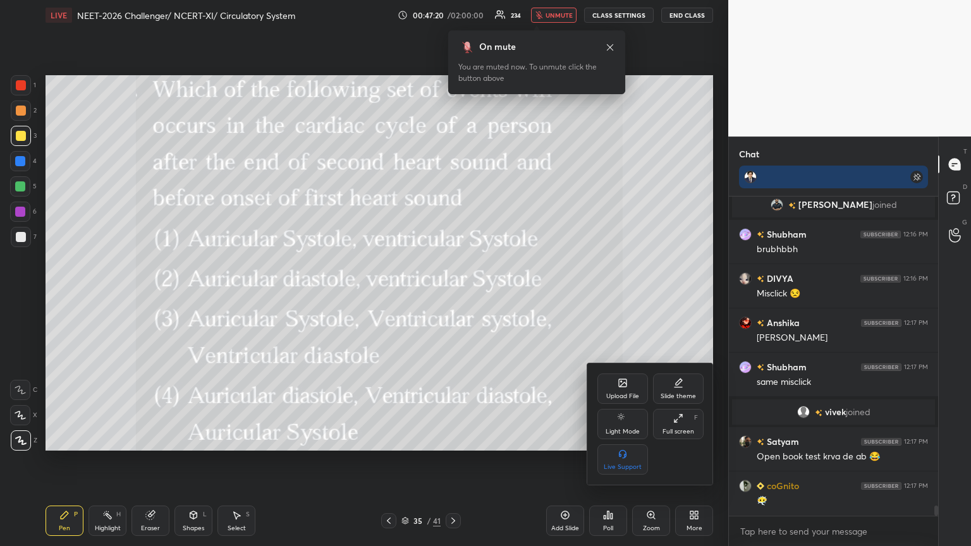
click at [453, 297] on div "Upload File" at bounding box center [623, 389] width 51 height 30
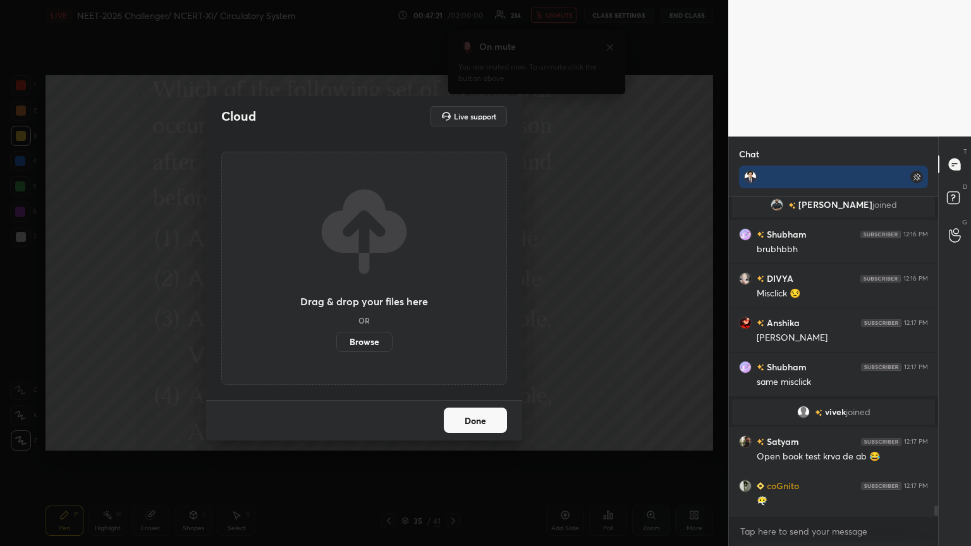
click at [373, 297] on label "Browse" at bounding box center [364, 342] width 56 height 20
click at [336, 297] on input "Browse" at bounding box center [336, 342] width 0 height 20
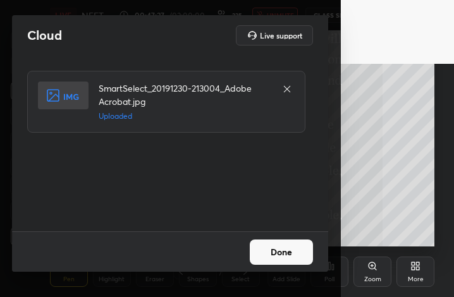
click at [301, 254] on button "Done" at bounding box center [281, 252] width 63 height 25
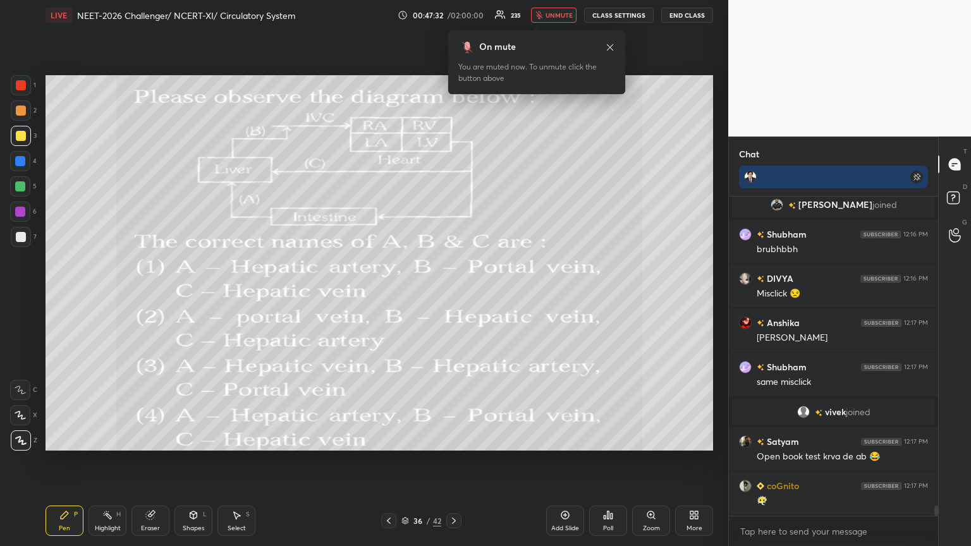
drag, startPoint x: 671, startPoint y: 46, endPoint x: 662, endPoint y: 40, distance: 10.5
click at [453, 44] on div "Setting up your live class Poll for secs No correct answer Start poll" at bounding box center [379, 262] width 678 height 465
click at [453, 14] on span "unmute" at bounding box center [559, 15] width 27 height 9
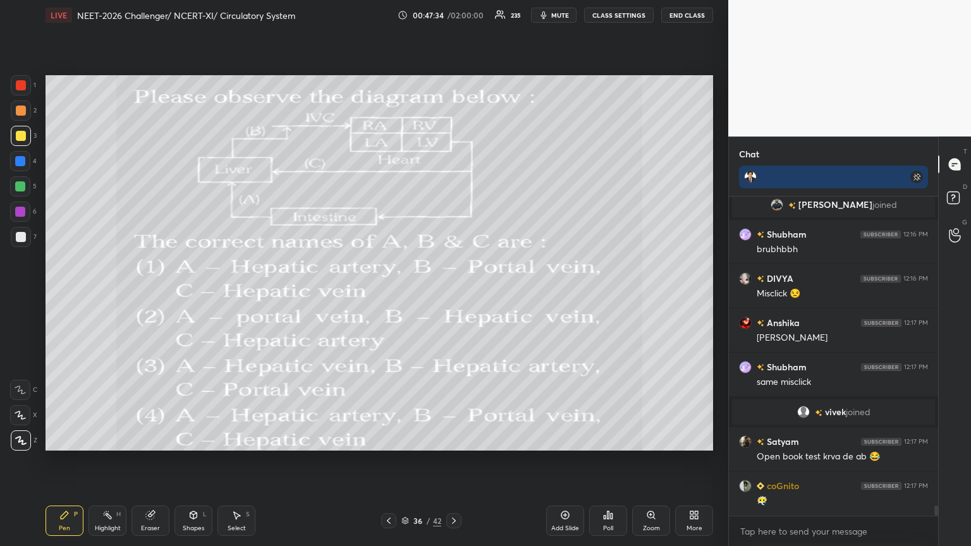
click at [453, 13] on span "mute" at bounding box center [560, 15] width 18 height 9
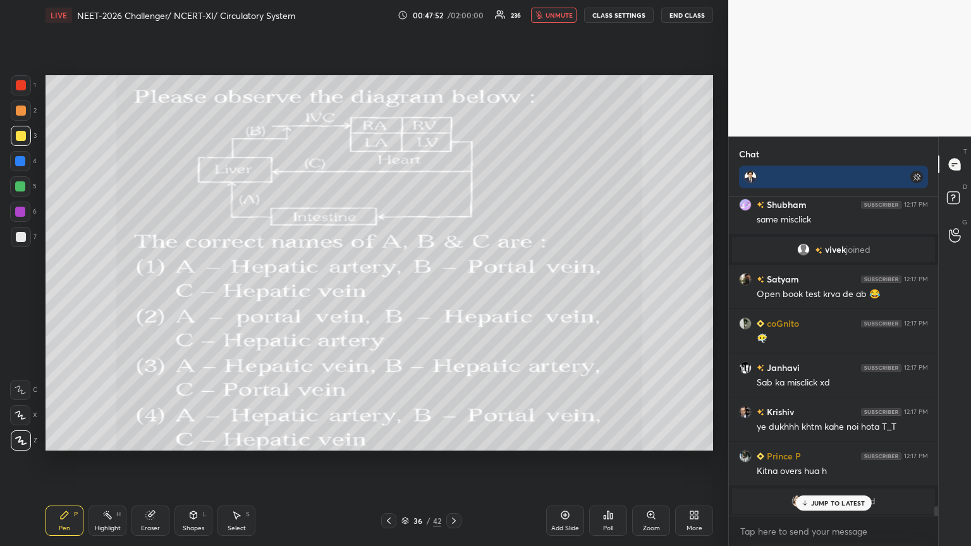
click at [25, 238] on div at bounding box center [21, 237] width 10 height 10
click at [453, 297] on div "Poll" at bounding box center [608, 521] width 38 height 30
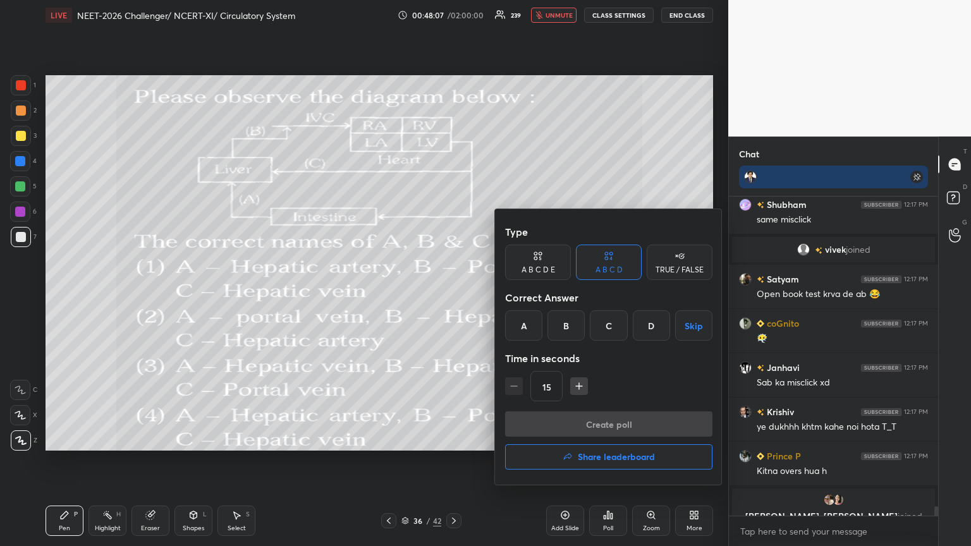
click at [453, 297] on div "B" at bounding box center [566, 326] width 37 height 30
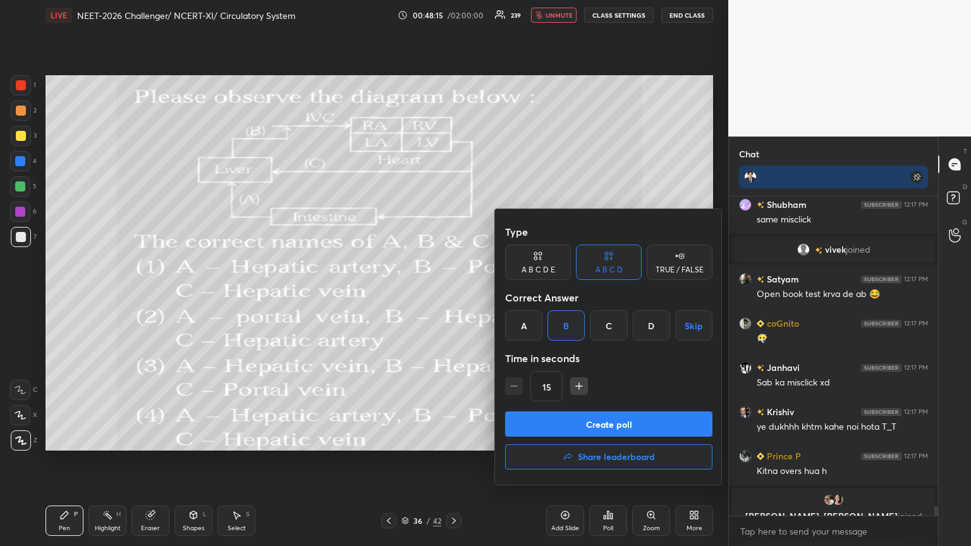
click at [453, 297] on button "Create poll" at bounding box center [608, 424] width 207 height 25
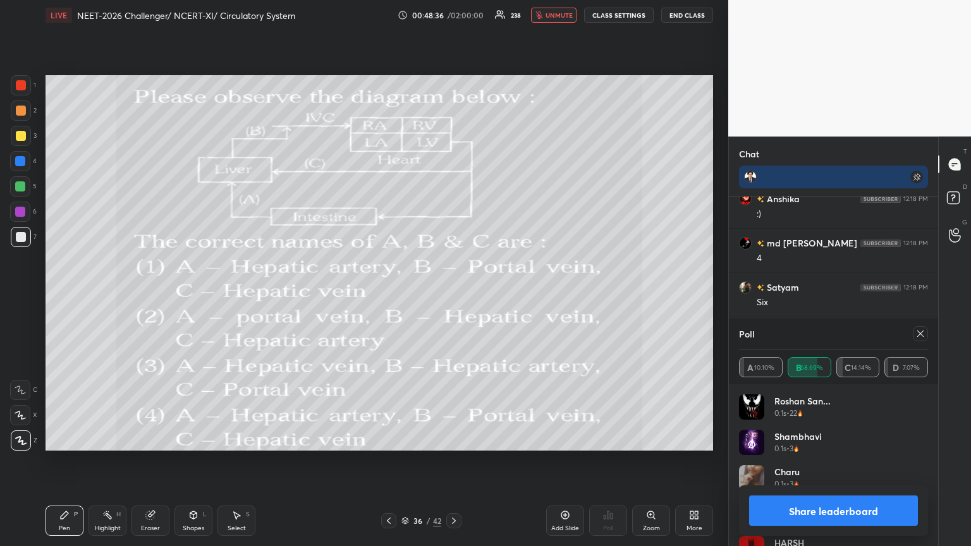
scroll to position [10725, 0]
click at [453, 297] on button "Share leaderboard" at bounding box center [833, 511] width 169 height 30
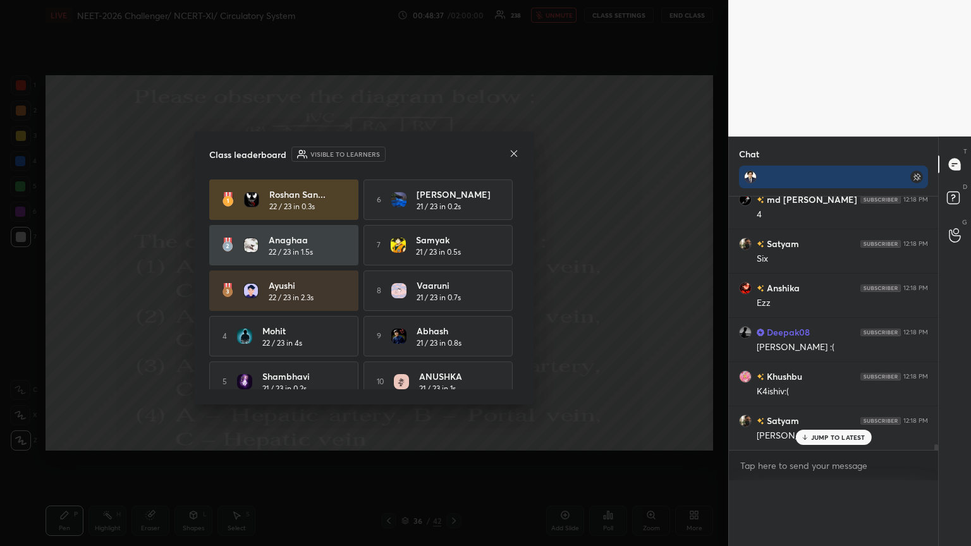
scroll to position [10705, 0]
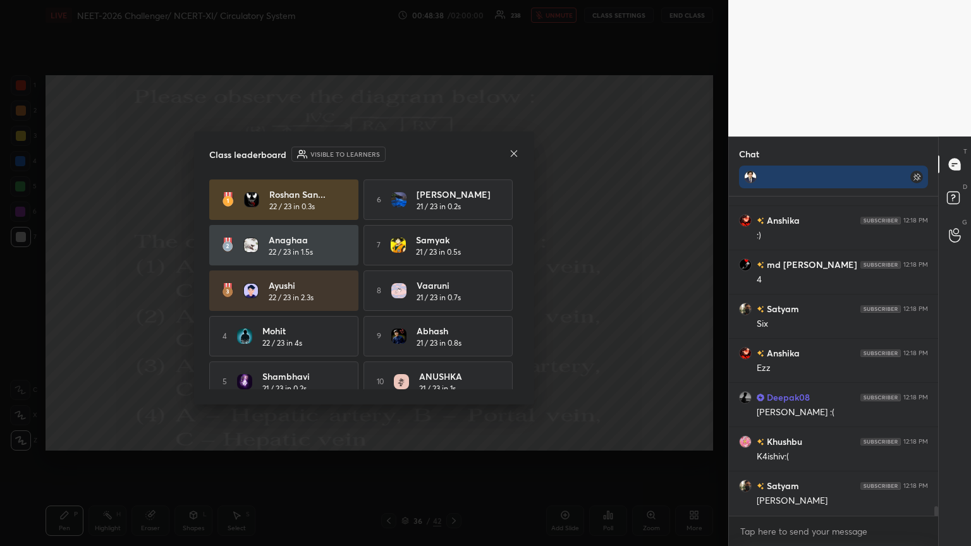
click at [453, 150] on icon at bounding box center [514, 154] width 10 height 10
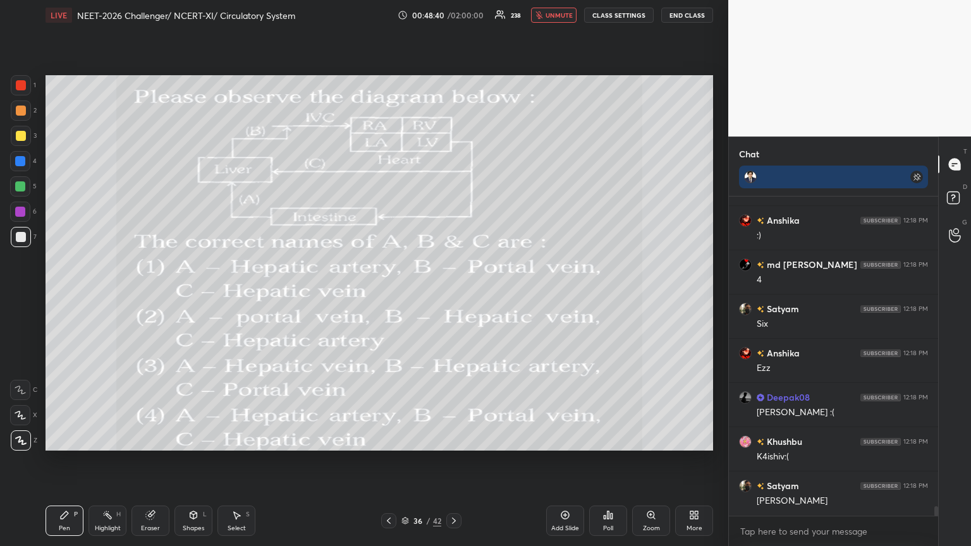
click at [385, 297] on icon at bounding box center [389, 521] width 10 height 10
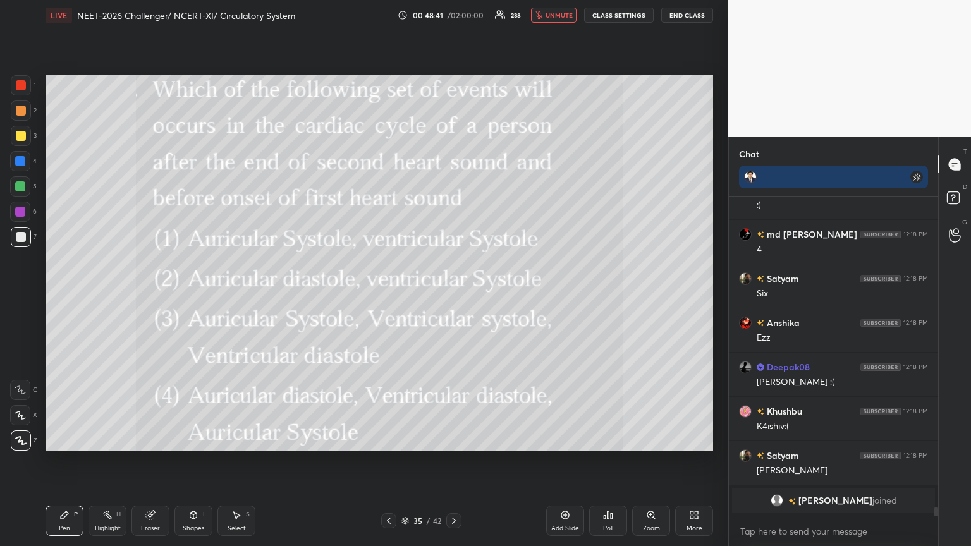
click at [453, 297] on icon at bounding box center [454, 521] width 10 height 10
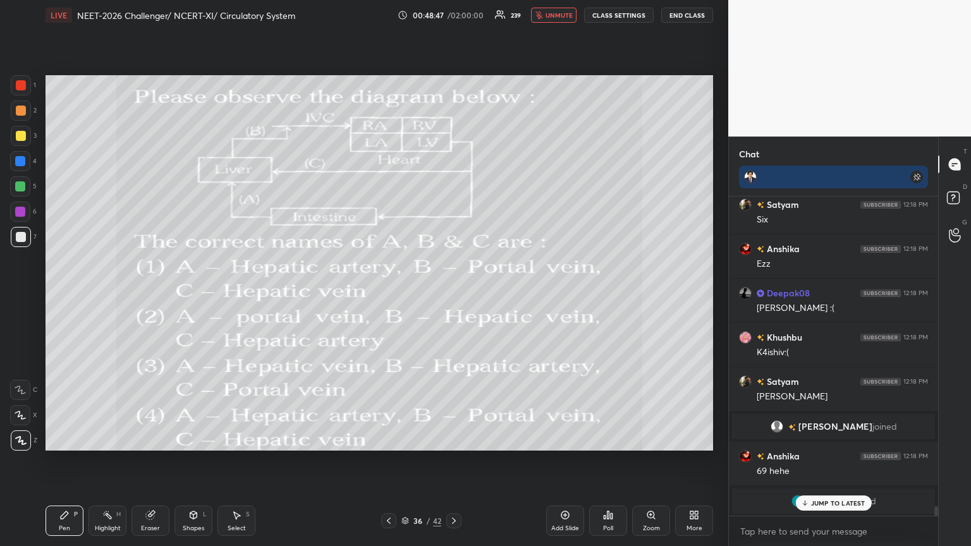
click at [388, 297] on icon at bounding box center [389, 521] width 10 height 10
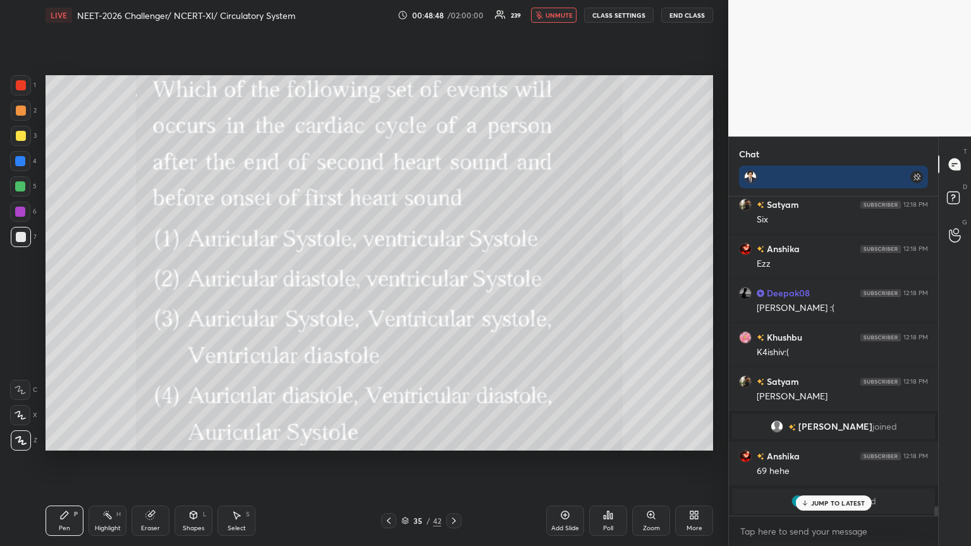
click at [453, 297] on icon at bounding box center [454, 521] width 10 height 10
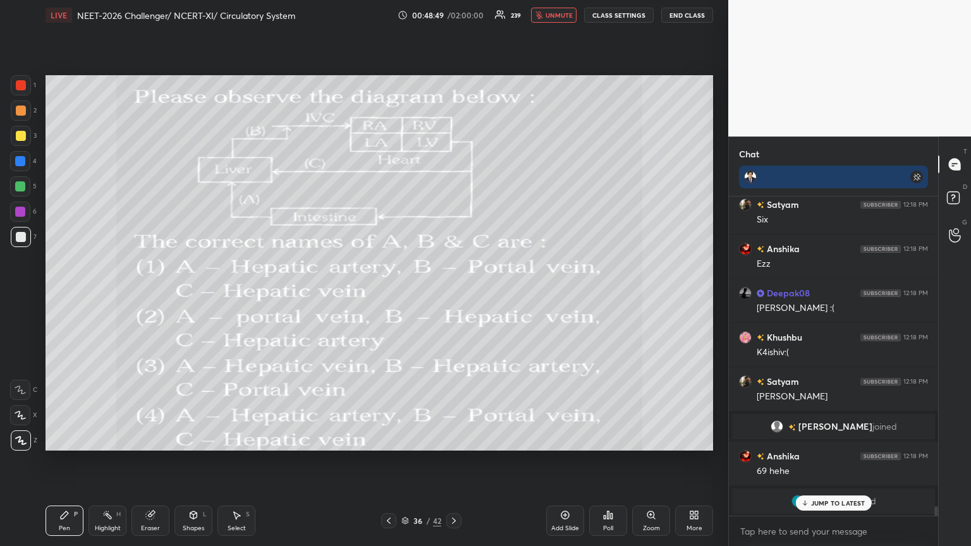
click at [453, 297] on icon at bounding box center [696, 517] width 3 height 3
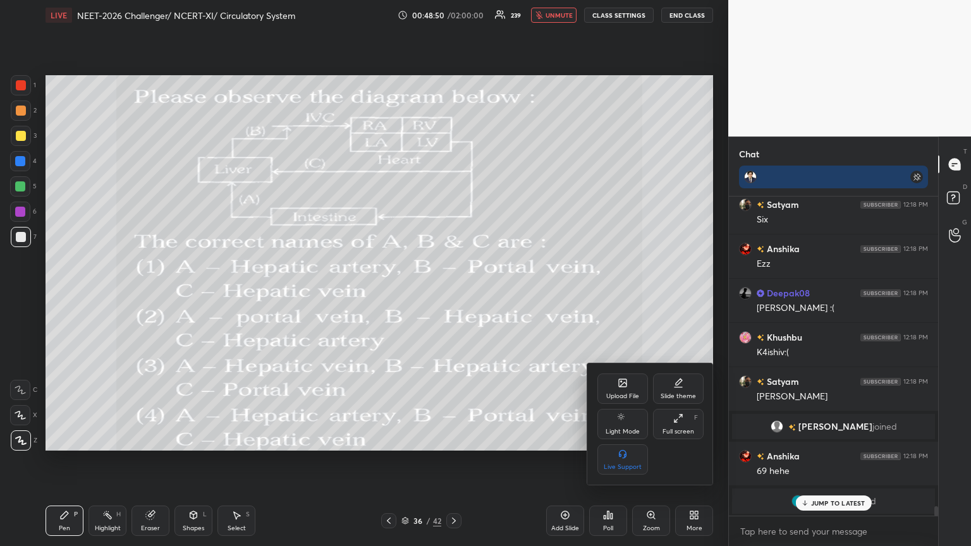
click at [453, 297] on div "Upload File" at bounding box center [623, 389] width 51 height 30
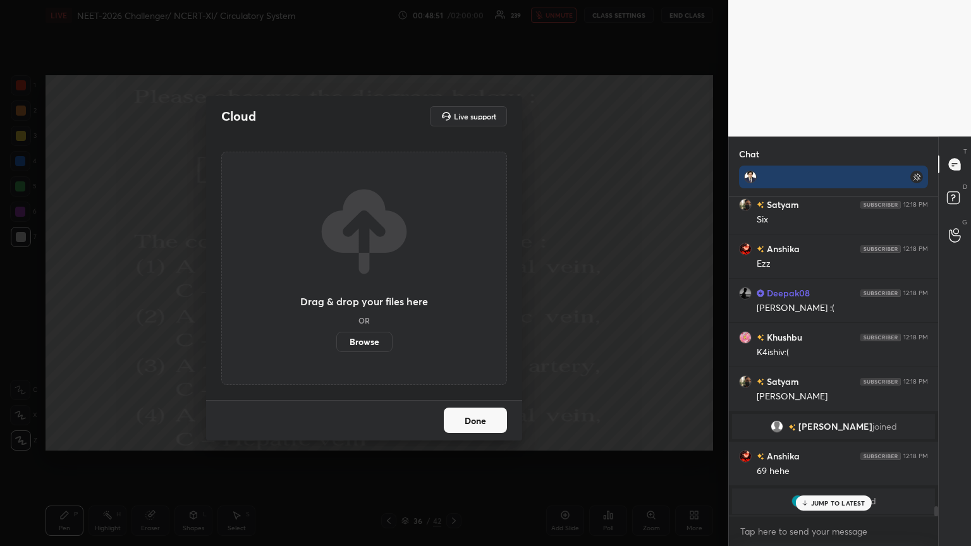
drag, startPoint x: 362, startPoint y: 341, endPoint x: 360, endPoint y: 265, distance: 75.9
click at [362, 297] on label "Browse" at bounding box center [364, 342] width 56 height 20
click at [336, 297] on input "Browse" at bounding box center [336, 342] width 0 height 20
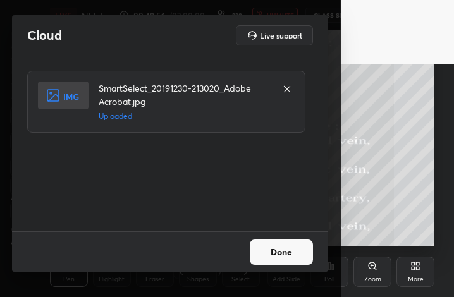
click at [284, 257] on button "Done" at bounding box center [281, 252] width 63 height 25
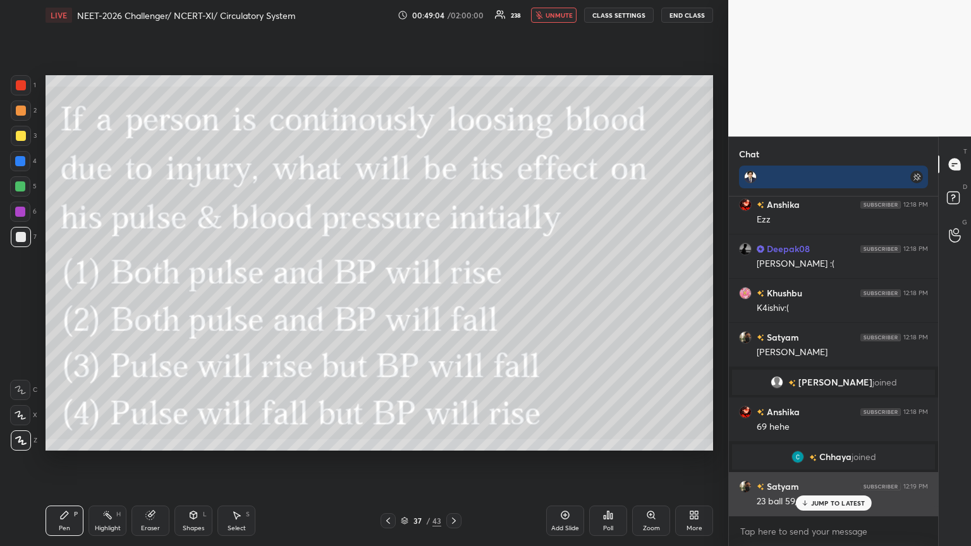
click at [453, 297] on p "JUMP TO LATEST" at bounding box center [838, 504] width 54 height 8
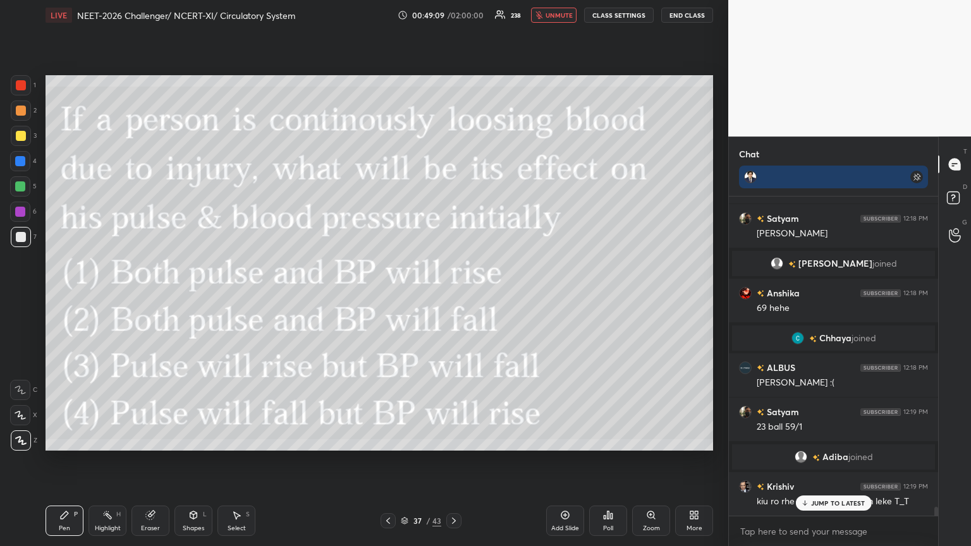
click at [453, 297] on div "Poll" at bounding box center [608, 521] width 38 height 30
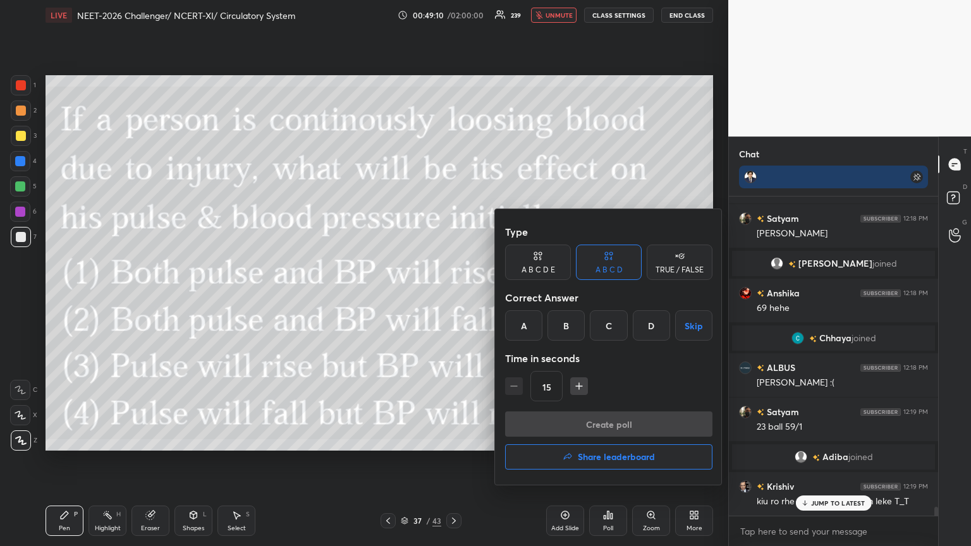
click at [453, 297] on div "C" at bounding box center [608, 326] width 37 height 30
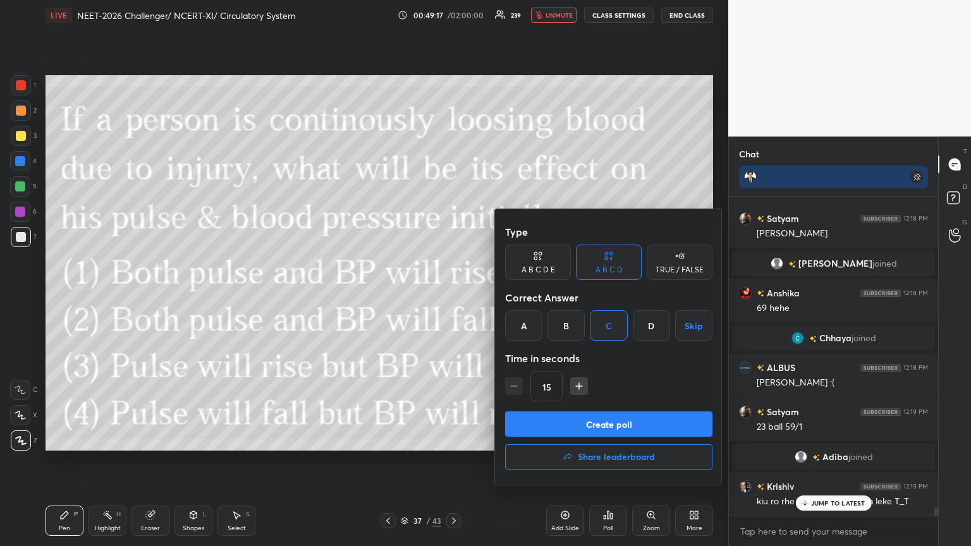
click at [453, 297] on button "Create poll" at bounding box center [608, 424] width 207 height 25
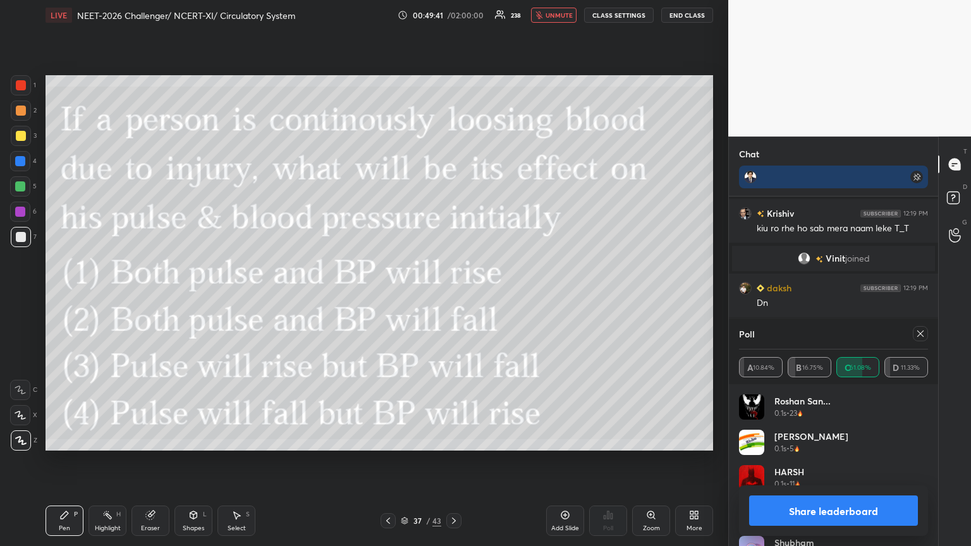
click at [453, 297] on button "Share leaderboard" at bounding box center [833, 511] width 169 height 30
type textarea "x"
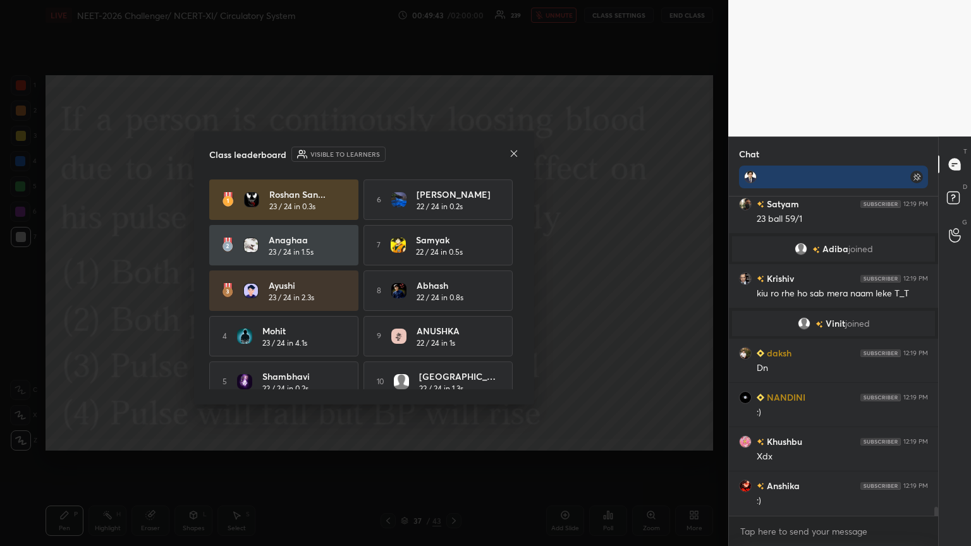
click at [453, 152] on icon at bounding box center [514, 154] width 10 height 10
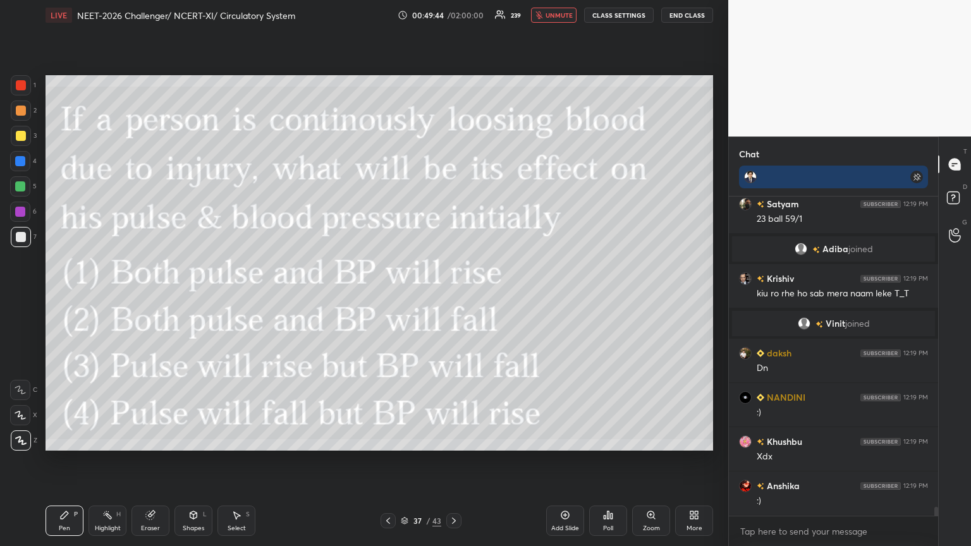
click at [382, 297] on div at bounding box center [388, 521] width 15 height 15
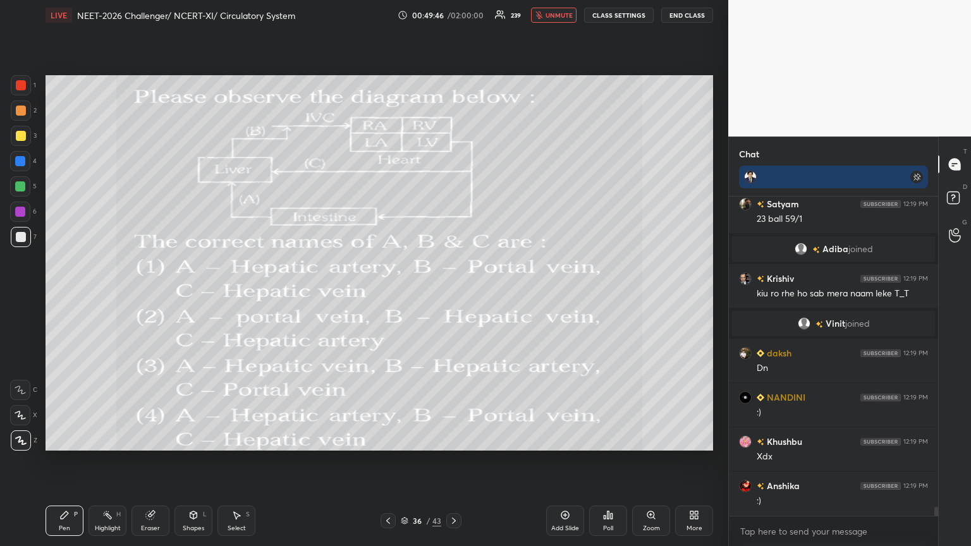
click at [453, 297] on icon at bounding box center [454, 521] width 10 height 10
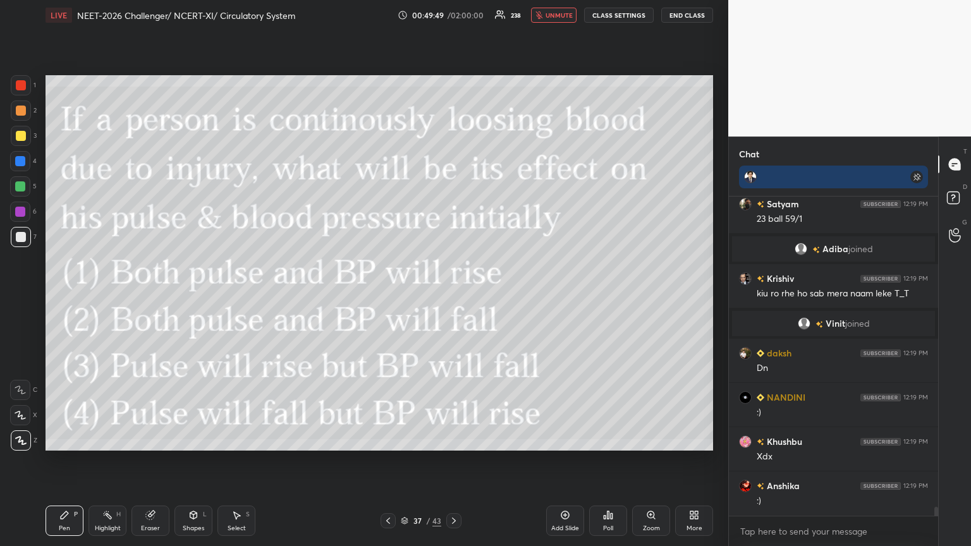
click at [453, 297] on icon at bounding box center [696, 517] width 3 height 3
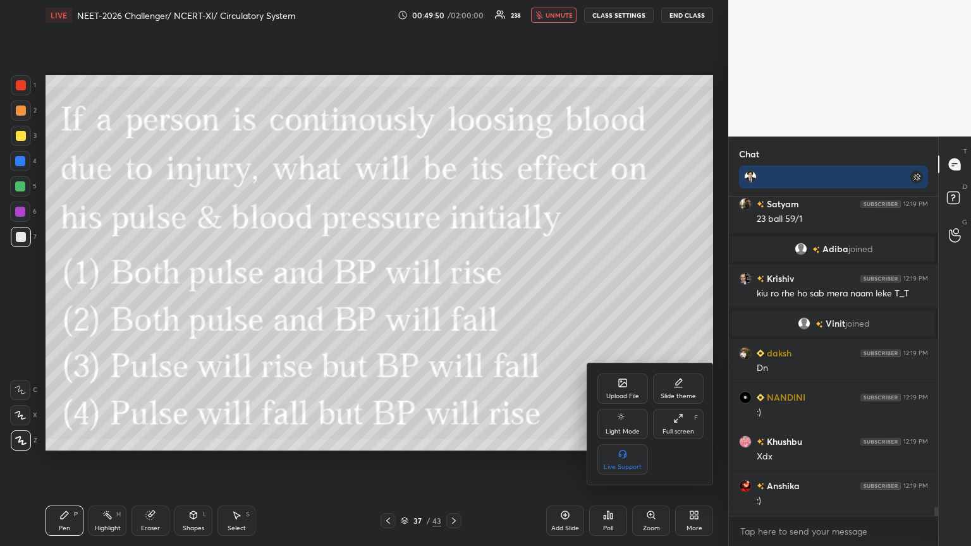
click at [453, 297] on div "Upload File" at bounding box center [623, 389] width 51 height 30
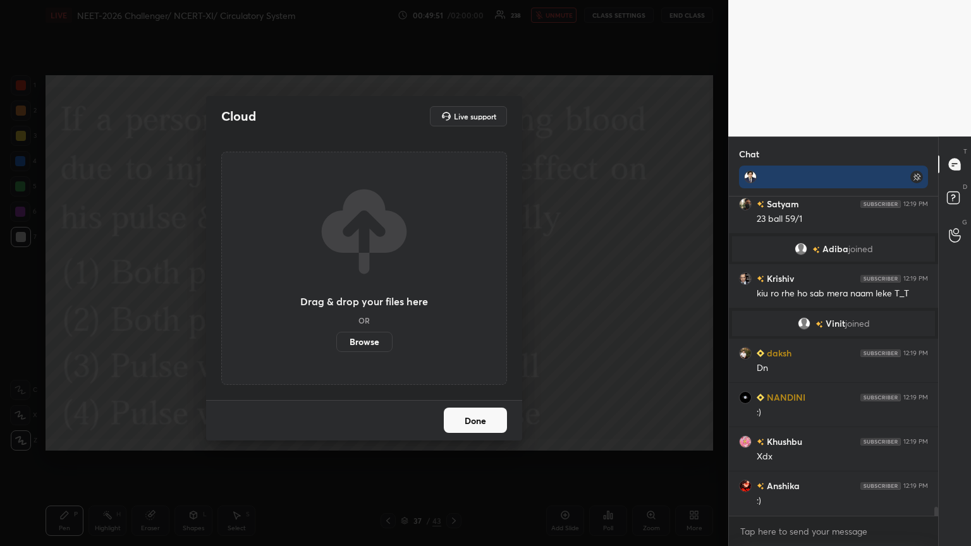
click at [369, 297] on label "Browse" at bounding box center [364, 342] width 56 height 20
click at [336, 297] on input "Browse" at bounding box center [336, 342] width 0 height 20
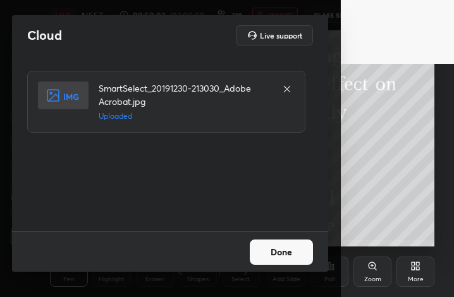
click at [286, 256] on button "Done" at bounding box center [281, 252] width 63 height 25
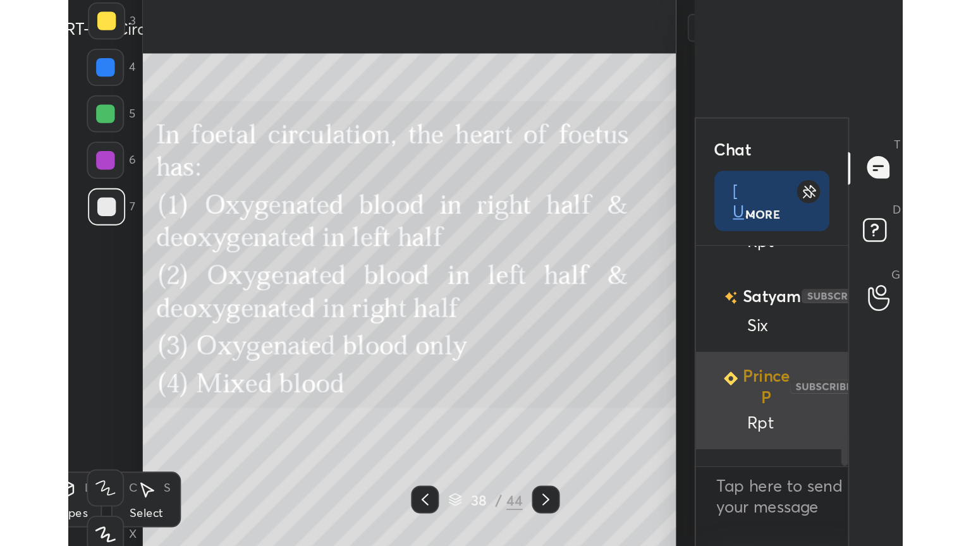
scroll to position [293, 199]
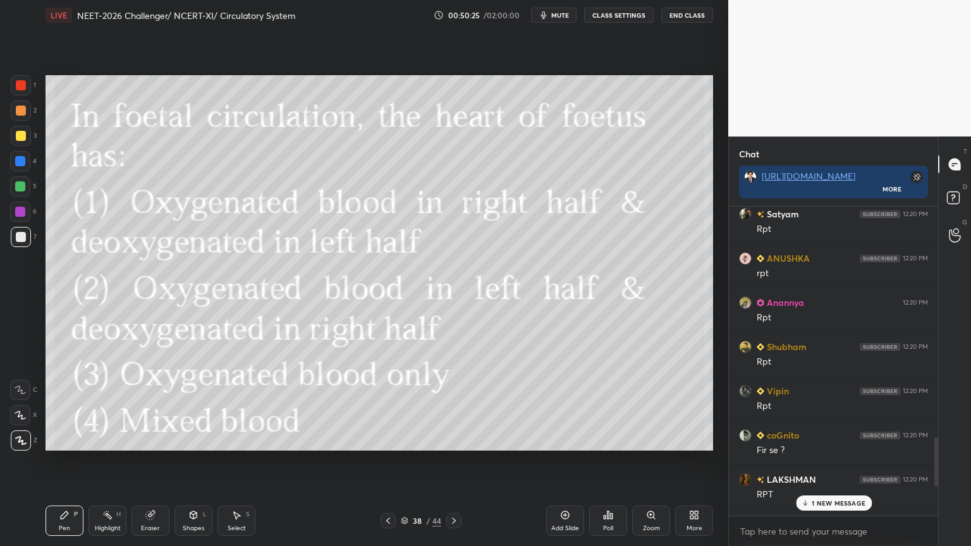
click at [453, 297] on icon at bounding box center [805, 504] width 8 height 8
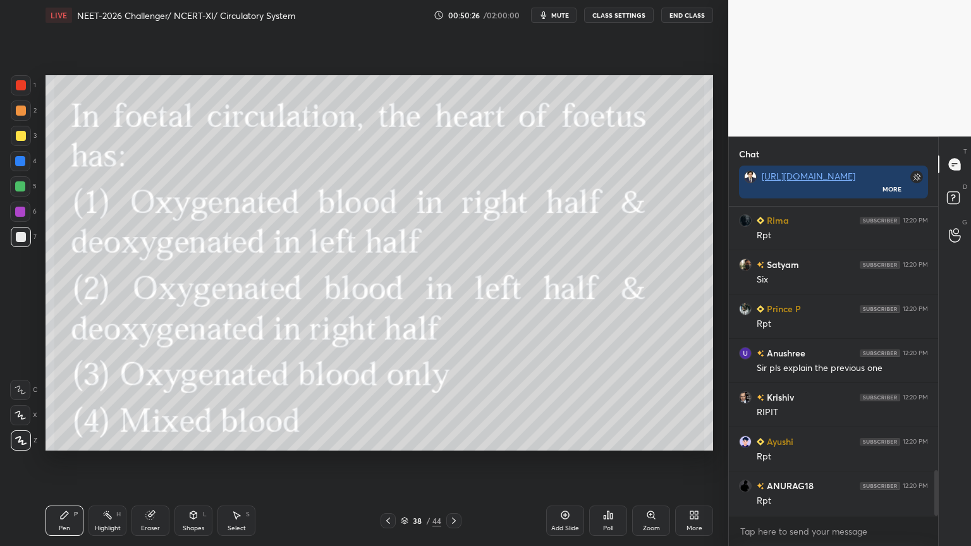
click at [453, 297] on icon at bounding box center [694, 515] width 10 height 10
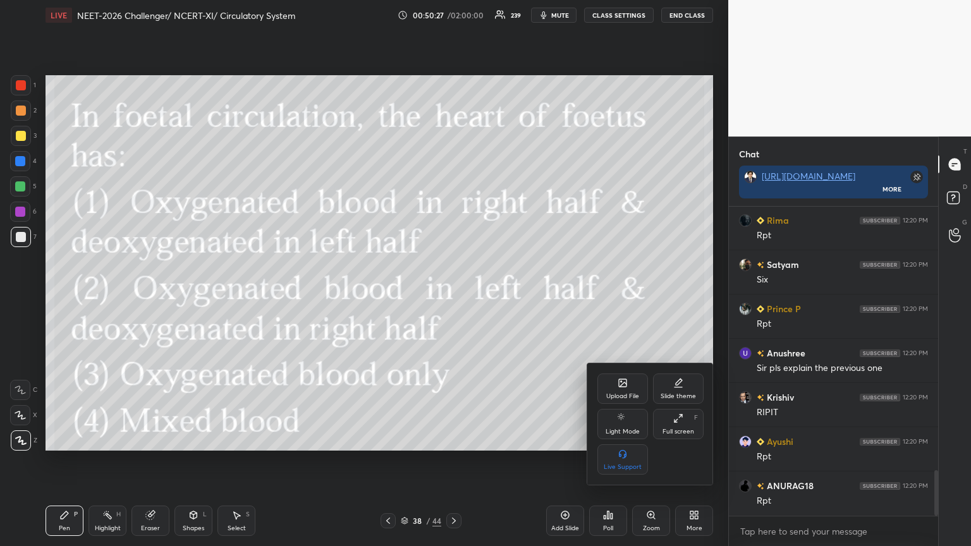
click at [453, 297] on div "Upload File" at bounding box center [623, 389] width 51 height 30
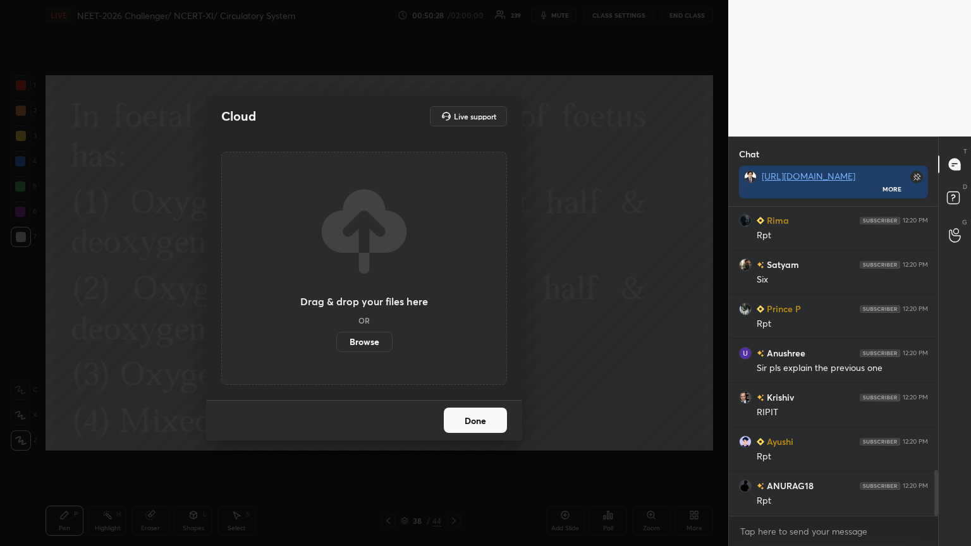
drag, startPoint x: 372, startPoint y: 340, endPoint x: 372, endPoint y: 262, distance: 77.8
click at [372, 297] on label "Browse" at bounding box center [364, 342] width 56 height 20
click at [336, 297] on input "Browse" at bounding box center [336, 342] width 0 height 20
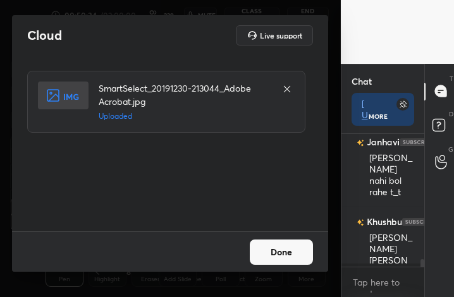
click at [269, 260] on button "Done" at bounding box center [281, 252] width 63 height 25
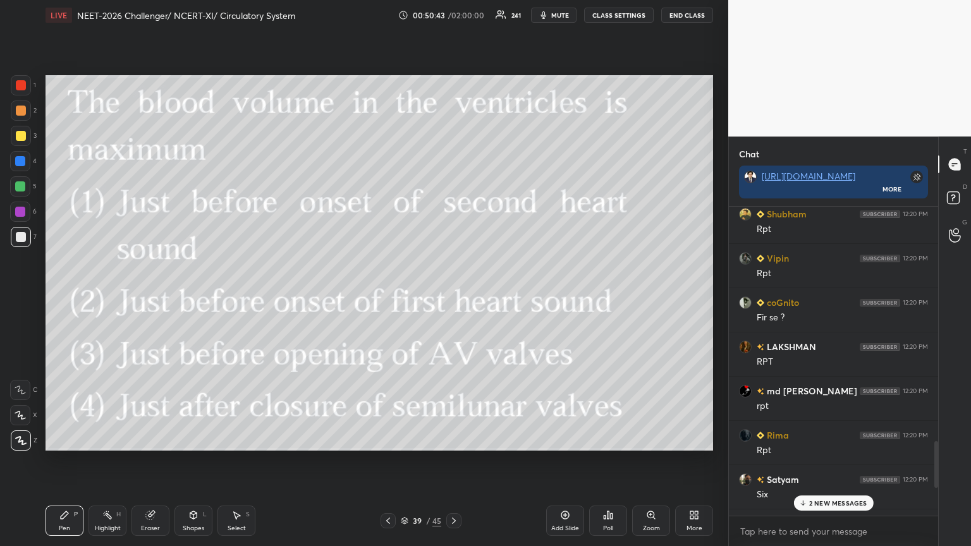
click at [453, 297] on p "2 NEW MESSAGES" at bounding box center [838, 504] width 58 height 8
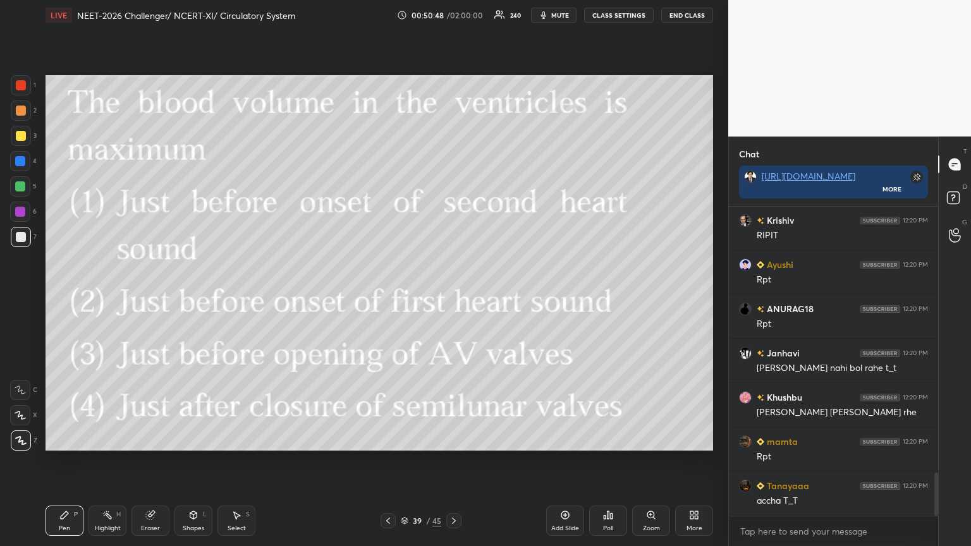
click at [453, 297] on div "Poll" at bounding box center [608, 521] width 38 height 30
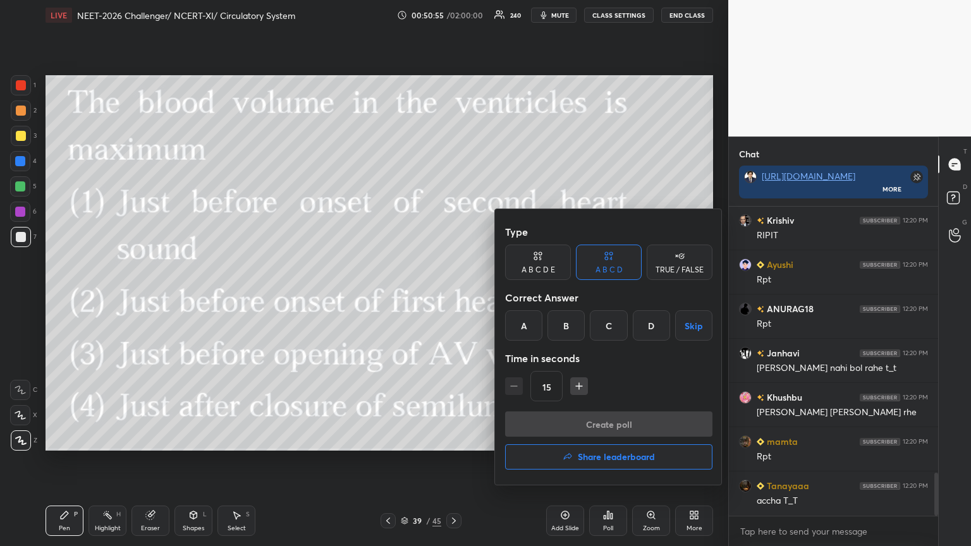
click at [453, 297] on div "B" at bounding box center [566, 326] width 37 height 30
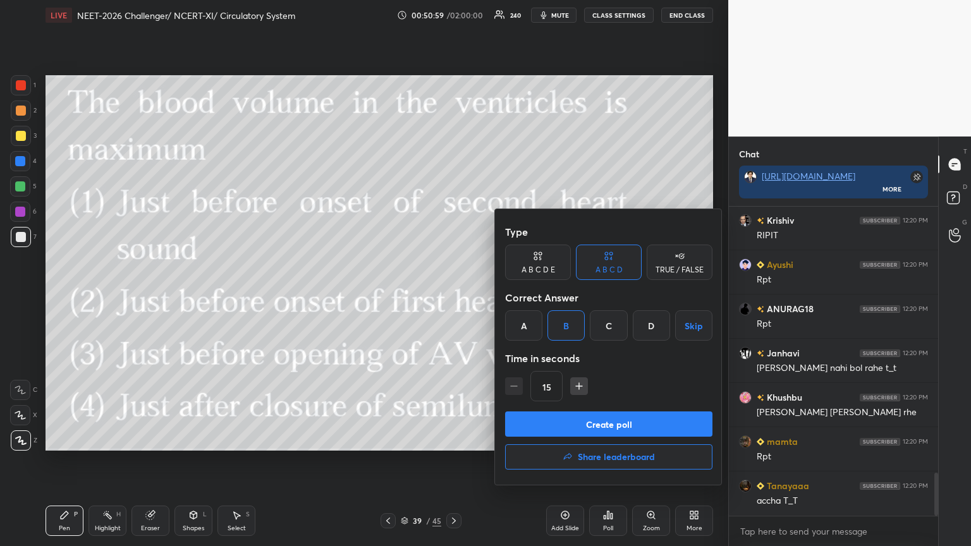
click at [453, 15] on div at bounding box center [485, 273] width 971 height 546
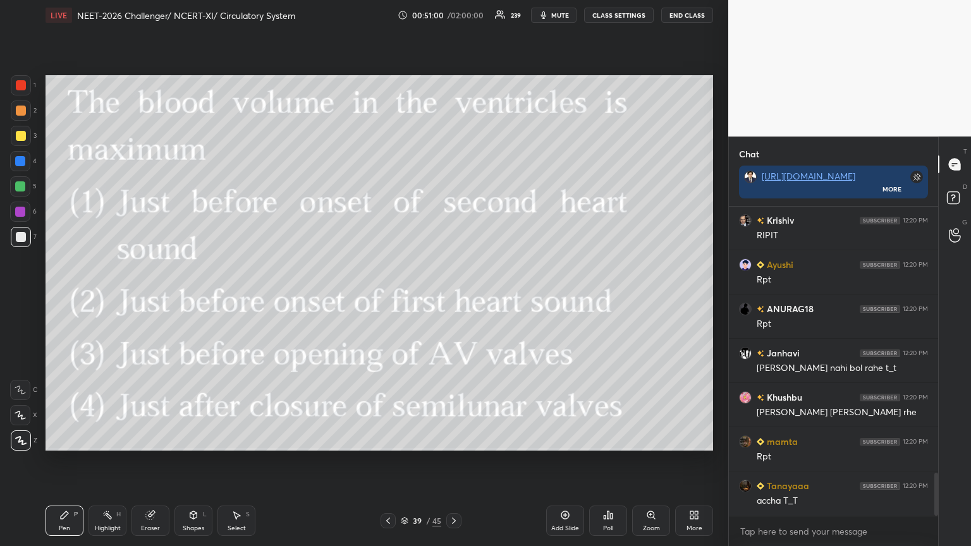
click at [453, 15] on span "mute" at bounding box center [560, 15] width 18 height 9
click at [453, 297] on div "Poll" at bounding box center [608, 521] width 38 height 30
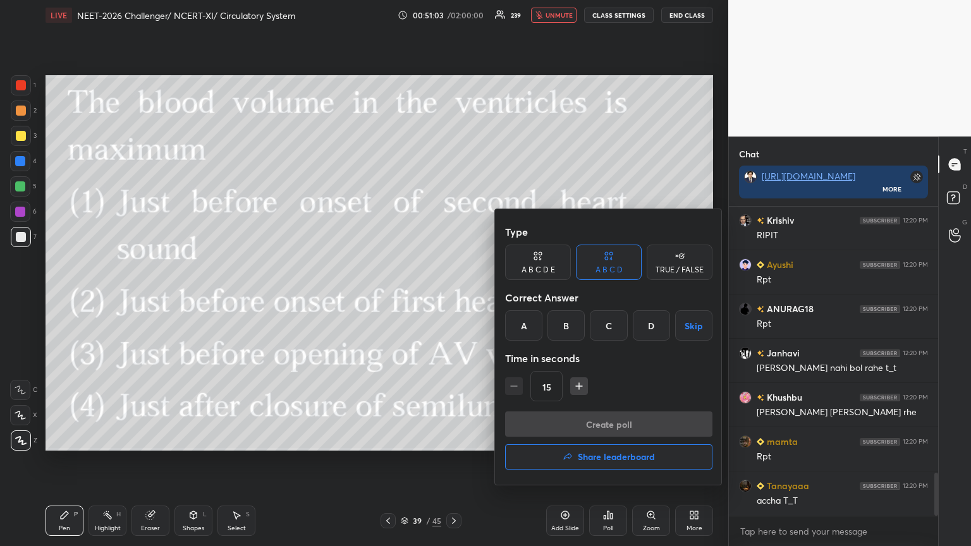
click at [453, 297] on div "B" at bounding box center [566, 326] width 37 height 30
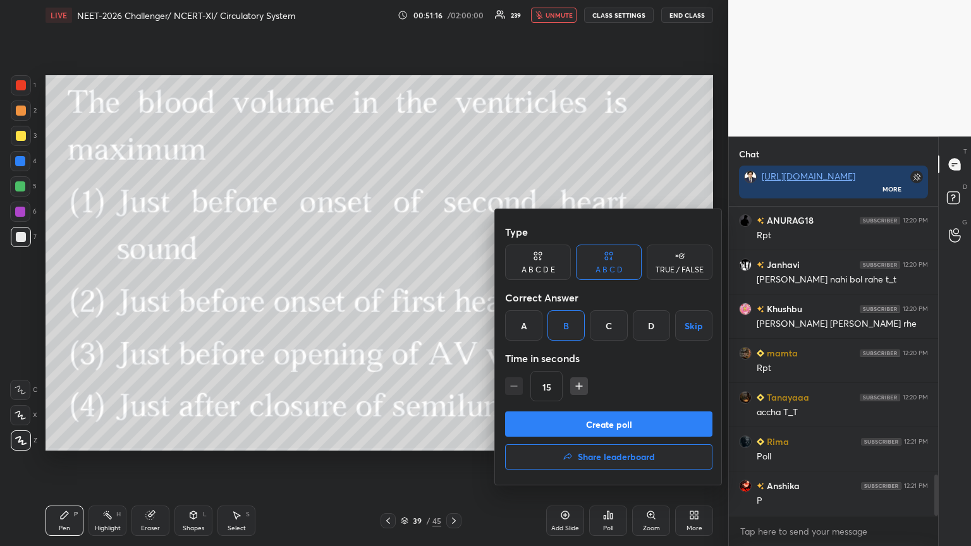
click at [453, 297] on button "Create poll" at bounding box center [608, 424] width 207 height 25
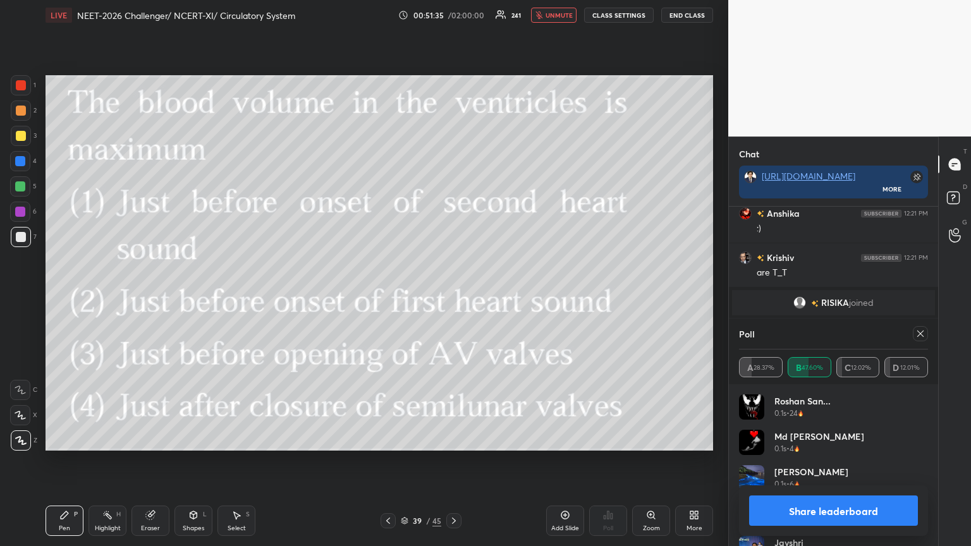
click at [453, 297] on button "Share leaderboard" at bounding box center [833, 511] width 169 height 30
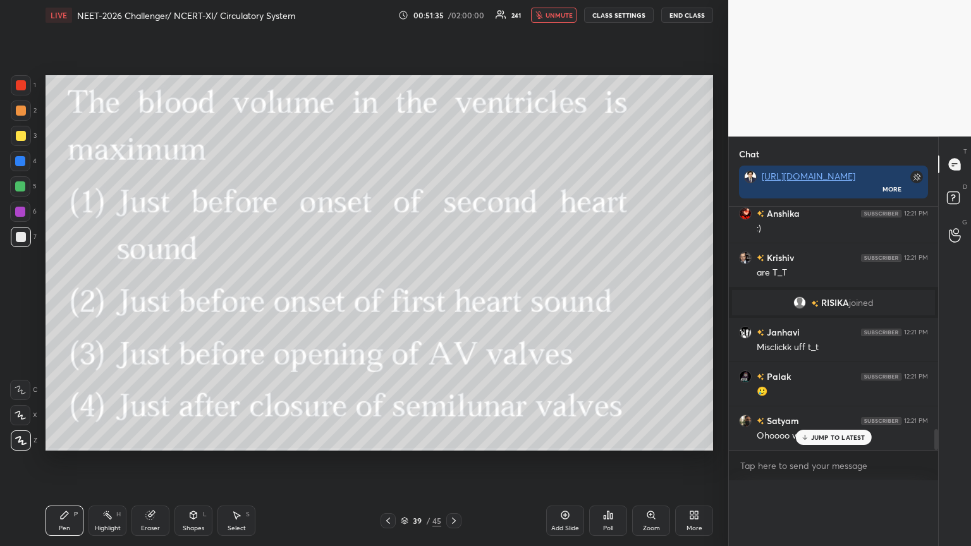
scroll to position [0, 4]
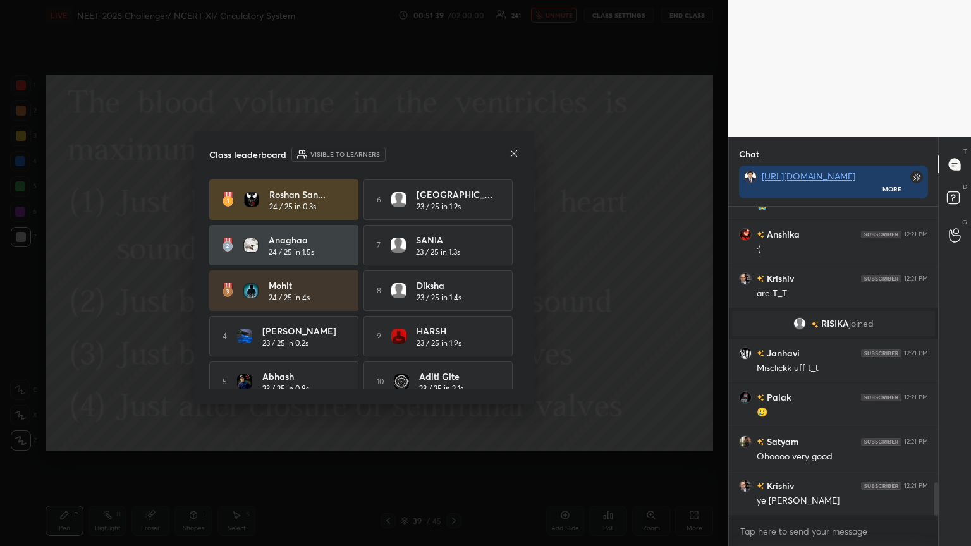
click at [453, 154] on icon at bounding box center [514, 154] width 10 height 10
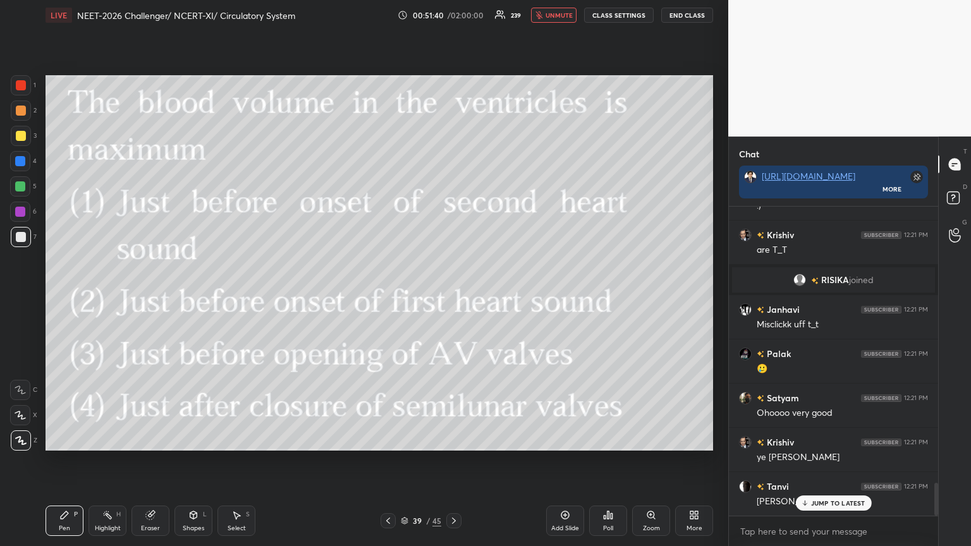
click at [390, 297] on icon at bounding box center [388, 521] width 10 height 10
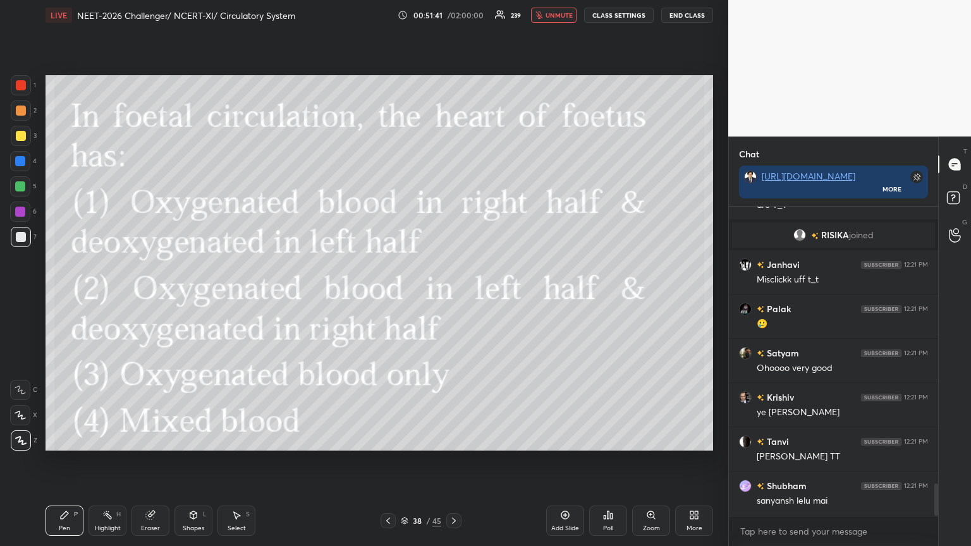
click at [390, 297] on icon at bounding box center [388, 521] width 10 height 10
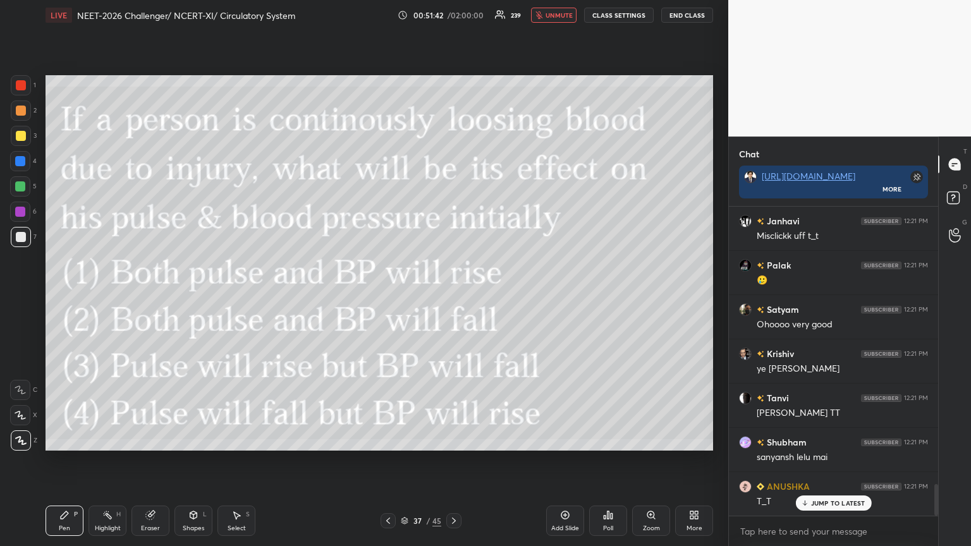
click at [453, 297] on icon at bounding box center [454, 521] width 10 height 10
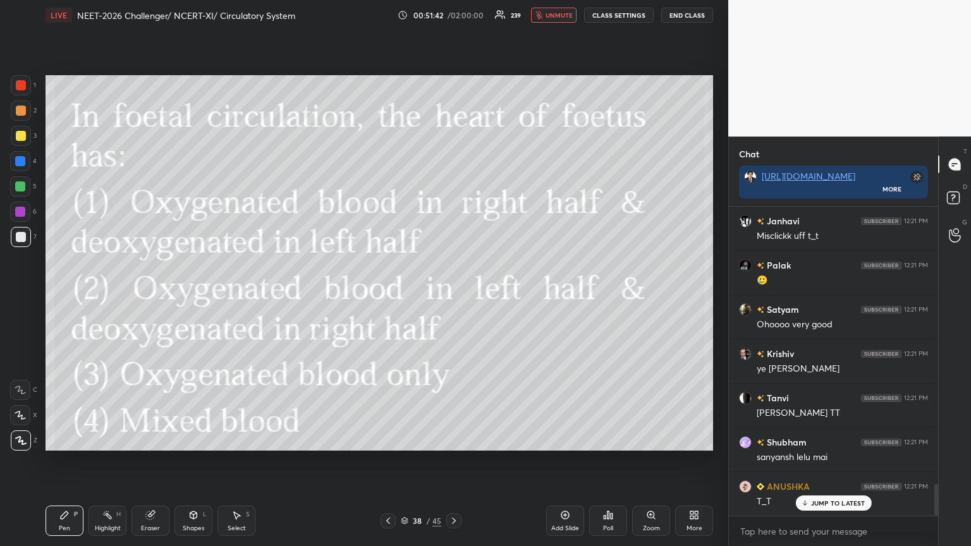
click at [453, 297] on icon at bounding box center [454, 521] width 10 height 10
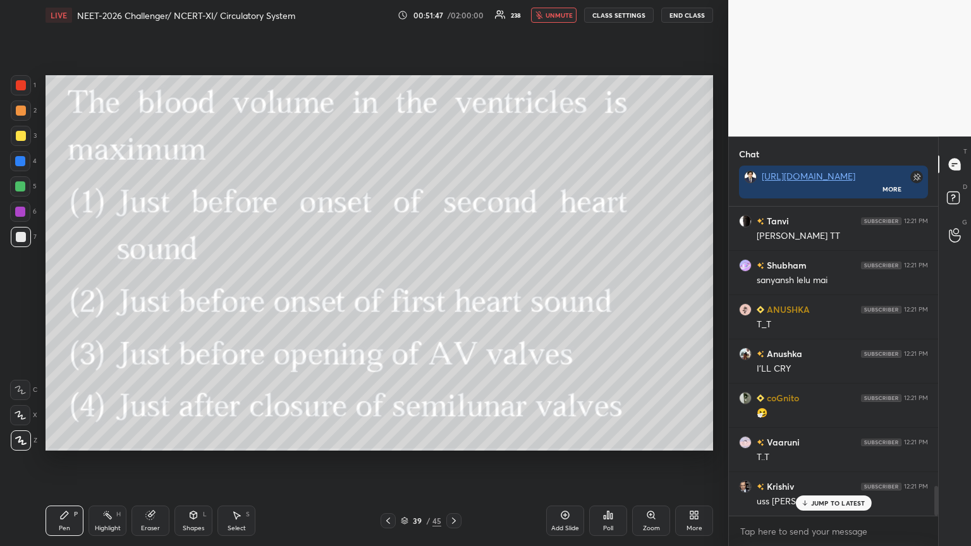
click at [403, 297] on icon at bounding box center [405, 521] width 8 height 8
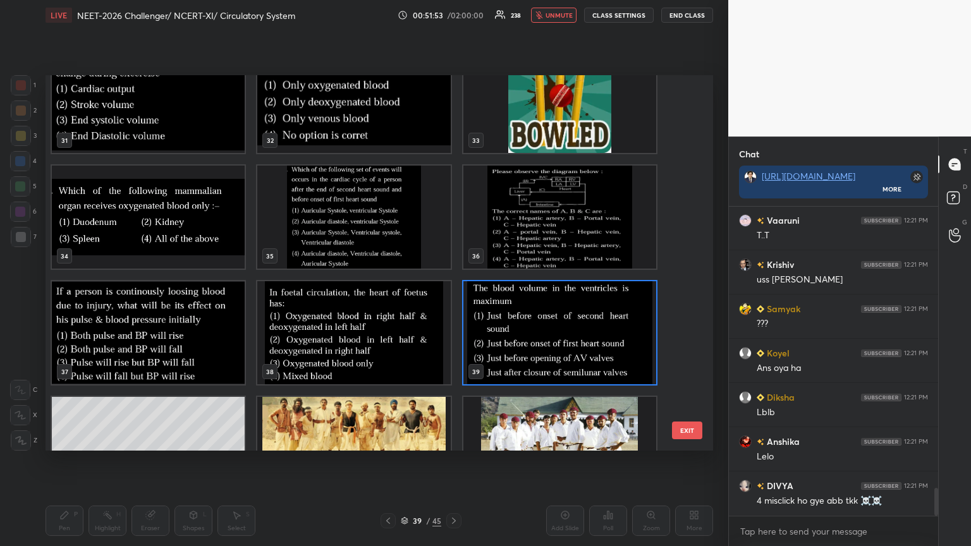
click at [376, 235] on img "grid" at bounding box center [353, 217] width 193 height 103
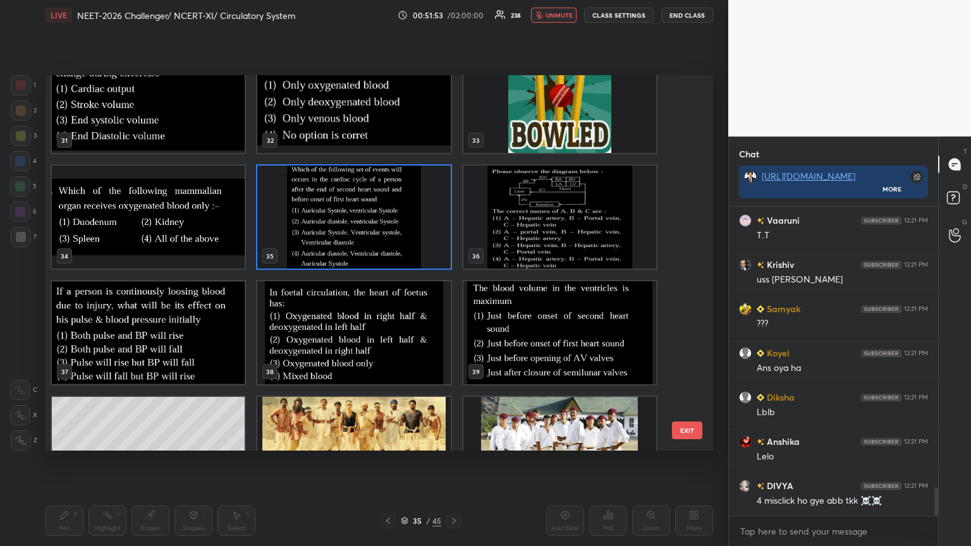
click at [379, 236] on img "grid" at bounding box center [353, 217] width 193 height 103
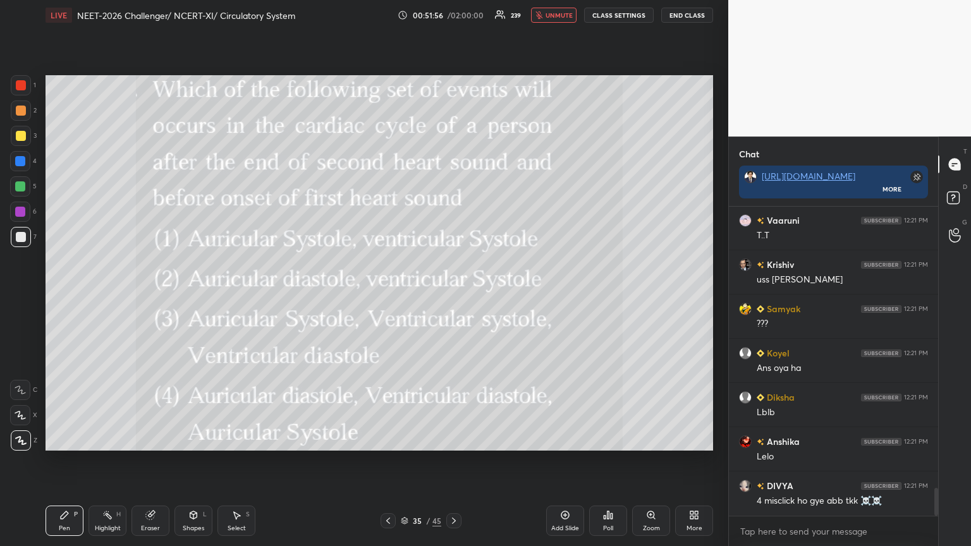
click at [22, 134] on div at bounding box center [21, 136] width 10 height 10
click at [23, 134] on div at bounding box center [21, 136] width 10 height 10
click at [453, 297] on icon at bounding box center [454, 521] width 10 height 10
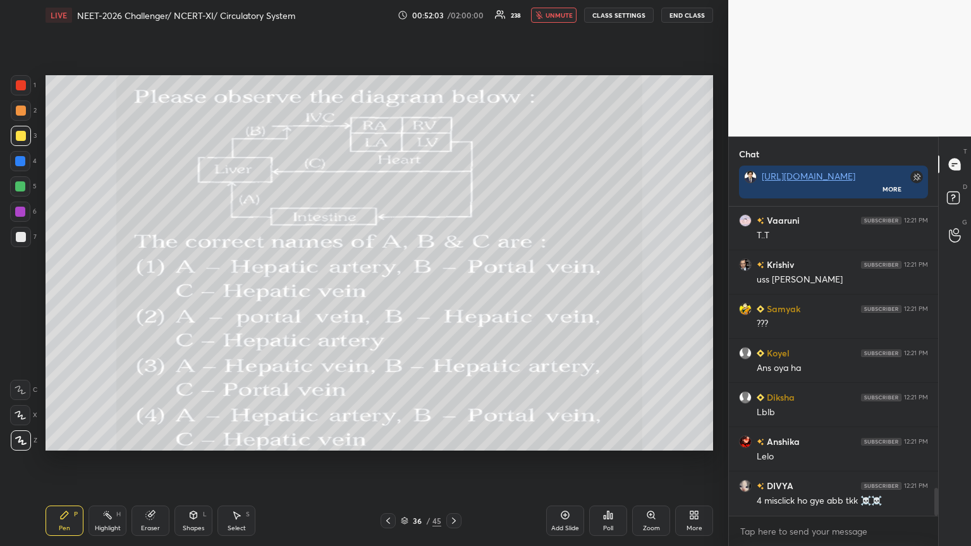
click at [453, 297] on icon at bounding box center [454, 521] width 10 height 10
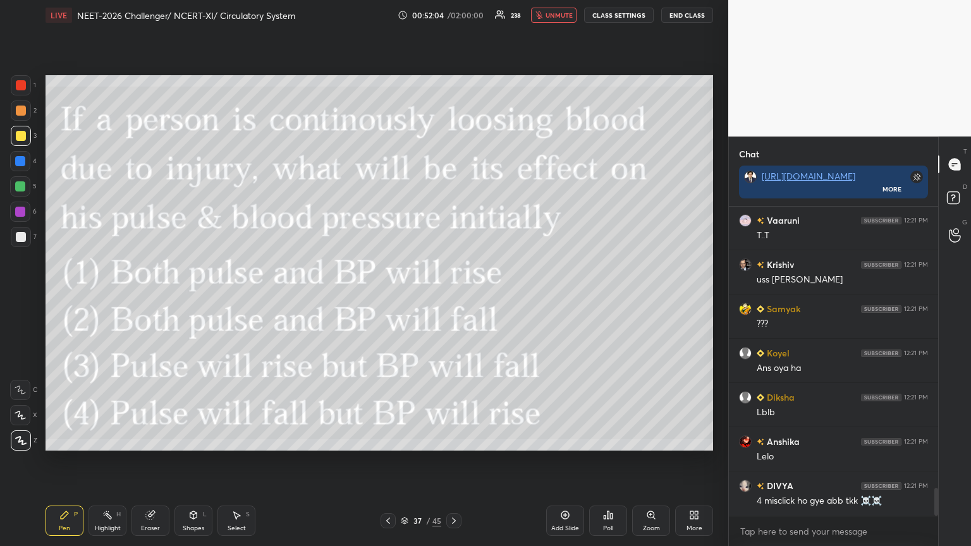
click at [453, 297] on icon at bounding box center [454, 521] width 10 height 10
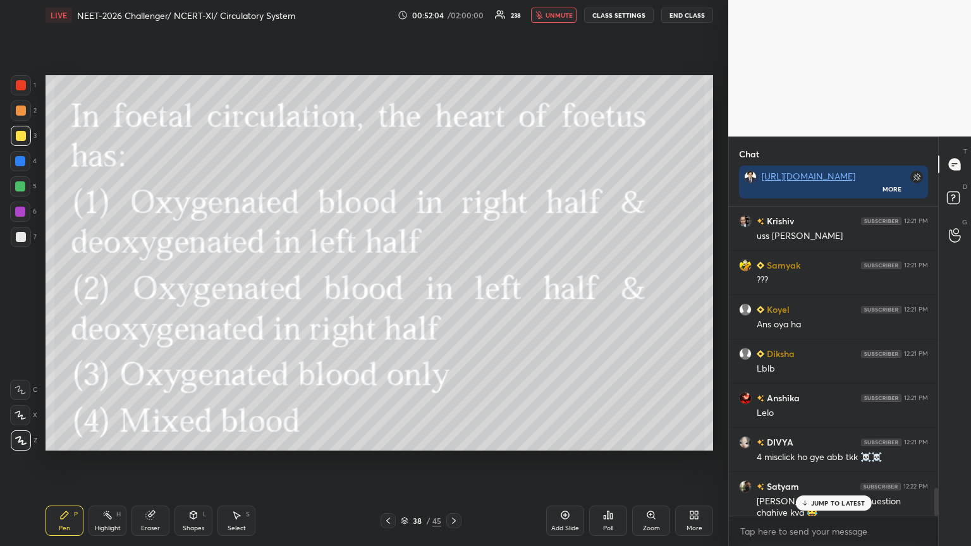
click at [453, 297] on icon at bounding box center [454, 521] width 10 height 10
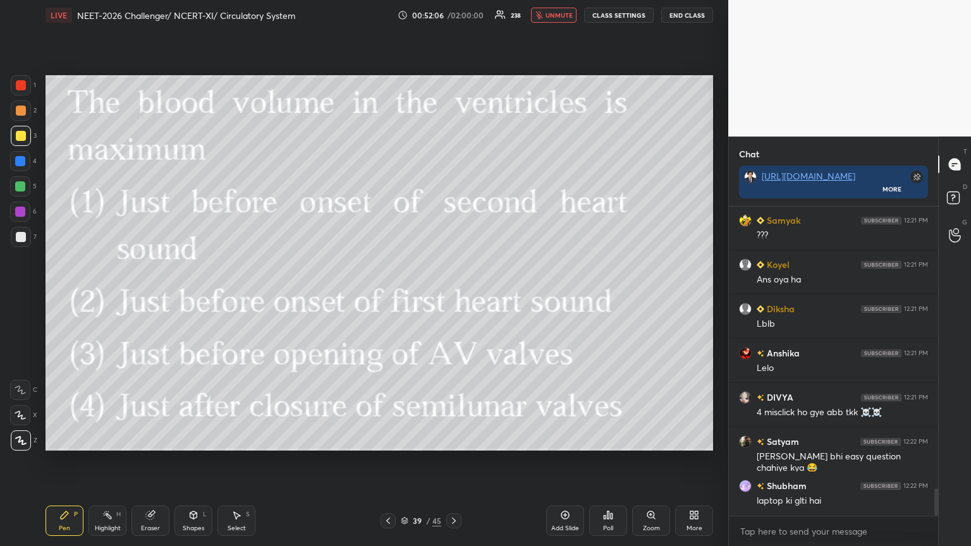
click at [453, 297] on icon at bounding box center [454, 521] width 10 height 10
click at [393, 297] on div at bounding box center [388, 521] width 15 height 15
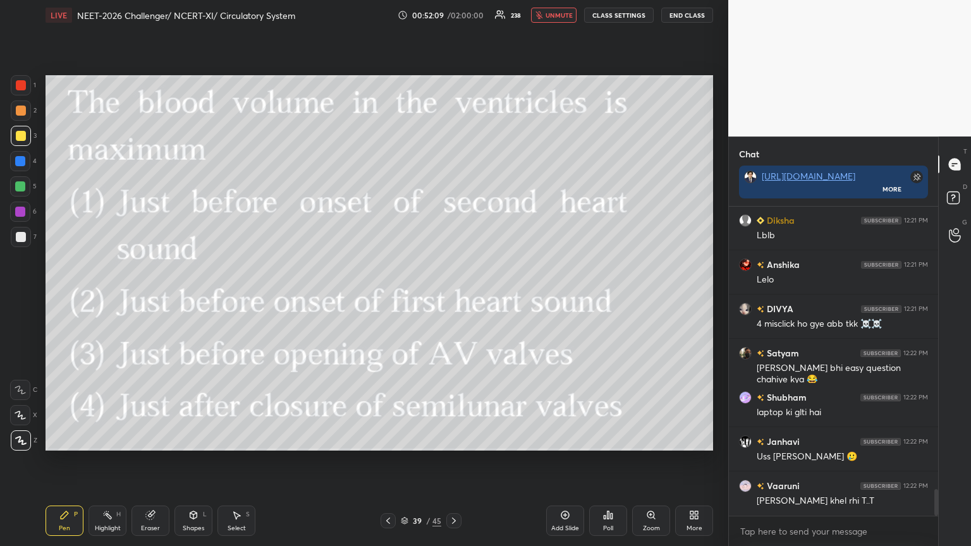
click at [453, 297] on icon at bounding box center [694, 515] width 10 height 10
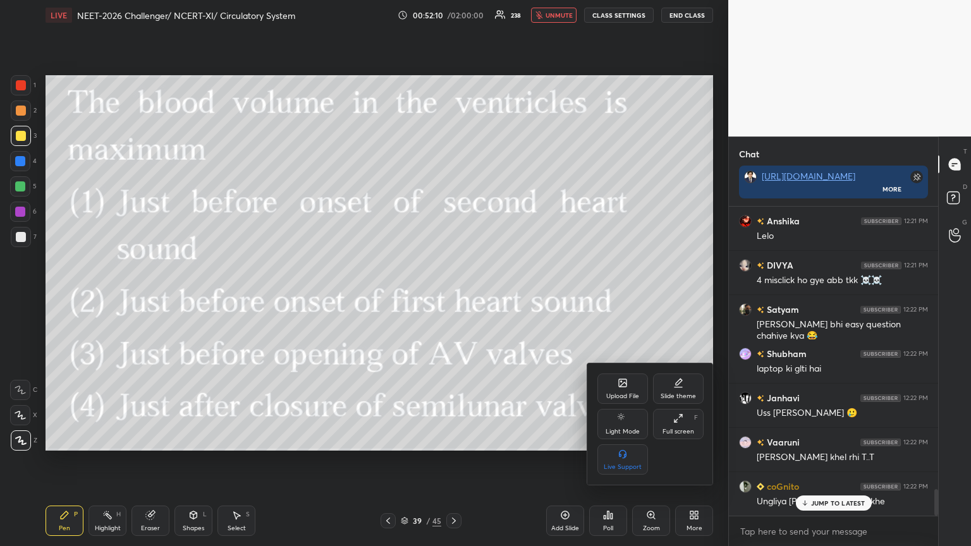
click at [453, 297] on icon at bounding box center [623, 383] width 10 height 10
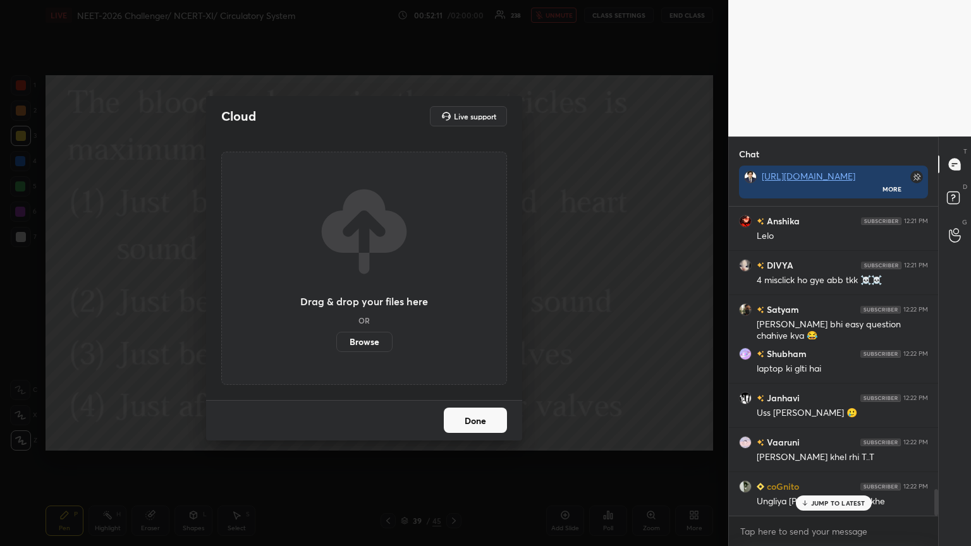
drag, startPoint x: 364, startPoint y: 340, endPoint x: 362, endPoint y: 264, distance: 75.9
click at [362, 297] on label "Browse" at bounding box center [364, 342] width 56 height 20
click at [336, 297] on input "Browse" at bounding box center [336, 342] width 0 height 20
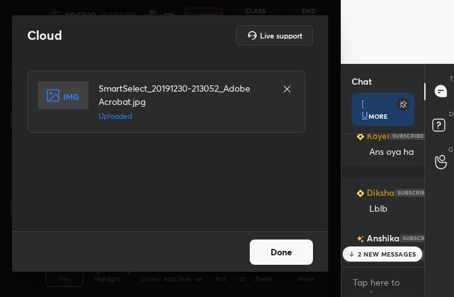
click at [266, 254] on button "Done" at bounding box center [281, 252] width 63 height 25
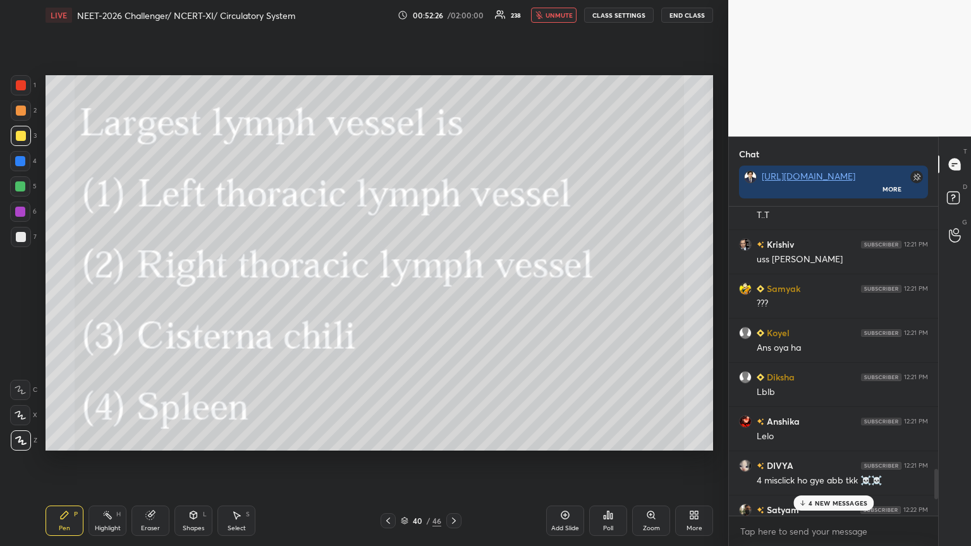
click at [453, 297] on icon at bounding box center [612, 517] width 2 height 6
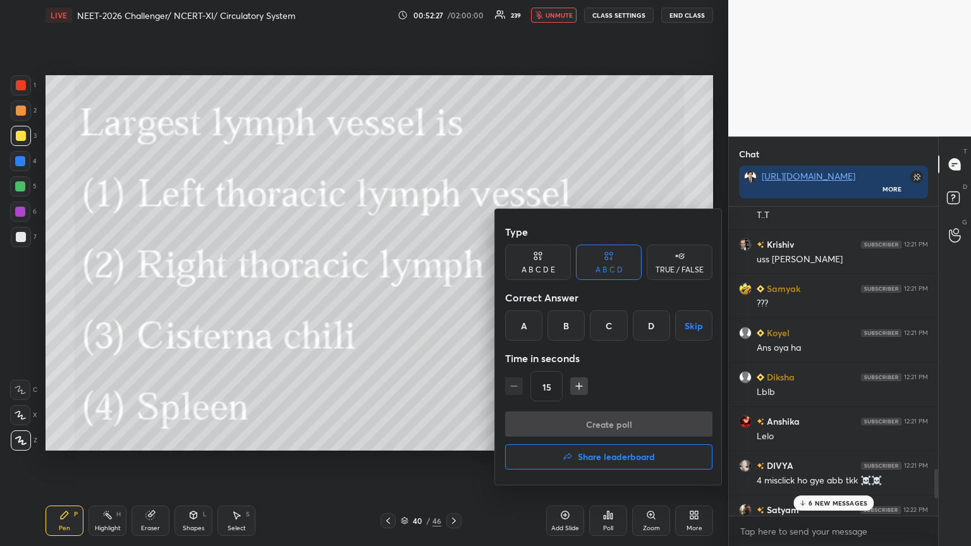
click at [453, 297] on div "A" at bounding box center [523, 326] width 37 height 30
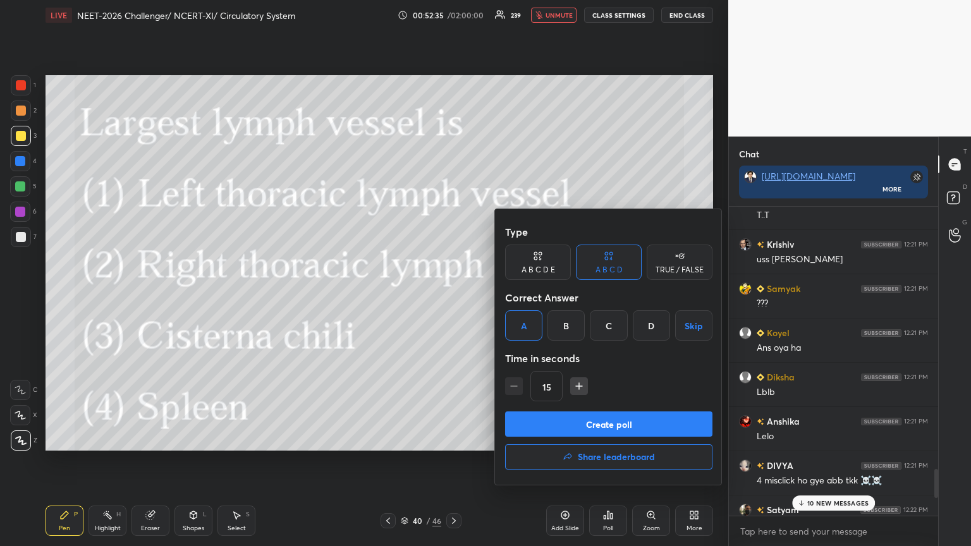
click at [453, 297] on button "Create poll" at bounding box center [608, 424] width 207 height 25
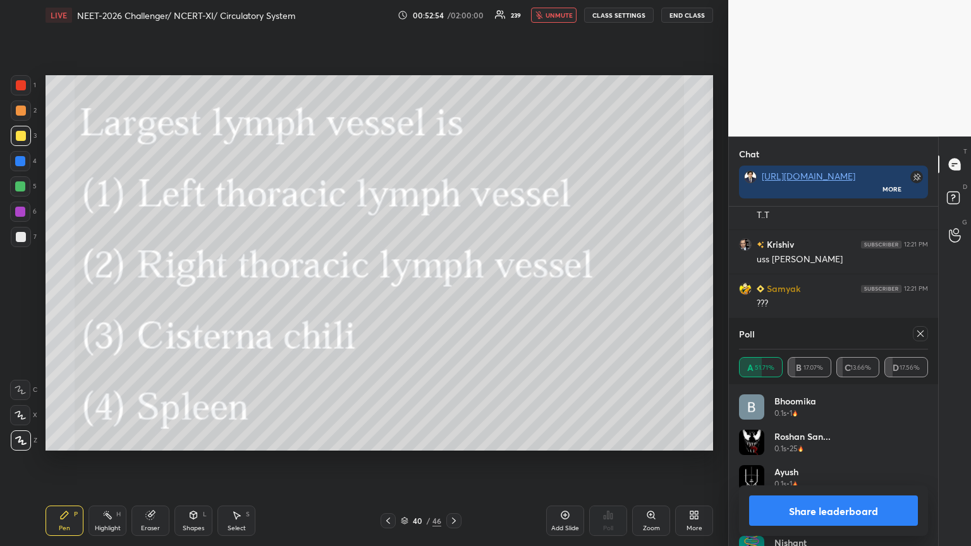
click at [453, 297] on button "Share leaderboard" at bounding box center [833, 511] width 169 height 30
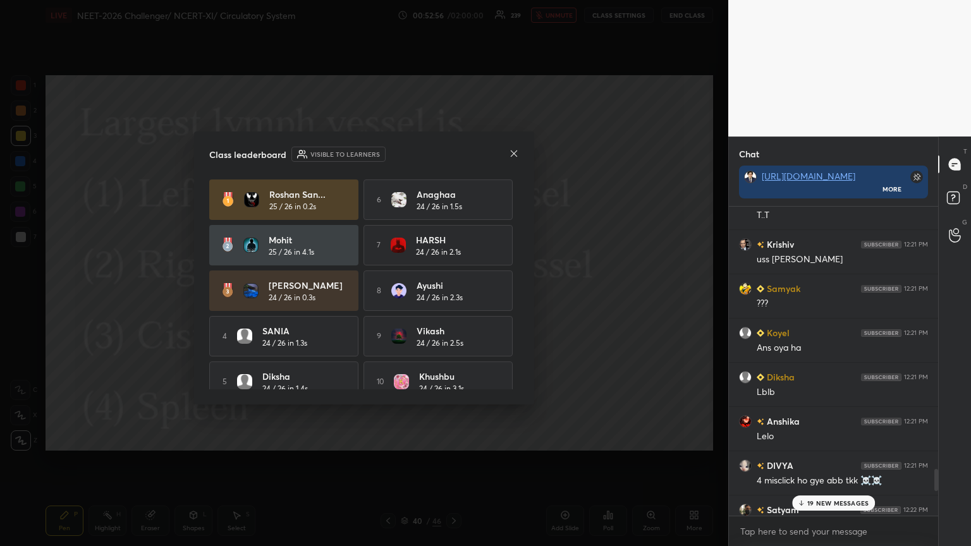
click at [453, 152] on icon at bounding box center [514, 154] width 10 height 10
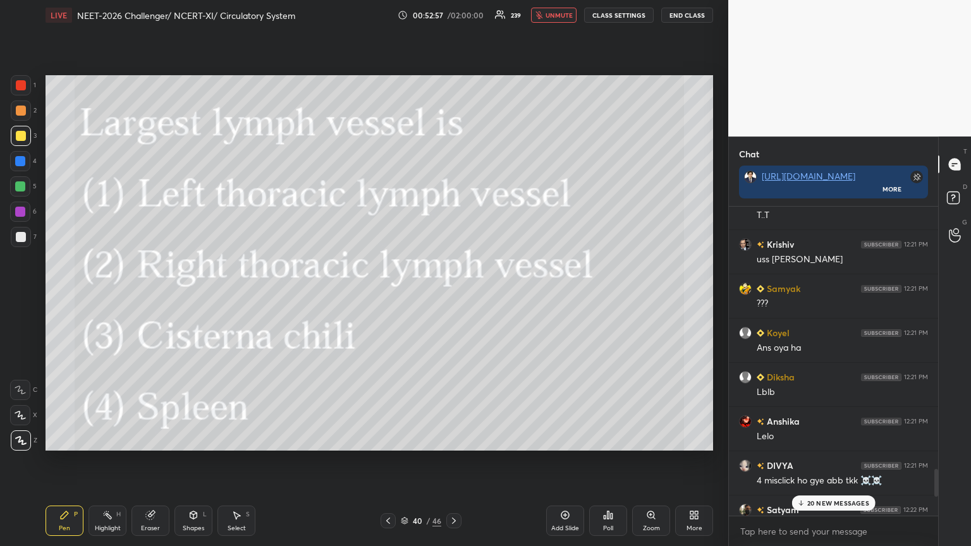
click at [389, 297] on icon at bounding box center [388, 521] width 10 height 10
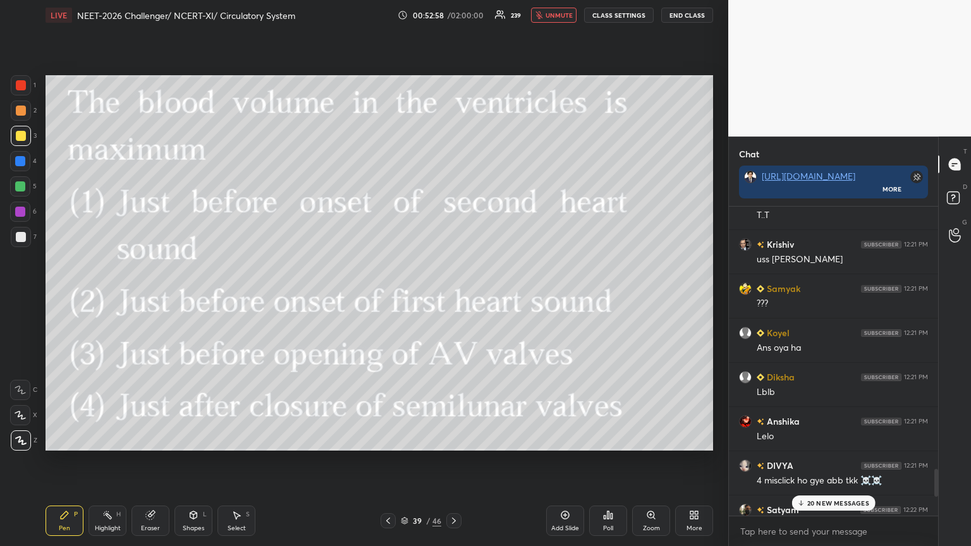
click at [453, 297] on icon at bounding box center [454, 521] width 4 height 6
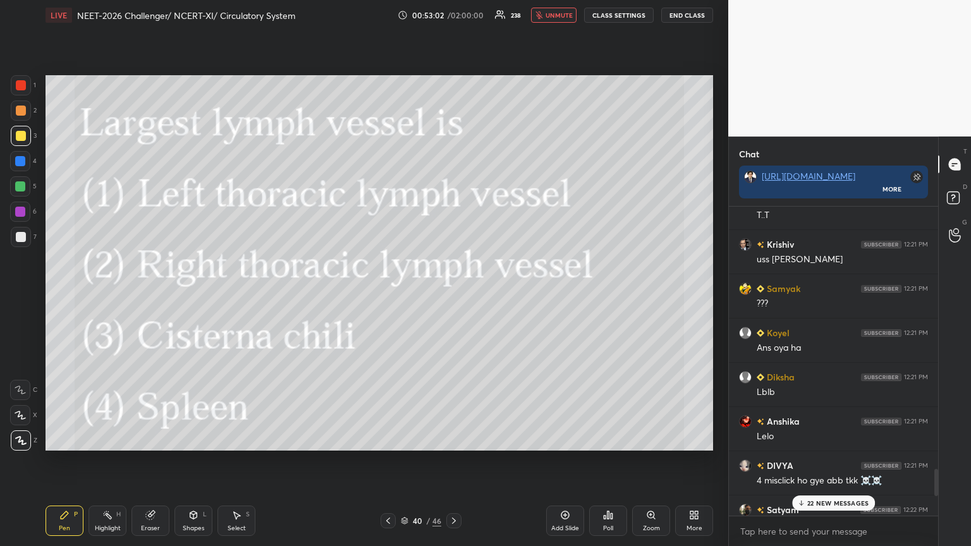
click at [453, 297] on p "22 NEW MESSAGES" at bounding box center [838, 504] width 61 height 8
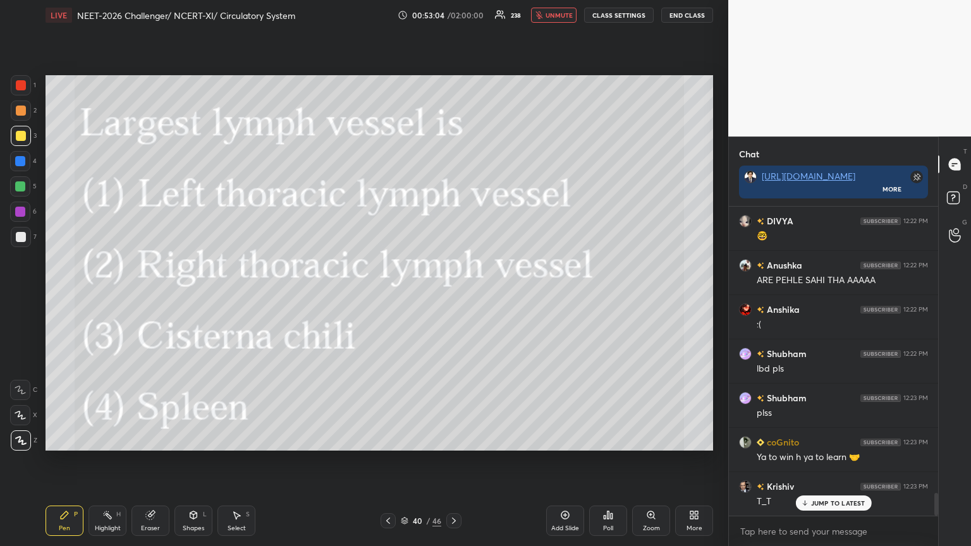
click at [453, 297] on div "Poll" at bounding box center [608, 521] width 38 height 30
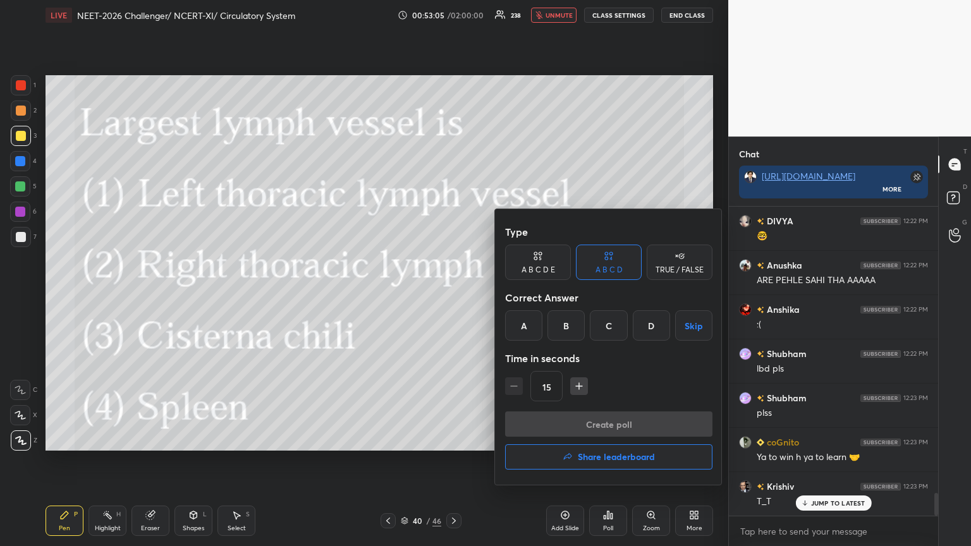
click at [453, 297] on h4 "Share leaderboard" at bounding box center [616, 457] width 77 height 9
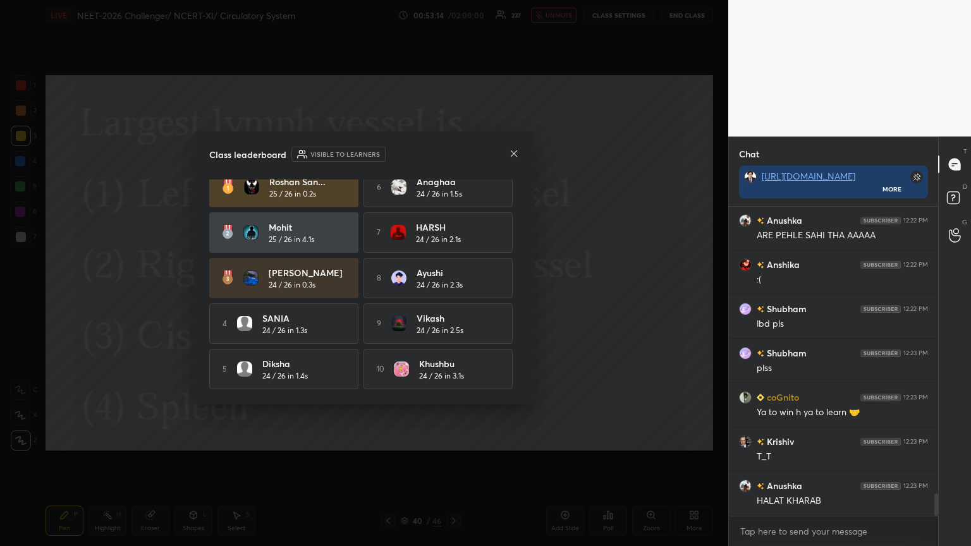
click at [453, 153] on icon at bounding box center [514, 154] width 10 height 10
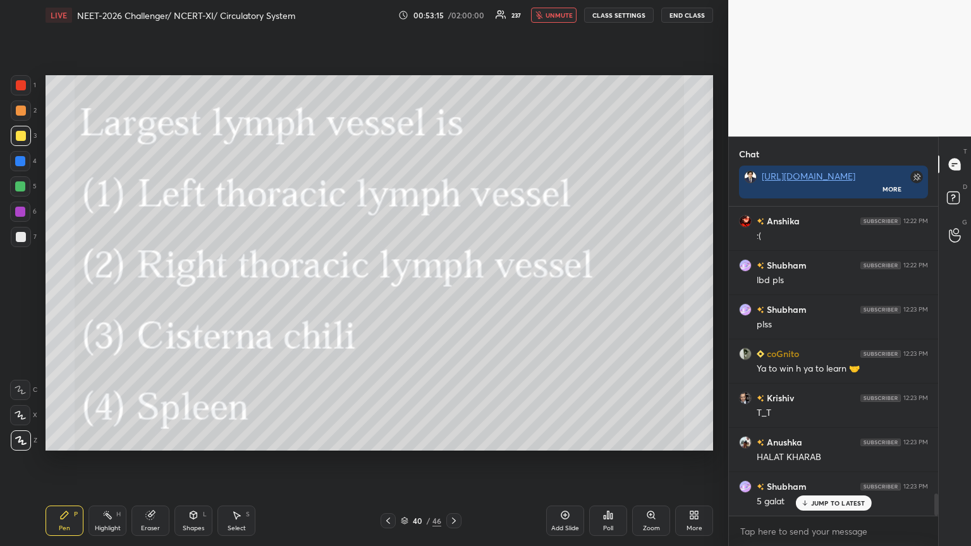
click at [453, 297] on div "More" at bounding box center [694, 521] width 38 height 30
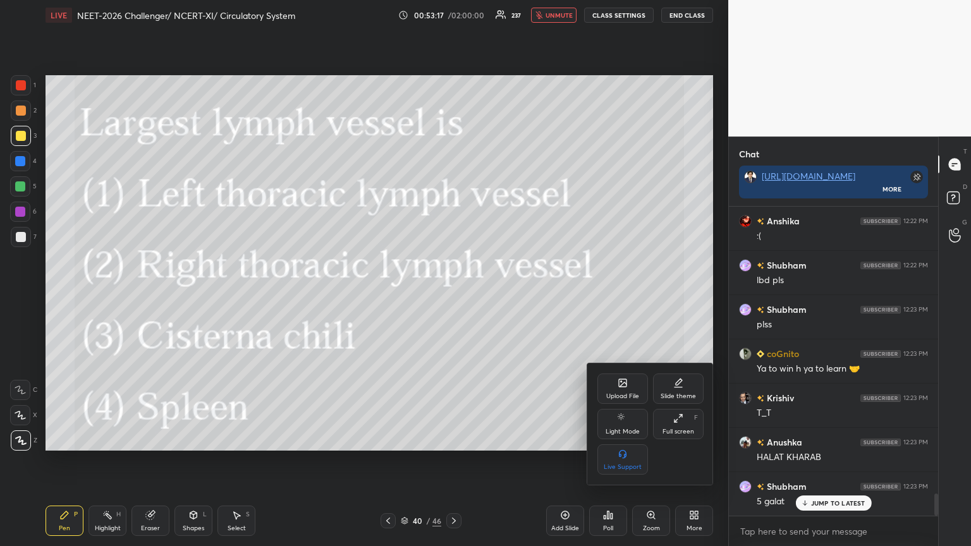
click at [453, 297] on icon at bounding box center [623, 385] width 7 height 4
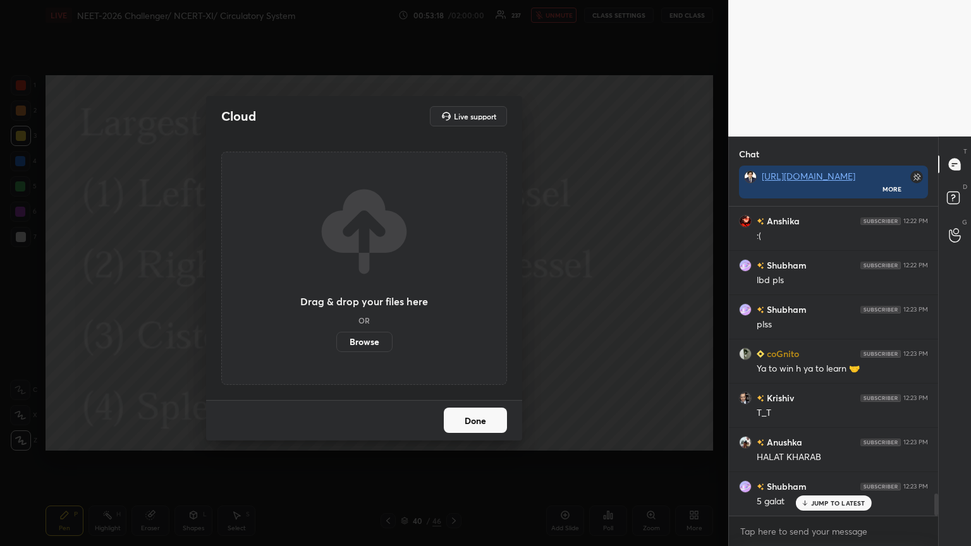
drag, startPoint x: 372, startPoint y: 342, endPoint x: 372, endPoint y: 265, distance: 77.2
click at [372, 297] on label "Browse" at bounding box center [364, 342] width 56 height 20
click at [336, 297] on input "Browse" at bounding box center [336, 342] width 0 height 20
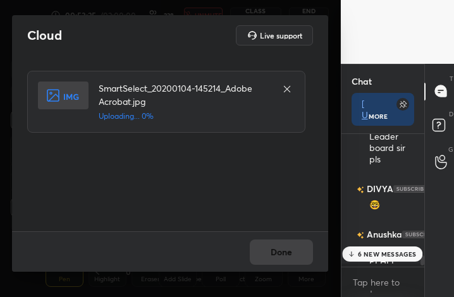
click at [180, 34] on div "Cloud Live support" at bounding box center [170, 35] width 286 height 20
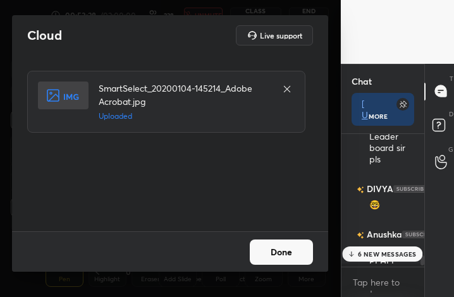
click at [284, 254] on button "Done" at bounding box center [281, 252] width 63 height 25
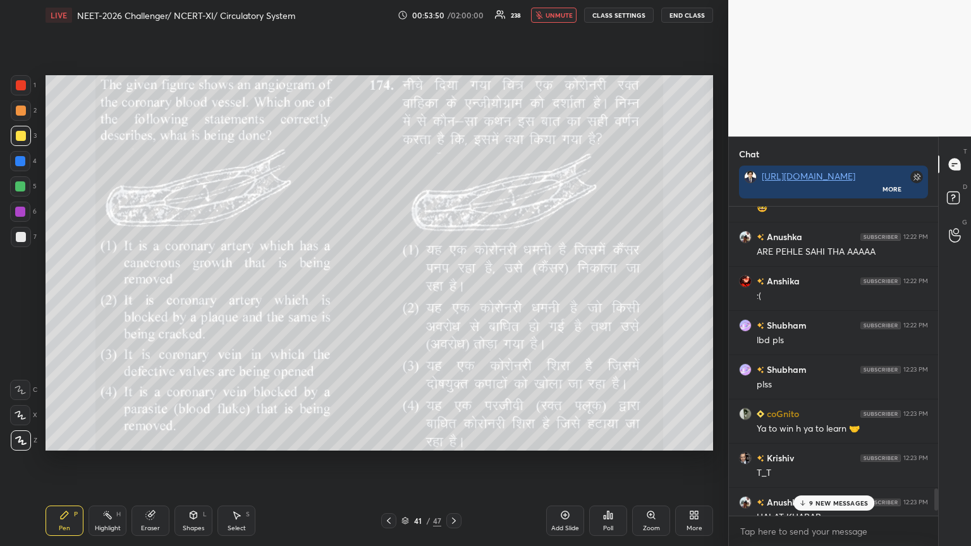
click at [453, 297] on icon at bounding box center [609, 516] width 2 height 8
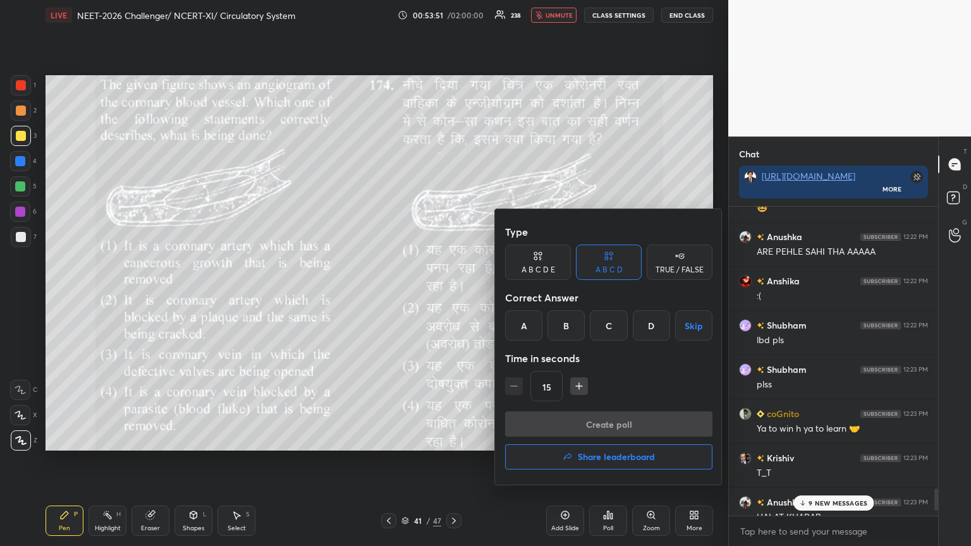
click at [453, 297] on div "B" at bounding box center [566, 326] width 37 height 30
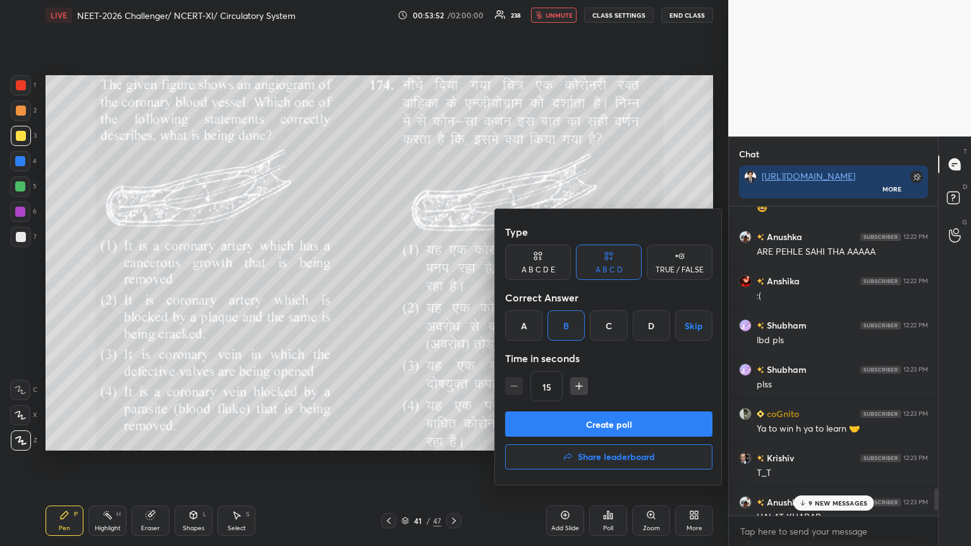
click at [453, 297] on button "Create poll" at bounding box center [608, 424] width 207 height 25
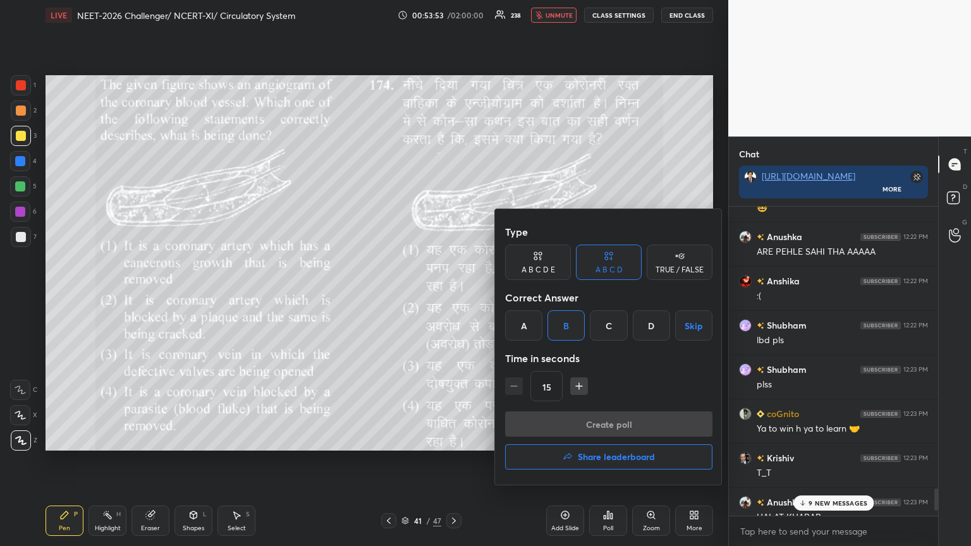
click at [453, 297] on div "Create poll Share leaderboard" at bounding box center [608, 443] width 207 height 63
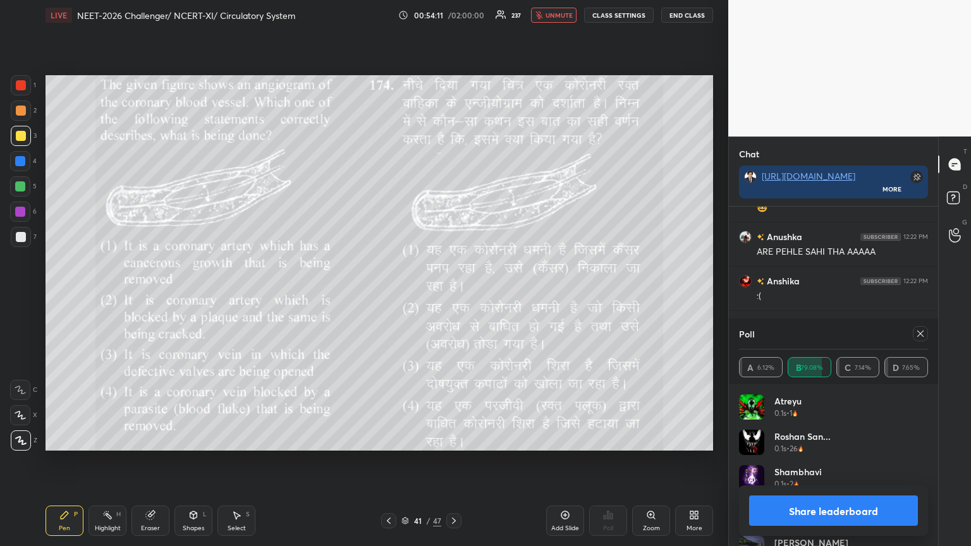
click at [453, 297] on button "Share leaderboard" at bounding box center [833, 511] width 169 height 30
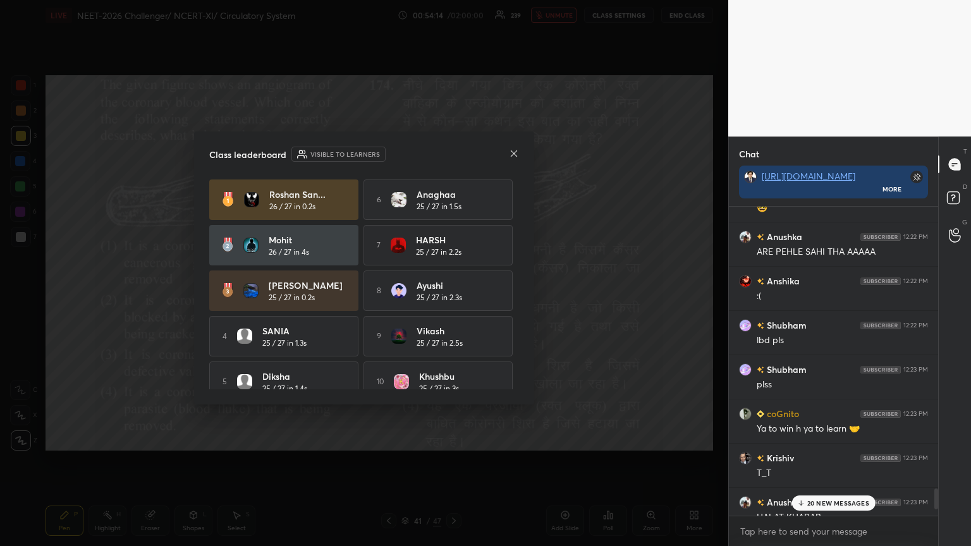
click at [453, 155] on icon at bounding box center [514, 153] width 6 height 6
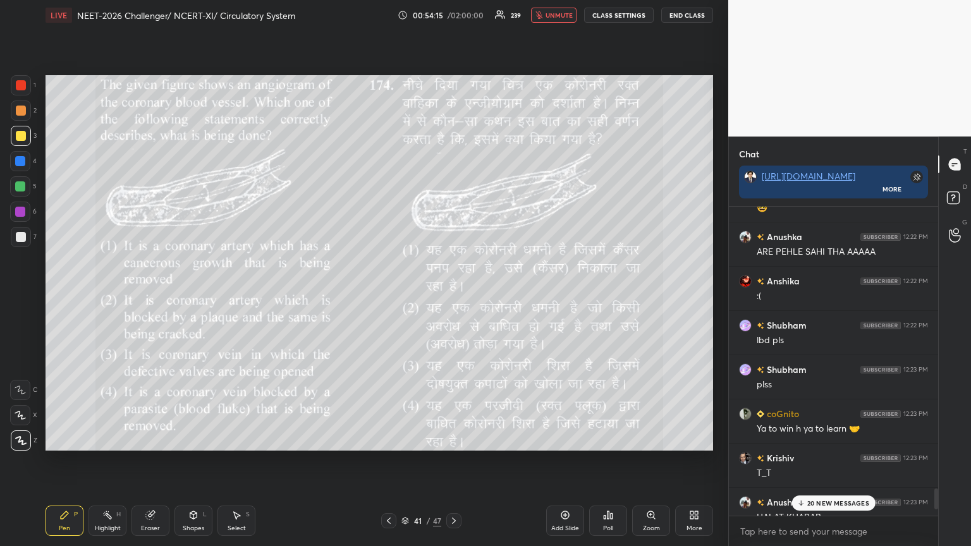
click at [390, 297] on div at bounding box center [388, 521] width 15 height 15
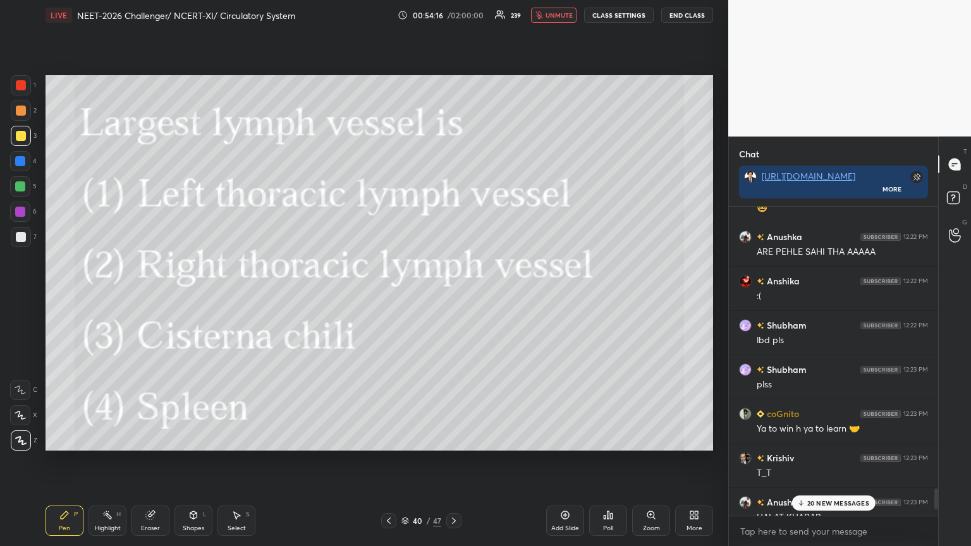
click at [453, 297] on div at bounding box center [453, 521] width 15 height 15
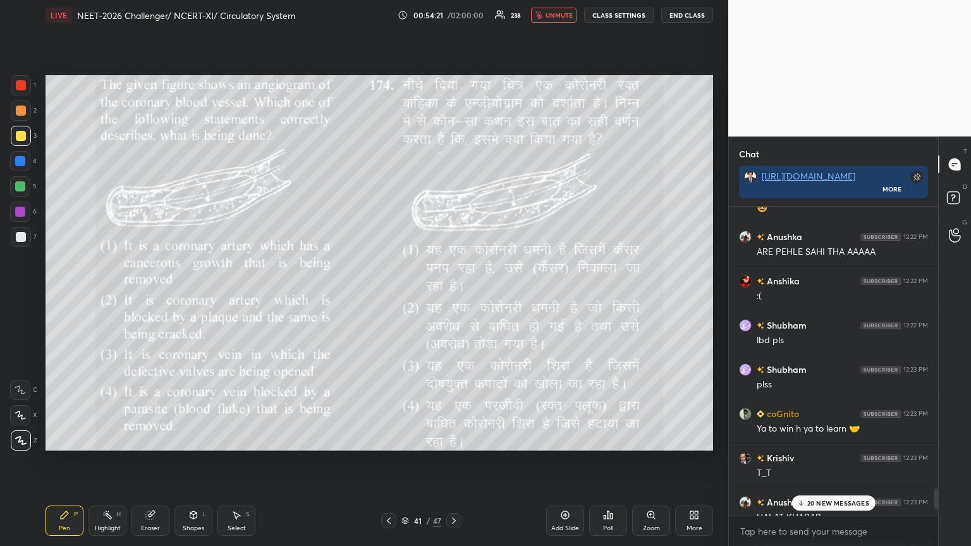
click at [453, 297] on p "20 NEW MESSAGES" at bounding box center [839, 504] width 62 height 8
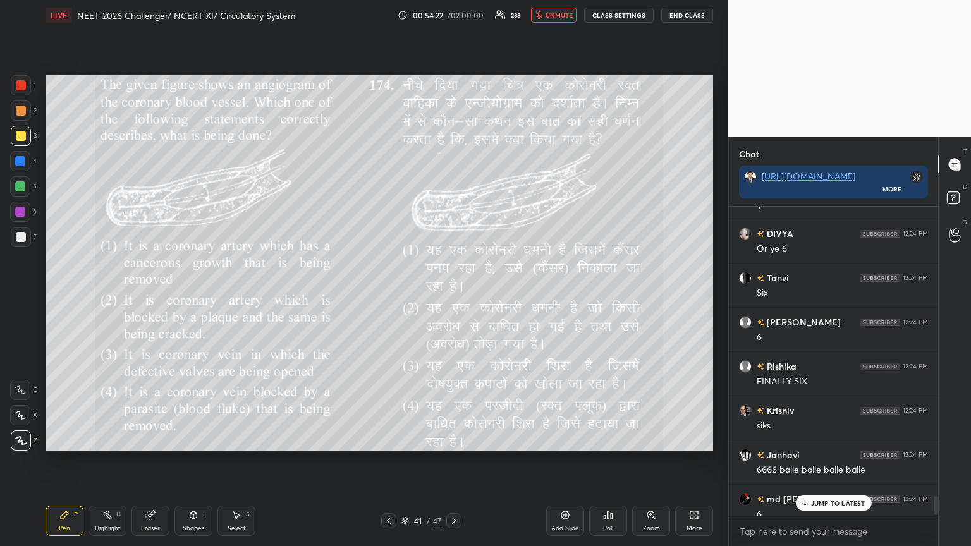
click at [387, 297] on icon at bounding box center [389, 521] width 10 height 10
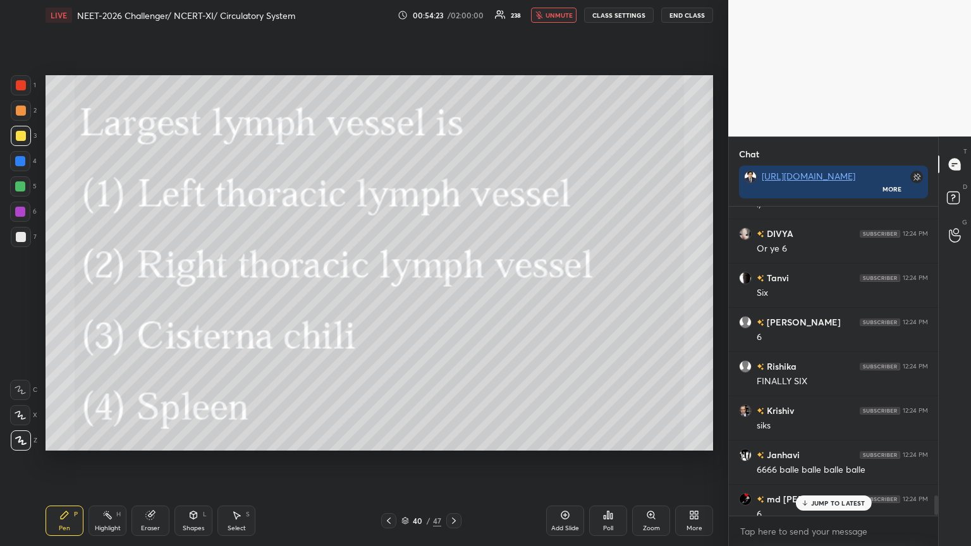
click at [453, 297] on icon at bounding box center [454, 521] width 10 height 10
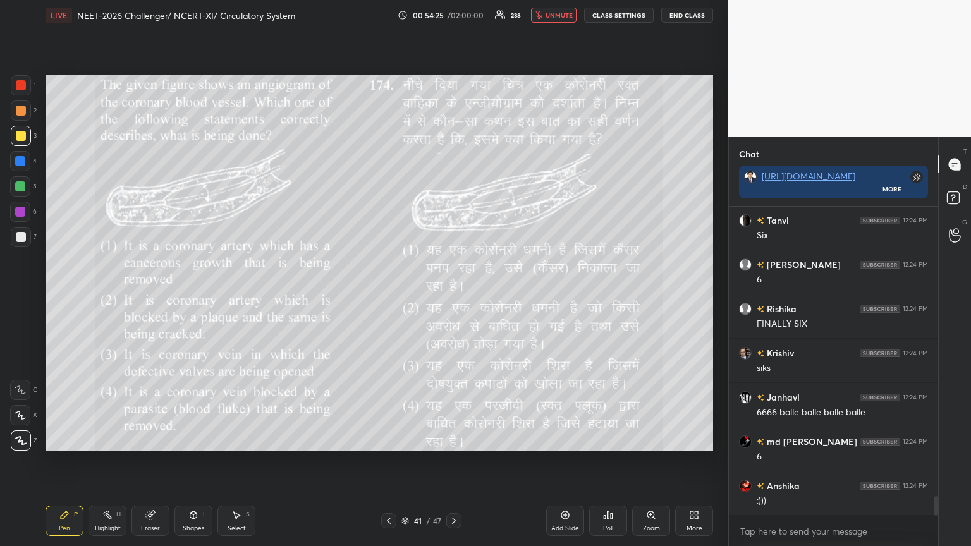
click at [453, 297] on icon at bounding box center [694, 515] width 10 height 10
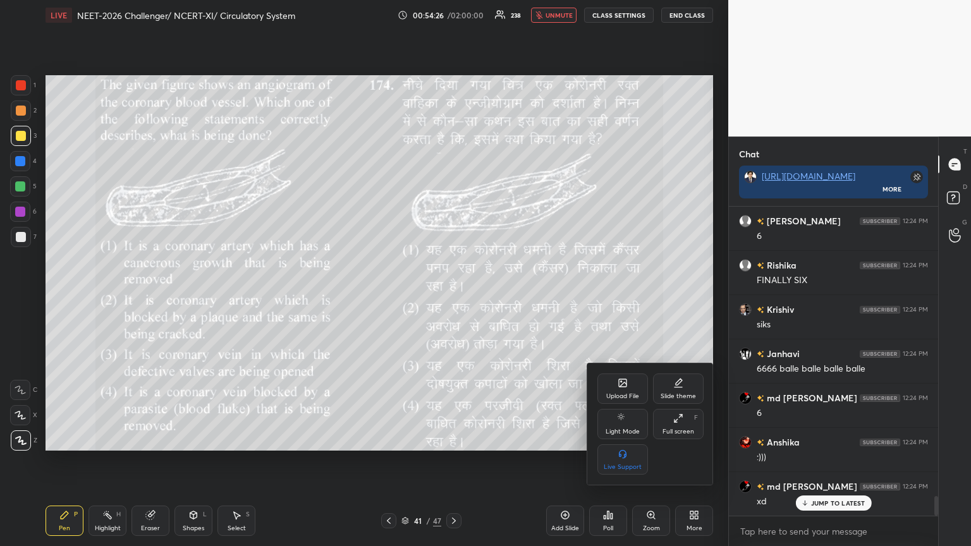
click at [453, 297] on icon at bounding box center [623, 385] width 7 height 4
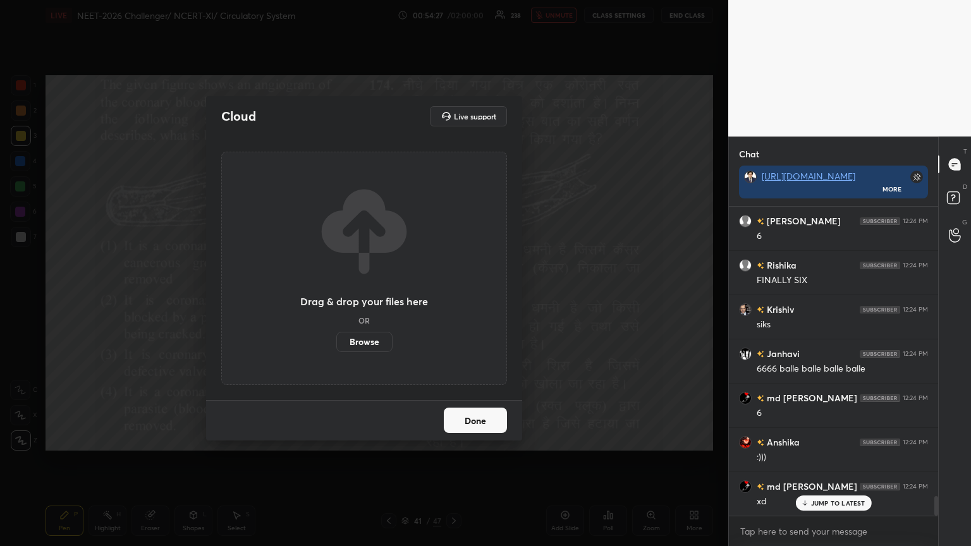
click at [371, 297] on label "Browse" at bounding box center [364, 342] width 56 height 20
click at [336, 297] on input "Browse" at bounding box center [336, 342] width 0 height 20
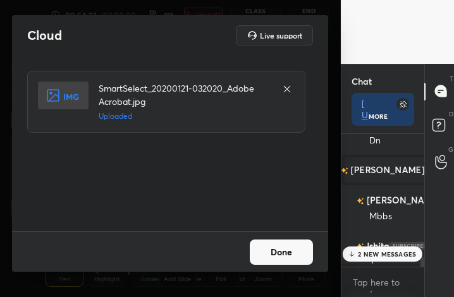
click at [293, 250] on button "Done" at bounding box center [281, 252] width 63 height 25
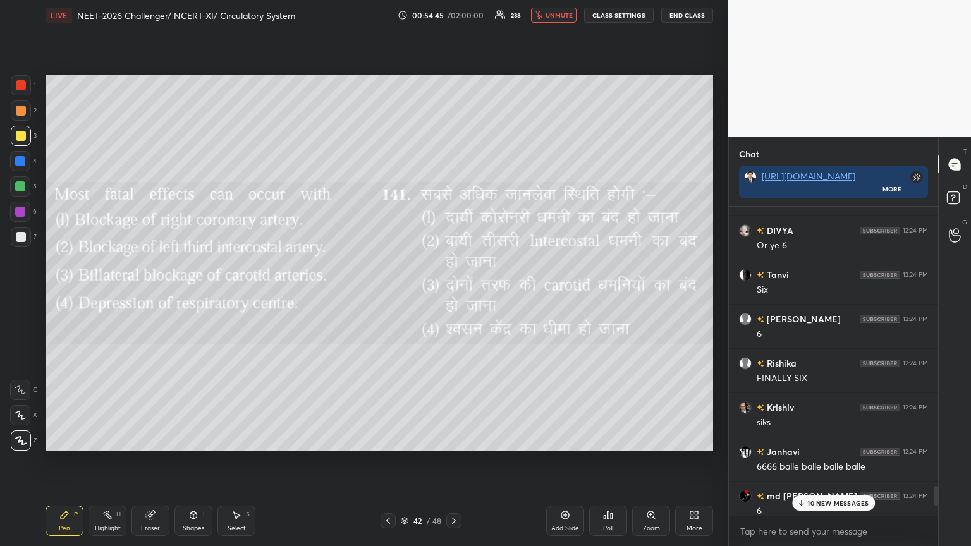
click at [453, 297] on div "Poll" at bounding box center [608, 529] width 10 height 6
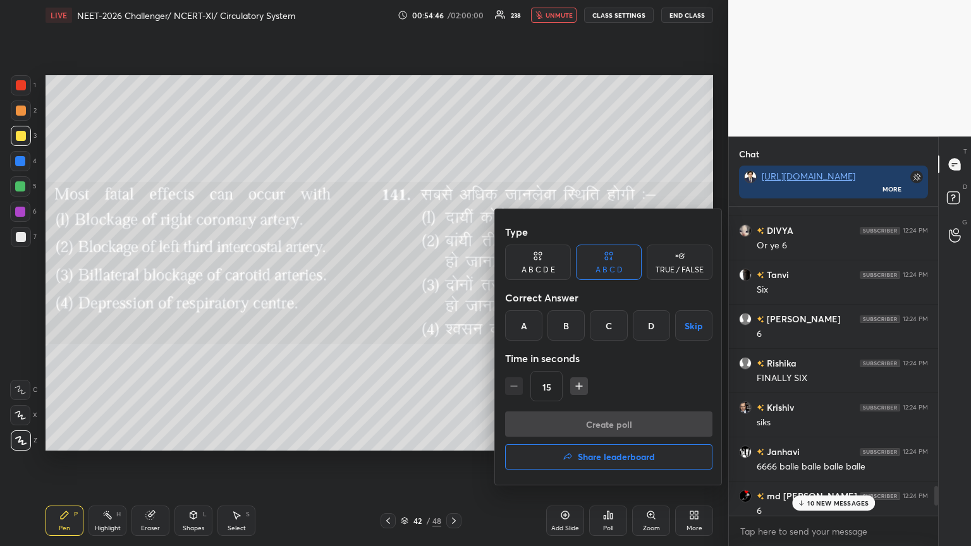
click at [453, 297] on div "C" at bounding box center [608, 326] width 37 height 30
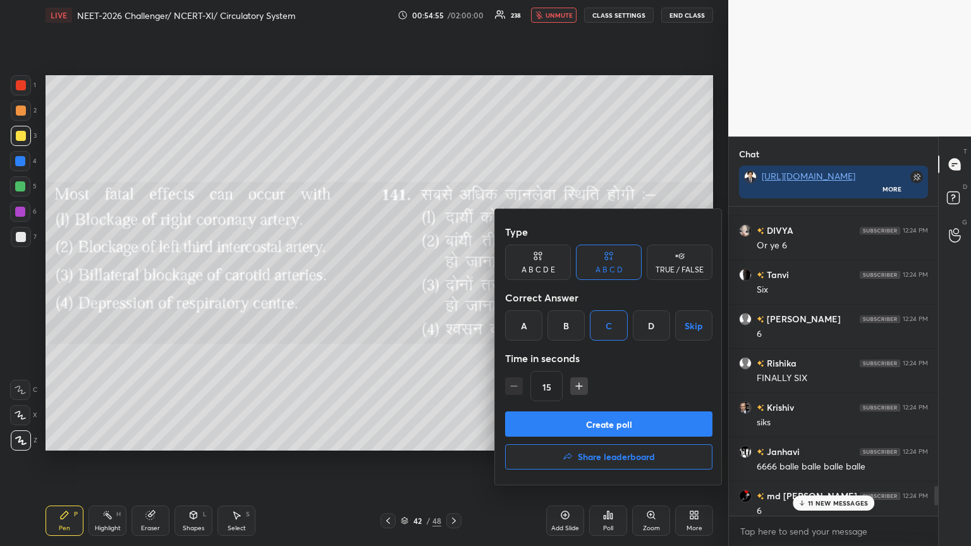
click at [453, 297] on button "Create poll" at bounding box center [608, 424] width 207 height 25
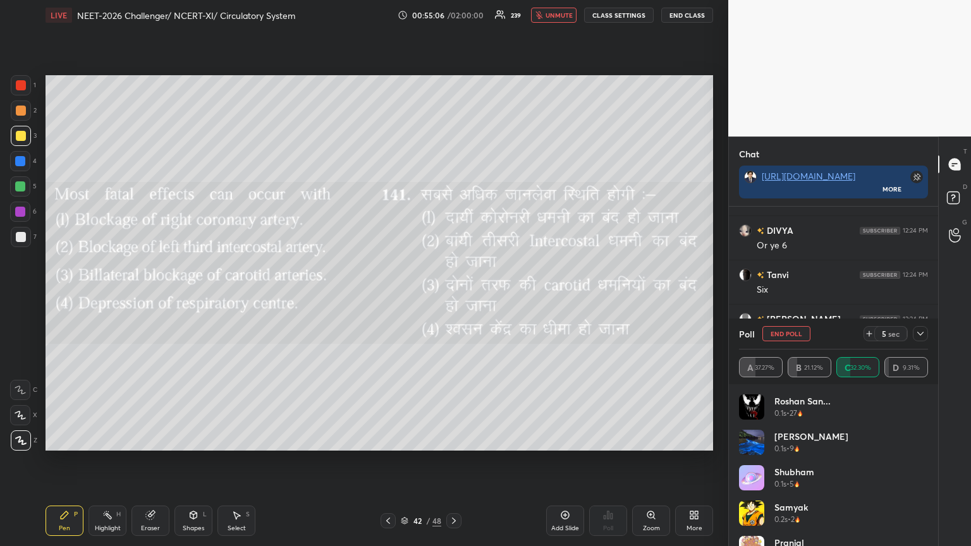
click at [17, 297] on icon at bounding box center [20, 415] width 11 height 9
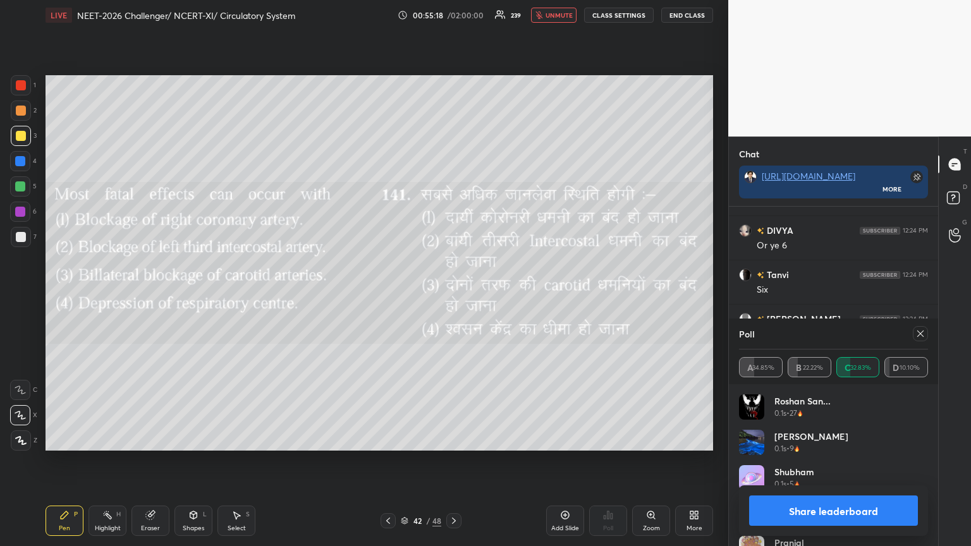
click at [453, 297] on button "Share leaderboard" at bounding box center [833, 511] width 169 height 30
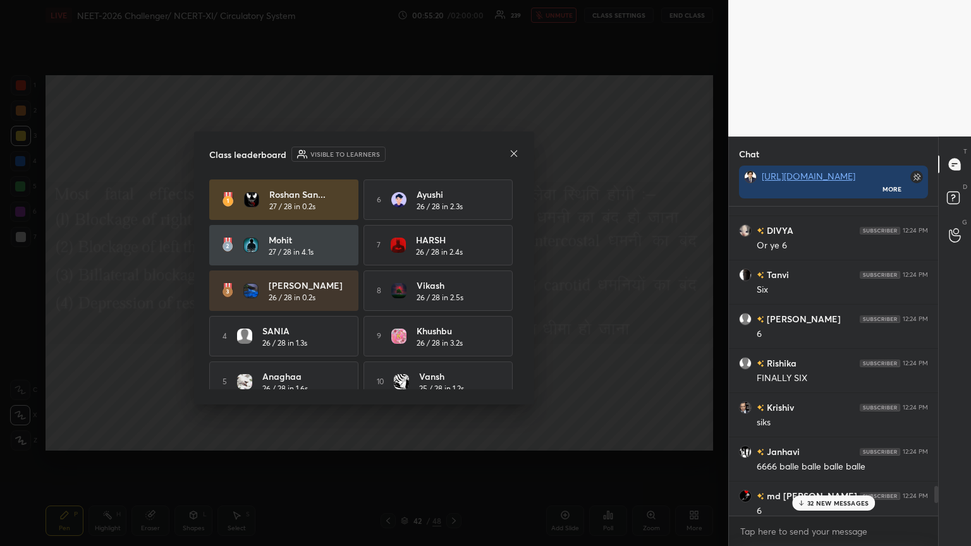
click at [453, 154] on icon at bounding box center [514, 153] width 6 height 6
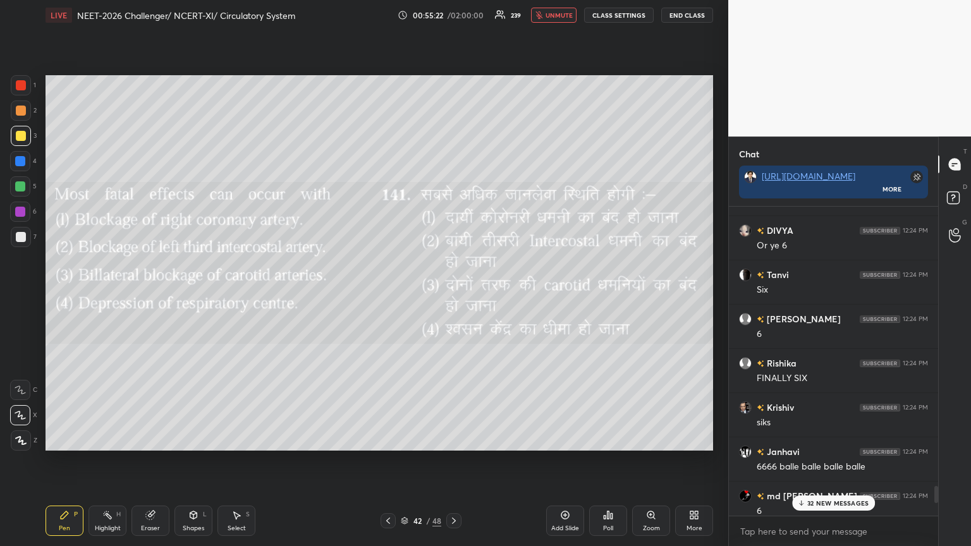
click at [453, 297] on div "More" at bounding box center [694, 521] width 38 height 30
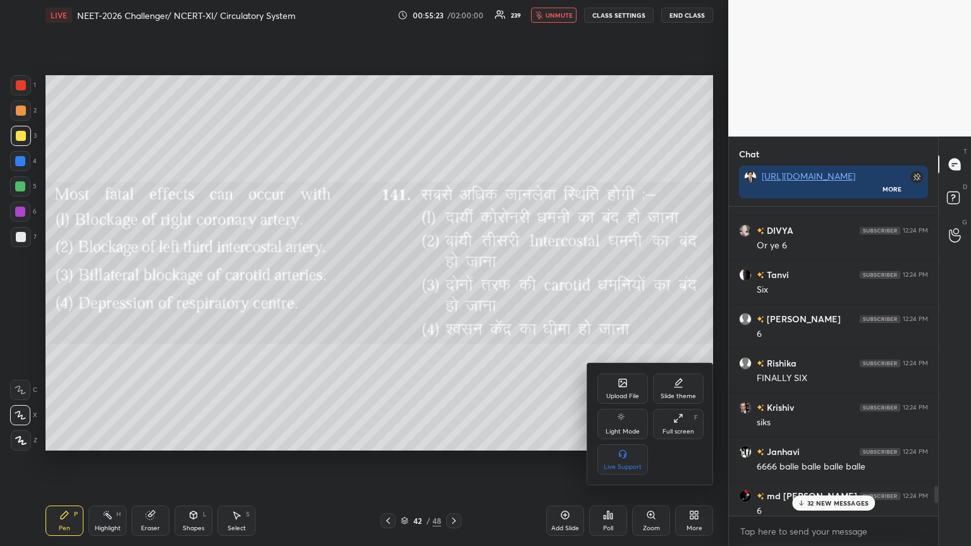
click at [453, 297] on div "Upload File" at bounding box center [623, 389] width 51 height 30
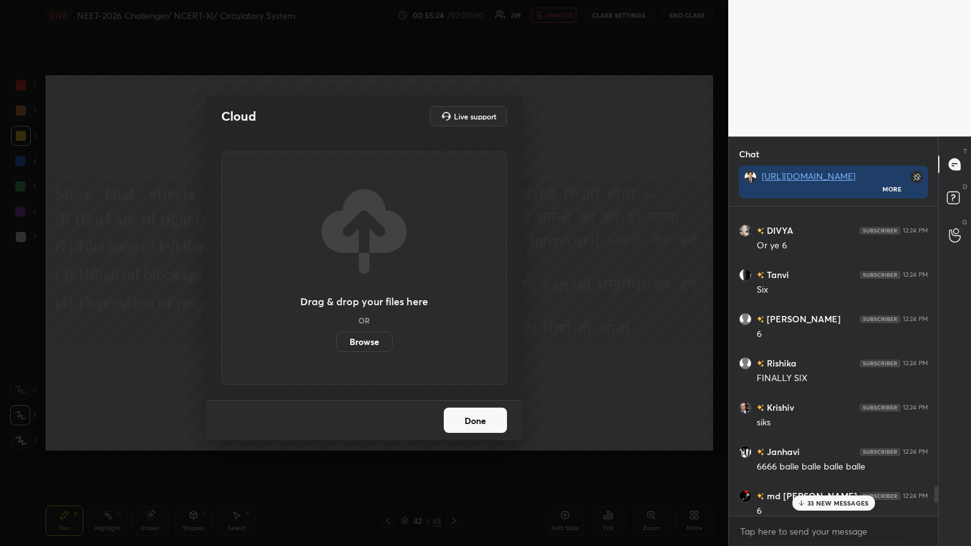
click at [374, 297] on label "Browse" at bounding box center [364, 342] width 56 height 20
click at [336, 297] on input "Browse" at bounding box center [336, 342] width 0 height 20
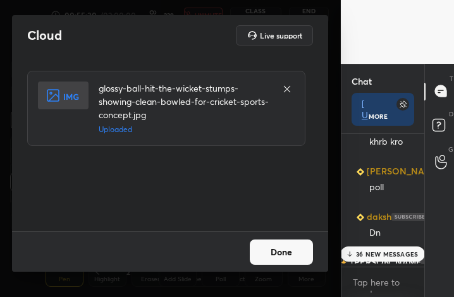
click at [293, 251] on button "Done" at bounding box center [281, 252] width 63 height 25
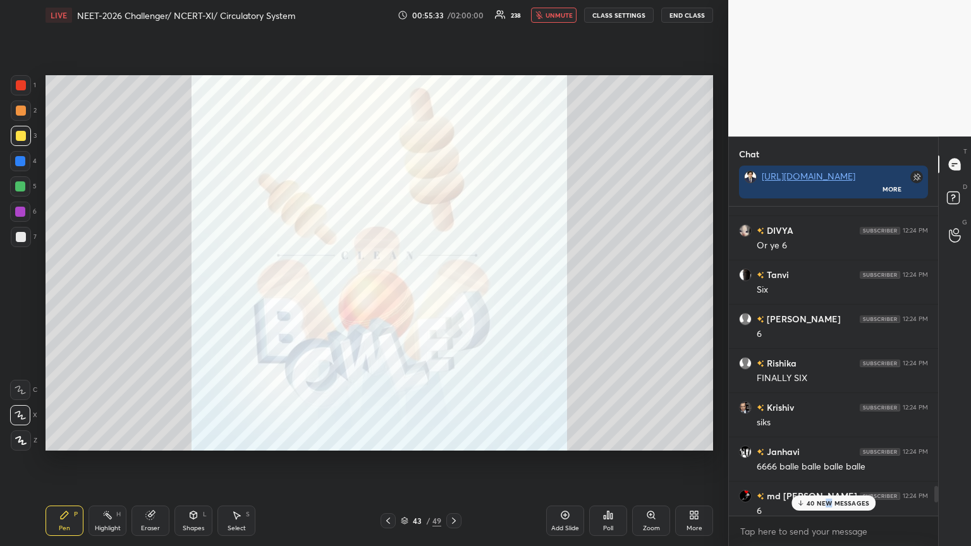
click at [453, 297] on p "40 NEW MESSAGES" at bounding box center [838, 504] width 63 height 8
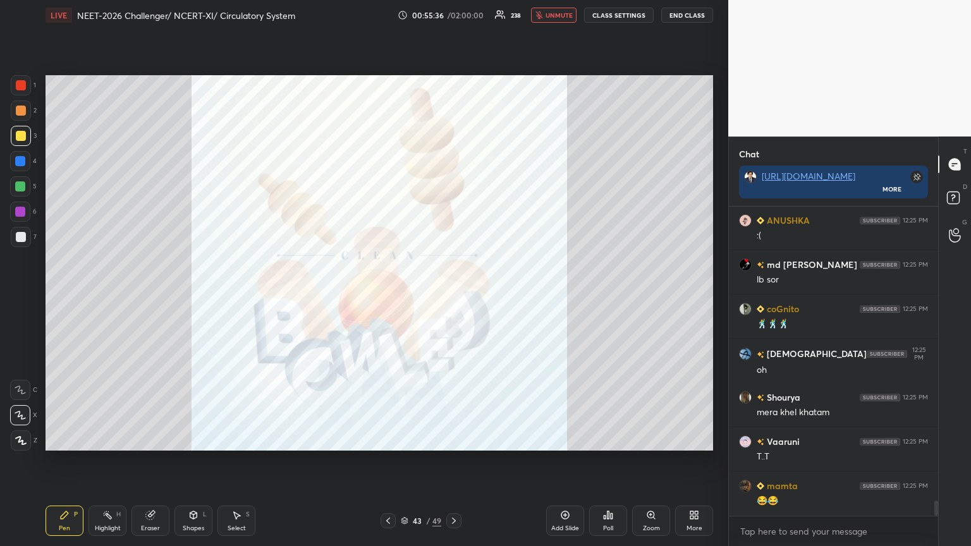
click at [388, 297] on icon at bounding box center [388, 521] width 10 height 10
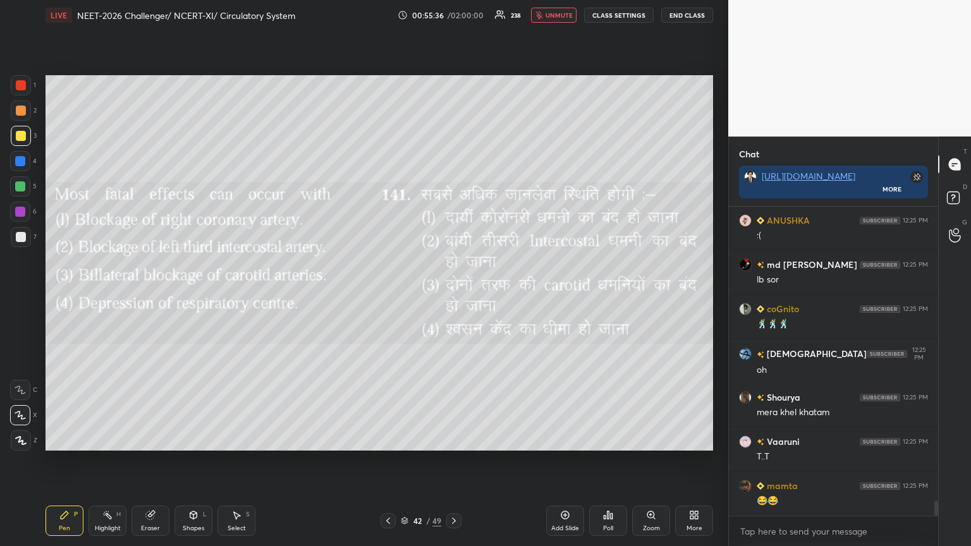
click at [388, 297] on icon at bounding box center [388, 521] width 4 height 6
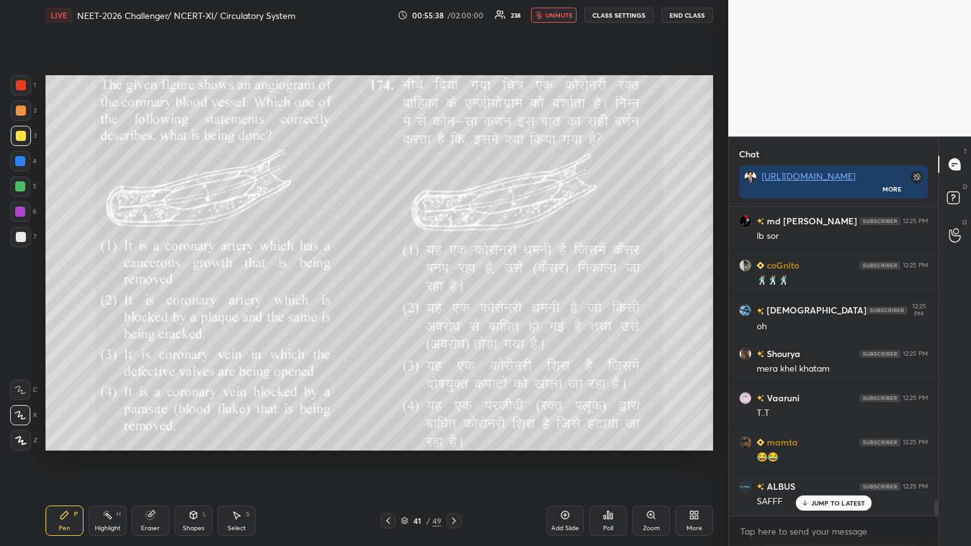
click at [453, 297] on icon at bounding box center [454, 521] width 10 height 10
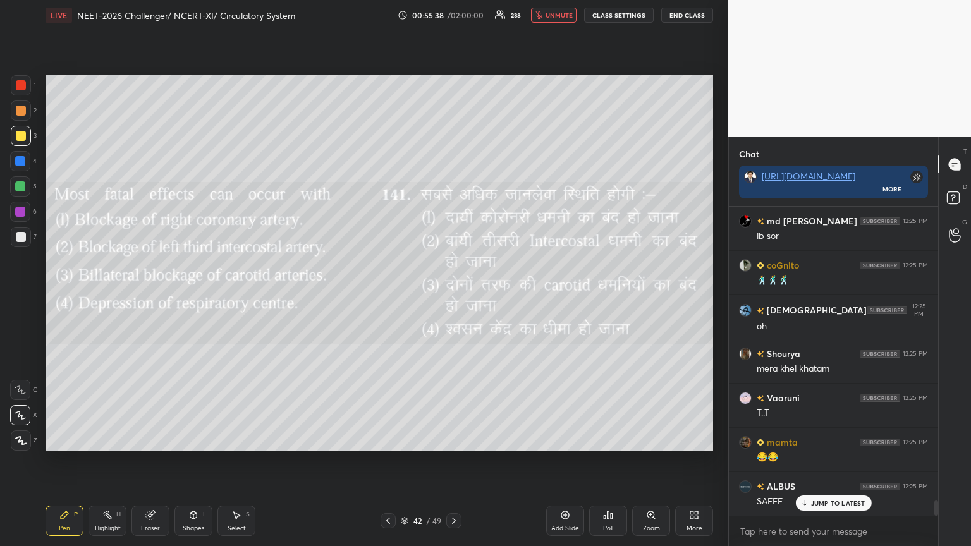
click at [452, 297] on icon at bounding box center [454, 521] width 10 height 10
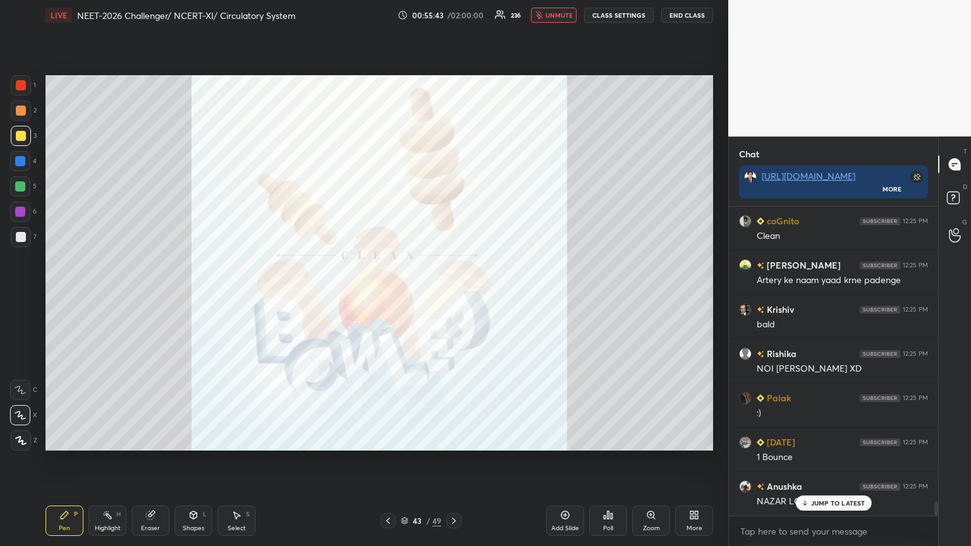
click at [453, 297] on icon at bounding box center [696, 517] width 3 height 3
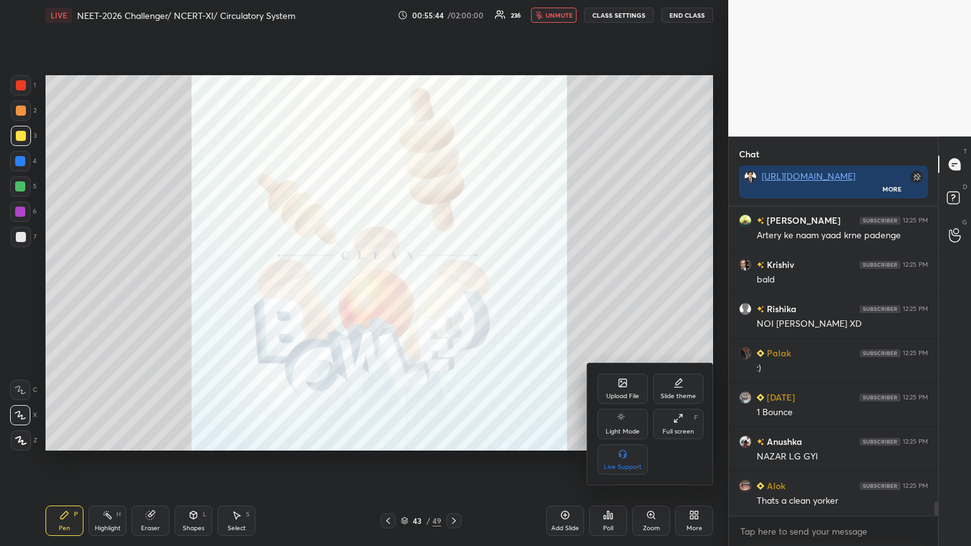
click at [453, 297] on icon at bounding box center [623, 383] width 8 height 8
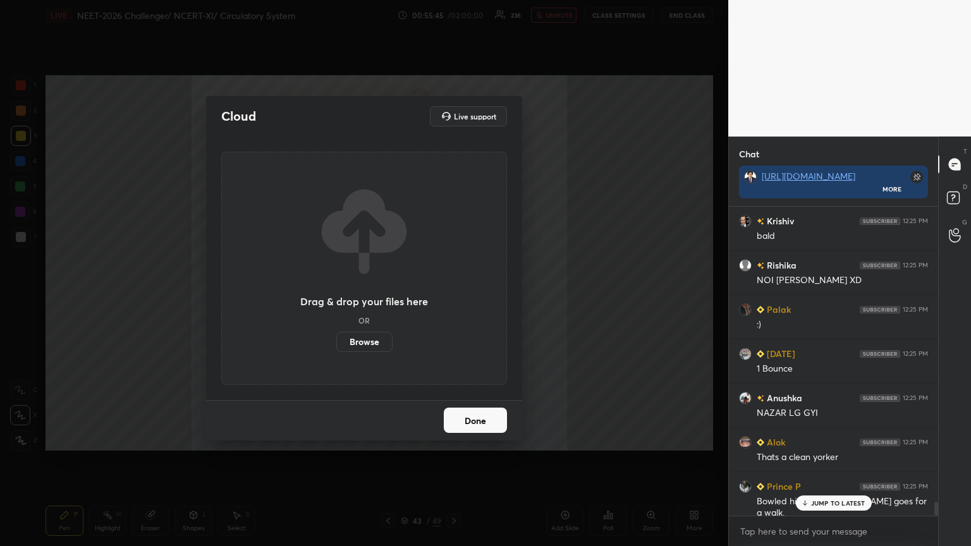
click at [369, 297] on label "Browse" at bounding box center [364, 342] width 56 height 20
click at [336, 297] on input "Browse" at bounding box center [336, 342] width 0 height 20
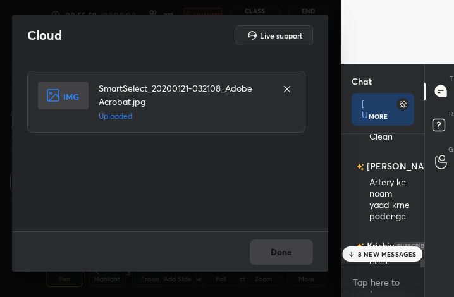
click at [288, 250] on div "Done" at bounding box center [170, 251] width 316 height 40
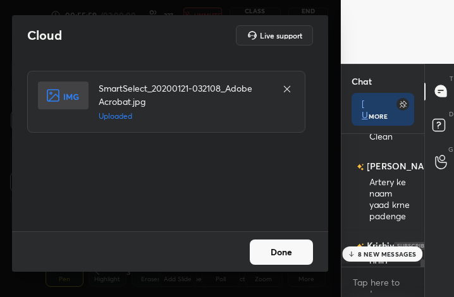
click at [290, 247] on button "Done" at bounding box center [281, 252] width 63 height 25
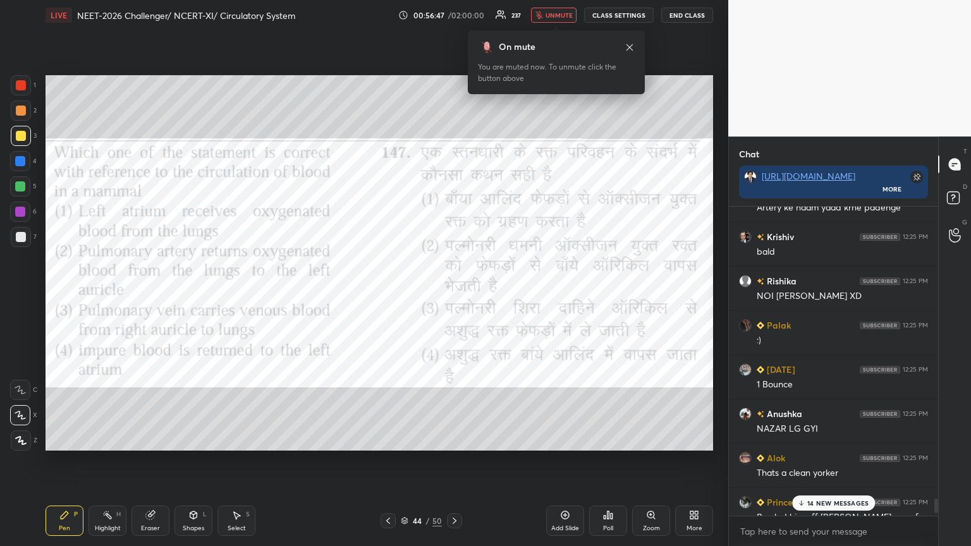
click at [453, 297] on p "14 NEW MESSAGES" at bounding box center [838, 504] width 61 height 8
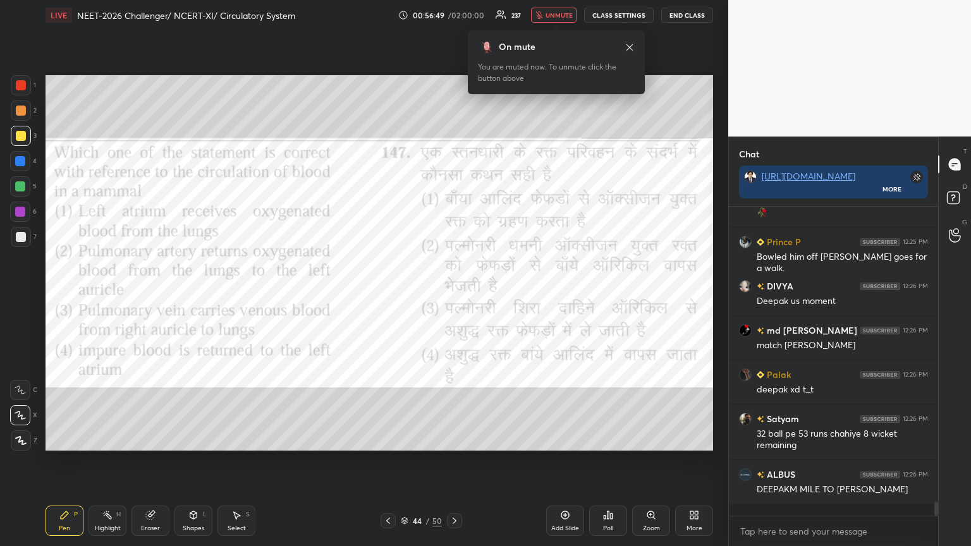
scroll to position [6751, 0]
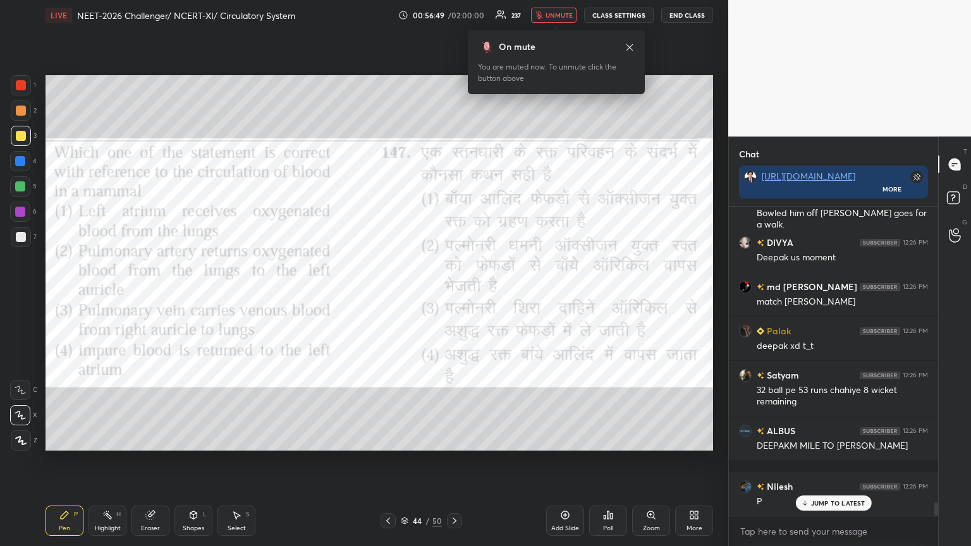
click at [453, 297] on div "Poll" at bounding box center [608, 521] width 38 height 30
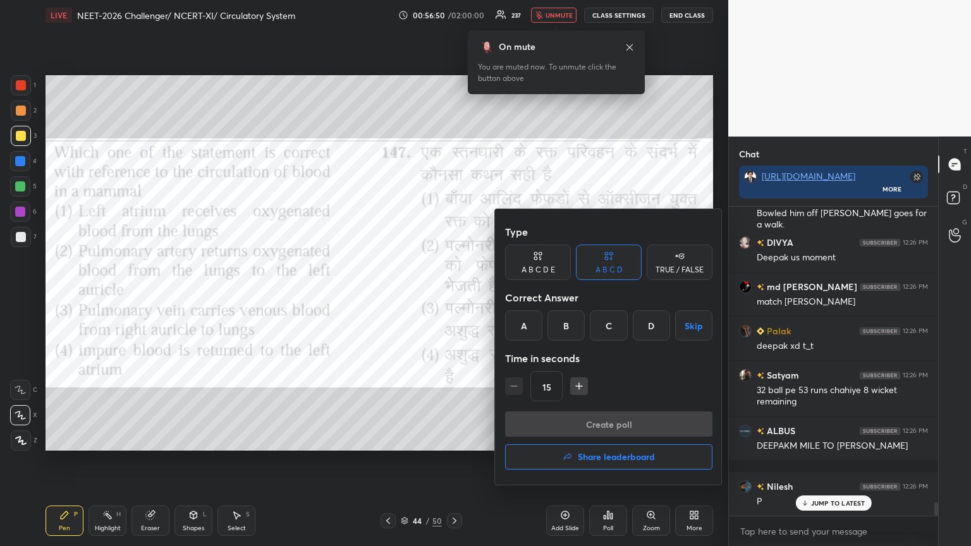
click at [453, 297] on div "D" at bounding box center [651, 326] width 37 height 30
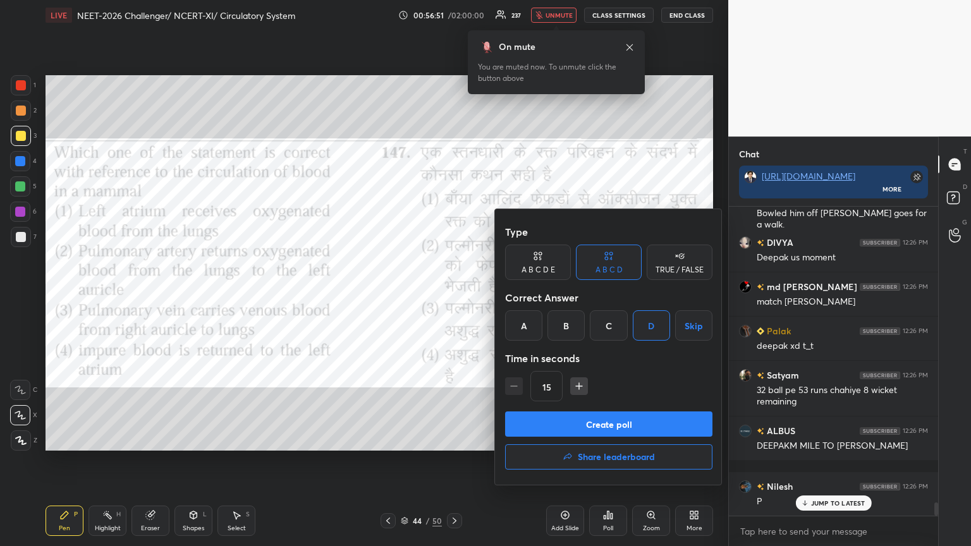
click at [453, 297] on div "A" at bounding box center [523, 326] width 37 height 30
click at [453, 297] on button "Create poll" at bounding box center [608, 424] width 207 height 25
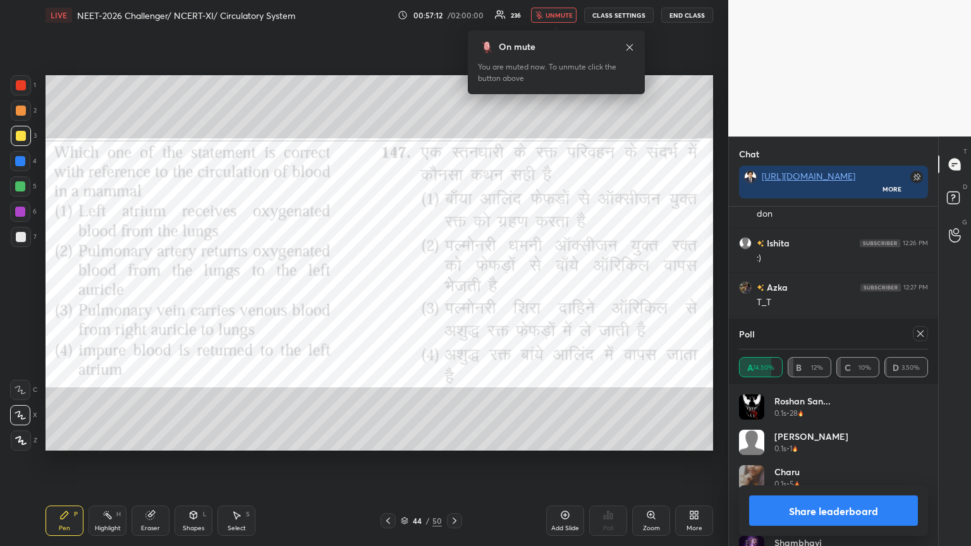
scroll to position [7202, 0]
click at [453, 297] on button "Share leaderboard" at bounding box center [833, 511] width 169 height 30
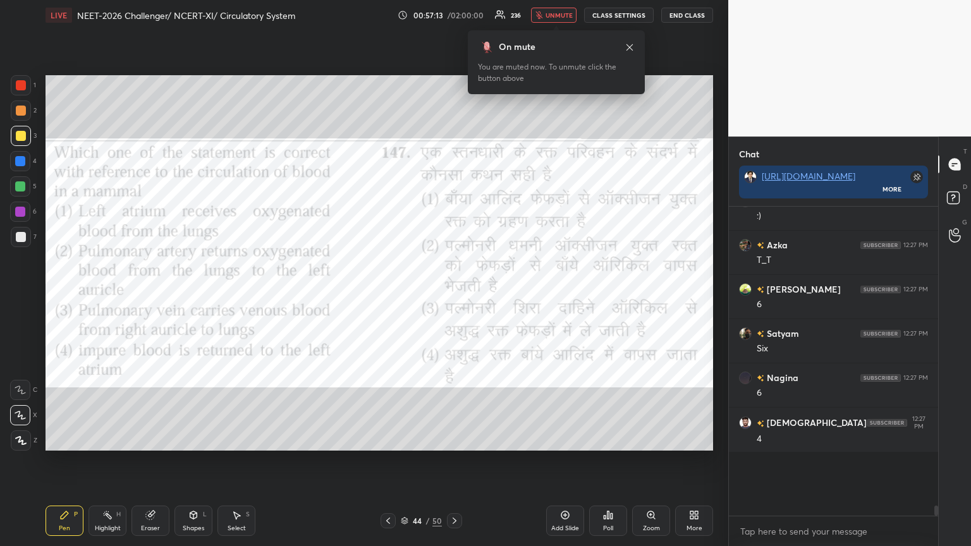
scroll to position [4, 4]
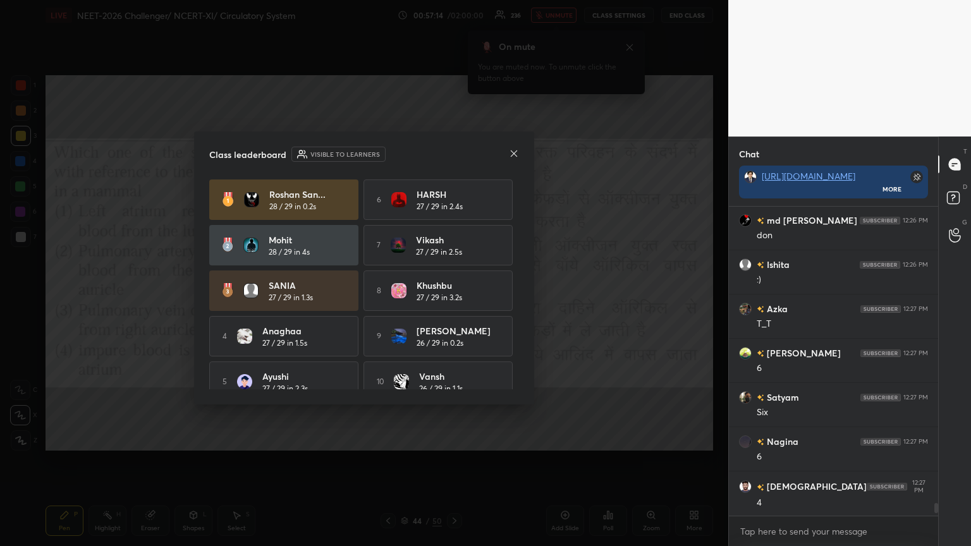
click at [453, 151] on icon at bounding box center [514, 154] width 10 height 10
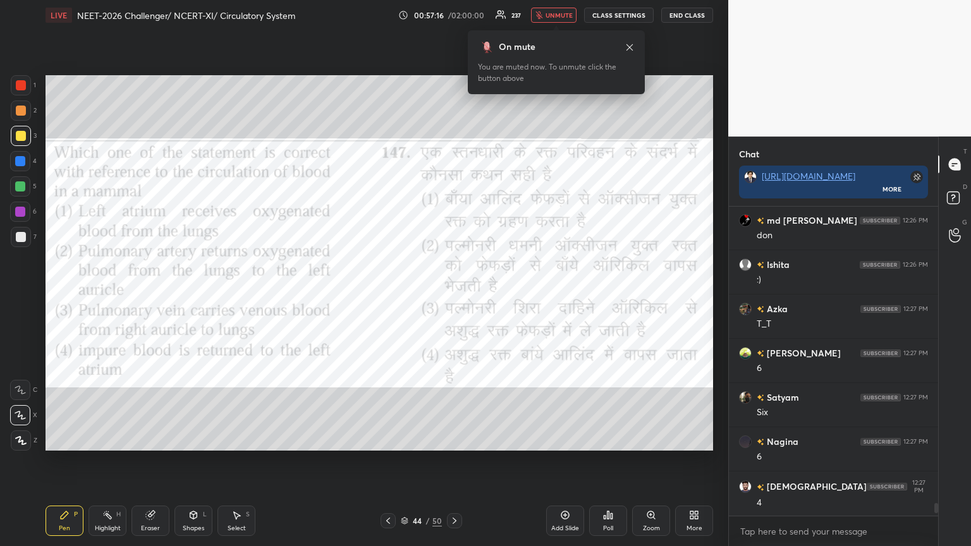
click at [453, 297] on icon at bounding box center [694, 515] width 10 height 10
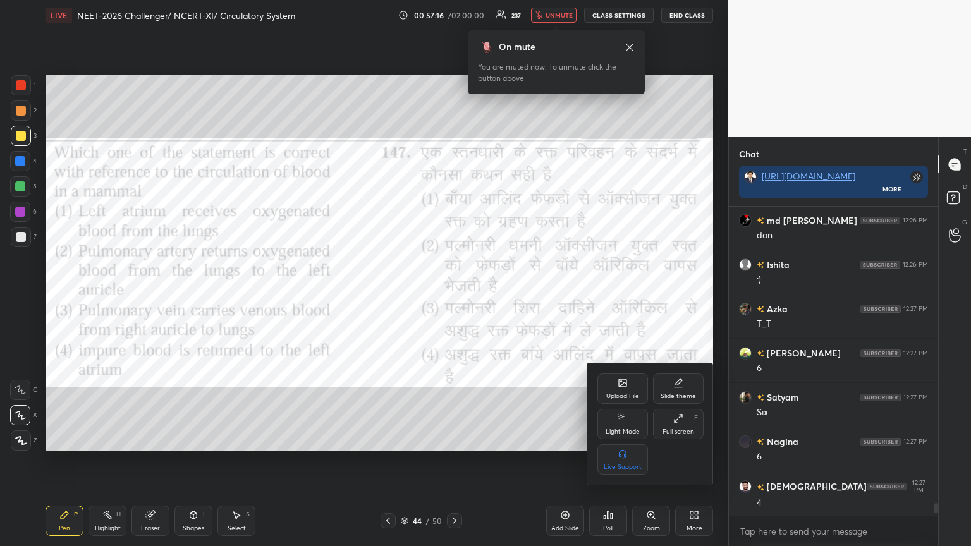
click at [453, 297] on div "Upload File" at bounding box center [623, 389] width 51 height 30
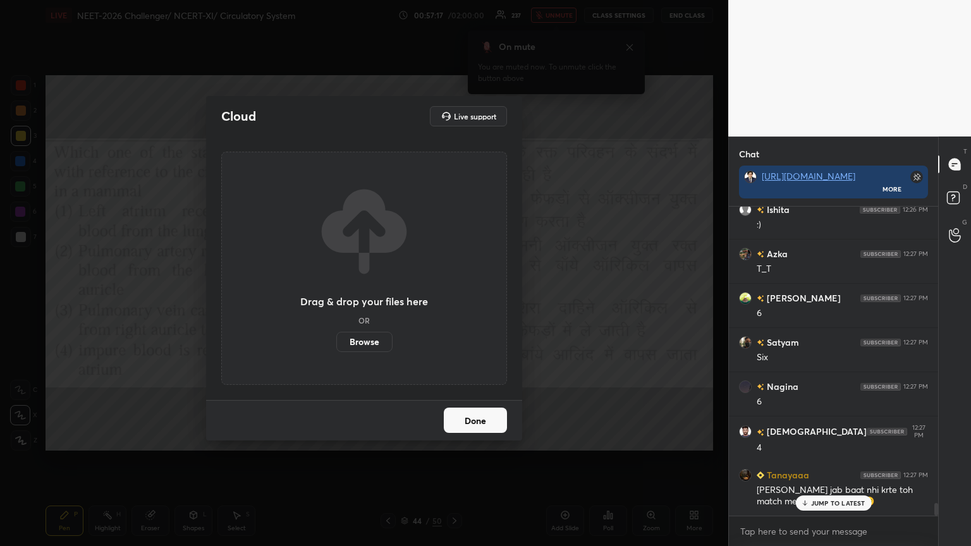
click at [379, 297] on label "Browse" at bounding box center [364, 342] width 56 height 20
click at [336, 297] on input "Browse" at bounding box center [336, 342] width 0 height 20
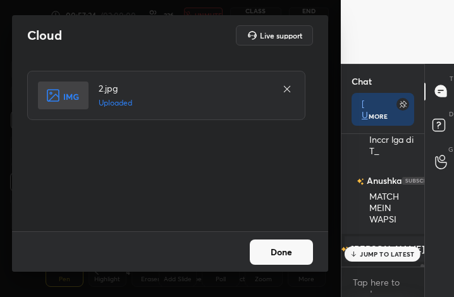
click at [285, 255] on button "Done" at bounding box center [281, 252] width 63 height 25
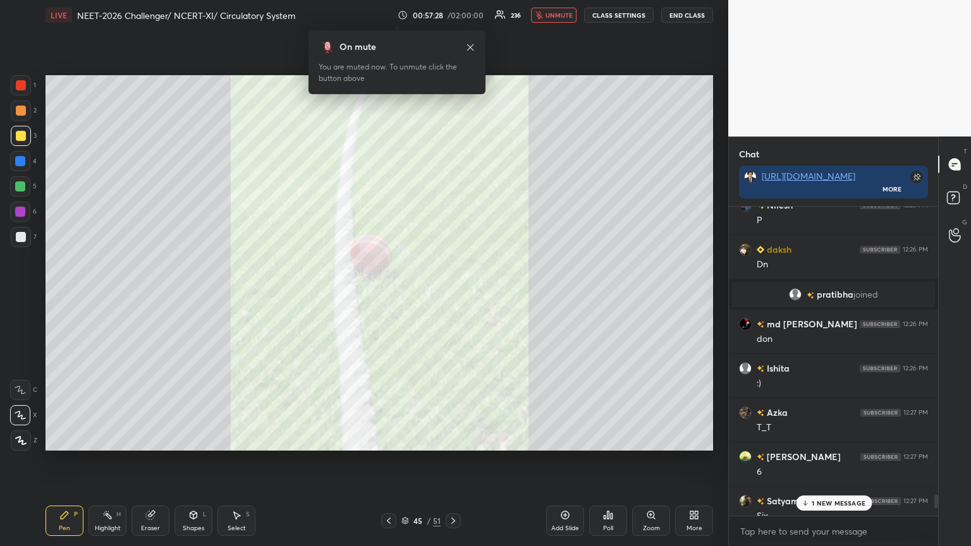
click at [387, 297] on icon at bounding box center [389, 521] width 10 height 10
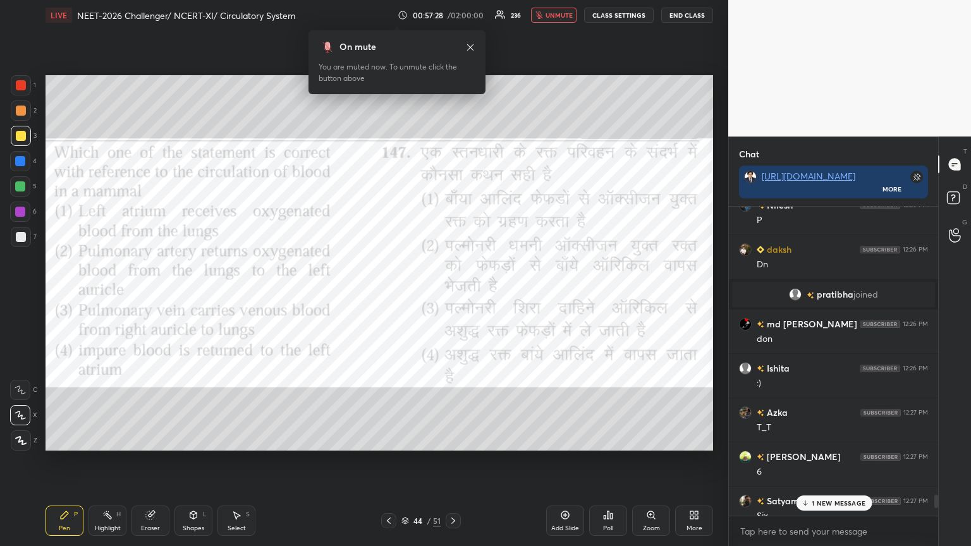
click at [388, 297] on icon at bounding box center [389, 521] width 4 height 6
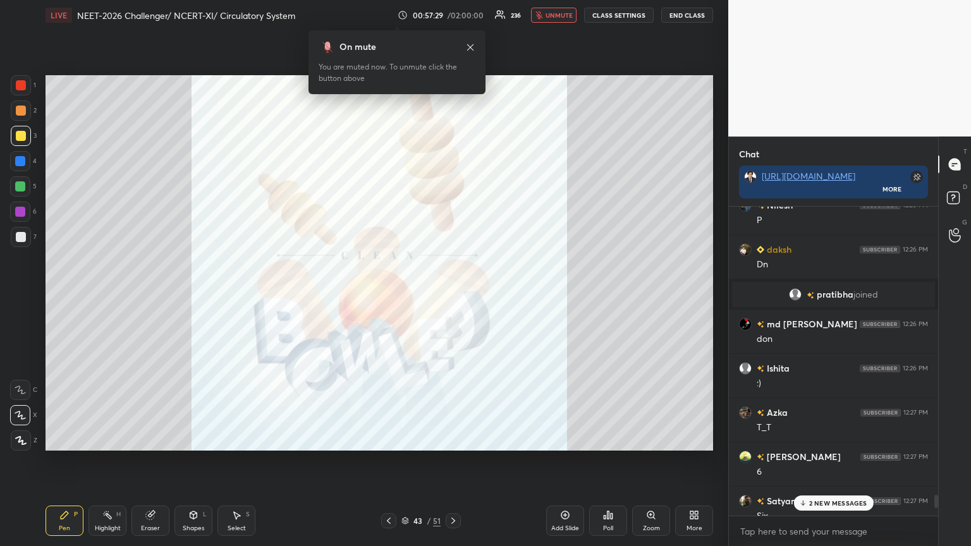
click at [453, 297] on icon at bounding box center [453, 521] width 10 height 10
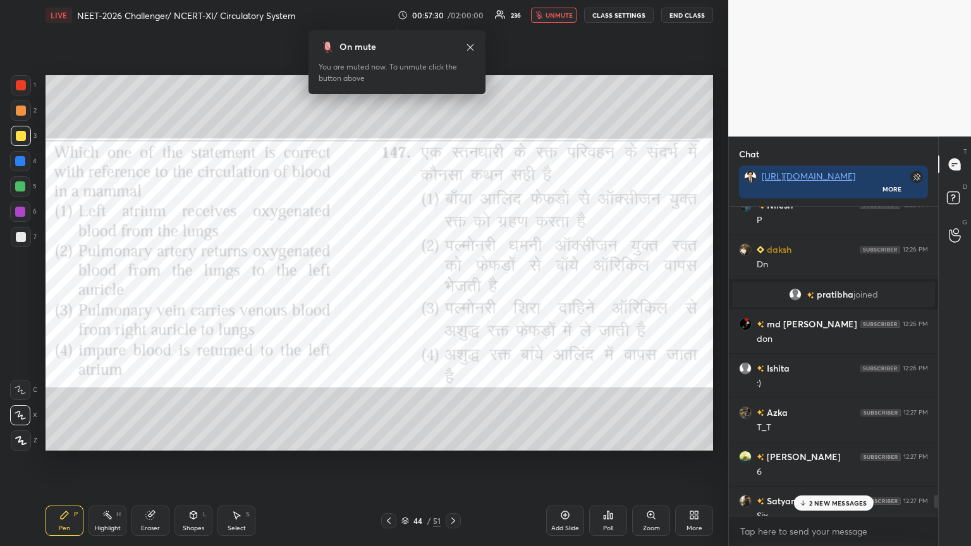
click at [453, 297] on icon at bounding box center [453, 521] width 10 height 10
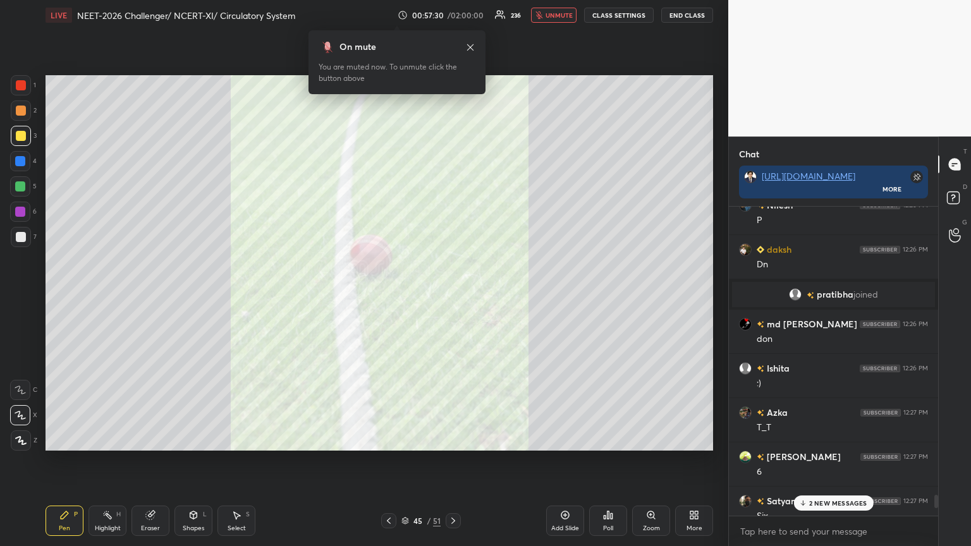
click at [453, 297] on icon at bounding box center [453, 521] width 10 height 10
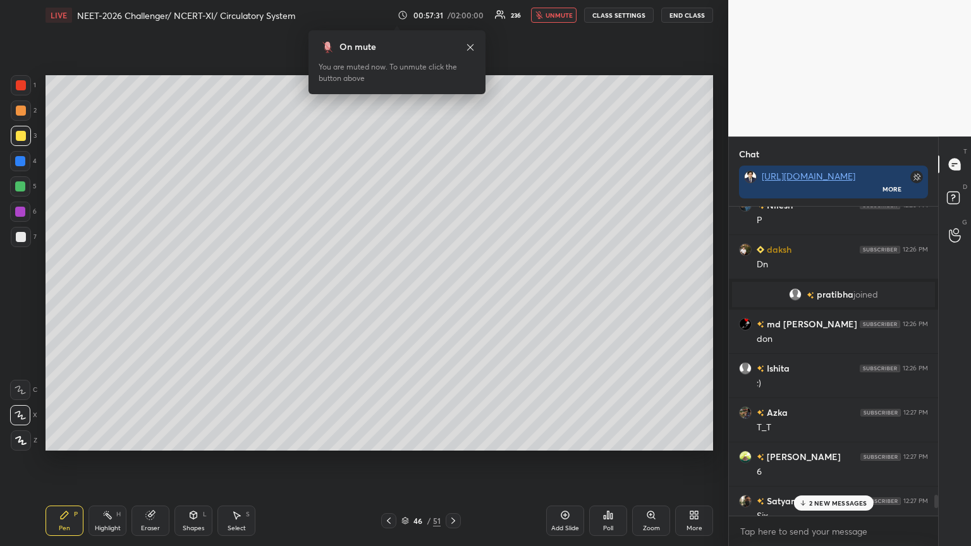
click at [390, 297] on icon at bounding box center [389, 521] width 10 height 10
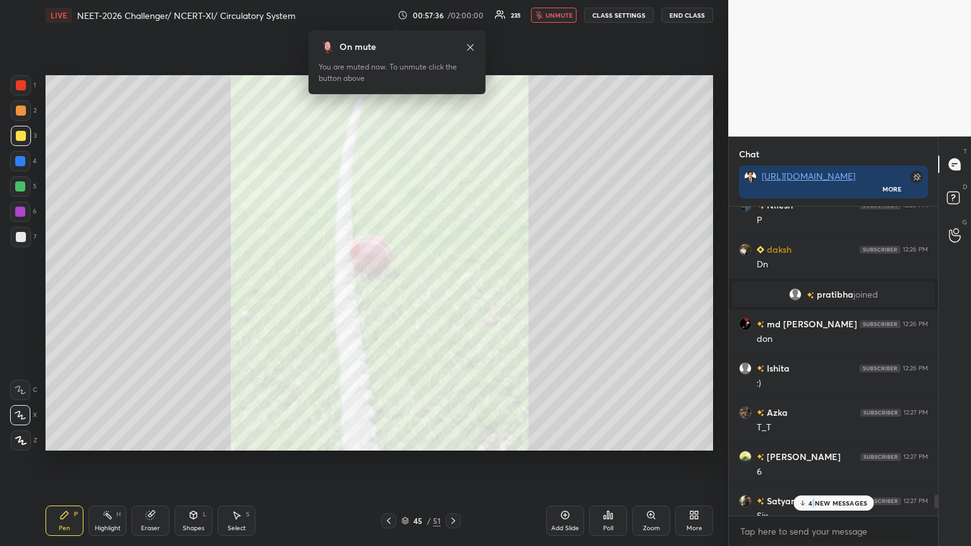
click at [453, 297] on p "4 NEW MESSAGES" at bounding box center [838, 504] width 59 height 8
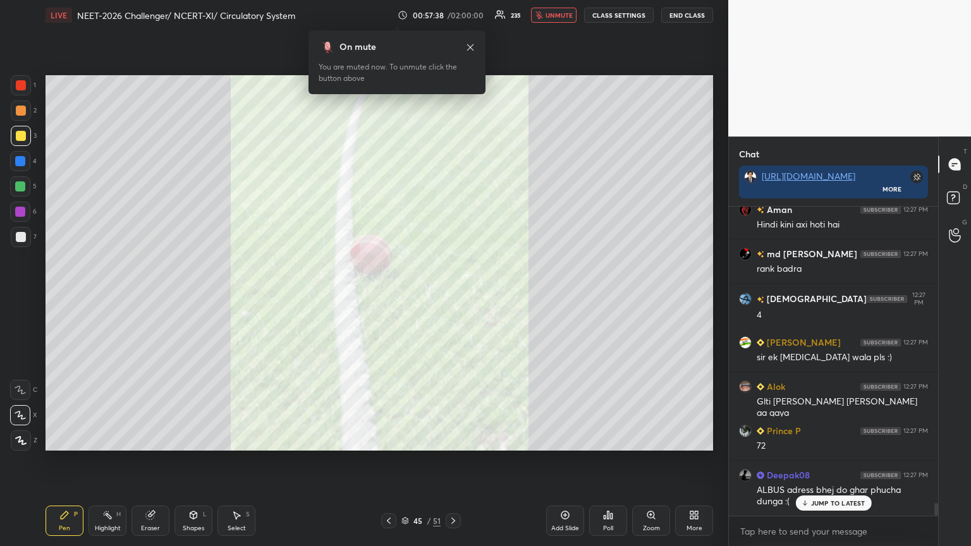
click at [453, 297] on icon at bounding box center [694, 515] width 10 height 10
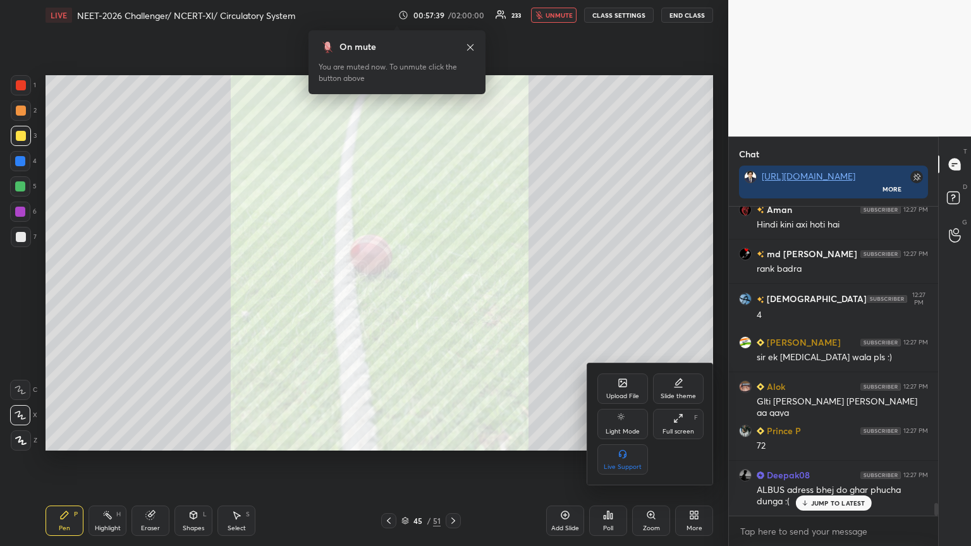
click at [453, 297] on icon at bounding box center [623, 383] width 8 height 8
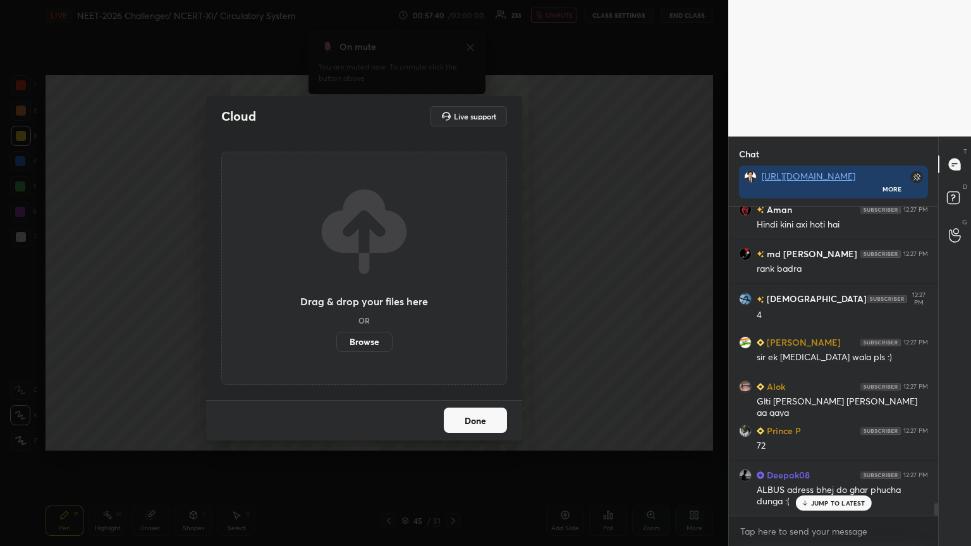
click at [368, 297] on label "Browse" at bounding box center [364, 342] width 56 height 20
click at [336, 297] on input "Browse" at bounding box center [336, 342] width 0 height 20
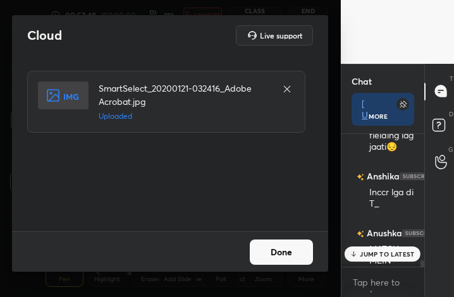
click at [278, 258] on button "Done" at bounding box center [281, 252] width 63 height 25
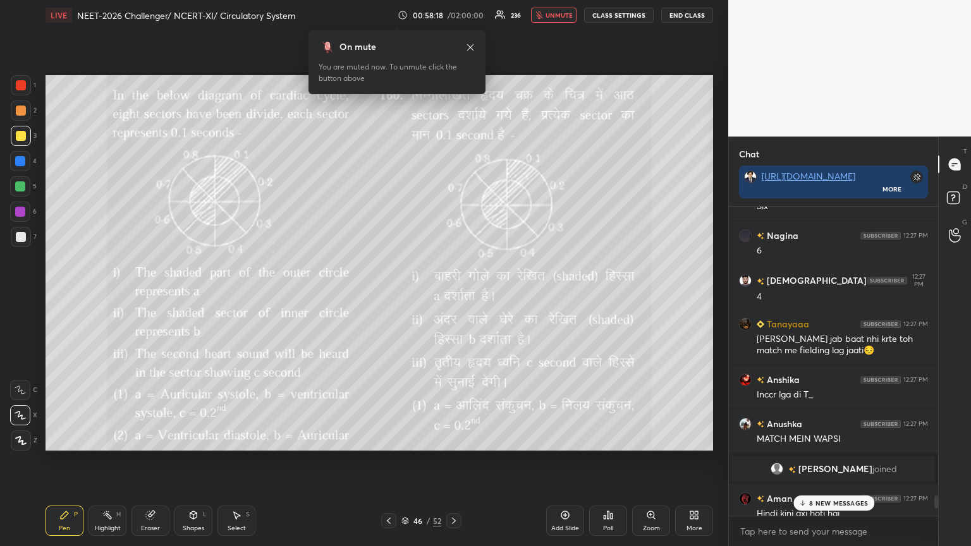
click at [453, 297] on div "More" at bounding box center [694, 521] width 38 height 30
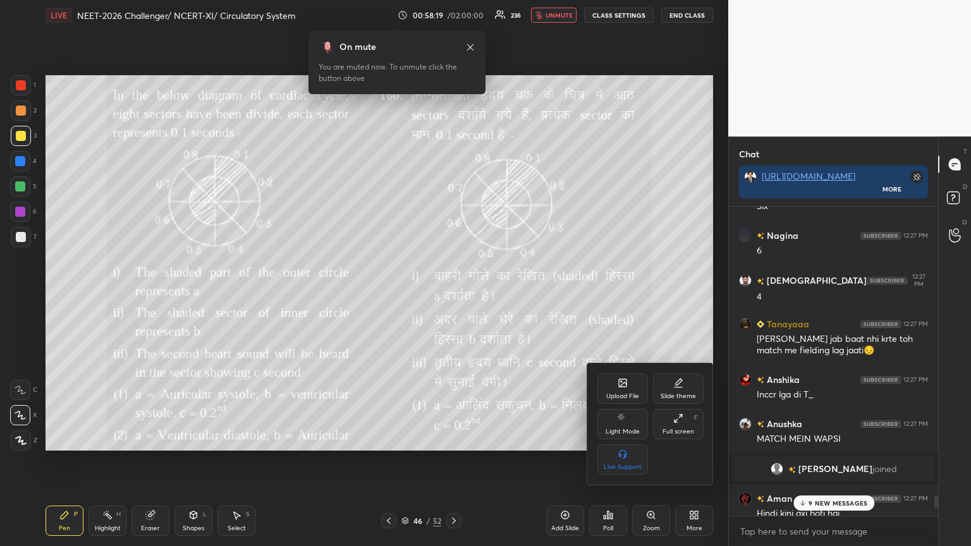
click at [453, 297] on div "Upload File" at bounding box center [622, 396] width 33 height 6
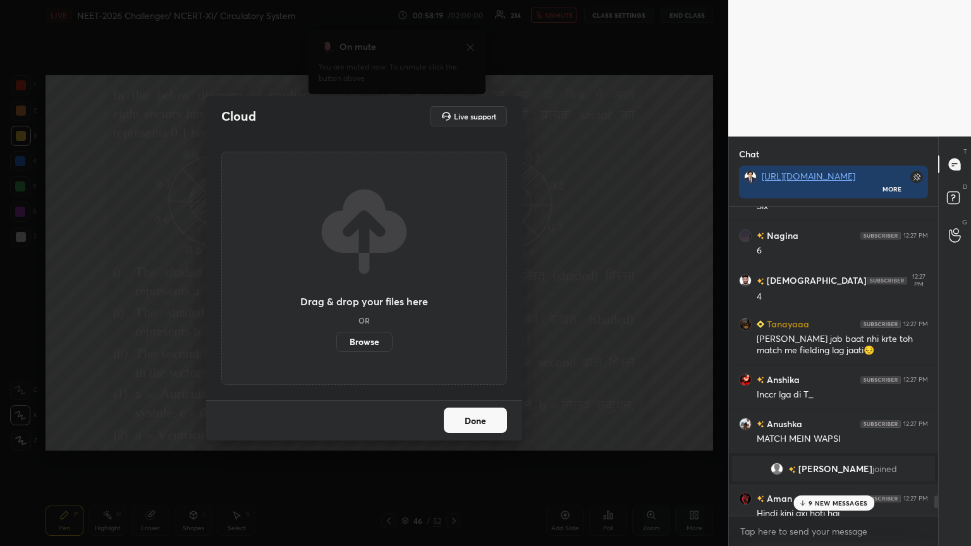
drag, startPoint x: 371, startPoint y: 340, endPoint x: 371, endPoint y: 266, distance: 74.6
click at [371, 297] on label "Browse" at bounding box center [364, 342] width 56 height 20
click at [336, 297] on input "Browse" at bounding box center [336, 342] width 0 height 20
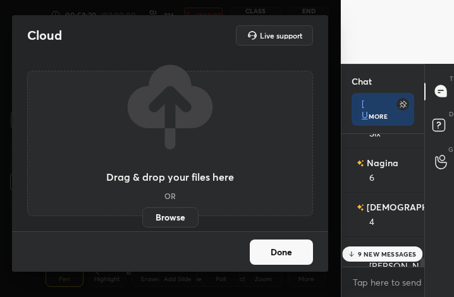
scroll to position [126, 79]
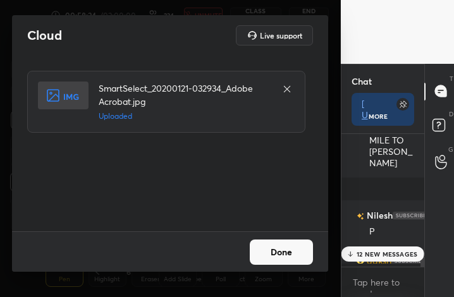
click at [278, 252] on button "Done" at bounding box center [281, 252] width 63 height 25
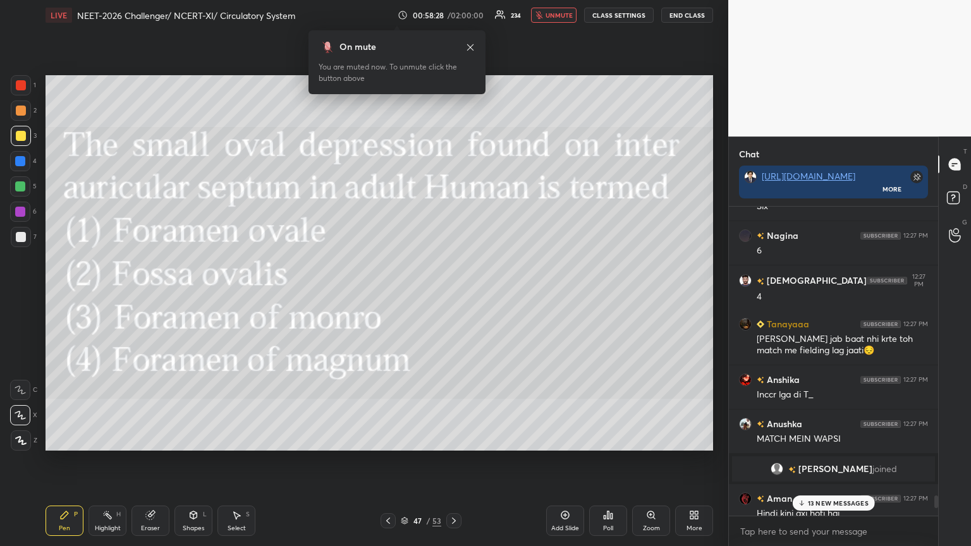
click at [453, 297] on p "13 NEW MESSAGES" at bounding box center [838, 504] width 61 height 8
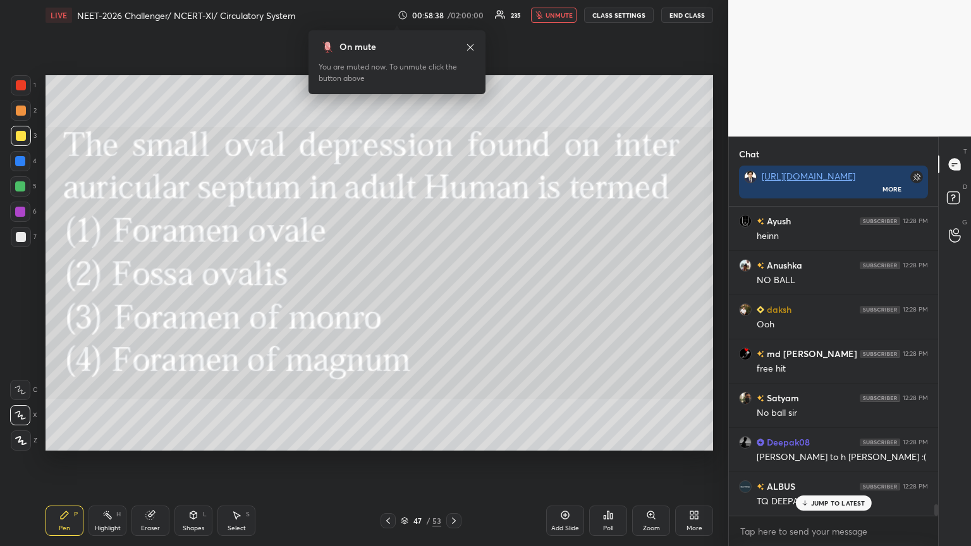
click at [453, 297] on icon at bounding box center [608, 515] width 10 height 10
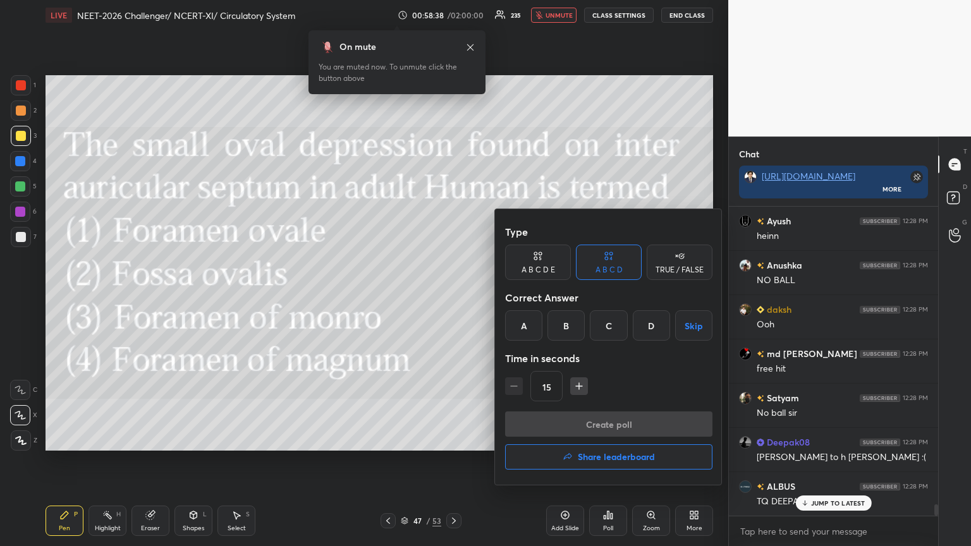
click at [453, 297] on div "B" at bounding box center [566, 326] width 37 height 30
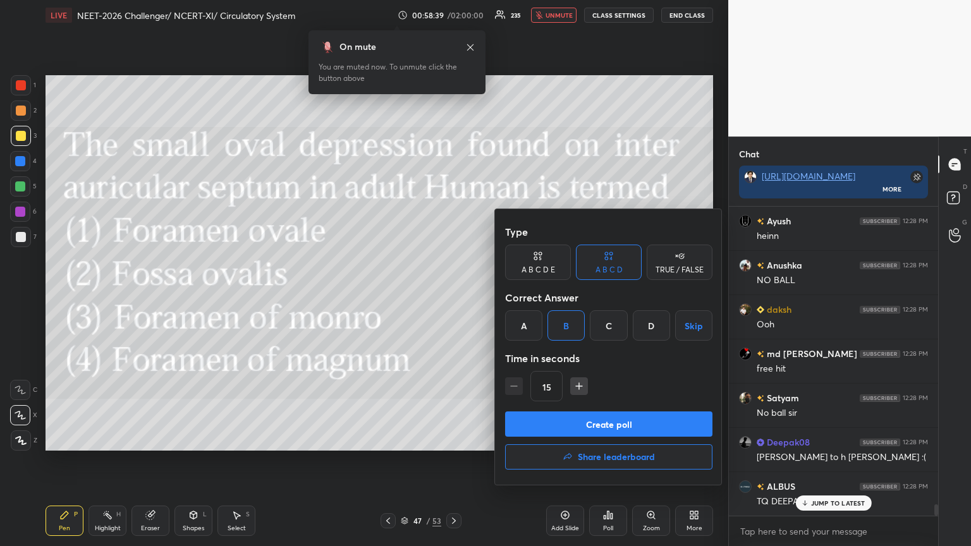
click at [453, 297] on button "Create poll" at bounding box center [608, 424] width 207 height 25
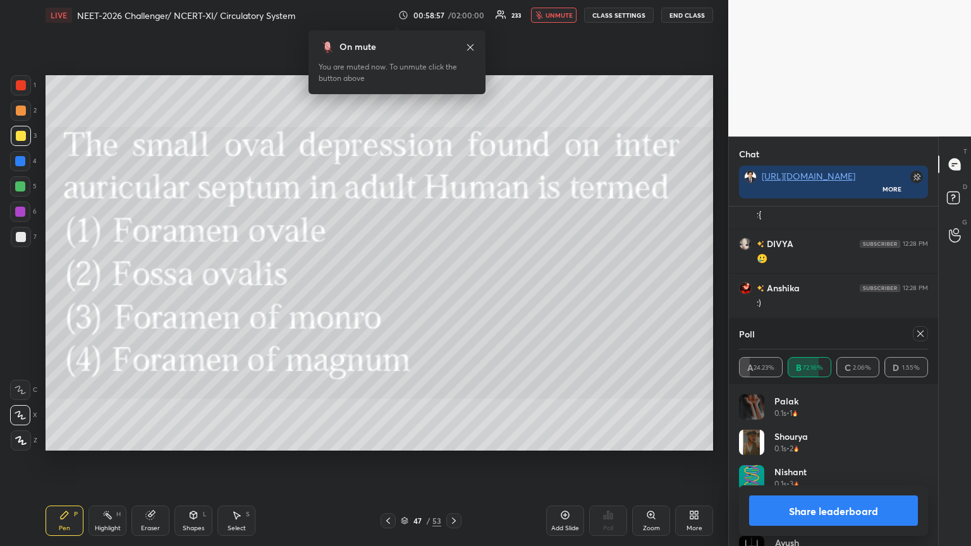
click at [453, 297] on button "Share leaderboard" at bounding box center [833, 511] width 169 height 30
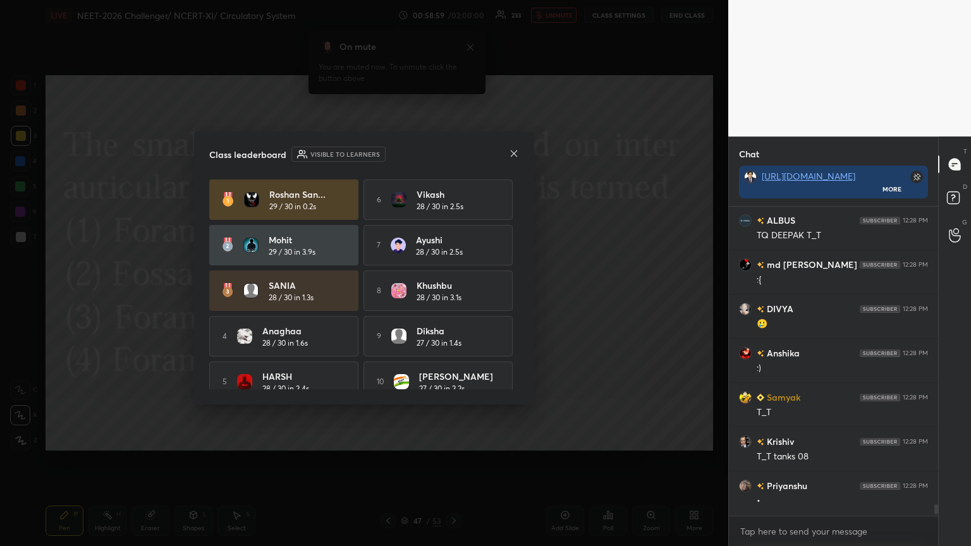
click at [453, 156] on icon at bounding box center [514, 154] width 10 height 10
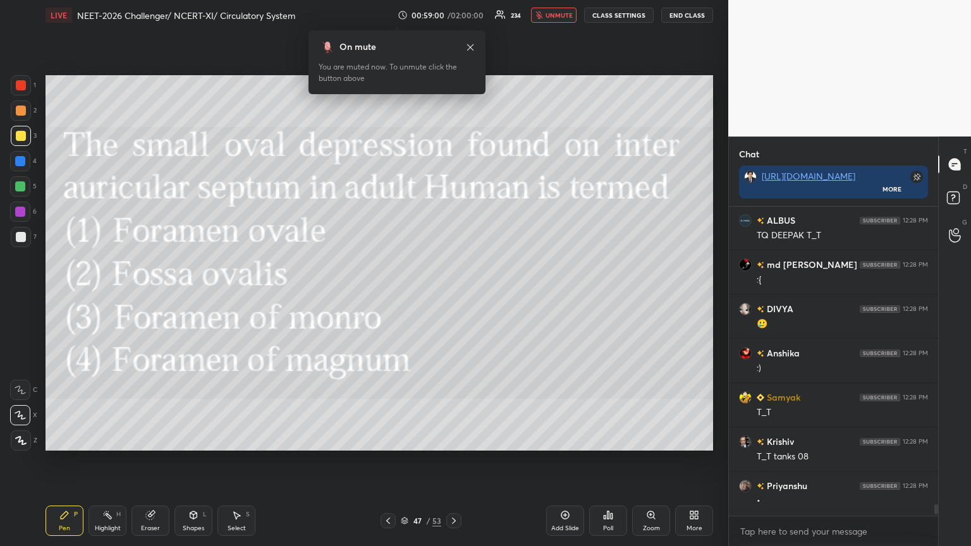
click at [388, 297] on icon at bounding box center [388, 521] width 10 height 10
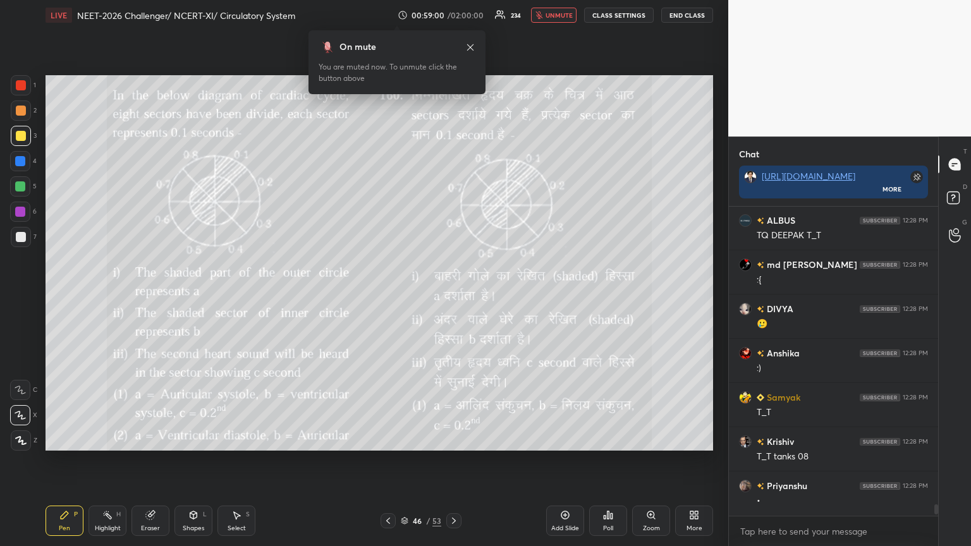
click at [386, 297] on icon at bounding box center [388, 521] width 10 height 10
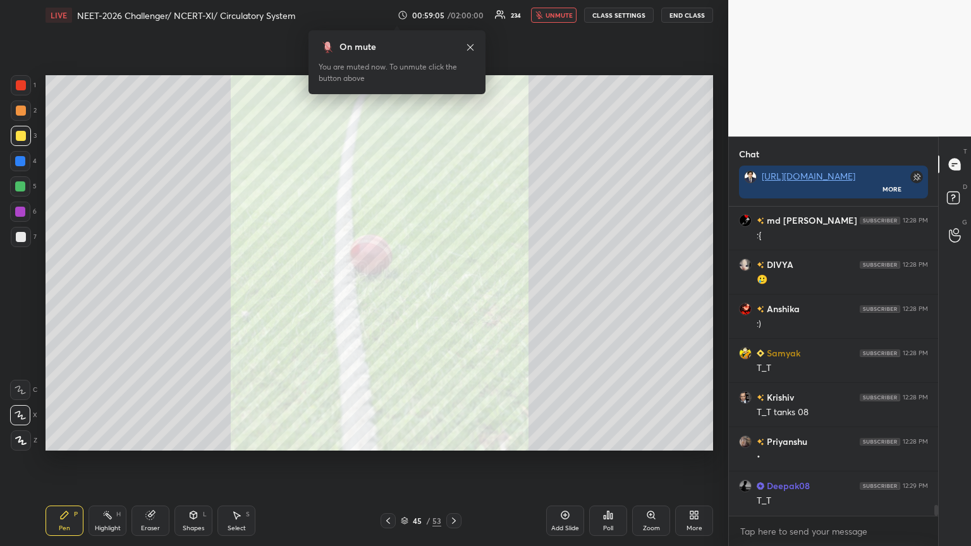
click at [453, 297] on icon at bounding box center [454, 521] width 10 height 10
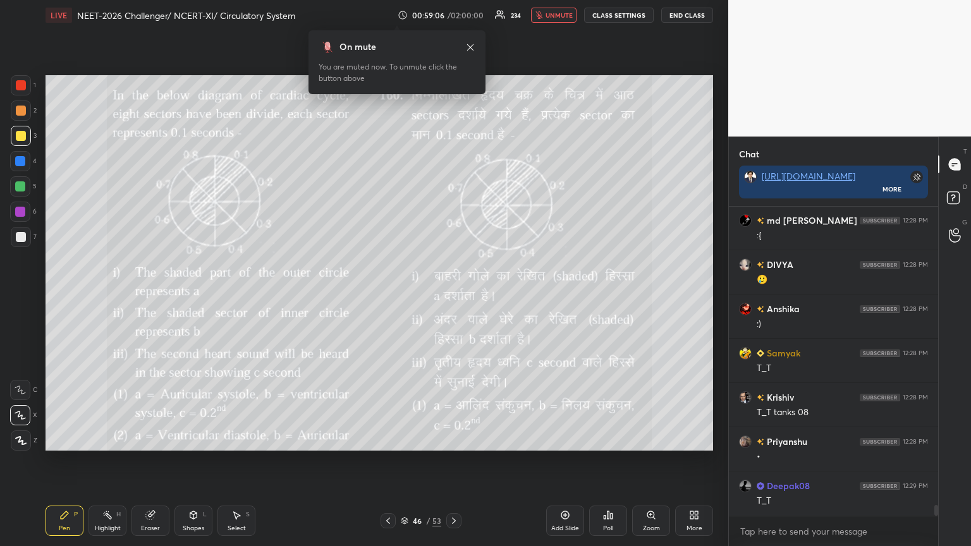
click at [453, 297] on icon at bounding box center [454, 521] width 10 height 10
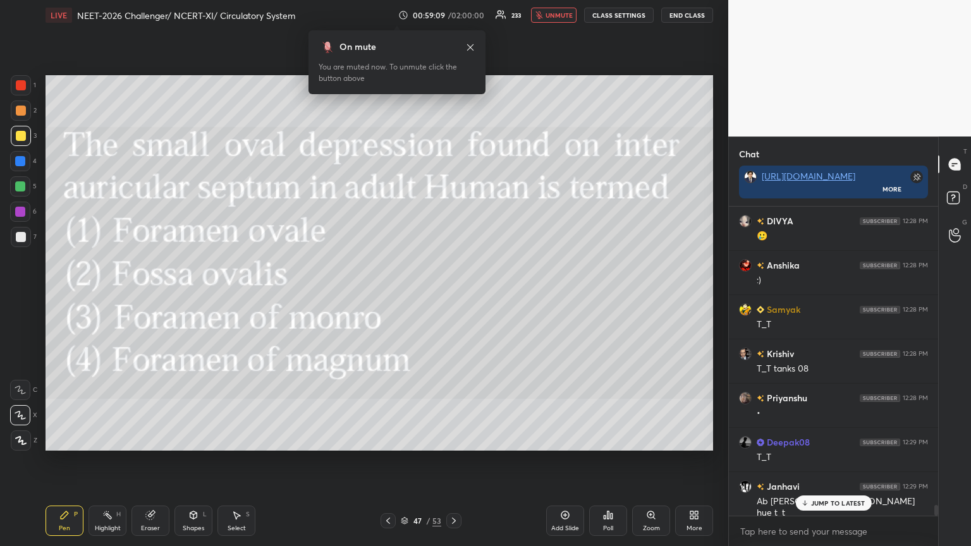
click at [453, 297] on div "Poll" at bounding box center [608, 529] width 10 height 6
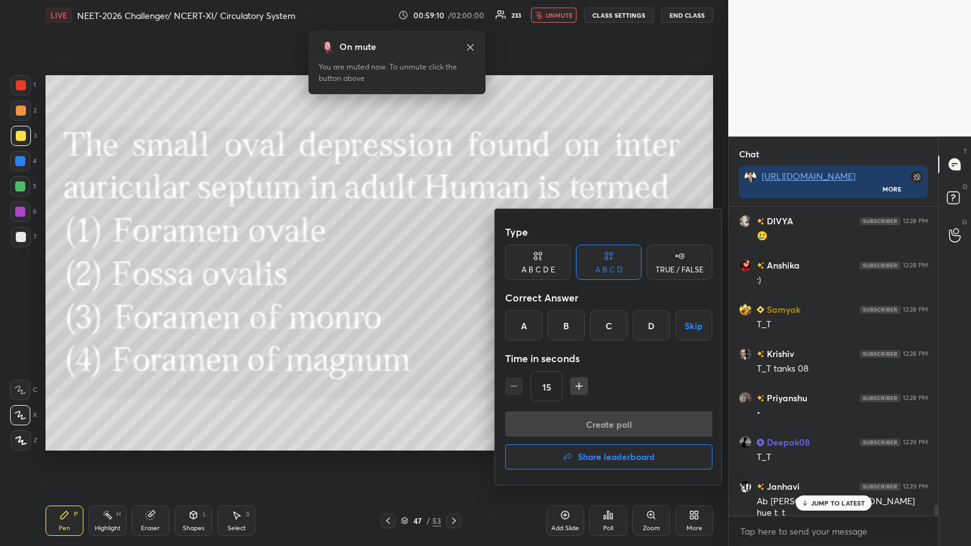
click at [453, 297] on button "Share leaderboard" at bounding box center [608, 457] width 207 height 25
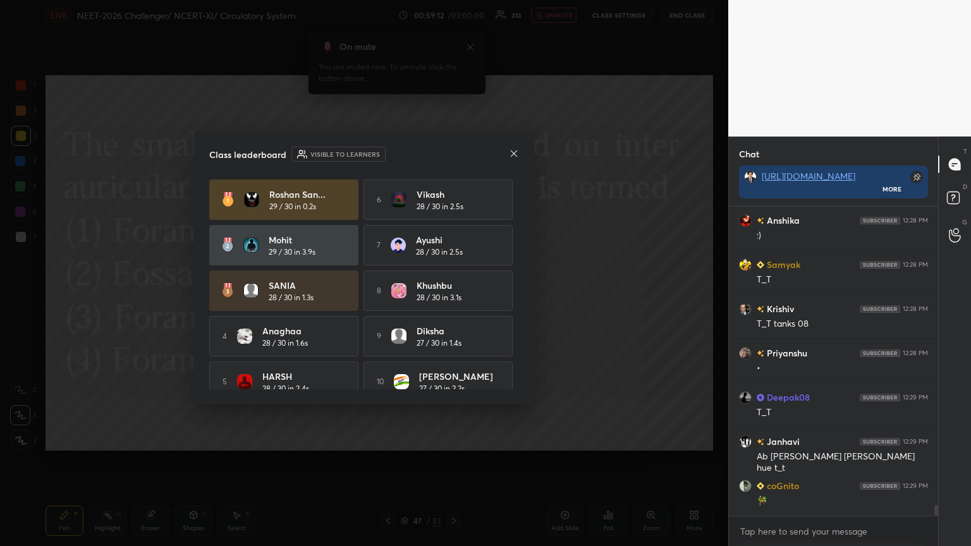
drag, startPoint x: 515, startPoint y: 254, endPoint x: 519, endPoint y: 267, distance: 13.8
click at [453, 271] on div "Roshan San... 29 / 30 in 0.2s 6 vikash 28 / 30 in 2.5s Mohit 29 / 30 in 3.9s 7 …" at bounding box center [364, 285] width 310 height 210
click at [453, 278] on div "Class leaderboard Visible to learners Roshan San... 29 / 30 in 0.2s 6 vikash 28…" at bounding box center [364, 268] width 340 height 273
click at [453, 283] on div "Class leaderboard Visible to learners Roshan San... 29 / 30 in 0.2s 6 vikash 28…" at bounding box center [364, 268] width 340 height 273
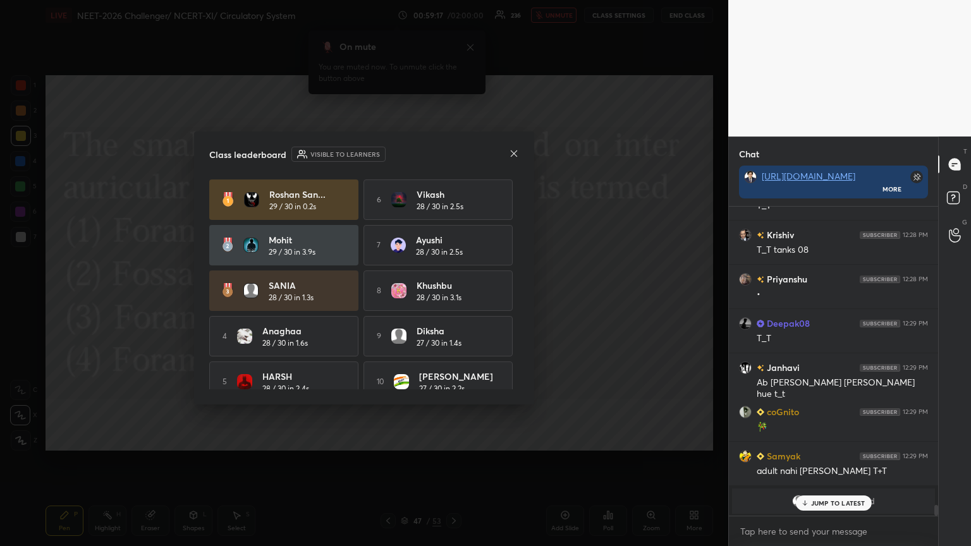
click at [453, 154] on icon at bounding box center [514, 154] width 10 height 10
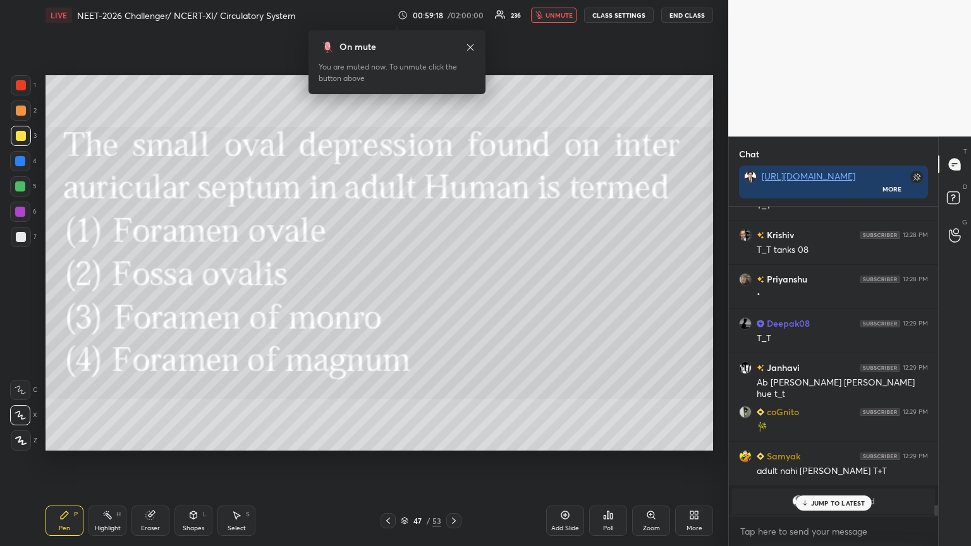
click at [453, 297] on icon at bounding box center [694, 515] width 10 height 10
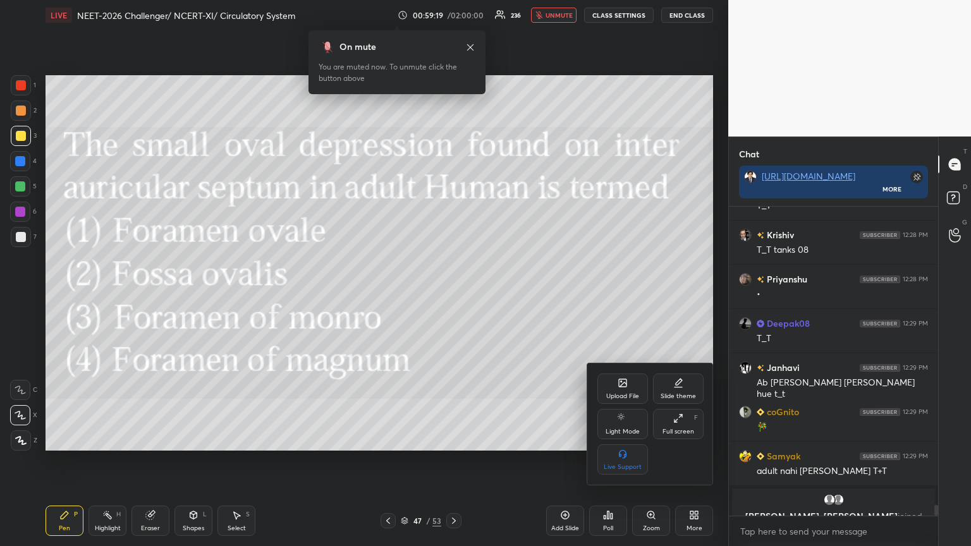
click at [453, 297] on icon at bounding box center [623, 383] width 10 height 10
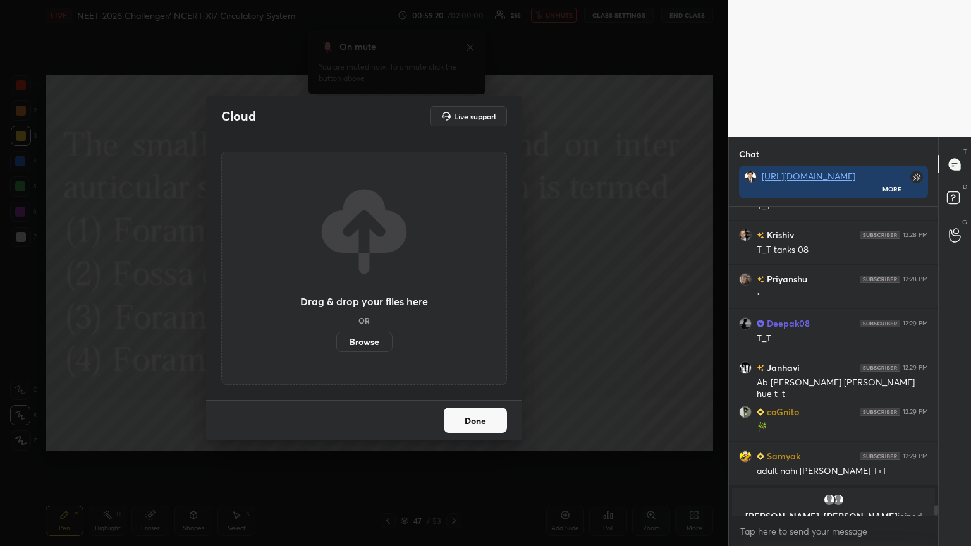
click at [372, 297] on label "Browse" at bounding box center [364, 342] width 56 height 20
click at [336, 297] on input "Browse" at bounding box center [336, 342] width 0 height 20
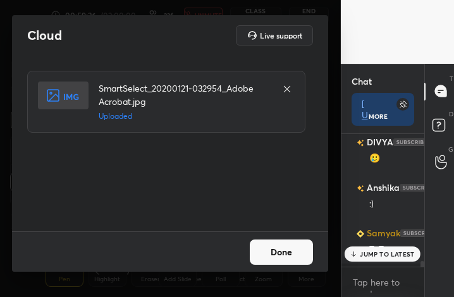
click at [290, 255] on button "Done" at bounding box center [281, 252] width 63 height 25
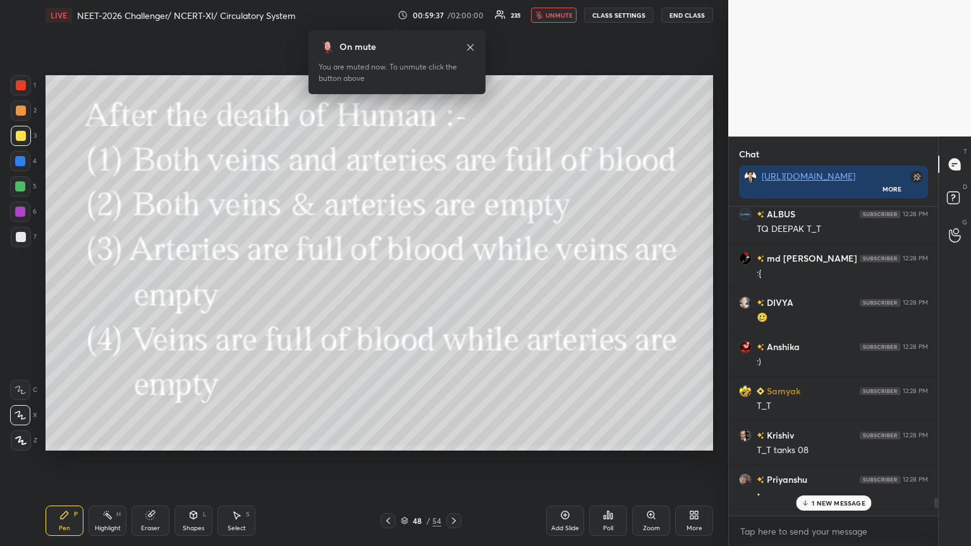
click at [453, 297] on div "Poll" at bounding box center [608, 521] width 38 height 30
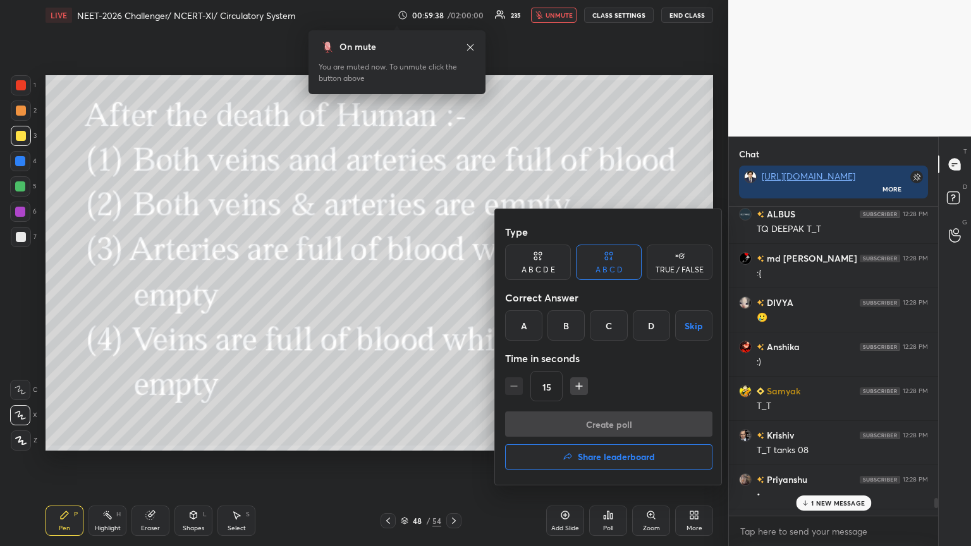
click at [453, 297] on div "D" at bounding box center [651, 326] width 37 height 30
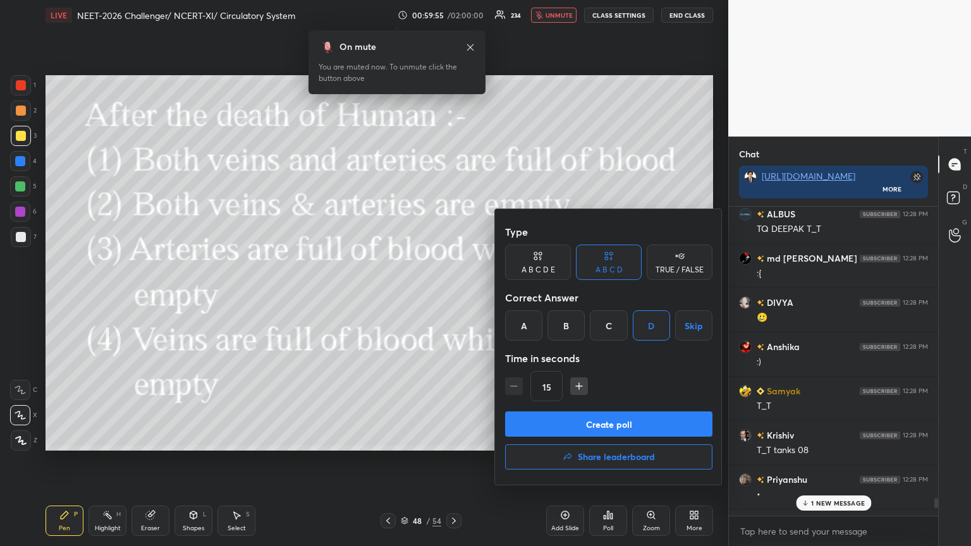
click at [453, 297] on button "Create poll" at bounding box center [608, 424] width 207 height 25
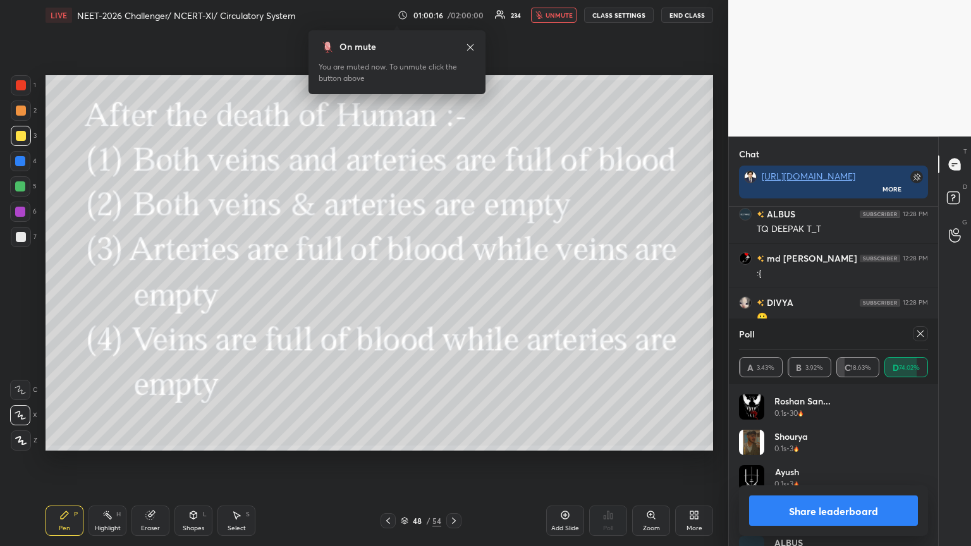
click at [453, 297] on button "Share leaderboard" at bounding box center [833, 511] width 169 height 30
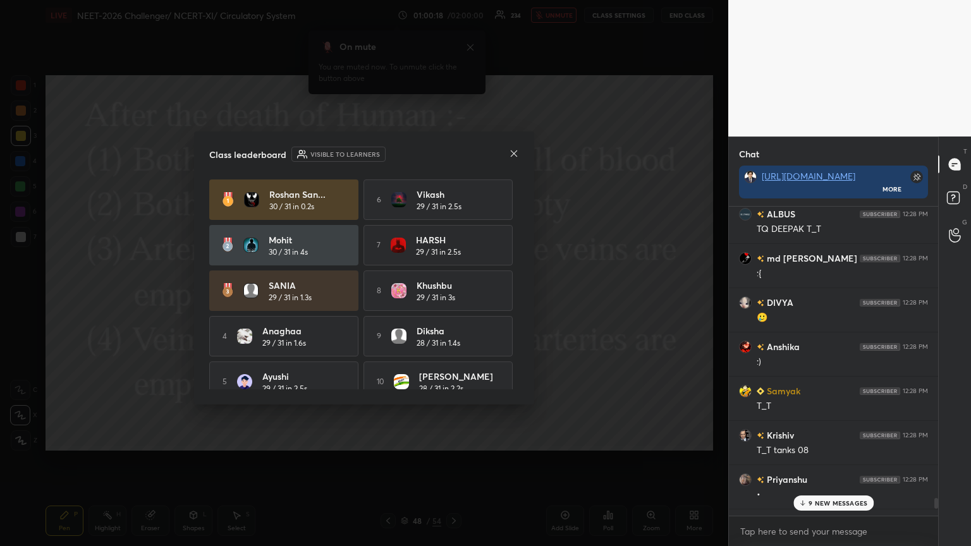
click at [453, 152] on icon at bounding box center [514, 154] width 10 height 10
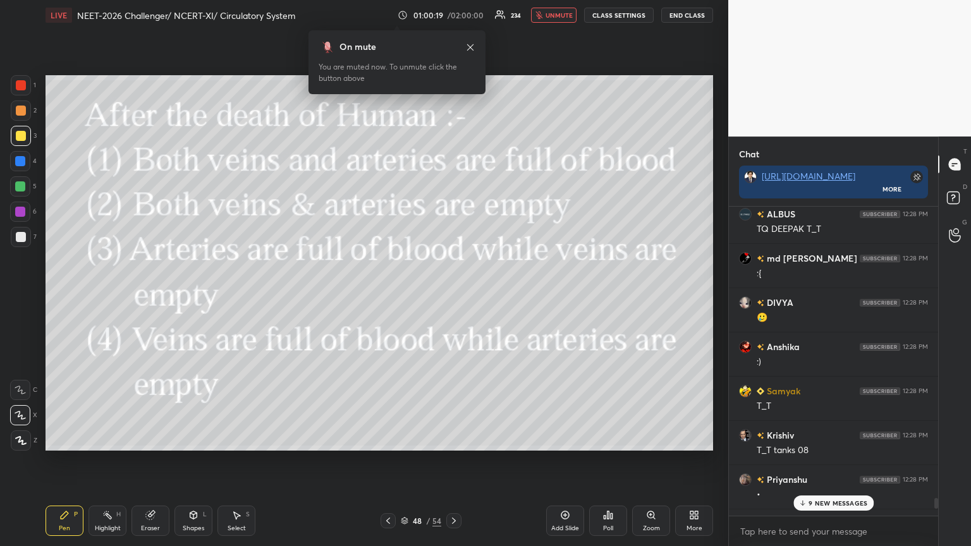
click at [388, 297] on icon at bounding box center [388, 521] width 10 height 10
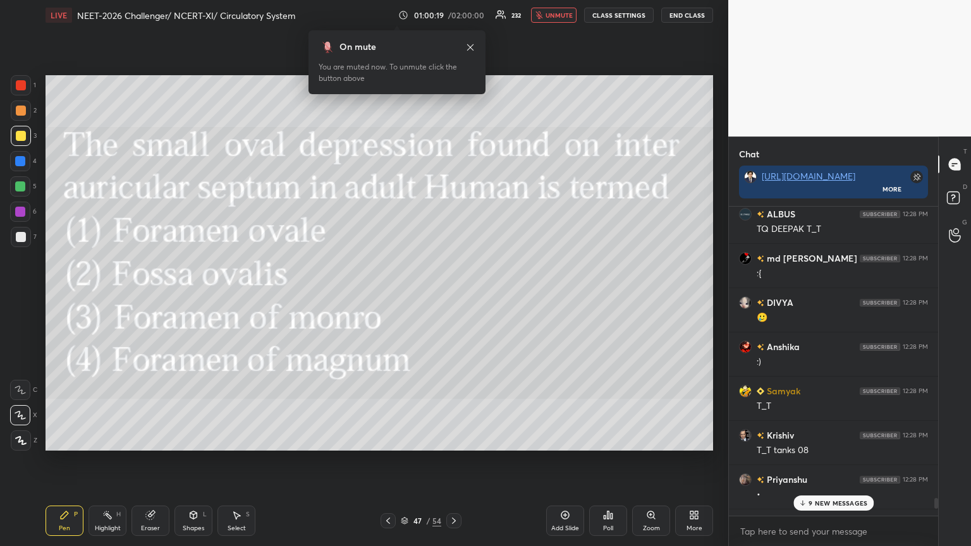
click at [384, 297] on icon at bounding box center [388, 521] width 10 height 10
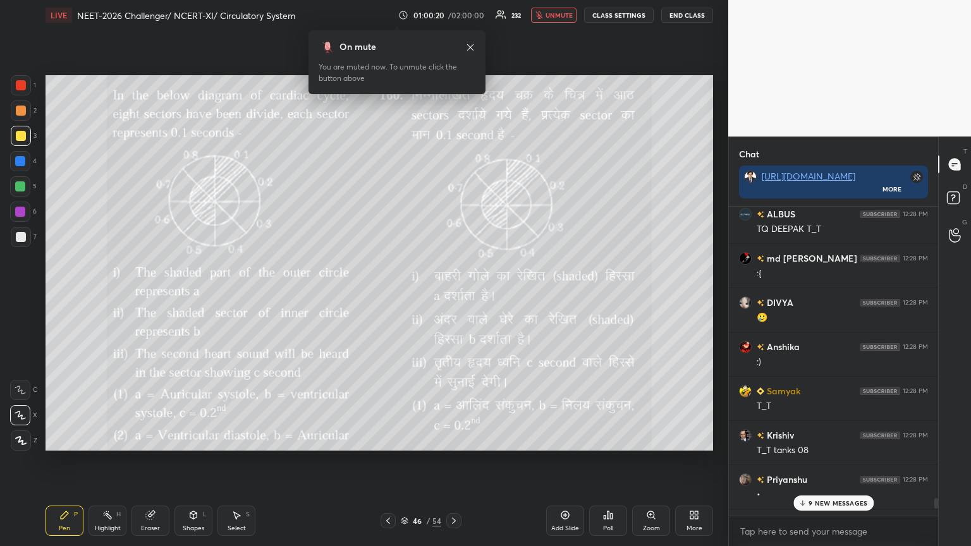
click at [384, 297] on icon at bounding box center [388, 521] width 10 height 10
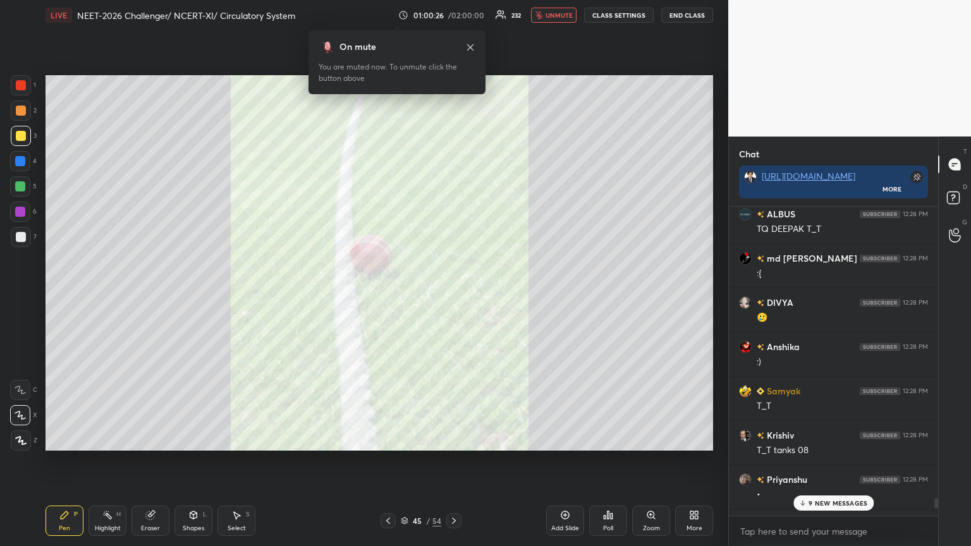
click at [453, 297] on icon at bounding box center [454, 521] width 10 height 10
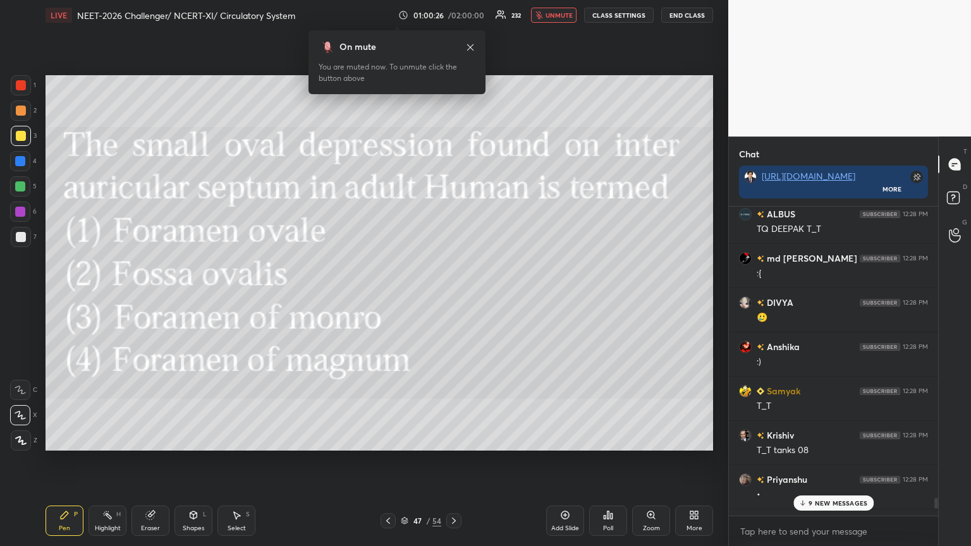
click at [453, 297] on icon at bounding box center [454, 521] width 10 height 10
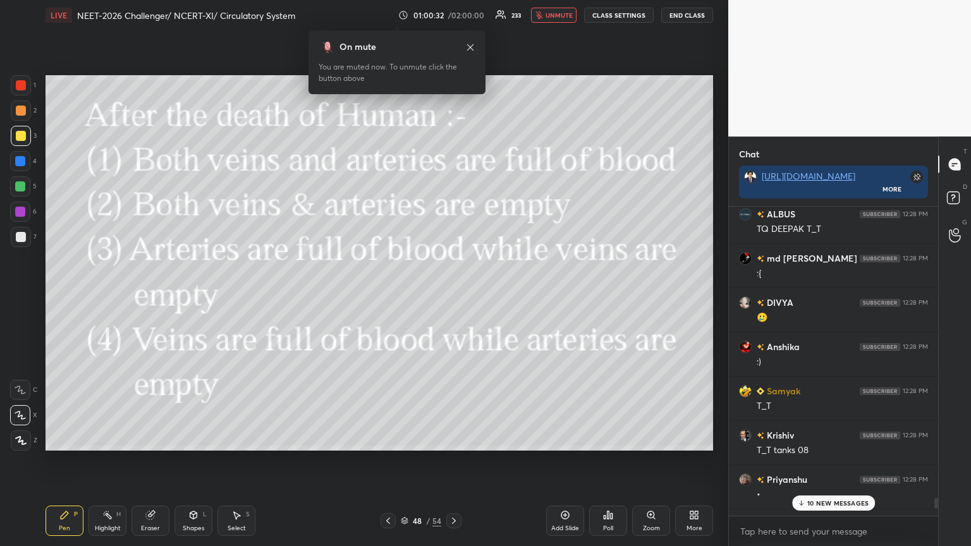
drag, startPoint x: 809, startPoint y: 501, endPoint x: 778, endPoint y: 506, distance: 31.4
click at [453, 297] on p "10 NEW MESSAGES" at bounding box center [838, 504] width 61 height 8
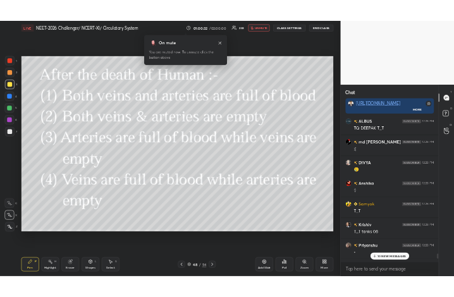
scroll to position [8601, 0]
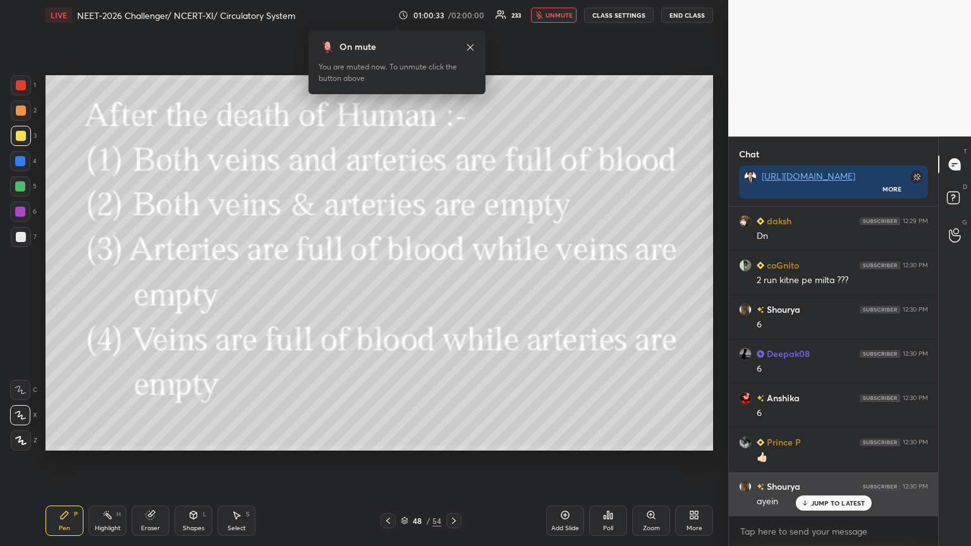
drag, startPoint x: 816, startPoint y: 500, endPoint x: 794, endPoint y: 503, distance: 22.5
click at [453, 297] on p "JUMP TO LATEST" at bounding box center [838, 504] width 54 height 8
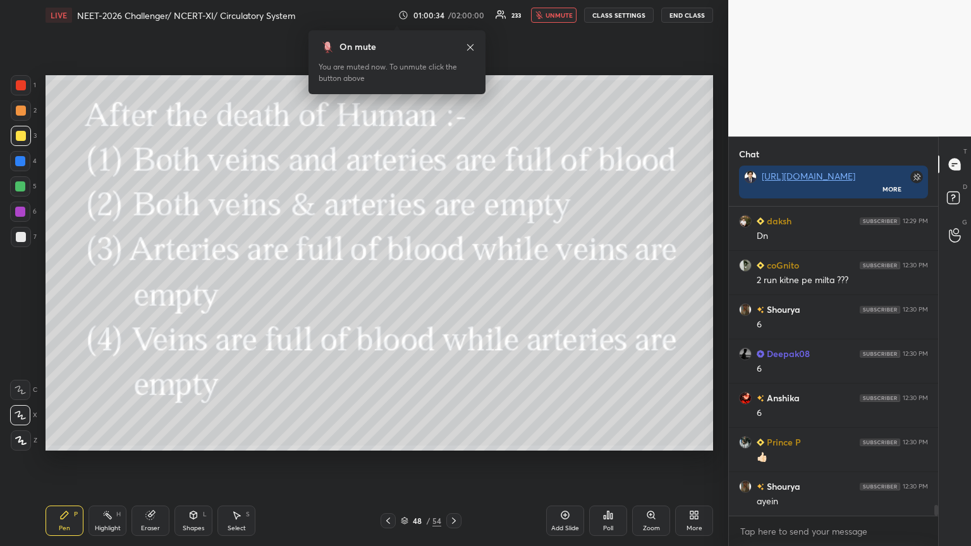
click at [453, 297] on icon at bounding box center [694, 515] width 10 height 10
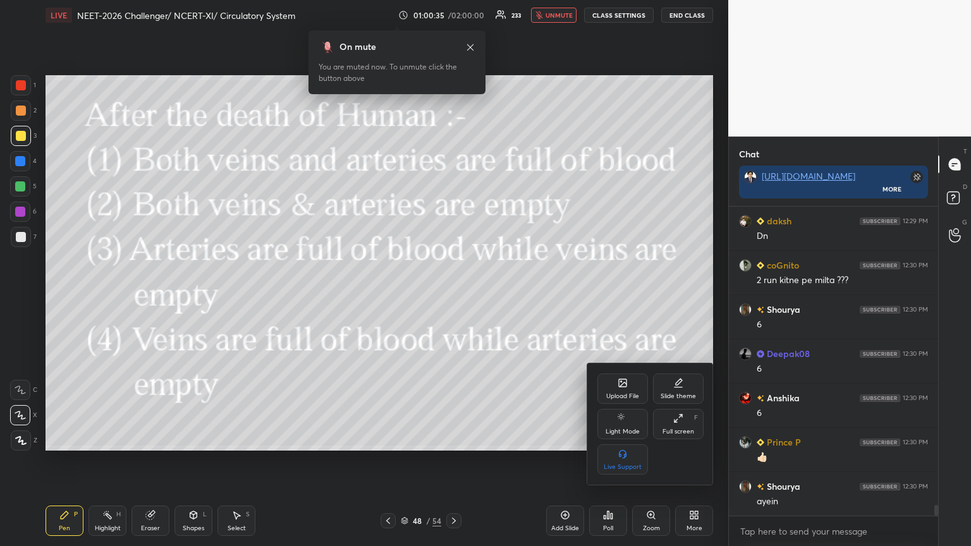
click at [453, 297] on icon at bounding box center [623, 383] width 8 height 8
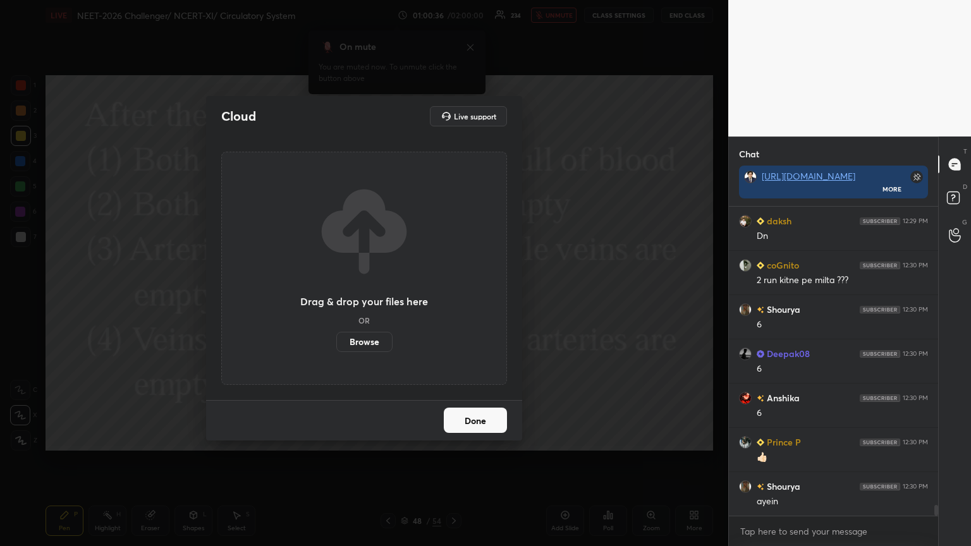
drag, startPoint x: 361, startPoint y: 345, endPoint x: 360, endPoint y: 269, distance: 76.5
click at [362, 297] on label "Browse" at bounding box center [364, 342] width 56 height 20
click at [336, 297] on input "Browse" at bounding box center [336, 342] width 0 height 20
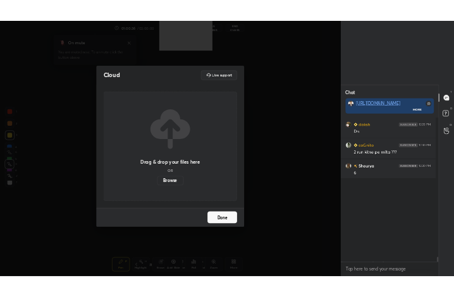
scroll to position [156, 79]
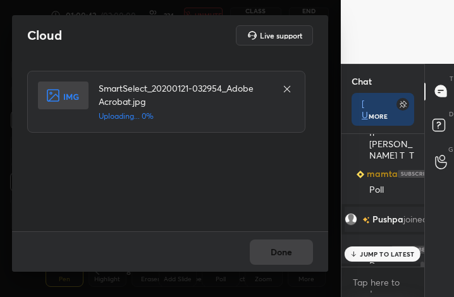
click at [300, 252] on div "Done" at bounding box center [170, 251] width 316 height 40
click at [297, 253] on div "Done" at bounding box center [170, 251] width 316 height 40
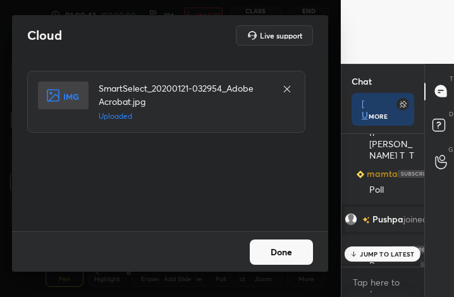
click at [295, 255] on button "Done" at bounding box center [281, 252] width 63 height 25
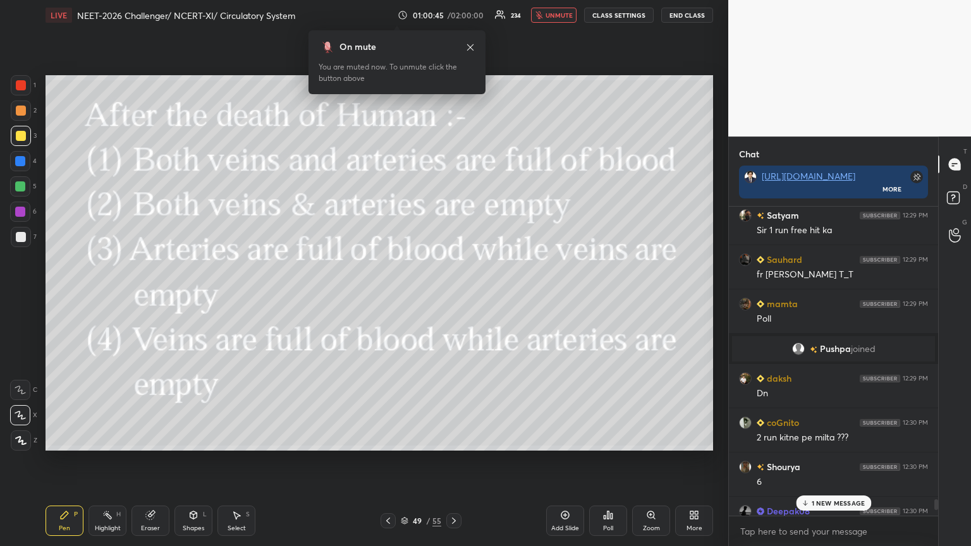
click at [453, 297] on div "More" at bounding box center [694, 521] width 38 height 30
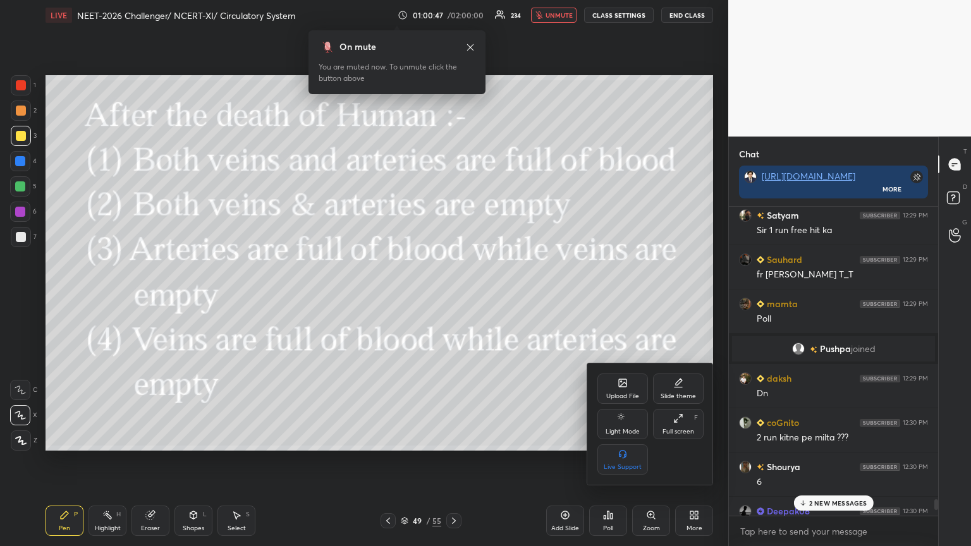
click at [453, 297] on icon at bounding box center [623, 383] width 10 height 10
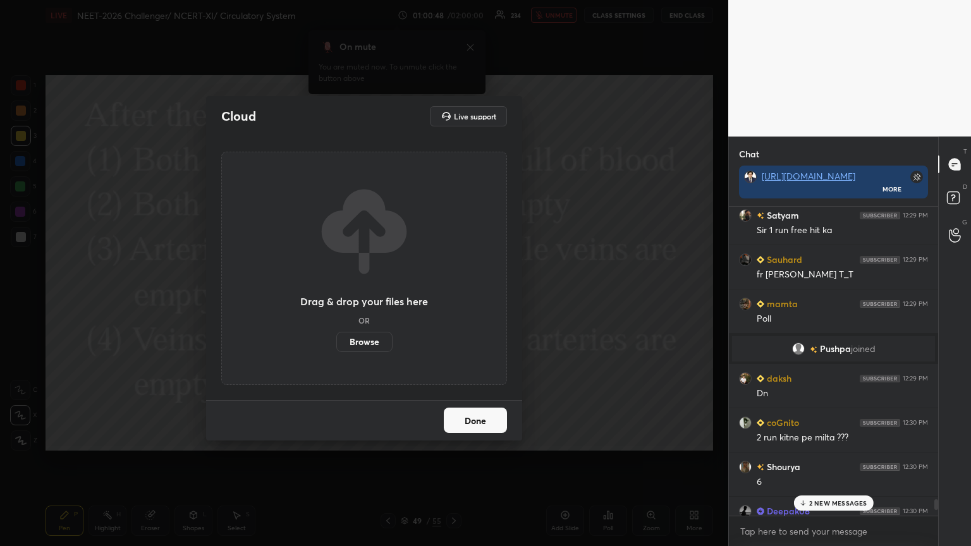
click at [371, 297] on label "Browse" at bounding box center [364, 342] width 56 height 20
click at [336, 297] on input "Browse" at bounding box center [336, 342] width 0 height 20
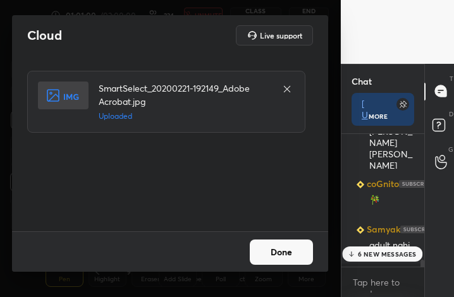
click at [297, 249] on button "Done" at bounding box center [281, 252] width 63 height 25
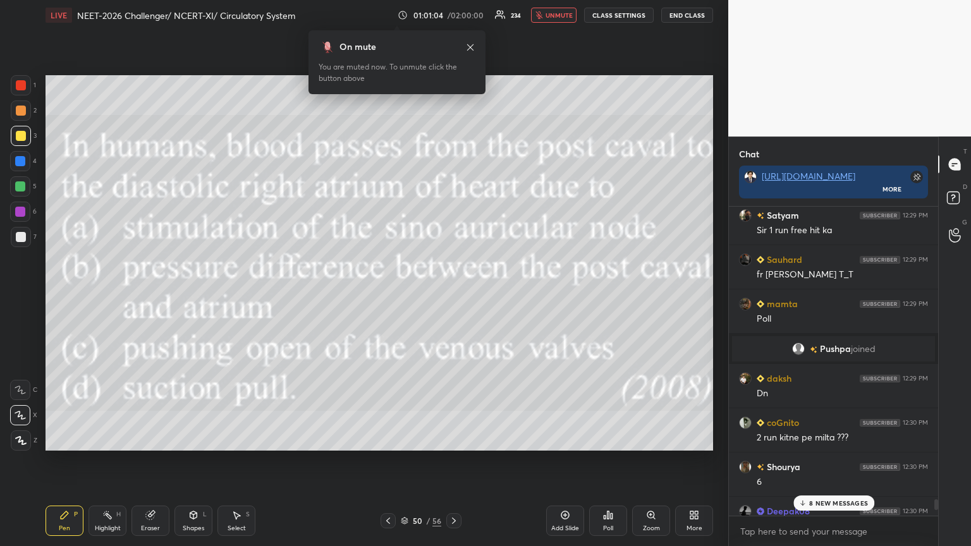
click at [453, 297] on p "8 NEW MESSAGES" at bounding box center [838, 504] width 59 height 8
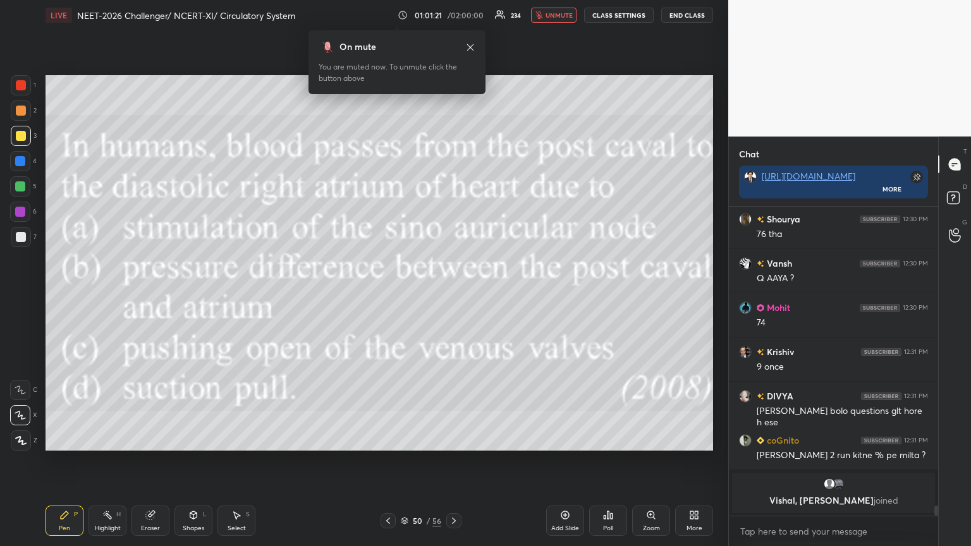
click at [453, 297] on icon at bounding box center [609, 516] width 2 height 8
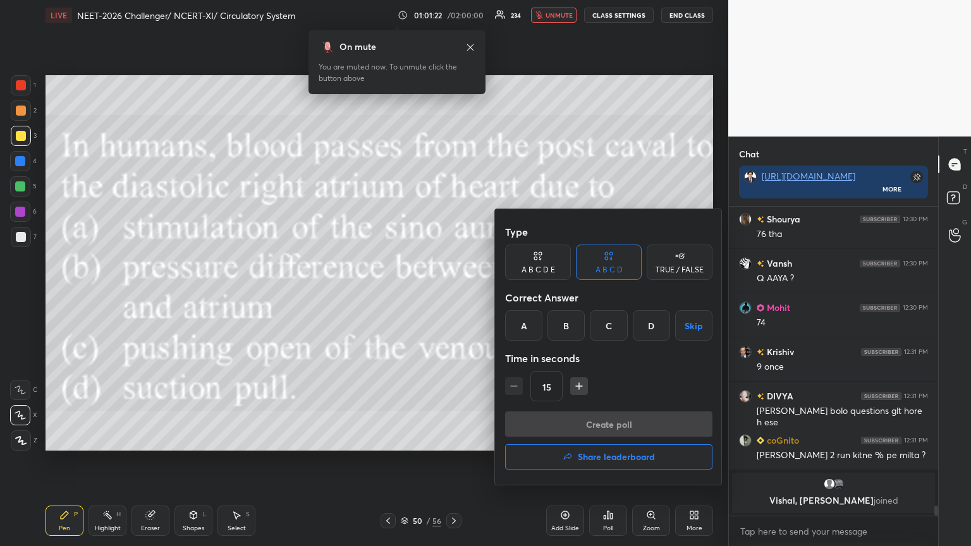
click at [453, 297] on div "B" at bounding box center [566, 326] width 37 height 30
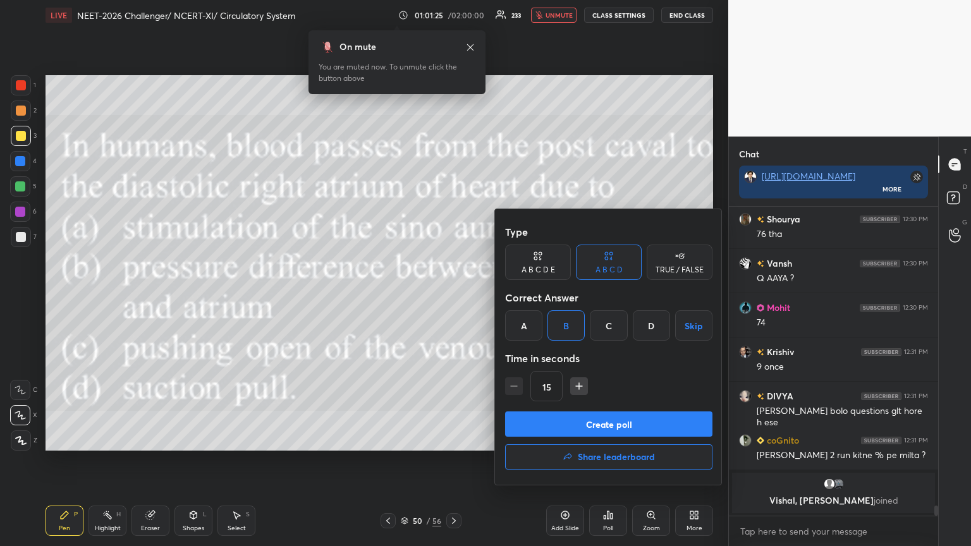
click at [453, 297] on button "Create poll" at bounding box center [608, 424] width 207 height 25
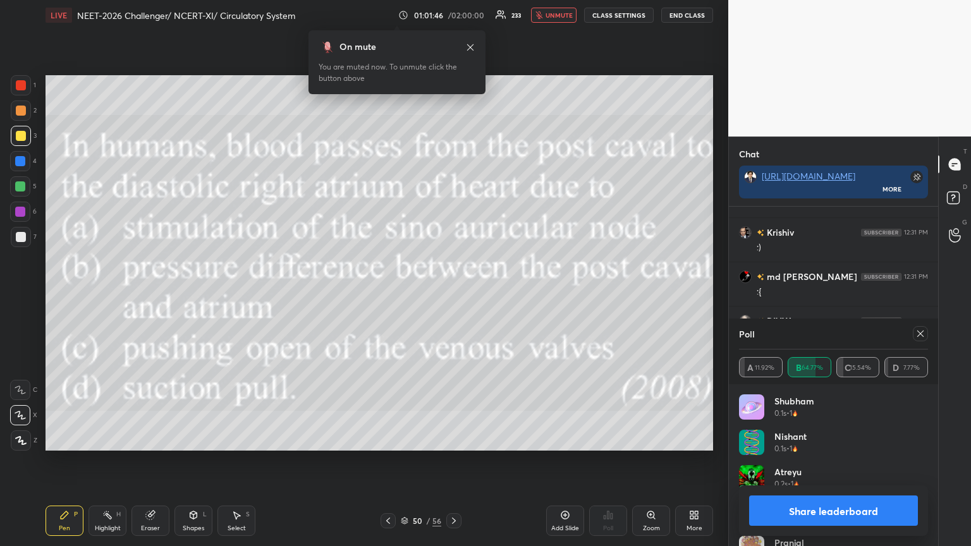
click at [453, 297] on button "Share leaderboard" at bounding box center [833, 511] width 169 height 30
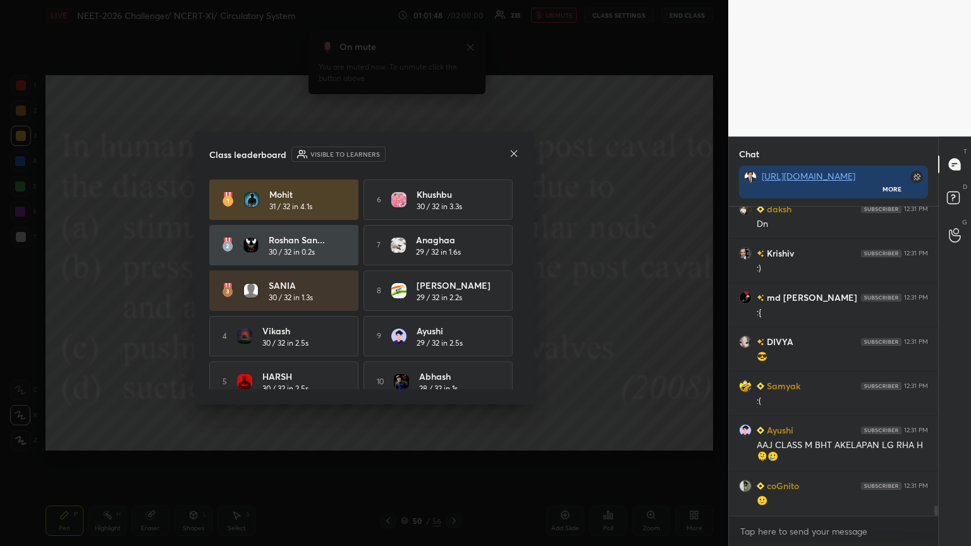
click at [453, 152] on icon at bounding box center [514, 153] width 6 height 6
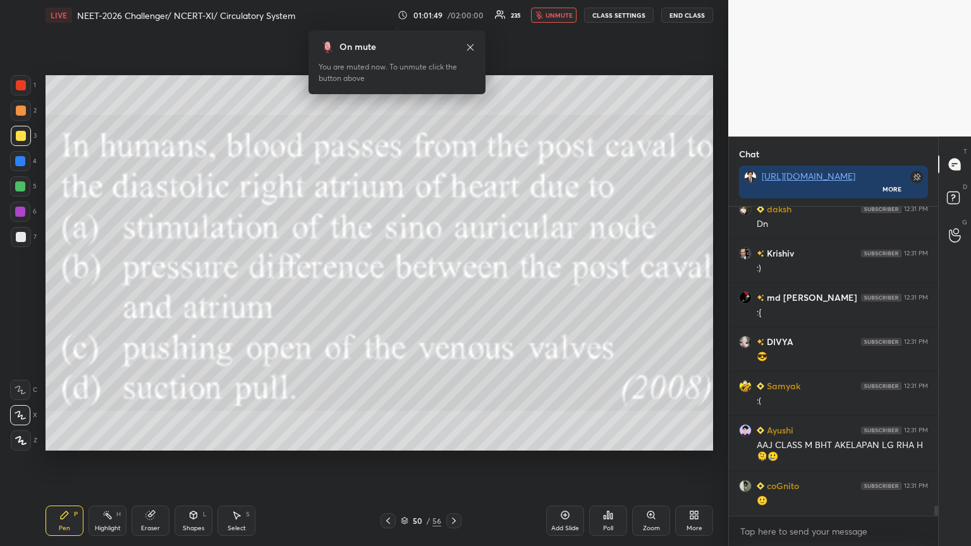
click at [388, 297] on icon at bounding box center [388, 521] width 10 height 10
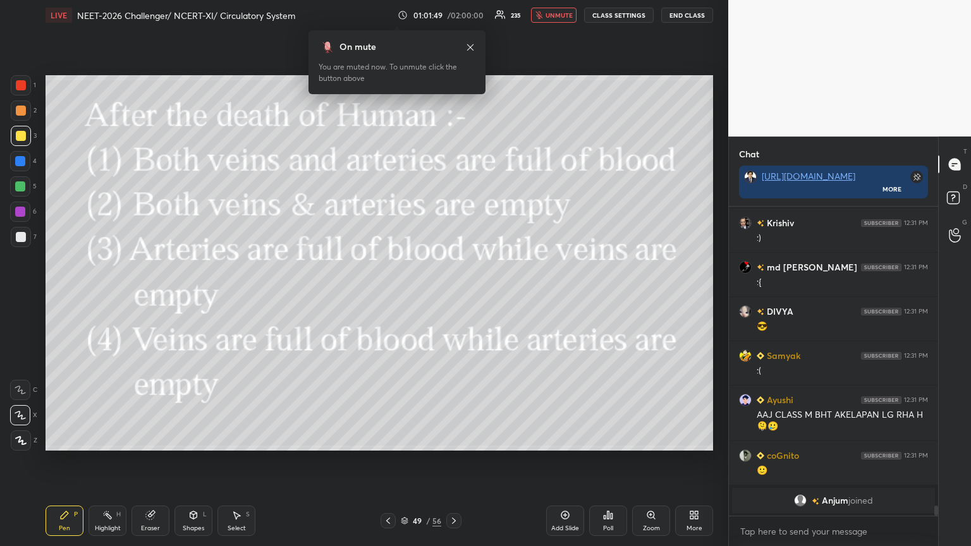
click at [388, 297] on icon at bounding box center [388, 521] width 10 height 10
click at [453, 297] on icon at bounding box center [454, 521] width 4 height 6
click at [453, 297] on icon at bounding box center [454, 521] width 10 height 10
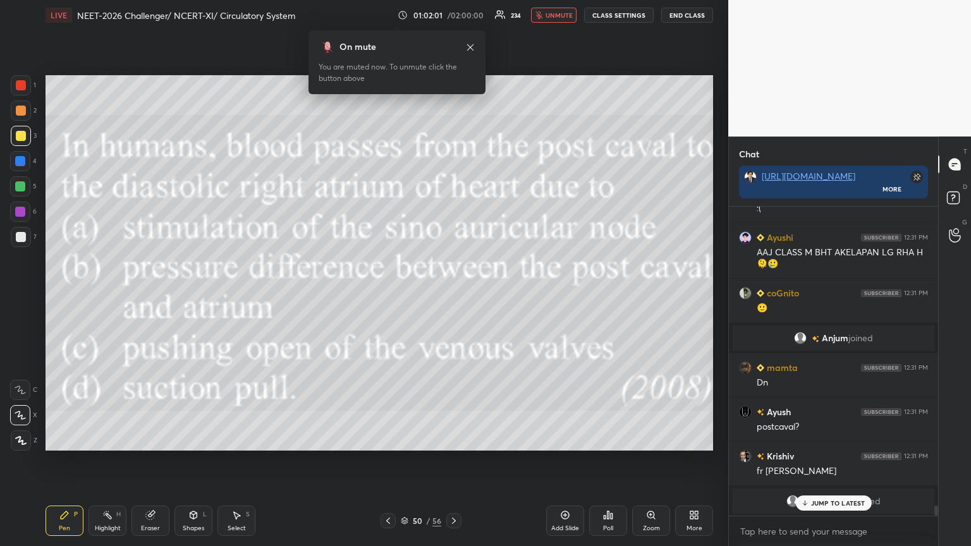
click at [453, 297] on icon at bounding box center [694, 515] width 10 height 10
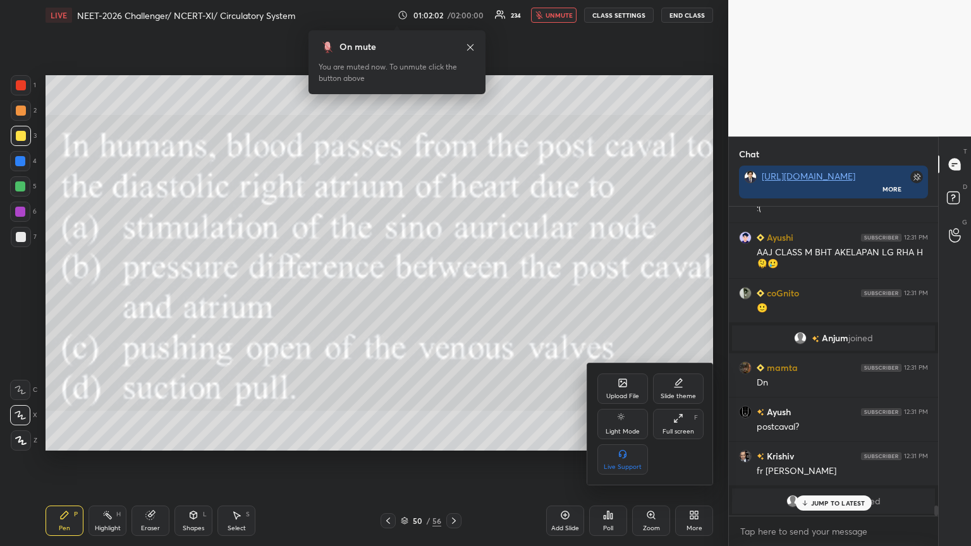
click at [453, 297] on div "Upload File" at bounding box center [623, 389] width 51 height 30
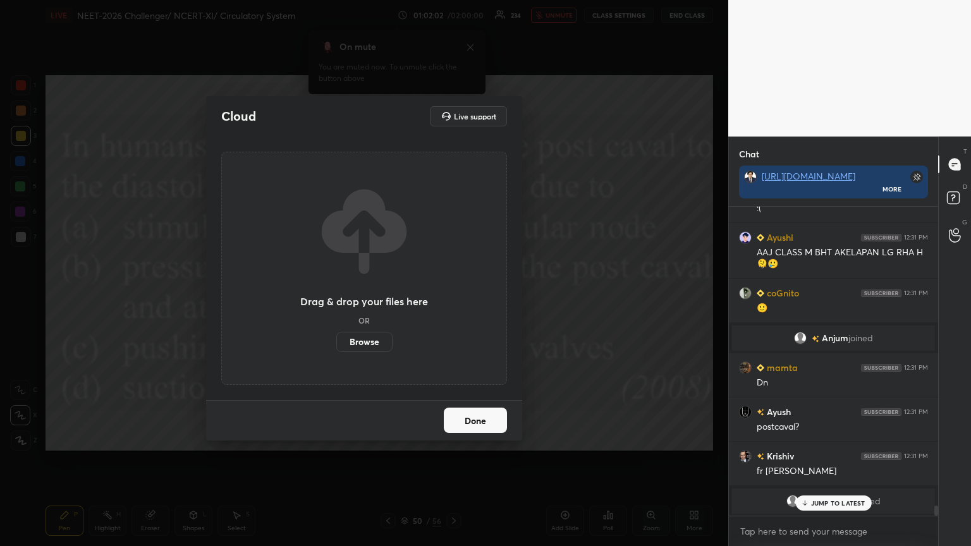
click at [363, 297] on label "Browse" at bounding box center [364, 342] width 56 height 20
click at [336, 297] on input "Browse" at bounding box center [336, 342] width 0 height 20
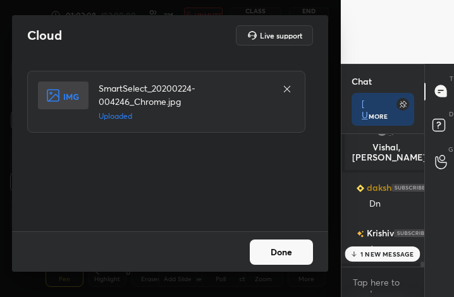
click at [280, 255] on button "Done" at bounding box center [281, 252] width 63 height 25
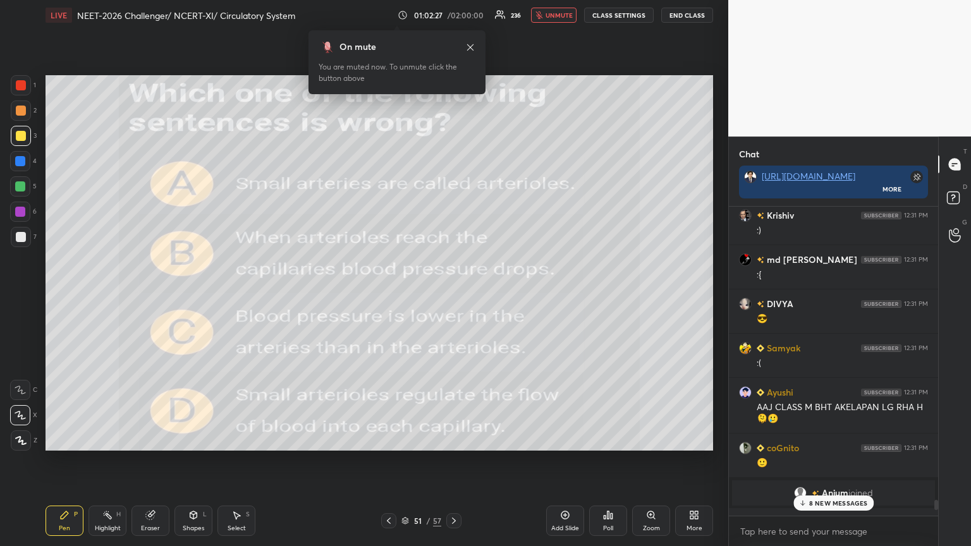
click at [453, 297] on div "Poll" at bounding box center [608, 521] width 38 height 30
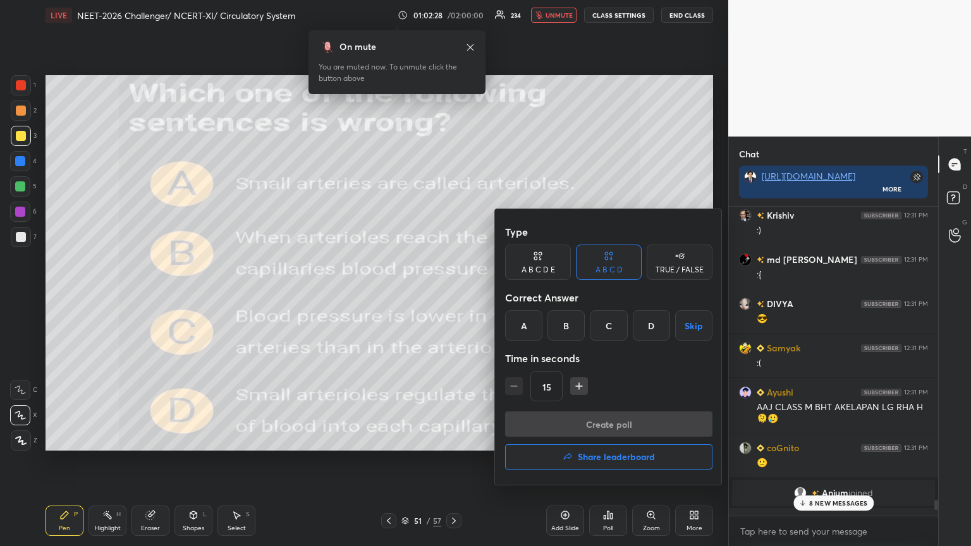
click at [453, 297] on div "C" at bounding box center [608, 326] width 37 height 30
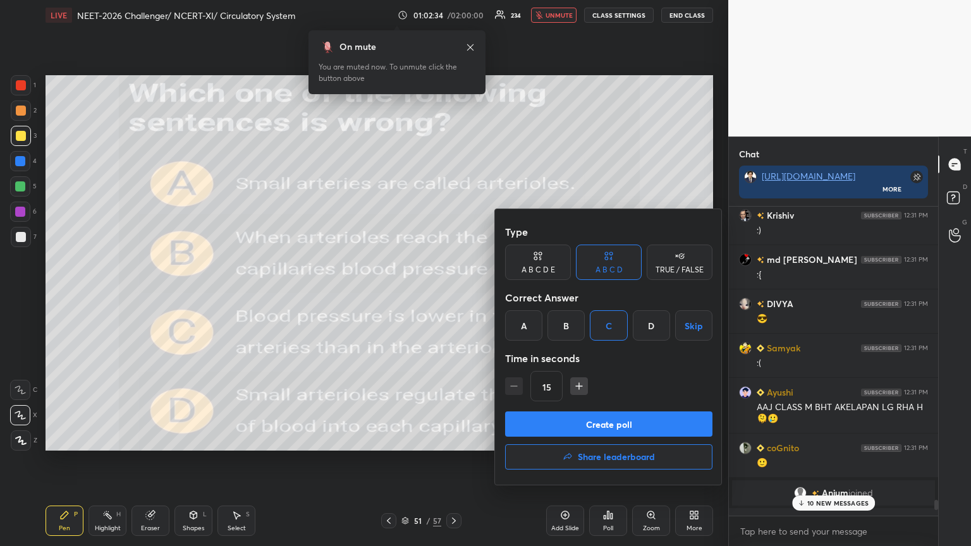
drag, startPoint x: 612, startPoint y: 424, endPoint x: 620, endPoint y: 430, distance: 10.0
click at [453, 297] on button "Create poll" at bounding box center [608, 424] width 207 height 25
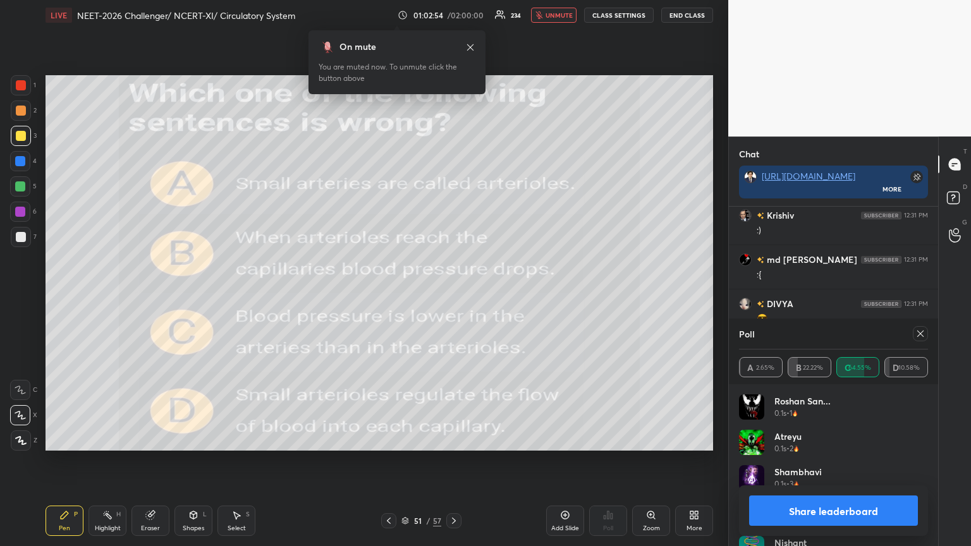
click at [453, 297] on button "Share leaderboard" at bounding box center [833, 511] width 169 height 30
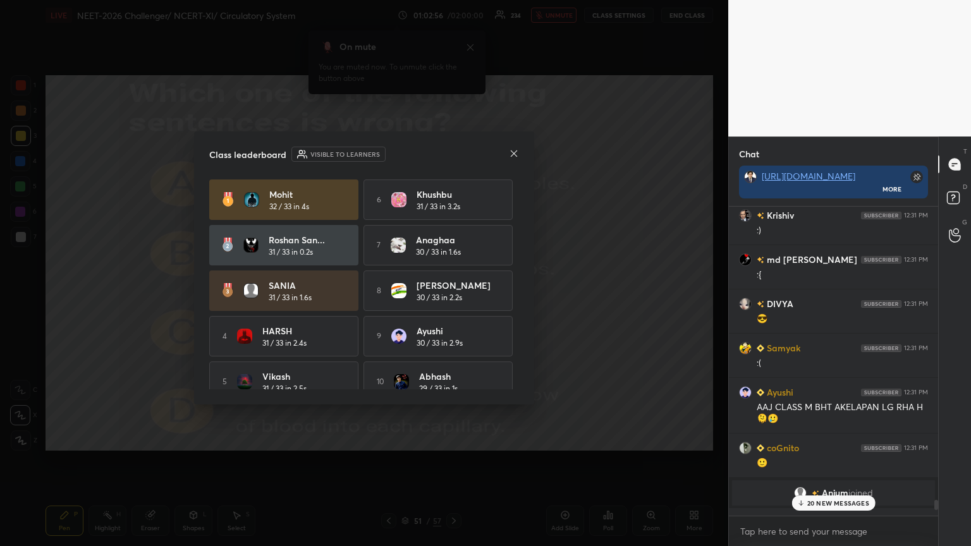
click at [453, 152] on icon at bounding box center [514, 154] width 10 height 10
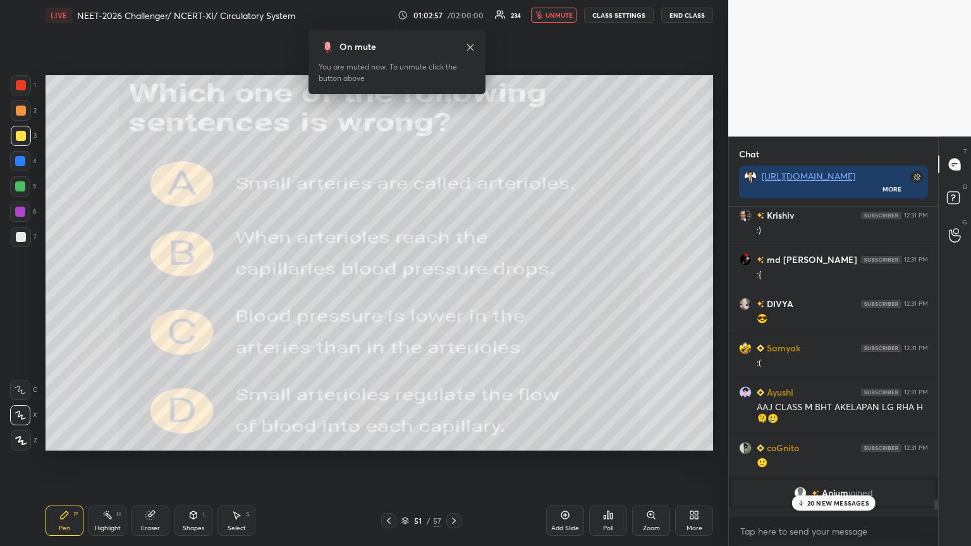
click at [384, 297] on icon at bounding box center [389, 521] width 10 height 10
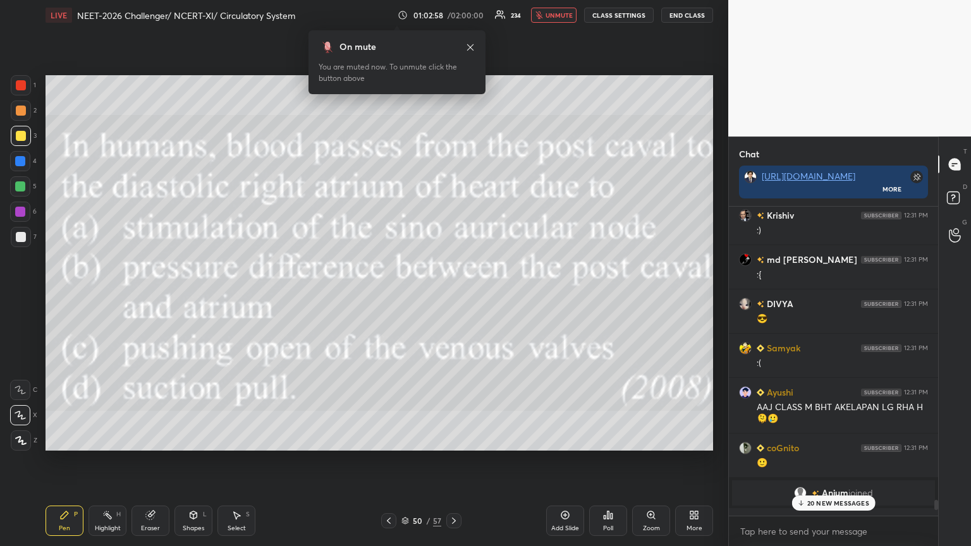
drag, startPoint x: 455, startPoint y: 522, endPoint x: 452, endPoint y: 501, distance: 21.7
click at [453, 297] on icon at bounding box center [454, 521] width 10 height 10
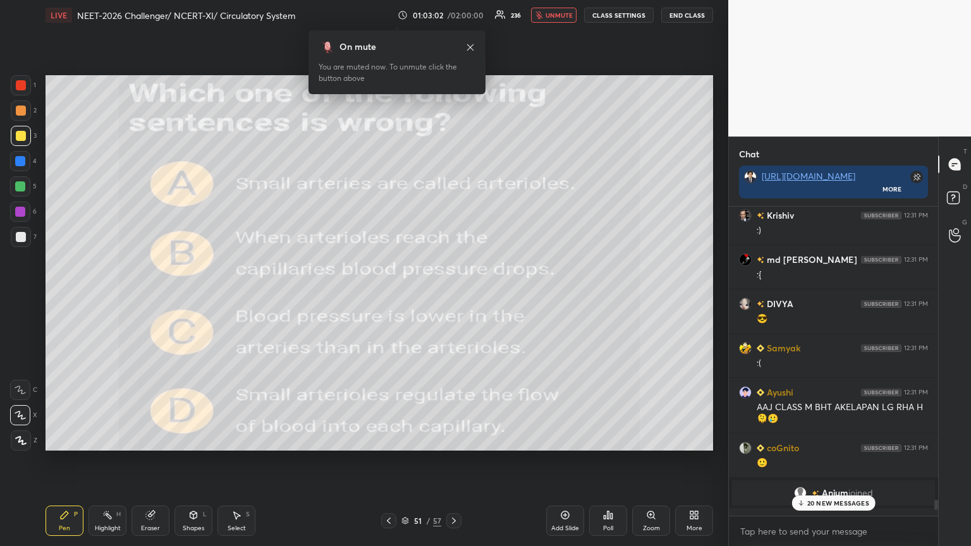
click at [453, 297] on div "20 NEW MESSAGES" at bounding box center [834, 503] width 84 height 15
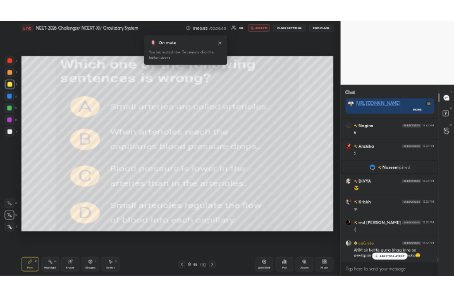
scroll to position [10108, 0]
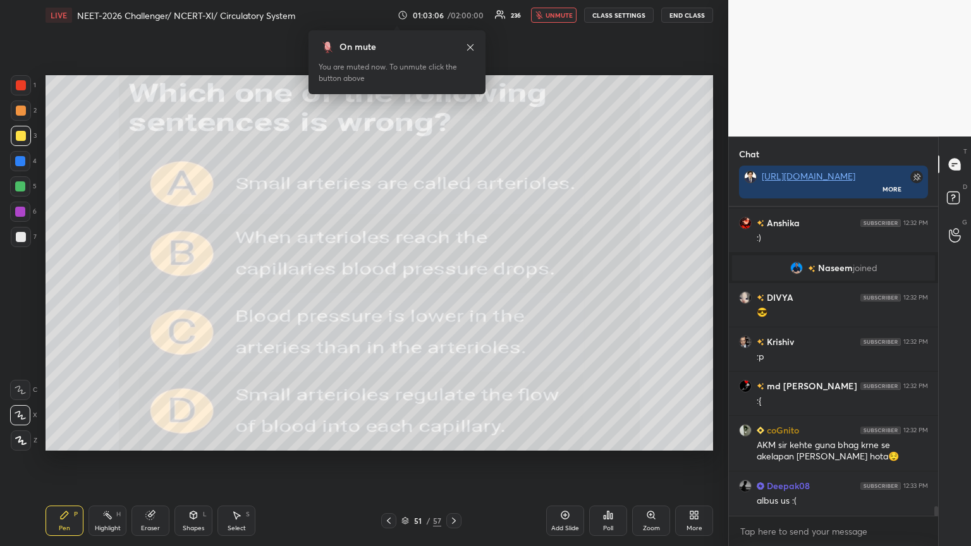
click at [453, 297] on icon at bounding box center [696, 517] width 3 height 3
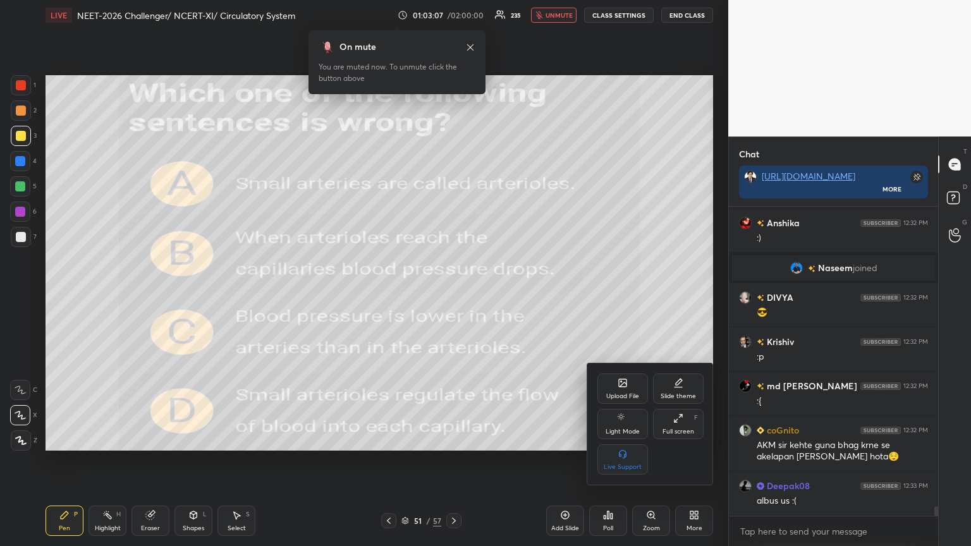
click at [453, 297] on icon at bounding box center [623, 383] width 10 height 10
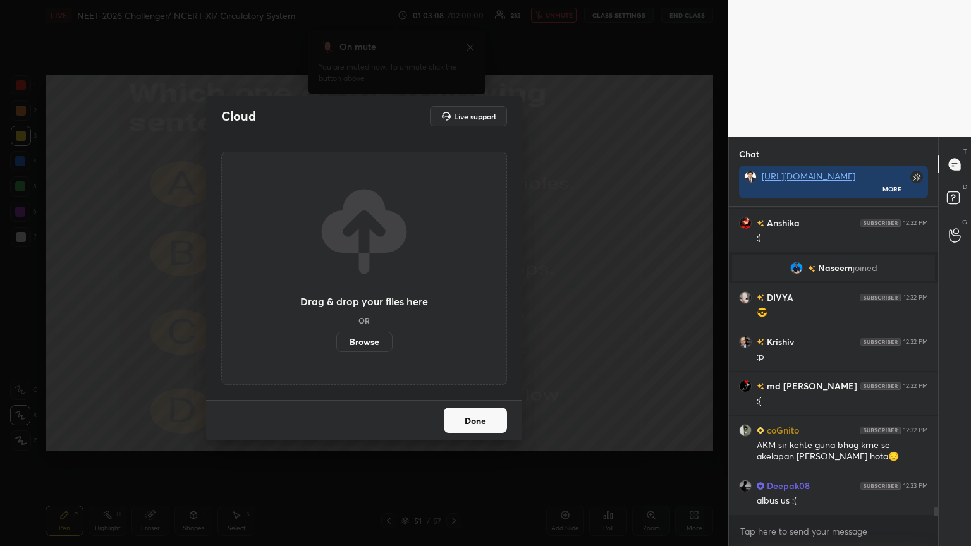
click at [379, 297] on label "Browse" at bounding box center [364, 342] width 56 height 20
click at [336, 297] on input "Browse" at bounding box center [336, 342] width 0 height 20
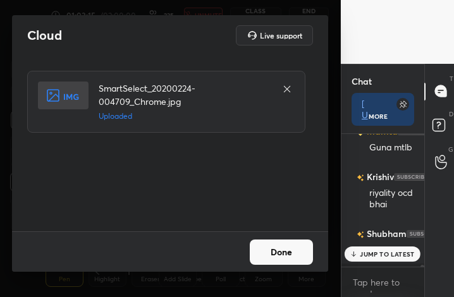
click at [276, 251] on button "Done" at bounding box center [281, 252] width 63 height 25
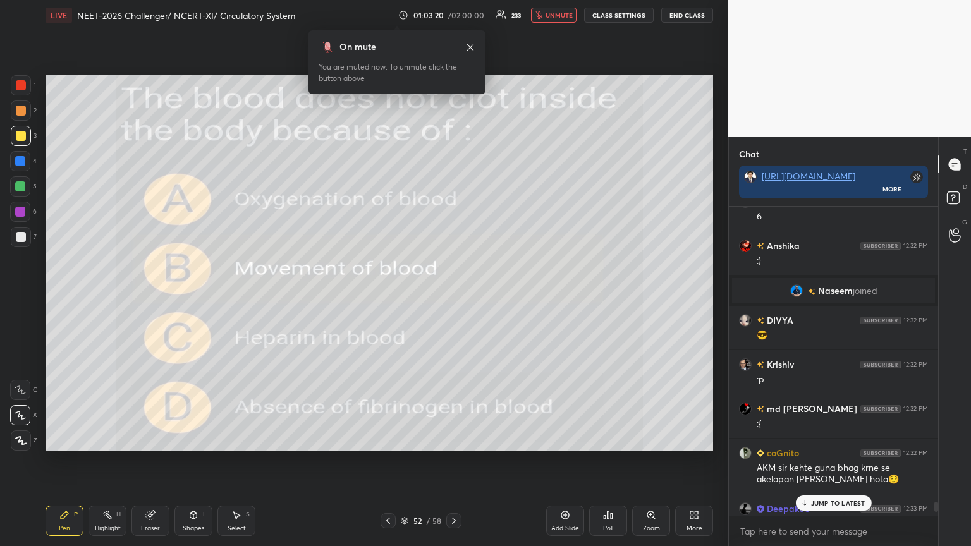
click at [453, 297] on icon at bounding box center [608, 515] width 10 height 10
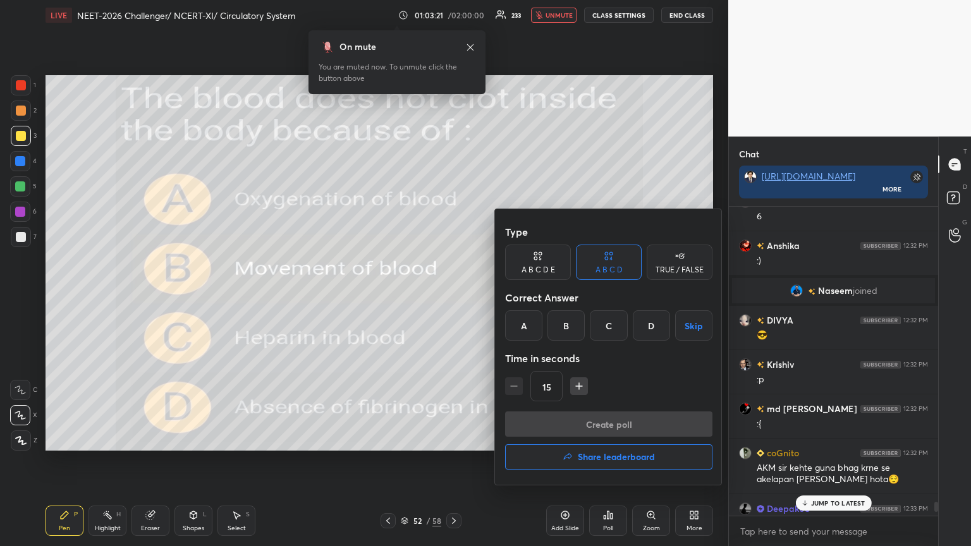
click at [453, 297] on div "C" at bounding box center [608, 326] width 37 height 30
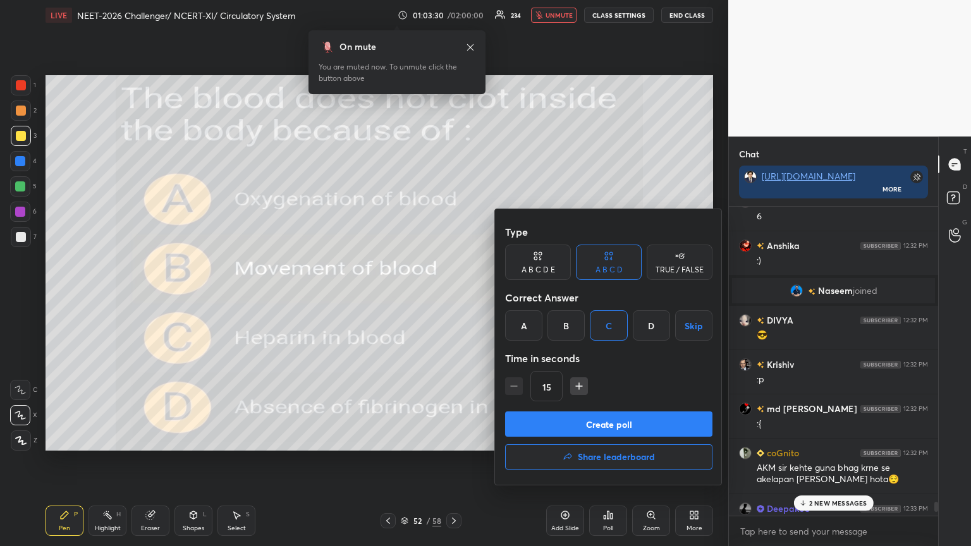
click at [453, 297] on button "Create poll" at bounding box center [608, 424] width 207 height 25
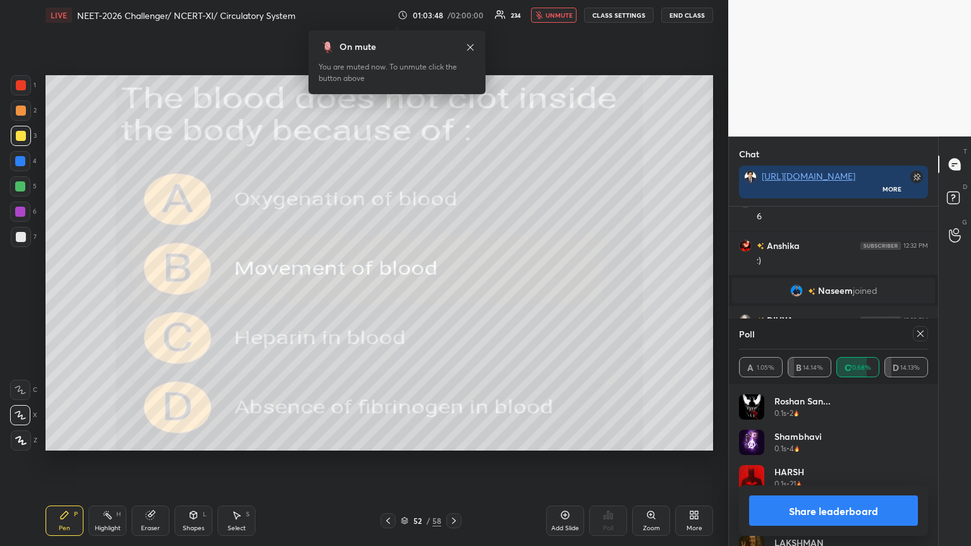
click at [453, 297] on button "Share leaderboard" at bounding box center [833, 511] width 169 height 30
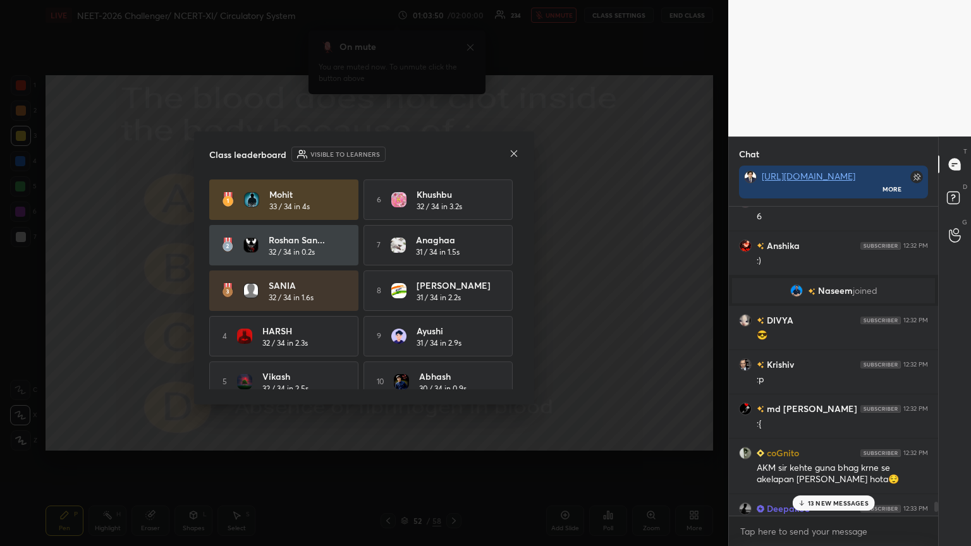
click at [453, 154] on icon at bounding box center [514, 154] width 10 height 10
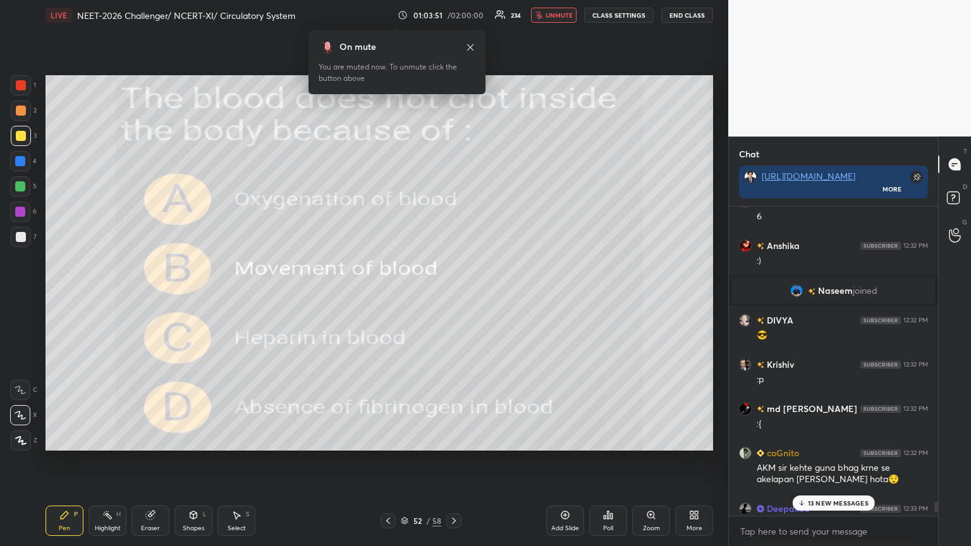
click at [385, 297] on icon at bounding box center [388, 521] width 10 height 10
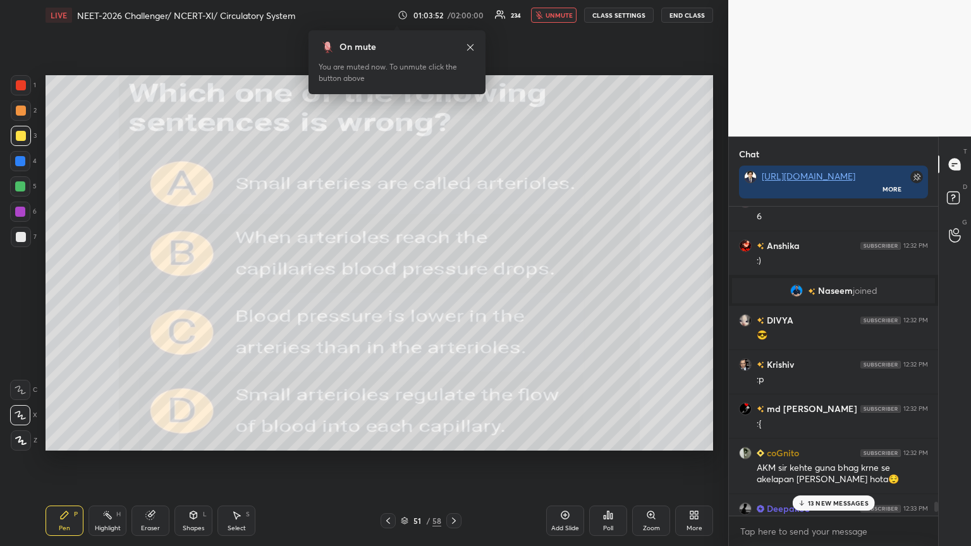
click at [384, 297] on icon at bounding box center [388, 521] width 10 height 10
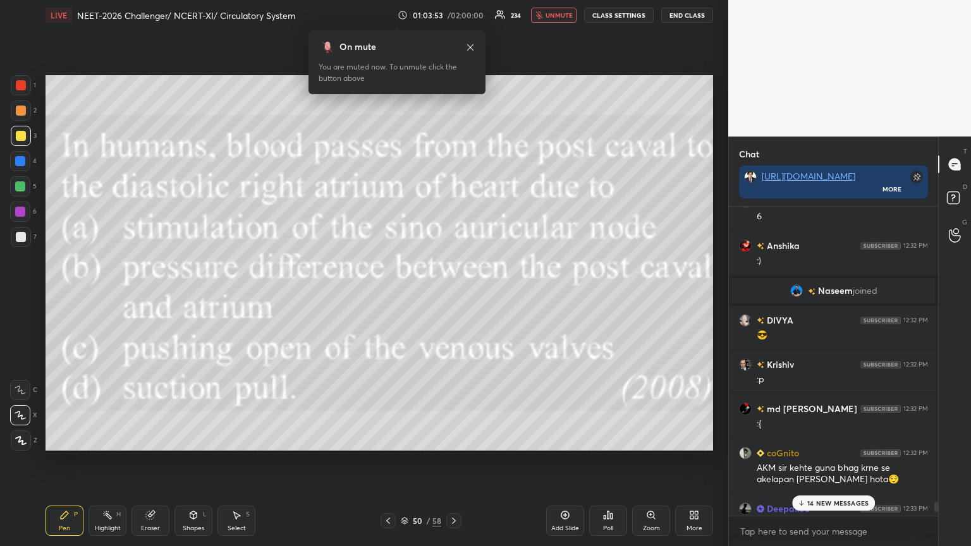
click at [453, 297] on icon at bounding box center [454, 521] width 4 height 6
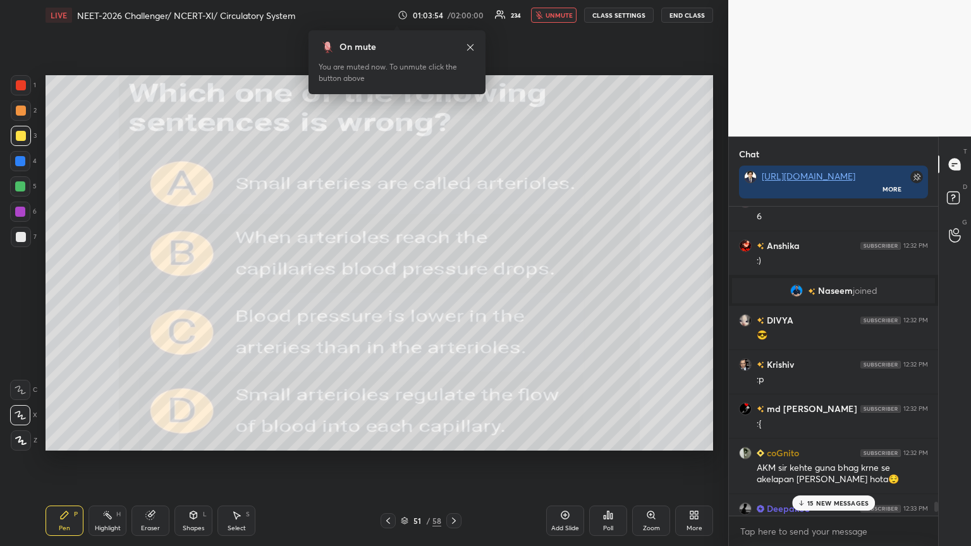
click at [453, 297] on icon at bounding box center [454, 521] width 10 height 10
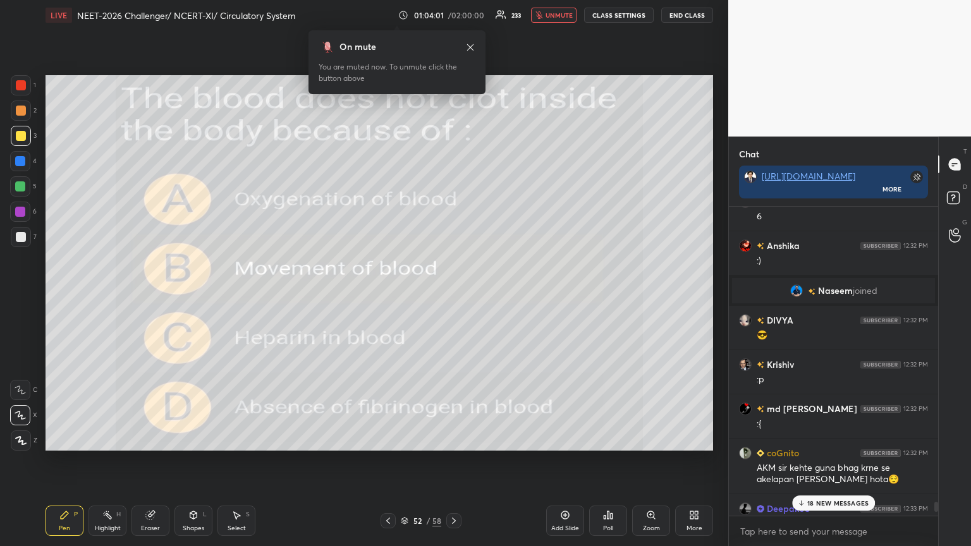
click at [453, 297] on p "18 NEW MESSAGES" at bounding box center [838, 504] width 61 height 8
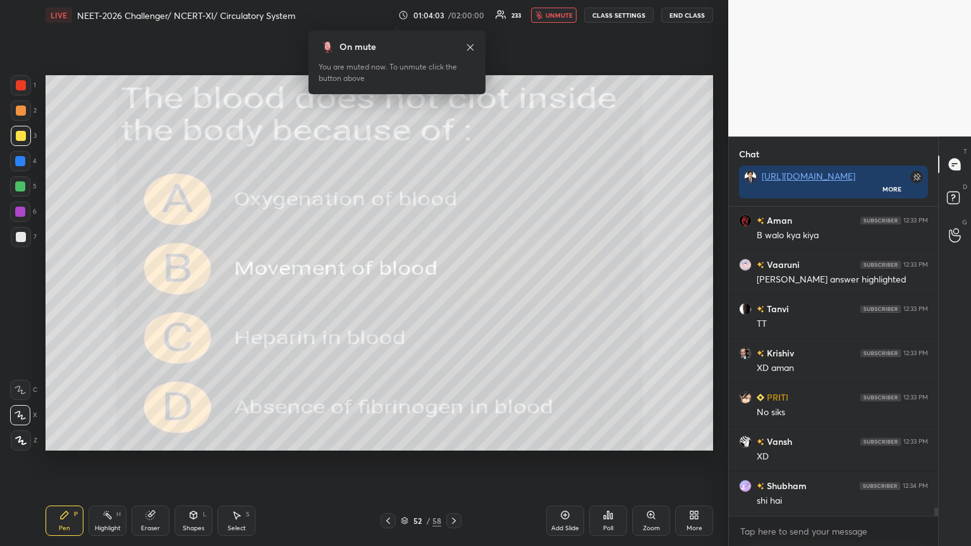
click at [453, 297] on icon at bounding box center [696, 513] width 3 height 3
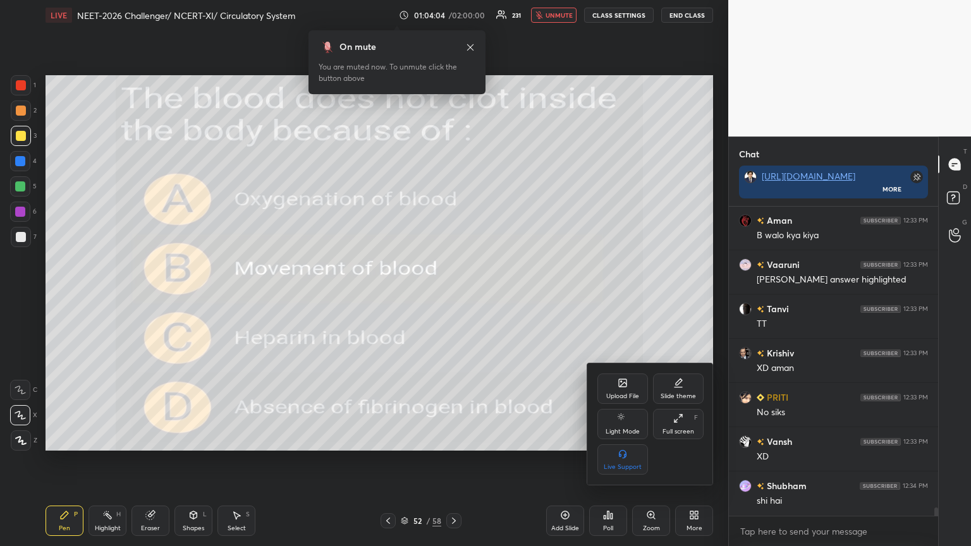
click at [453, 297] on div "Upload File" at bounding box center [623, 389] width 51 height 30
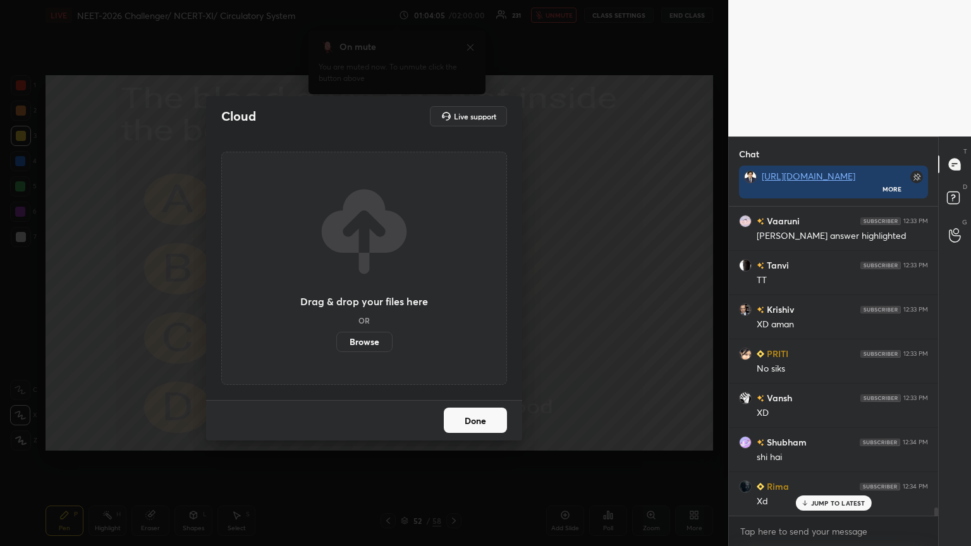
drag, startPoint x: 364, startPoint y: 344, endPoint x: 363, endPoint y: 268, distance: 76.5
click at [364, 297] on label "Browse" at bounding box center [364, 342] width 56 height 20
click at [336, 297] on input "Browse" at bounding box center [336, 342] width 0 height 20
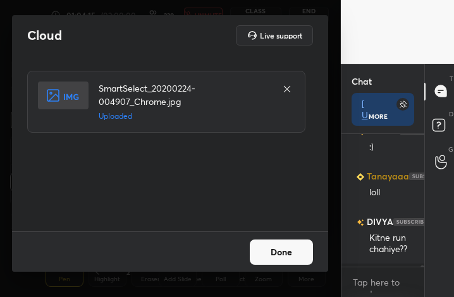
click at [297, 257] on button "Done" at bounding box center [281, 252] width 63 height 25
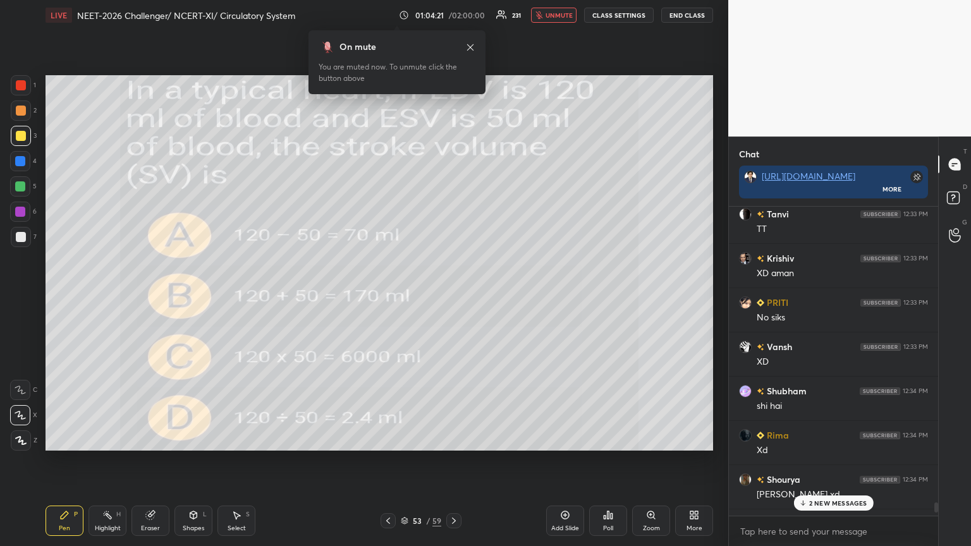
click at [453, 297] on icon at bounding box center [605, 517] width 2 height 3
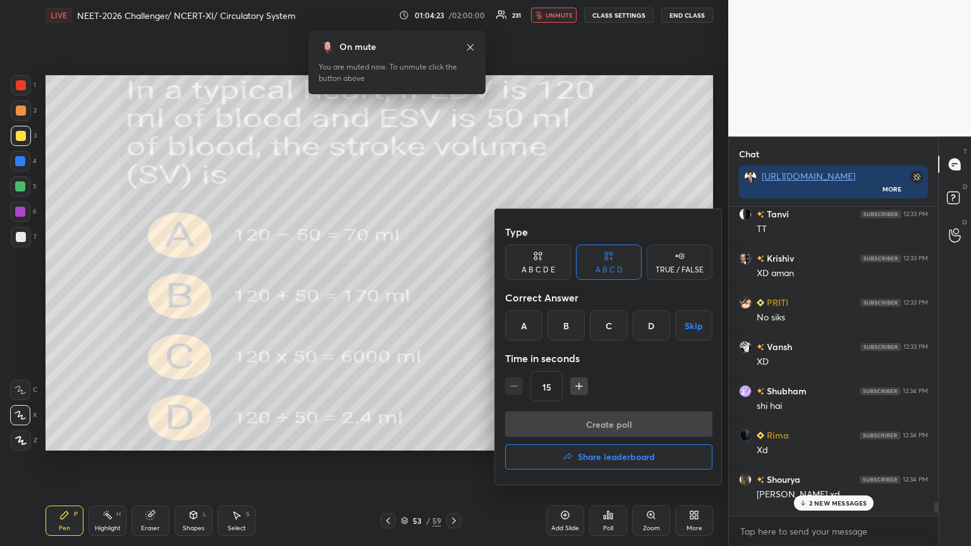
click at [453, 297] on div "A" at bounding box center [523, 326] width 37 height 30
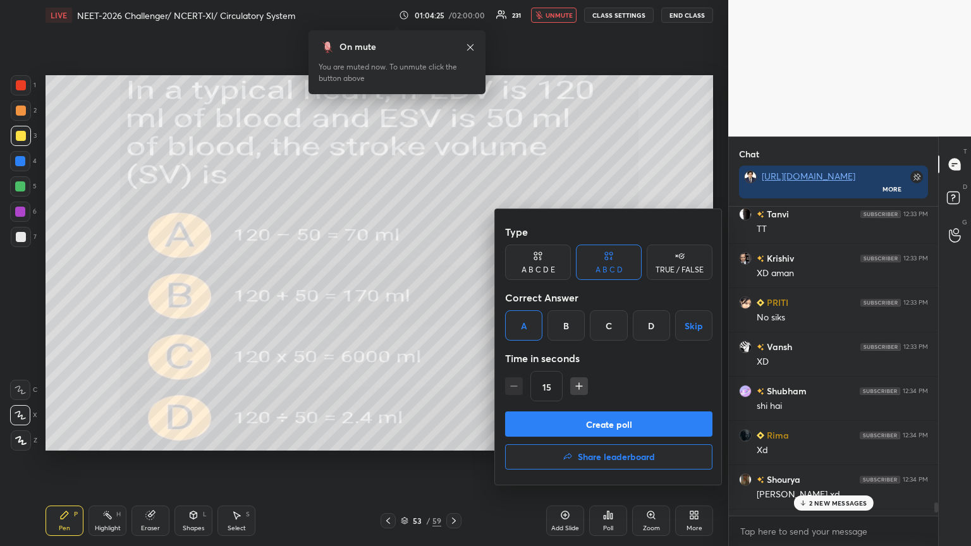
click at [453, 297] on button "Create poll" at bounding box center [608, 424] width 207 height 25
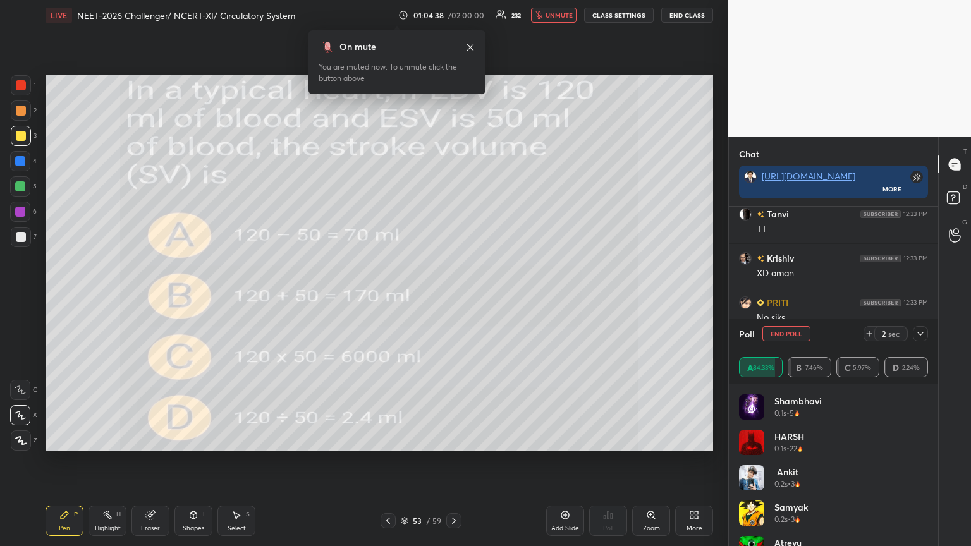
click at [388, 297] on icon at bounding box center [388, 521] width 10 height 10
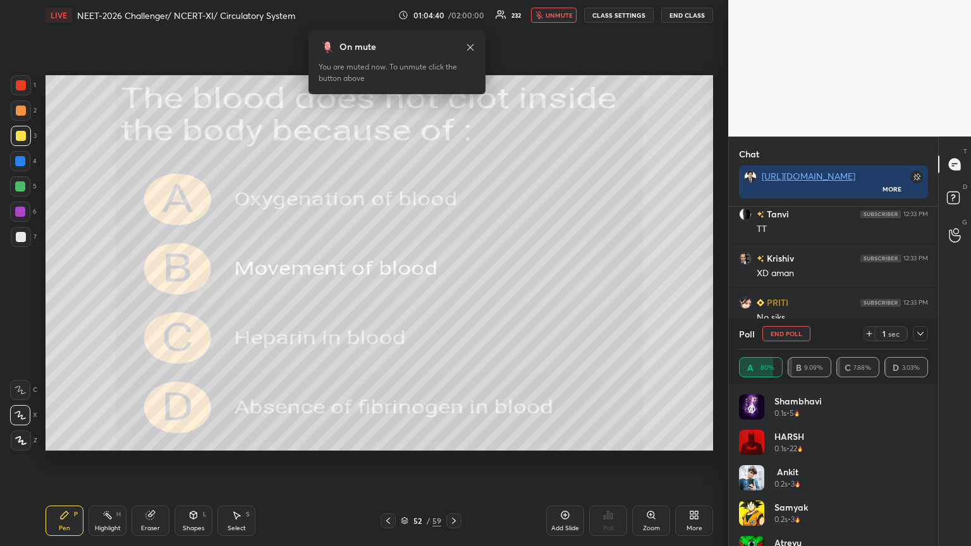
click at [453, 297] on icon at bounding box center [454, 521] width 10 height 10
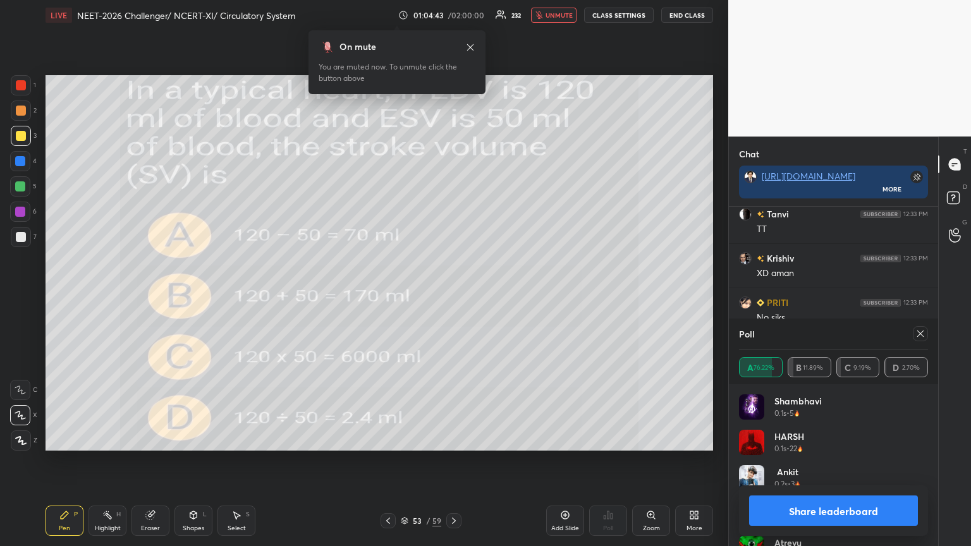
click at [453, 297] on button "Share leaderboard" at bounding box center [833, 511] width 169 height 30
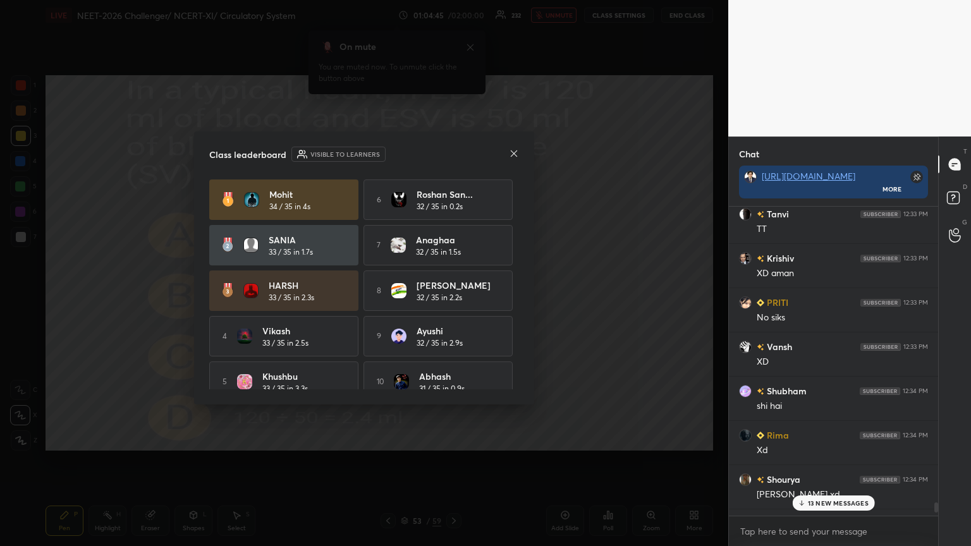
click at [453, 154] on icon at bounding box center [514, 154] width 10 height 10
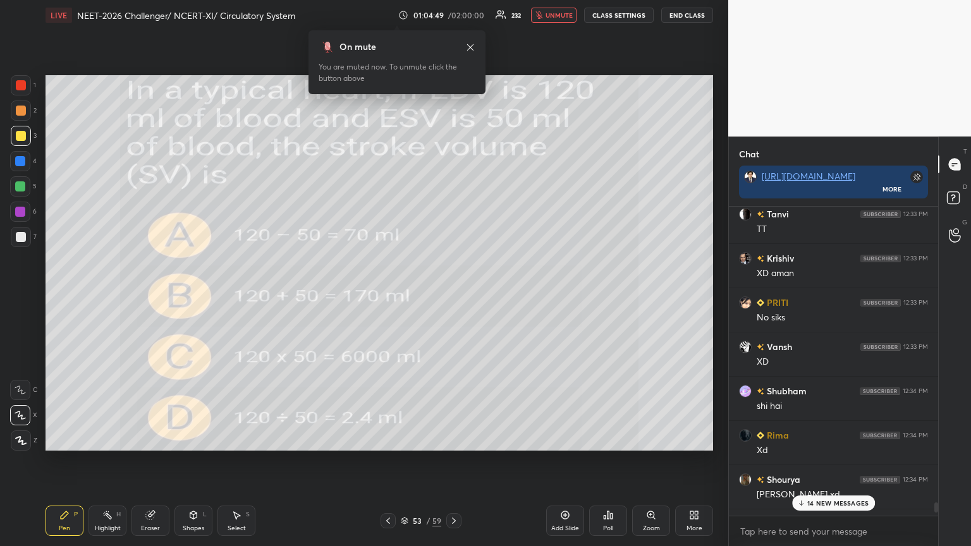
click at [453, 297] on p "14 NEW MESSAGES" at bounding box center [838, 504] width 61 height 8
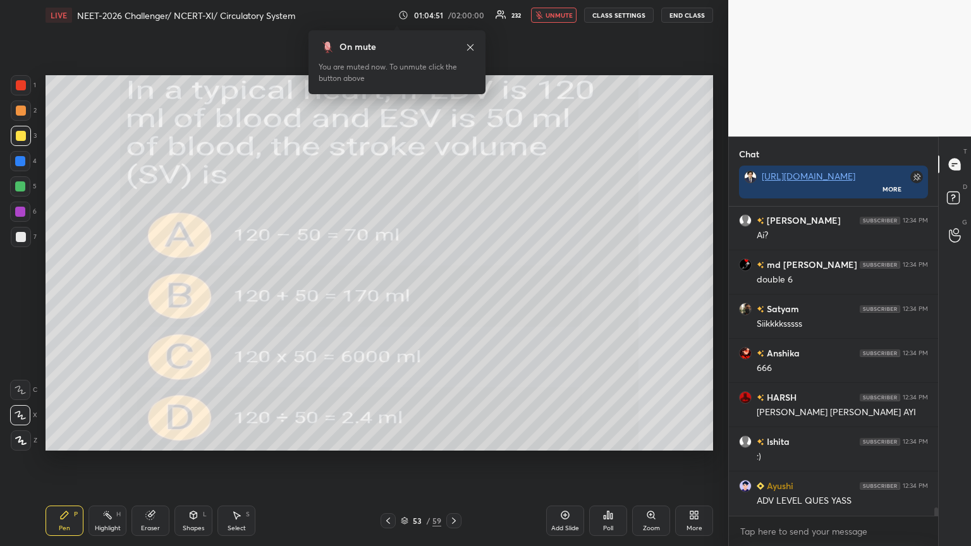
click at [453, 297] on icon at bounding box center [692, 517] width 3 height 3
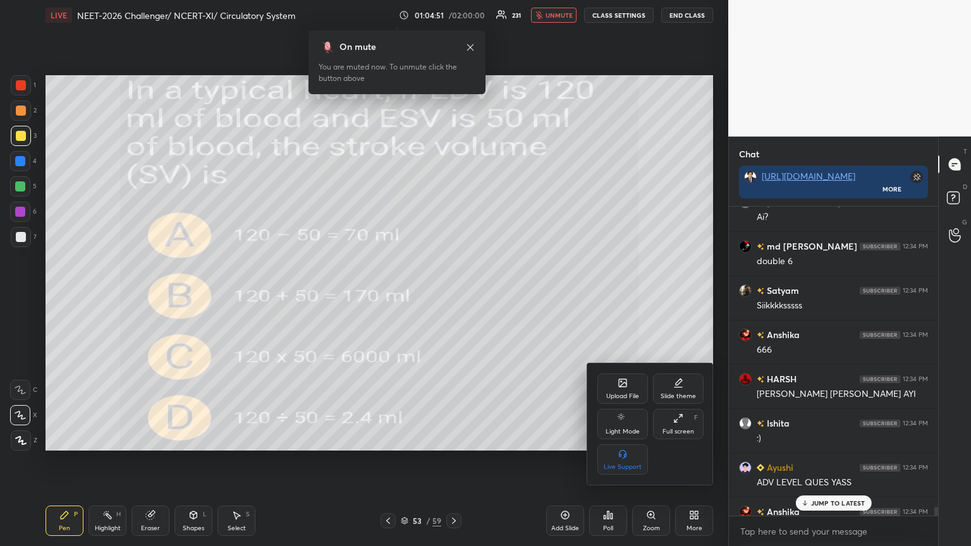
click at [453, 297] on div "Upload File" at bounding box center [623, 389] width 51 height 30
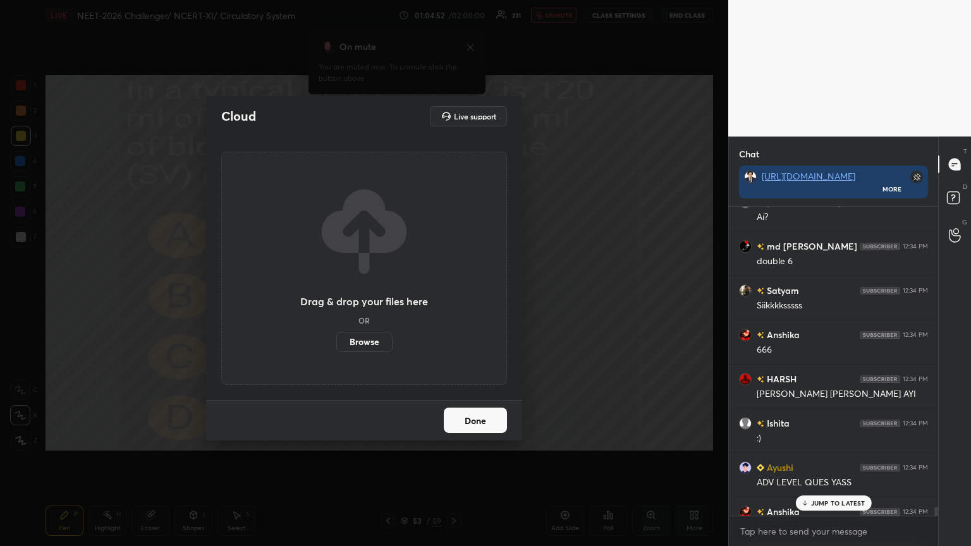
click at [365, 297] on label "Browse" at bounding box center [364, 342] width 56 height 20
click at [336, 297] on input "Browse" at bounding box center [336, 342] width 0 height 20
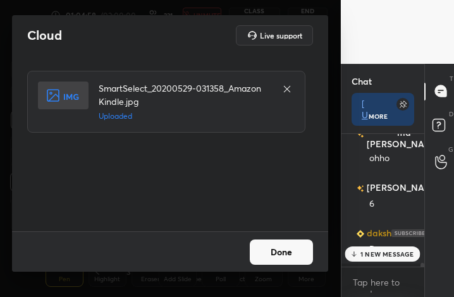
drag, startPoint x: 281, startPoint y: 249, endPoint x: 274, endPoint y: 256, distance: 9.4
click at [281, 250] on button "Done" at bounding box center [281, 252] width 63 height 25
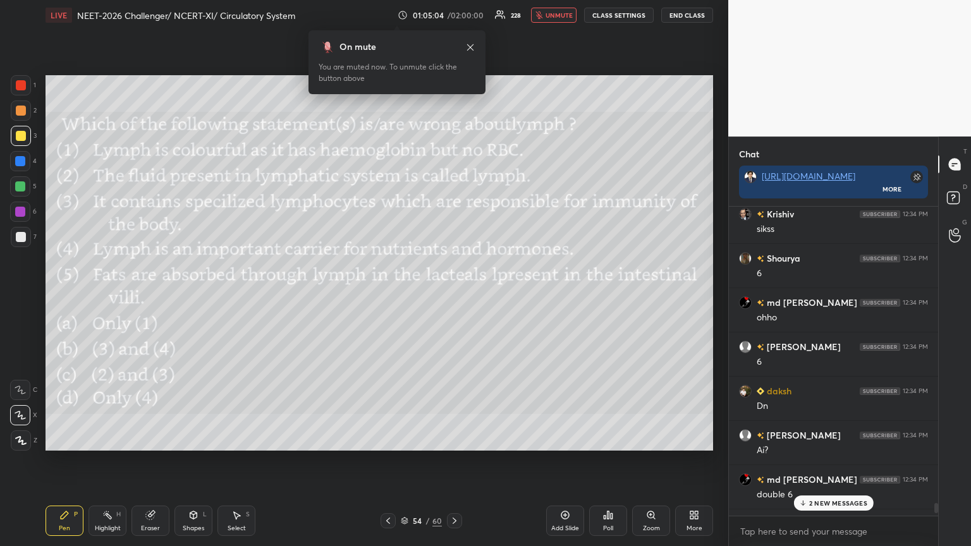
drag, startPoint x: 26, startPoint y: 132, endPoint x: 28, endPoint y: 210, distance: 77.8
click at [24, 135] on div at bounding box center [21, 136] width 20 height 20
click at [197, 297] on div "Shapes" at bounding box center [194, 529] width 22 height 6
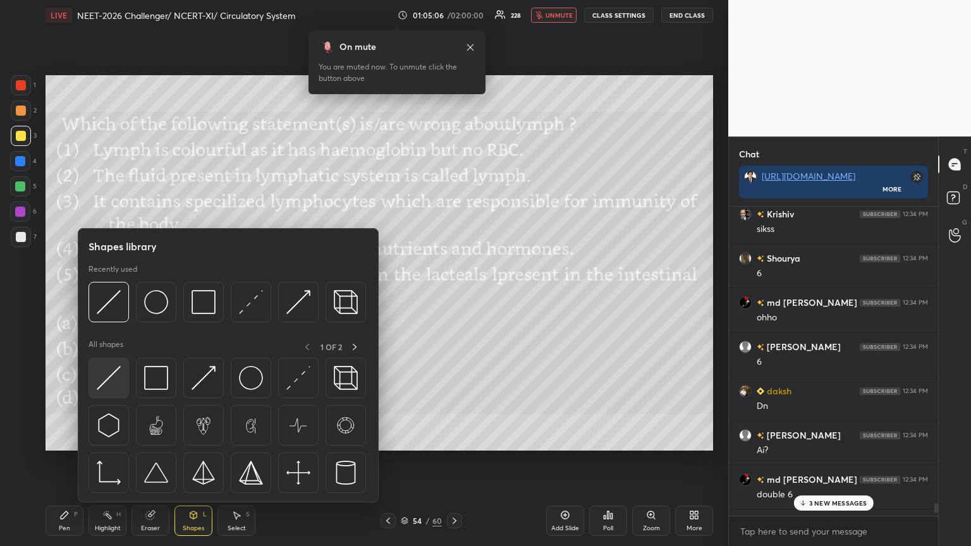
click at [116, 297] on img at bounding box center [109, 378] width 24 height 24
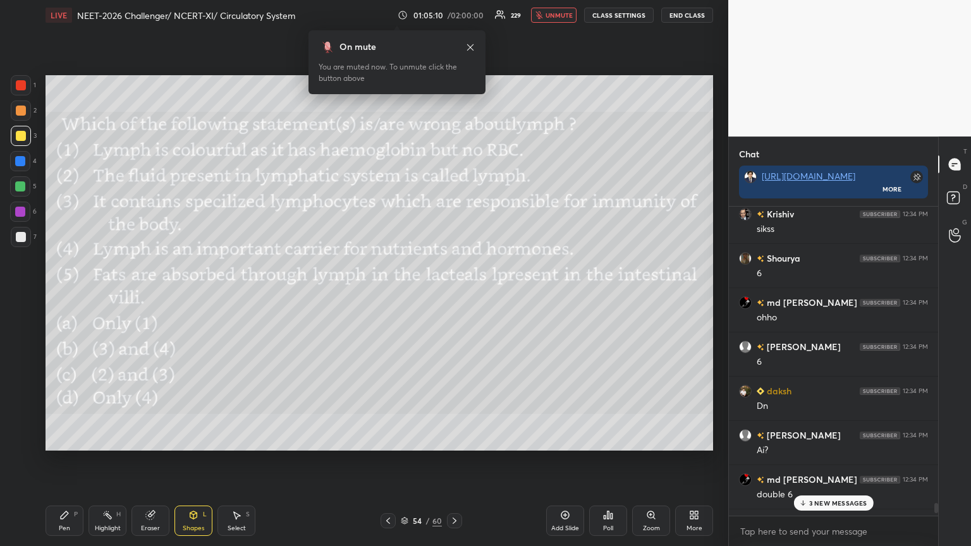
click at [61, 297] on div "Pen P" at bounding box center [65, 521] width 38 height 30
click at [453, 297] on div "9 NEW MESSAGES" at bounding box center [834, 503] width 80 height 15
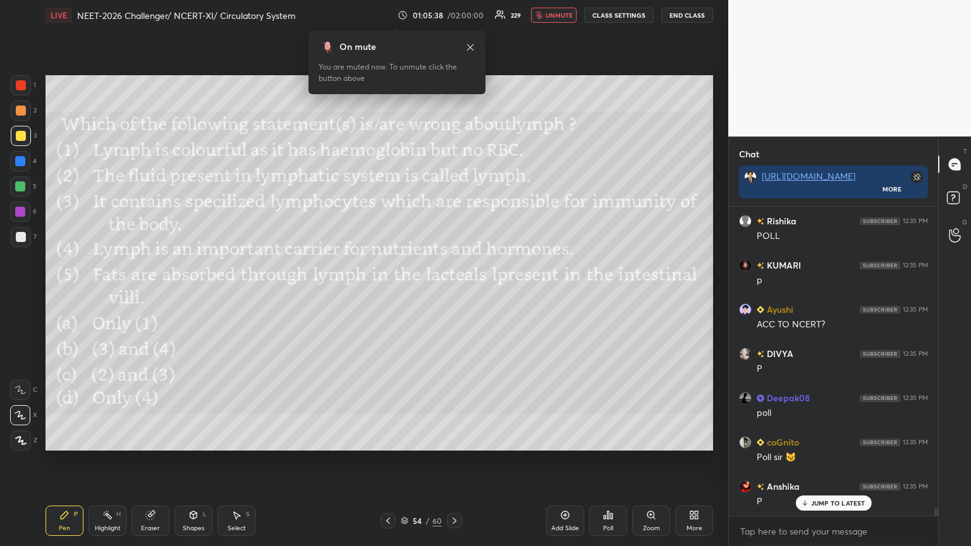
click at [453, 297] on icon at bounding box center [608, 515] width 10 height 10
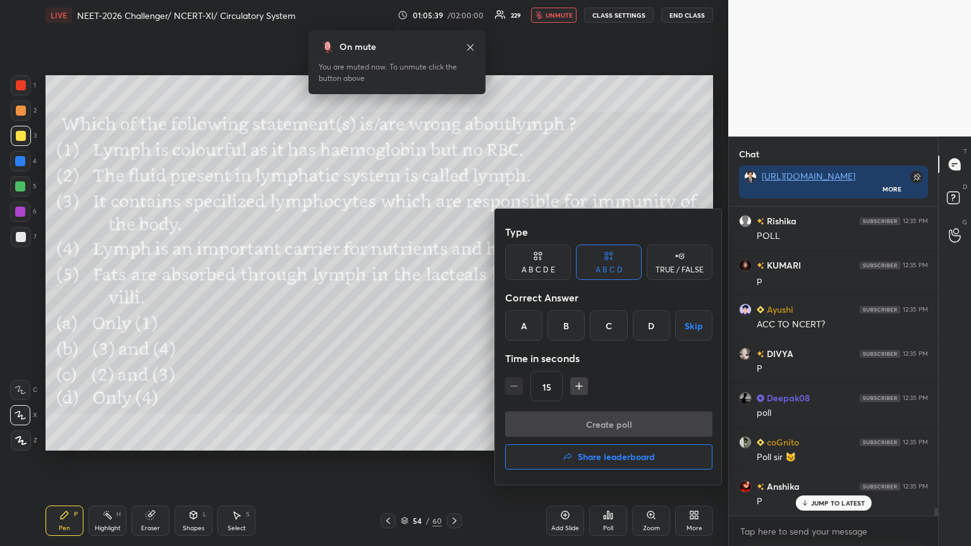
click at [453, 297] on div "A" at bounding box center [523, 326] width 37 height 30
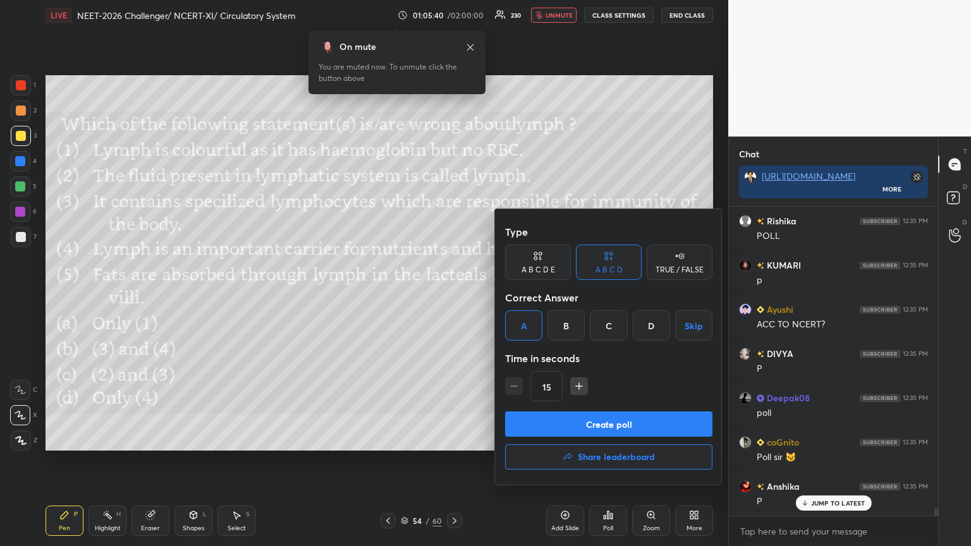
click at [453, 297] on button "Create poll" at bounding box center [608, 424] width 207 height 25
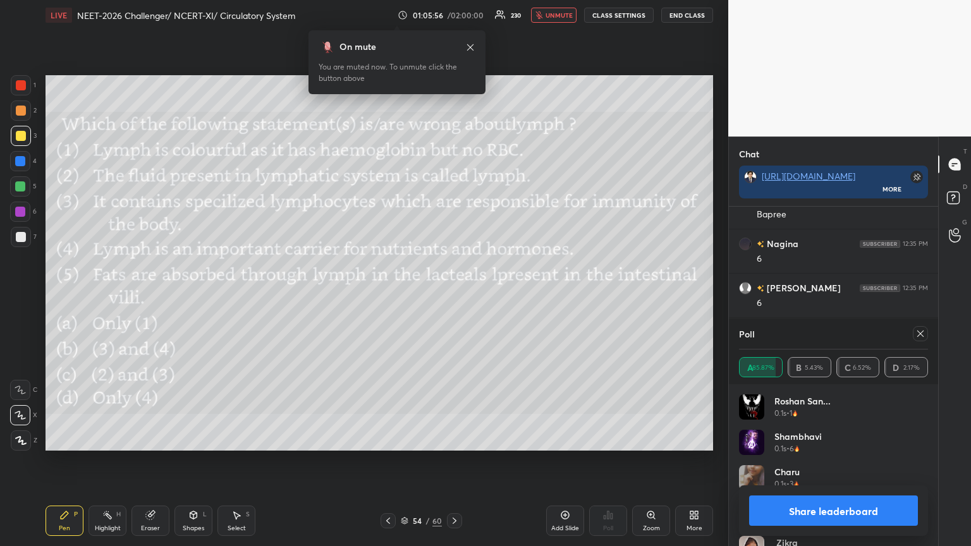
click at [453, 297] on button "Share leaderboard" at bounding box center [833, 511] width 169 height 30
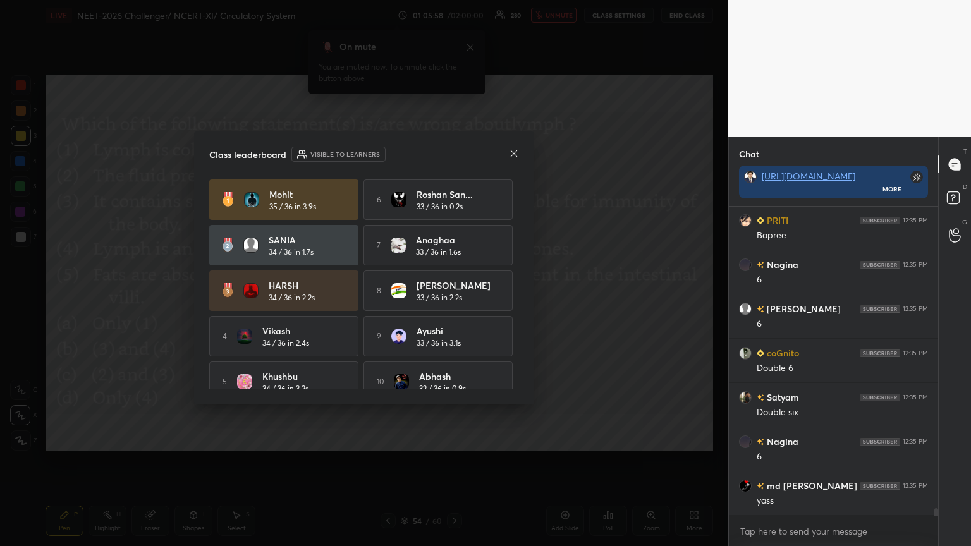
click at [453, 152] on icon at bounding box center [514, 154] width 10 height 10
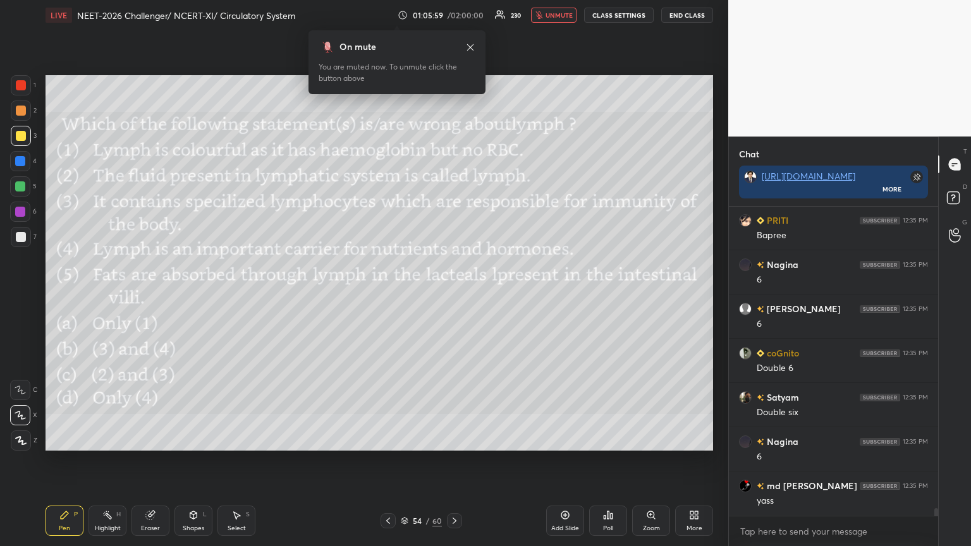
click at [388, 297] on icon at bounding box center [388, 521] width 10 height 10
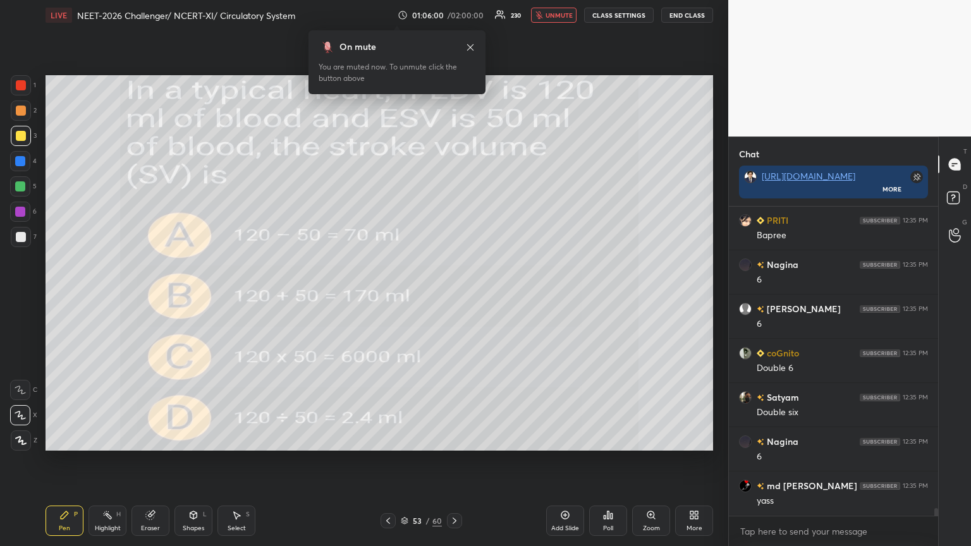
drag, startPoint x: 454, startPoint y: 522, endPoint x: 460, endPoint y: 502, distance: 21.2
click at [453, 297] on icon at bounding box center [455, 521] width 4 height 6
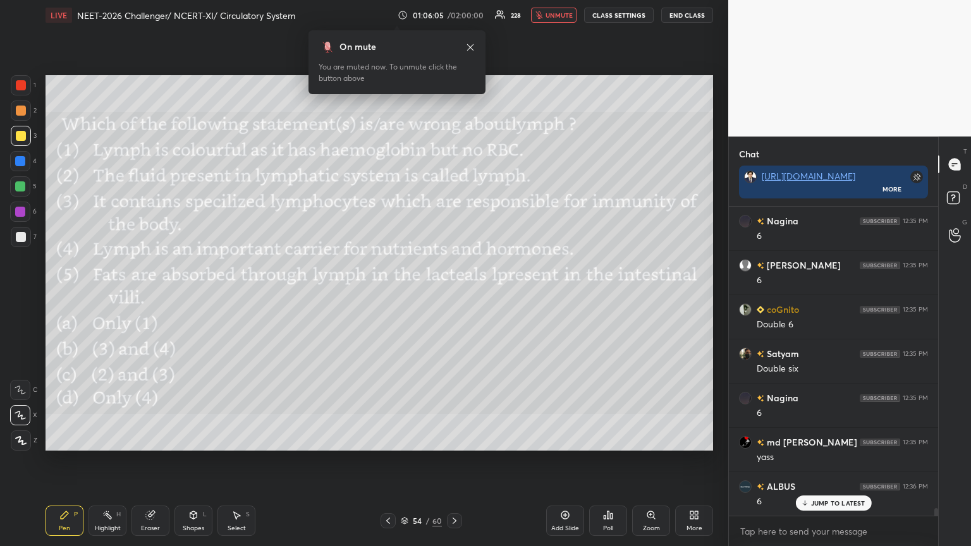
click at [453, 297] on div "More" at bounding box center [694, 521] width 38 height 30
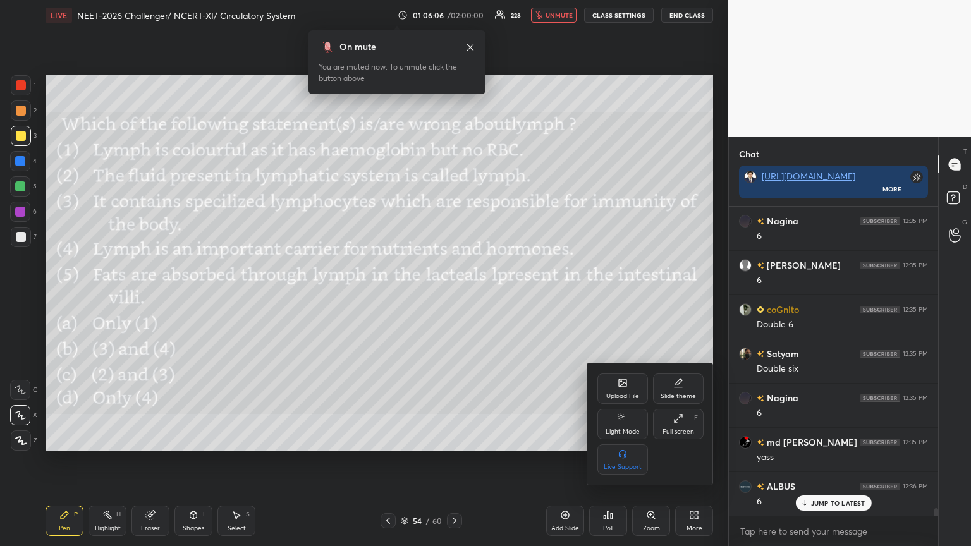
click at [453, 297] on icon at bounding box center [623, 383] width 8 height 8
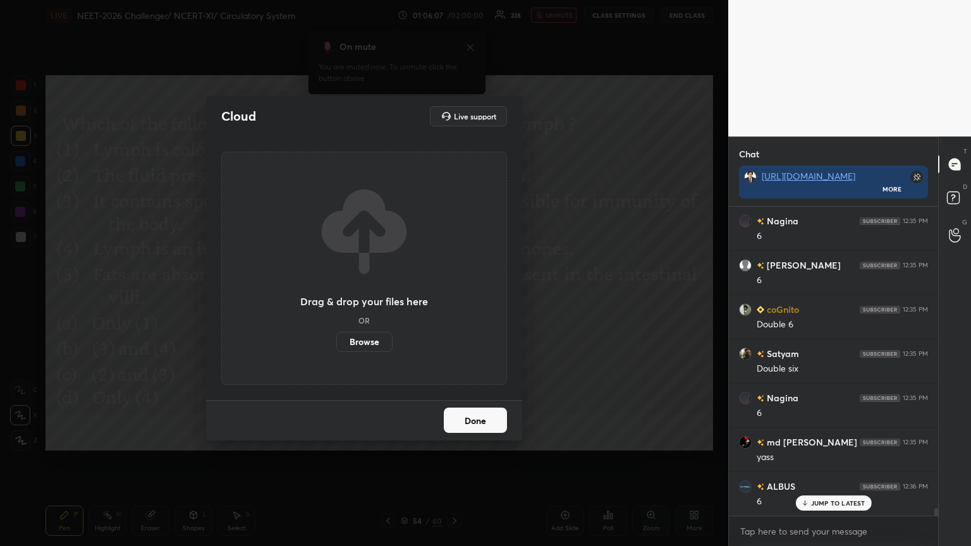
click at [376, 297] on label "Browse" at bounding box center [364, 342] width 56 height 20
click at [336, 297] on input "Browse" at bounding box center [336, 342] width 0 height 20
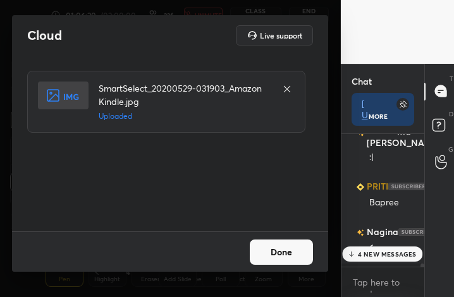
click at [287, 255] on button "Done" at bounding box center [281, 252] width 63 height 25
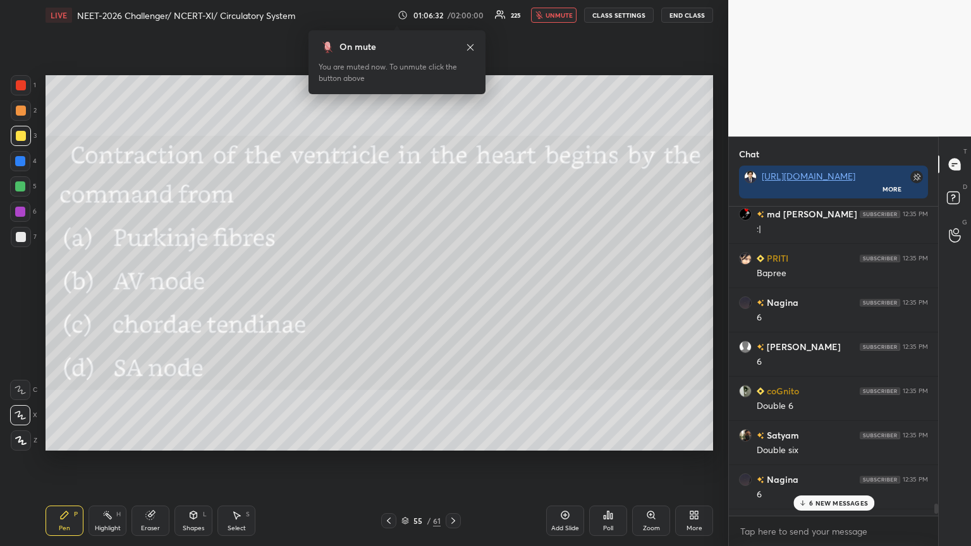
click at [453, 297] on div "Poll" at bounding box center [608, 521] width 38 height 30
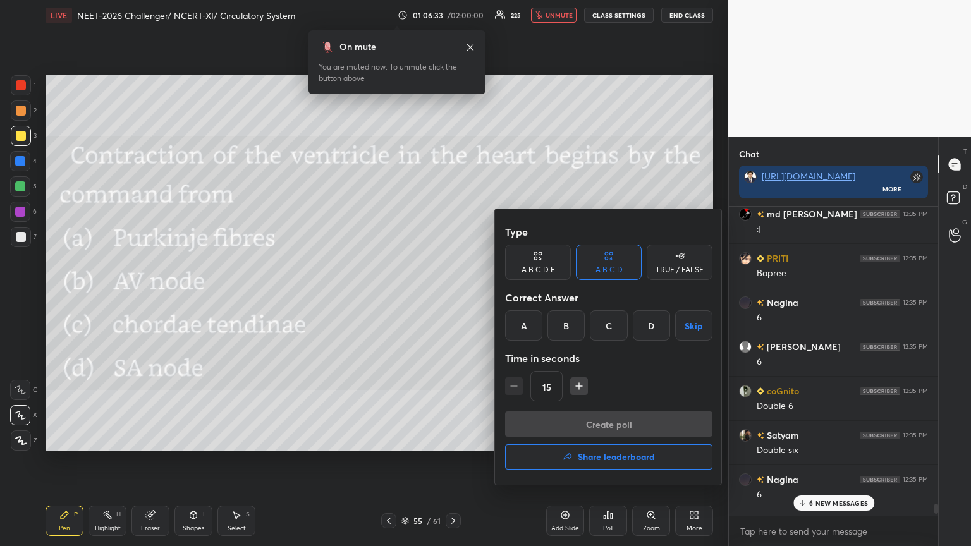
click at [453, 297] on div "D" at bounding box center [651, 326] width 37 height 30
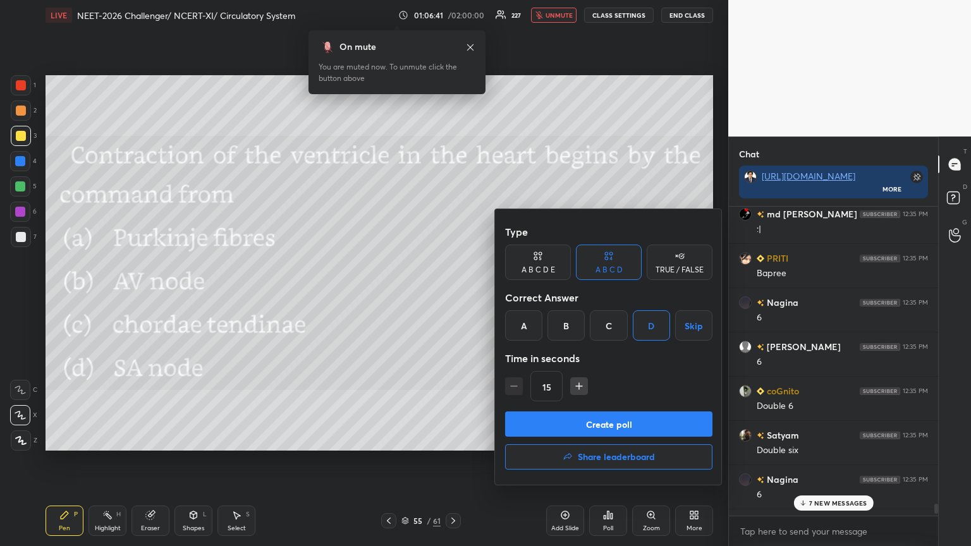
click at [453, 297] on button "Create poll" at bounding box center [608, 424] width 207 height 25
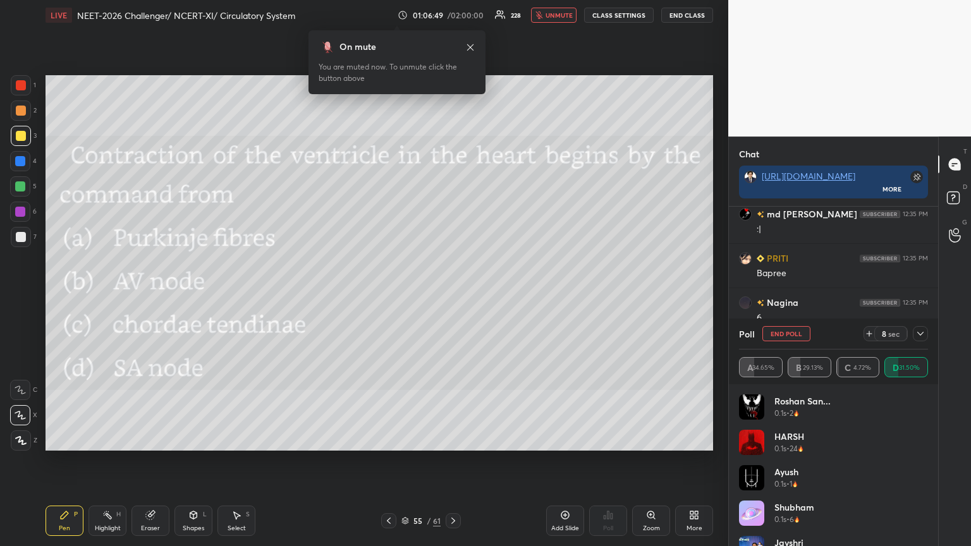
click at [13, 116] on div at bounding box center [21, 111] width 20 height 20
click at [21, 112] on div at bounding box center [21, 111] width 10 height 10
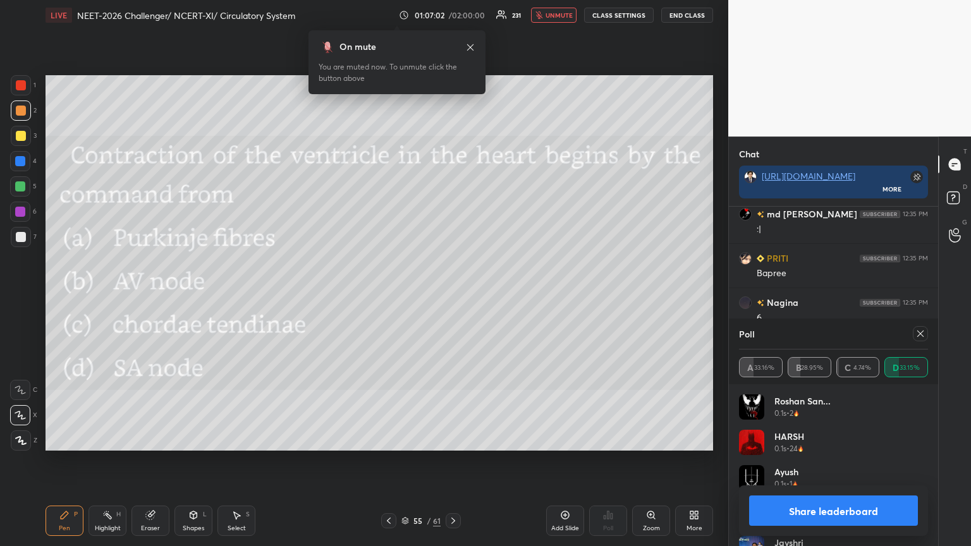
click at [453, 297] on h4 "jayshri" at bounding box center [789, 542] width 29 height 13
click at [453, 297] on button "Share leaderboard" at bounding box center [833, 511] width 169 height 30
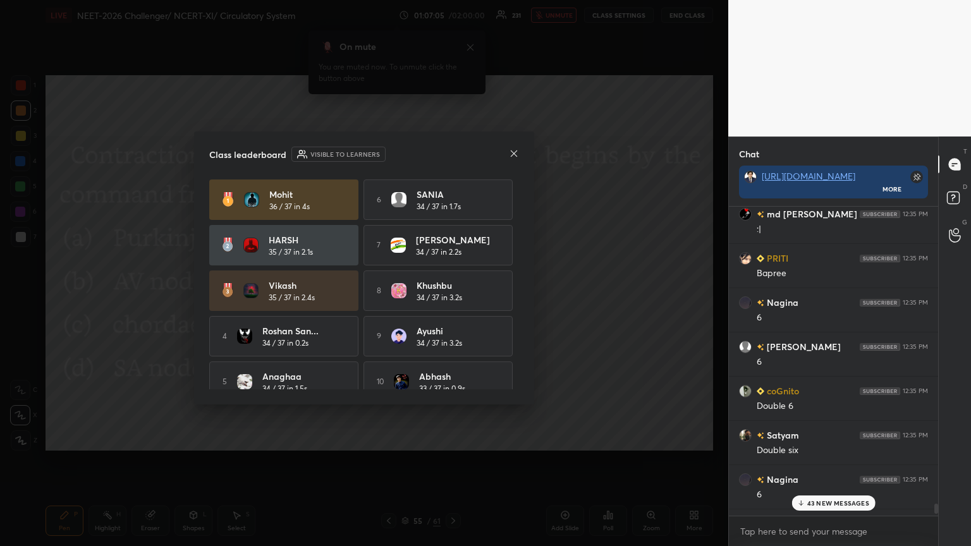
click at [453, 151] on icon at bounding box center [514, 154] width 10 height 10
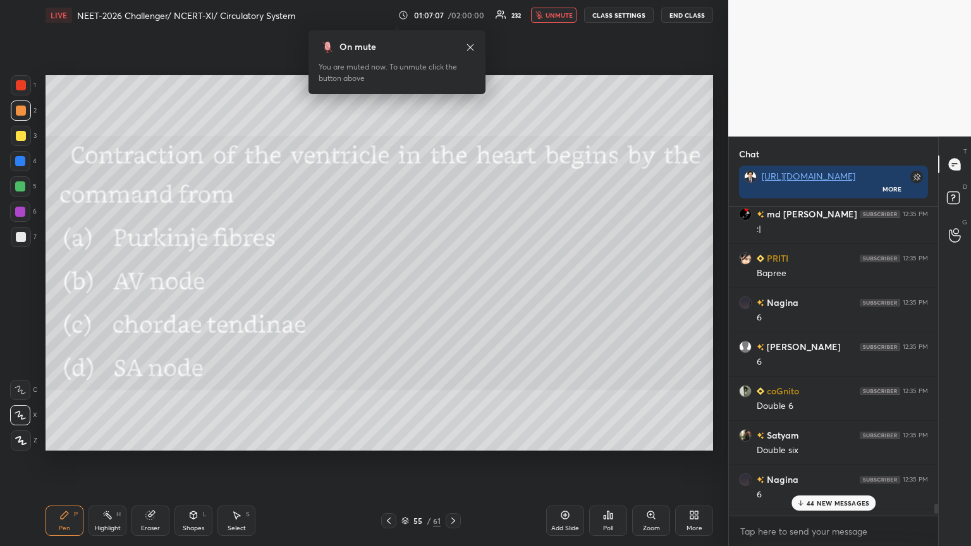
click at [392, 297] on div at bounding box center [388, 521] width 15 height 15
click at [453, 297] on icon at bounding box center [453, 521] width 10 height 10
click at [453, 297] on div "More" at bounding box center [694, 521] width 38 height 30
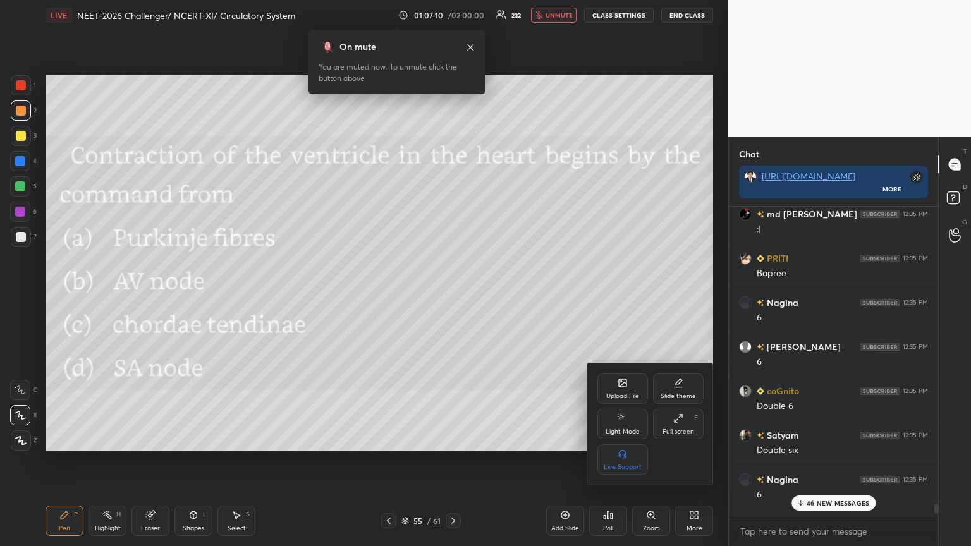
click at [453, 297] on div "Upload File" at bounding box center [623, 389] width 51 height 30
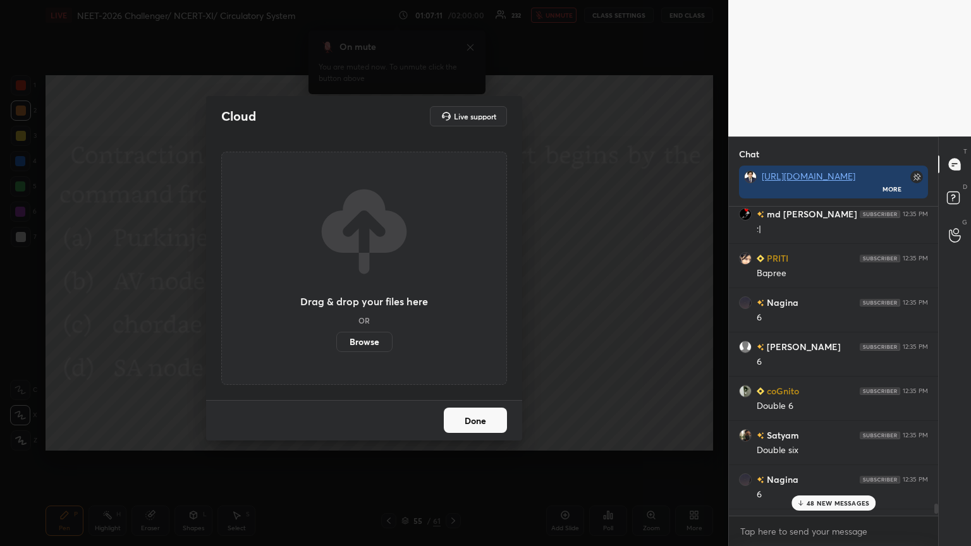
drag, startPoint x: 382, startPoint y: 341, endPoint x: 379, endPoint y: 265, distance: 76.6
click at [379, 297] on label "Browse" at bounding box center [364, 342] width 56 height 20
click at [336, 297] on input "Browse" at bounding box center [336, 342] width 0 height 20
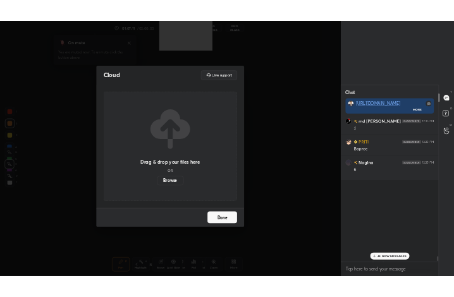
scroll to position [216, 290]
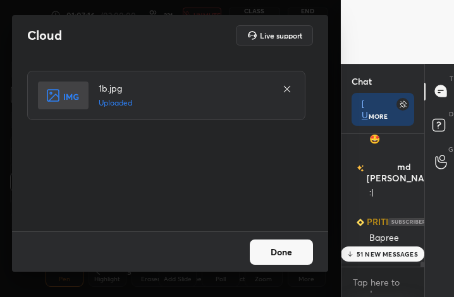
click at [278, 255] on button "Done" at bounding box center [281, 252] width 63 height 25
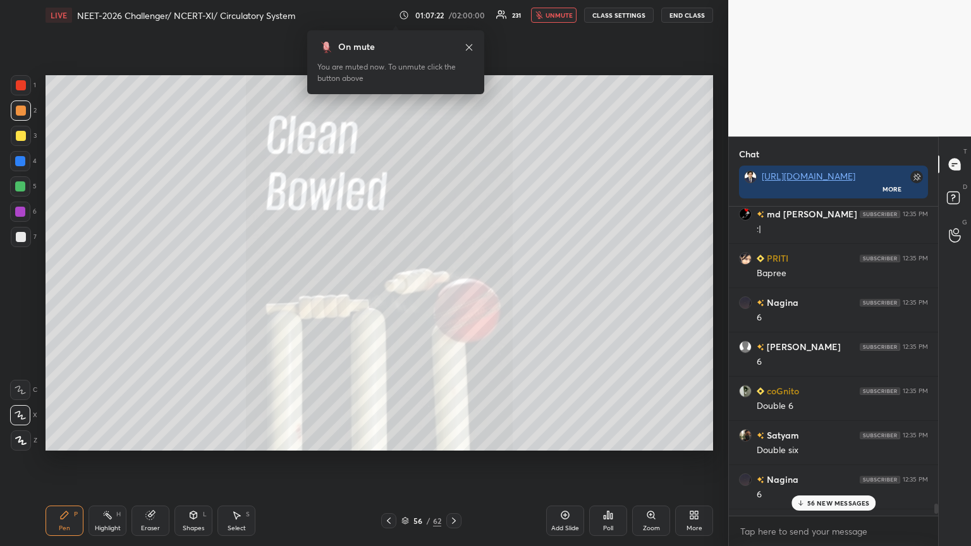
click at [453, 297] on p "56 NEW MESSAGES" at bounding box center [838, 504] width 63 height 8
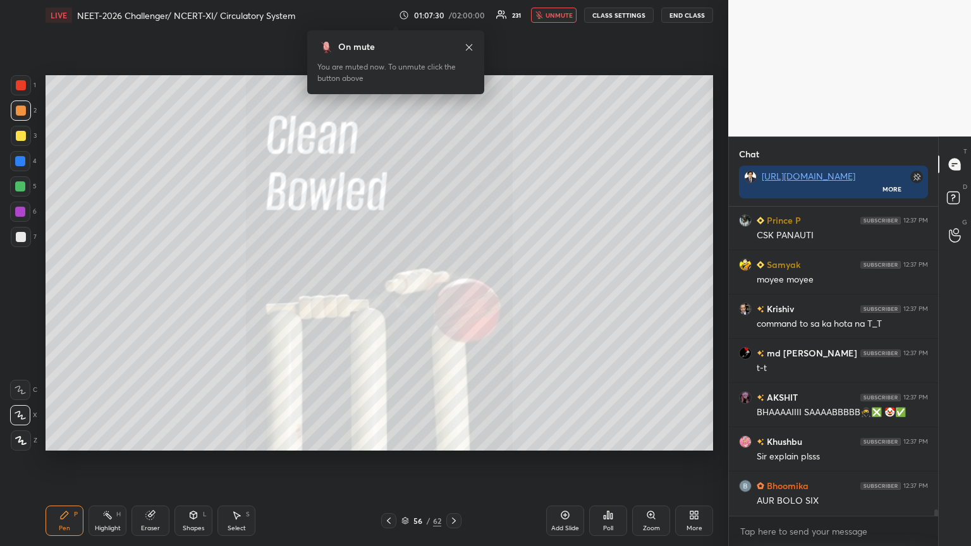
click at [384, 297] on icon at bounding box center [389, 521] width 10 height 10
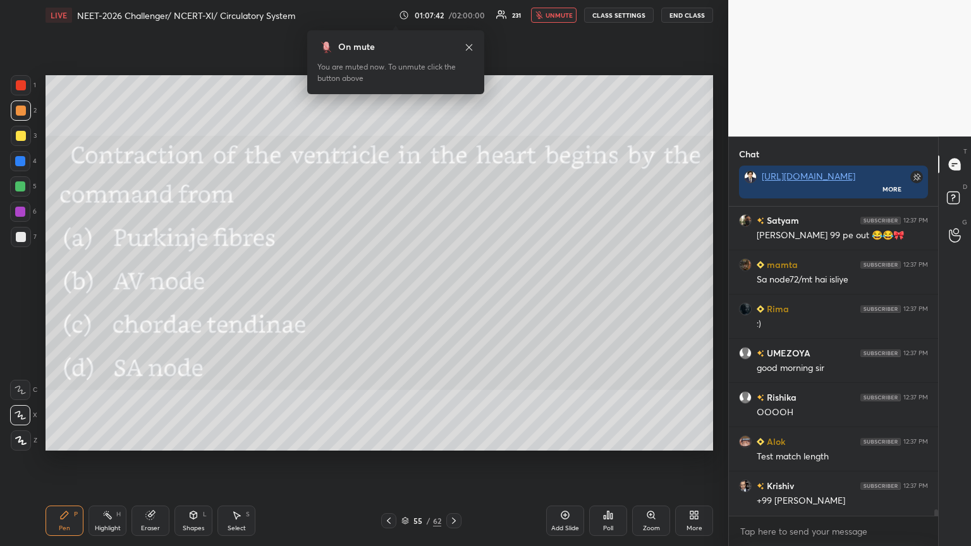
click at [453, 297] on icon at bounding box center [454, 521] width 10 height 10
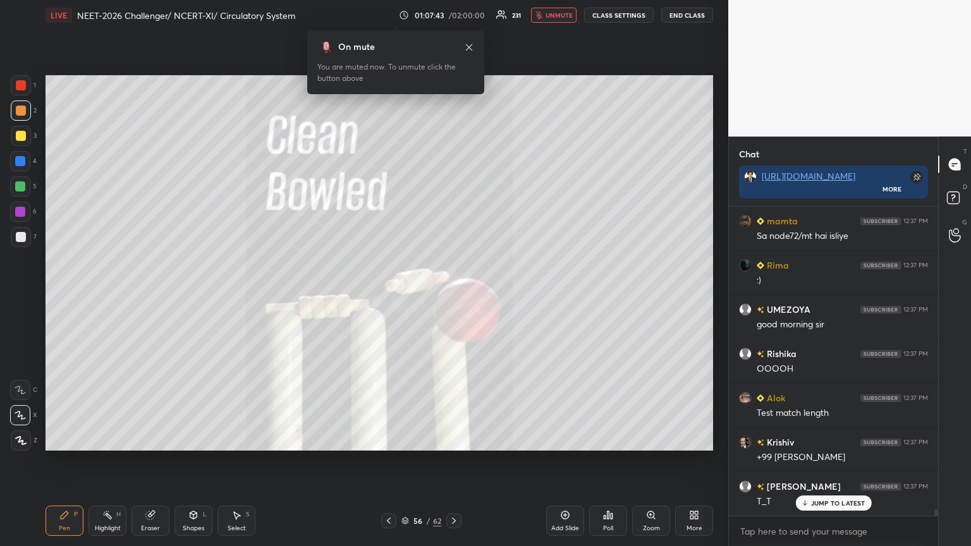
click at [453, 297] on icon at bounding box center [694, 515] width 10 height 10
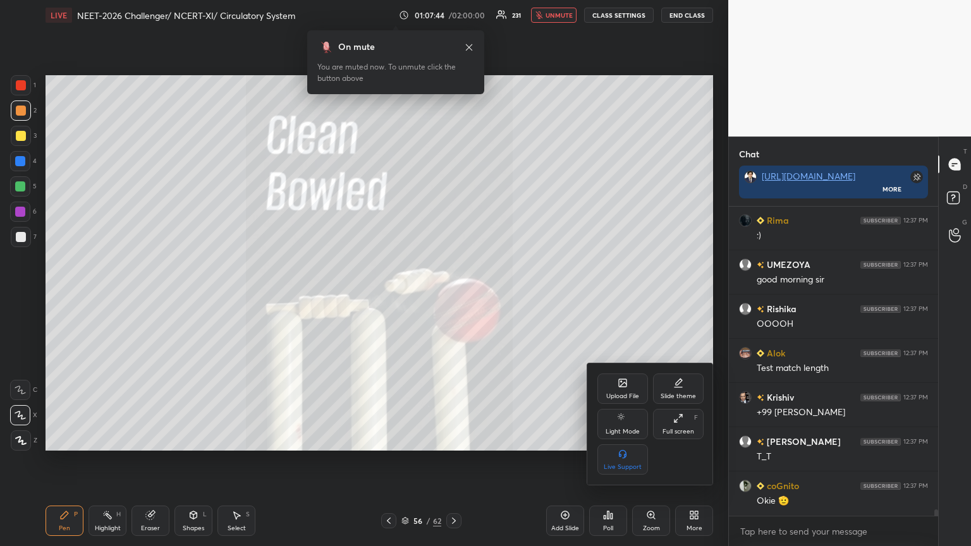
click at [453, 297] on icon at bounding box center [623, 383] width 8 height 8
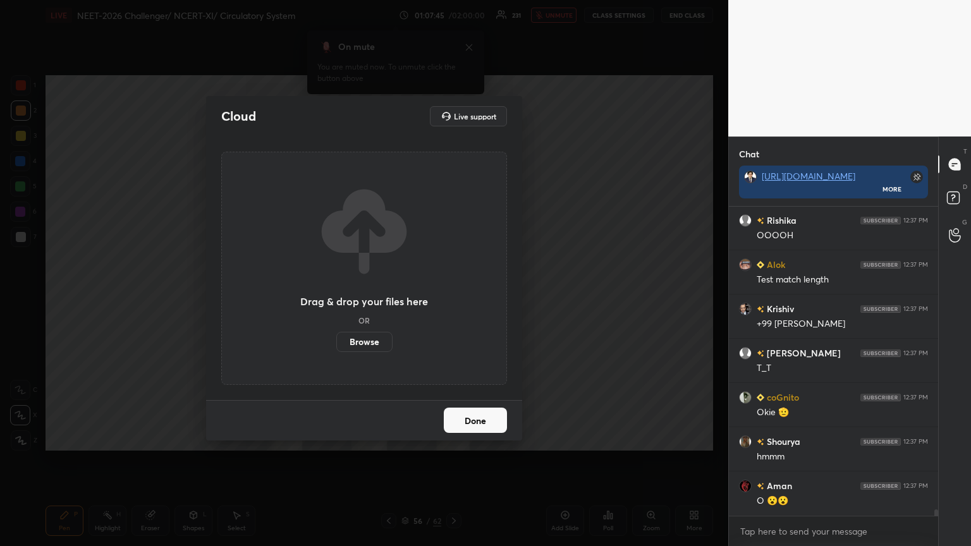
click at [371, 297] on label "Browse" at bounding box center [364, 342] width 56 height 20
click at [336, 297] on input "Browse" at bounding box center [336, 342] width 0 height 20
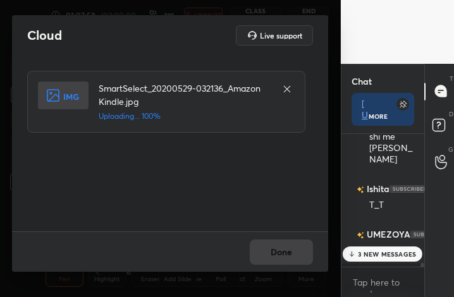
click at [291, 258] on div "Done" at bounding box center [170, 251] width 316 height 40
click at [290, 257] on div "Done" at bounding box center [170, 251] width 316 height 40
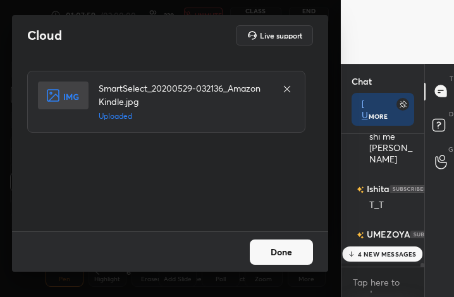
click at [292, 257] on button "Done" at bounding box center [281, 252] width 63 height 25
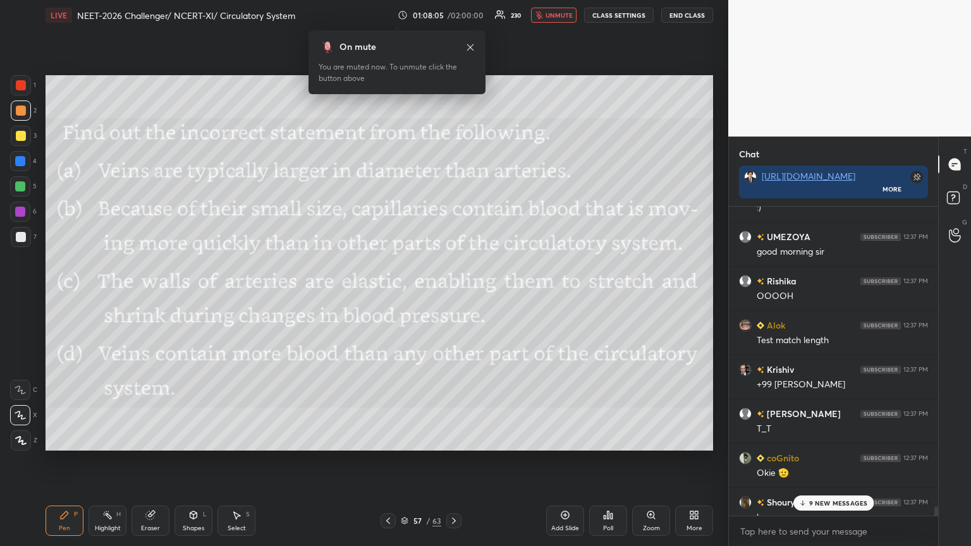
click at [453, 297] on p "9 NEW MESSAGES" at bounding box center [838, 504] width 59 height 8
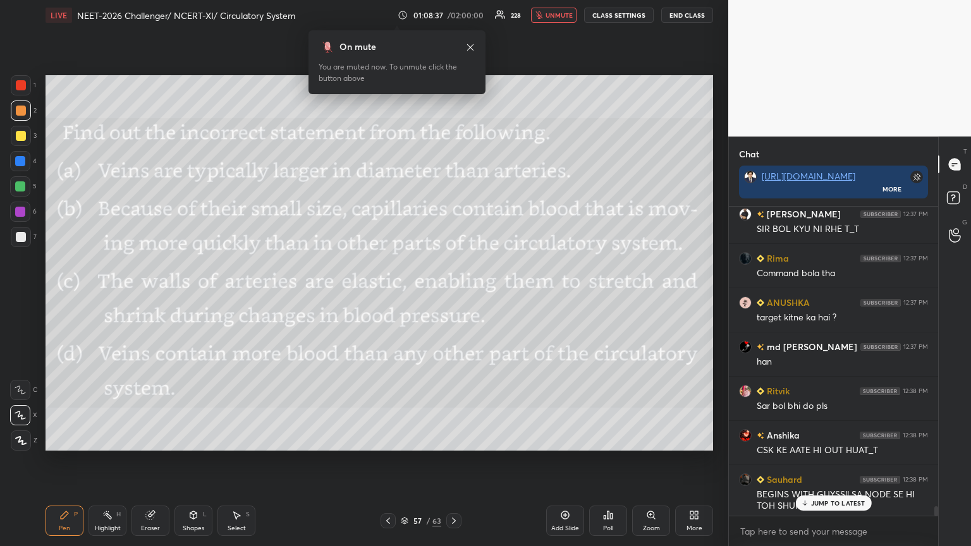
click at [453, 297] on p "JUMP TO LATEST" at bounding box center [838, 504] width 54 height 8
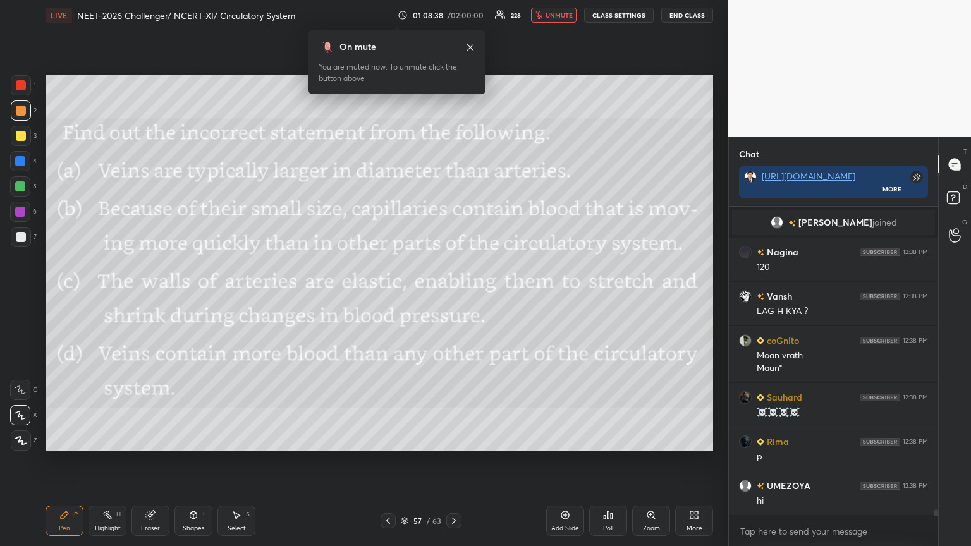
click at [453, 297] on div "Poll" at bounding box center [608, 521] width 38 height 30
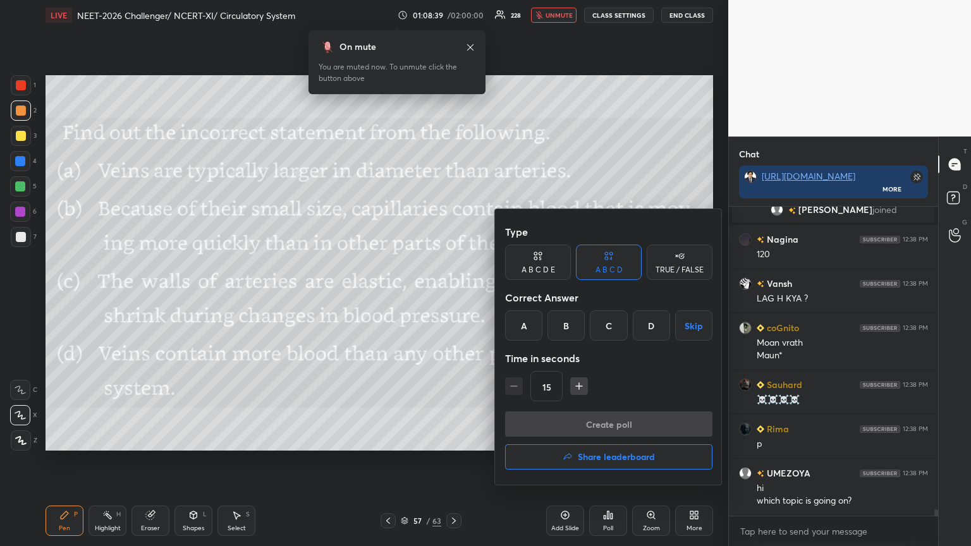
click at [453, 297] on div "B" at bounding box center [566, 326] width 37 height 30
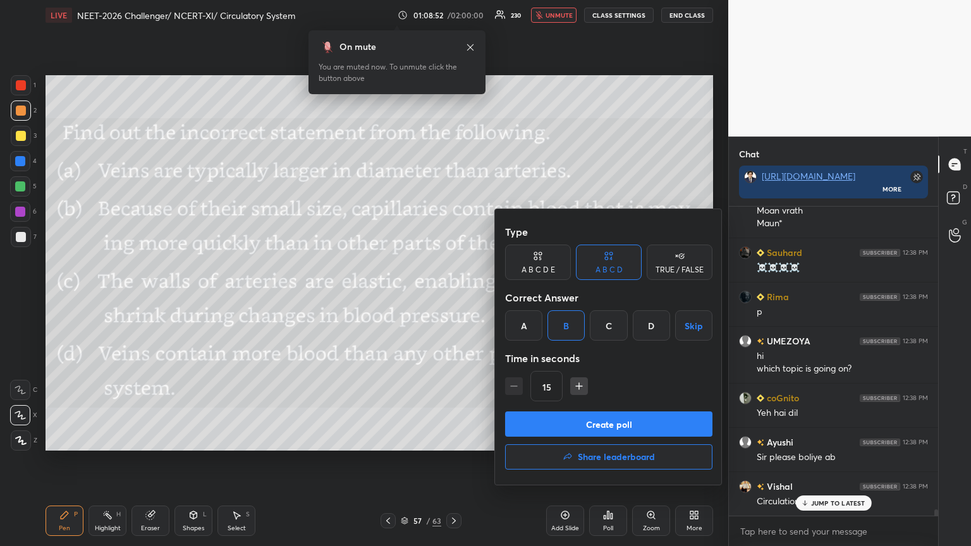
click at [453, 297] on button "Create poll" at bounding box center [608, 424] width 207 height 25
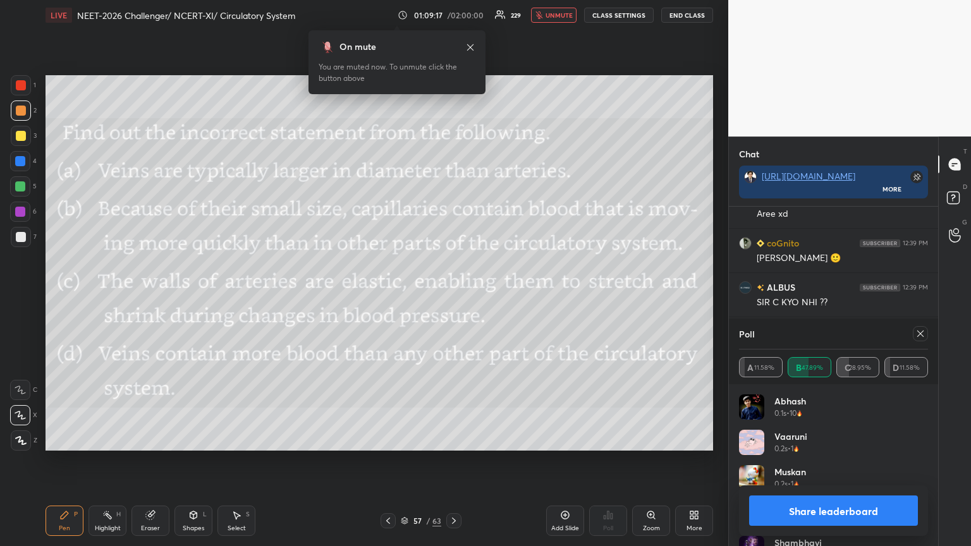
click at [453, 297] on button "Share leaderboard" at bounding box center [833, 511] width 169 height 30
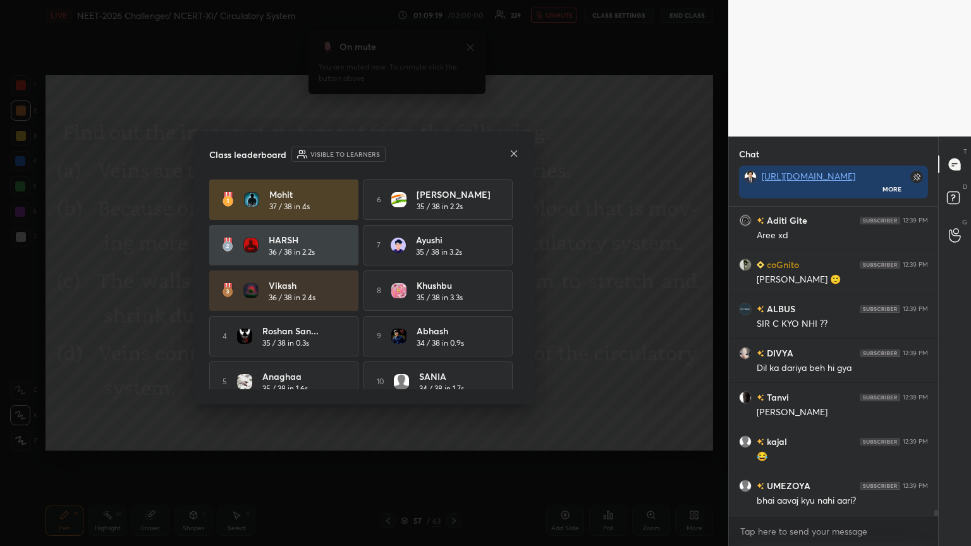
click at [453, 154] on icon at bounding box center [514, 154] width 10 height 10
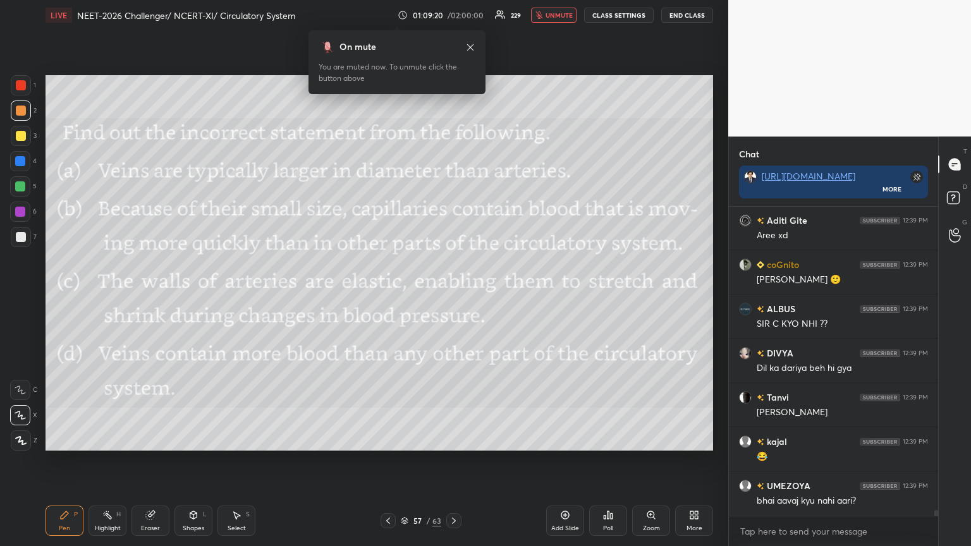
click at [386, 297] on icon at bounding box center [388, 521] width 10 height 10
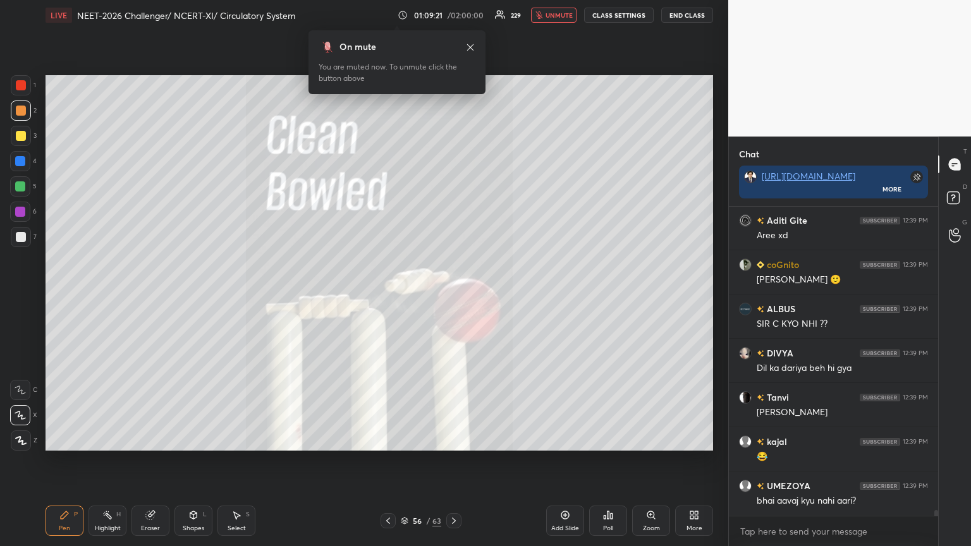
click at [450, 297] on icon at bounding box center [454, 521] width 10 height 10
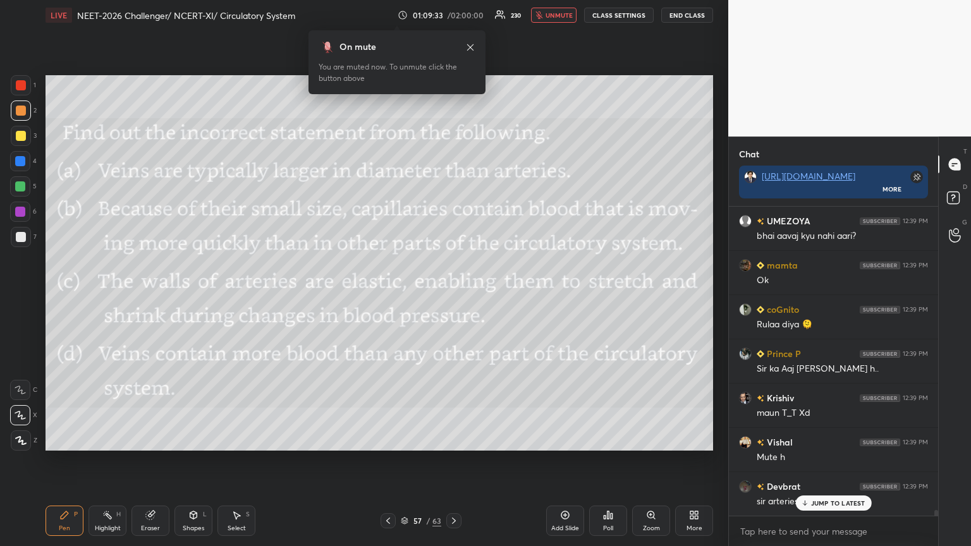
click at [453, 15] on span "unmute" at bounding box center [559, 15] width 27 height 9
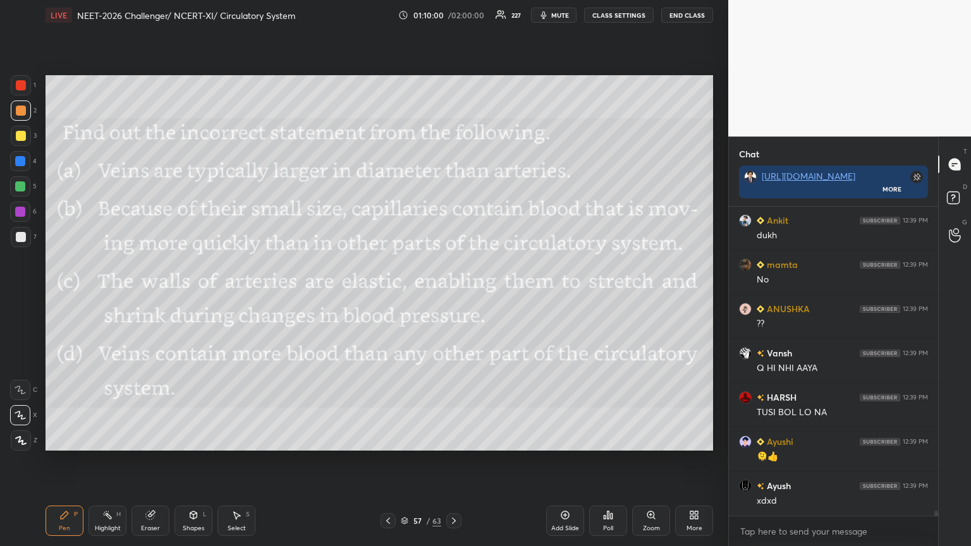
click at [453, 15] on span "mute" at bounding box center [560, 15] width 18 height 9
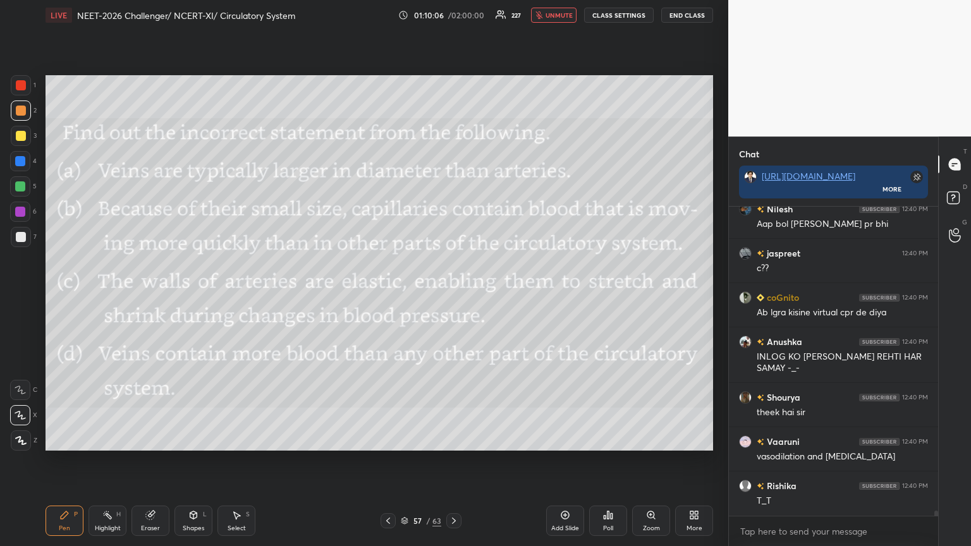
click at [453, 297] on icon at bounding box center [694, 515] width 10 height 10
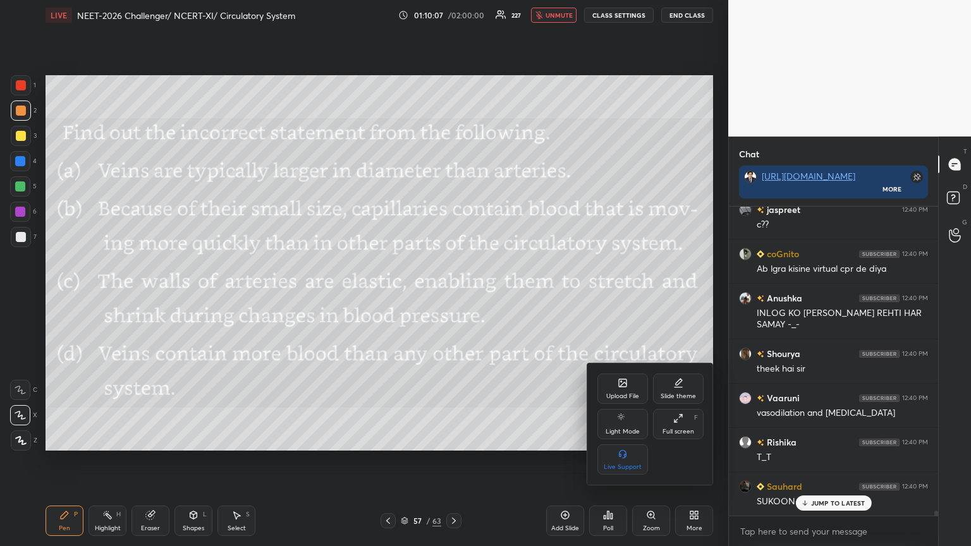
click at [453, 297] on icon at bounding box center [623, 383] width 10 height 10
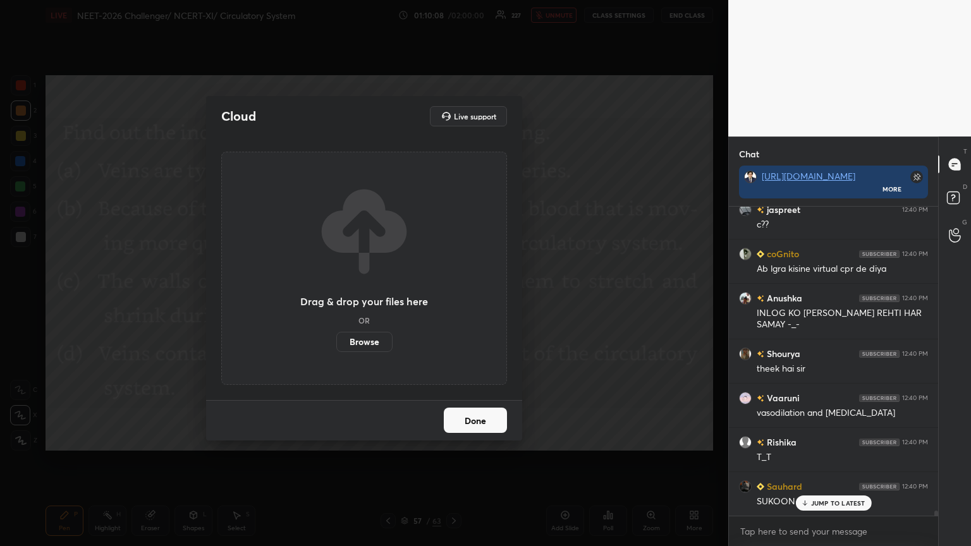
drag, startPoint x: 362, startPoint y: 342, endPoint x: 360, endPoint y: 265, distance: 77.2
click at [362, 297] on label "Browse" at bounding box center [364, 342] width 56 height 20
click at [336, 297] on input "Browse" at bounding box center [336, 342] width 0 height 20
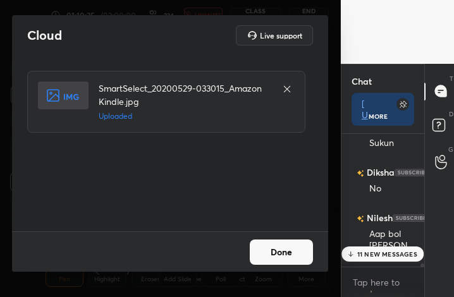
click at [283, 261] on button "Done" at bounding box center [281, 252] width 63 height 25
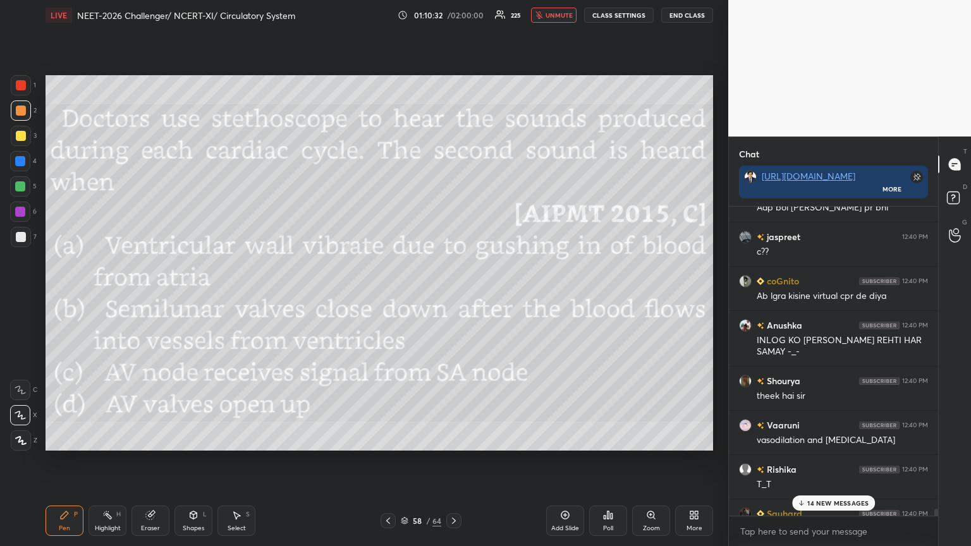
click at [453, 297] on div "14 NEW MESSAGES" at bounding box center [833, 503] width 83 height 15
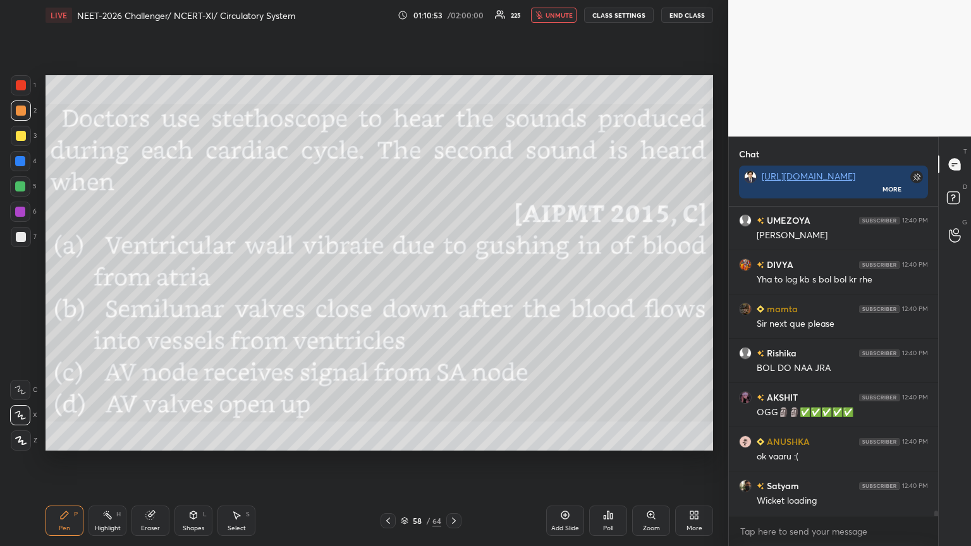
click at [453, 297] on icon at bounding box center [608, 515] width 10 height 10
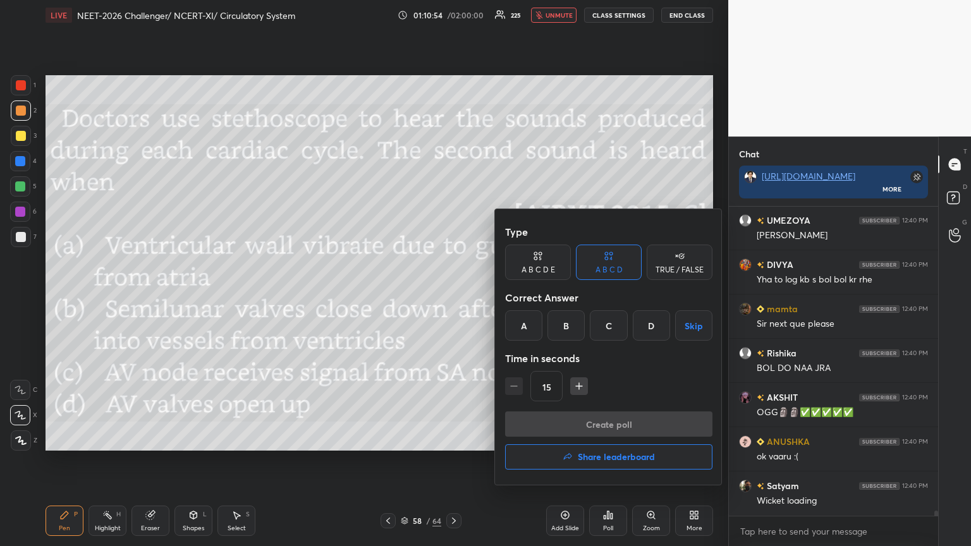
click at [453, 297] on div "B" at bounding box center [566, 326] width 37 height 30
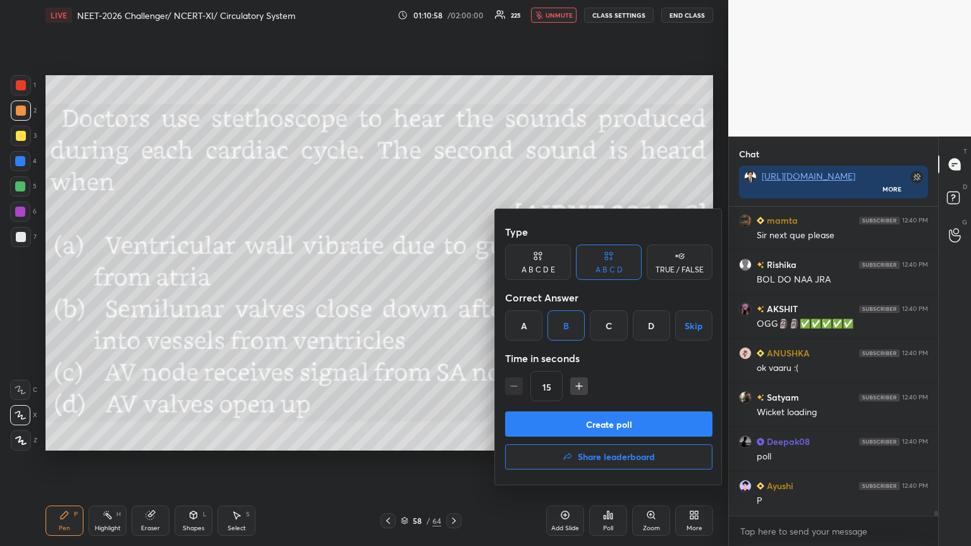
click at [453, 297] on button "Create poll" at bounding box center [608, 424] width 207 height 25
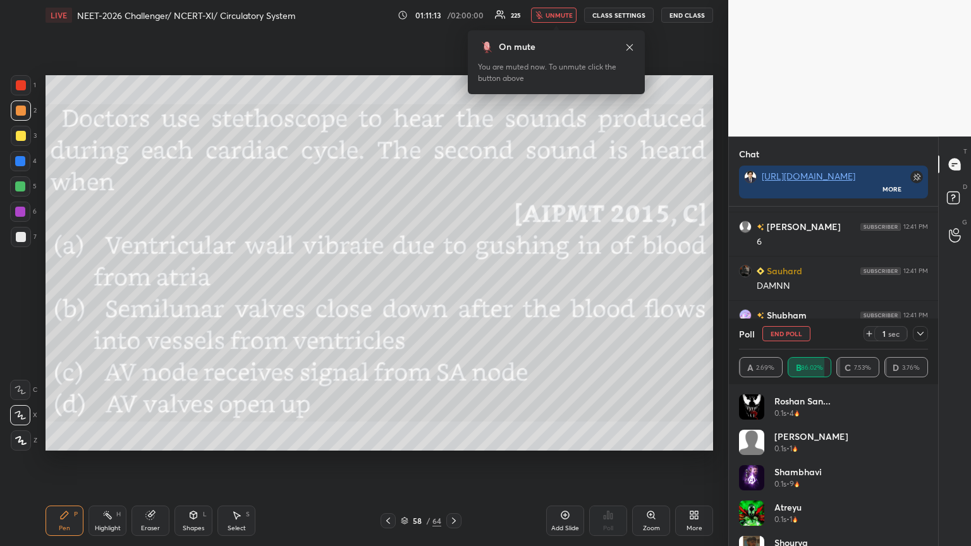
scroll to position [18673, 0]
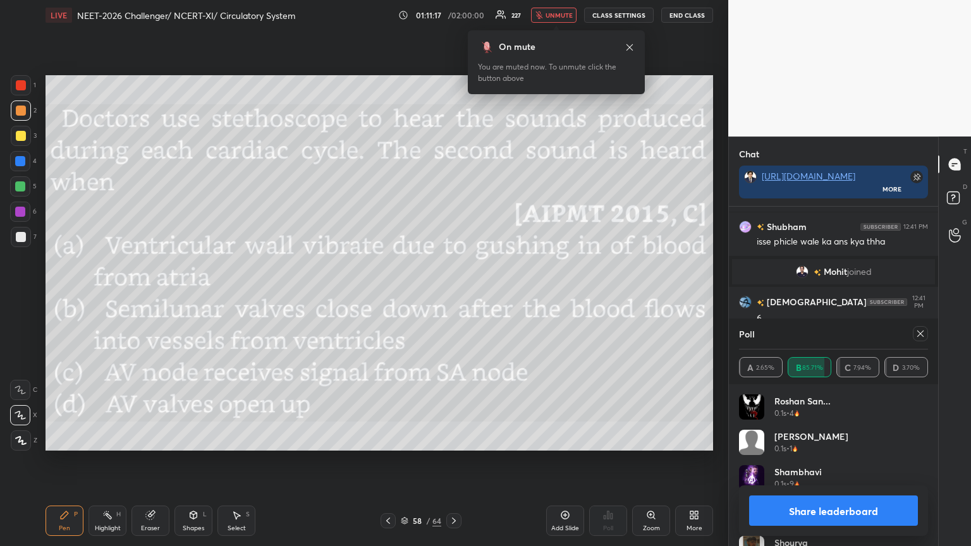
click at [453, 297] on button "Share leaderboard" at bounding box center [833, 511] width 169 height 30
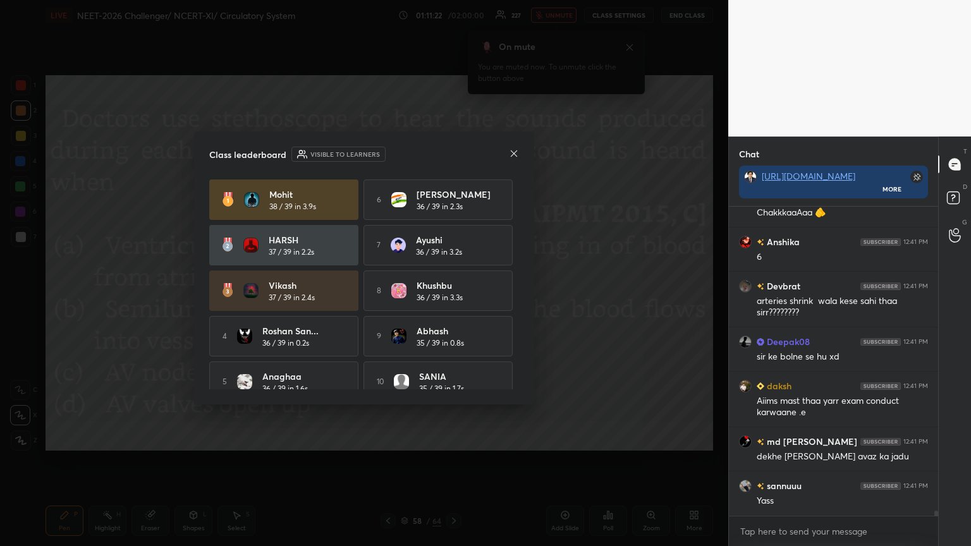
click at [453, 156] on icon at bounding box center [514, 154] width 10 height 10
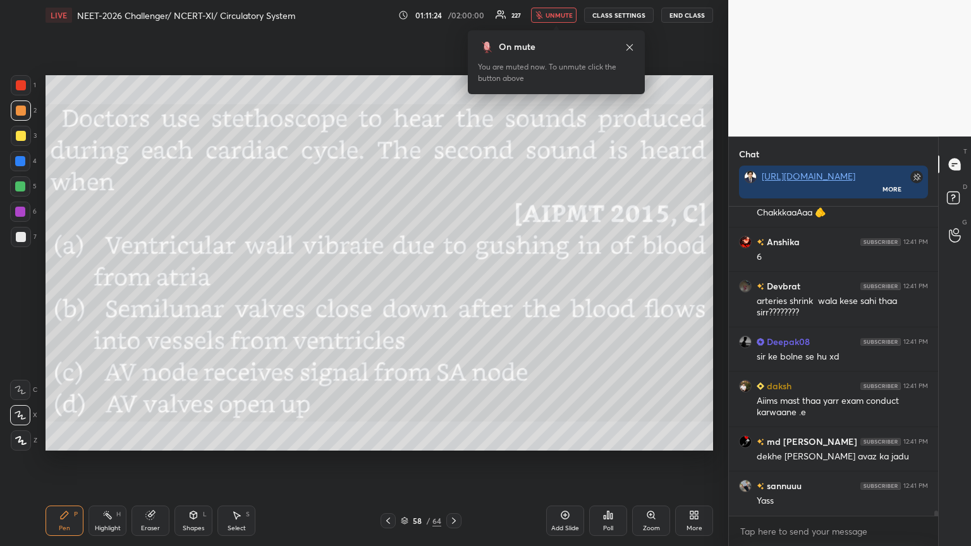
click at [392, 297] on div at bounding box center [388, 521] width 15 height 15
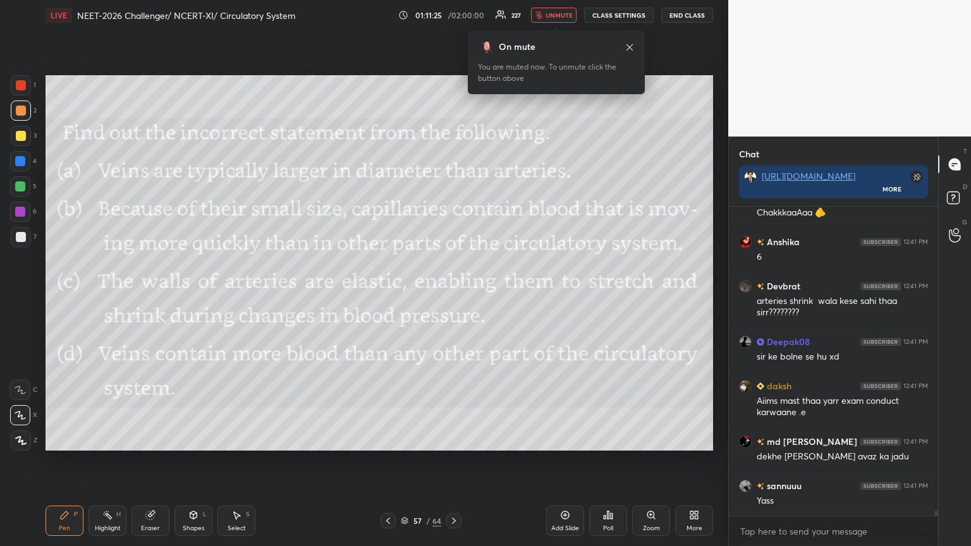
drag, startPoint x: 452, startPoint y: 521, endPoint x: 450, endPoint y: 510, distance: 11.0
click at [452, 297] on icon at bounding box center [454, 521] width 10 height 10
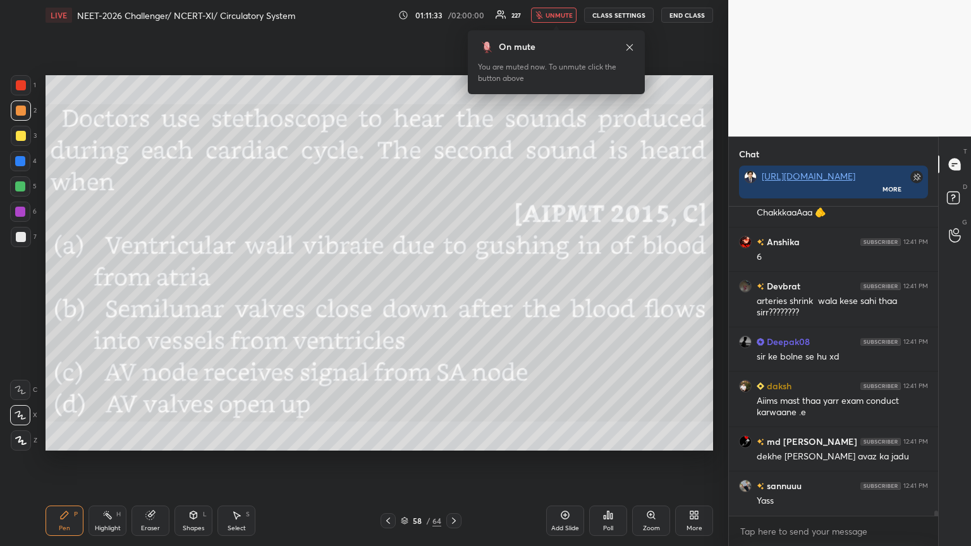
click at [453, 297] on icon at bounding box center [694, 515] width 10 height 10
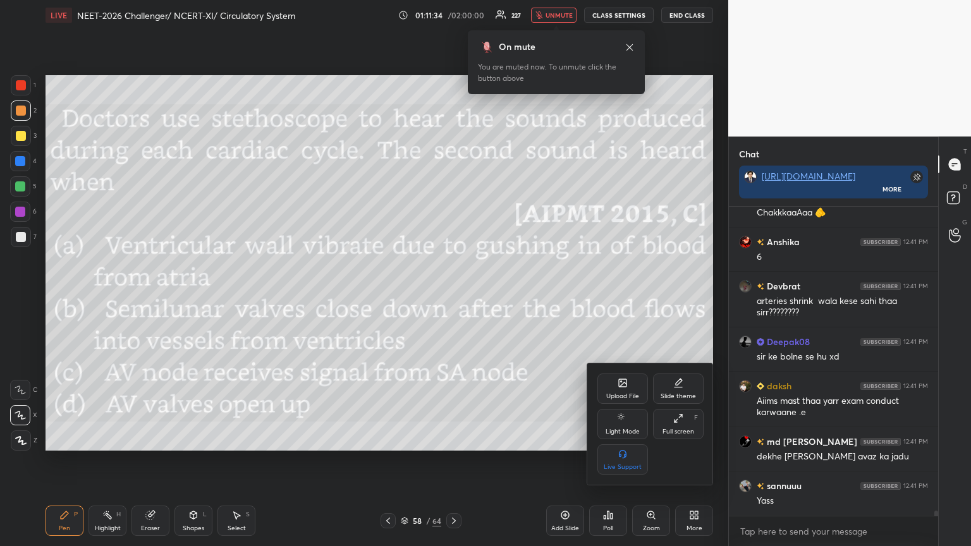
click at [453, 297] on div "Upload File" at bounding box center [622, 396] width 33 height 6
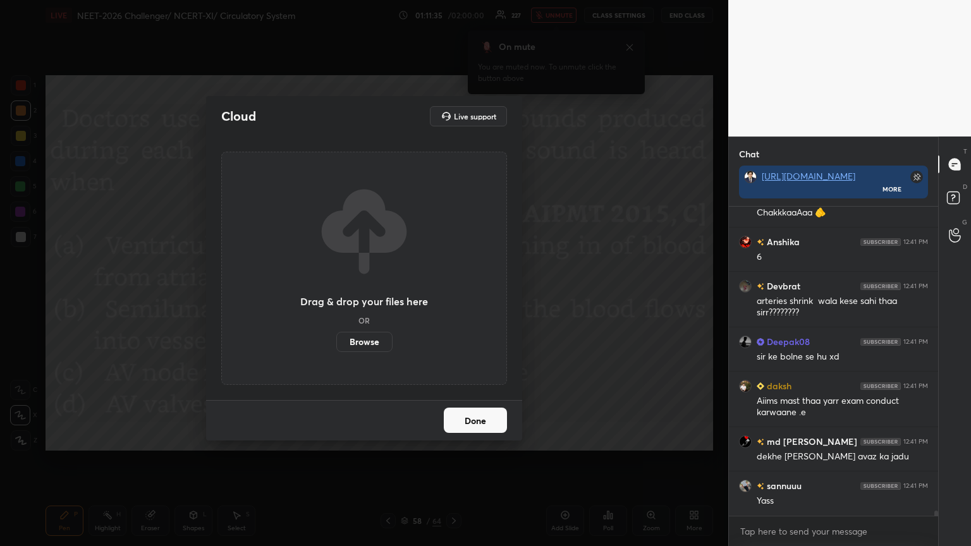
drag, startPoint x: 364, startPoint y: 348, endPoint x: 364, endPoint y: 270, distance: 78.4
click at [364, 297] on label "Browse" at bounding box center [364, 342] width 56 height 20
click at [336, 297] on input "Browse" at bounding box center [336, 342] width 0 height 20
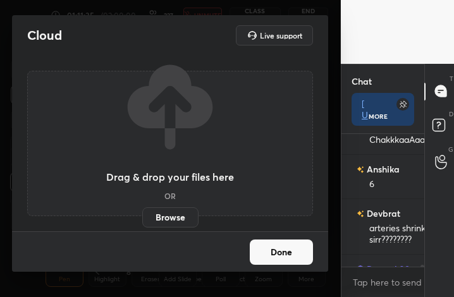
type textarea "x"
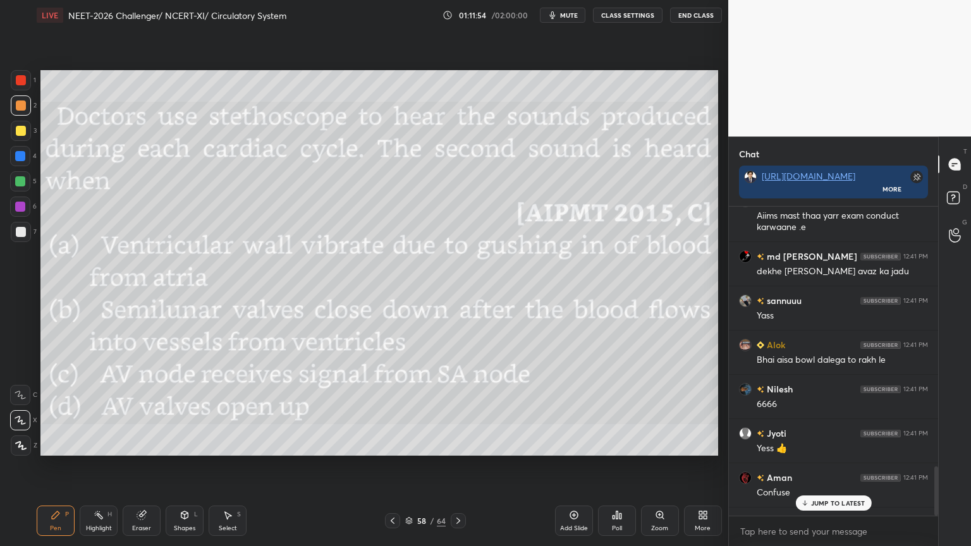
scroll to position [62774, 62554]
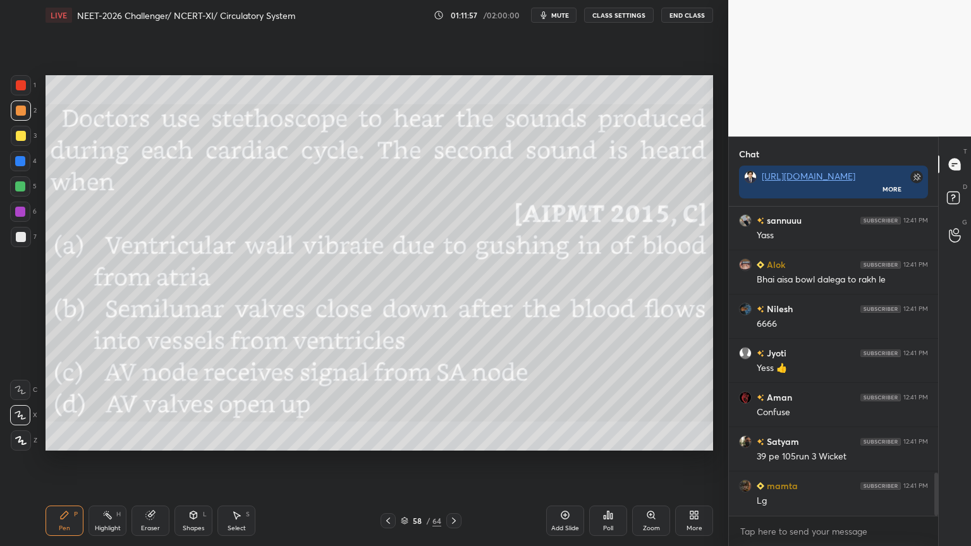
click at [451, 297] on icon at bounding box center [454, 521] width 10 height 10
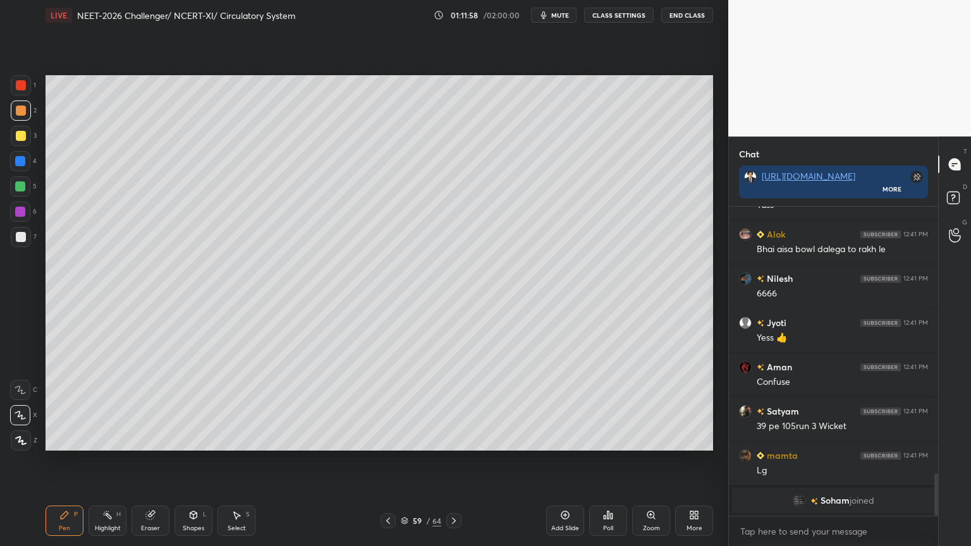
click at [390, 297] on icon at bounding box center [388, 521] width 10 height 10
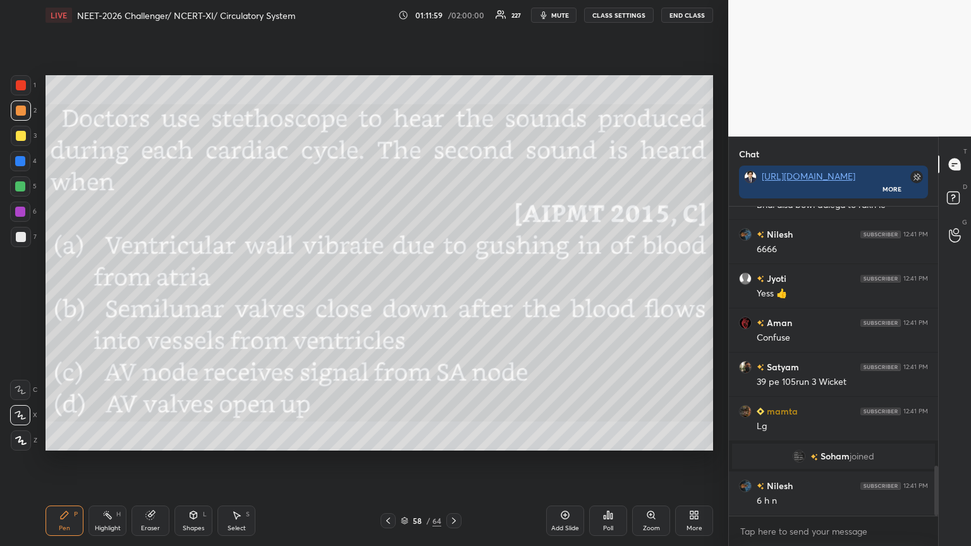
click at [453, 297] on div "More" at bounding box center [694, 521] width 38 height 30
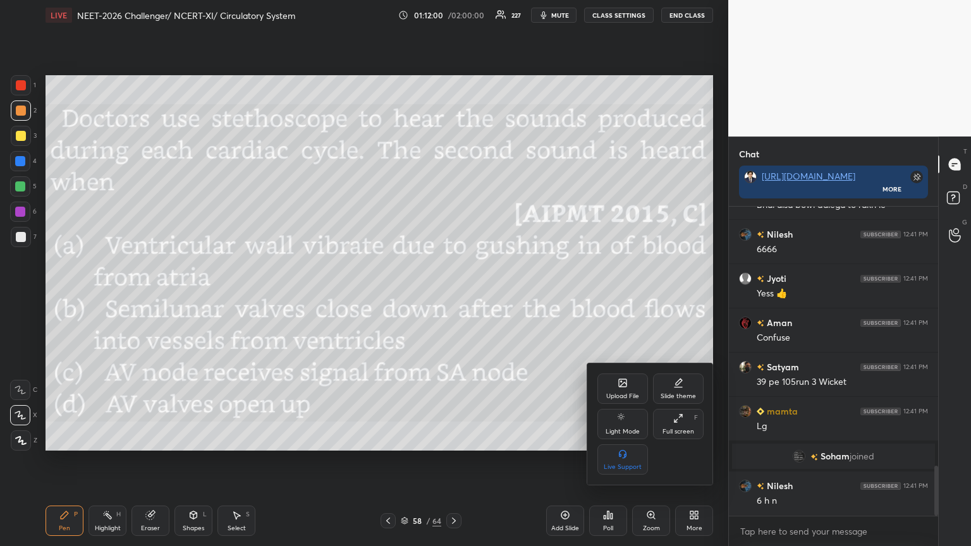
click at [453, 297] on div "Upload File" at bounding box center [622, 396] width 33 height 6
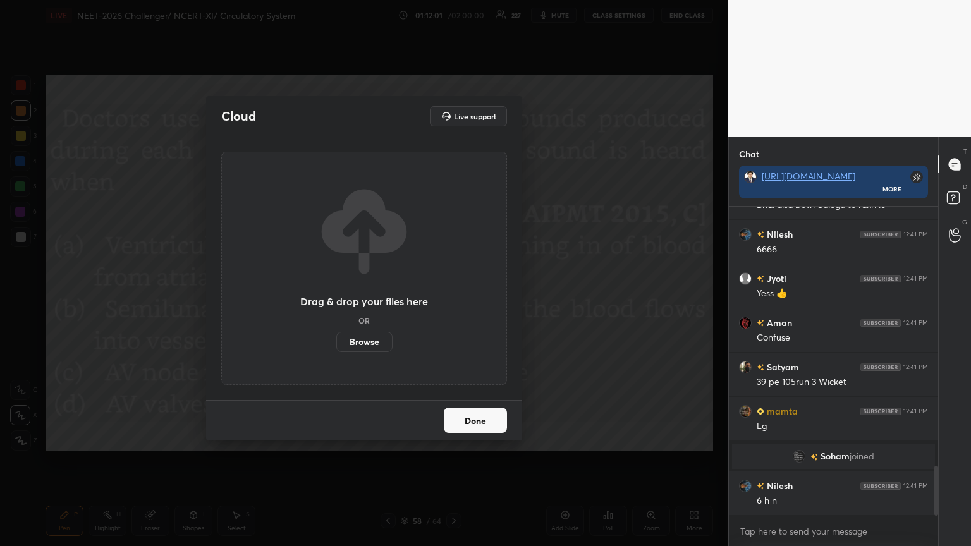
drag, startPoint x: 367, startPoint y: 344, endPoint x: 367, endPoint y: 268, distance: 76.5
click at [366, 297] on label "Browse" at bounding box center [364, 342] width 56 height 20
click at [336, 297] on input "Browse" at bounding box center [336, 342] width 0 height 20
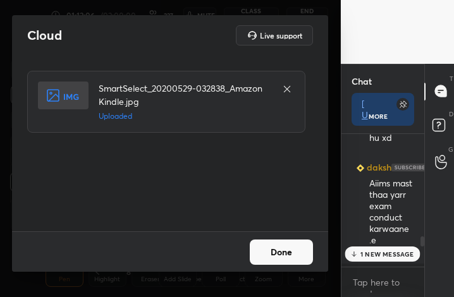
click at [304, 259] on button "Done" at bounding box center [281, 252] width 63 height 25
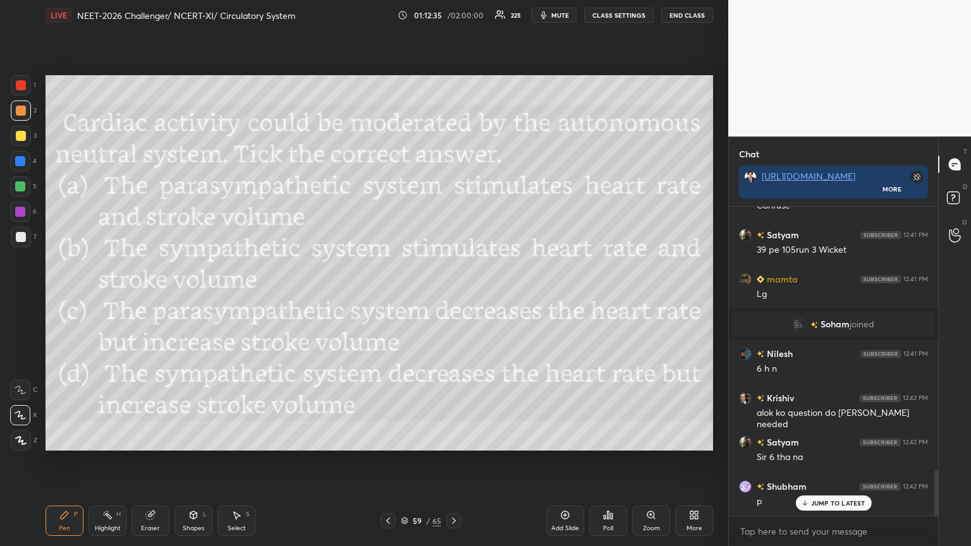
click at [453, 297] on icon at bounding box center [608, 515] width 10 height 10
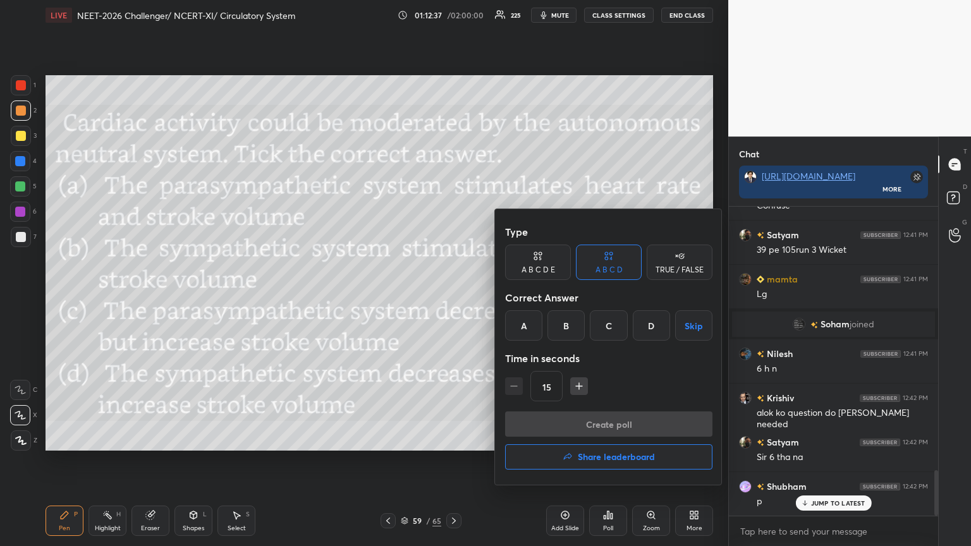
click at [453, 297] on div "B" at bounding box center [566, 326] width 37 height 30
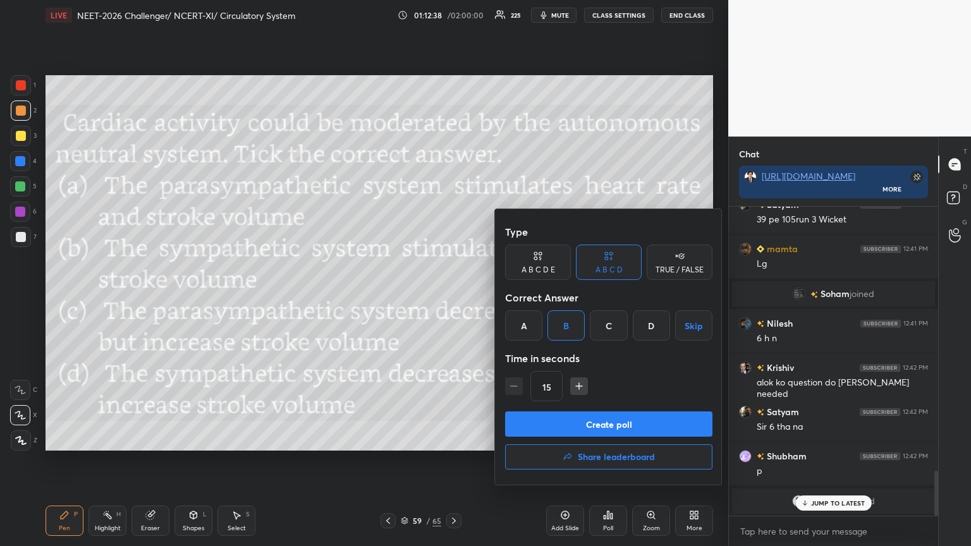
click at [453, 297] on button "Create poll" at bounding box center [608, 424] width 207 height 25
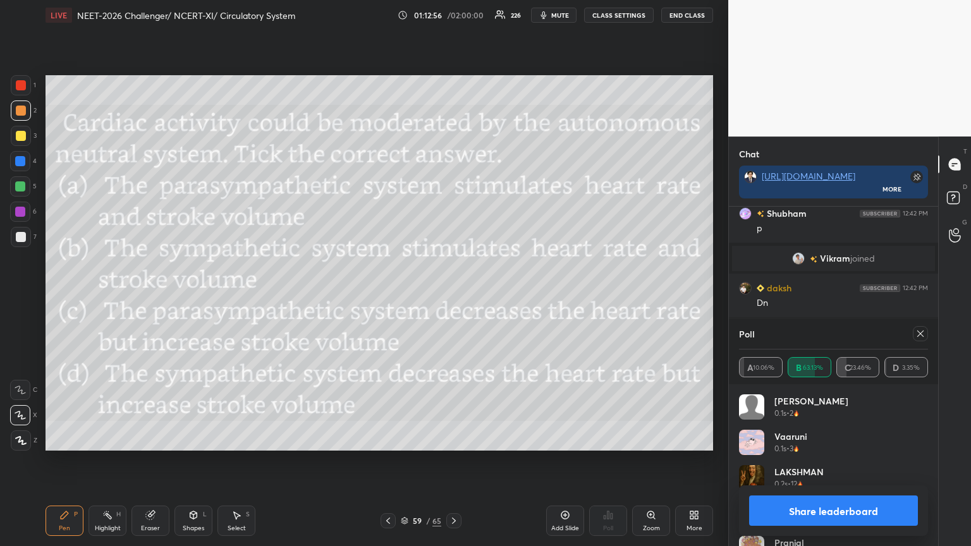
click at [453, 297] on button "Share leaderboard" at bounding box center [833, 511] width 169 height 30
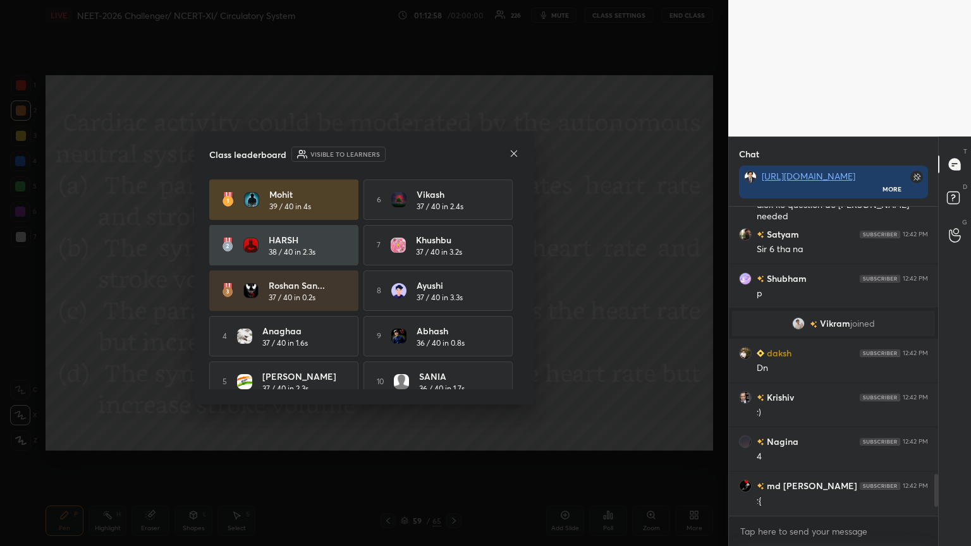
click at [453, 149] on icon at bounding box center [514, 154] width 10 height 10
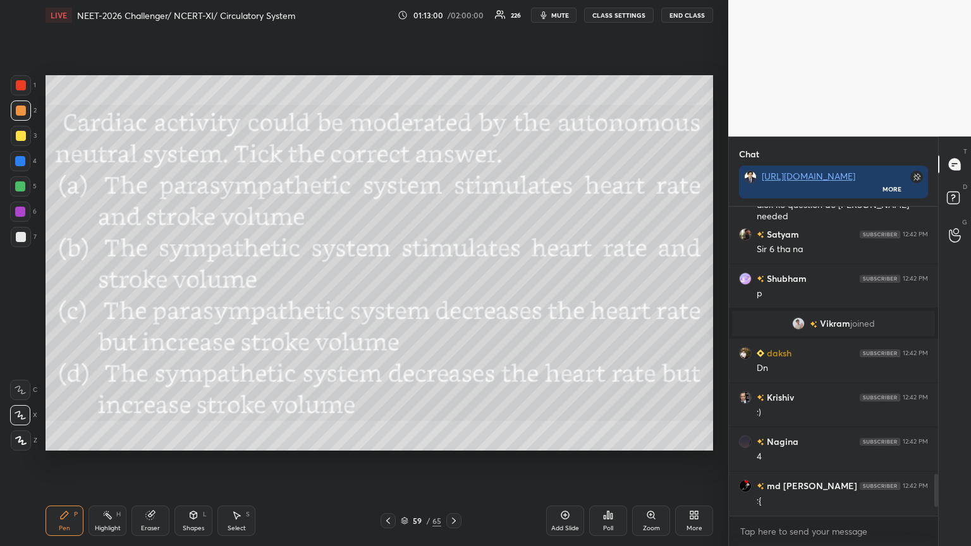
click at [387, 297] on icon at bounding box center [388, 521] width 10 height 10
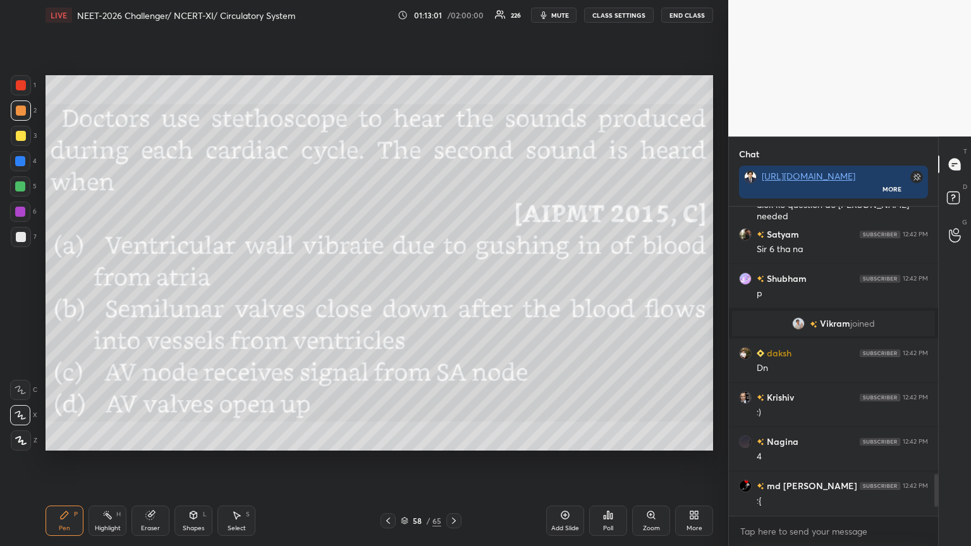
click at [450, 297] on icon at bounding box center [454, 521] width 10 height 10
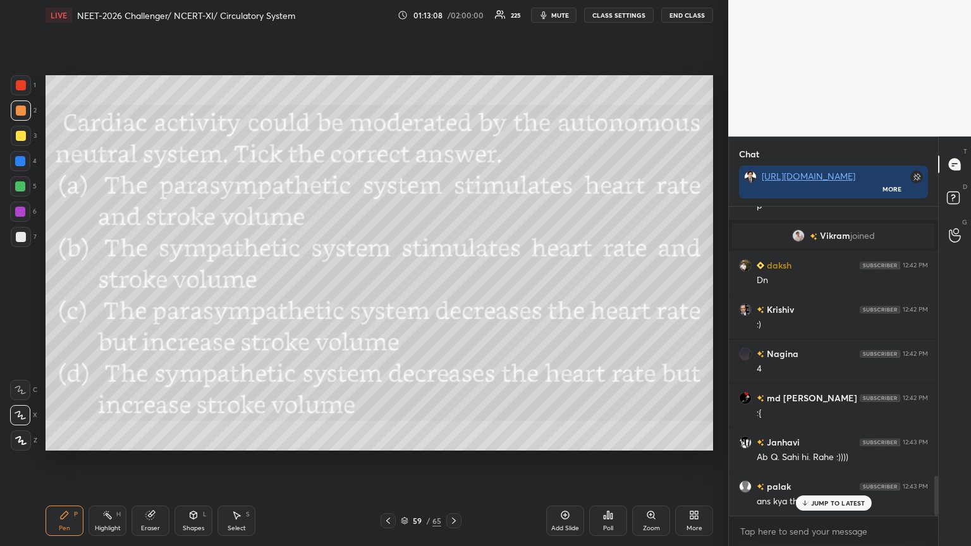
click at [453, 297] on icon at bounding box center [696, 517] width 3 height 3
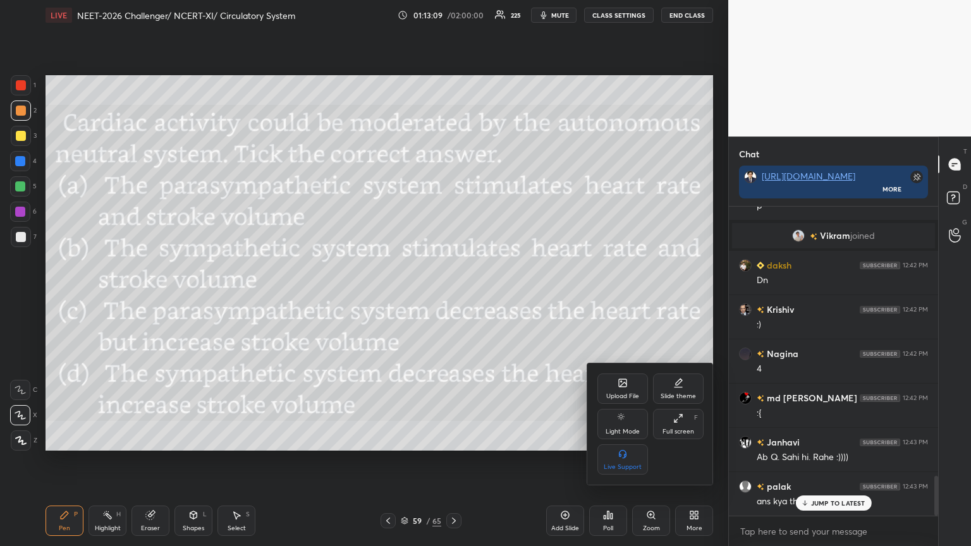
click at [453, 297] on div "Upload File" at bounding box center [623, 389] width 51 height 30
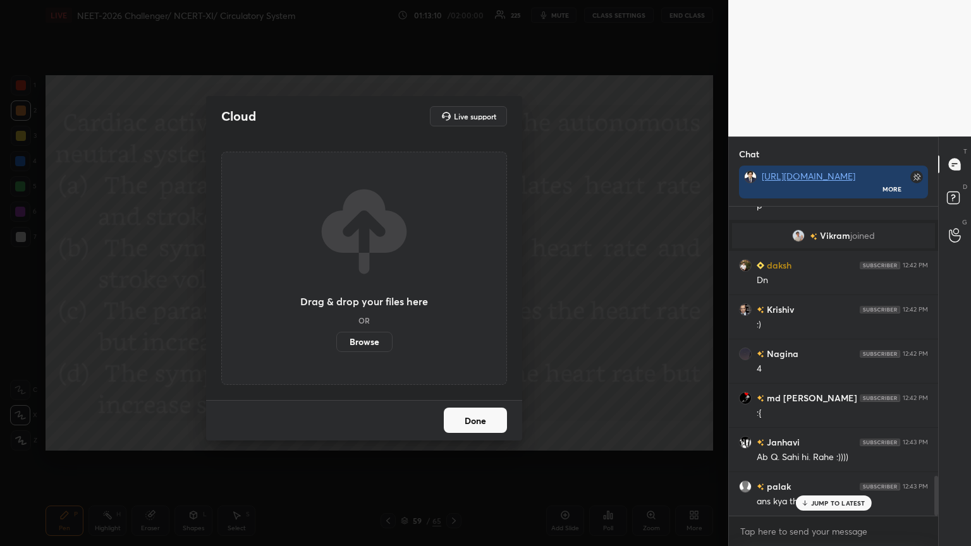
drag, startPoint x: 377, startPoint y: 347, endPoint x: 374, endPoint y: 270, distance: 76.6
click at [375, 297] on label "Browse" at bounding box center [364, 342] width 56 height 20
click at [336, 297] on input "Browse" at bounding box center [336, 342] width 0 height 20
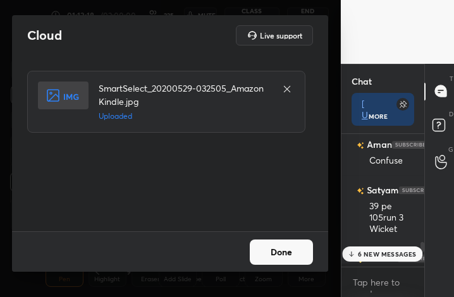
click at [286, 255] on button "Done" at bounding box center [281, 252] width 63 height 25
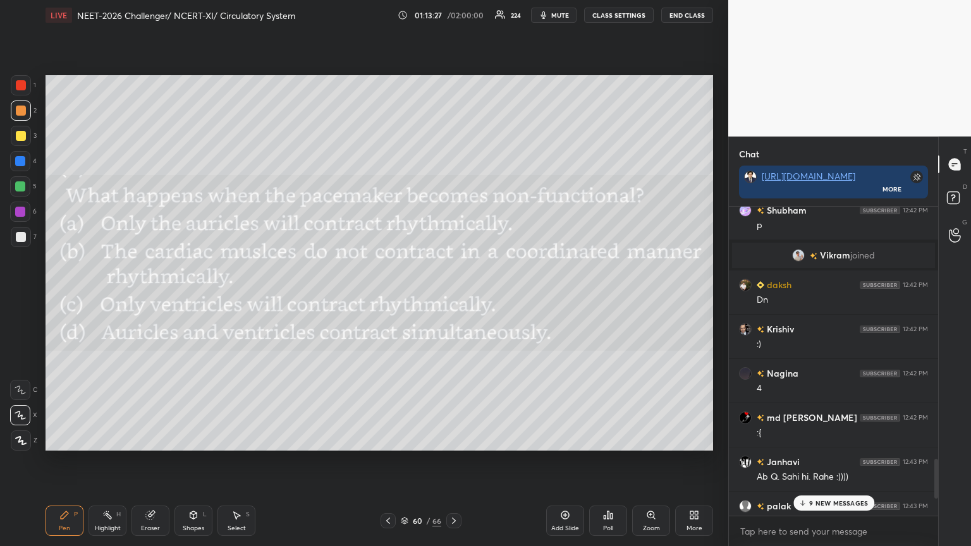
click at [453, 297] on div "Poll" at bounding box center [608, 521] width 38 height 30
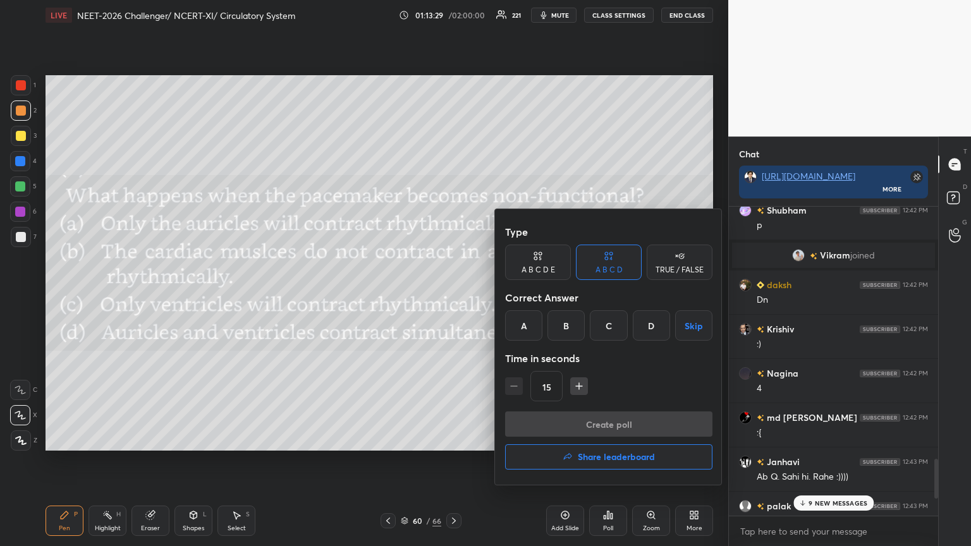
click at [453, 297] on div "B" at bounding box center [566, 326] width 37 height 30
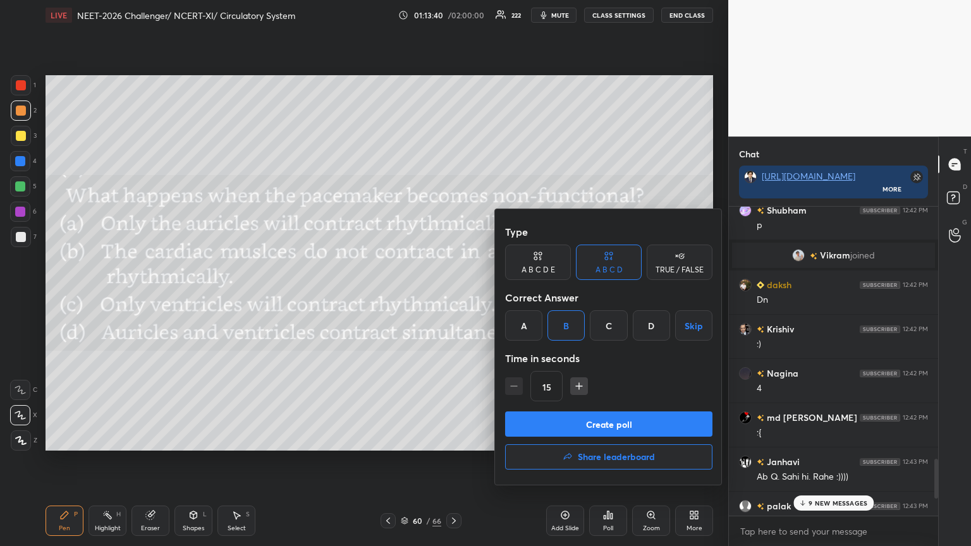
click at [453, 297] on button "Create poll" at bounding box center [608, 424] width 207 height 25
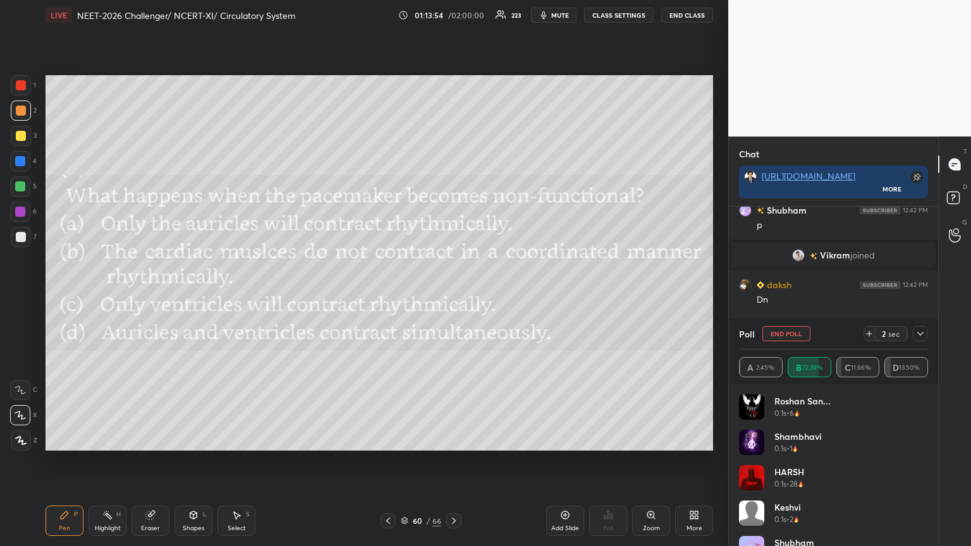
click at [387, 297] on icon at bounding box center [388, 521] width 10 height 10
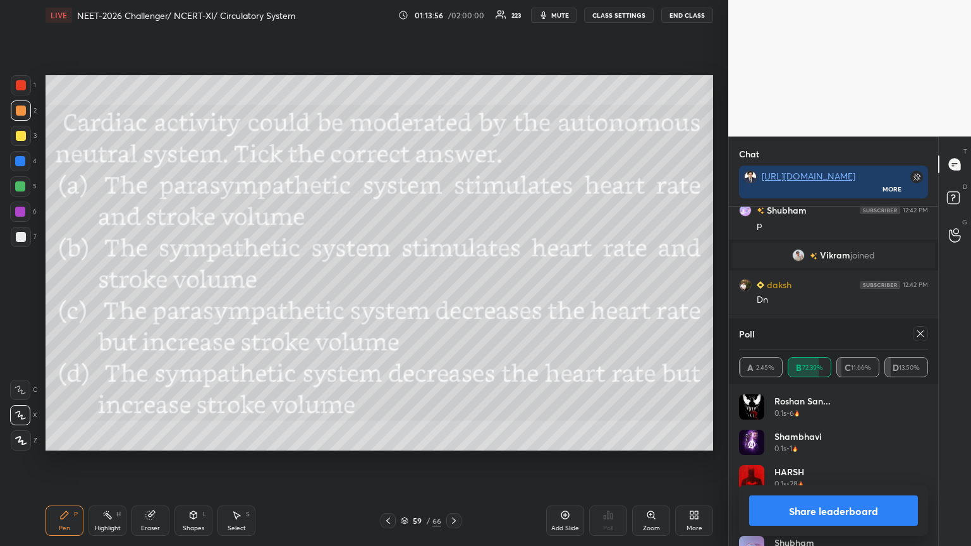
click at [452, 297] on icon at bounding box center [454, 521] width 10 height 10
drag, startPoint x: 827, startPoint y: 512, endPoint x: 751, endPoint y: 532, distance: 79.2
click at [453, 297] on button "Share leaderboard" at bounding box center [833, 511] width 169 height 30
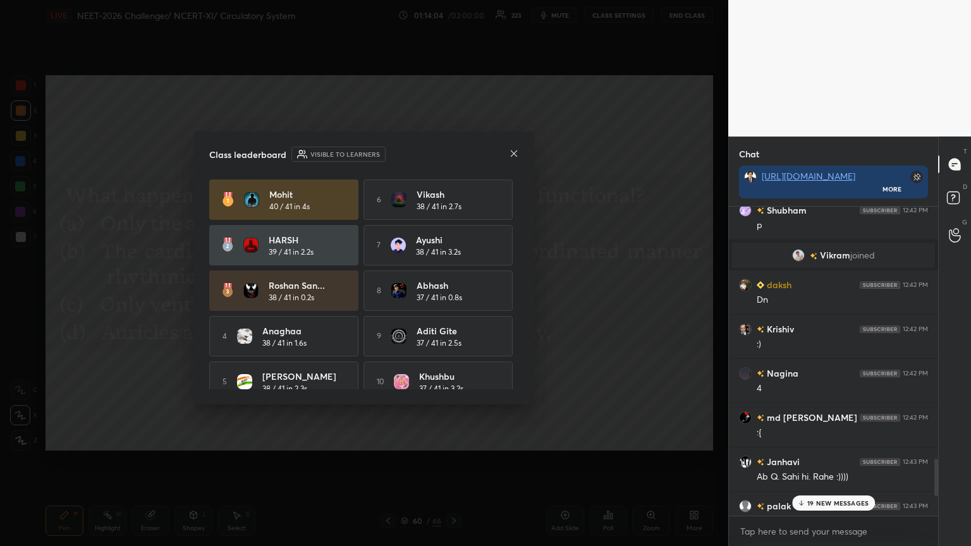
click at [453, 154] on icon at bounding box center [514, 154] width 10 height 10
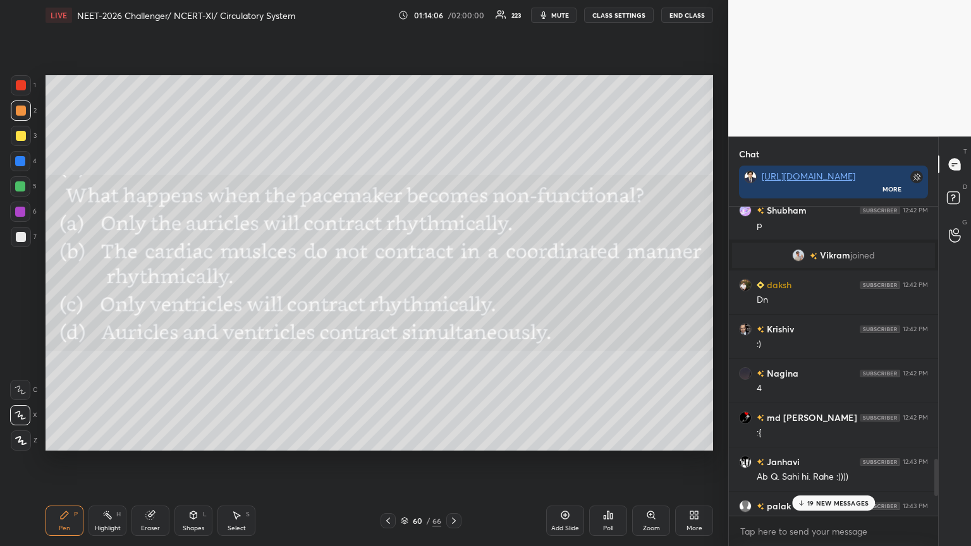
click at [453, 297] on icon at bounding box center [694, 515] width 10 height 10
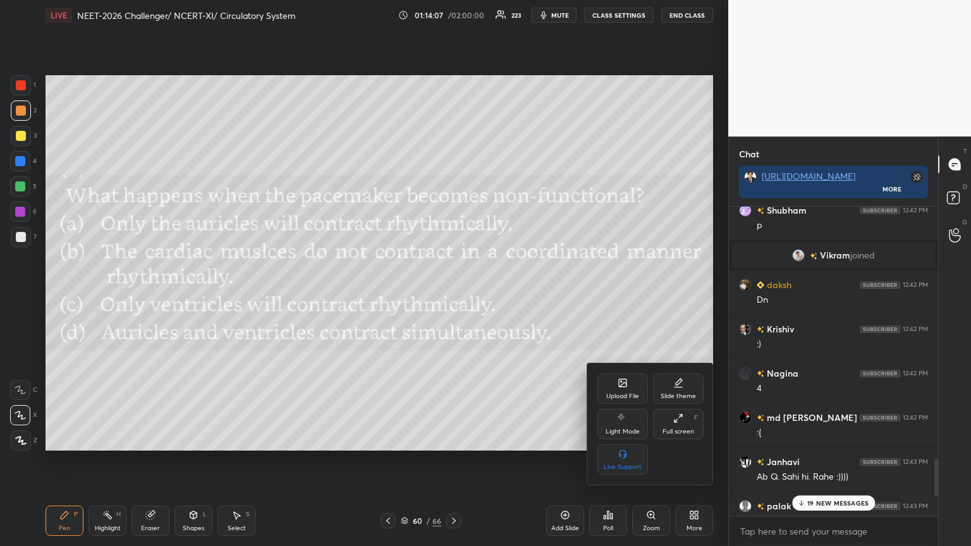
click at [453, 297] on div "Upload File" at bounding box center [623, 389] width 51 height 30
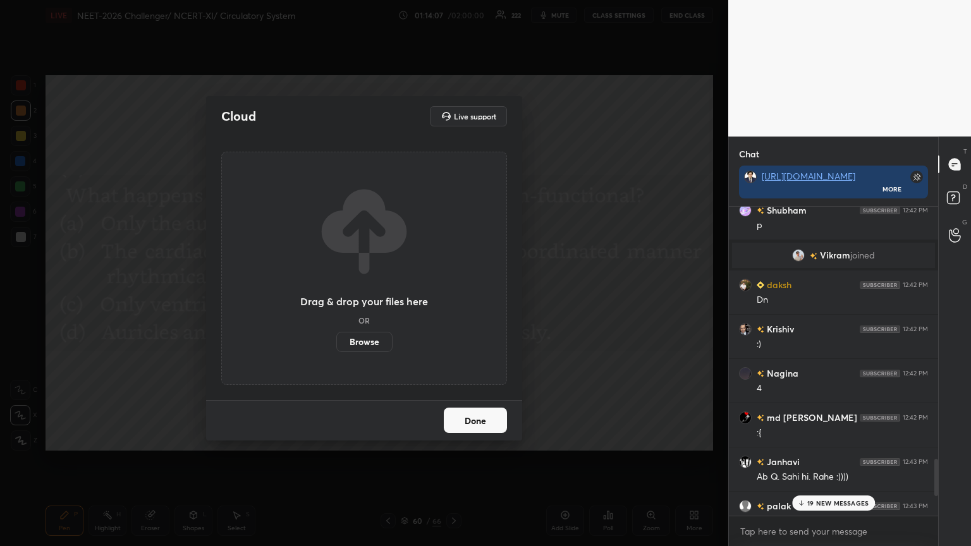
click at [376, 297] on label "Browse" at bounding box center [364, 342] width 56 height 20
click at [336, 297] on input "Browse" at bounding box center [336, 342] width 0 height 20
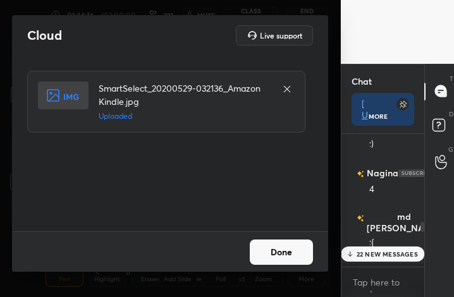
click at [290, 253] on button "Done" at bounding box center [281, 252] width 63 height 25
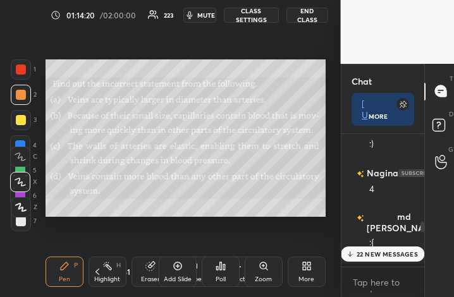
click at [310, 265] on icon at bounding box center [308, 263] width 3 height 3
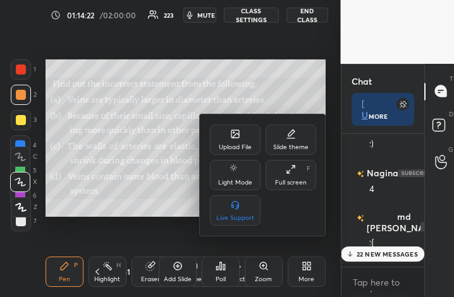
click at [235, 138] on icon at bounding box center [235, 134] width 10 height 10
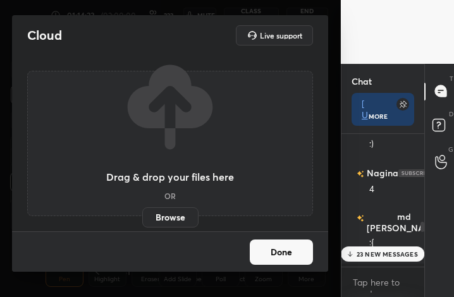
click at [163, 218] on label "Browse" at bounding box center [170, 217] width 56 height 20
click at [142, 218] on input "Browse" at bounding box center [142, 217] width 0 height 20
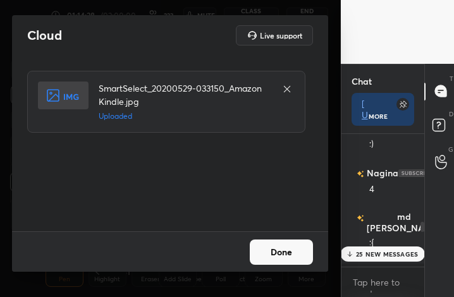
click at [281, 253] on button "Done" at bounding box center [281, 252] width 63 height 25
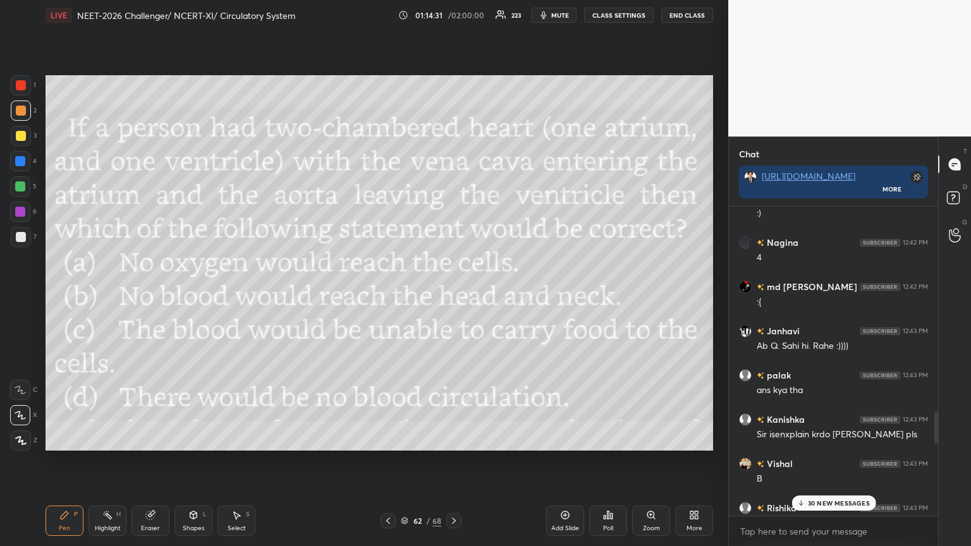
click at [453, 297] on p "30 NEW MESSAGES" at bounding box center [839, 504] width 62 height 8
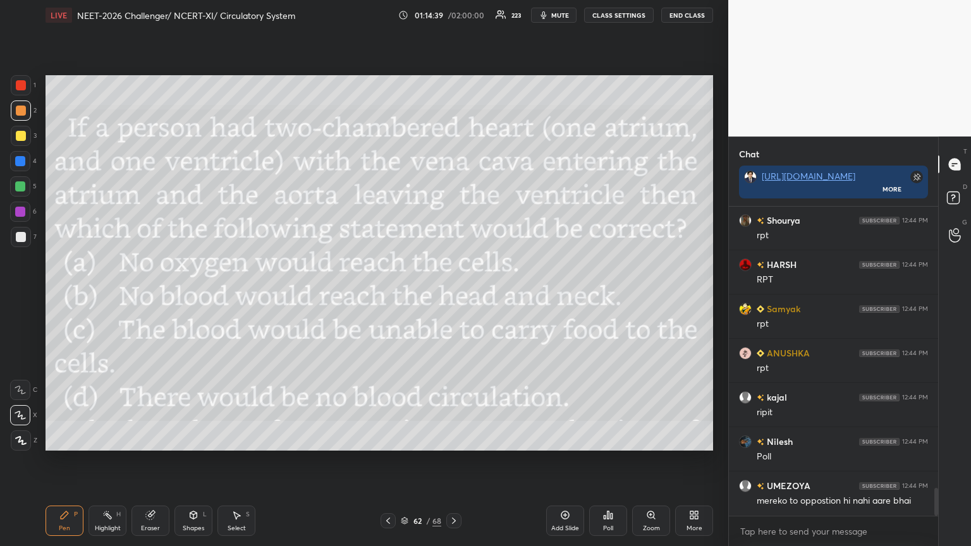
click at [453, 15] on span "mute" at bounding box center [560, 15] width 18 height 9
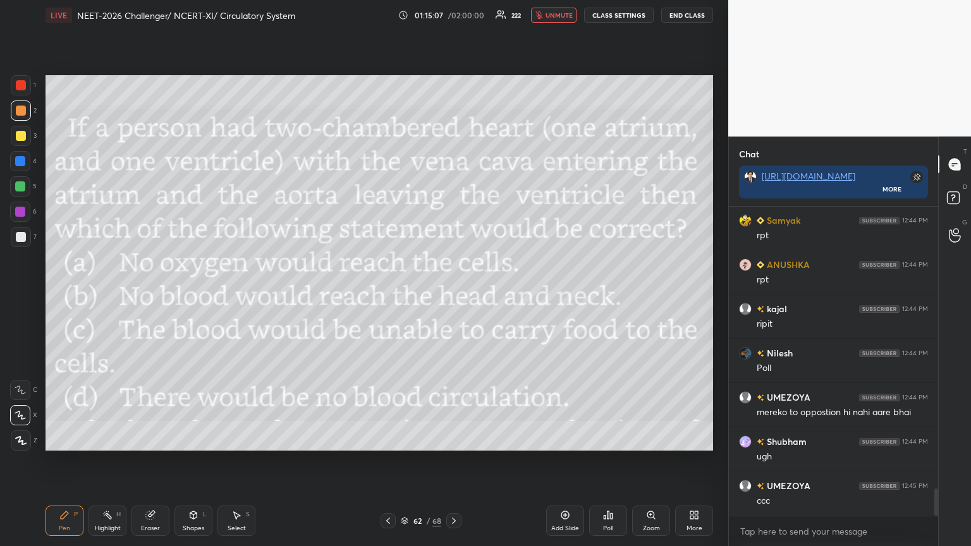
scroll to position [3276, 0]
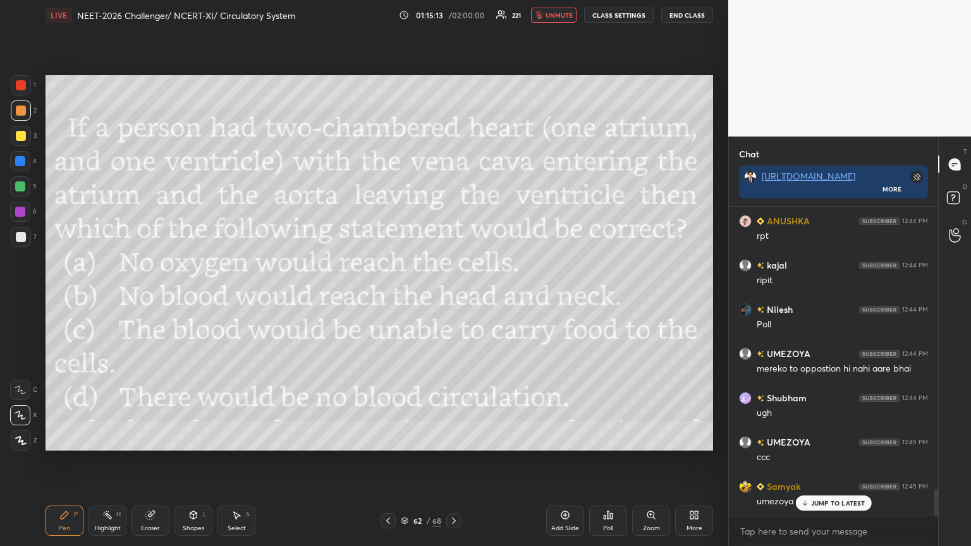
click at [453, 297] on icon at bounding box center [608, 515] width 10 height 10
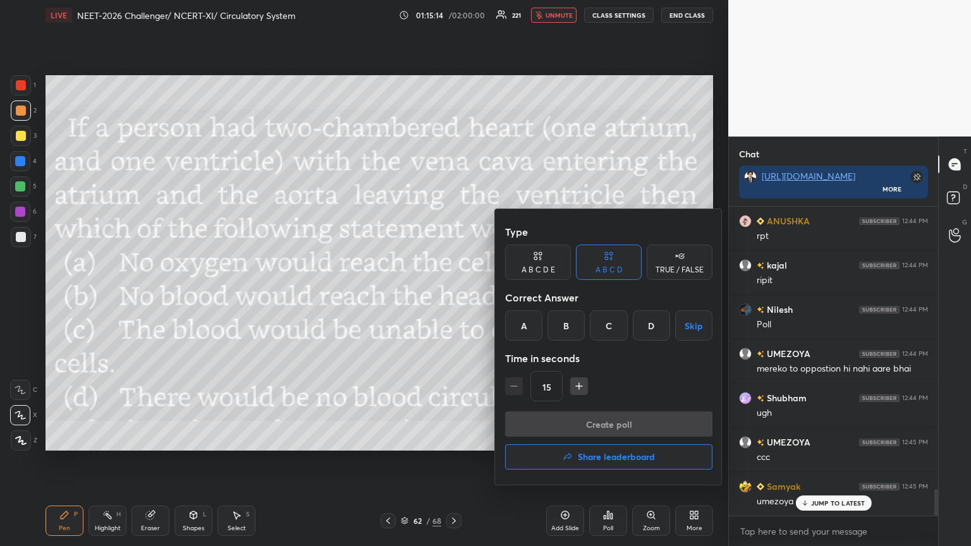
drag, startPoint x: 453, startPoint y: 455, endPoint x: 479, endPoint y: 457, distance: 26.6
click at [453, 297] on div at bounding box center [485, 273] width 971 height 546
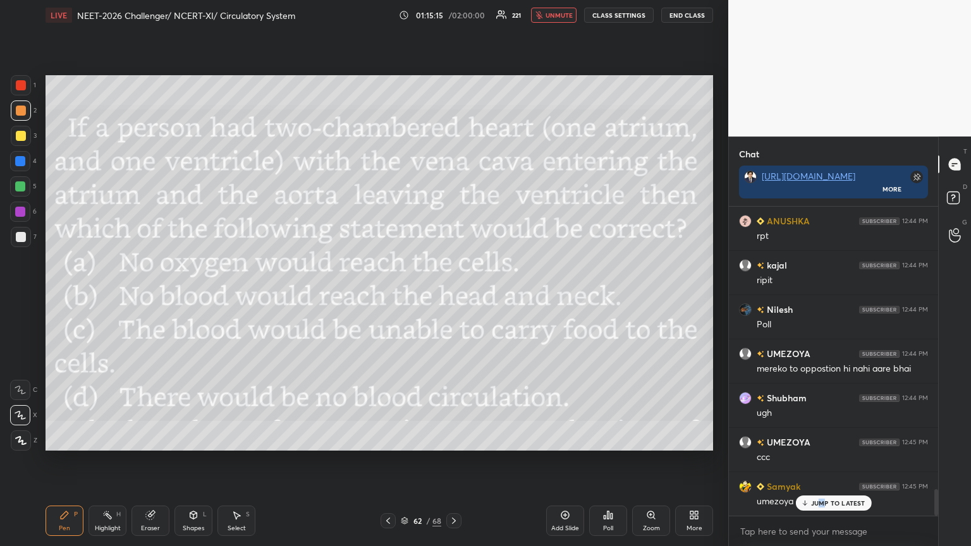
click at [453, 297] on p "JUMP TO LATEST" at bounding box center [838, 504] width 54 height 8
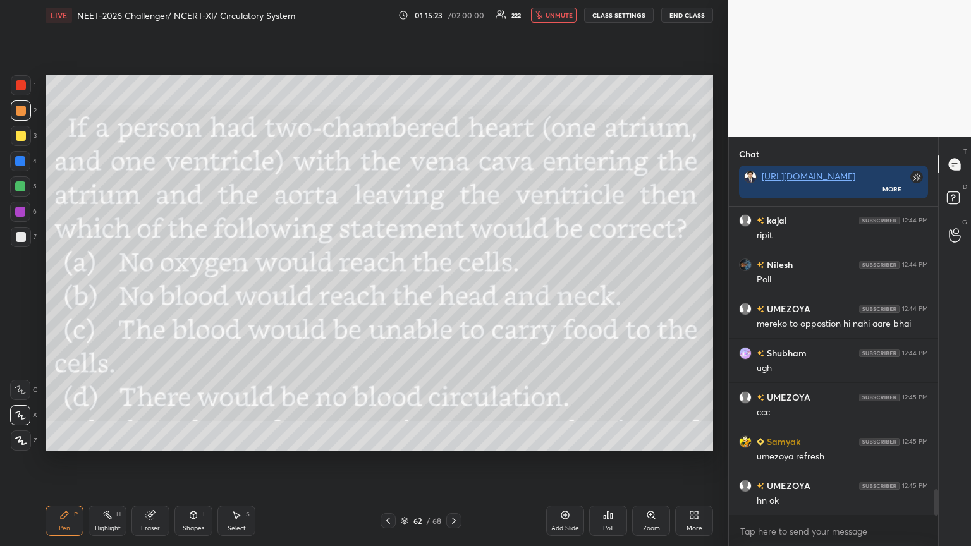
click at [453, 297] on icon at bounding box center [608, 515] width 10 height 10
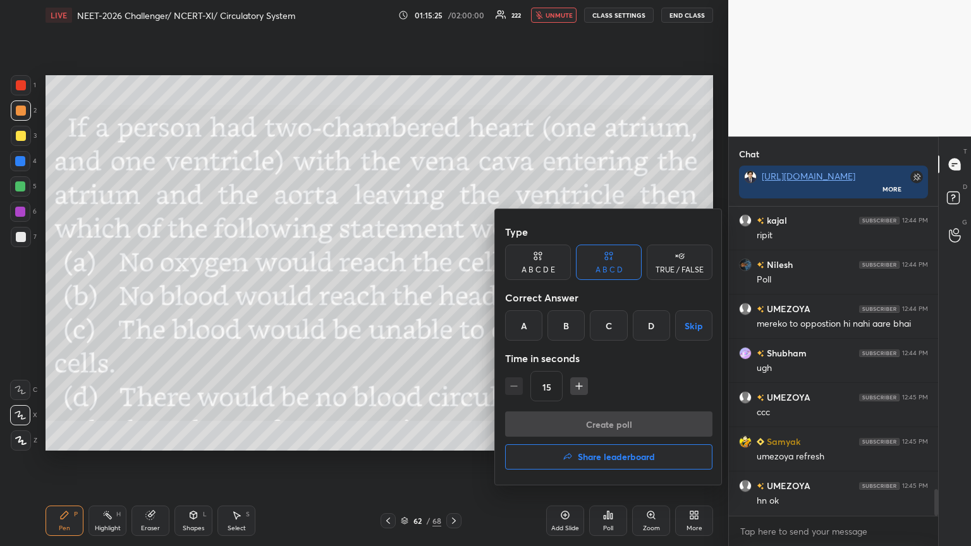
click at [453, 297] on div "A" at bounding box center [523, 326] width 37 height 30
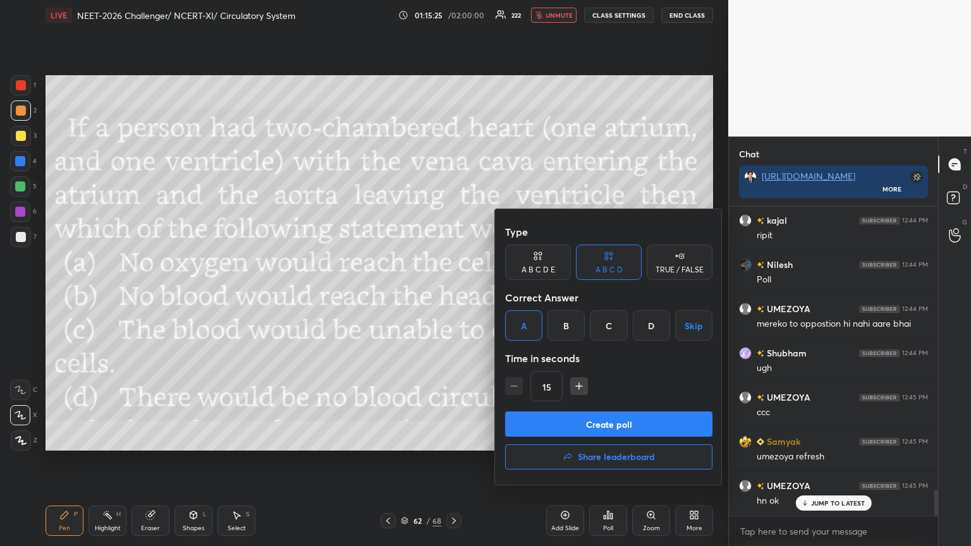
scroll to position [3364, 0]
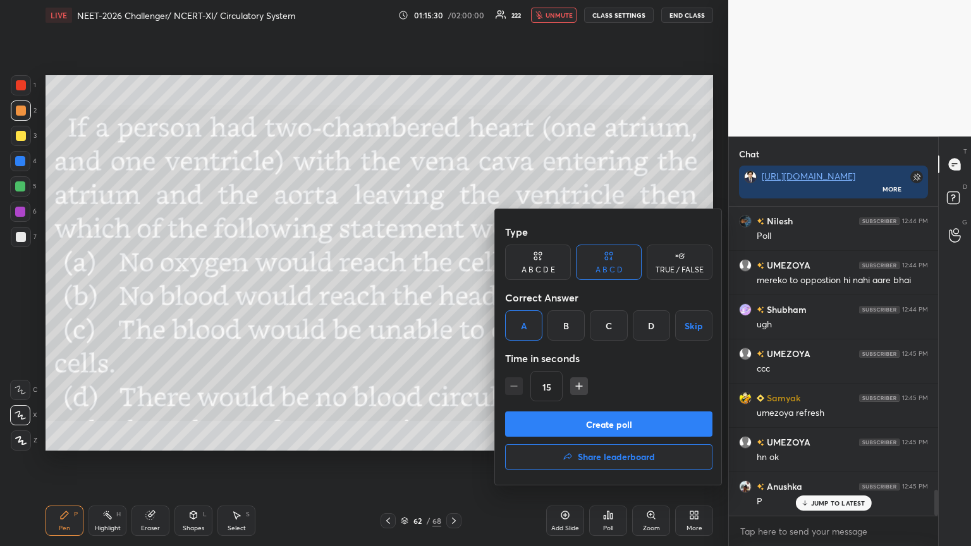
click at [453, 297] on button "Create poll" at bounding box center [608, 424] width 207 height 25
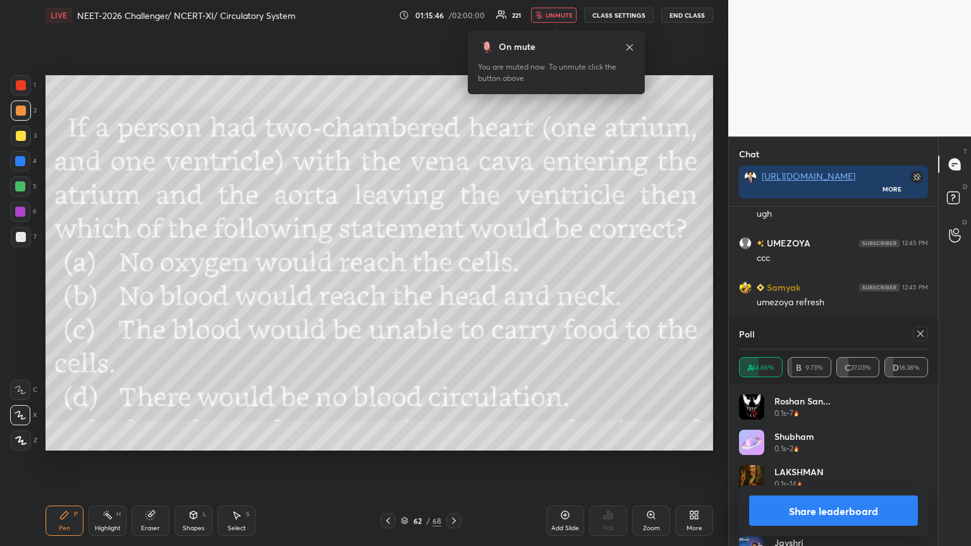
scroll to position [3519, 0]
click at [453, 297] on button "Share leaderboard" at bounding box center [833, 511] width 169 height 30
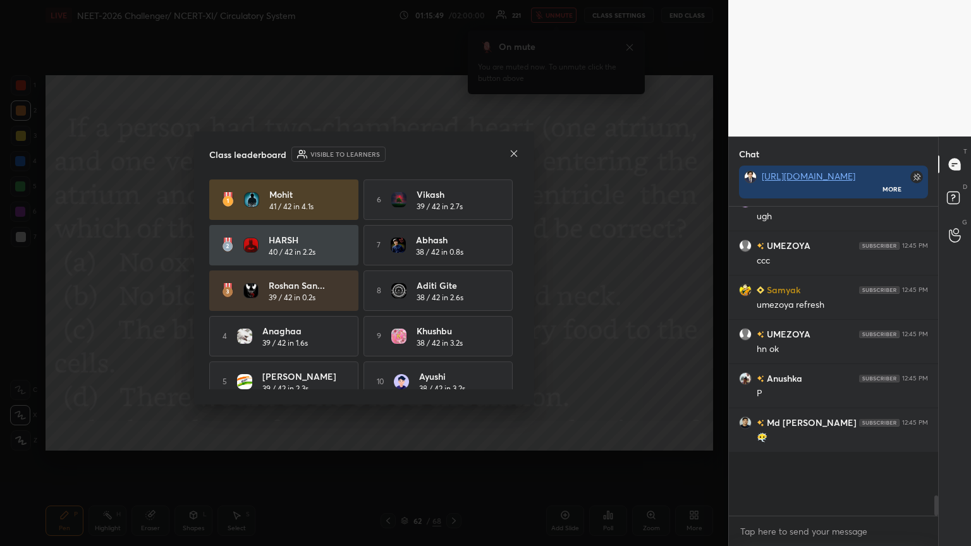
scroll to position [321, 206]
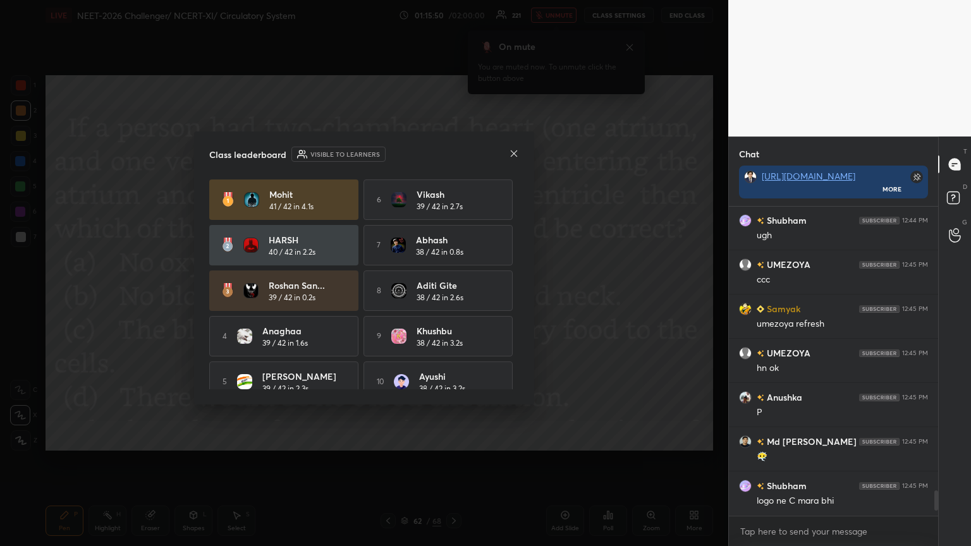
click at [453, 151] on icon at bounding box center [514, 154] width 10 height 10
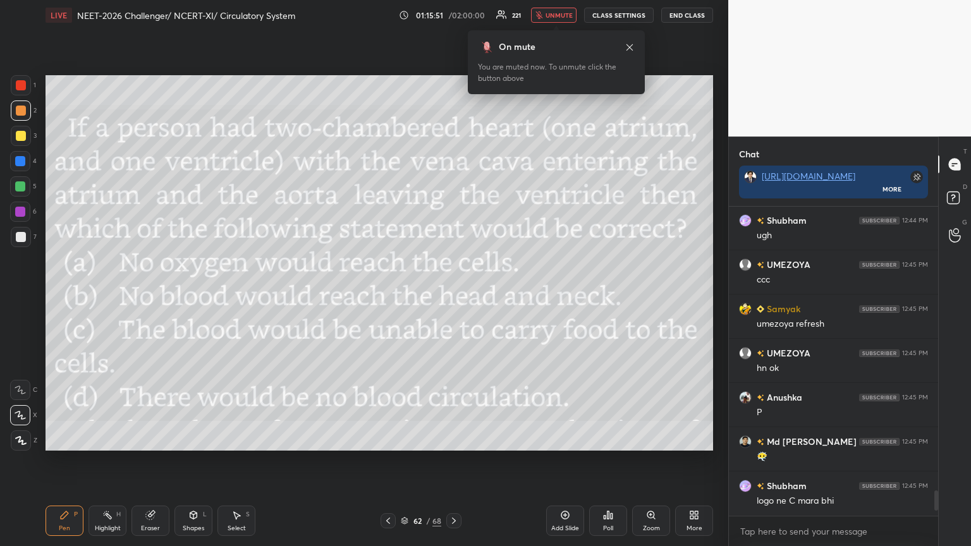
click at [453, 297] on div "More" at bounding box center [694, 521] width 38 height 30
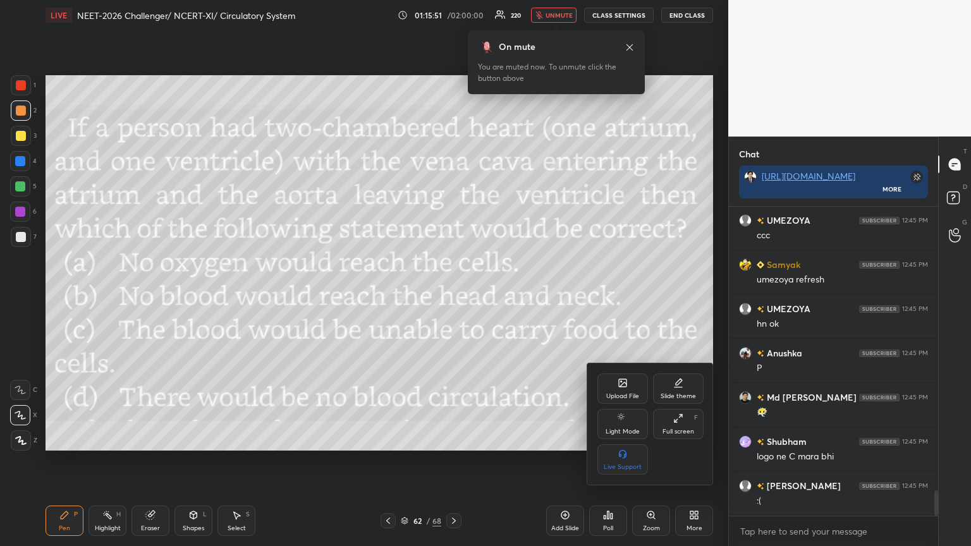
click at [453, 297] on icon at bounding box center [623, 383] width 10 height 10
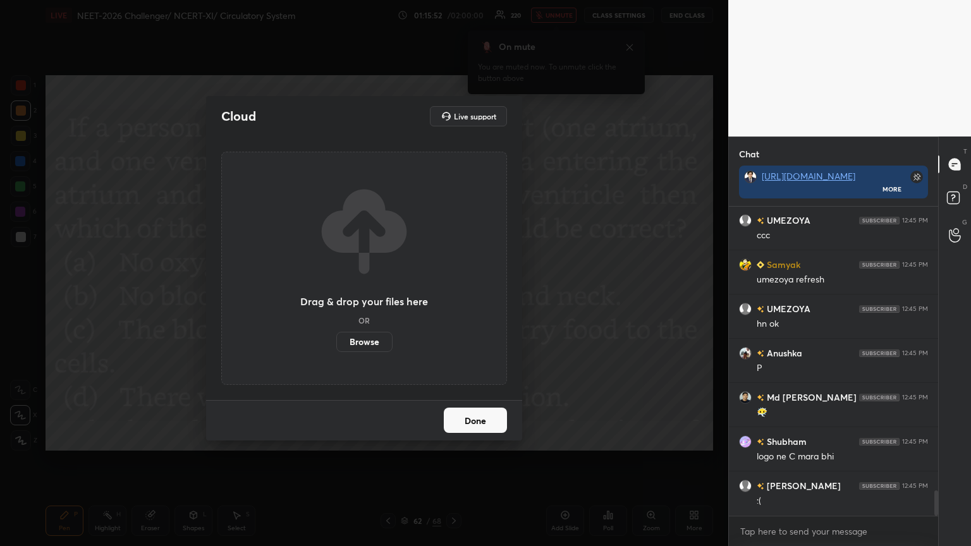
drag, startPoint x: 376, startPoint y: 340, endPoint x: 374, endPoint y: 266, distance: 74.6
click at [375, 297] on label "Browse" at bounding box center [364, 342] width 56 height 20
click at [336, 297] on input "Browse" at bounding box center [336, 342] width 0 height 20
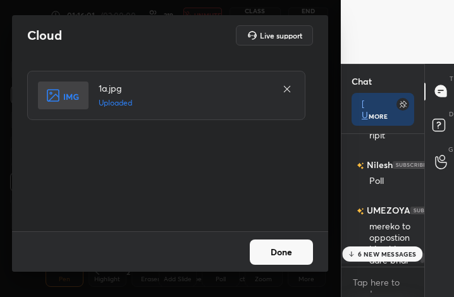
click at [285, 255] on button "Done" at bounding box center [281, 252] width 63 height 25
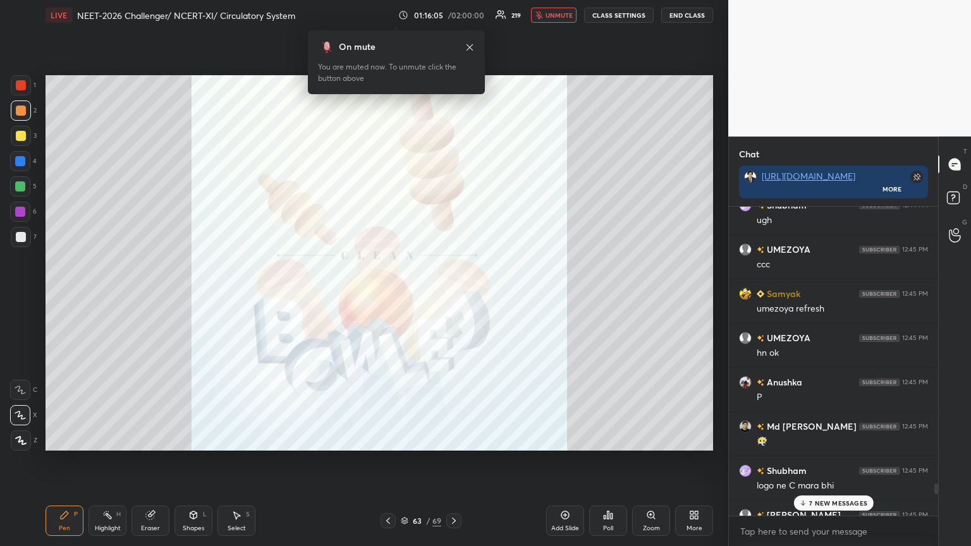
click at [391, 297] on icon at bounding box center [388, 521] width 10 height 10
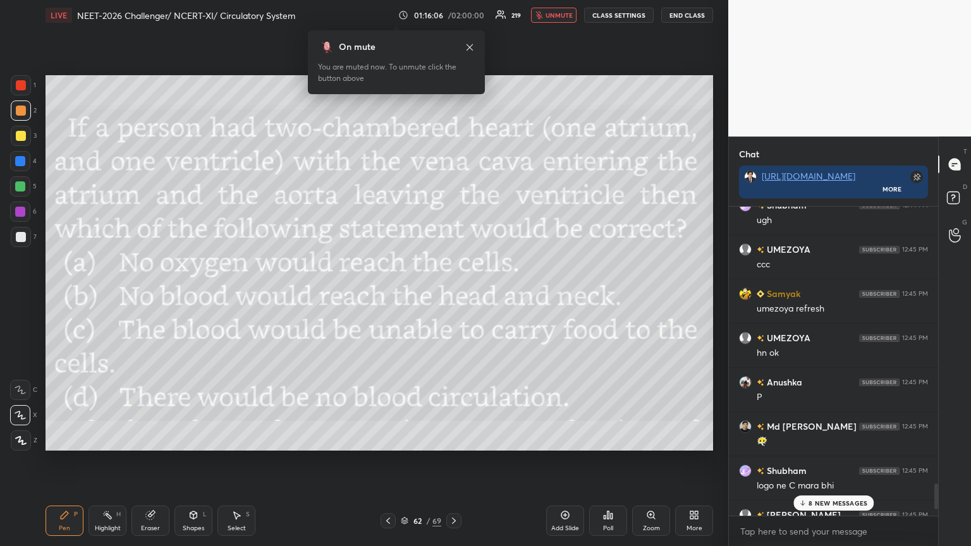
click at [388, 297] on icon at bounding box center [388, 521] width 10 height 10
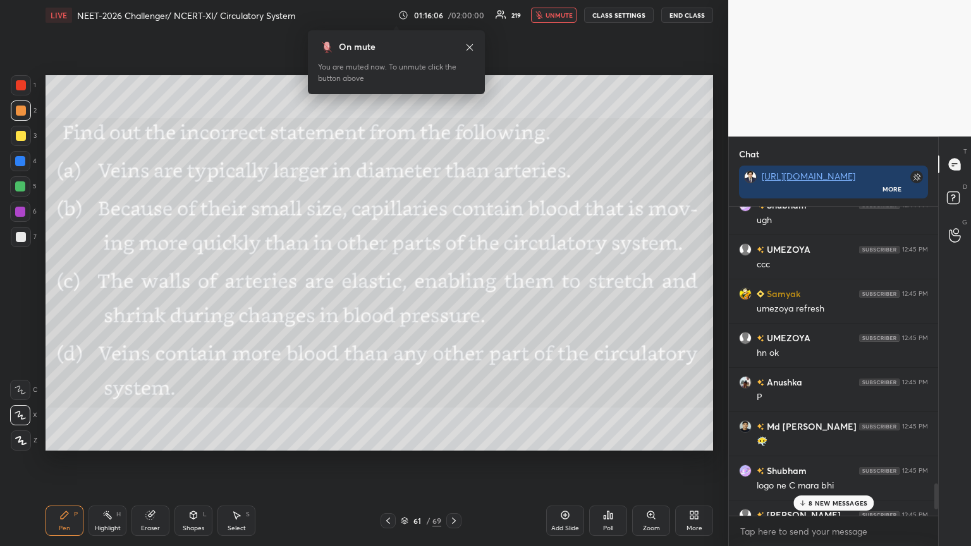
click at [390, 297] on icon at bounding box center [388, 521] width 10 height 10
click at [453, 297] on icon at bounding box center [454, 521] width 10 height 10
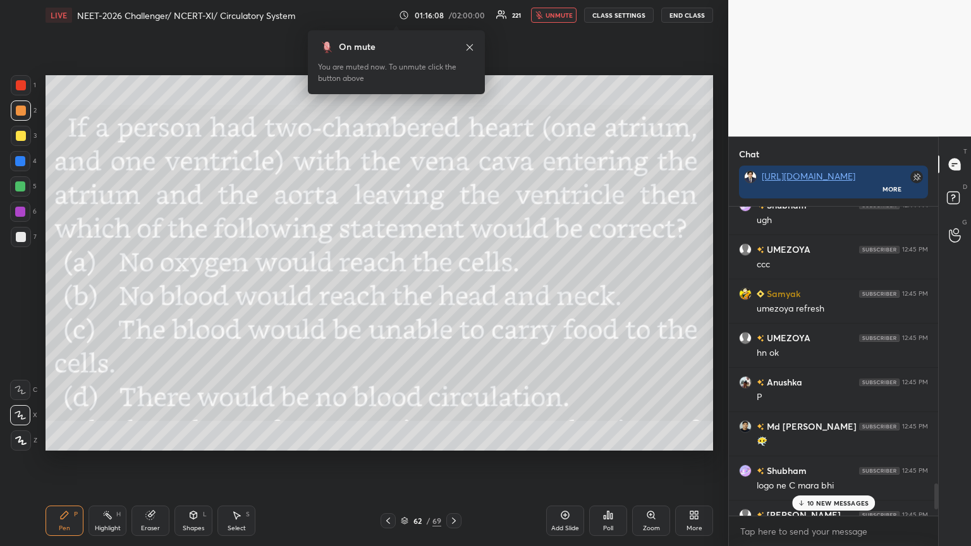
click at [452, 297] on icon at bounding box center [454, 521] width 10 height 10
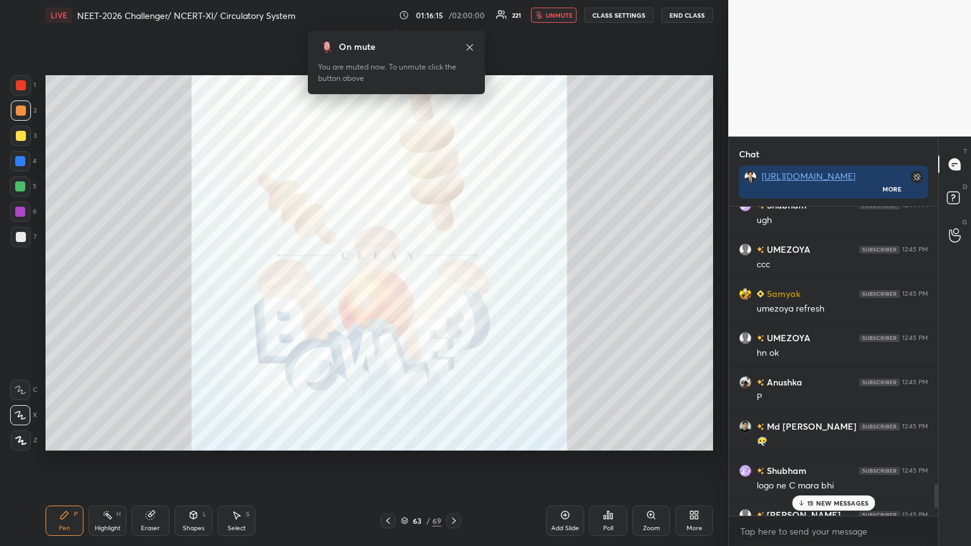
click at [453, 297] on p "15 NEW MESSAGES" at bounding box center [838, 504] width 61 height 8
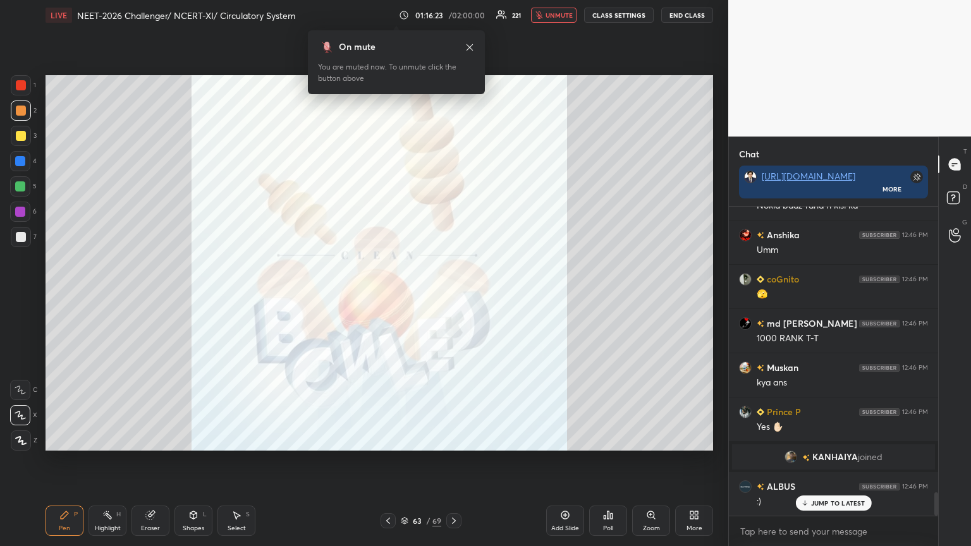
click at [453, 297] on p "JUMP TO LATEST" at bounding box center [838, 504] width 54 height 8
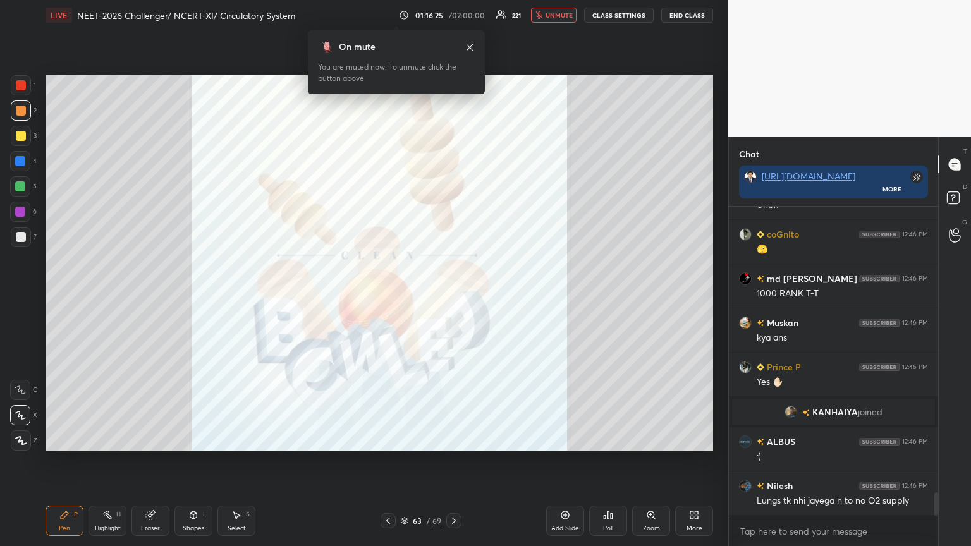
click at [386, 297] on icon at bounding box center [388, 521] width 10 height 10
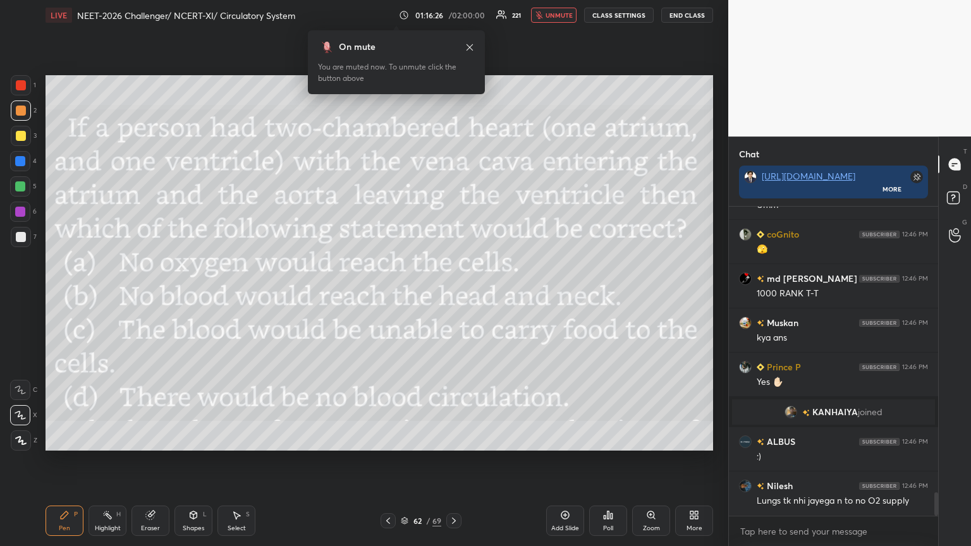
click at [453, 297] on div at bounding box center [453, 521] width 15 height 15
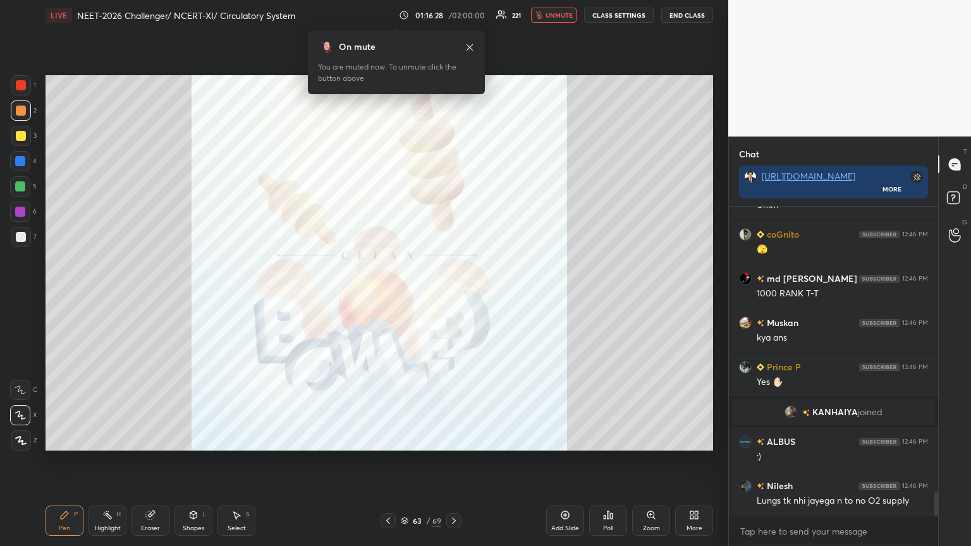
click at [453, 297] on icon at bounding box center [694, 515] width 10 height 10
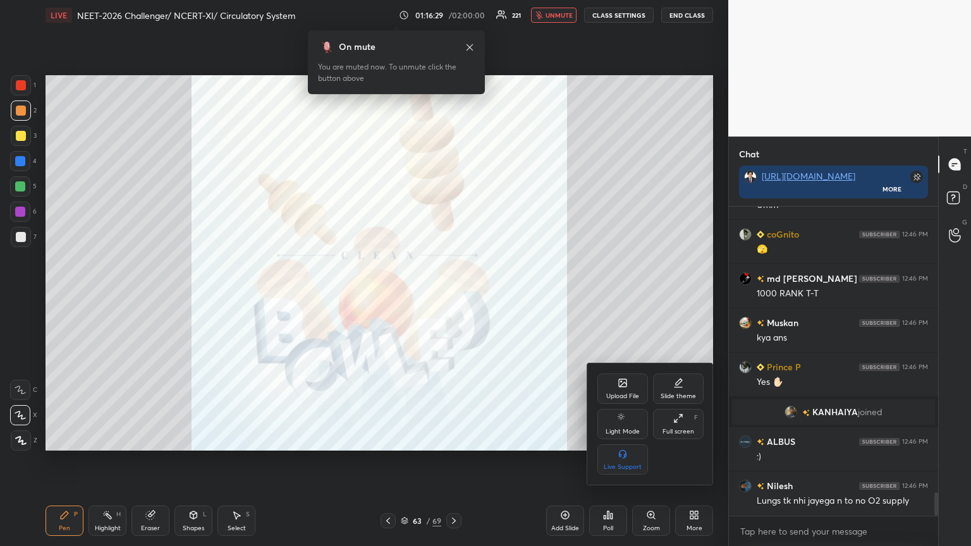
click at [453, 297] on div "Upload File" at bounding box center [623, 389] width 51 height 30
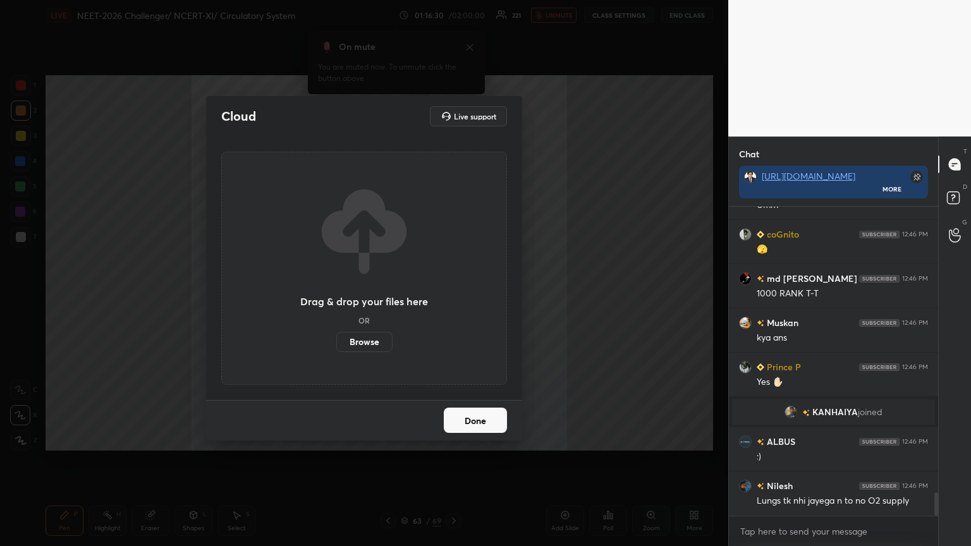
click at [364, 297] on label "Browse" at bounding box center [364, 342] width 56 height 20
click at [336, 297] on input "Browse" at bounding box center [336, 342] width 0 height 20
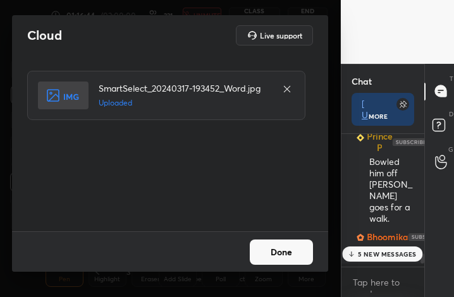
drag, startPoint x: 279, startPoint y: 254, endPoint x: 279, endPoint y: 216, distance: 37.3
click at [279, 237] on div "Done" at bounding box center [170, 251] width 316 height 40
click at [281, 256] on button "Done" at bounding box center [281, 252] width 63 height 25
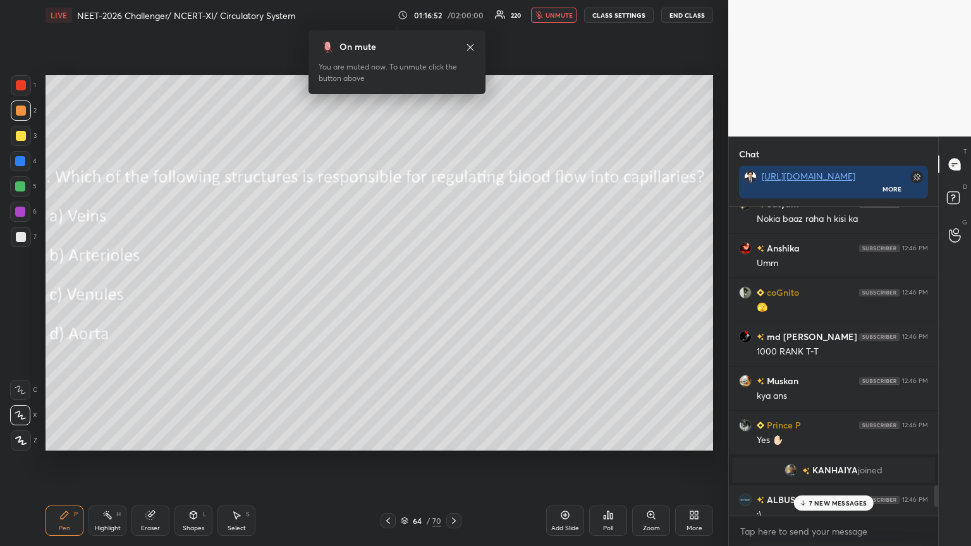
click at [453, 297] on div "Add Slide Poll Zoom More" at bounding box center [629, 521] width 167 height 71
click at [453, 297] on icon at bounding box center [605, 517] width 2 height 3
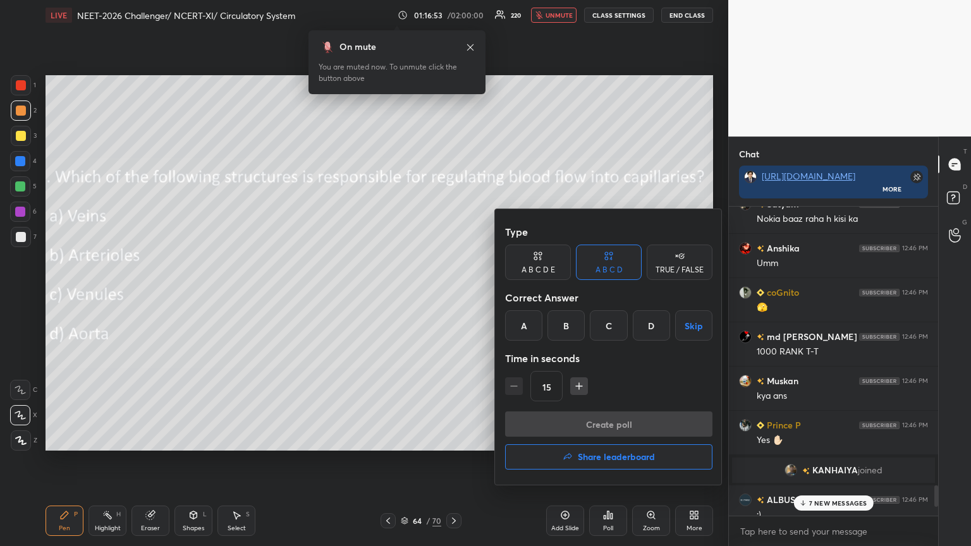
click at [453, 297] on div "B" at bounding box center [566, 326] width 37 height 30
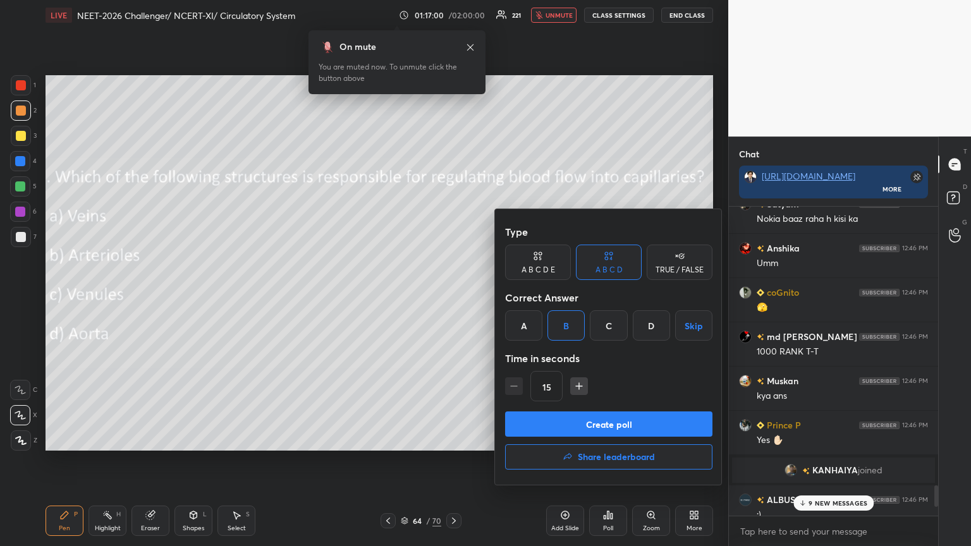
click at [453, 297] on button "Create poll" at bounding box center [608, 424] width 207 height 25
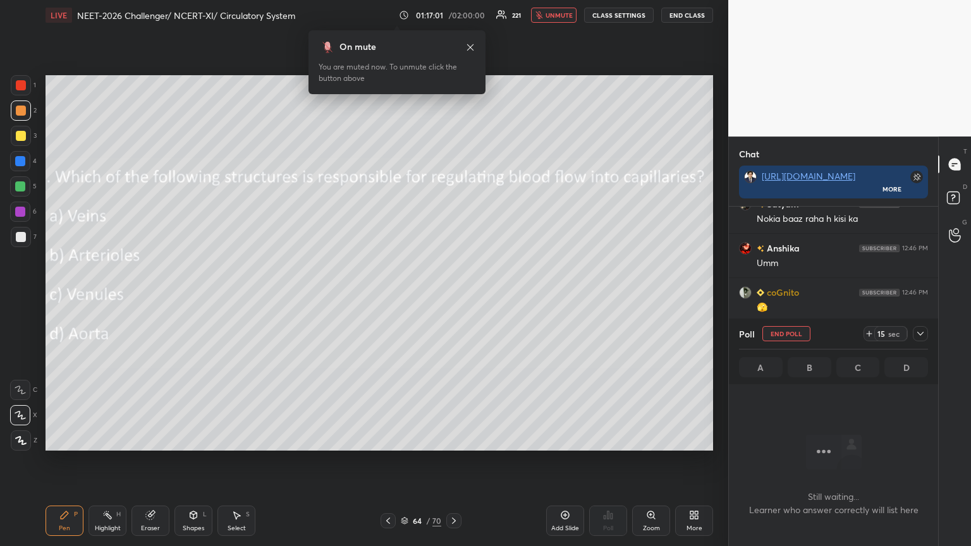
scroll to position [4, 4]
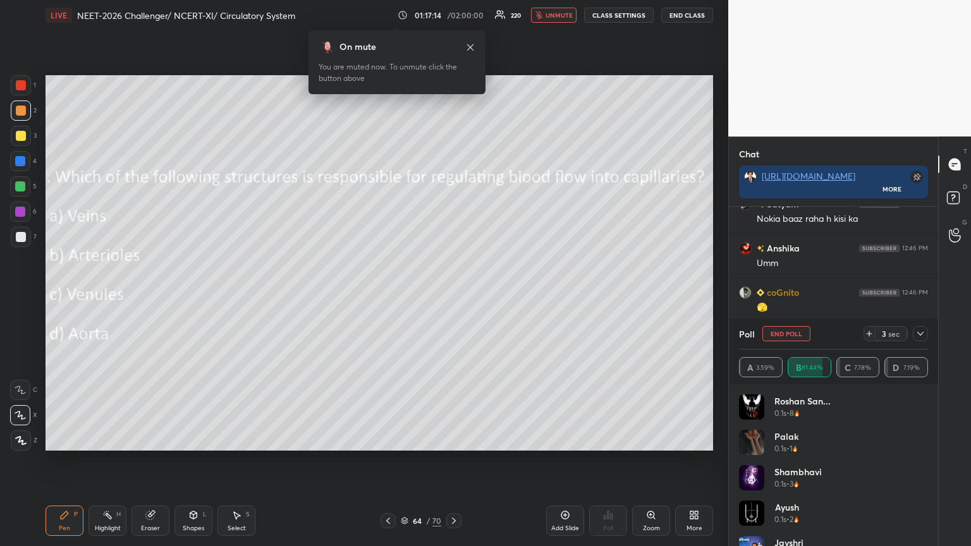
click at [390, 297] on icon at bounding box center [388, 521] width 10 height 10
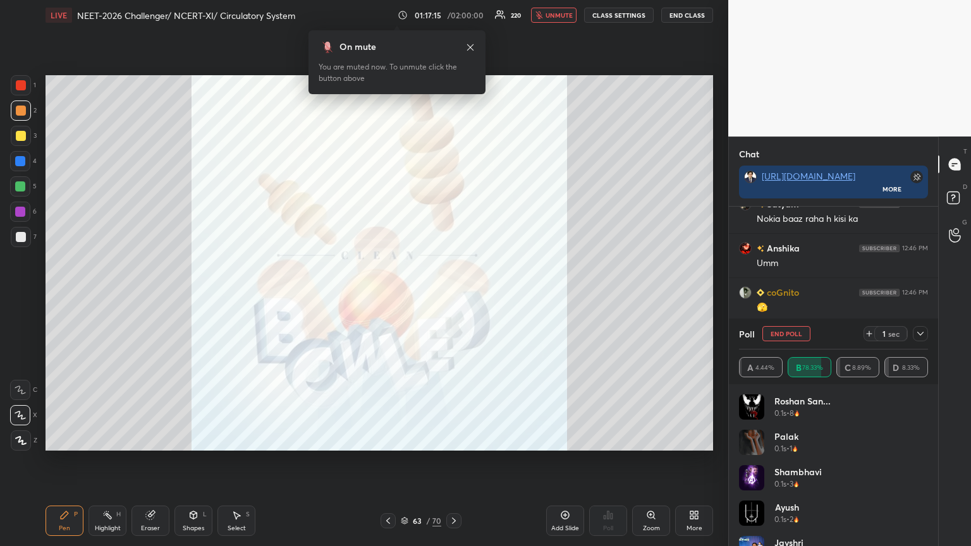
click at [453, 297] on icon at bounding box center [454, 521] width 10 height 10
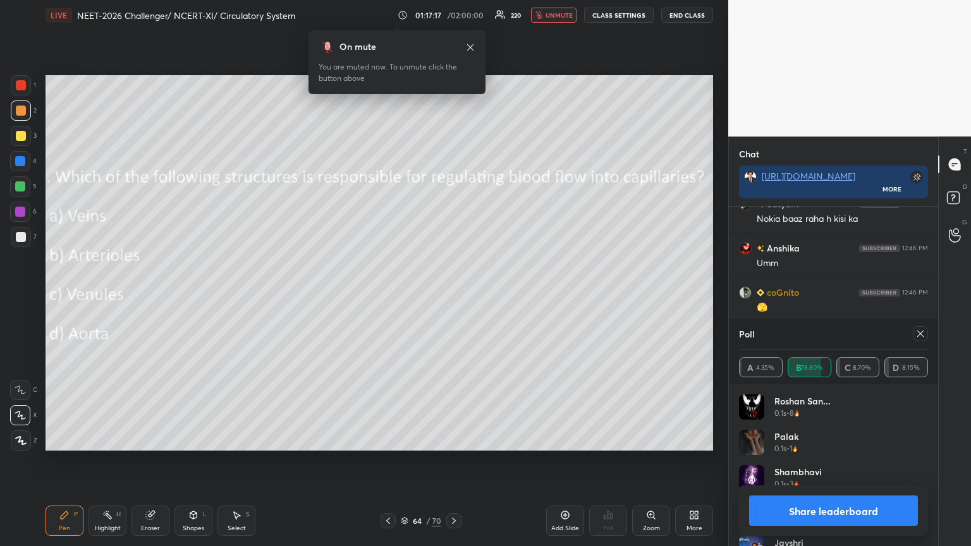
click at [453, 297] on icon at bounding box center [694, 515] width 10 height 10
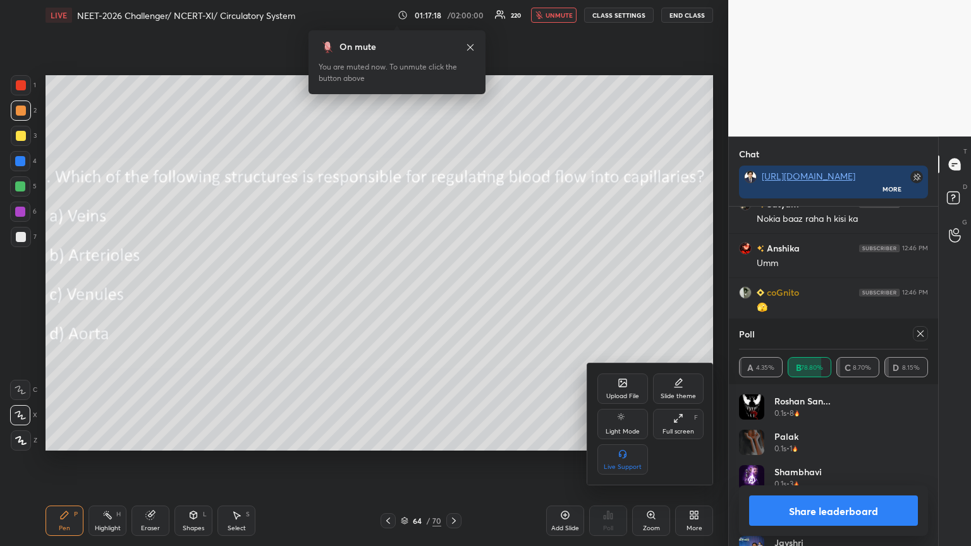
click at [453, 297] on div "Upload File" at bounding box center [622, 396] width 33 height 6
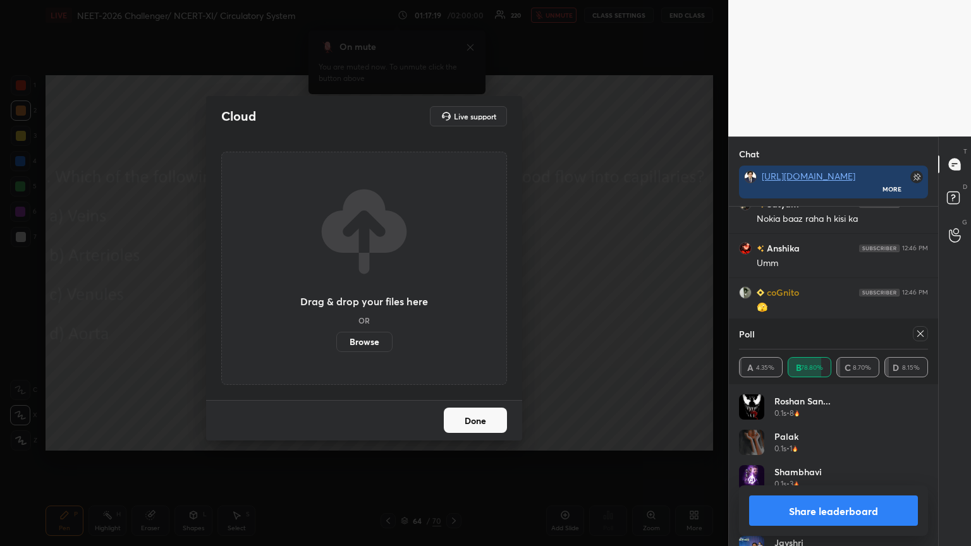
click at [376, 297] on label "Browse" at bounding box center [364, 342] width 56 height 20
click at [336, 297] on input "Browse" at bounding box center [336, 342] width 0 height 20
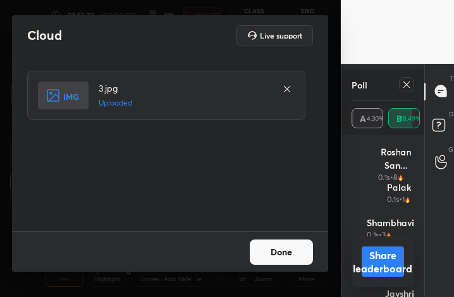
drag, startPoint x: 299, startPoint y: 256, endPoint x: 291, endPoint y: 262, distance: 10.4
click at [298, 257] on button "Done" at bounding box center [281, 252] width 63 height 25
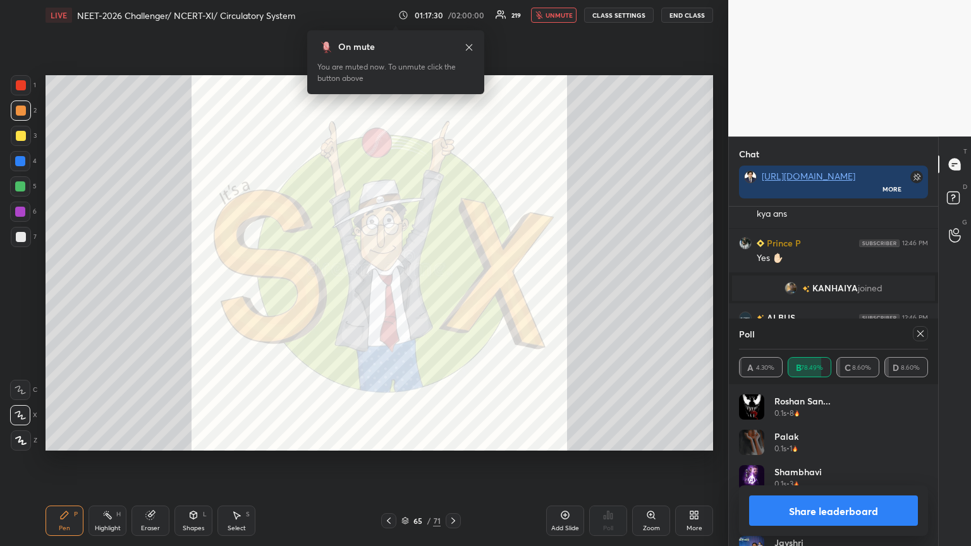
click at [453, 297] on button "Share leaderboard" at bounding box center [833, 511] width 169 height 30
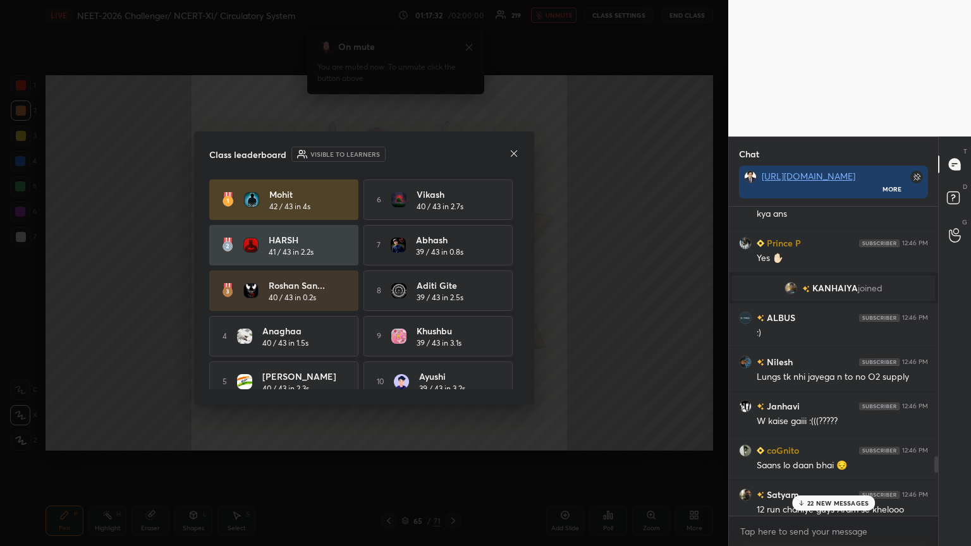
click at [453, 154] on icon at bounding box center [514, 154] width 10 height 10
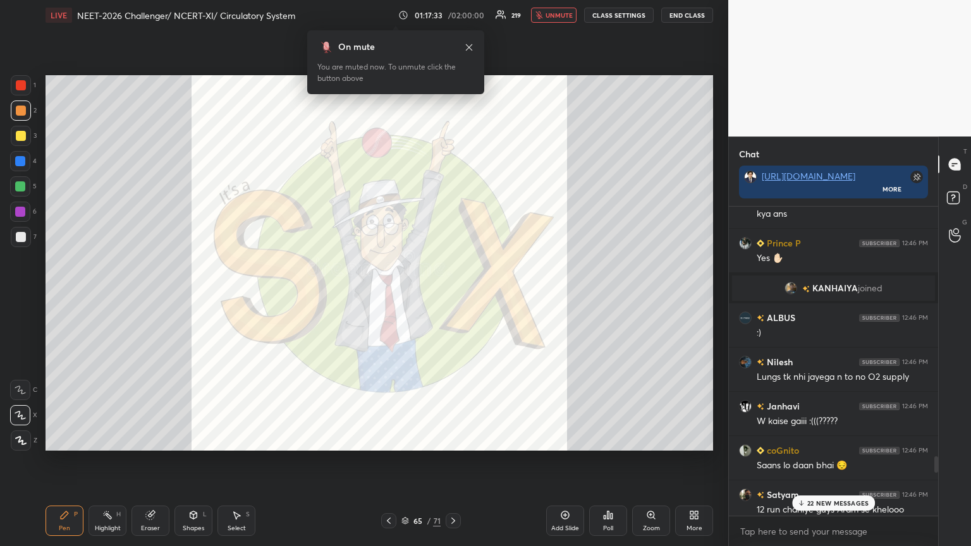
click at [453, 297] on icon at bounding box center [694, 515] width 10 height 10
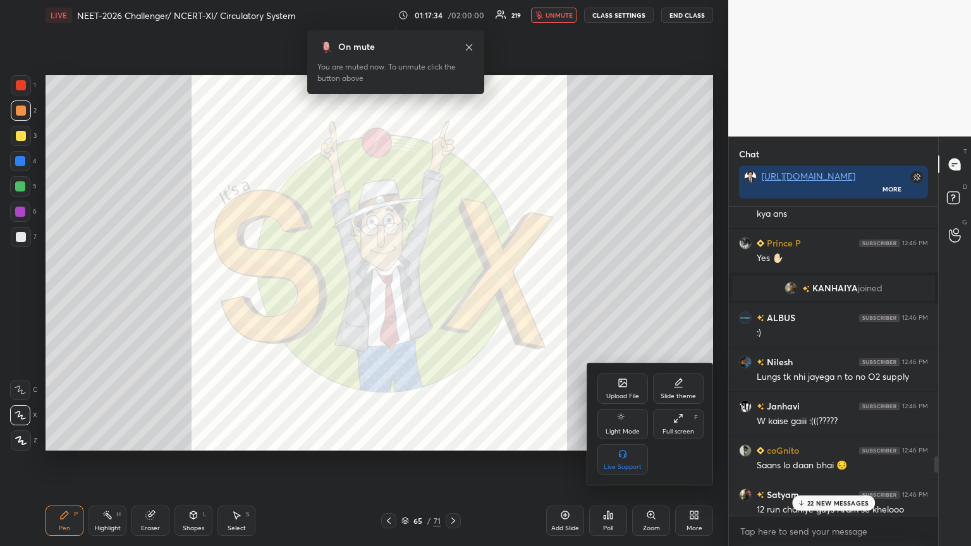
click at [453, 297] on div "Upload File" at bounding box center [622, 396] width 33 height 6
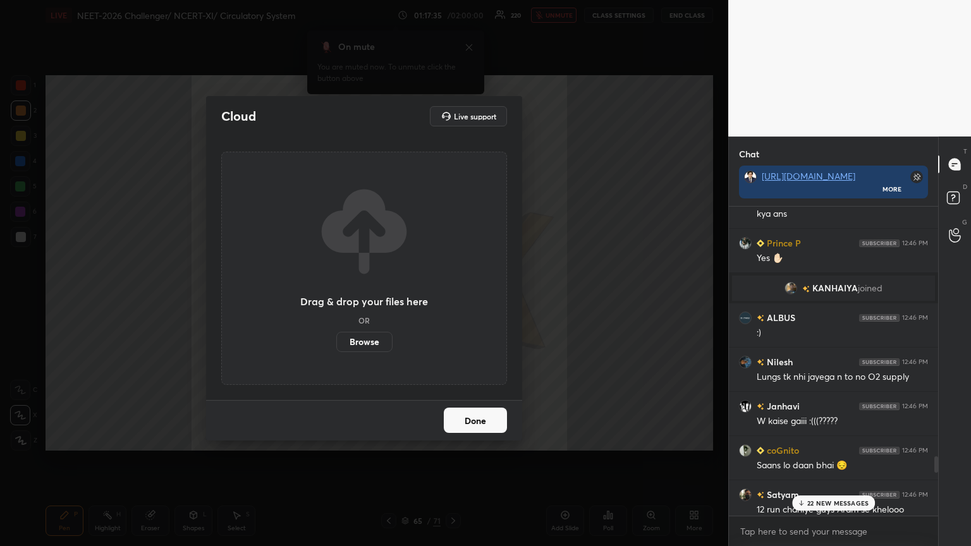
drag, startPoint x: 374, startPoint y: 341, endPoint x: 373, endPoint y: 264, distance: 77.8
click at [374, 297] on label "Browse" at bounding box center [364, 342] width 56 height 20
click at [336, 297] on input "Browse" at bounding box center [336, 342] width 0 height 20
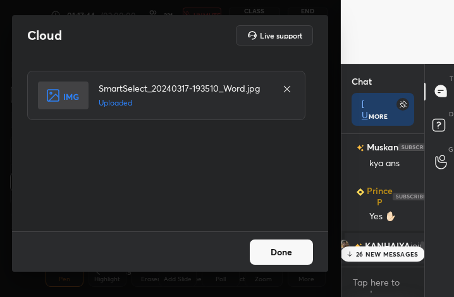
click at [286, 257] on button "Done" at bounding box center [281, 252] width 63 height 25
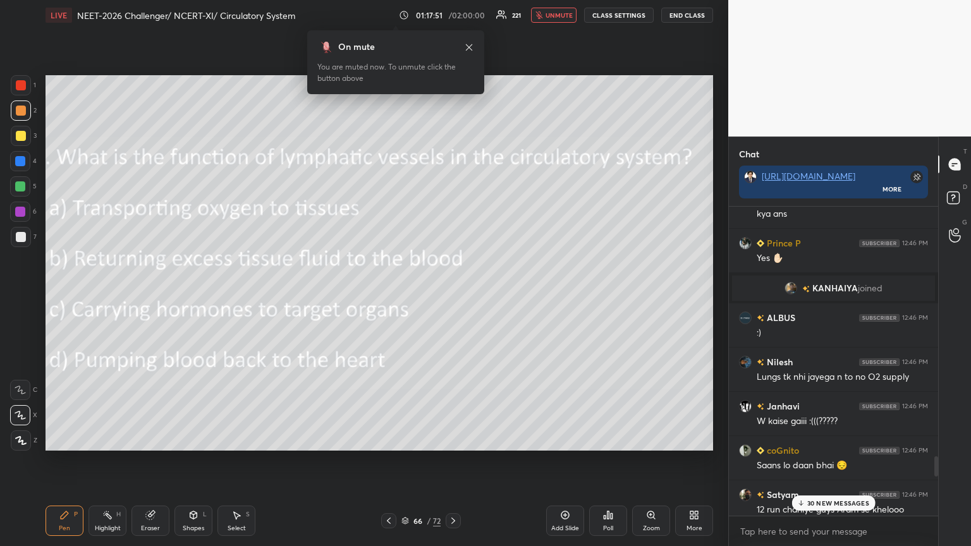
click at [453, 297] on div "Poll" at bounding box center [608, 521] width 38 height 30
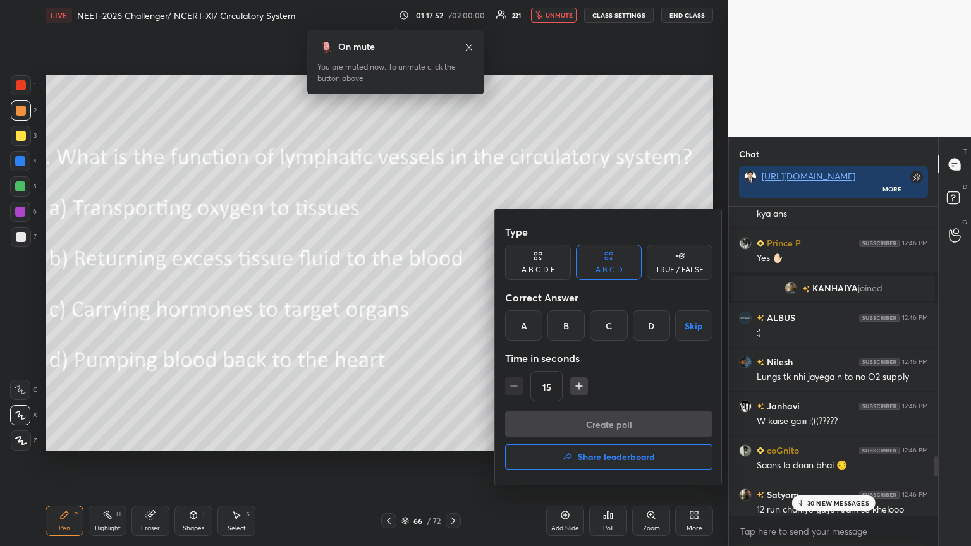
click at [453, 297] on div "B" at bounding box center [566, 326] width 37 height 30
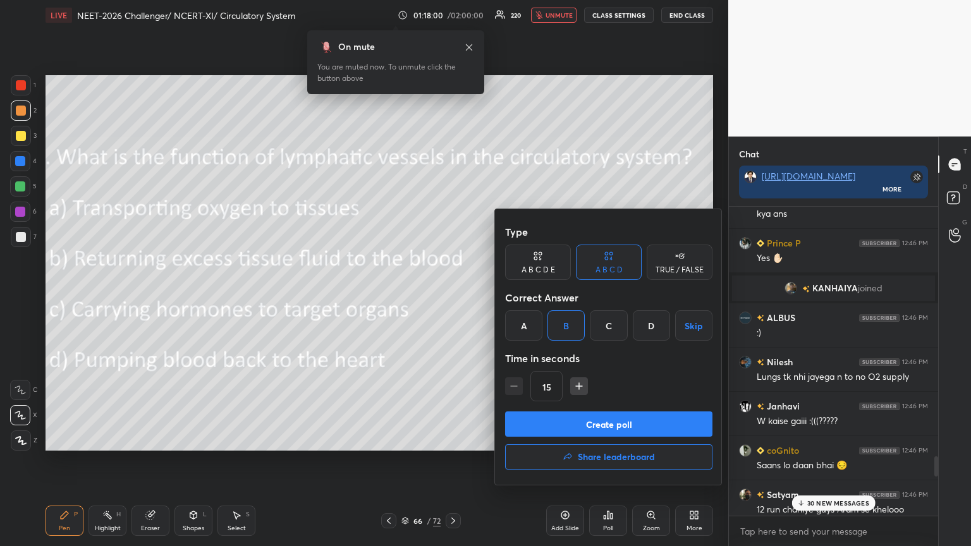
click at [453, 297] on button "Create poll" at bounding box center [608, 424] width 207 height 25
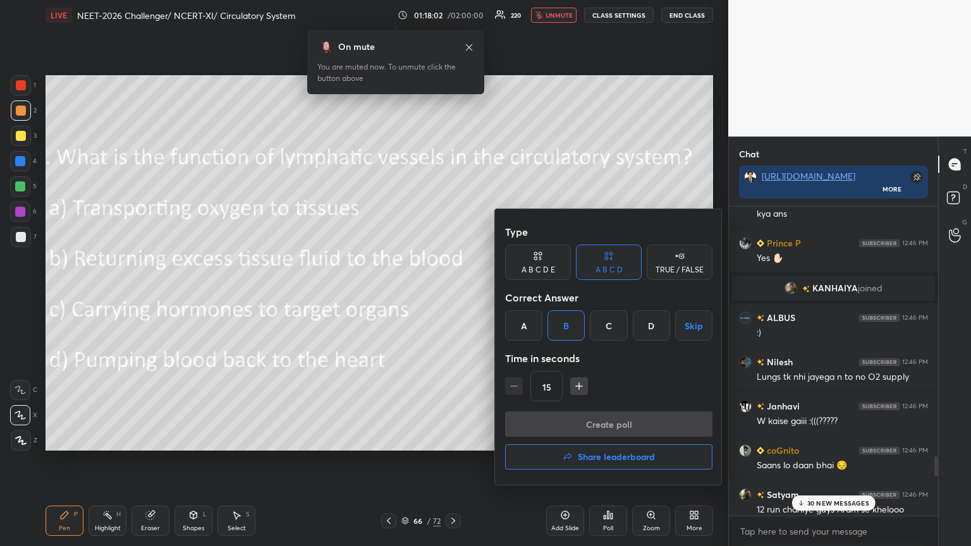
click at [453, 297] on div "Create poll Share leaderboard" at bounding box center [608, 443] width 207 height 63
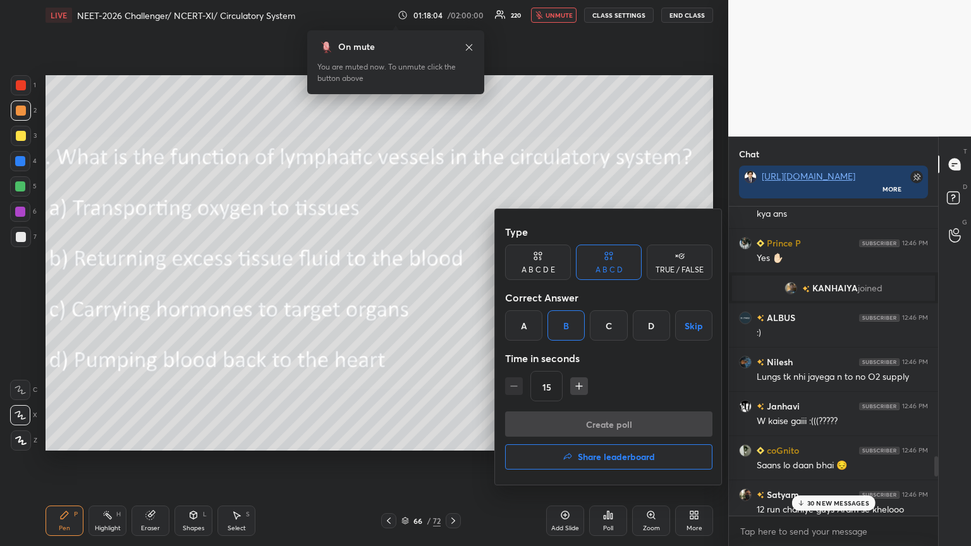
click at [453, 297] on div "Create poll Share leaderboard" at bounding box center [608, 443] width 207 height 63
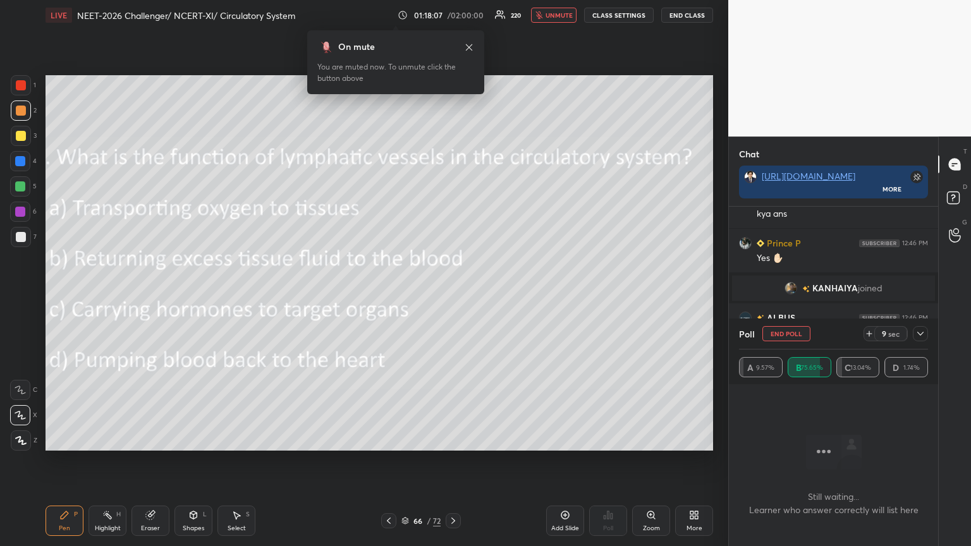
click at [453, 297] on div "Poll" at bounding box center [608, 521] width 38 height 71
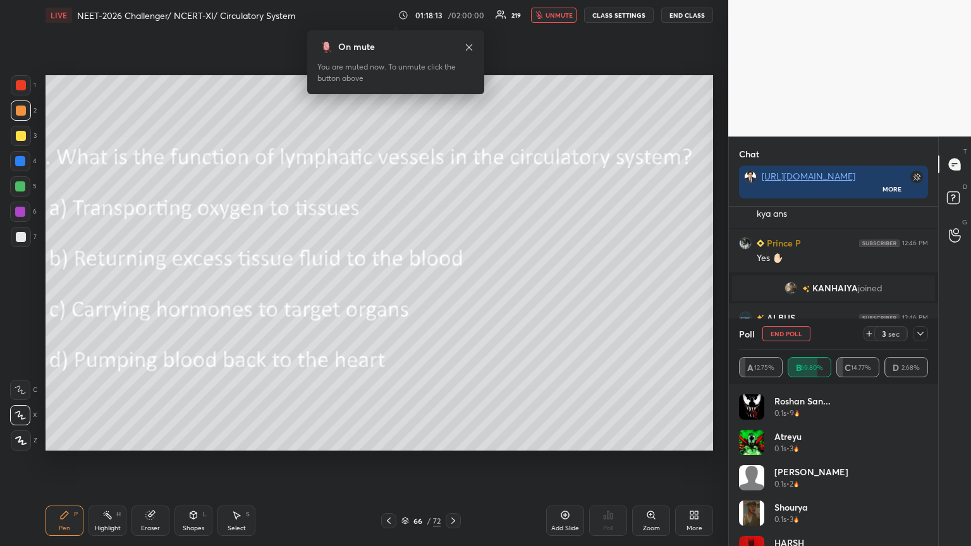
click at [453, 297] on icon at bounding box center [869, 334] width 5 height 0
click at [386, 297] on icon at bounding box center [389, 521] width 10 height 10
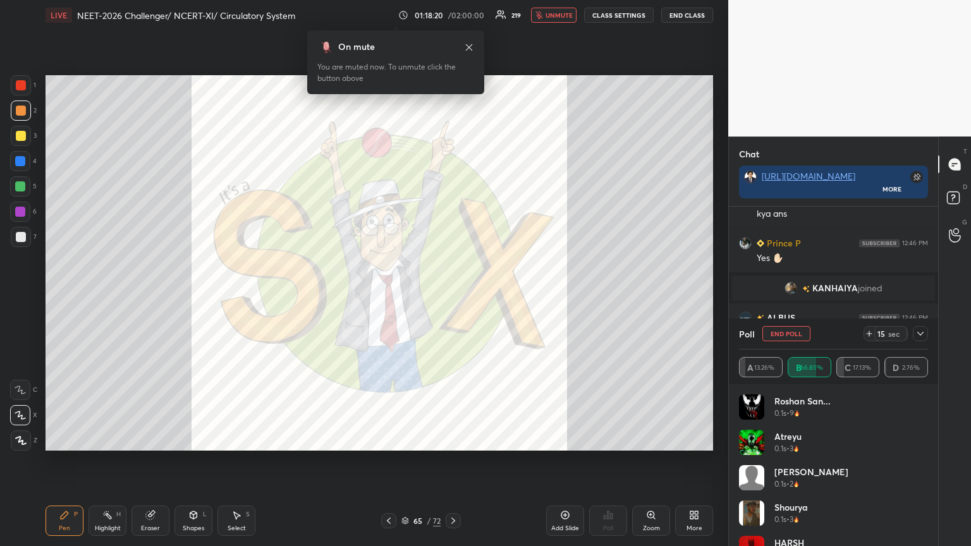
click at [452, 297] on icon at bounding box center [453, 521] width 10 height 10
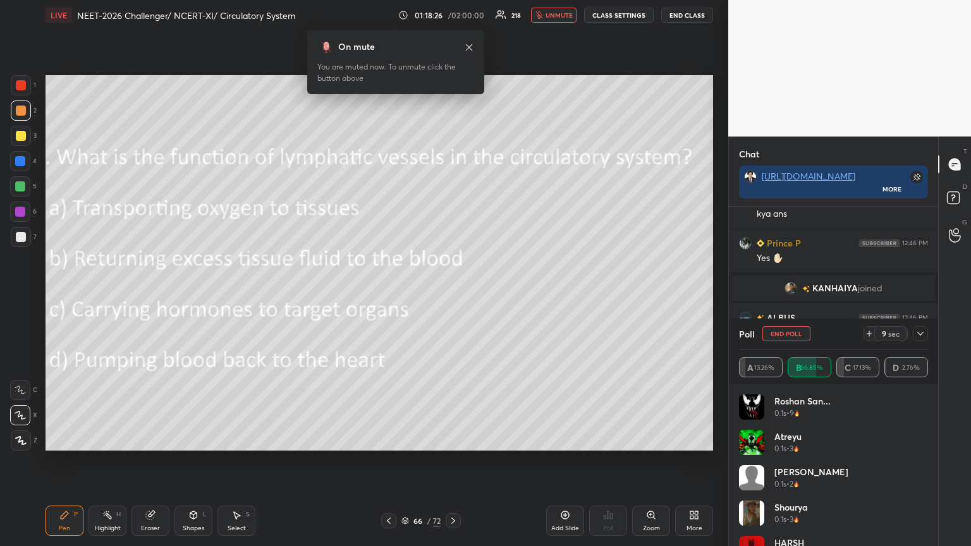
click at [453, 297] on button "End Poll" at bounding box center [787, 333] width 48 height 15
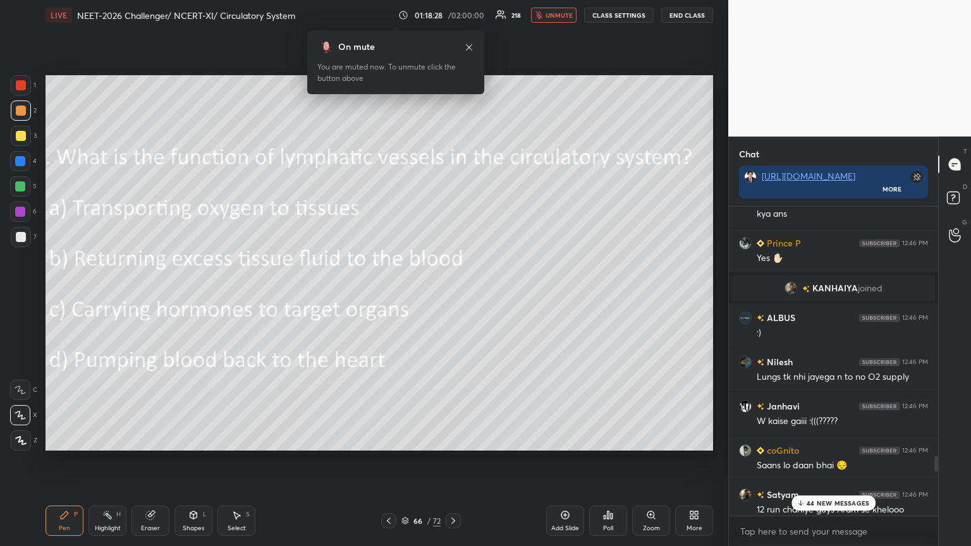
click at [453, 297] on p "44 NEW MESSAGES" at bounding box center [838, 504] width 63 height 8
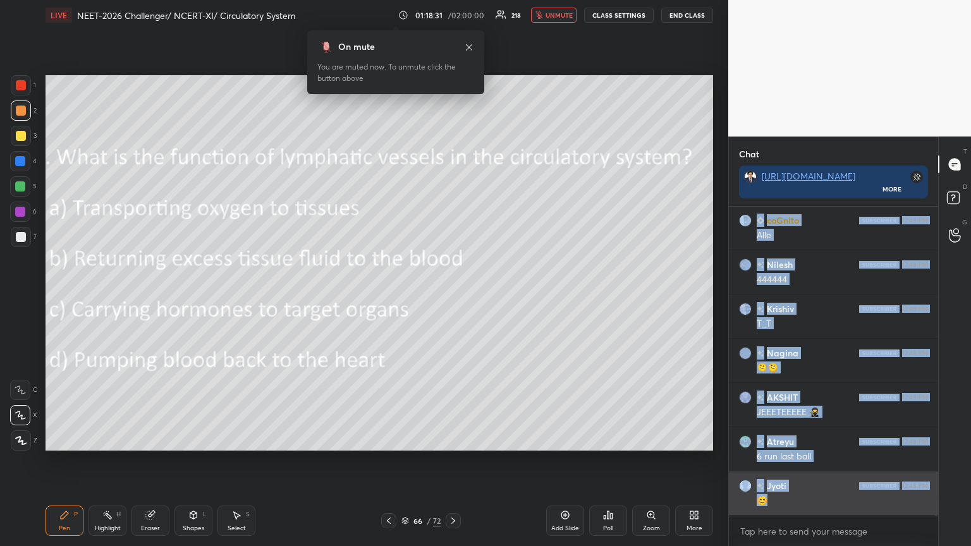
drag, startPoint x: 820, startPoint y: 499, endPoint x: 812, endPoint y: 496, distance: 8.8
click at [453, 297] on div "md daan 12:48 PM 4 coGnito 12:48 PM Alle Nilesh 12:48 PM 444444 [PERSON_NAME] 1…" at bounding box center [833, 361] width 209 height 309
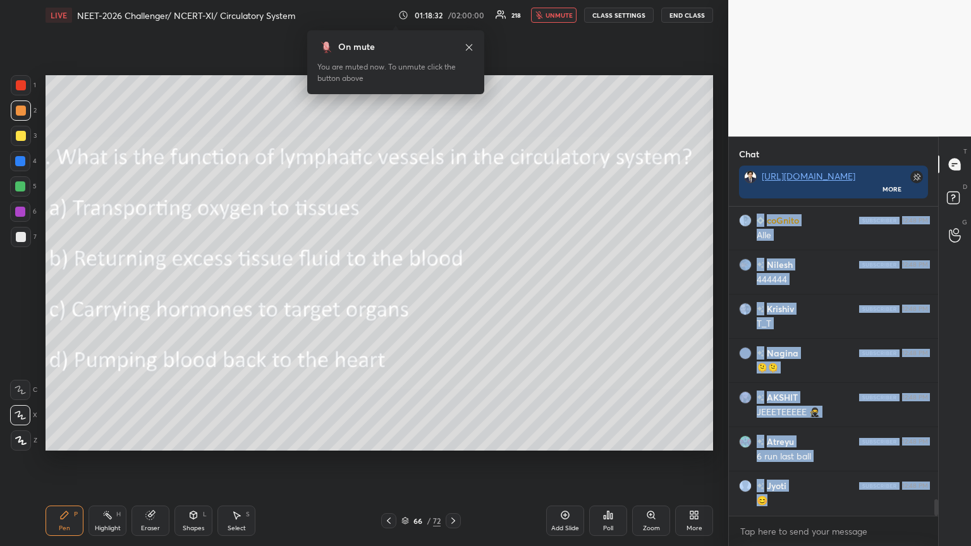
click at [453, 18] on span "unmute" at bounding box center [559, 15] width 27 height 9
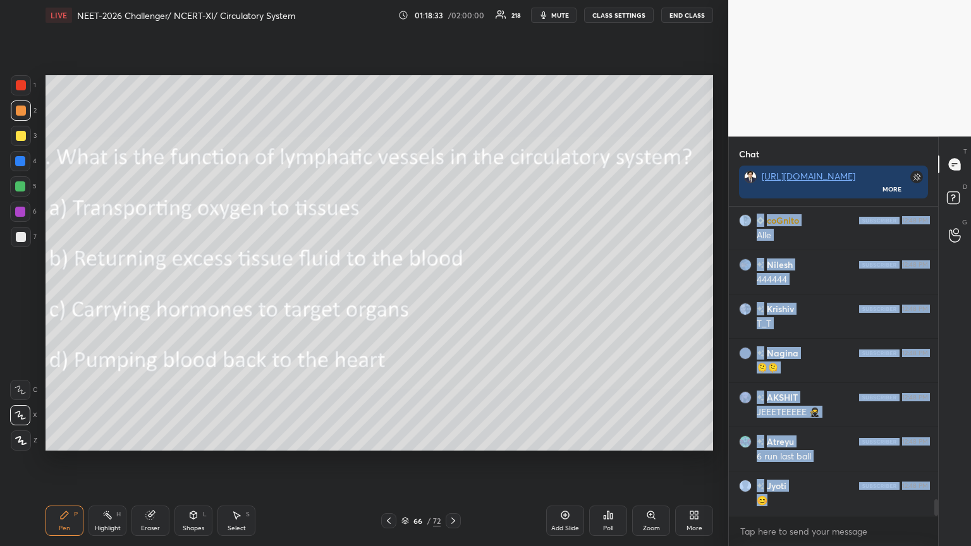
click at [453, 16] on span "mute" at bounding box center [560, 15] width 18 height 9
click at [453, 16] on span "unmute" at bounding box center [559, 15] width 27 height 9
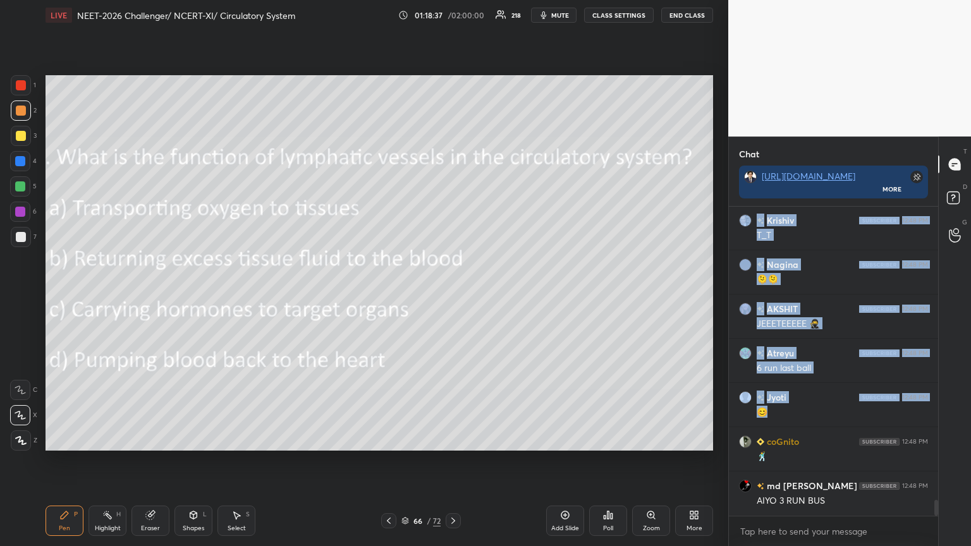
click at [453, 13] on span "mute" at bounding box center [560, 15] width 18 height 9
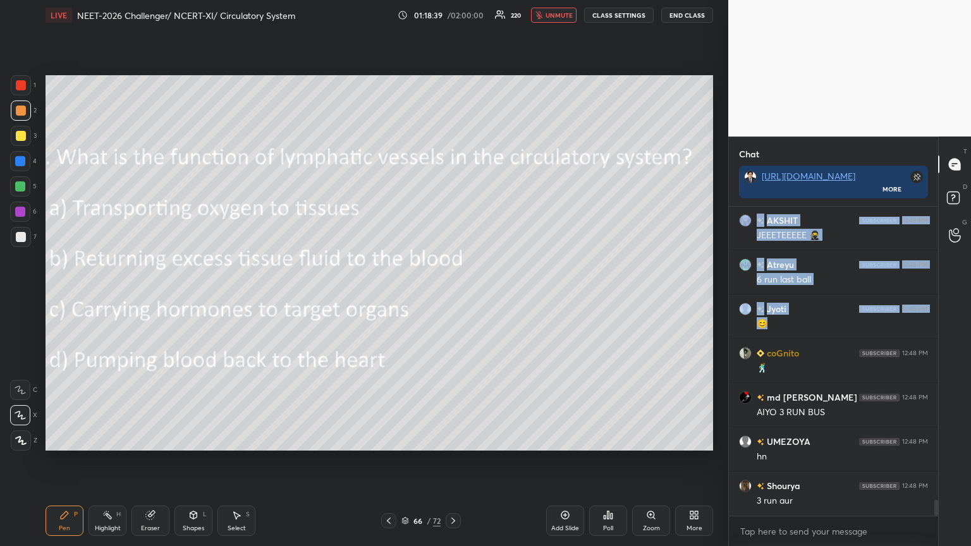
click at [453, 297] on icon at bounding box center [692, 517] width 3 height 3
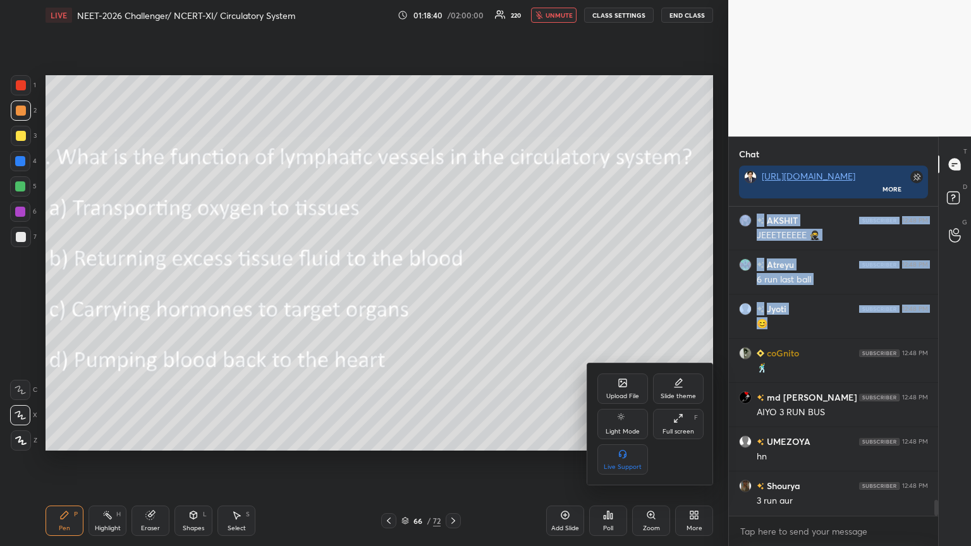
click at [453, 297] on icon at bounding box center [623, 383] width 10 height 10
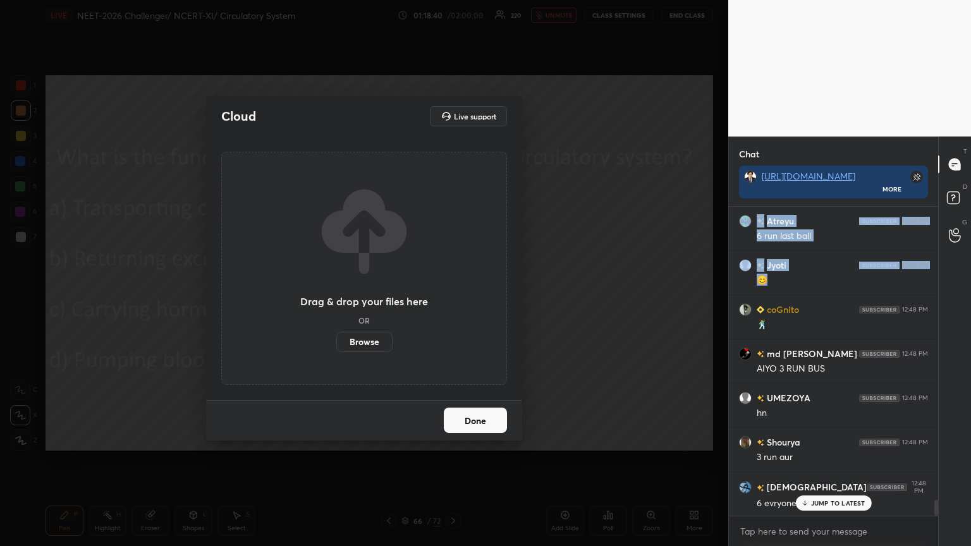
drag, startPoint x: 371, startPoint y: 344, endPoint x: 369, endPoint y: 268, distance: 76.5
click at [371, 297] on label "Browse" at bounding box center [364, 342] width 56 height 20
click at [336, 297] on input "Browse" at bounding box center [336, 342] width 0 height 20
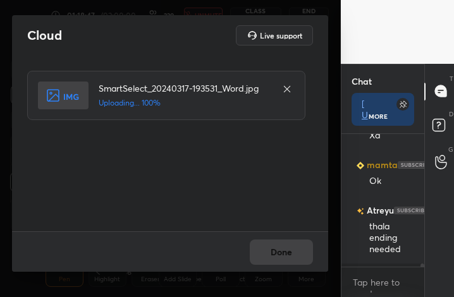
click at [286, 250] on div "Done" at bounding box center [170, 251] width 316 height 40
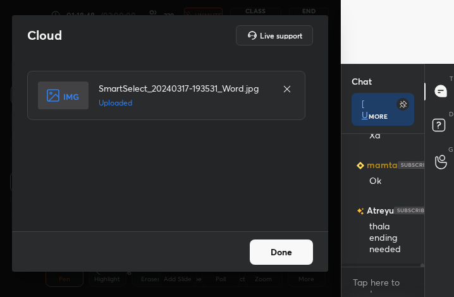
click at [282, 259] on button "Done" at bounding box center [281, 252] width 63 height 25
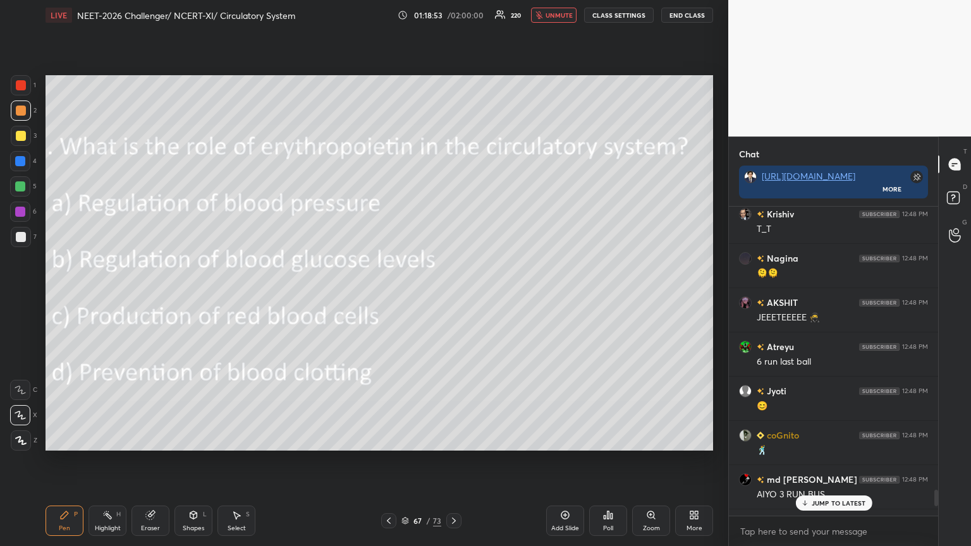
click at [453, 297] on div "Poll" at bounding box center [608, 521] width 38 height 30
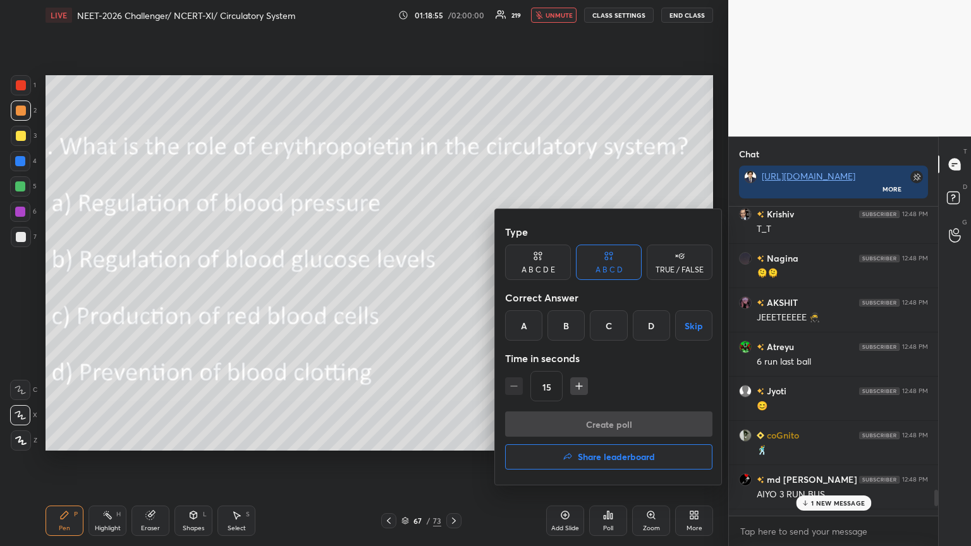
click at [453, 297] on div "C" at bounding box center [608, 326] width 37 height 30
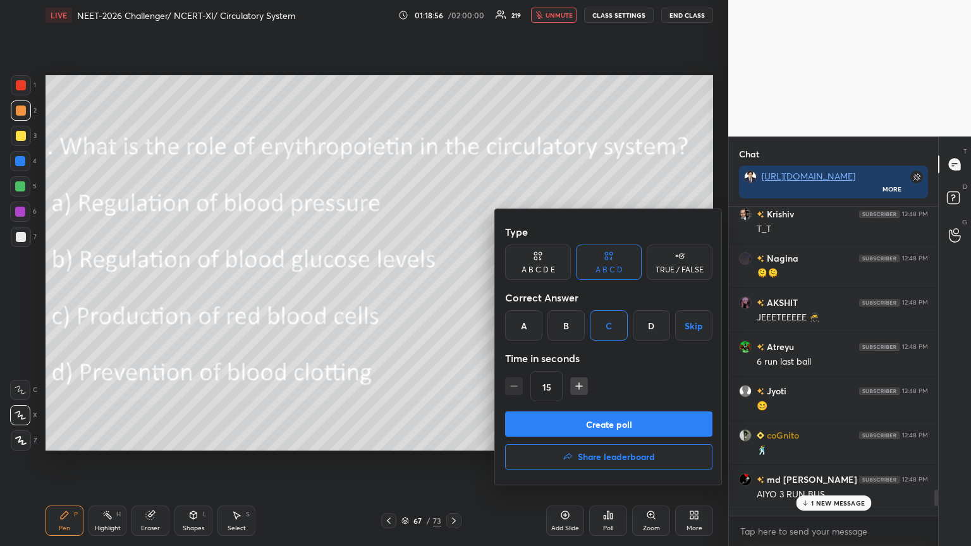
click at [453, 297] on button "Create poll" at bounding box center [608, 424] width 207 height 25
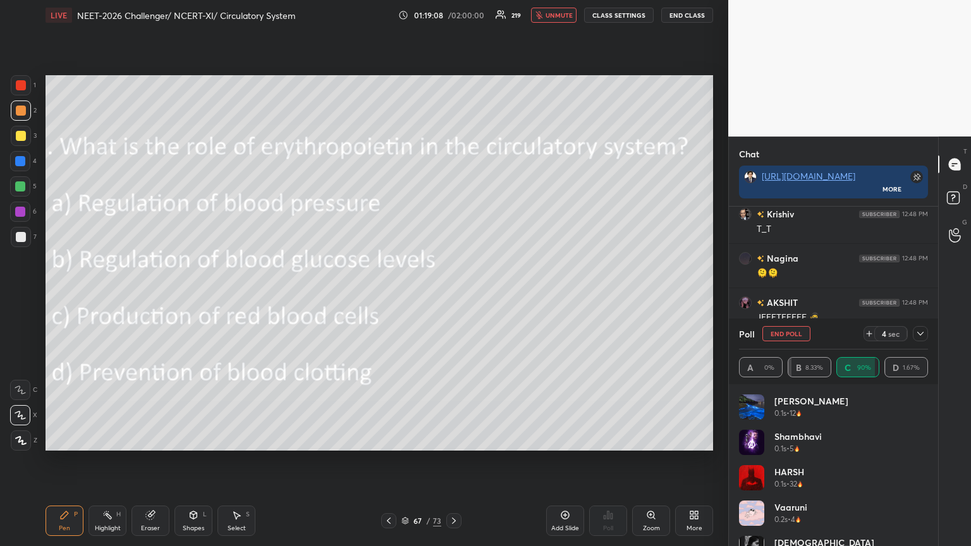
click at [453, 297] on icon at bounding box center [694, 515] width 10 height 10
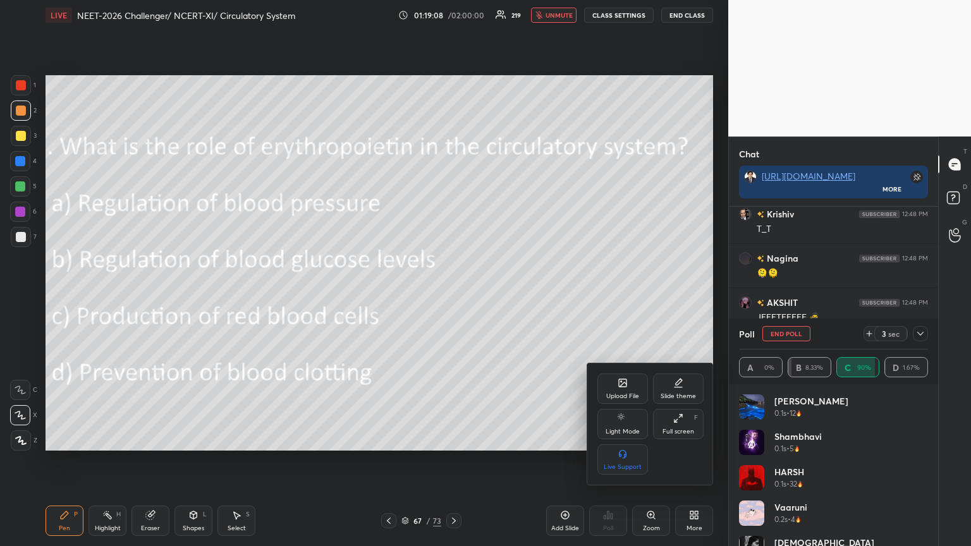
click at [453, 297] on div "Upload File" at bounding box center [623, 389] width 51 height 30
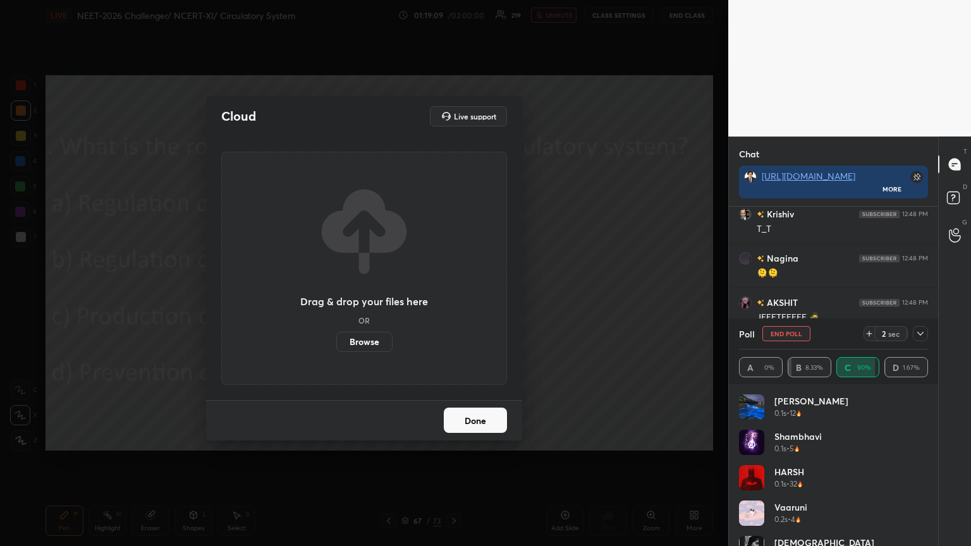
drag, startPoint x: 373, startPoint y: 349, endPoint x: 372, endPoint y: 271, distance: 78.4
click at [373, 297] on label "Browse" at bounding box center [364, 342] width 56 height 20
click at [336, 297] on input "Browse" at bounding box center [336, 342] width 0 height 20
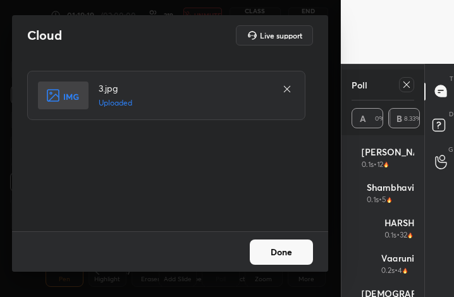
click at [297, 254] on button "Done" at bounding box center [281, 252] width 63 height 25
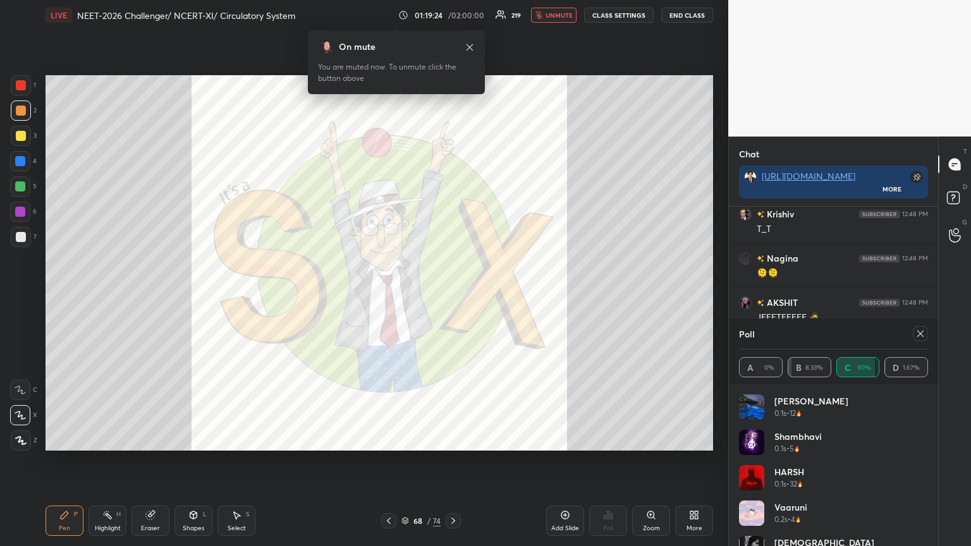
click at [453, 297] on icon at bounding box center [651, 515] width 10 height 10
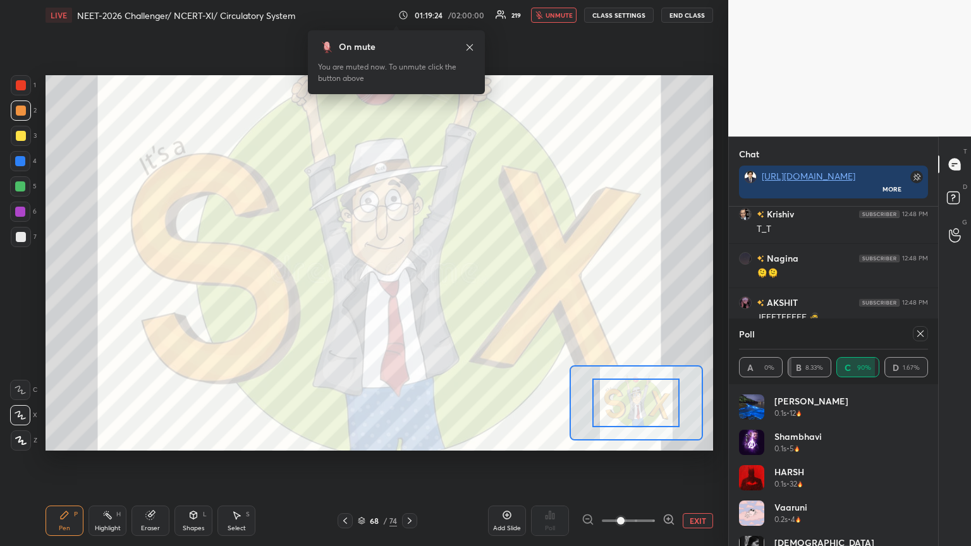
click at [453, 297] on div at bounding box center [629, 521] width 94 height 15
click at [453, 297] on icon at bounding box center [669, 520] width 13 height 13
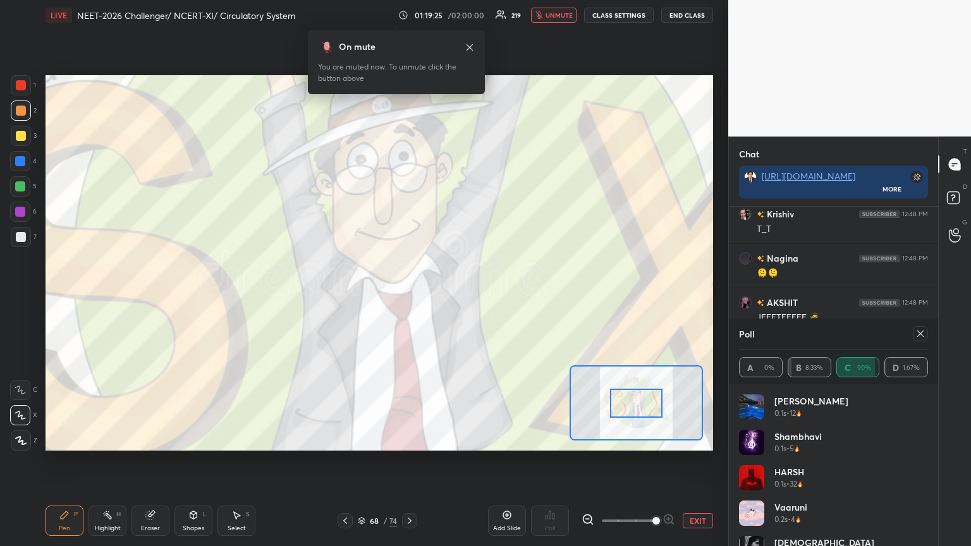
click at [453, 297] on span at bounding box center [657, 521] width 8 height 8
drag, startPoint x: 668, startPoint y: 519, endPoint x: 652, endPoint y: 518, distance: 16.5
click at [453, 297] on span at bounding box center [657, 521] width 8 height 8
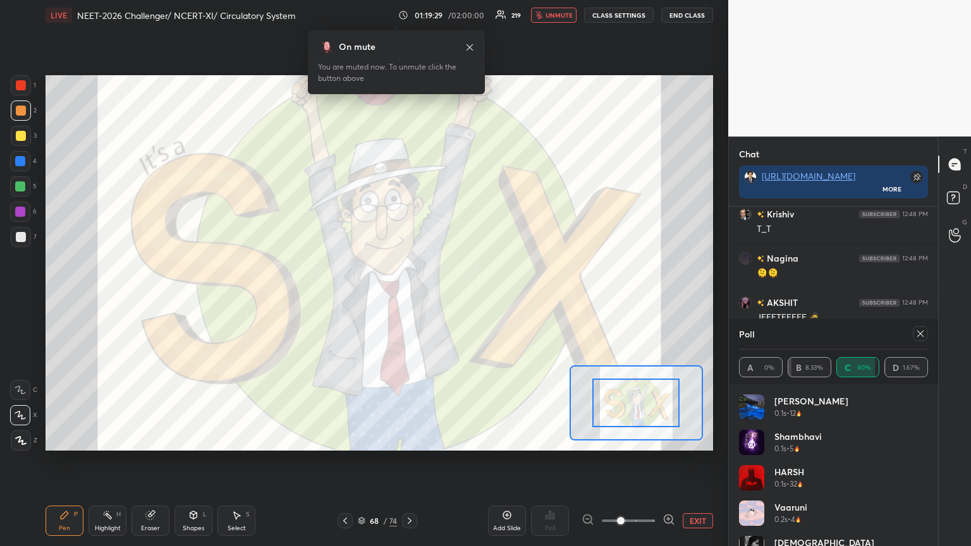
drag, startPoint x: 653, startPoint y: 519, endPoint x: 612, endPoint y: 516, distance: 41.2
click at [453, 297] on span at bounding box center [621, 521] width 8 height 8
click at [453, 297] on button "EXIT" at bounding box center [698, 521] width 30 height 15
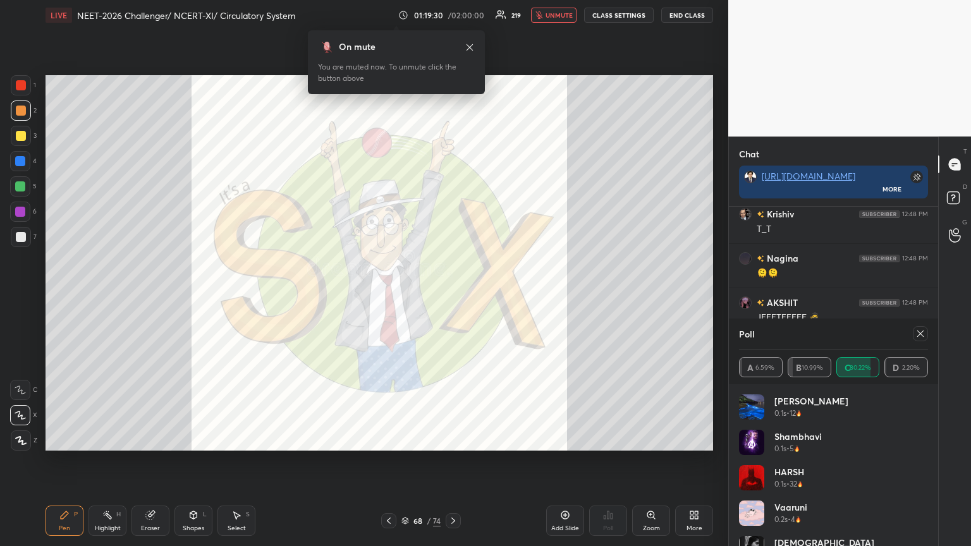
click at [453, 297] on div "More" at bounding box center [694, 521] width 38 height 30
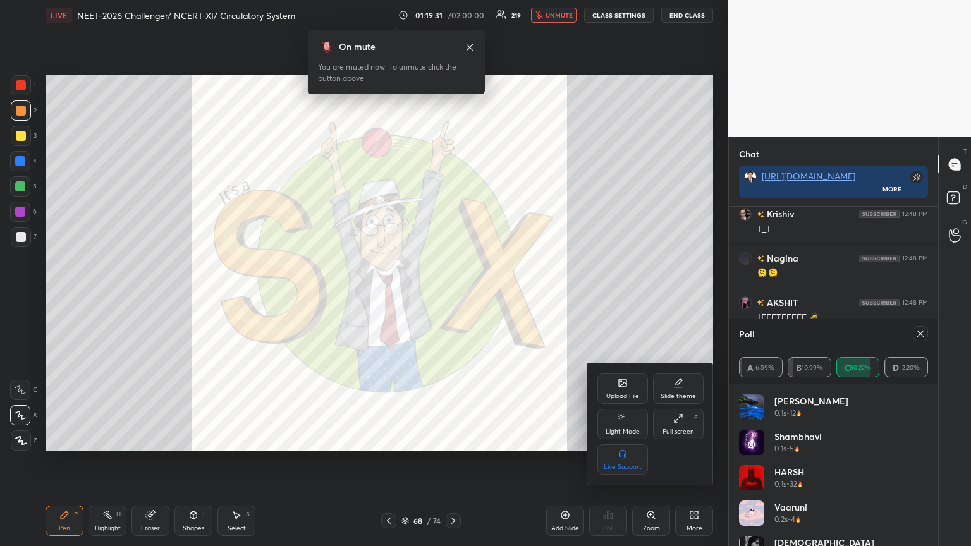
click at [453, 297] on div "Upload File" at bounding box center [623, 389] width 51 height 30
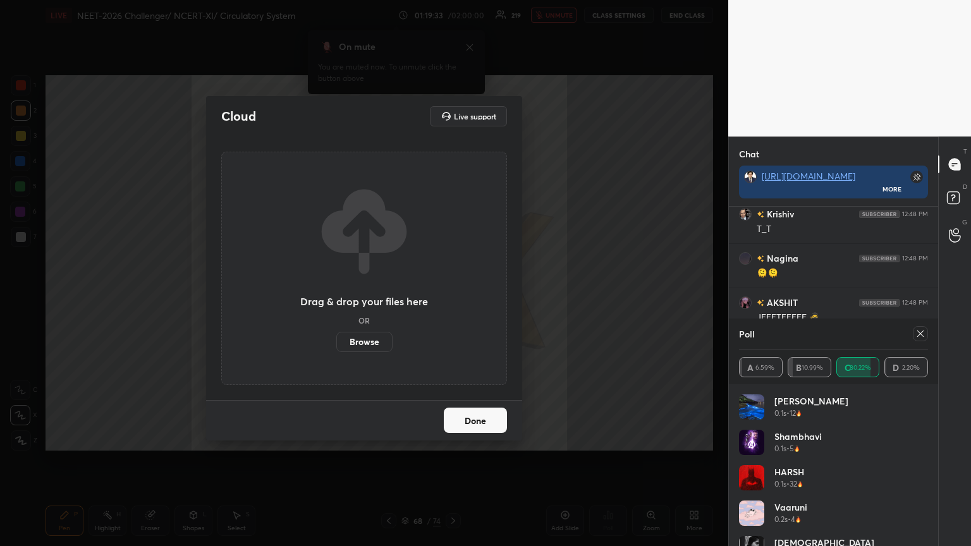
drag, startPoint x: 369, startPoint y: 341, endPoint x: 372, endPoint y: 262, distance: 79.1
click at [371, 297] on label "Browse" at bounding box center [364, 342] width 56 height 20
click at [336, 297] on input "Browse" at bounding box center [336, 342] width 0 height 20
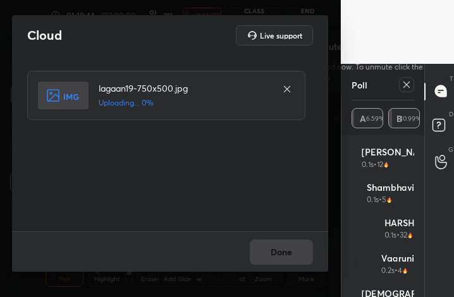
click at [47, 106] on rect at bounding box center [63, 96] width 51 height 28
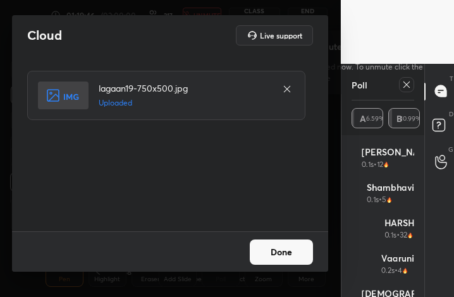
click at [283, 250] on button "Done" at bounding box center [281, 252] width 63 height 25
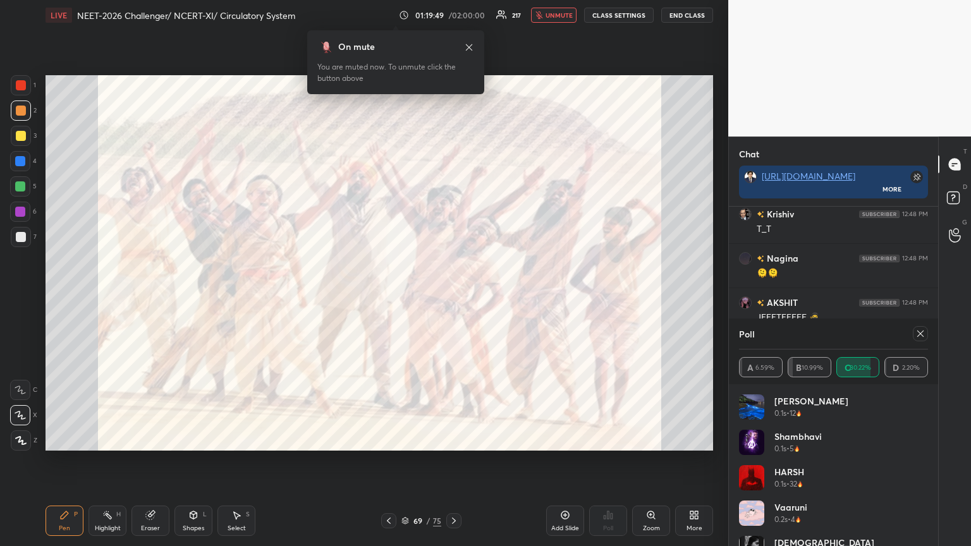
click at [453, 297] on icon at bounding box center [651, 515] width 7 height 7
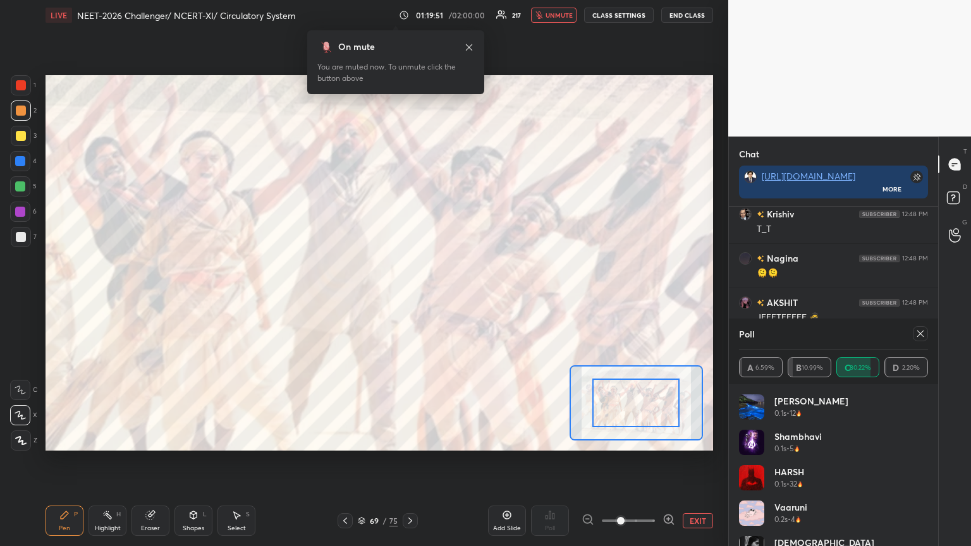
click at [453, 297] on div at bounding box center [920, 333] width 15 height 15
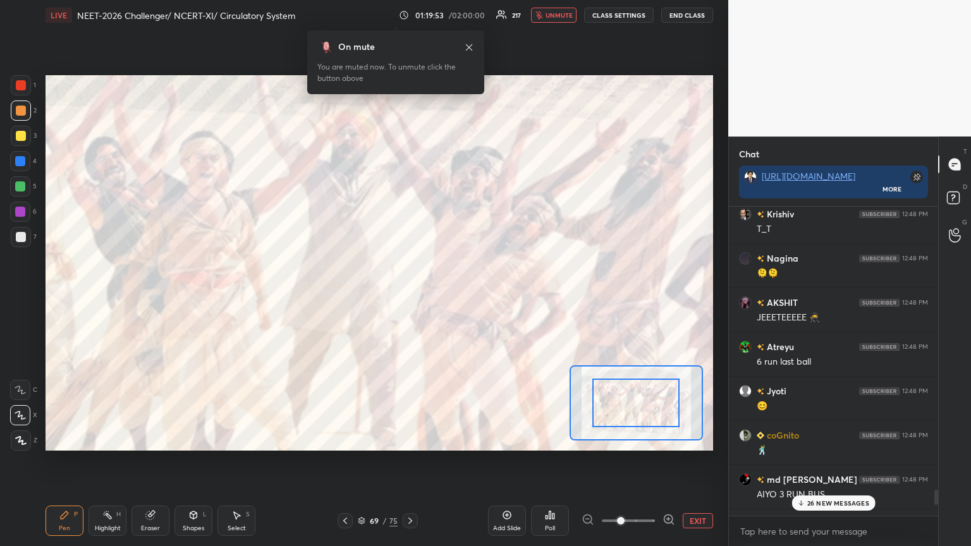
drag, startPoint x: 825, startPoint y: 506, endPoint x: 815, endPoint y: 502, distance: 10.8
click at [453, 297] on p "26 NEW MESSAGES" at bounding box center [839, 504] width 62 height 8
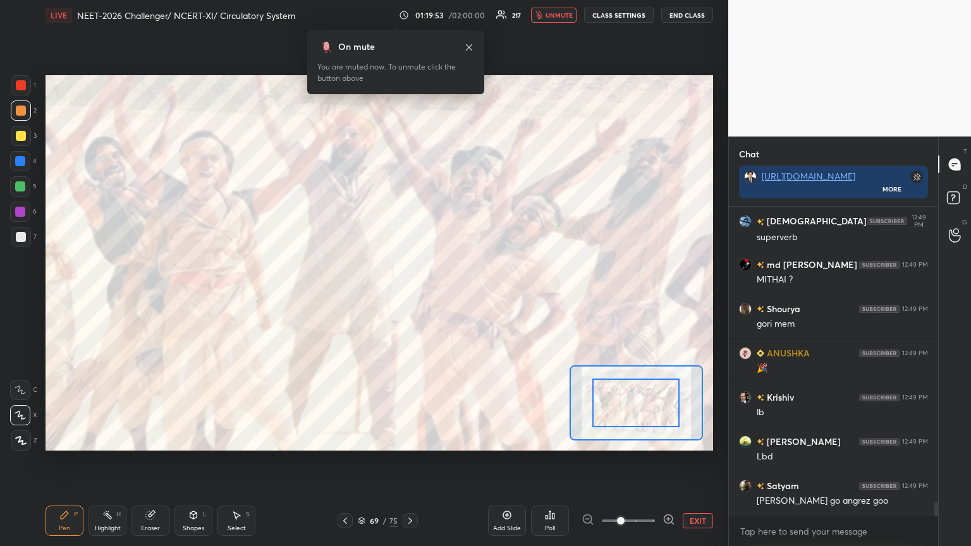
click at [453, 297] on icon at bounding box center [669, 520] width 13 height 13
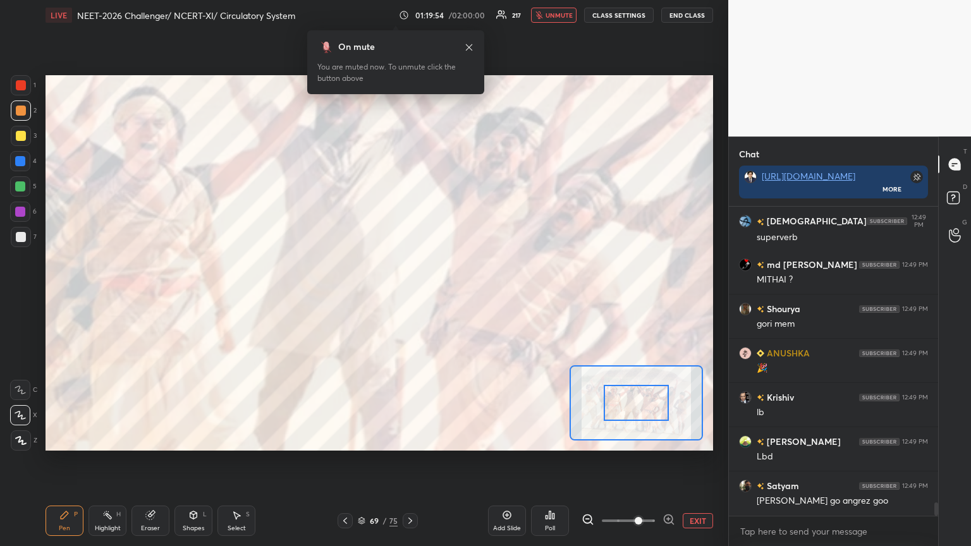
click at [453, 297] on span at bounding box center [639, 521] width 8 height 8
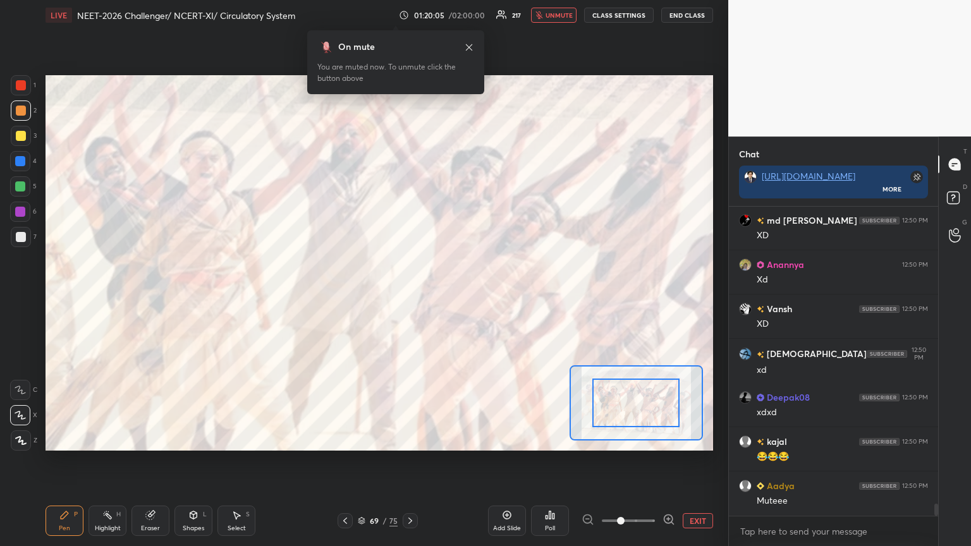
drag, startPoint x: 641, startPoint y: 519, endPoint x: 606, endPoint y: 522, distance: 35.6
click at [453, 297] on span at bounding box center [628, 521] width 53 height 19
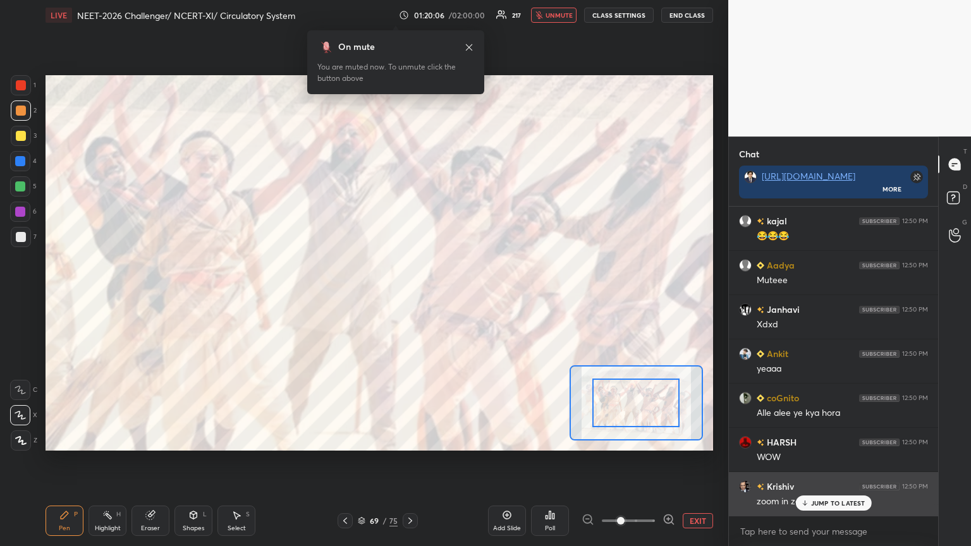
drag, startPoint x: 815, startPoint y: 502, endPoint x: 808, endPoint y: 503, distance: 7.1
click at [453, 297] on p "JUMP TO LATEST" at bounding box center [838, 504] width 54 height 8
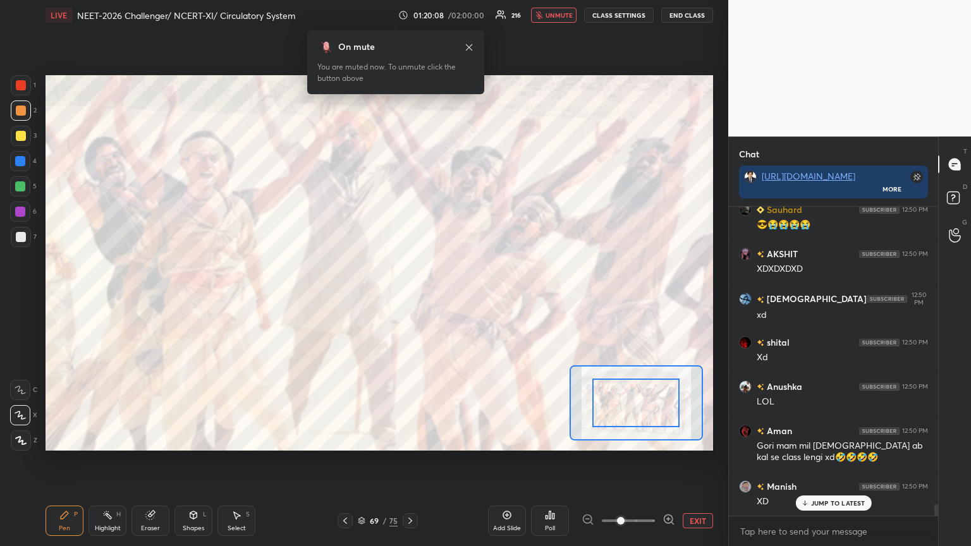
click at [453, 297] on button "EXIT" at bounding box center [698, 521] width 30 height 15
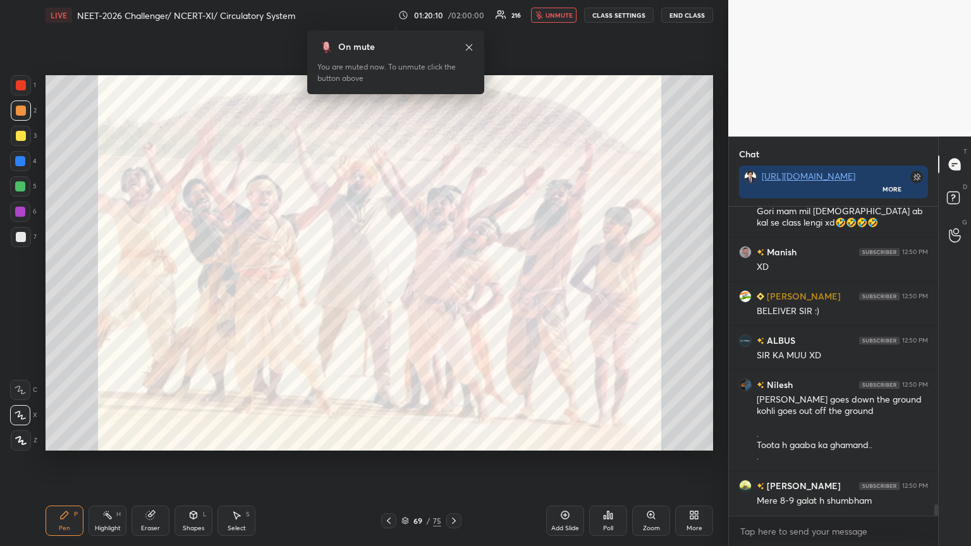
click at [453, 297] on div "Poll" at bounding box center [608, 521] width 38 height 30
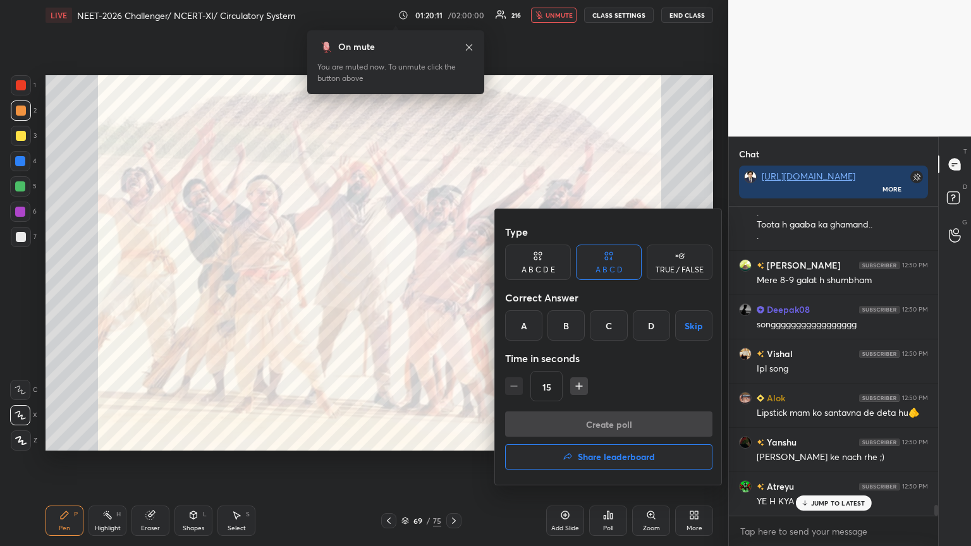
click at [453, 297] on h4 "Share leaderboard" at bounding box center [616, 457] width 77 height 9
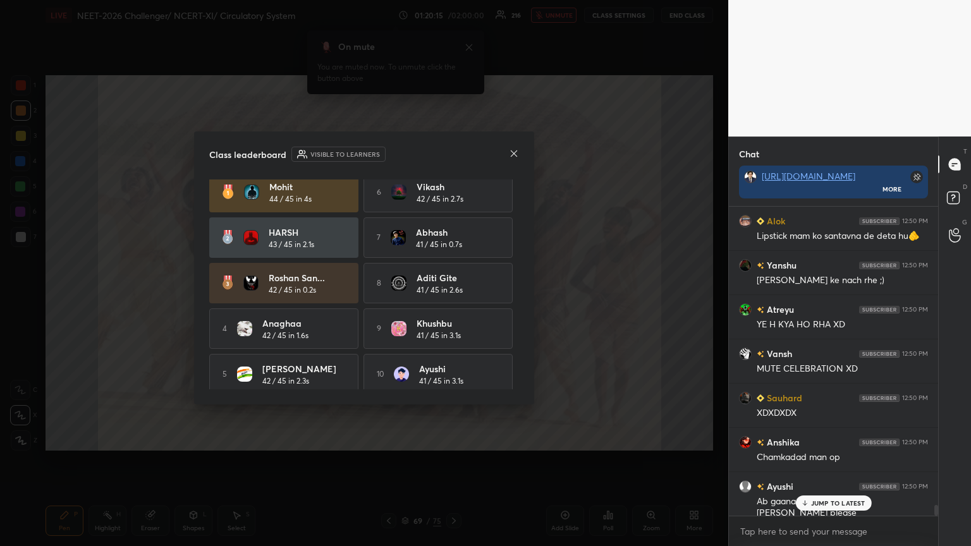
drag, startPoint x: 519, startPoint y: 222, endPoint x: 515, endPoint y: 206, distance: 16.9
click at [453, 206] on div "Class leaderboard Visible to learners Mohit 44 / 45 in 4s 6 [PERSON_NAME] 42 / …" at bounding box center [364, 268] width 340 height 273
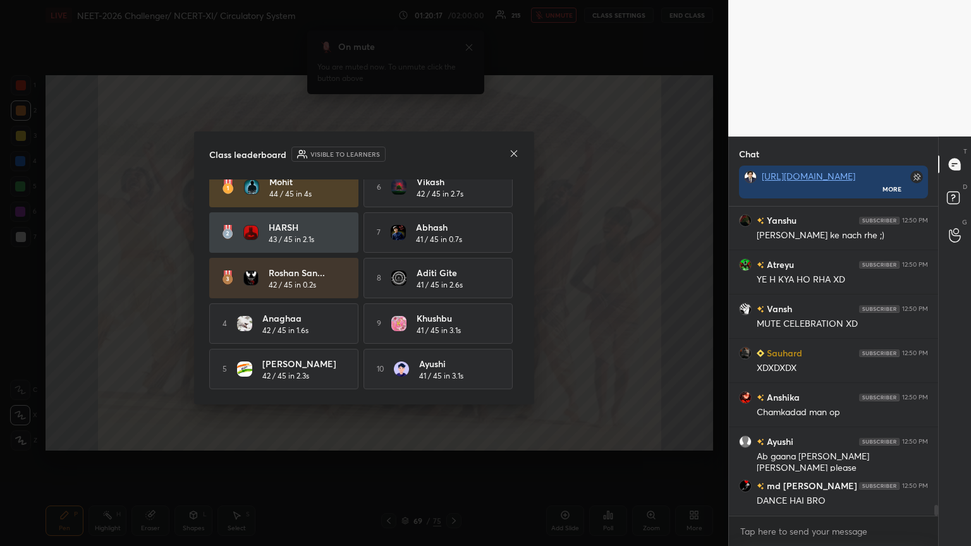
click at [453, 154] on icon at bounding box center [514, 154] width 10 height 10
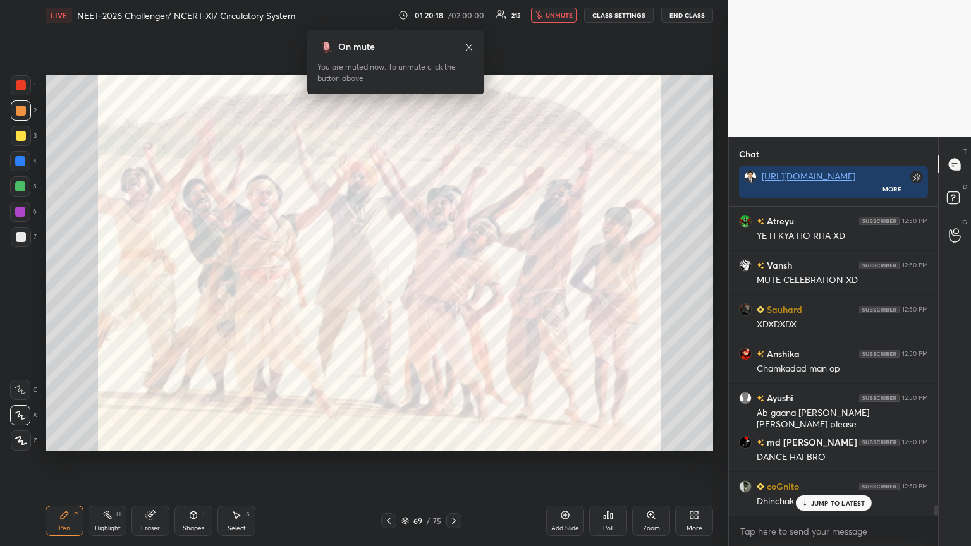
click at [453, 297] on div "Poll" at bounding box center [608, 521] width 38 height 30
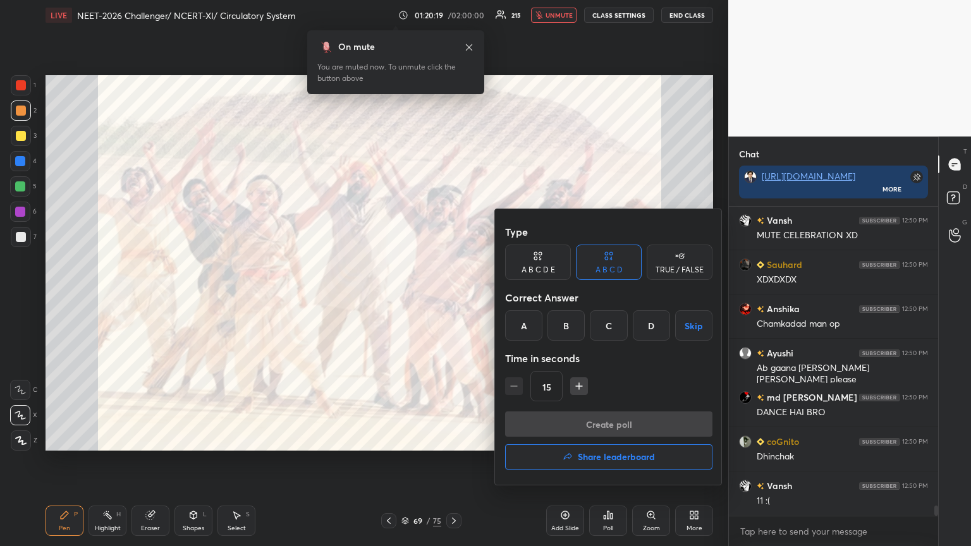
click at [453, 297] on button "Share leaderboard" at bounding box center [608, 457] width 207 height 25
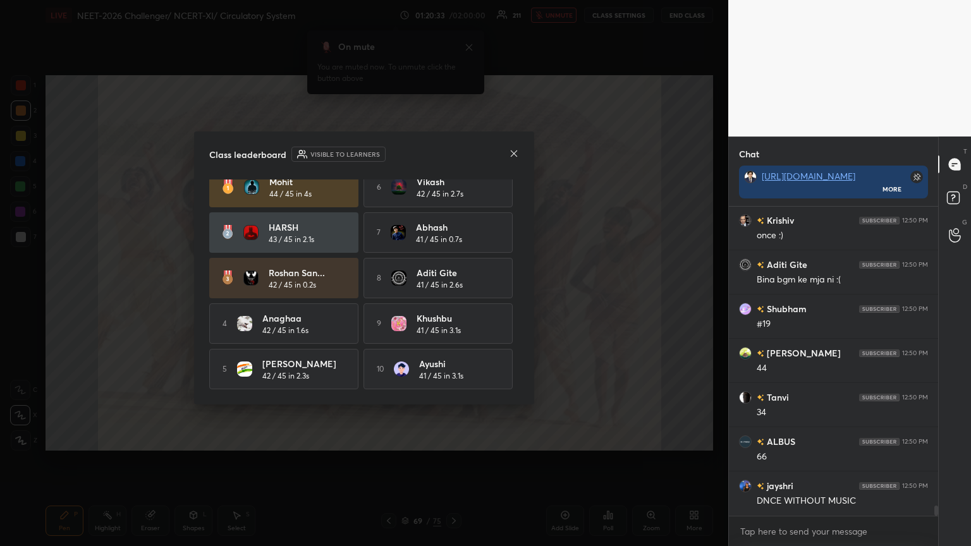
click at [453, 154] on icon at bounding box center [514, 153] width 6 height 6
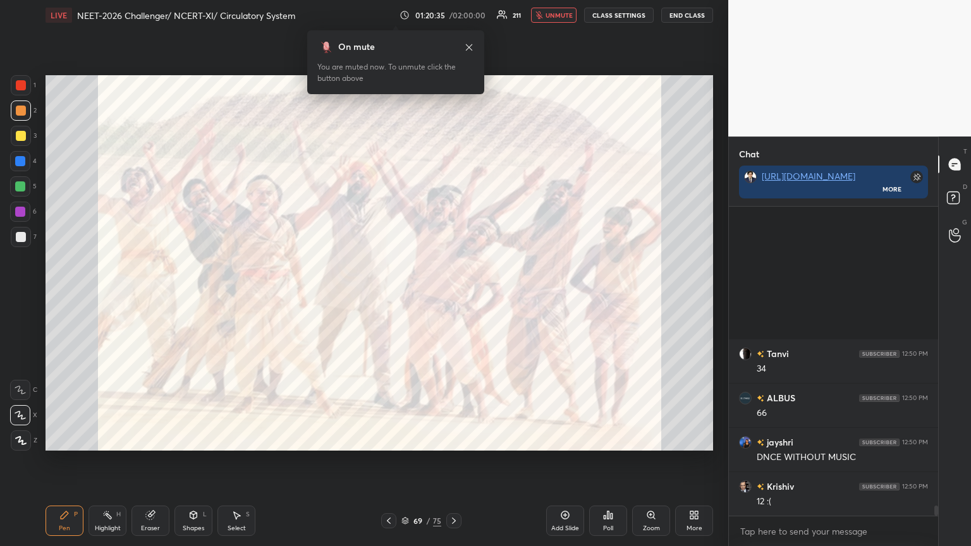
click at [453, 297] on icon at bounding box center [565, 515] width 10 height 10
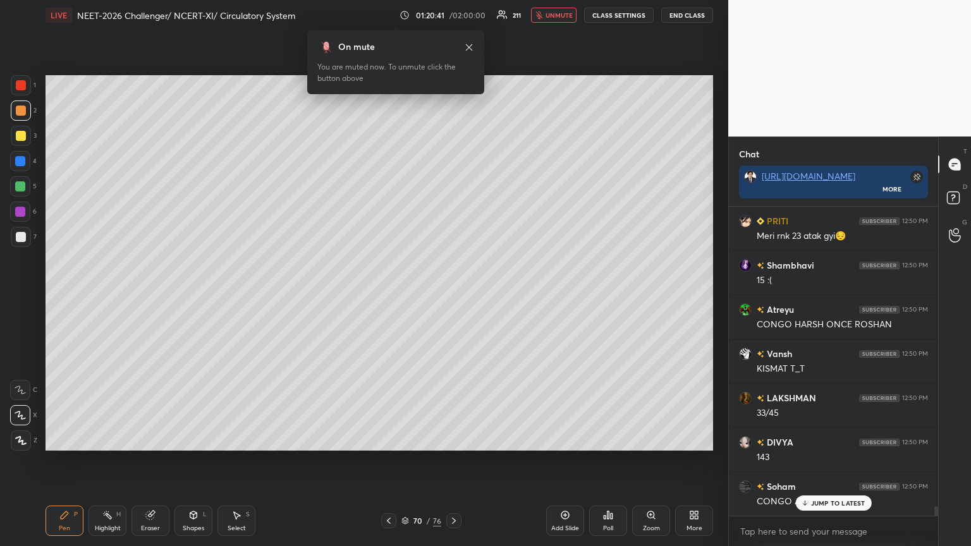
click at [453, 297] on div "Poll" at bounding box center [608, 521] width 38 height 30
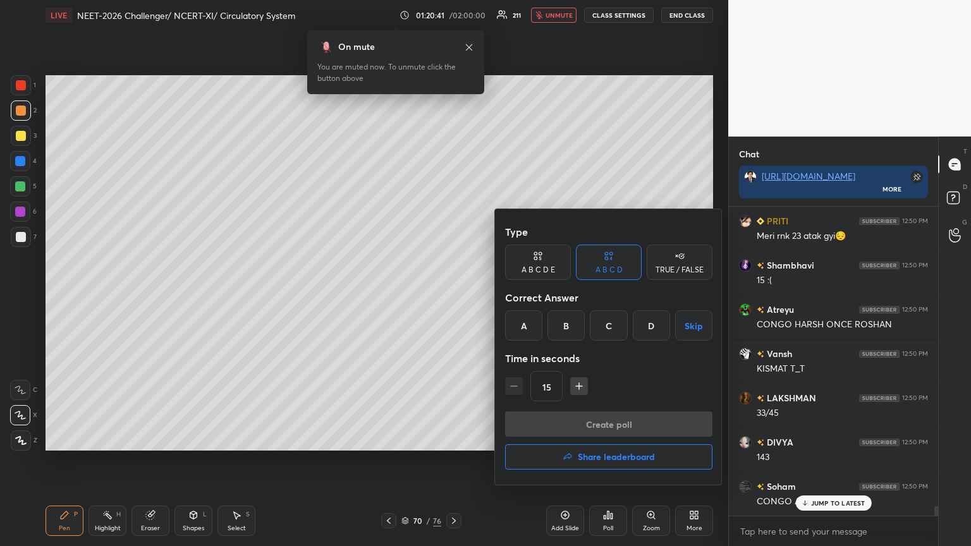
click at [453, 297] on h4 "Share leaderboard" at bounding box center [616, 457] width 77 height 9
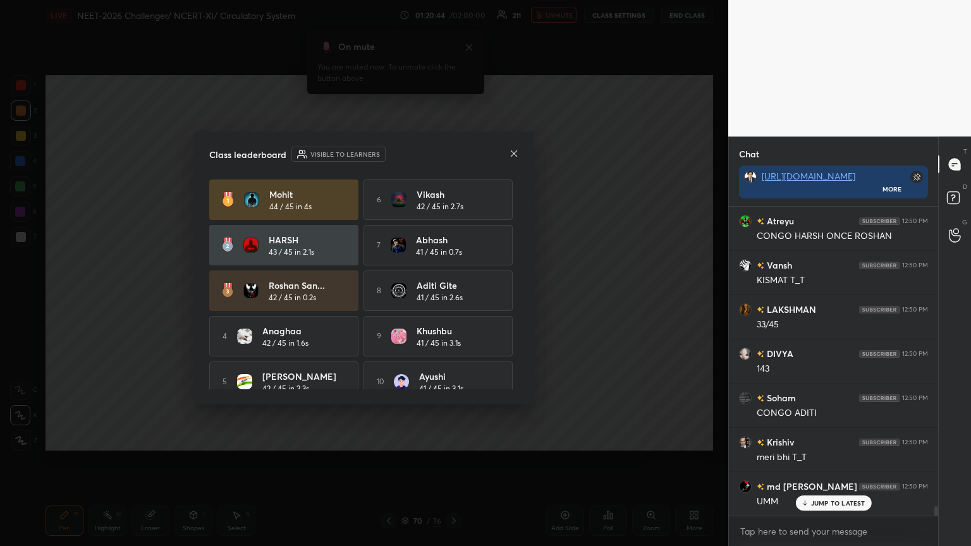
drag, startPoint x: 519, startPoint y: 223, endPoint x: 517, endPoint y: 230, distance: 6.6
click at [453, 248] on div "Class leaderboard Visible to learners Mohit 44 / 45 in 4s 6 [PERSON_NAME] 42 / …" at bounding box center [364, 268] width 340 height 273
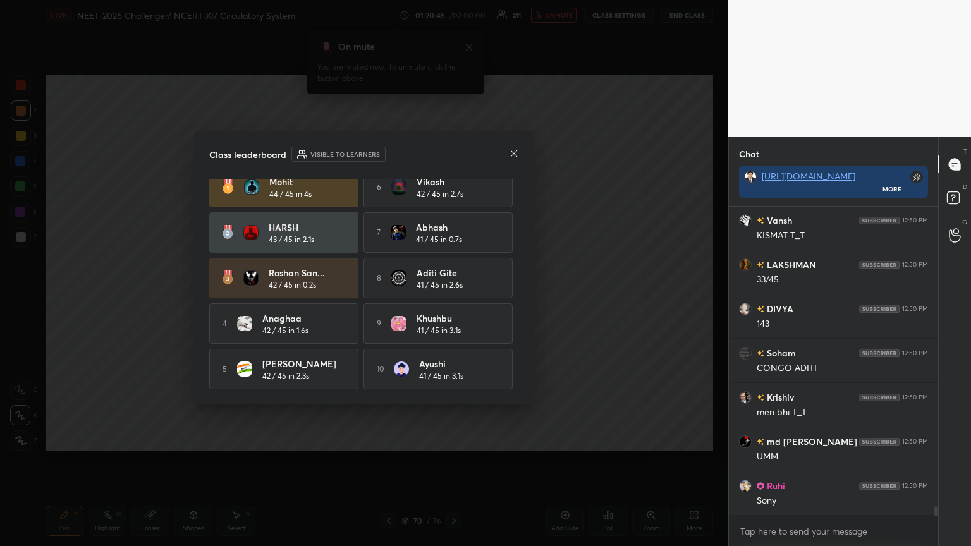
click at [453, 154] on icon at bounding box center [514, 154] width 10 height 10
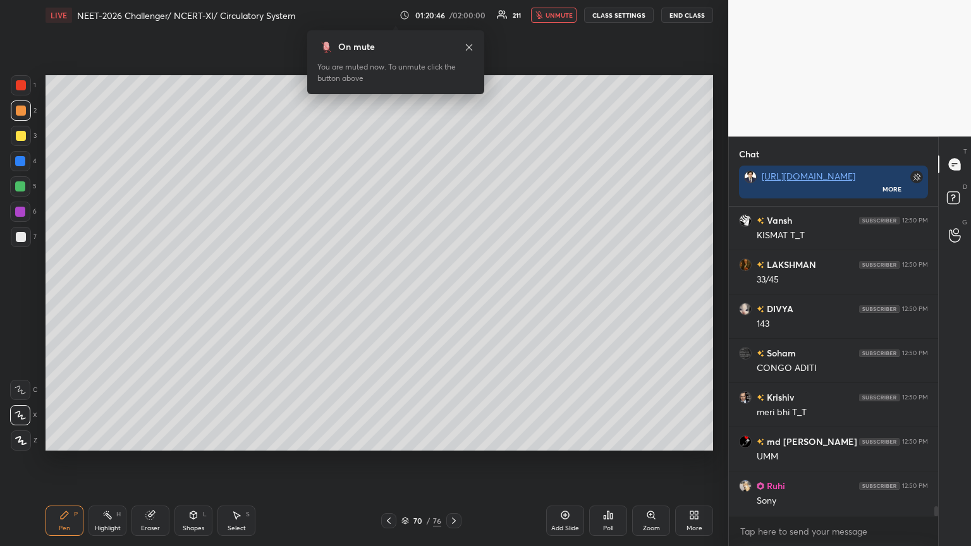
click at [16, 185] on div at bounding box center [20, 186] width 10 height 10
drag, startPoint x: 18, startPoint y: 185, endPoint x: 23, endPoint y: 190, distance: 6.7
click at [18, 187] on div at bounding box center [20, 186] width 10 height 10
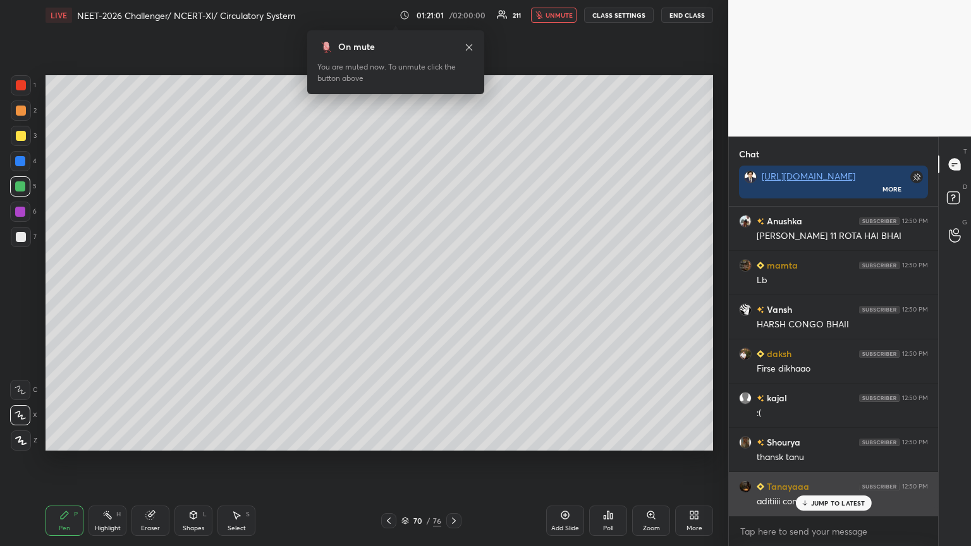
drag, startPoint x: 820, startPoint y: 505, endPoint x: 797, endPoint y: 510, distance: 22.9
click at [453, 297] on p "JUMP TO LATEST" at bounding box center [838, 504] width 54 height 8
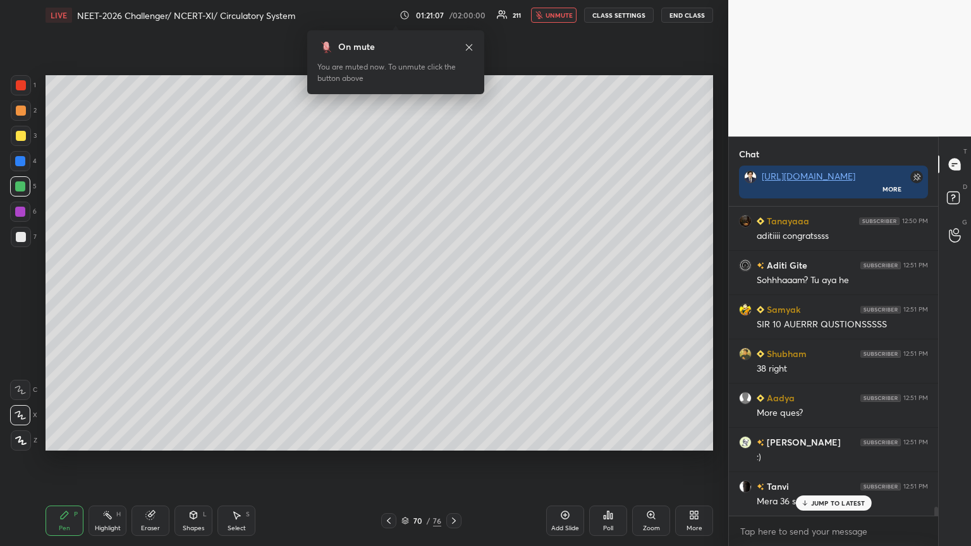
click at [453, 297] on div "Poll" at bounding box center [608, 521] width 38 height 30
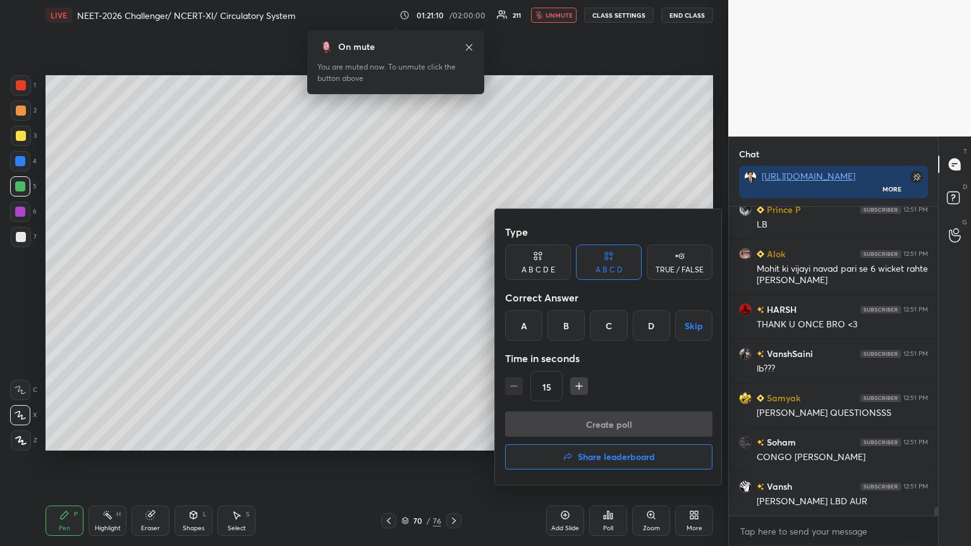
click at [453, 297] on h4 "Share leaderboard" at bounding box center [616, 457] width 77 height 9
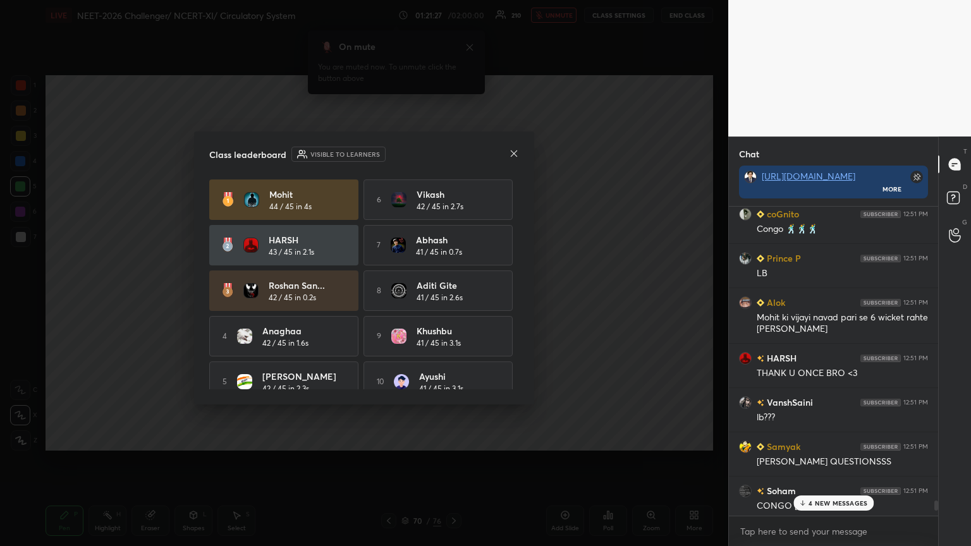
click at [453, 153] on icon at bounding box center [514, 154] width 10 height 10
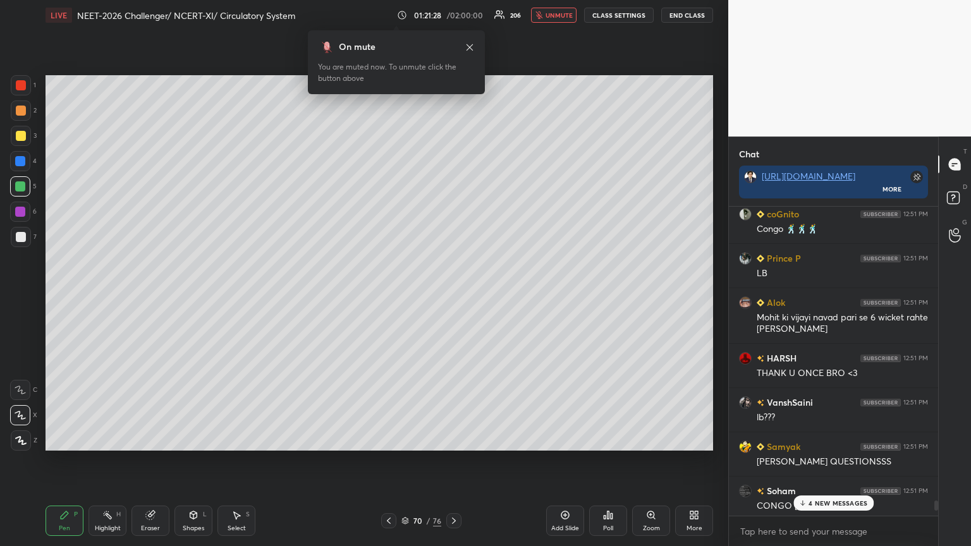
click at [453, 20] on button "unmute" at bounding box center [554, 15] width 46 height 15
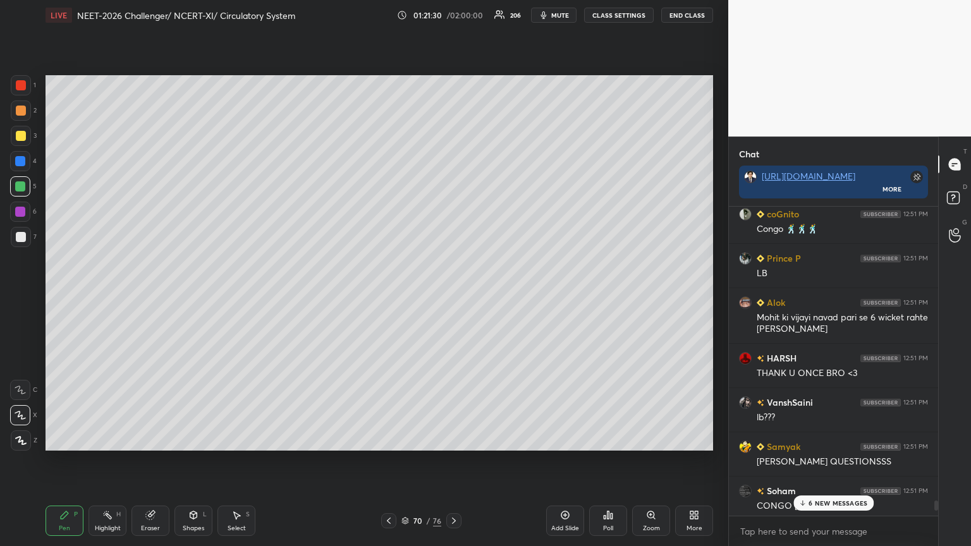
click at [453, 297] on div "Poll" at bounding box center [608, 521] width 38 height 30
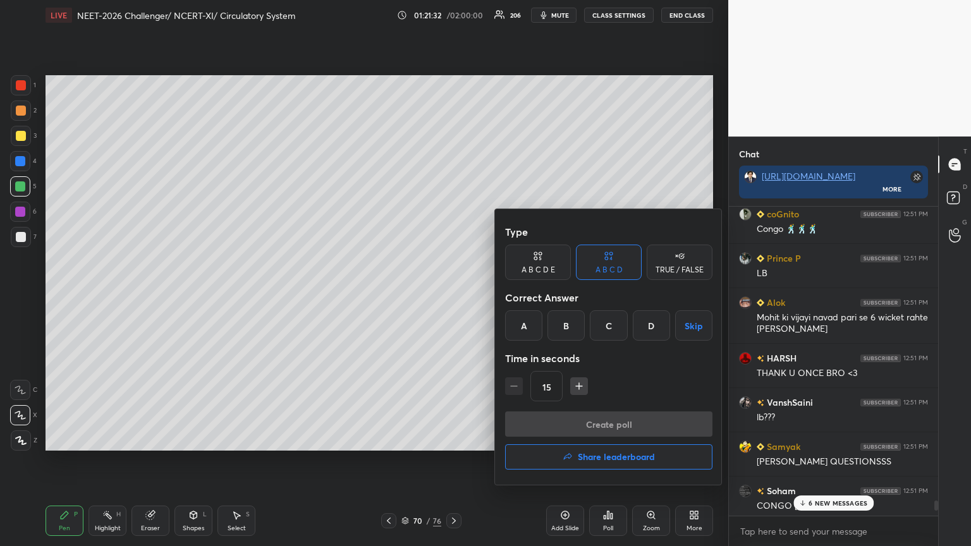
click at [453, 297] on h4 "Share leaderboard" at bounding box center [616, 457] width 77 height 9
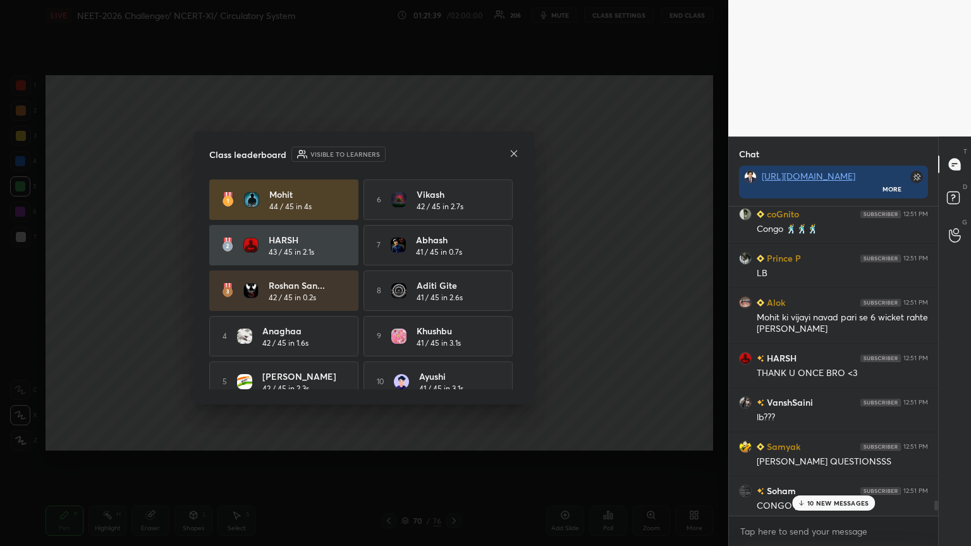
drag, startPoint x: 519, startPoint y: 223, endPoint x: 520, endPoint y: 237, distance: 14.6
click at [453, 257] on div "Class leaderboard Visible to learners Mohit 44 / 45 in 4s 6 [PERSON_NAME] 42 / …" at bounding box center [364, 268] width 340 height 273
drag, startPoint x: 521, startPoint y: 238, endPoint x: 520, endPoint y: 254, distance: 15.2
click at [453, 274] on div "Class leaderboard Visible to learners Mohit 44 / 45 in 4s 6 [PERSON_NAME] 42 / …" at bounding box center [364, 268] width 340 height 273
drag, startPoint x: 522, startPoint y: 302, endPoint x: 520, endPoint y: 278, distance: 23.4
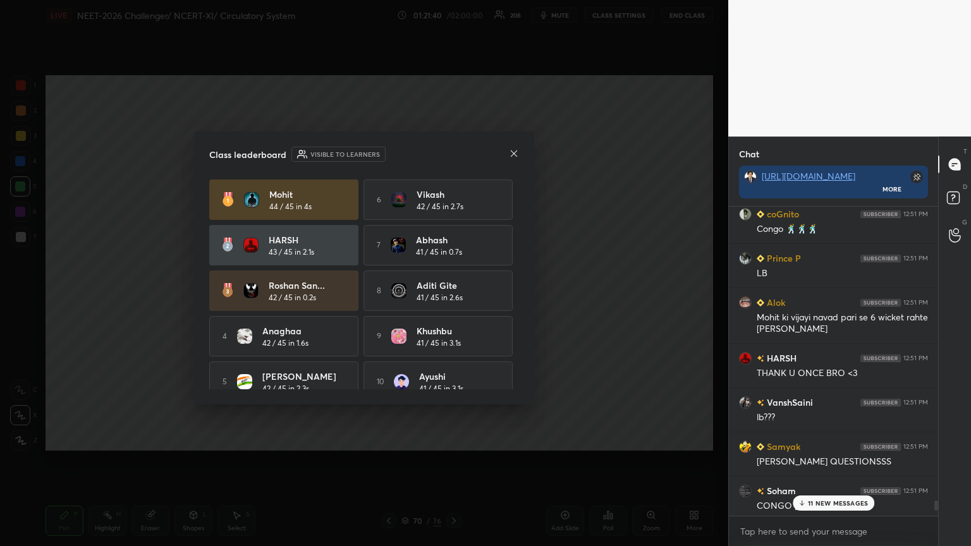
click at [453, 297] on div "Class leaderboard Visible to learners Mohit 44 / 45 in 4s 6 [PERSON_NAME] 42 / …" at bounding box center [364, 268] width 340 height 273
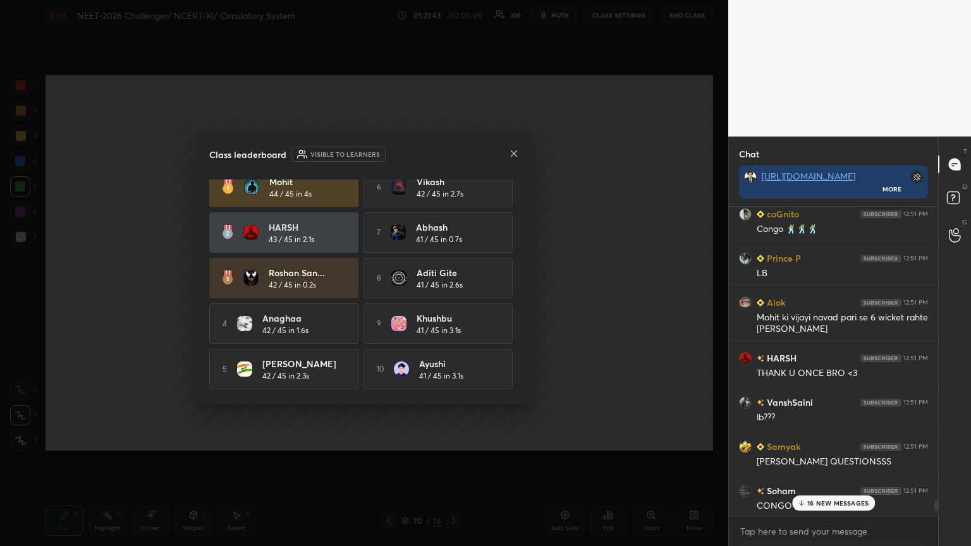
click at [453, 152] on icon at bounding box center [514, 154] width 10 height 10
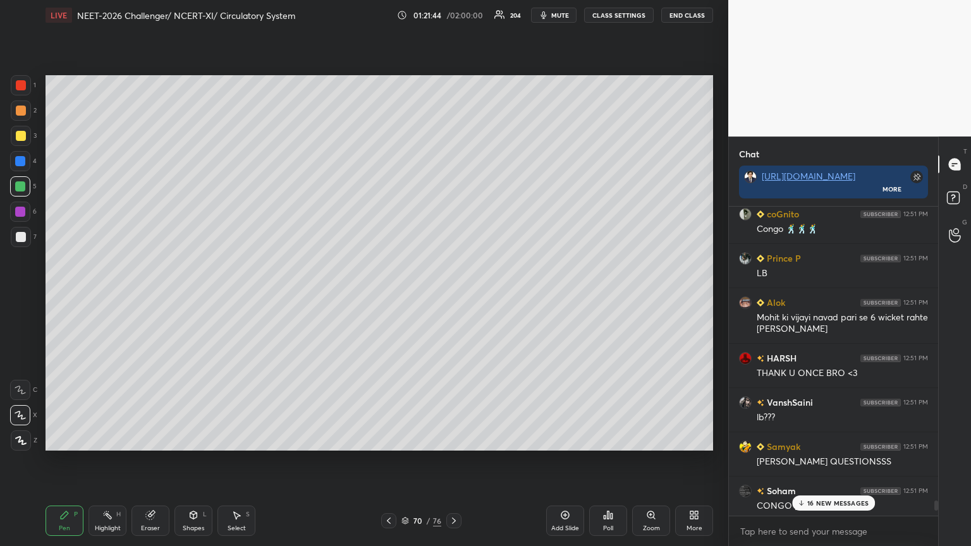
click at [453, 297] on p "16 NEW MESSAGES" at bounding box center [838, 504] width 61 height 8
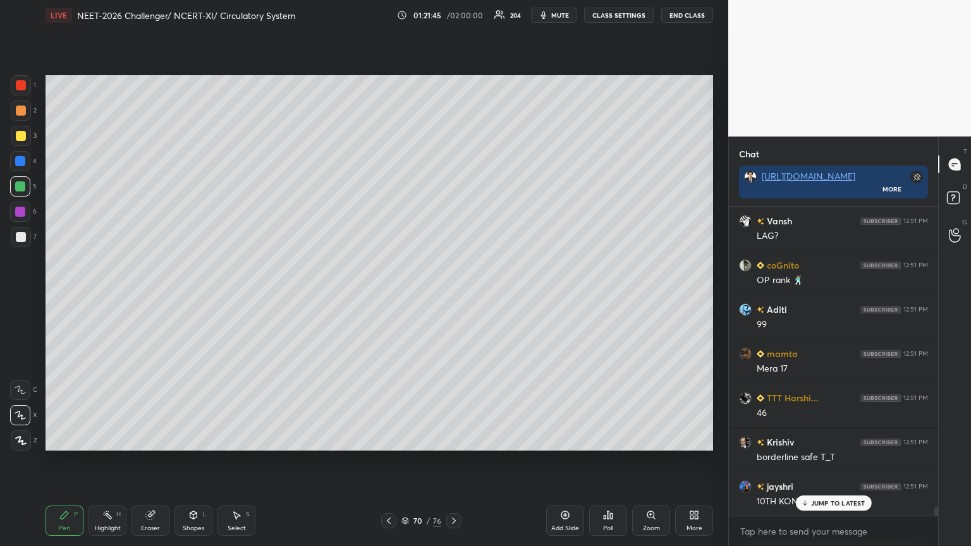
click at [453, 297] on p "JUMP TO LATEST" at bounding box center [838, 504] width 54 height 8
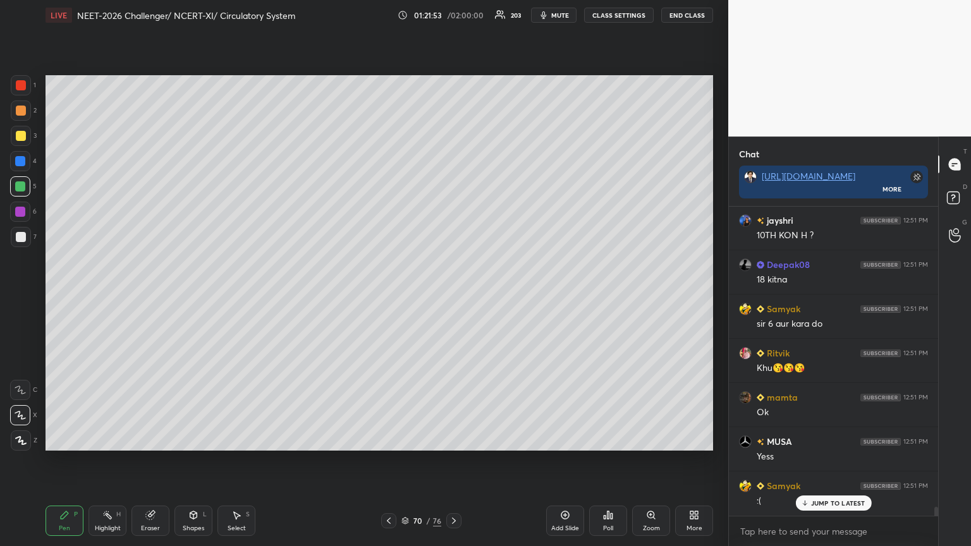
click at [391, 297] on icon at bounding box center [389, 521] width 10 height 10
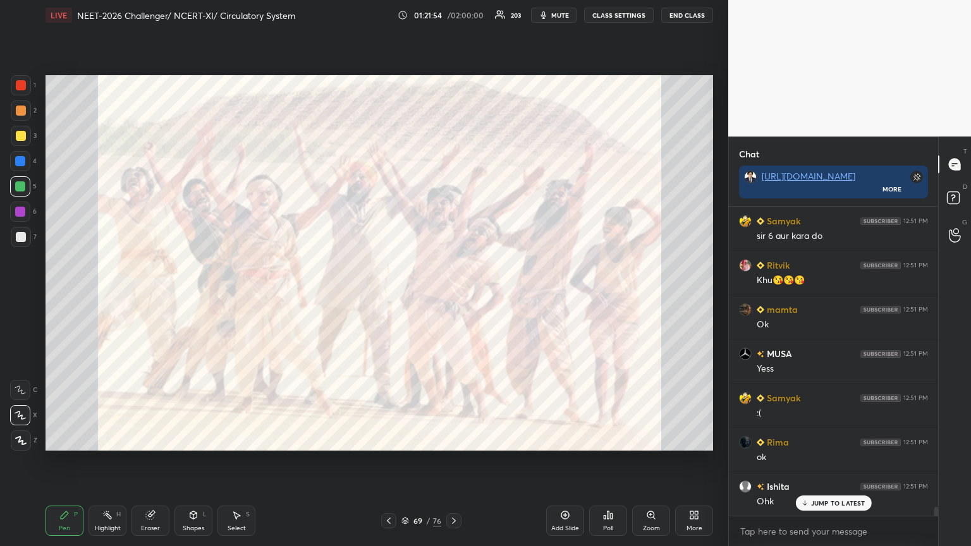
click at [388, 297] on icon at bounding box center [389, 521] width 10 height 10
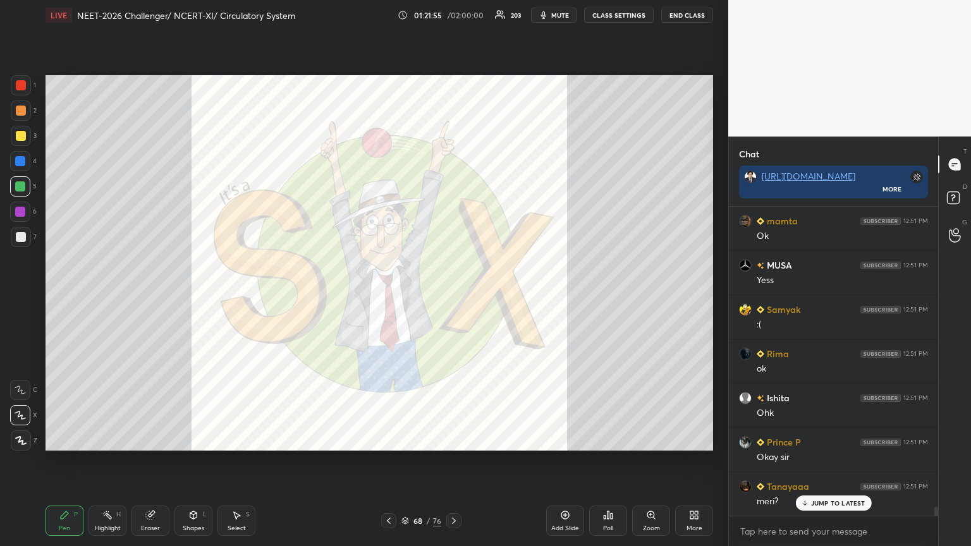
click at [389, 297] on icon at bounding box center [389, 521] width 10 height 10
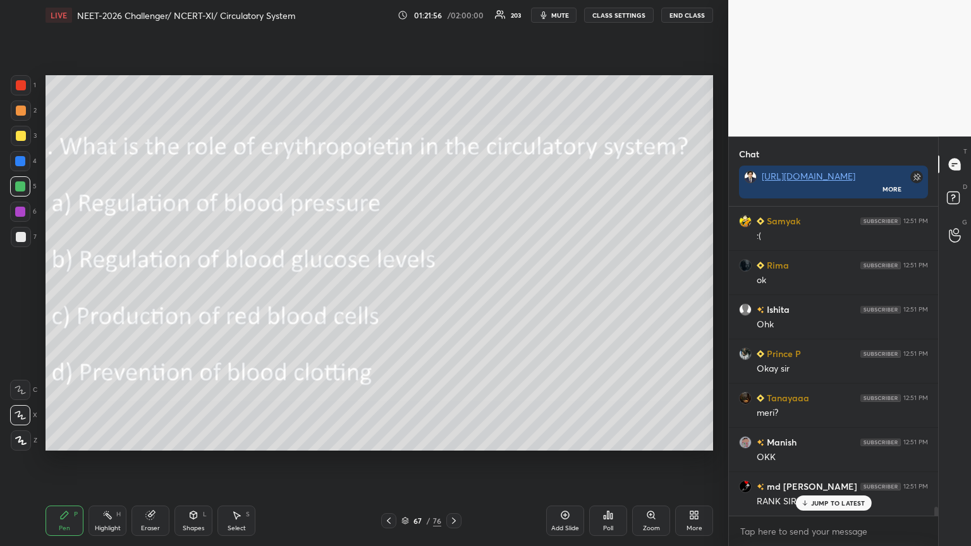
click at [390, 297] on icon at bounding box center [389, 521] width 10 height 10
drag, startPoint x: 446, startPoint y: 524, endPoint x: 453, endPoint y: 520, distance: 7.9
click at [448, 297] on div at bounding box center [453, 521] width 15 height 15
click at [450, 297] on icon at bounding box center [454, 521] width 10 height 10
click at [451, 297] on icon at bounding box center [454, 521] width 10 height 10
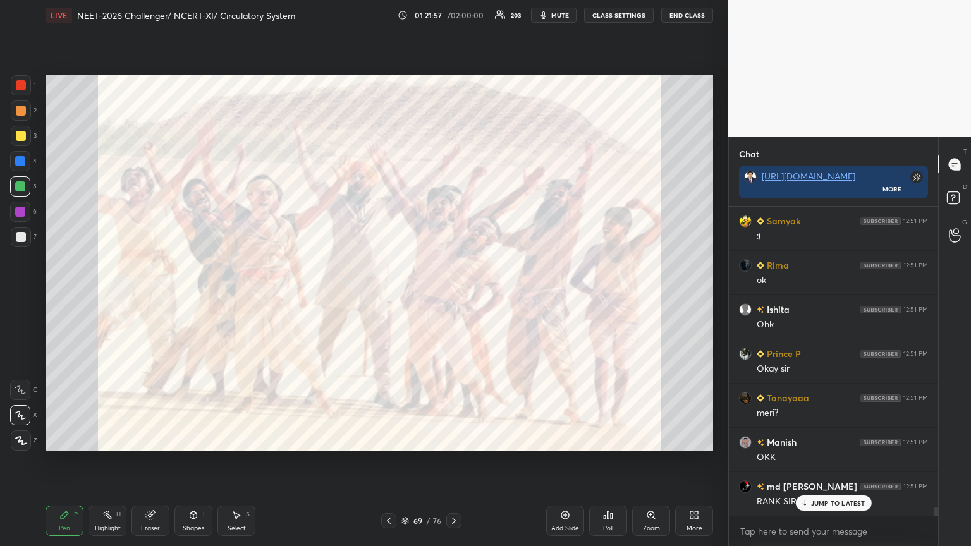
click at [452, 297] on icon at bounding box center [454, 521] width 10 height 10
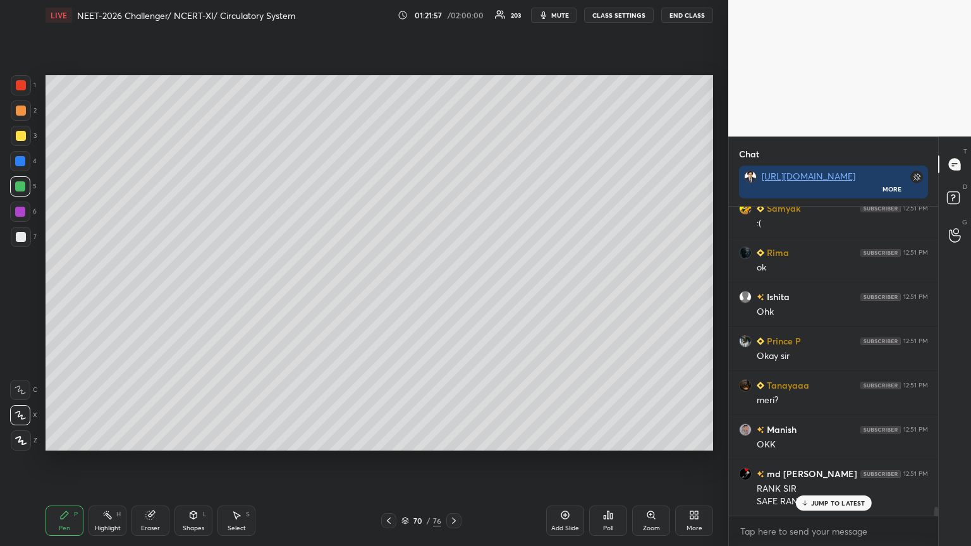
click at [452, 297] on icon at bounding box center [454, 521] width 10 height 10
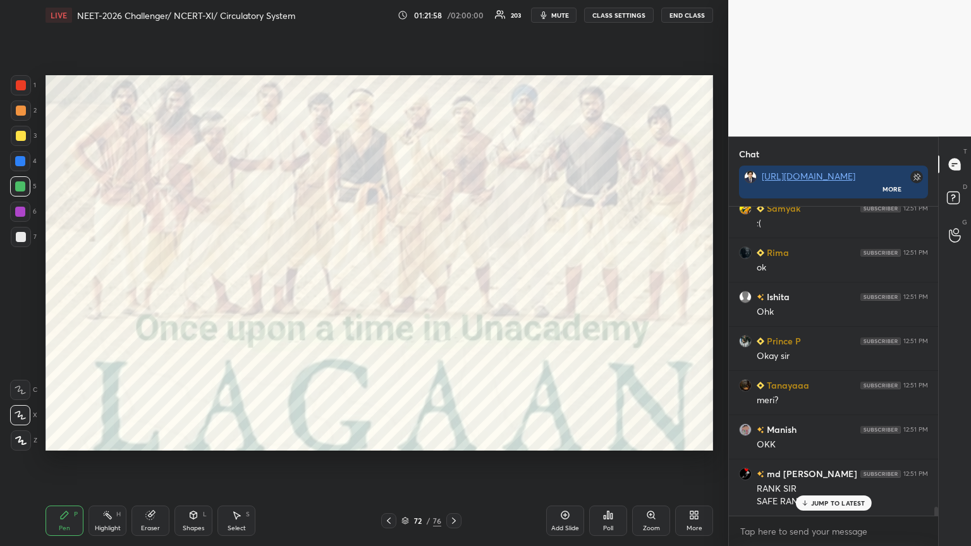
click at [452, 297] on icon at bounding box center [454, 521] width 10 height 10
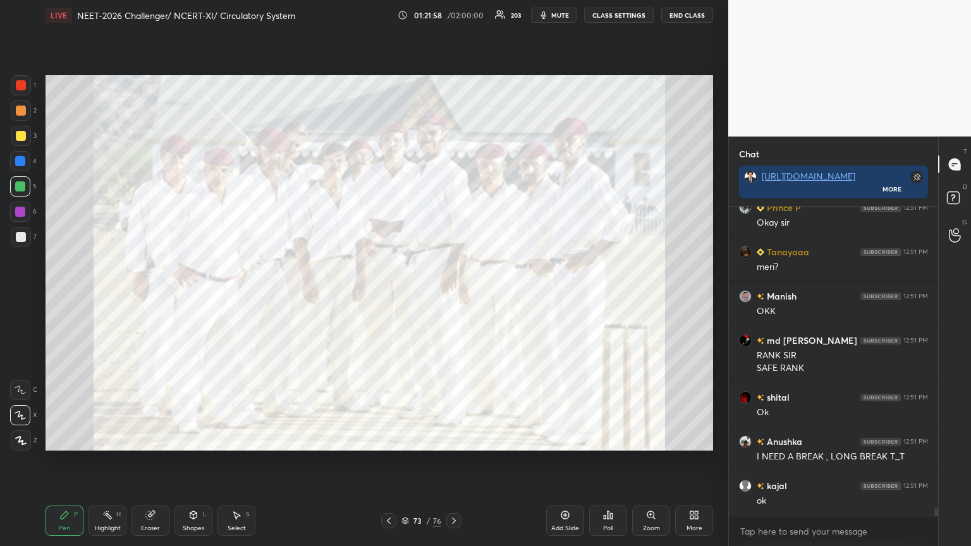
click at [453, 297] on icon at bounding box center [454, 521] width 10 height 10
click at [452, 297] on icon at bounding box center [454, 521] width 10 height 10
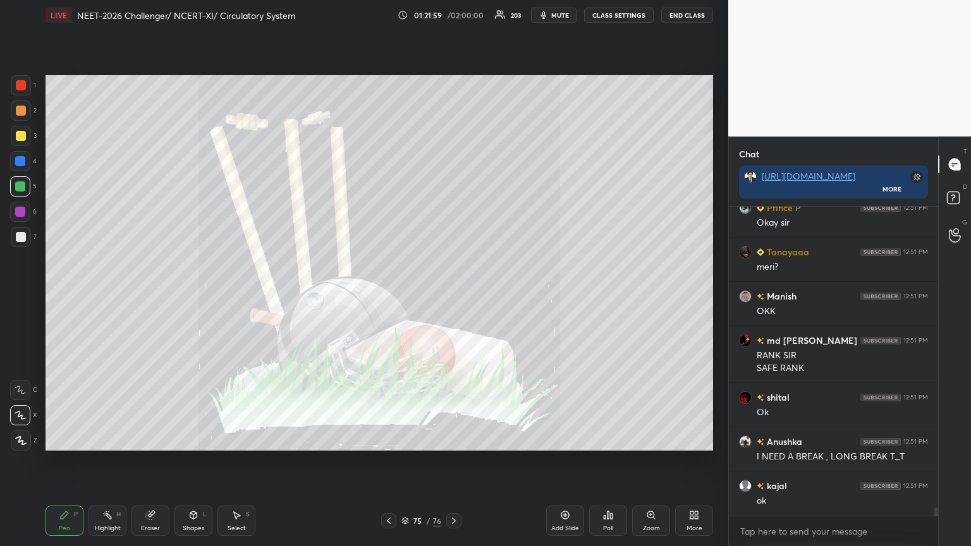
click at [453, 297] on icon at bounding box center [454, 521] width 4 height 6
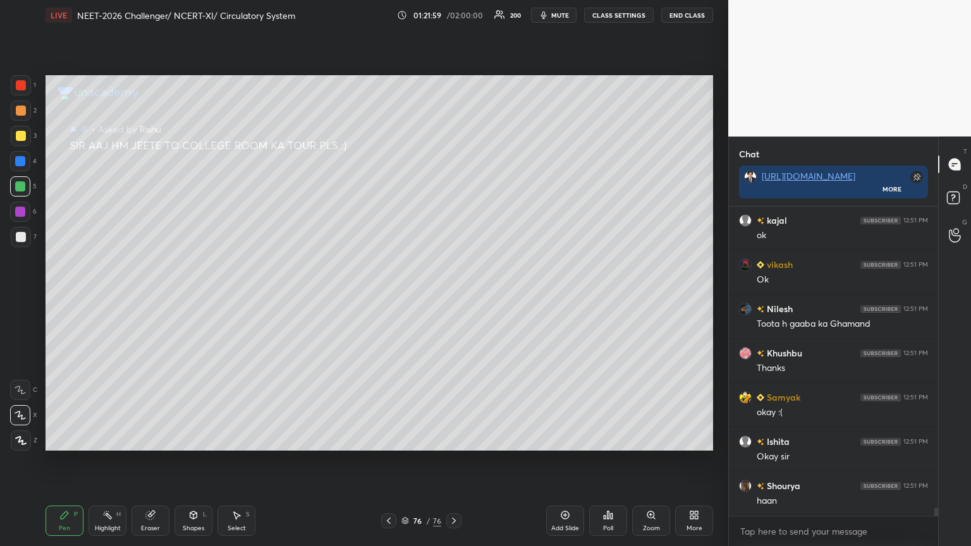
click at [453, 297] on icon at bounding box center [454, 521] width 10 height 10
drag, startPoint x: 567, startPoint y: 517, endPoint x: 555, endPoint y: 500, distance: 20.9
click at [453, 297] on icon at bounding box center [565, 515] width 10 height 10
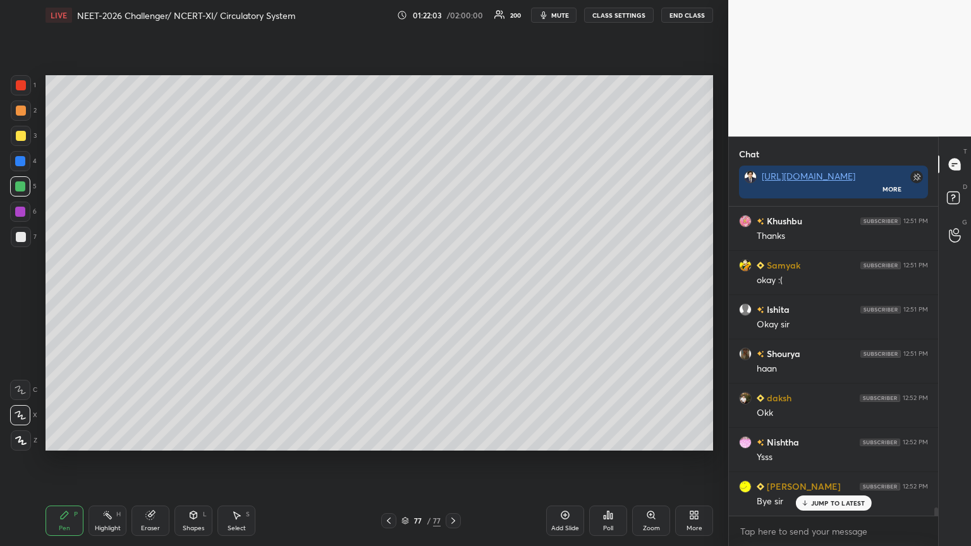
click at [453, 18] on span "mute" at bounding box center [560, 15] width 18 height 9
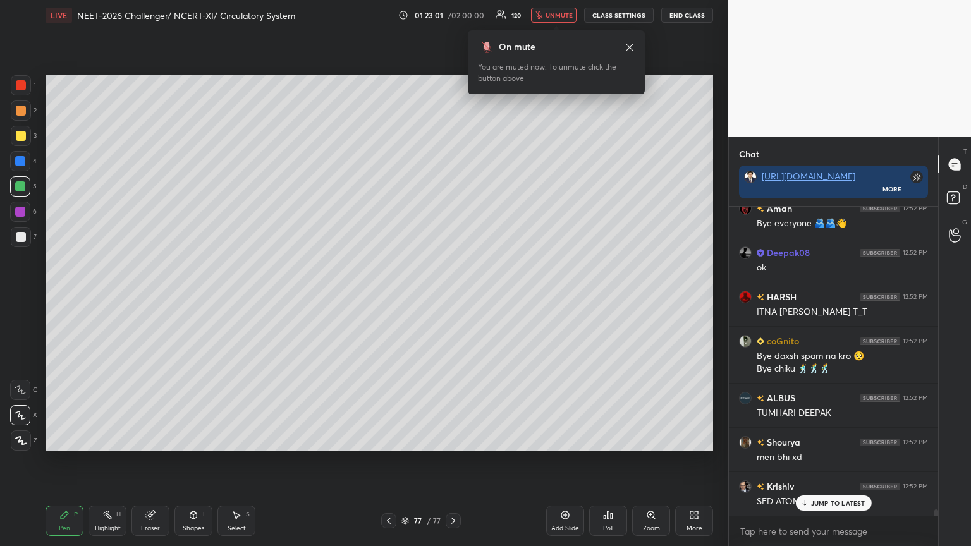
click at [453, 297] on div "Poll" at bounding box center [608, 521] width 38 height 30
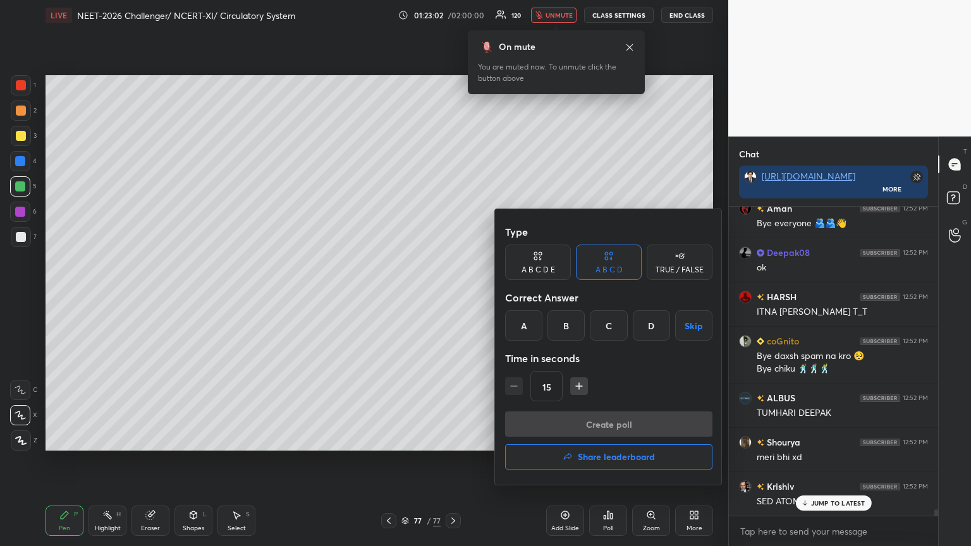
click at [453, 297] on button "Share leaderboard" at bounding box center [608, 457] width 207 height 25
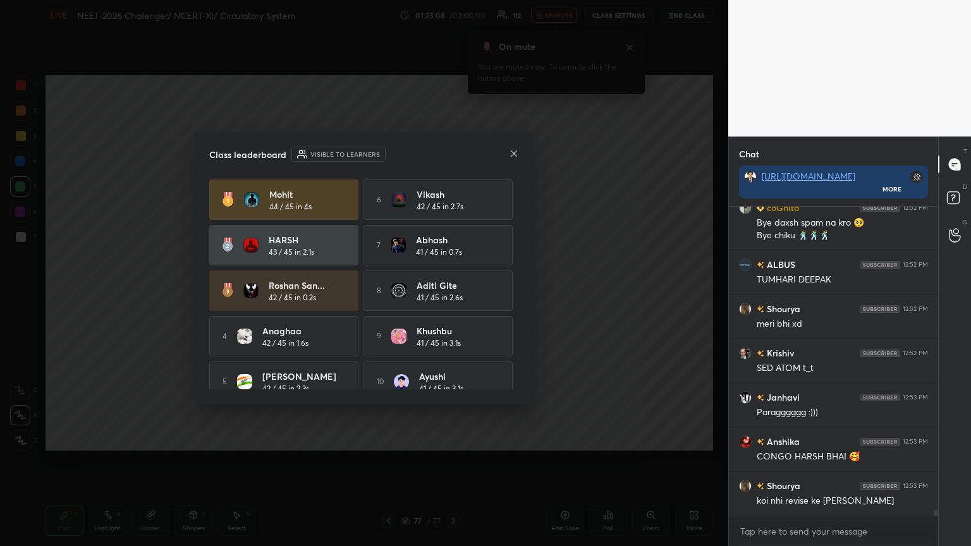
drag, startPoint x: 519, startPoint y: 291, endPoint x: 521, endPoint y: 303, distance: 12.2
click at [453, 297] on div "Class leaderboard Visible to learners Mohit 44 / 45 in 4s 6 [PERSON_NAME] 42 / …" at bounding box center [364, 268] width 340 height 273
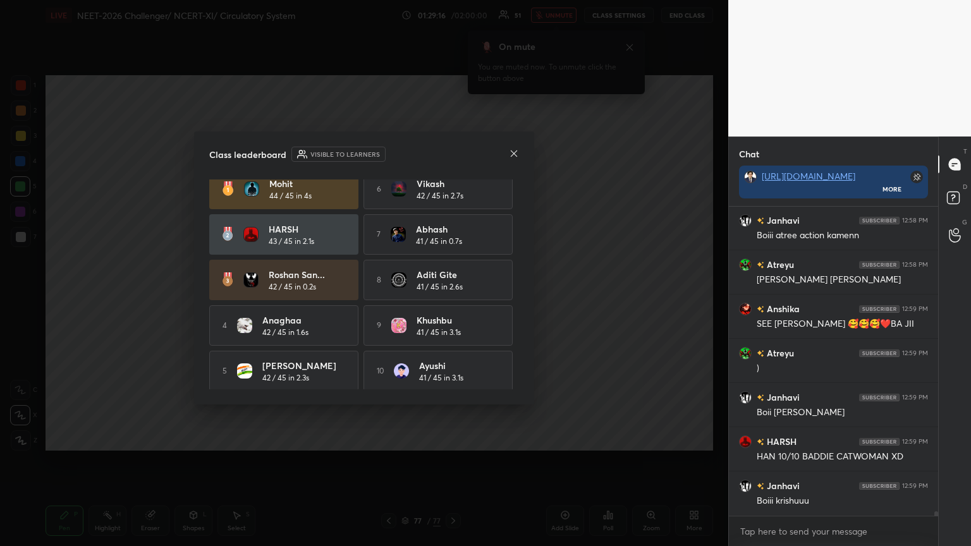
scroll to position [20444, 0]
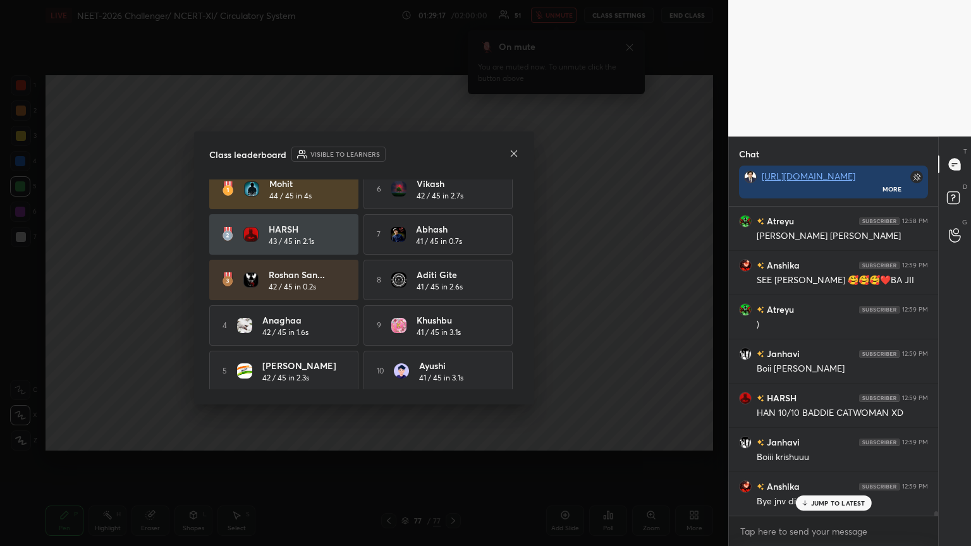
click at [453, 142] on div "Class leaderboard Visible to learners Mohit 44 / 45 in 4s 6 [PERSON_NAME] 42 / …" at bounding box center [364, 268] width 340 height 273
click at [453, 147] on div "Class leaderboard Visible to learners" at bounding box center [364, 154] width 310 height 15
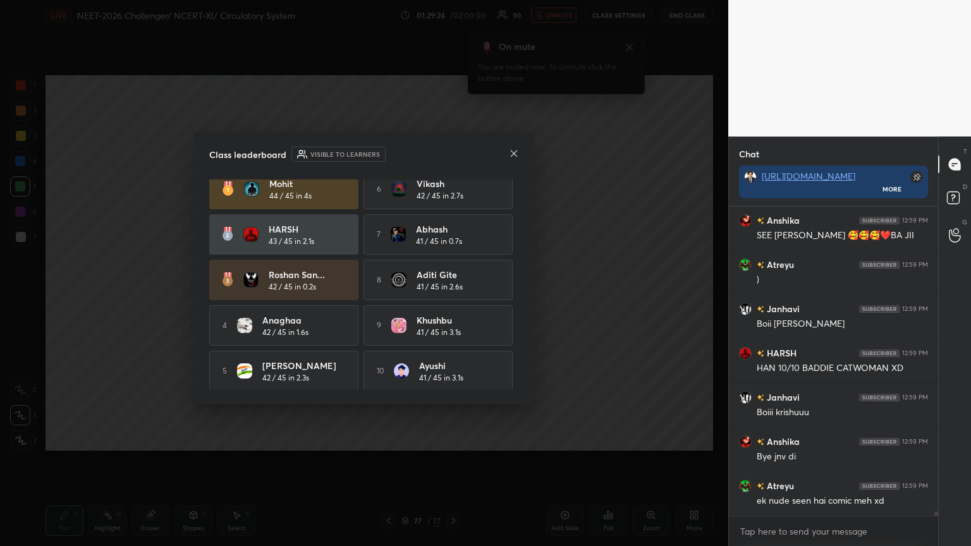
click at [453, 154] on icon at bounding box center [514, 153] width 6 height 6
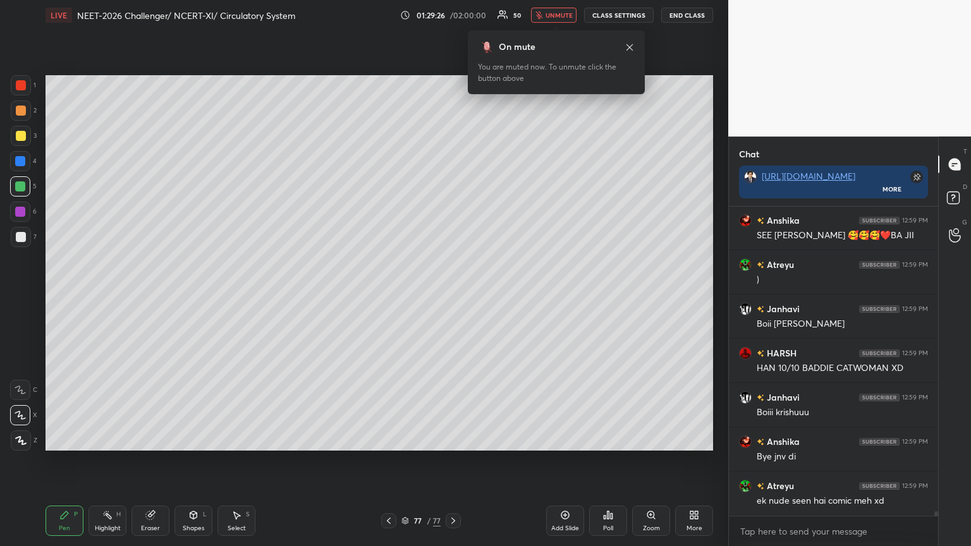
scroll to position [20533, 0]
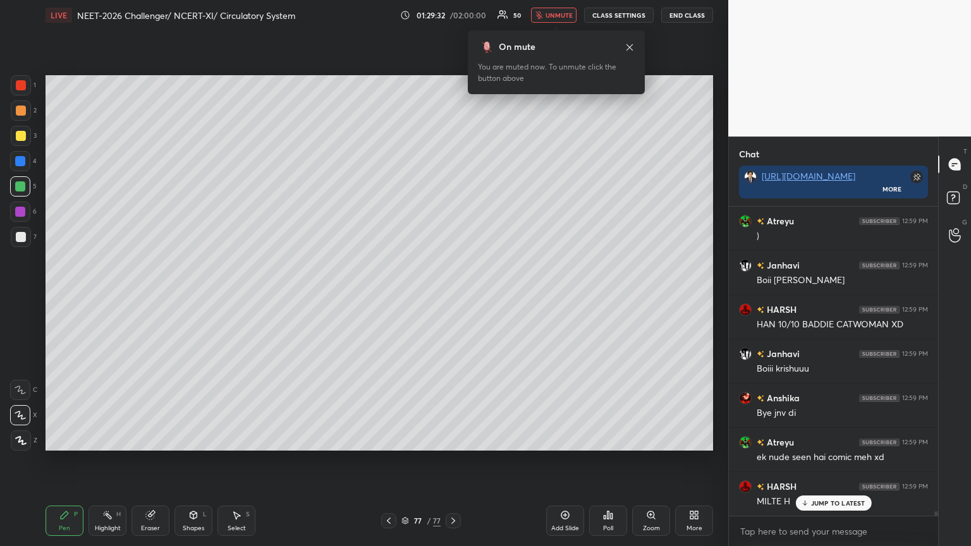
click at [453, 297] on p "JUMP TO LATEST" at bounding box center [838, 504] width 54 height 8
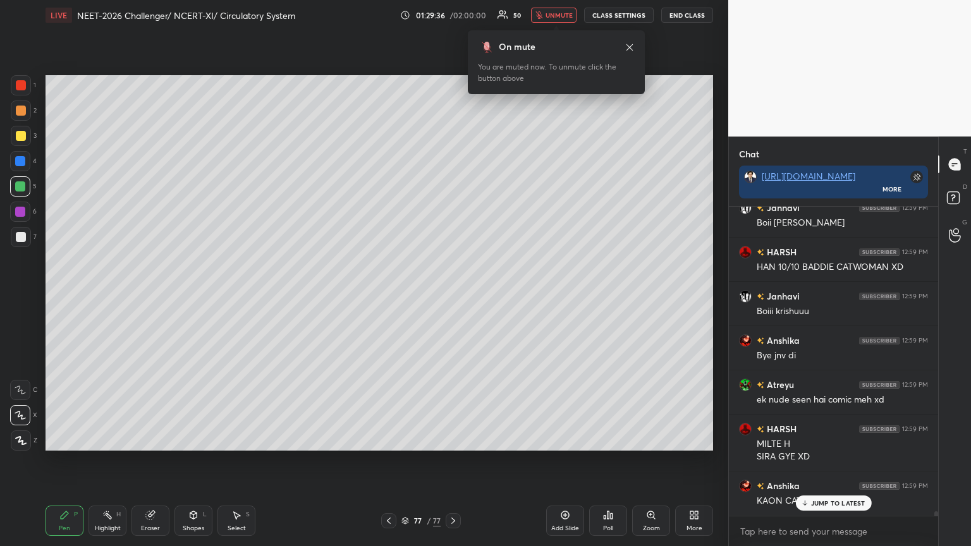
scroll to position [20634, 0]
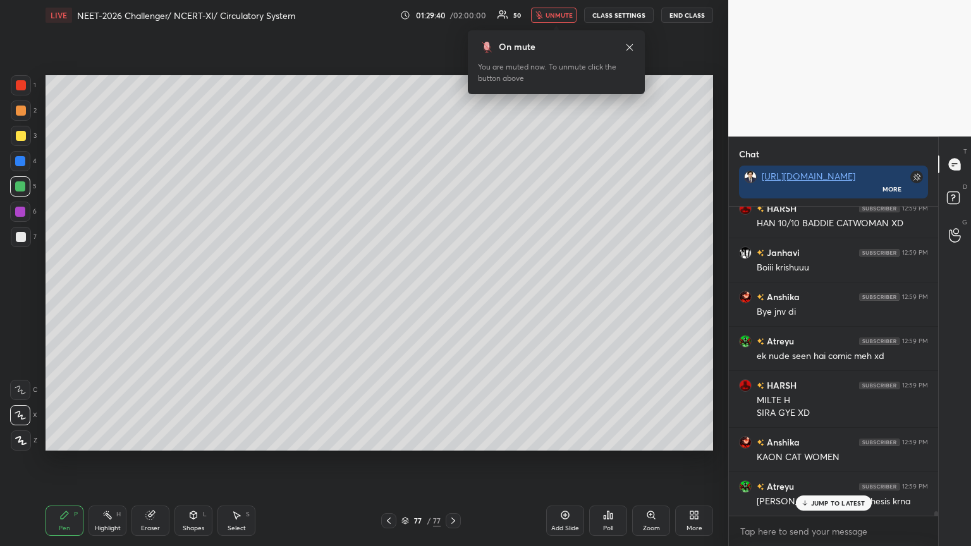
click at [453, 297] on p "JUMP TO LATEST" at bounding box center [838, 504] width 54 height 8
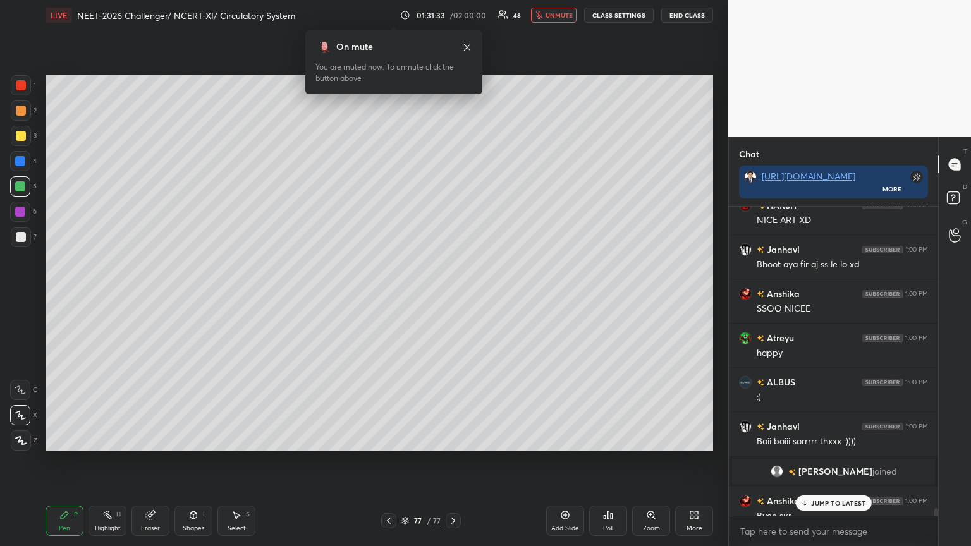
scroll to position [19264, 0]
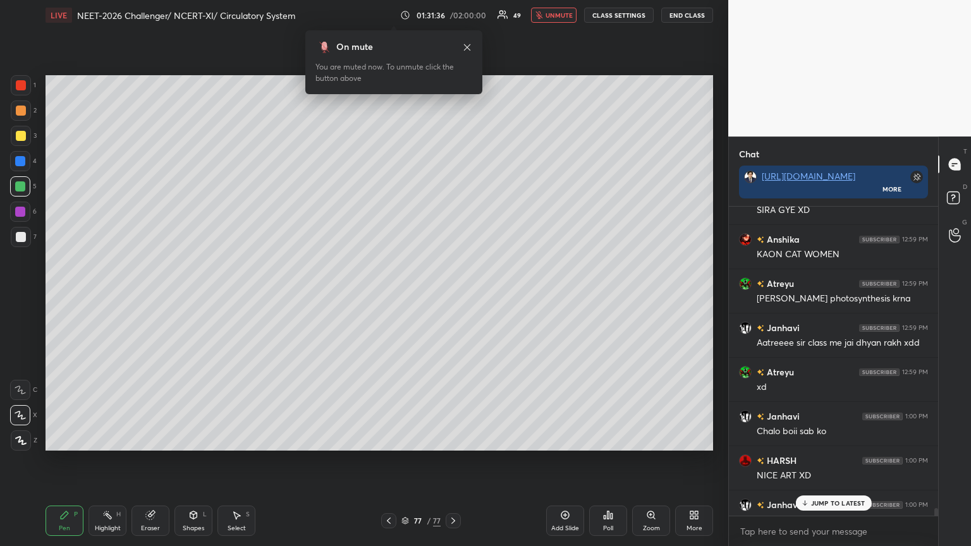
click at [453, 297] on p "JUMP TO LATEST" at bounding box center [838, 504] width 54 height 8
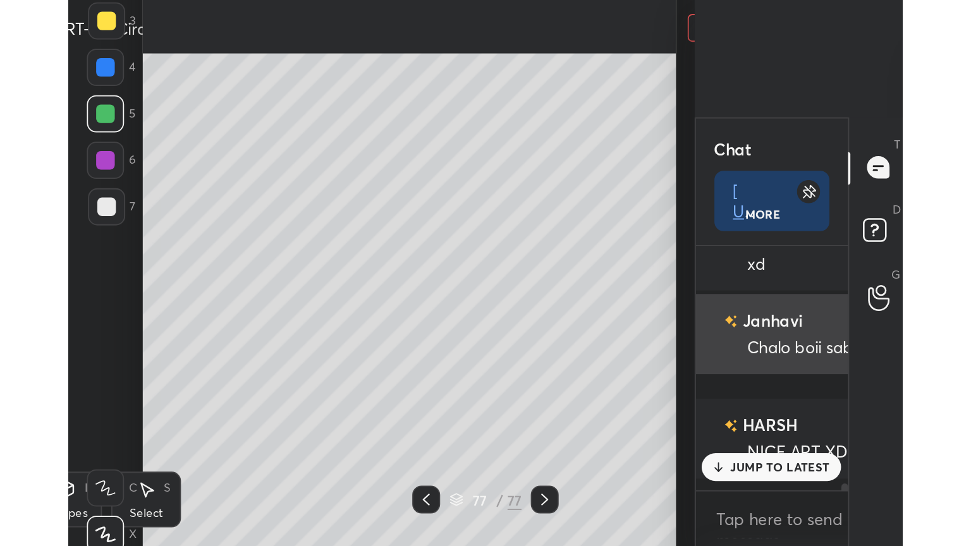
scroll to position [465, 678]
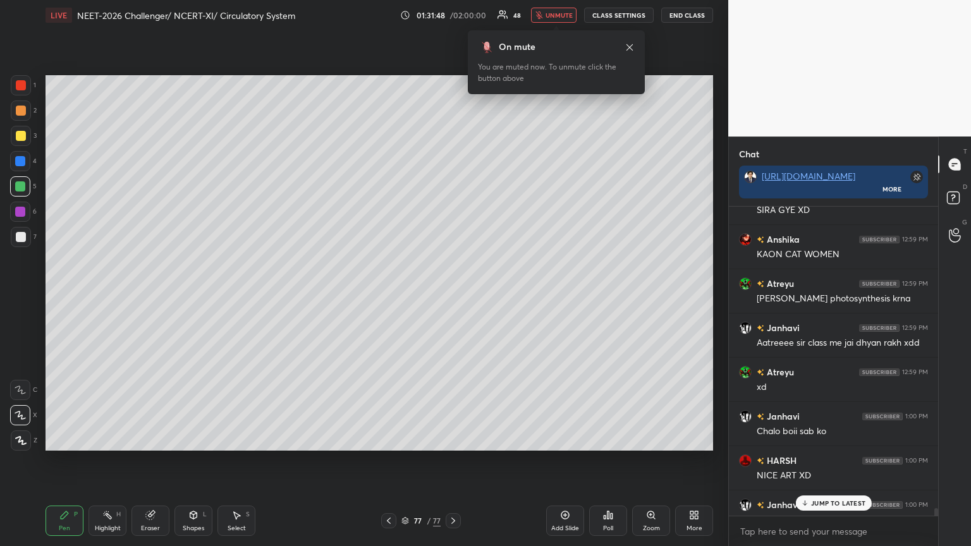
click at [453, 297] on p "JUMP TO LATEST" at bounding box center [838, 504] width 54 height 8
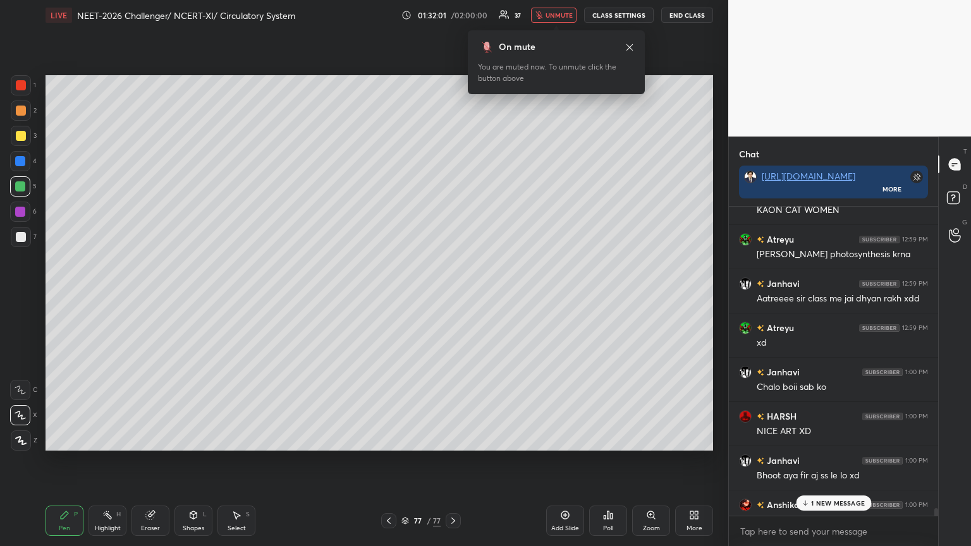
click at [453, 297] on div "1 NEW MESSAGE" at bounding box center [833, 503] width 75 height 15
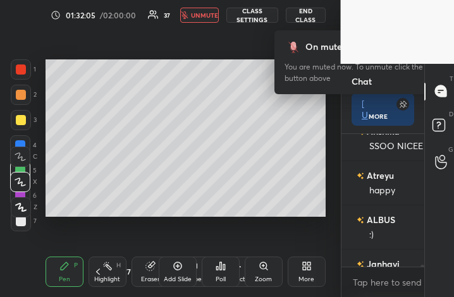
type textarea "x"
